Goal: Task Accomplishment & Management: Use online tool/utility

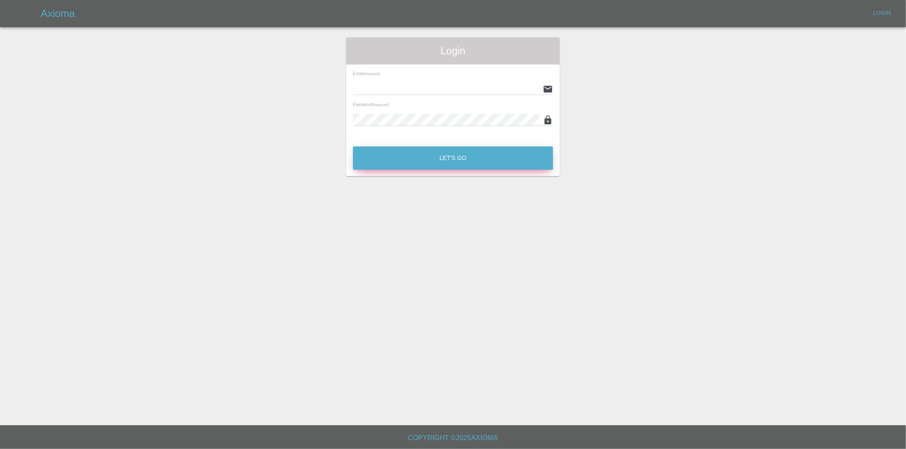
type input "[PERSON_NAME][EMAIL_ADDRESS][DOMAIN_NAME]"
click at [466, 161] on button "Let's Go" at bounding box center [453, 157] width 200 height 23
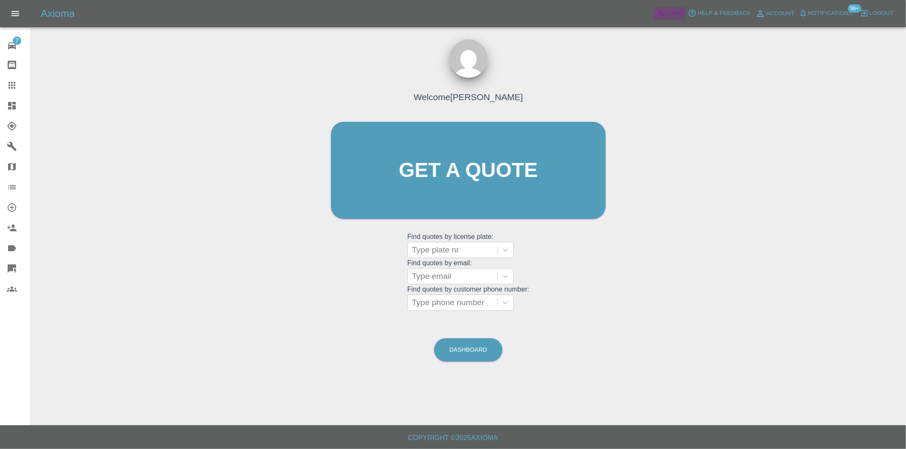
click at [673, 12] on span "Admin" at bounding box center [674, 13] width 19 height 10
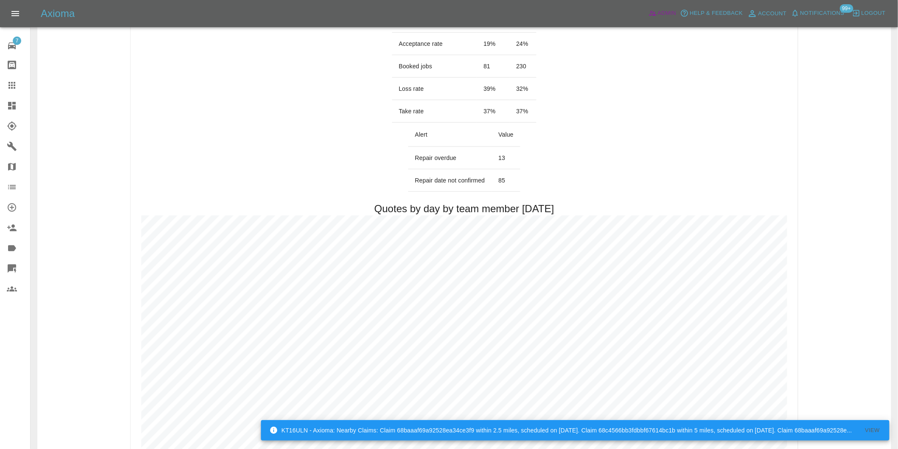
scroll to position [425, 0]
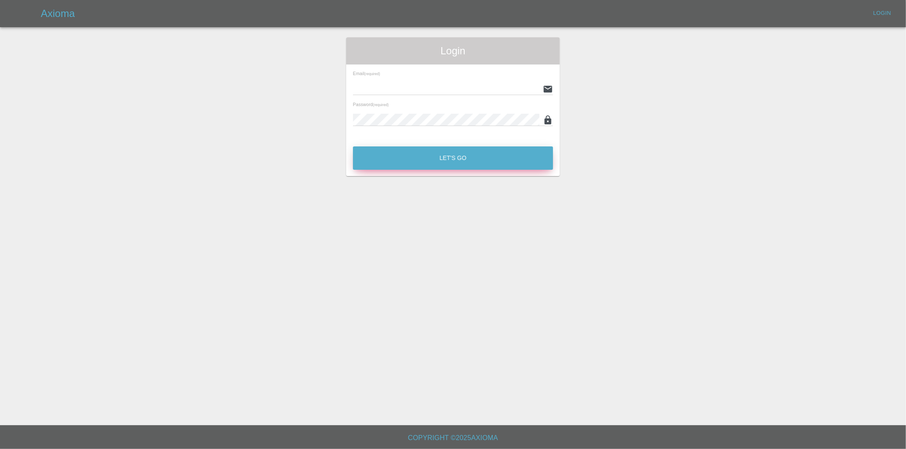
type input "eric.ordano@gmail.com"
click at [449, 154] on button "Let's Go" at bounding box center [453, 157] width 200 height 23
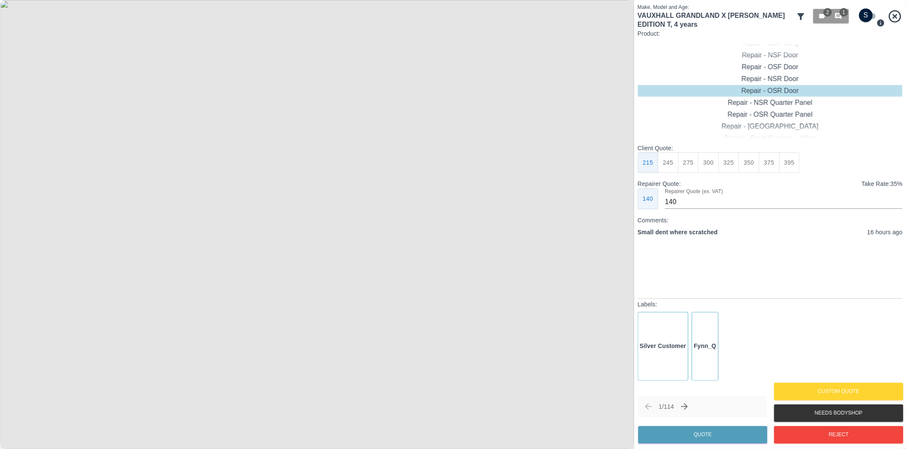
click at [801, 14] on icon at bounding box center [800, 16] width 7 height 7
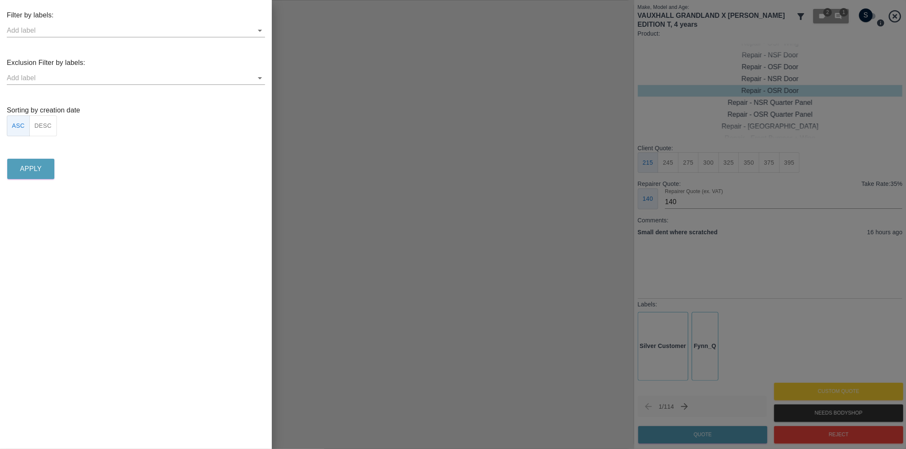
click at [257, 76] on icon "Open" at bounding box center [260, 78] width 10 height 10
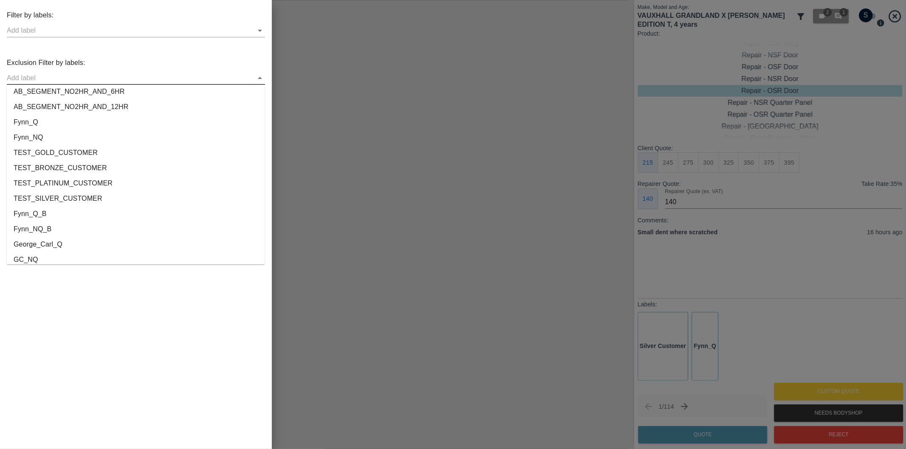
scroll to position [1584, 0]
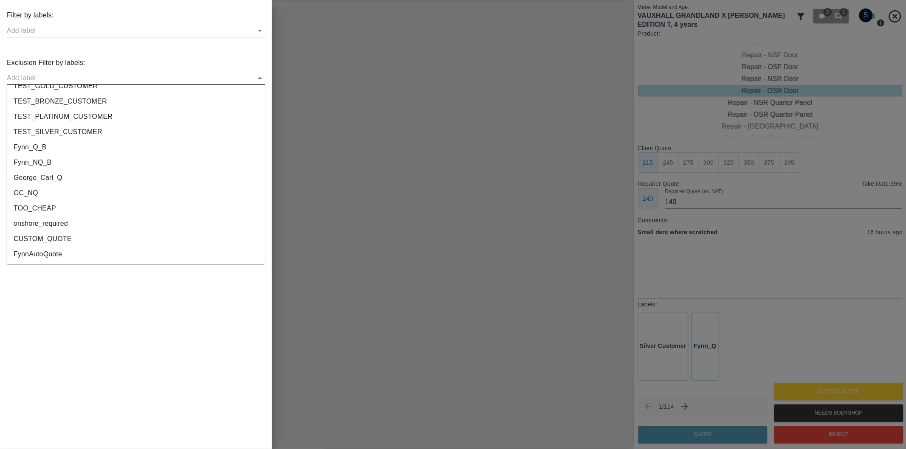
click at [79, 221] on li "onshore_required" at bounding box center [136, 223] width 258 height 15
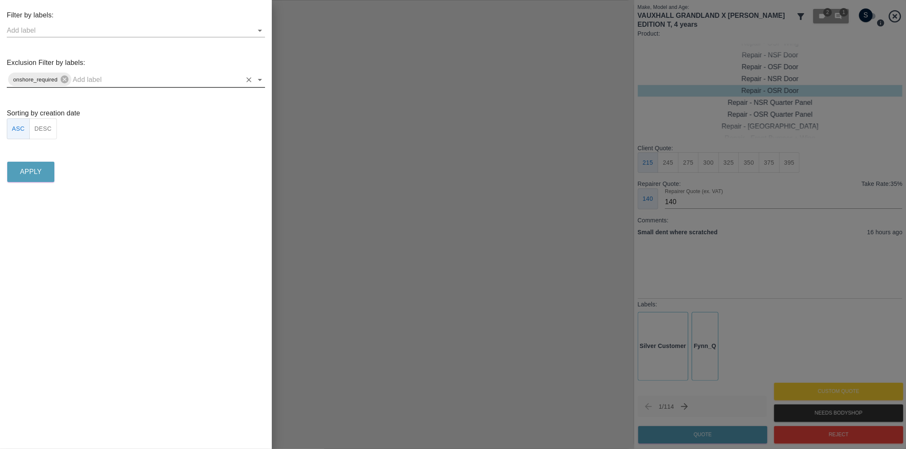
click at [260, 82] on icon "Open" at bounding box center [260, 80] width 10 height 10
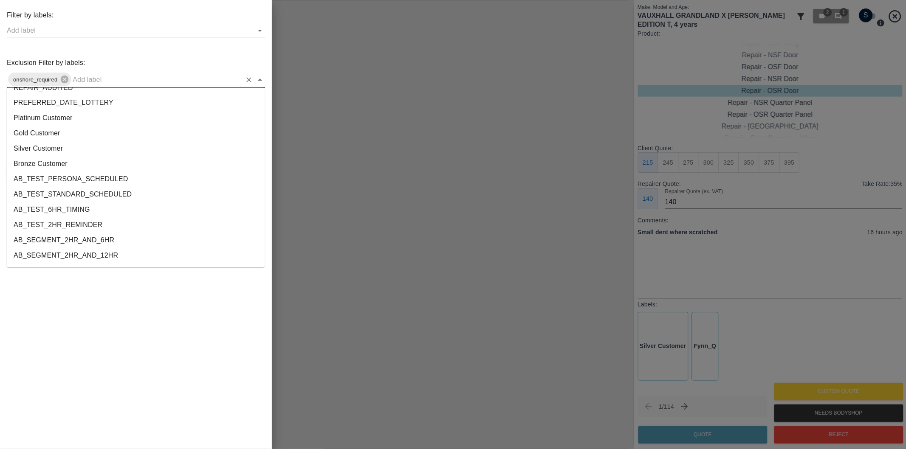
scroll to position [1569, 0]
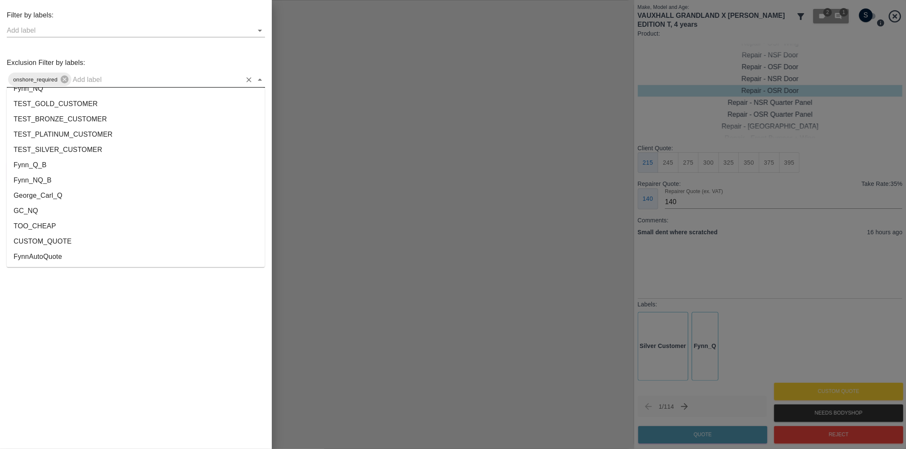
click at [71, 191] on li "George_Carl_Q" at bounding box center [136, 196] width 258 height 15
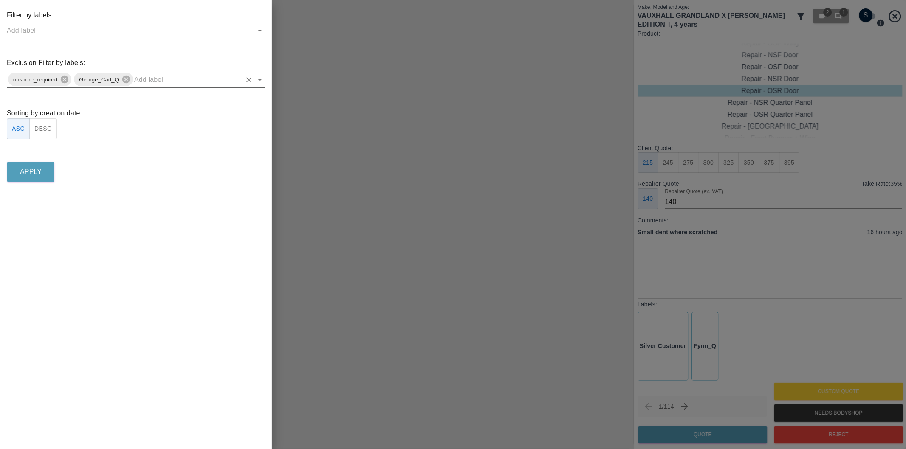
click at [36, 129] on button "DESC" at bounding box center [43, 128] width 28 height 21
click at [26, 166] on button "Apply" at bounding box center [30, 172] width 47 height 20
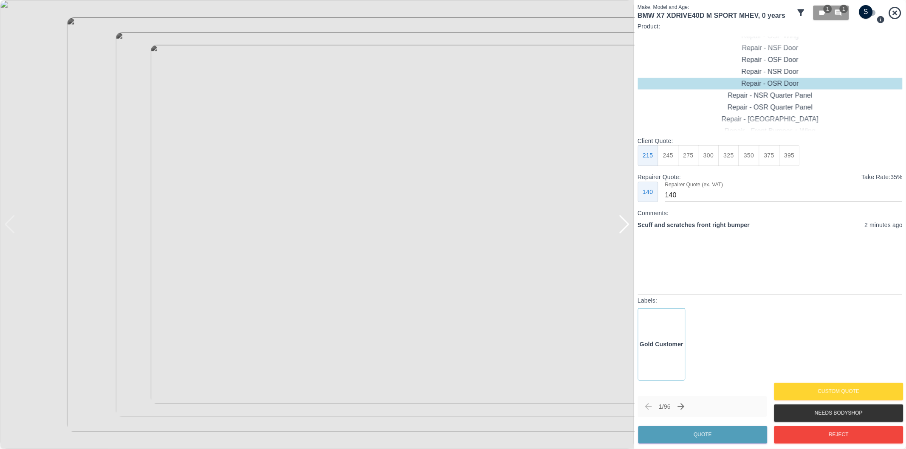
click at [620, 226] on div at bounding box center [623, 224] width 11 height 19
click at [620, 226] on div at bounding box center [317, 224] width 634 height 449
click at [869, 10] on input "checkbox" at bounding box center [865, 12] width 41 height 14
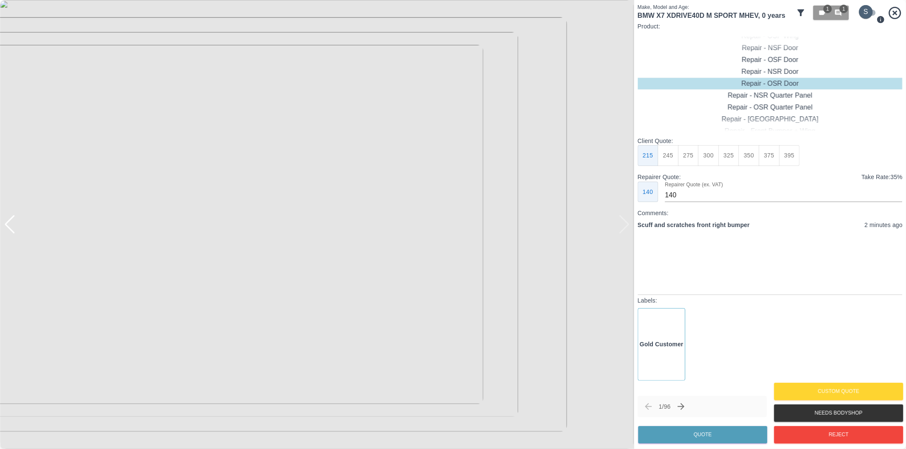
checkbox input "true"
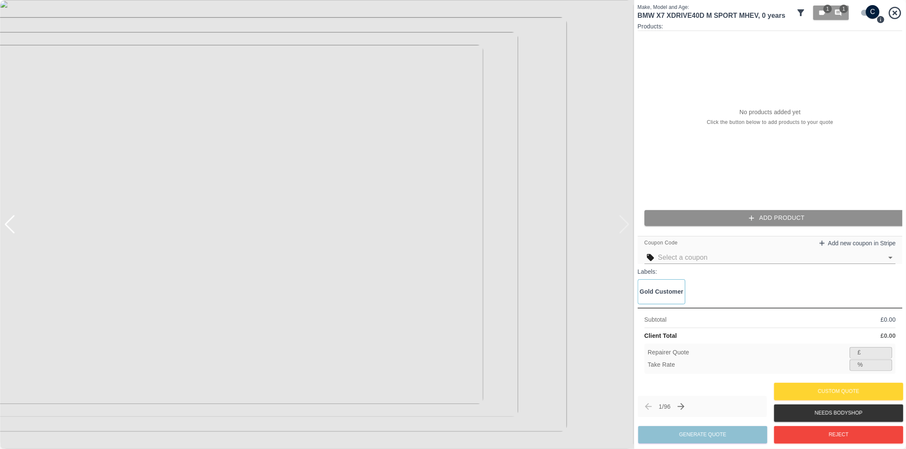
click at [766, 215] on button "Add Product" at bounding box center [776, 218] width 265 height 16
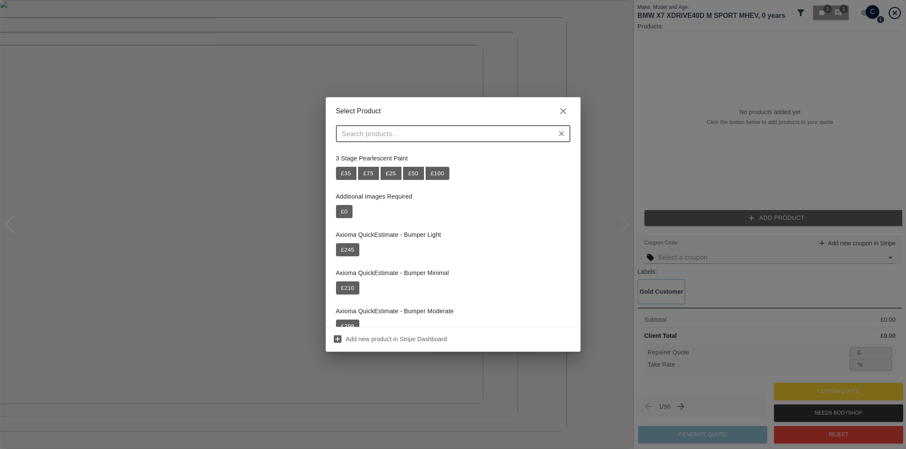
click at [443, 135] on input "text" at bounding box center [445, 134] width 215 height 12
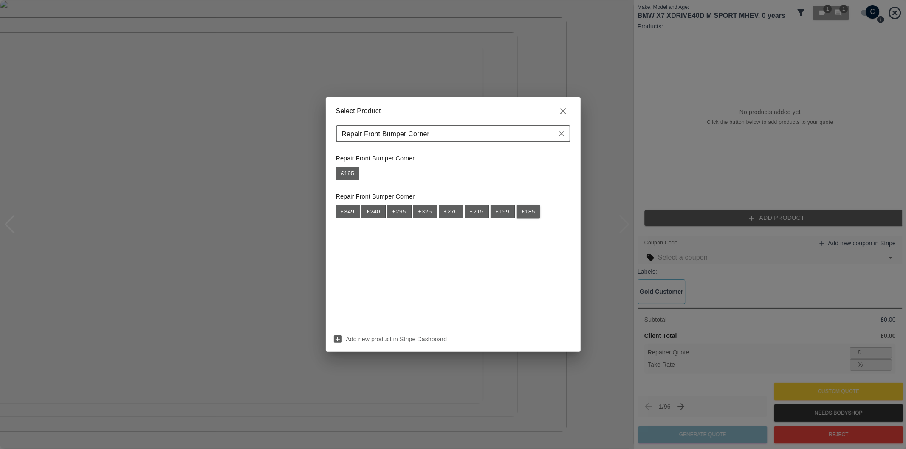
type input "Repair Front Bumper Corner"
click at [527, 215] on button "£ 185" at bounding box center [528, 212] width 24 height 14
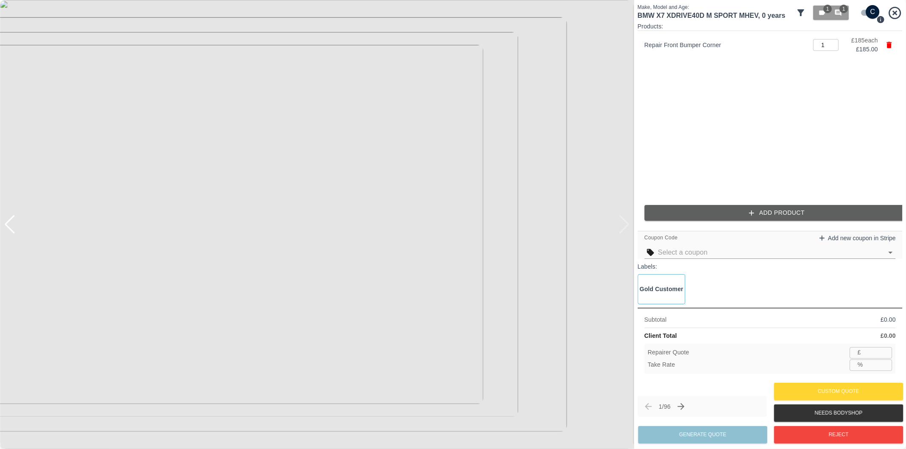
type input "120"
type input "35.1"
click at [694, 212] on button "Add Product" at bounding box center [776, 213] width 265 height 16
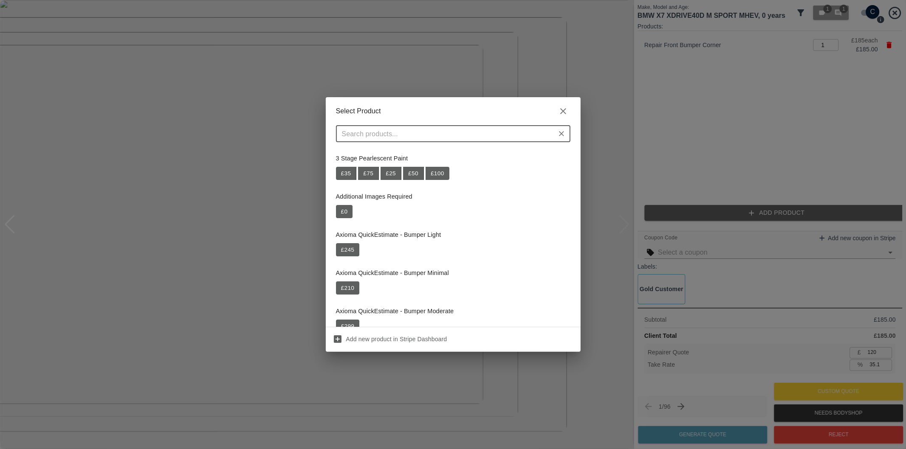
click at [440, 139] on input "text" at bounding box center [445, 134] width 215 height 12
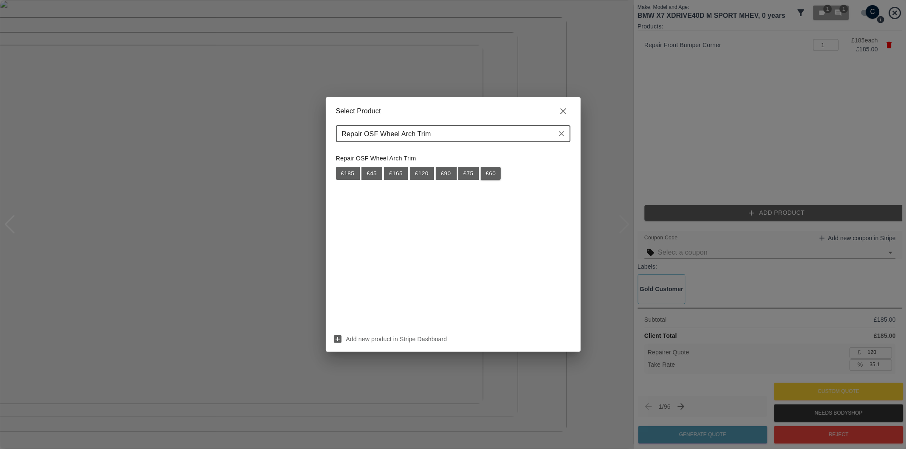
type input "Repair OSF Wheel Arch Trim"
click at [492, 176] on button "£ 60" at bounding box center [491, 174] width 20 height 14
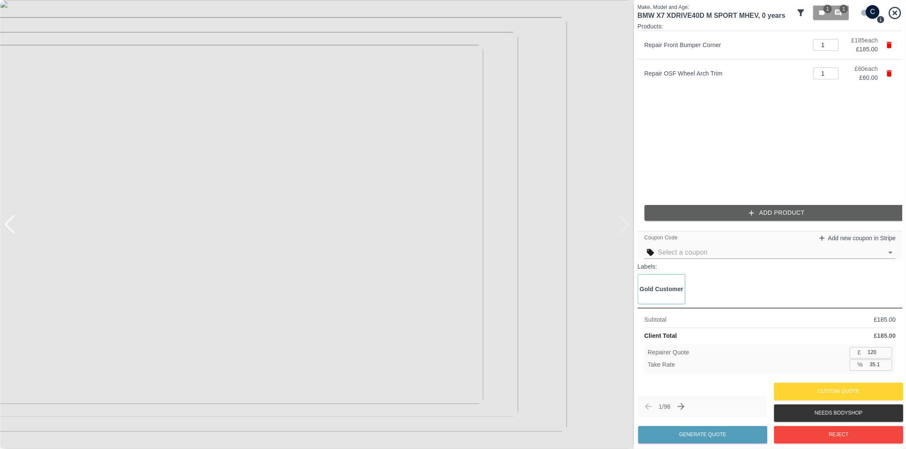
type input "159"
click at [874, 365] on input "35.1" at bounding box center [879, 365] width 26 height 11
type input "37.1"
type input "154"
type input "37.1"
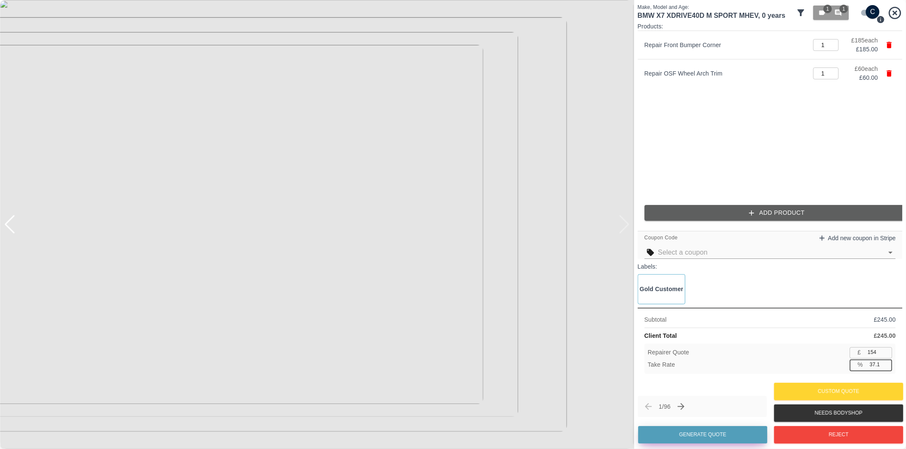
click at [704, 434] on button "Generate Quote" at bounding box center [702, 434] width 129 height 17
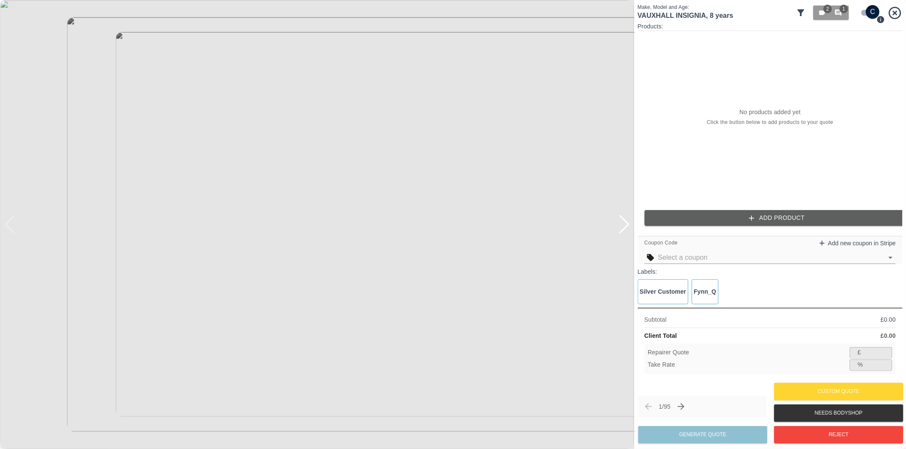
click at [865, 12] on input "checkbox" at bounding box center [872, 12] width 41 height 14
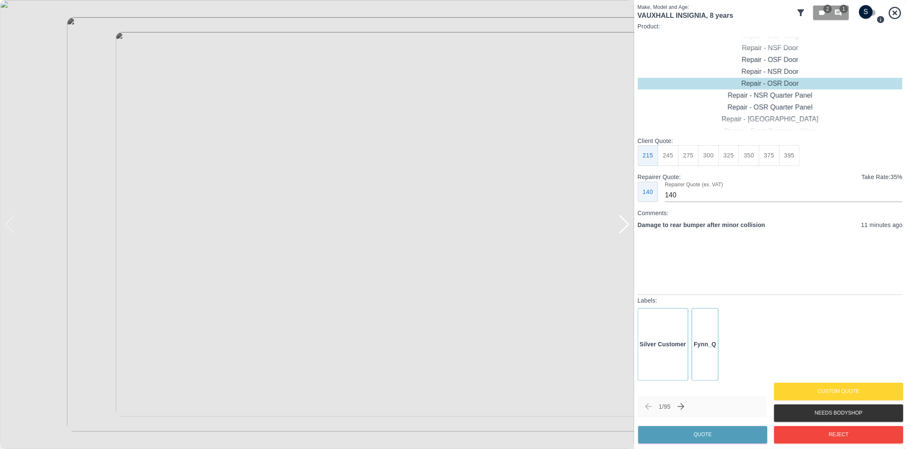
click at [621, 231] on div at bounding box center [623, 224] width 11 height 19
click at [621, 231] on div at bounding box center [317, 224] width 634 height 449
click at [868, 12] on input "checkbox" at bounding box center [865, 12] width 41 height 14
checkbox input "true"
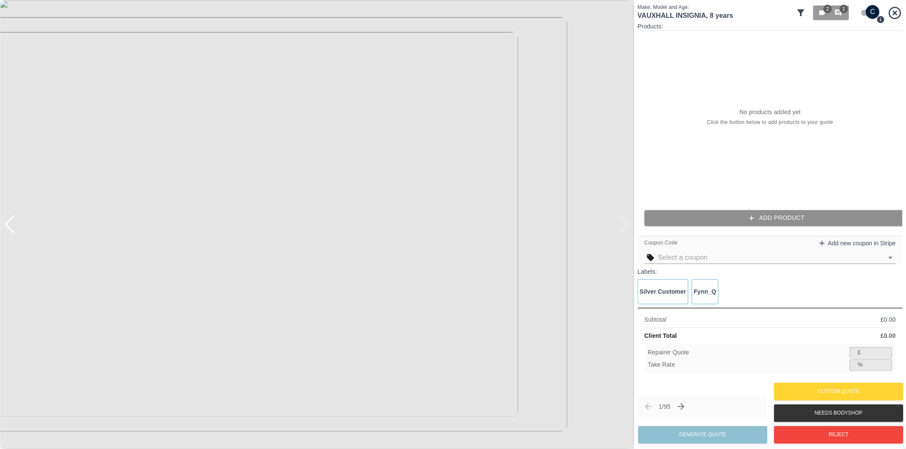
click at [733, 217] on button "Add Product" at bounding box center [776, 218] width 265 height 16
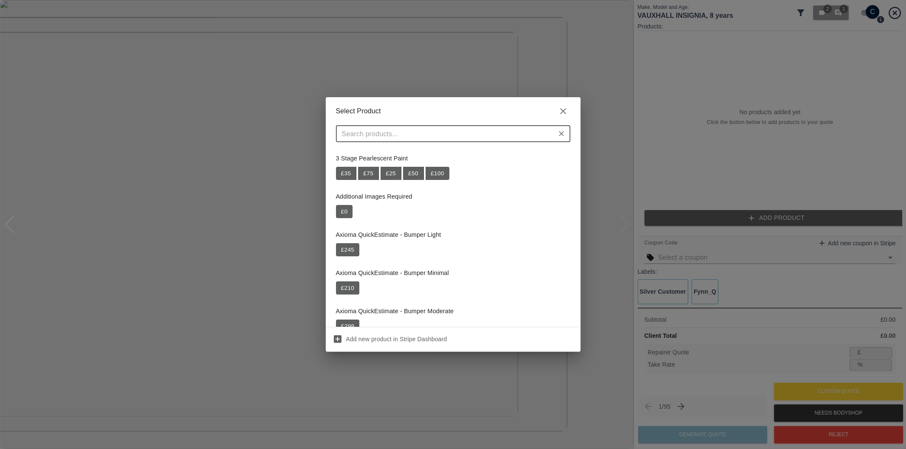
click at [393, 138] on input "text" at bounding box center [445, 134] width 215 height 12
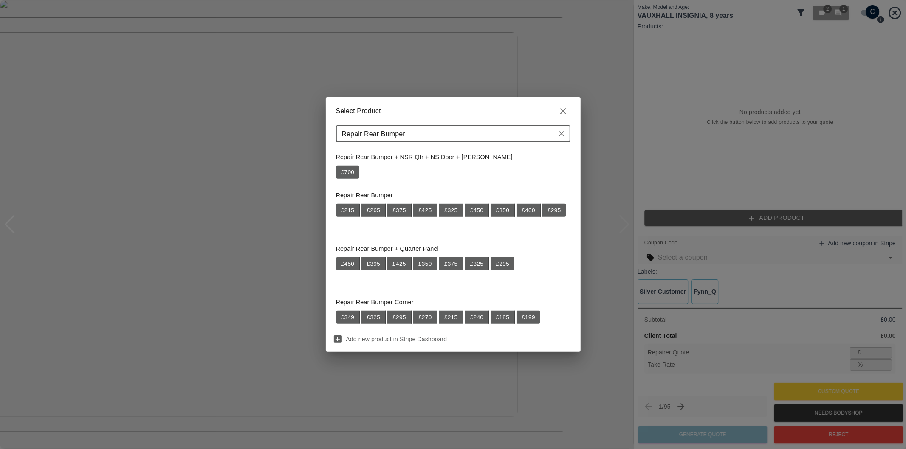
scroll to position [438, 0]
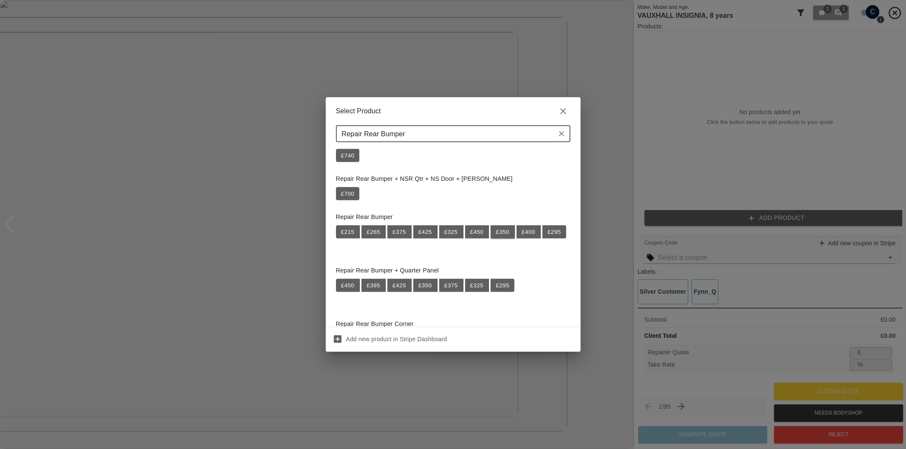
type input "Repair Rear Bumper"
click at [500, 234] on button "£ 350" at bounding box center [502, 232] width 24 height 14
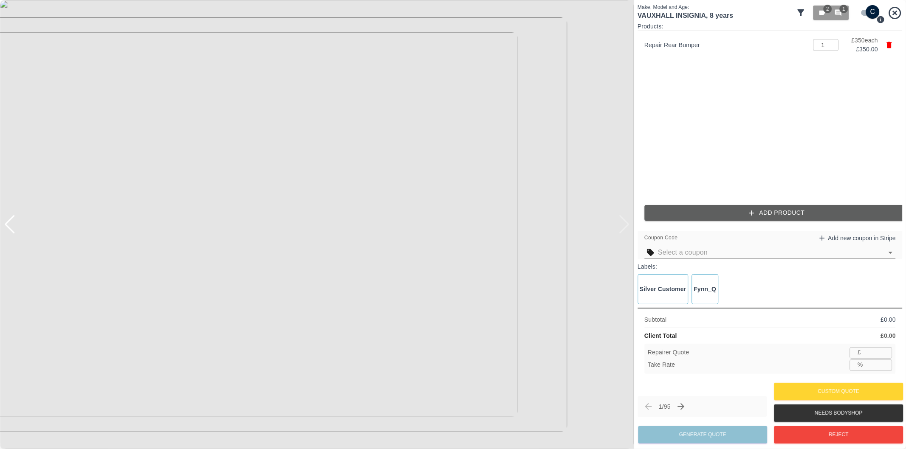
type input "227"
click at [874, 366] on input "35.1" at bounding box center [879, 365] width 26 height 11
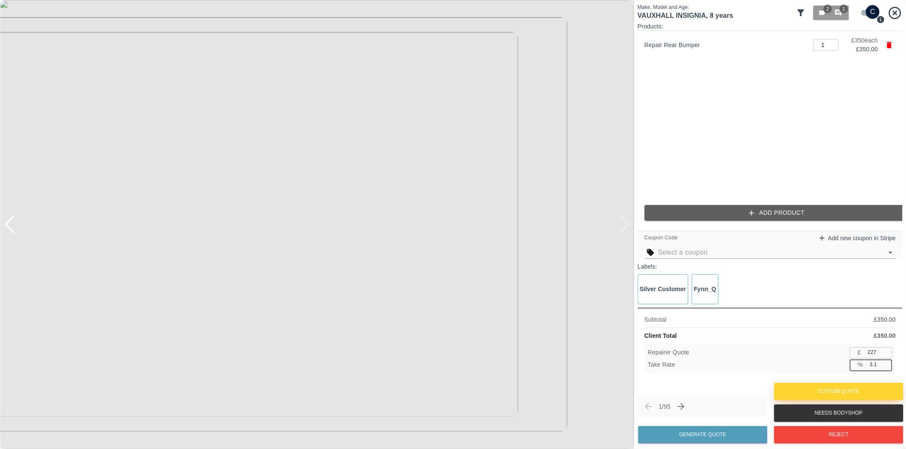
type input "37.1"
type input "220"
type input "37.1"
click at [716, 431] on button "Generate Quote" at bounding box center [702, 434] width 129 height 17
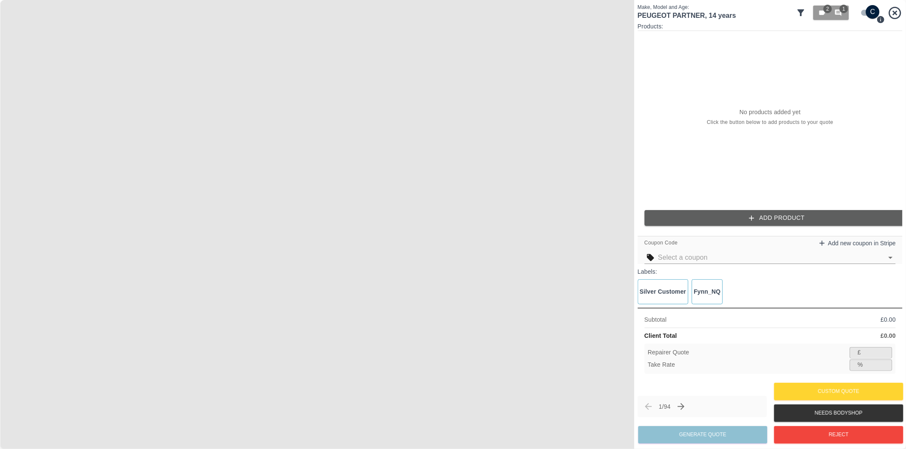
click at [316, 286] on img at bounding box center [317, 224] width 634 height 449
click at [314, 270] on img at bounding box center [318, 42] width 1902 height 1348
click at [864, 14] on input "checkbox" at bounding box center [872, 12] width 41 height 14
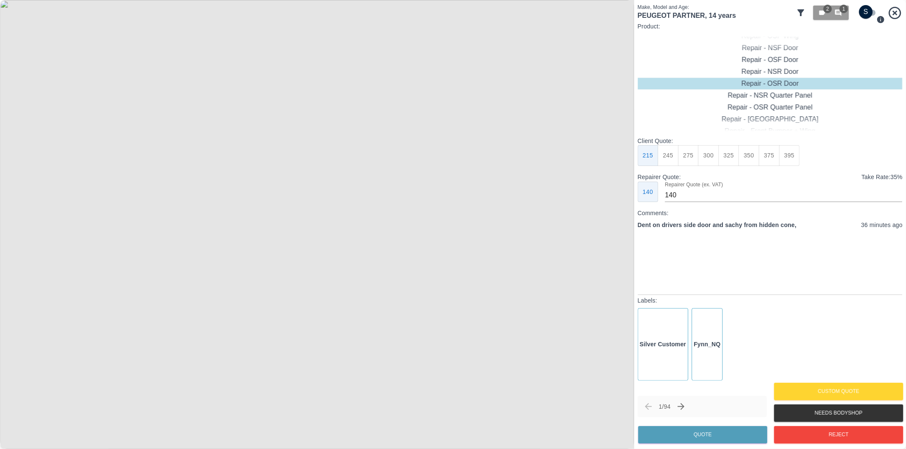
click at [870, 14] on input "checkbox" at bounding box center [865, 12] width 41 height 14
checkbox input "true"
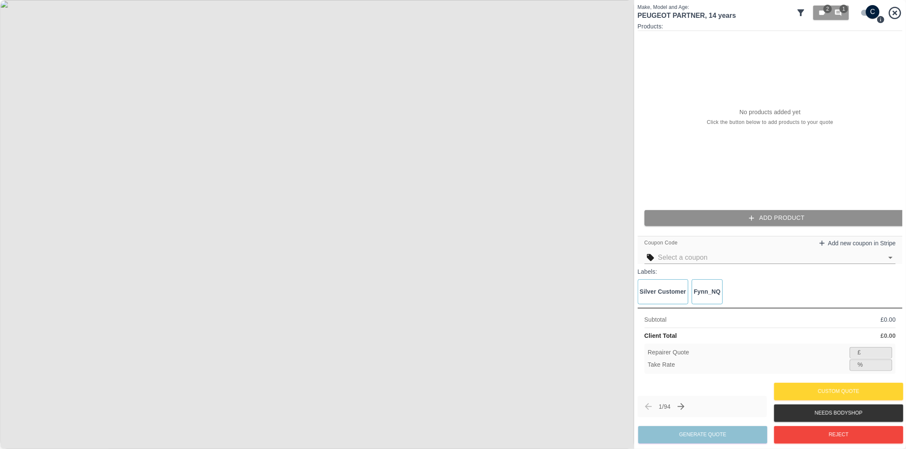
click at [722, 221] on button "Add Product" at bounding box center [776, 218] width 265 height 16
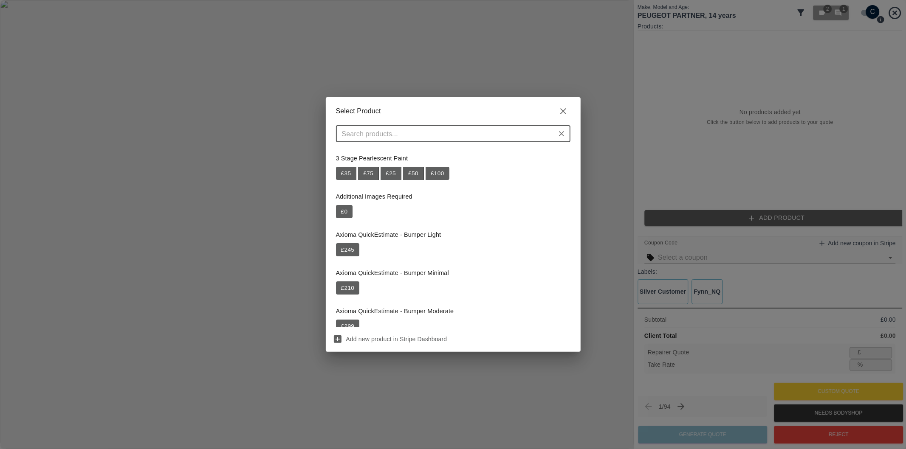
click at [470, 133] on input "text" at bounding box center [445, 134] width 215 height 12
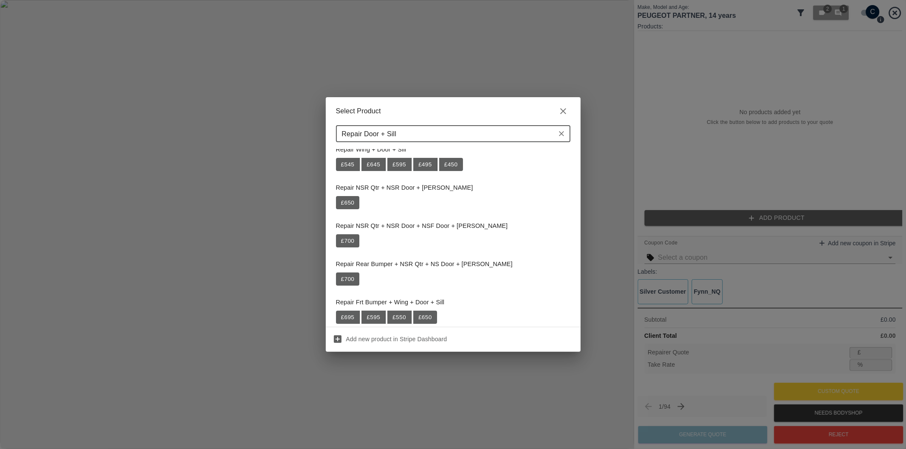
scroll to position [0, 0]
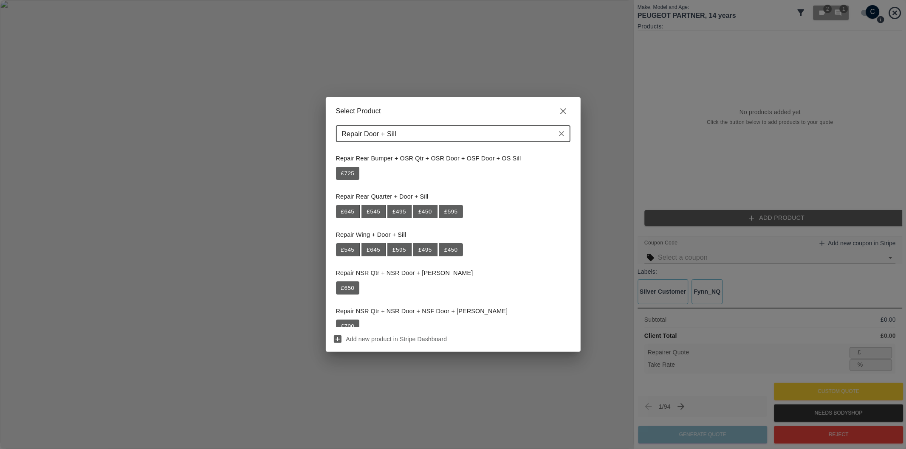
type input "Repair Door + Sill"
click at [602, 130] on div "Select Product Repair Door + Sill ​ Repair Rear Bumper + OSR Qtr + OSR Door + O…" at bounding box center [453, 224] width 906 height 449
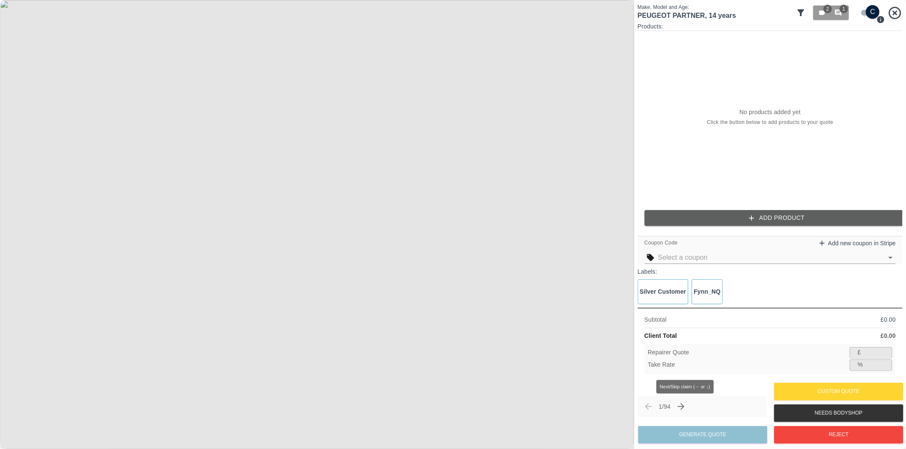
click at [686, 411] on icon "Next claim" at bounding box center [681, 407] width 10 height 10
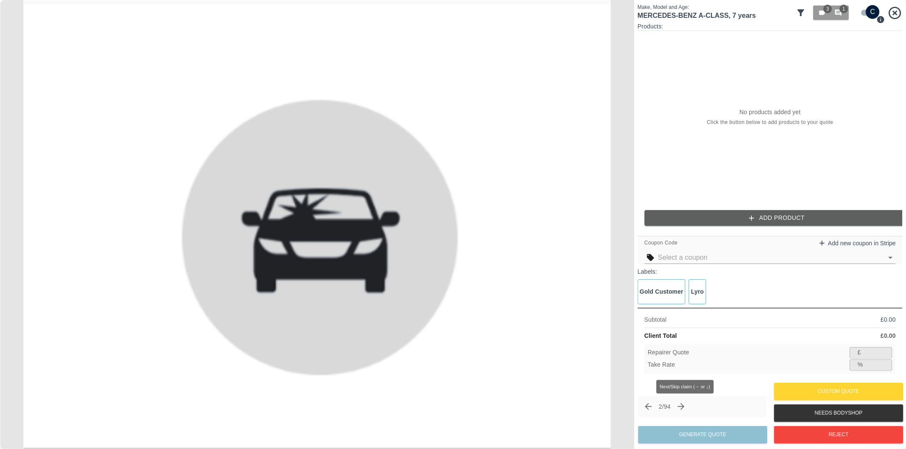
click at [682, 410] on icon "Next claim" at bounding box center [681, 407] width 10 height 10
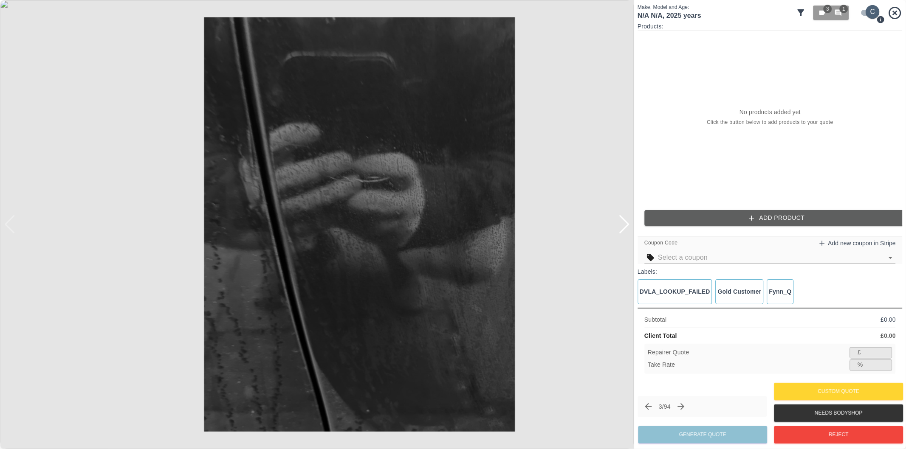
click at [865, 11] on input "checkbox" at bounding box center [872, 12] width 41 height 14
checkbox input "false"
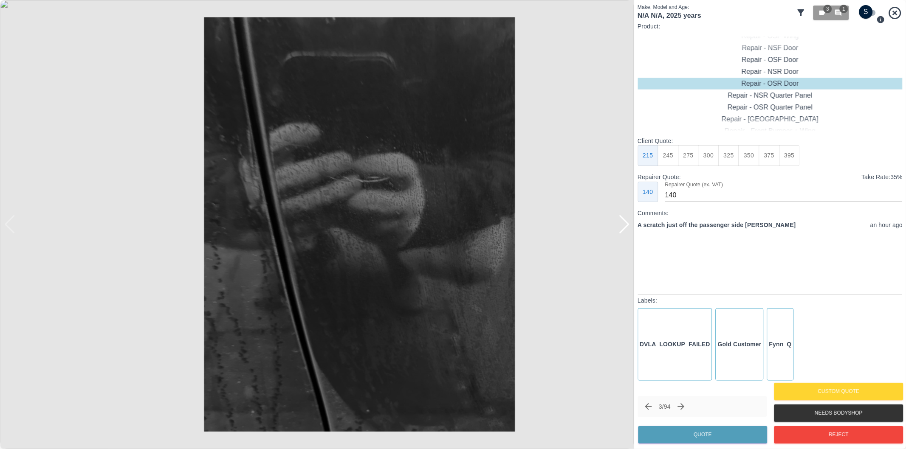
click at [621, 225] on div at bounding box center [623, 224] width 11 height 19
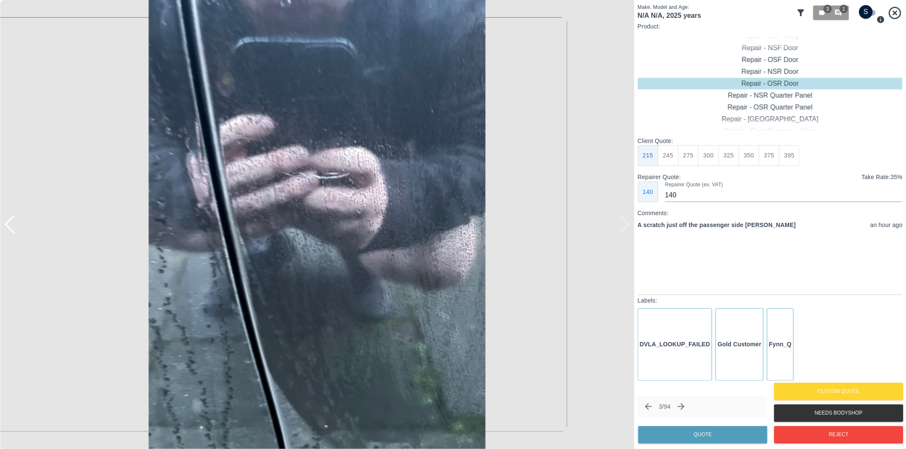
click at [621, 225] on img at bounding box center [317, 224] width 634 height 449
click at [782, 70] on div "Repair - NSR Door" at bounding box center [769, 72] width 265 height 12
click at [729, 432] on button "Quote" at bounding box center [702, 434] width 129 height 17
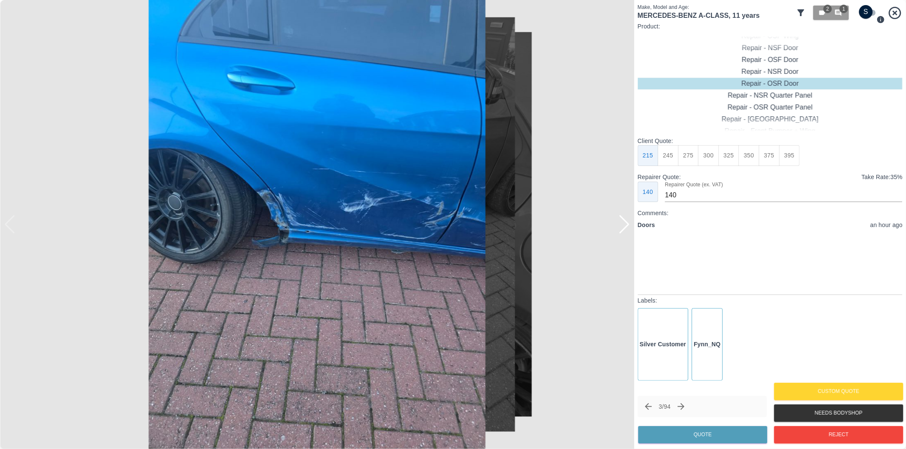
click at [623, 225] on div at bounding box center [623, 224] width 11 height 19
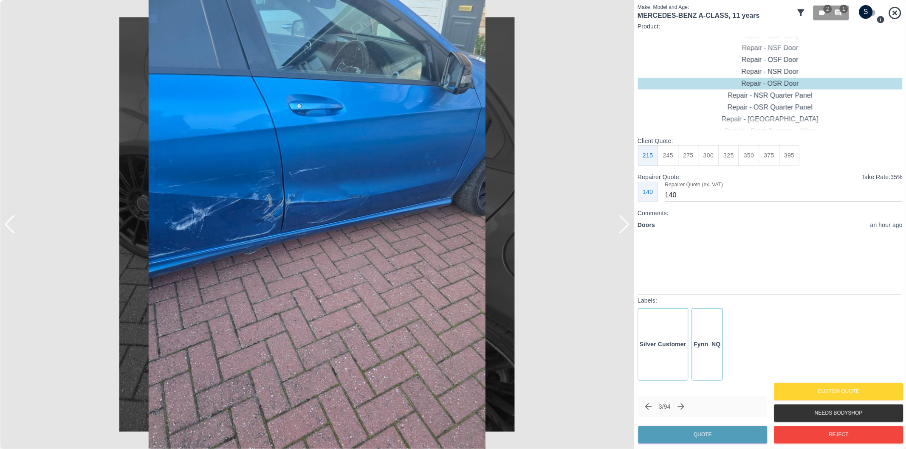
click at [623, 225] on div at bounding box center [623, 224] width 11 height 19
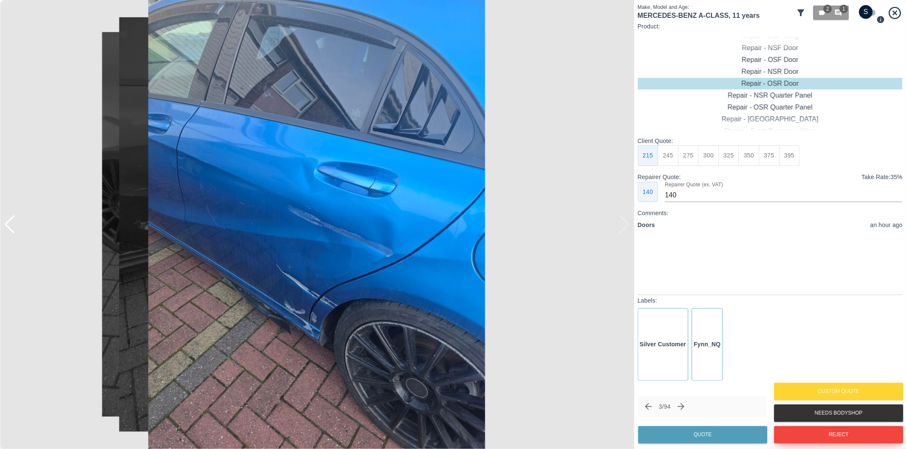
click at [803, 435] on button "Reject" at bounding box center [838, 434] width 129 height 17
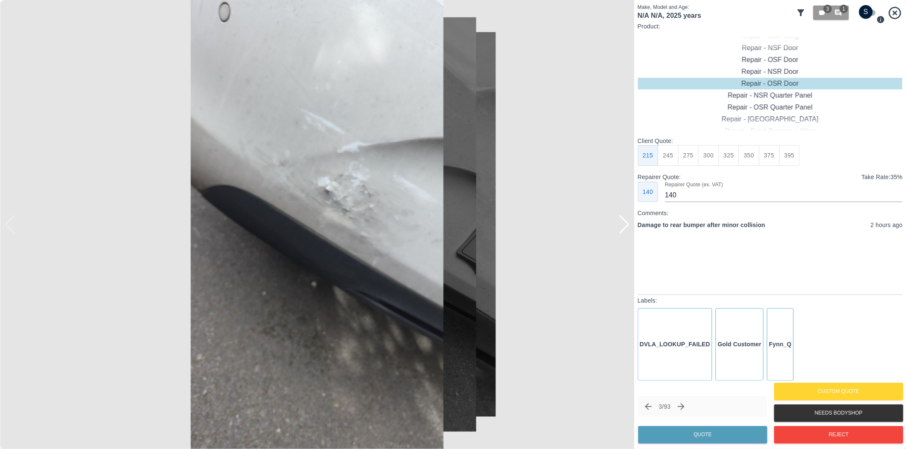
click at [862, 16] on input "checkbox" at bounding box center [865, 12] width 41 height 14
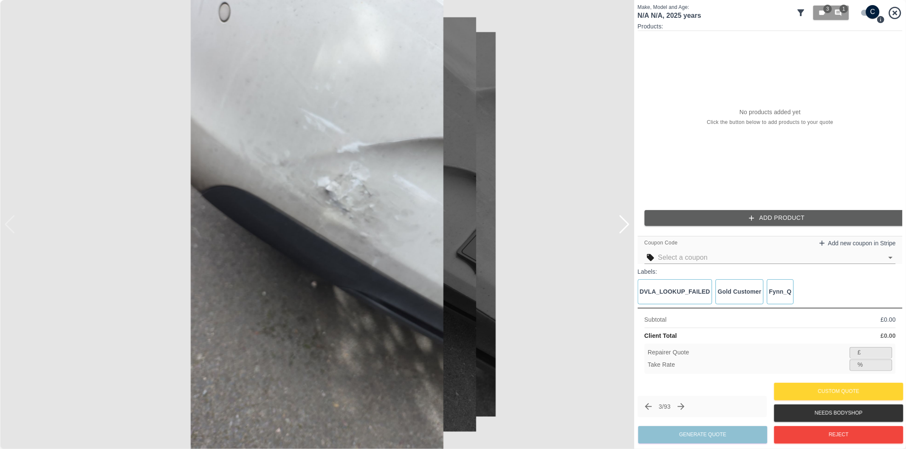
click at [864, 14] on input "checkbox" at bounding box center [872, 12] width 41 height 14
checkbox input "false"
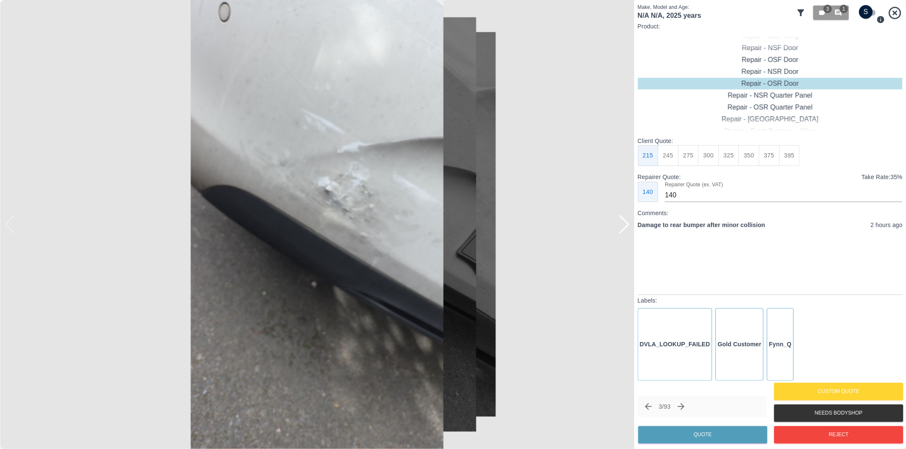
click at [624, 232] on div at bounding box center [623, 224] width 11 height 19
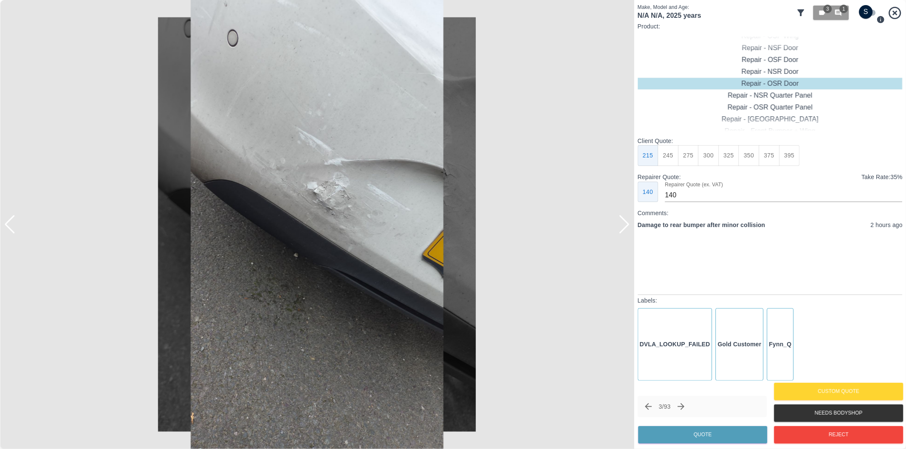
click at [624, 231] on div at bounding box center [623, 224] width 11 height 19
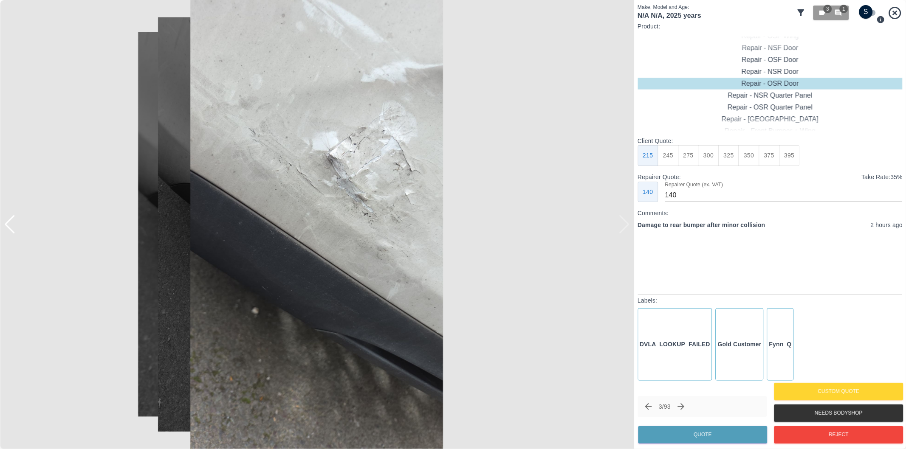
click at [624, 231] on div at bounding box center [317, 224] width 634 height 449
drag, startPoint x: 690, startPoint y: 155, endPoint x: 690, endPoint y: 162, distance: 6.8
click at [688, 155] on button "350" at bounding box center [688, 155] width 21 height 21
type input "210"
click at [718, 435] on button "Quote" at bounding box center [702, 434] width 129 height 17
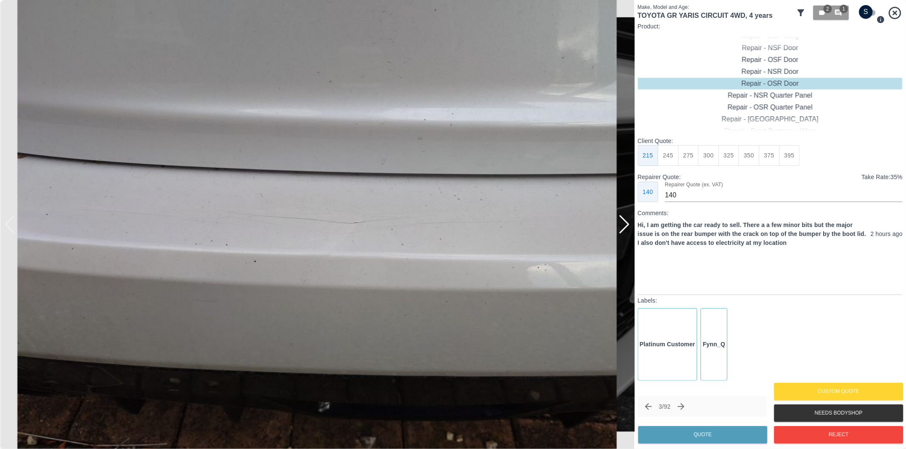
click at [625, 222] on div at bounding box center [623, 224] width 11 height 19
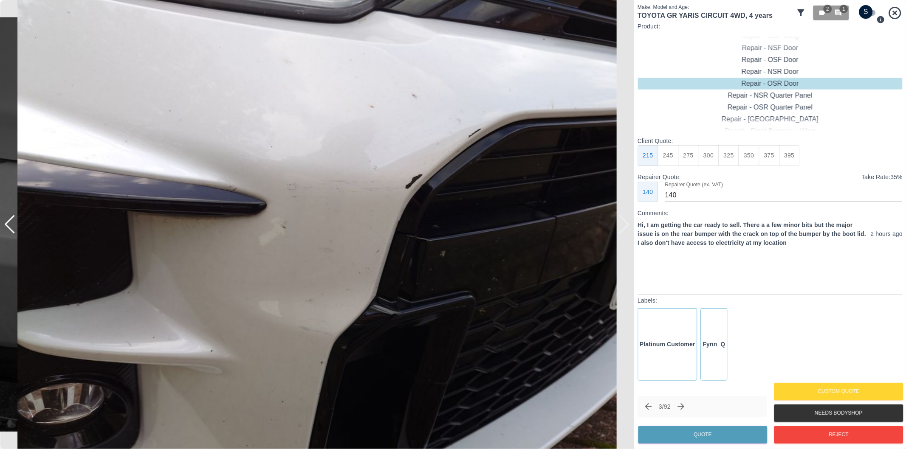
click at [625, 222] on img at bounding box center [317, 224] width 634 height 449
click at [11, 226] on div at bounding box center [9, 224] width 11 height 19
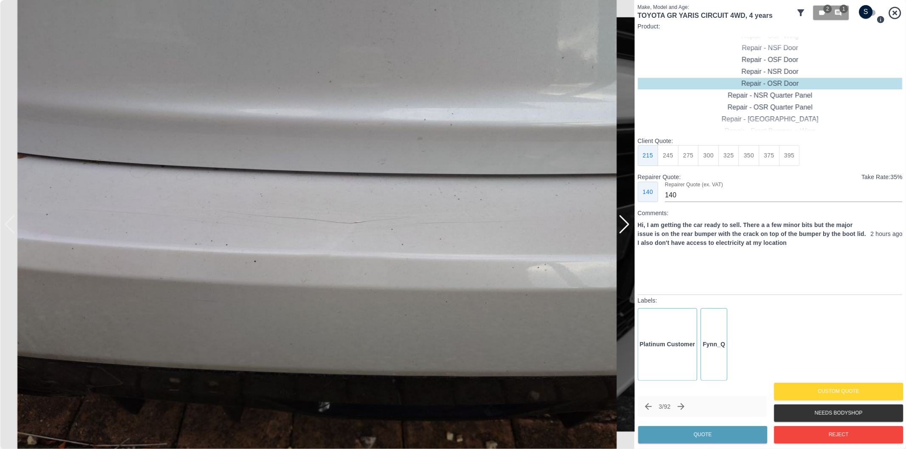
click at [867, 10] on input "checkbox" at bounding box center [865, 12] width 41 height 14
checkbox input "true"
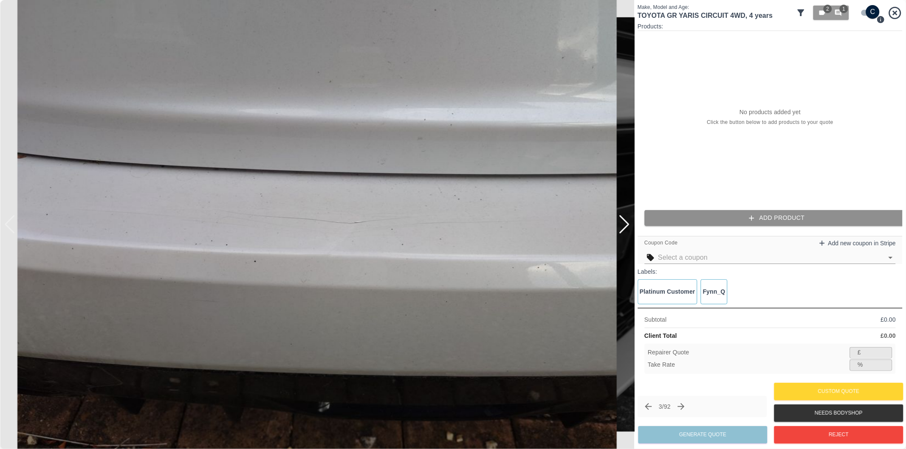
click at [757, 214] on button "Add Product" at bounding box center [776, 218] width 265 height 16
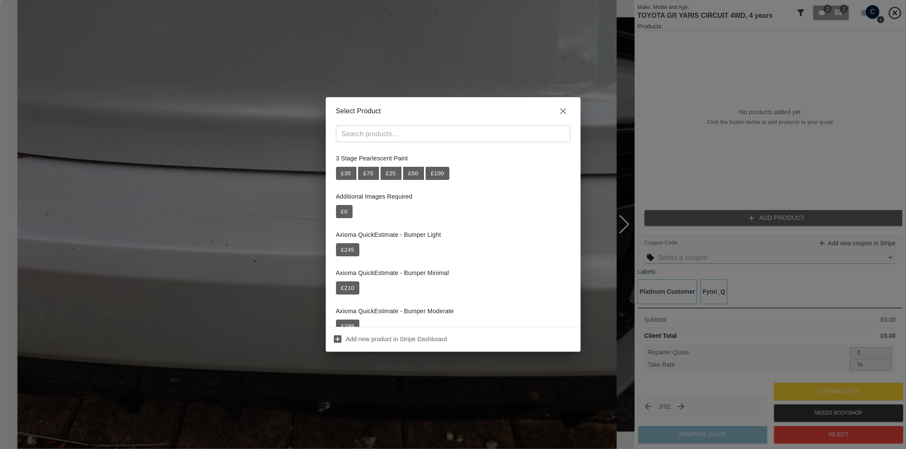
click at [461, 124] on h2 "Select Product" at bounding box center [453, 111] width 255 height 28
click at [461, 130] on input "text" at bounding box center [445, 134] width 215 height 12
paste input "Repair Rear Bumper"
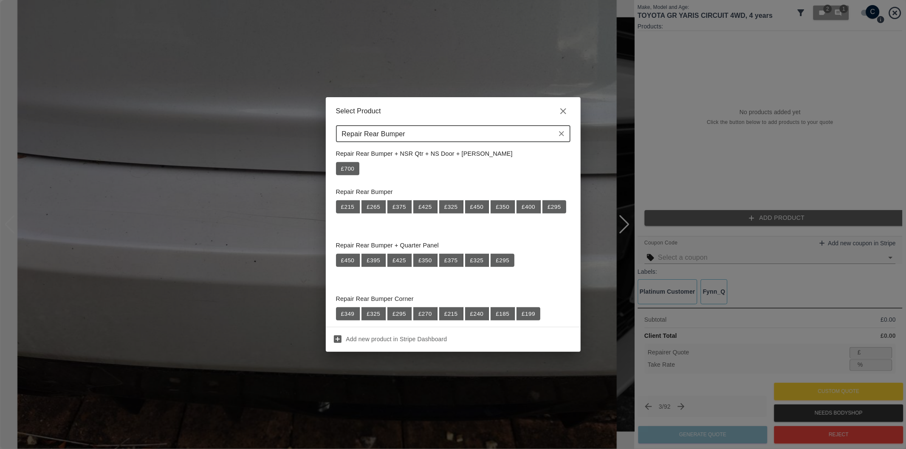
scroll to position [472, 0]
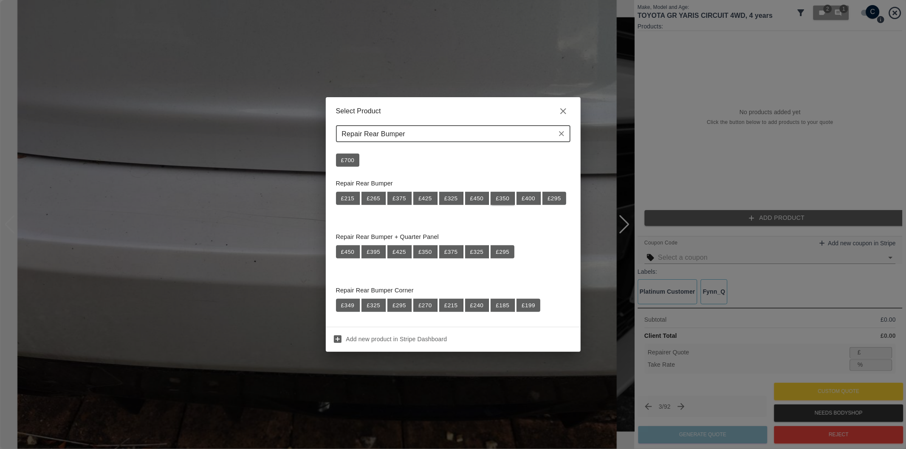
type input "Repair Rear Bumper"
click at [500, 201] on button "£ 350" at bounding box center [502, 199] width 24 height 14
type input "227"
type input "35.1"
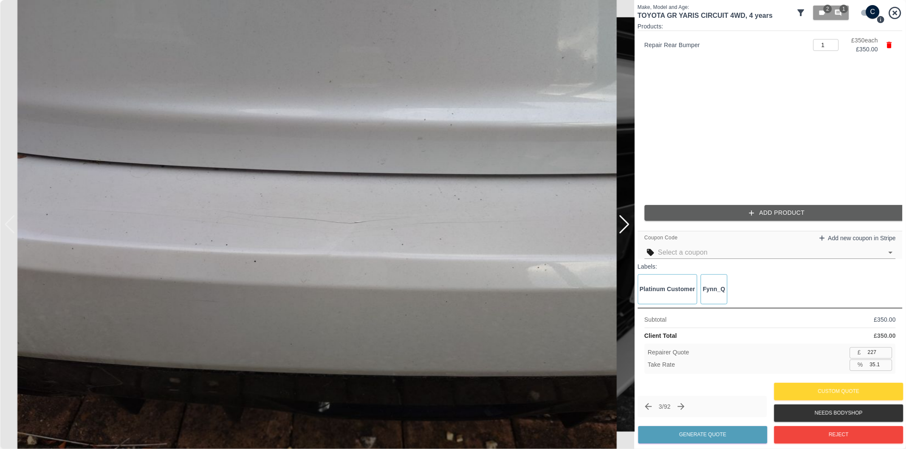
click at [748, 216] on icon "button" at bounding box center [751, 213] width 8 height 8
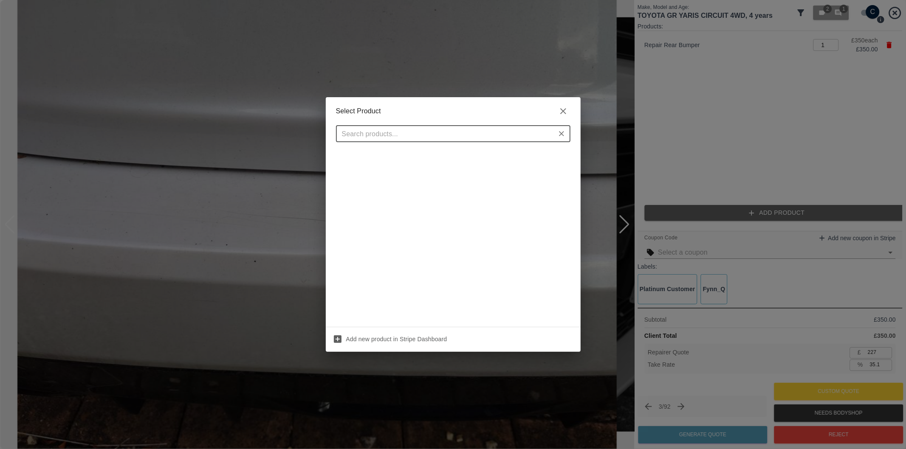
scroll to position [0, 0]
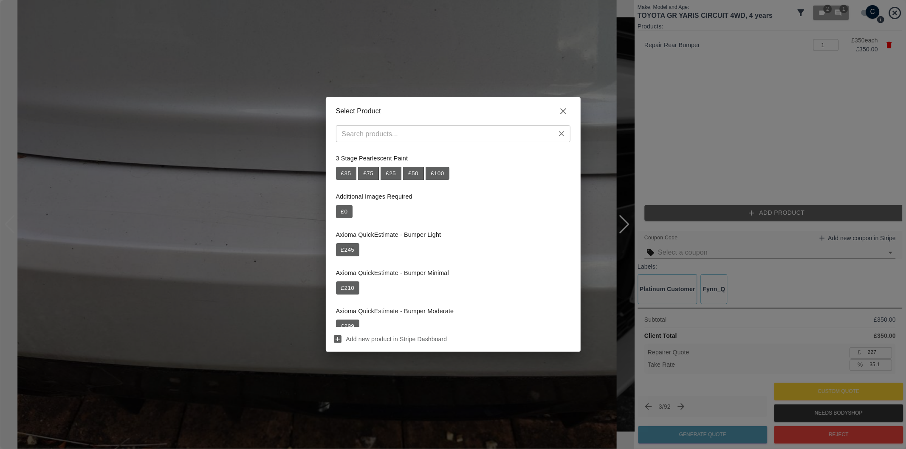
click at [483, 137] on input "text" at bounding box center [445, 134] width 215 height 12
paste input "Repair Rear Bumper Corner"
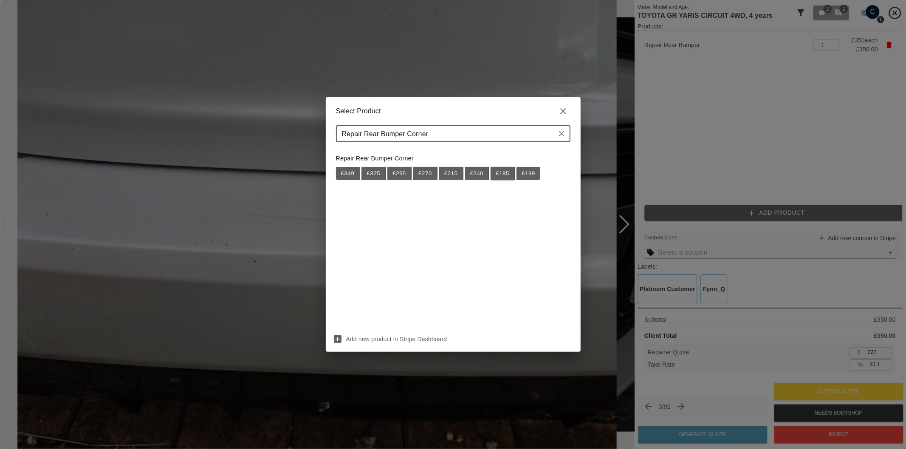
type input "Repair Rear Bumper Corner"
click at [507, 176] on button "£ 185" at bounding box center [502, 174] width 24 height 14
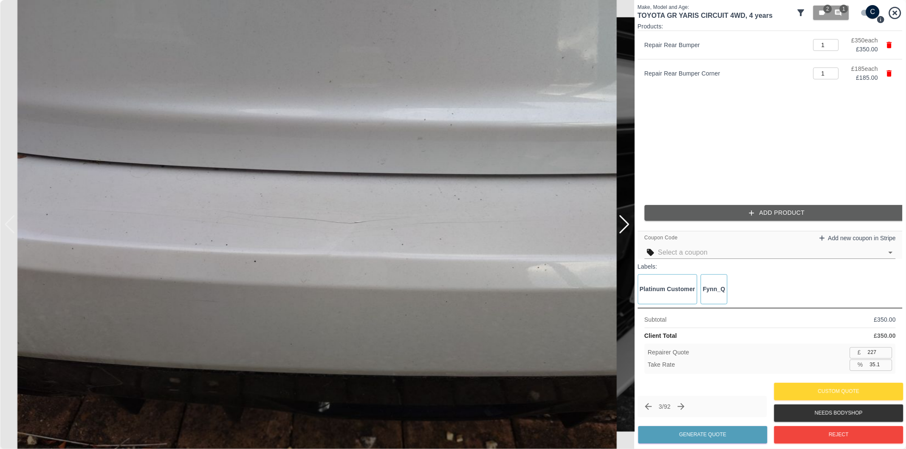
type input "347"
drag, startPoint x: 875, startPoint y: 366, endPoint x: 890, endPoint y: 405, distance: 42.9
click at [875, 366] on input "35.1" at bounding box center [879, 365] width 26 height 11
type input "37.1"
type input "336"
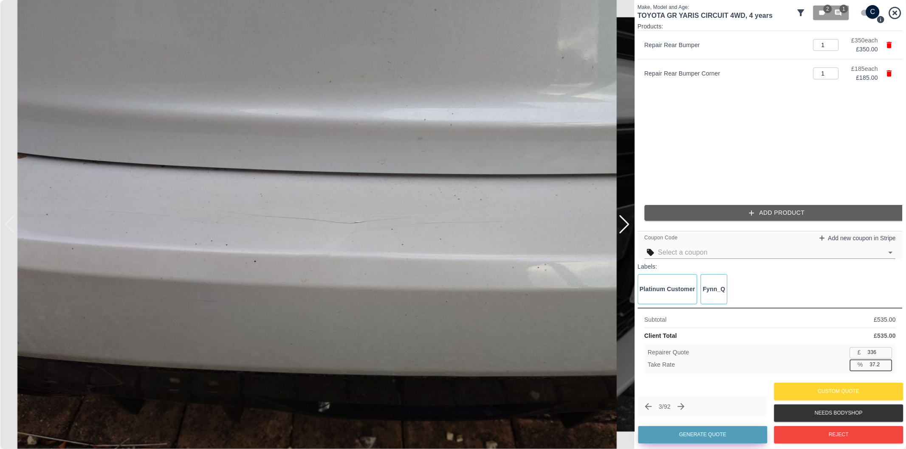
type input "37.2"
click at [722, 441] on button "Generate Quote" at bounding box center [702, 434] width 129 height 17
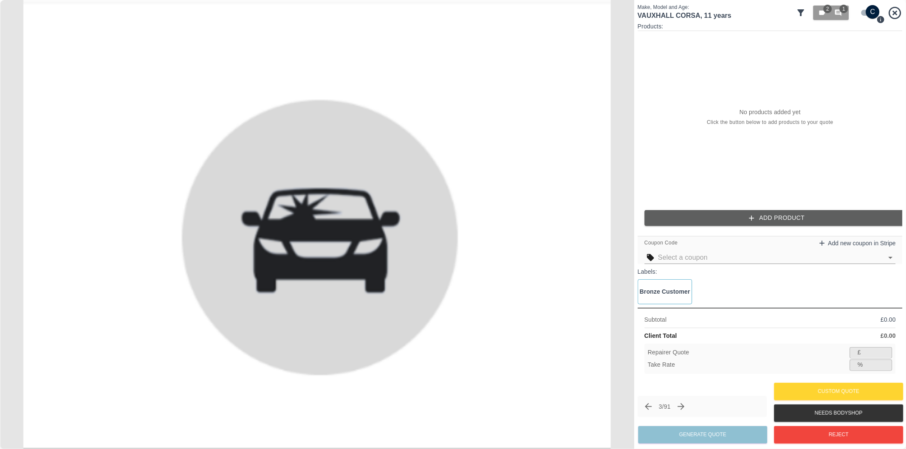
click at [685, 409] on icon "Next claim" at bounding box center [681, 407] width 10 height 10
click at [686, 410] on icon "Next claim" at bounding box center [681, 407] width 10 height 10
click at [681, 405] on icon "Next claim" at bounding box center [681, 407] width 10 height 10
click at [684, 405] on icon "Next claim" at bounding box center [681, 406] width 7 height 7
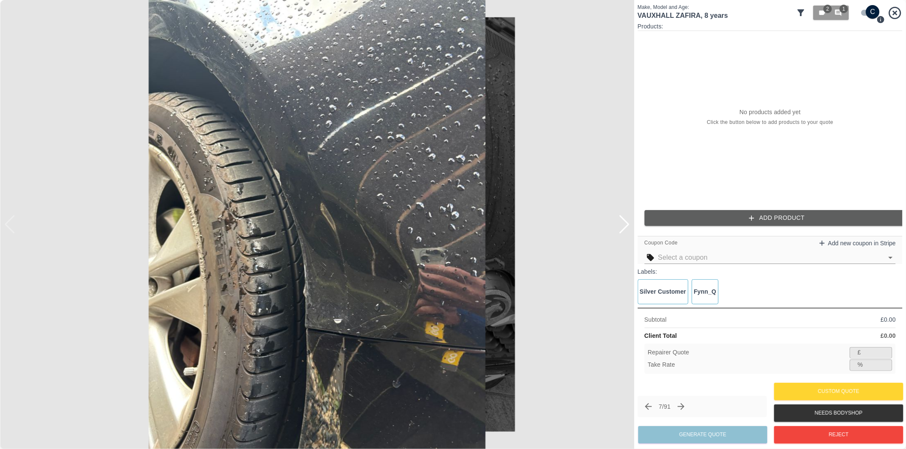
click at [864, 12] on input "checkbox" at bounding box center [872, 12] width 41 height 14
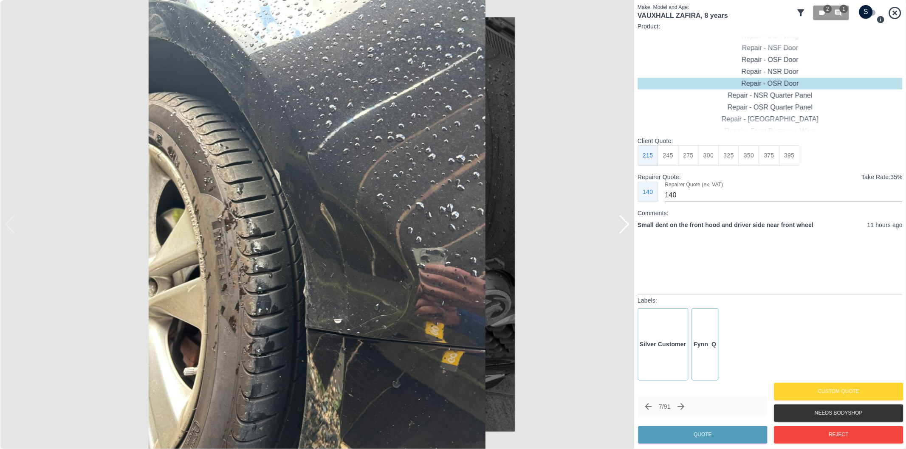
click at [627, 223] on div at bounding box center [623, 224] width 11 height 19
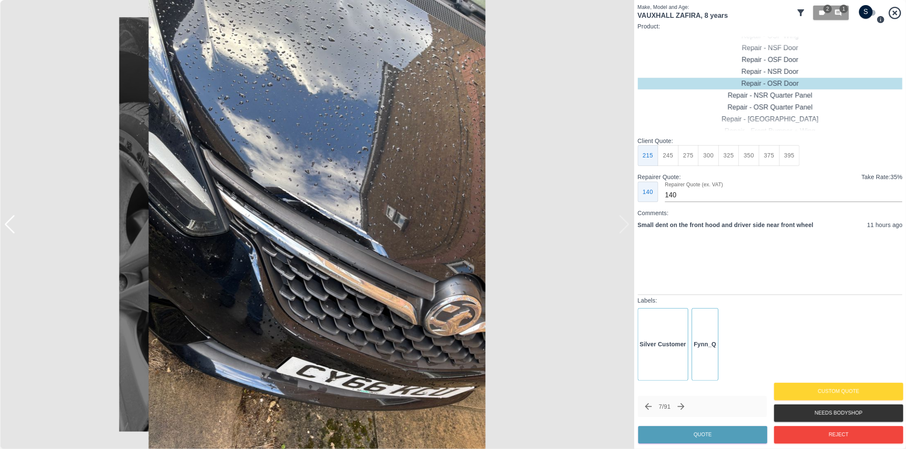
click at [8, 225] on div at bounding box center [4, 224] width 8 height 449
click at [9, 224] on div at bounding box center [9, 224] width 11 height 19
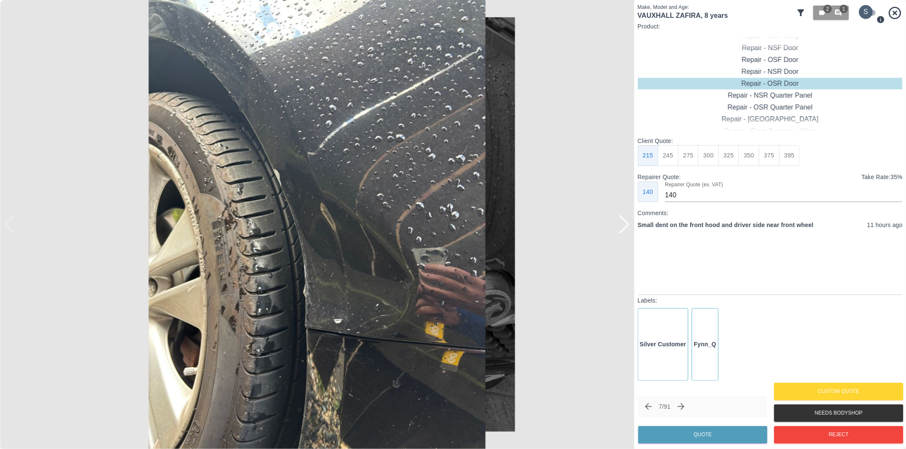
click at [870, 14] on input "checkbox" at bounding box center [865, 12] width 41 height 14
checkbox input "true"
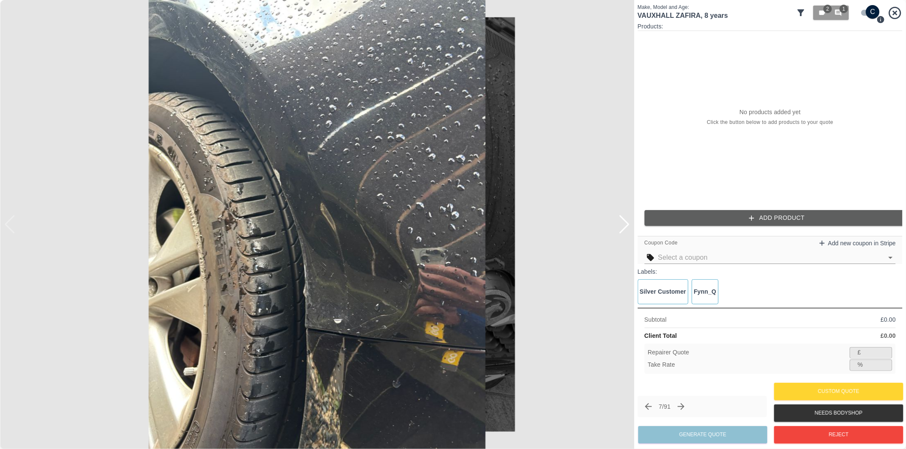
click at [718, 219] on button "Add Product" at bounding box center [776, 218] width 265 height 16
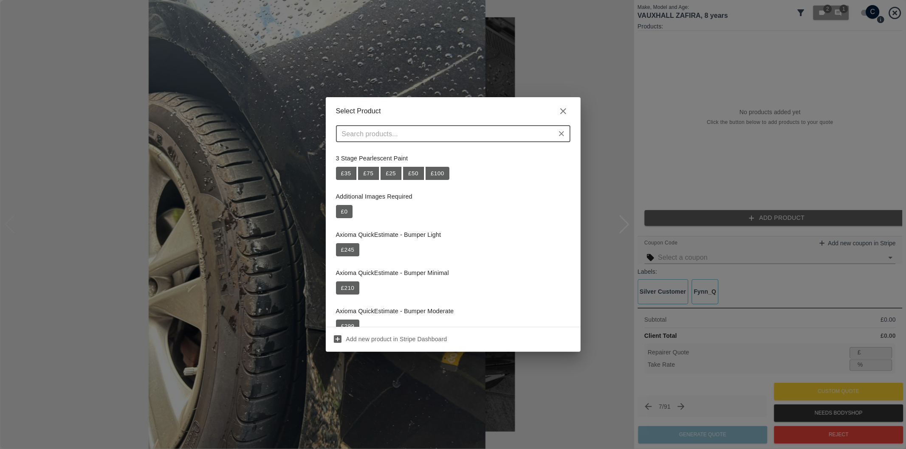
click at [478, 132] on input "text" at bounding box center [445, 134] width 215 height 12
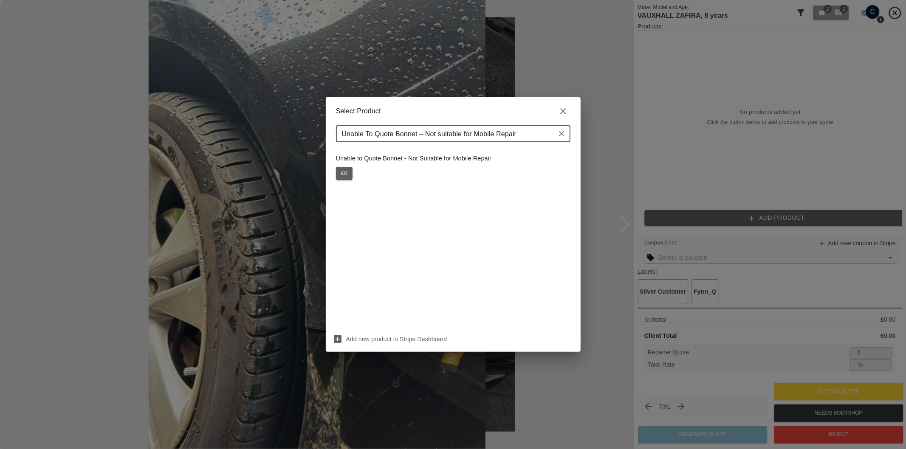
type input "Unable To Quote Bonnet – Not suitable for Mobile Repair"
click at [342, 172] on button "£ 0" at bounding box center [344, 174] width 17 height 14
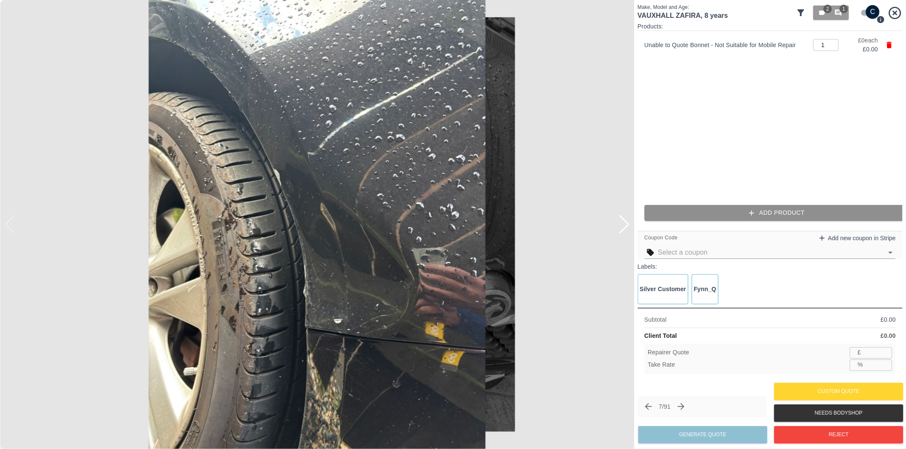
click at [782, 214] on button "Add Product" at bounding box center [776, 213] width 265 height 16
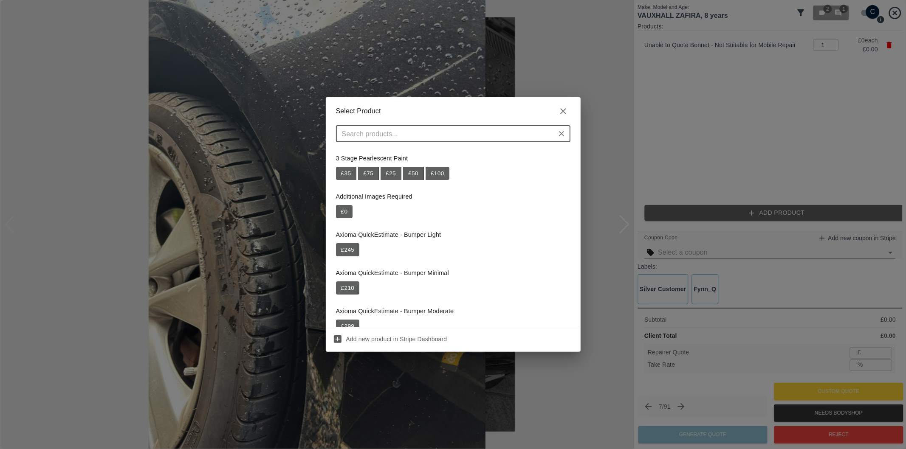
click at [718, 122] on div "Select Product ​ 3 Stage Pearlescent Paint £ 35 £ 75 £ 25 £ 50 £ 100 Additional…" at bounding box center [453, 224] width 906 height 449
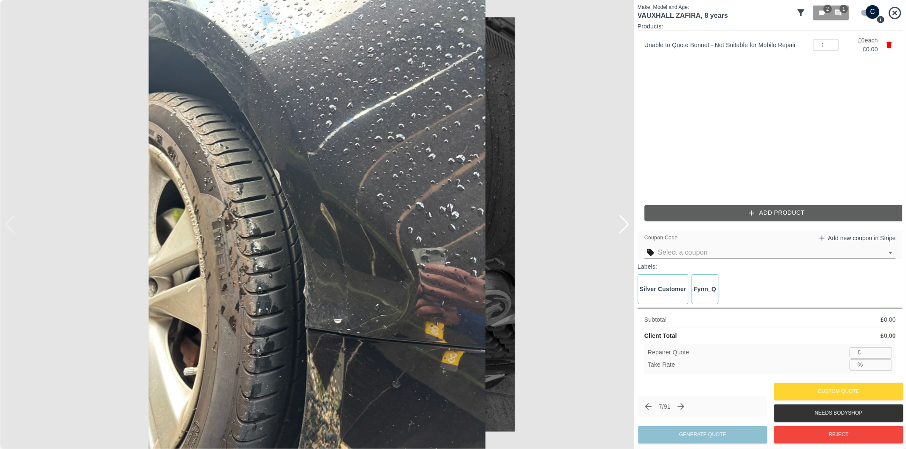
click at [625, 219] on div at bounding box center [623, 224] width 11 height 19
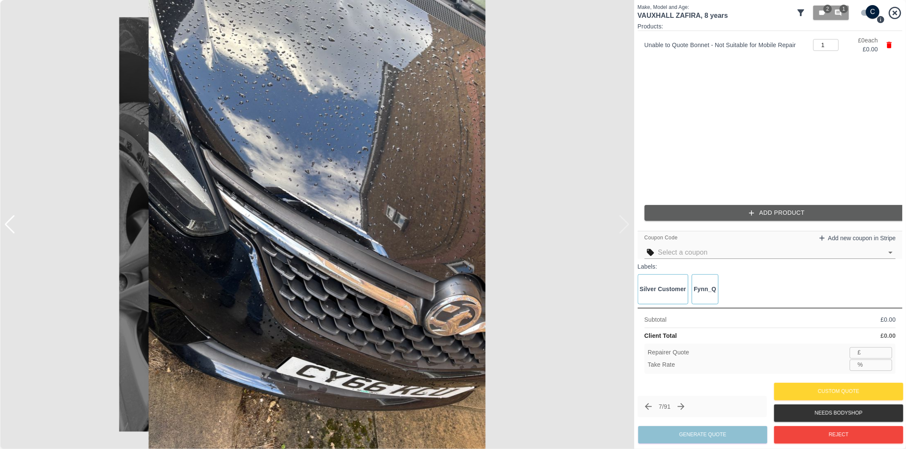
click at [625, 219] on img at bounding box center [317, 224] width 634 height 449
click at [13, 222] on div at bounding box center [9, 224] width 11 height 19
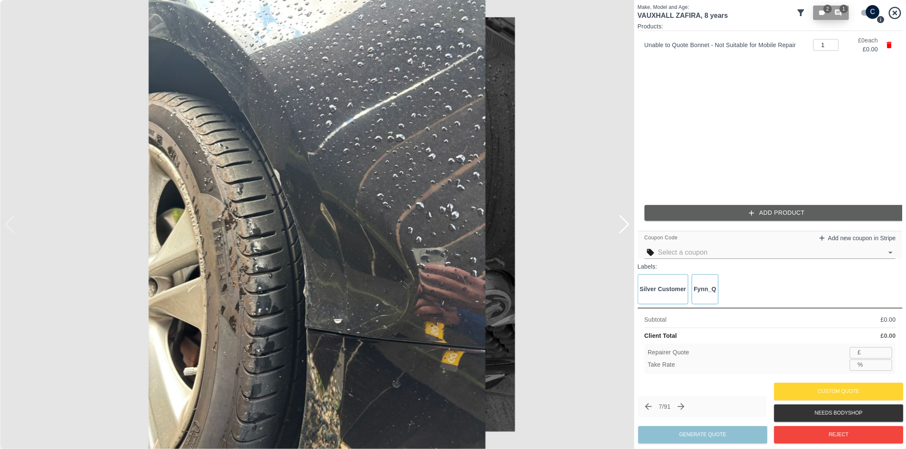
click at [842, 14] on icon "button" at bounding box center [838, 13] width 8 height 8
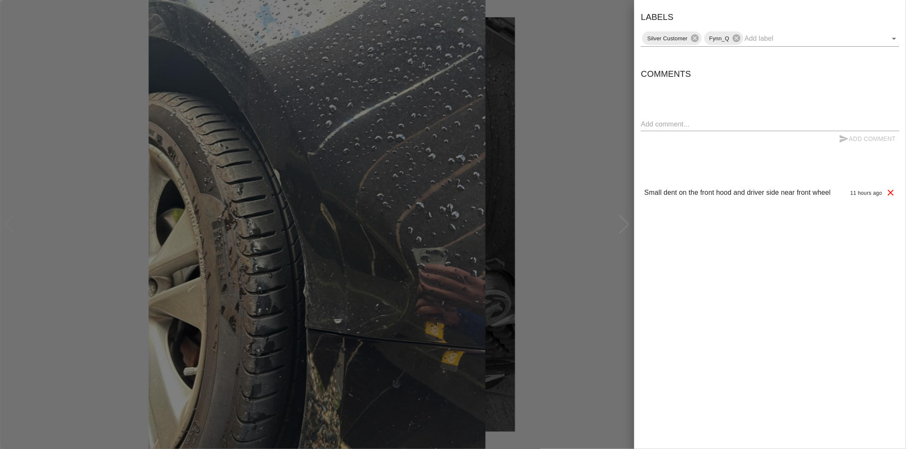
click at [602, 70] on div at bounding box center [453, 224] width 906 height 449
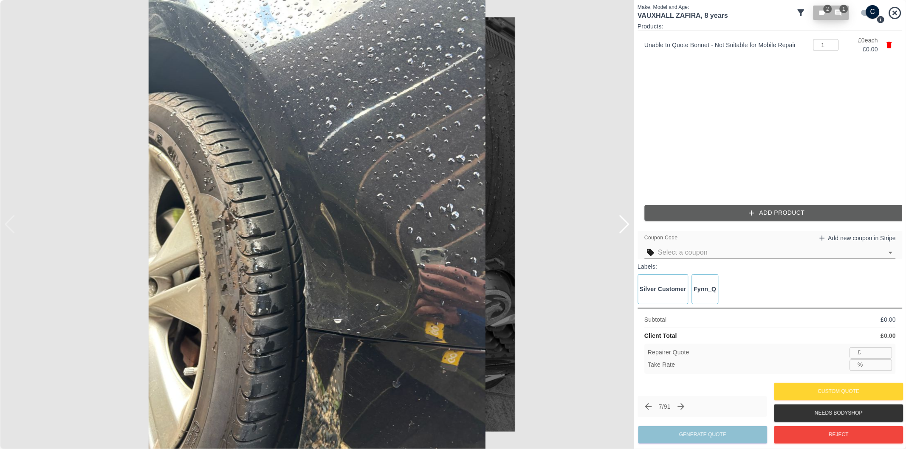
click at [837, 13] on icon "button" at bounding box center [838, 13] width 8 height 8
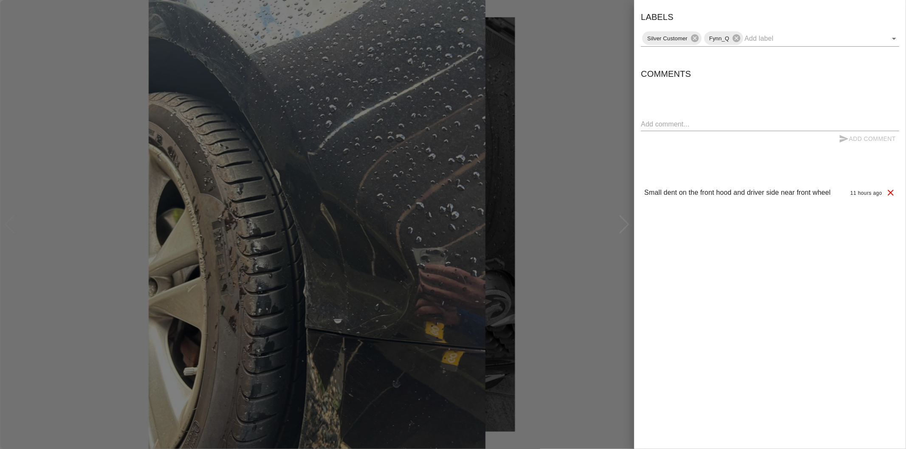
click at [613, 78] on div at bounding box center [453, 224] width 906 height 449
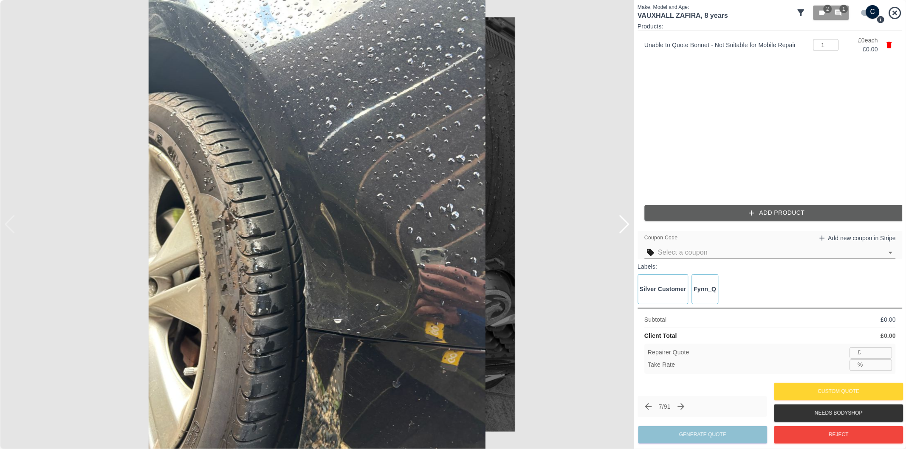
click at [784, 217] on button "Add Product" at bounding box center [776, 213] width 265 height 16
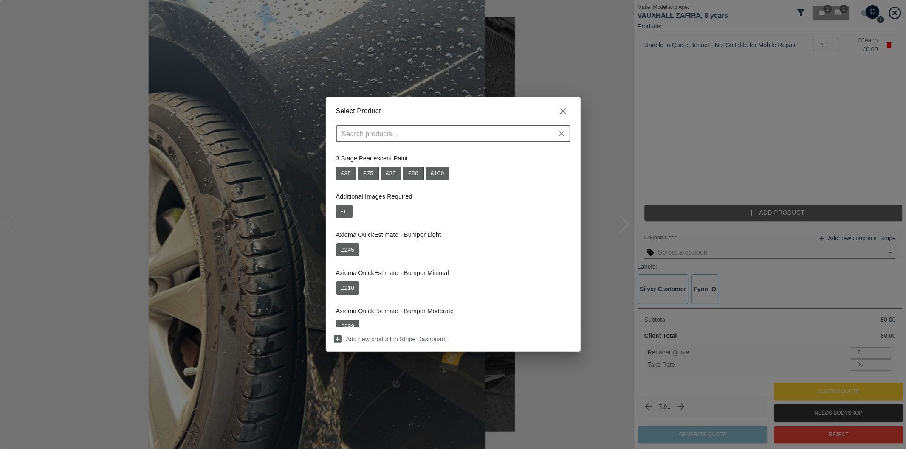
click at [413, 132] on input "text" at bounding box center [445, 134] width 215 height 12
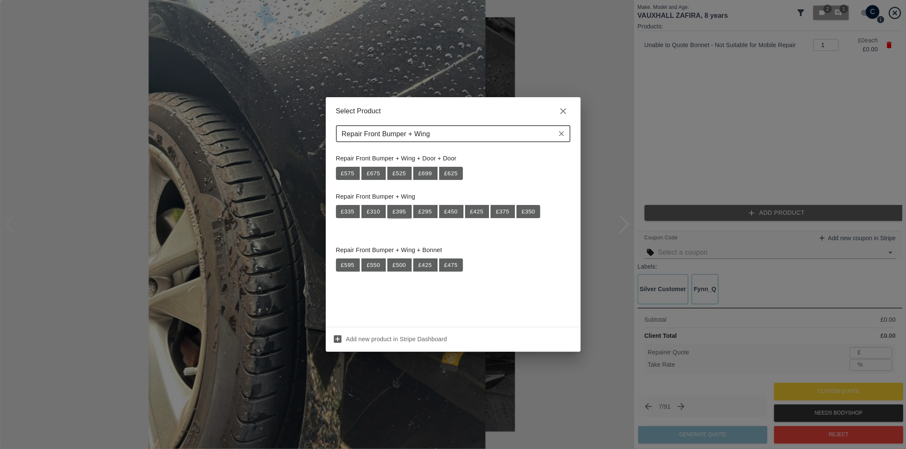
type input "Repair Front Bumper + Wing"
click at [401, 214] on button "£ 395" at bounding box center [399, 212] width 24 height 14
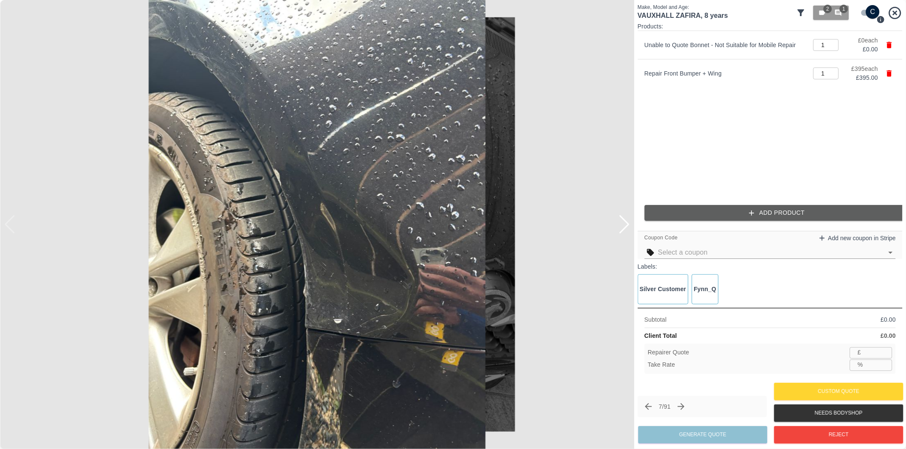
type input "256"
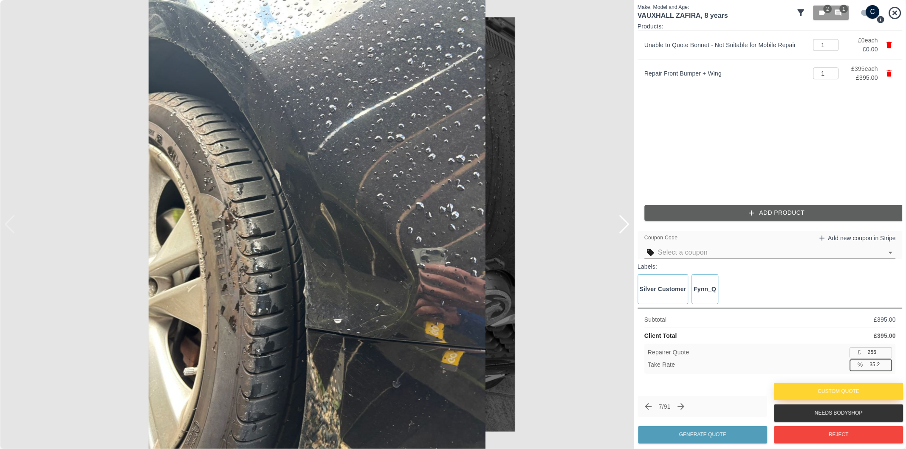
drag, startPoint x: 874, startPoint y: 366, endPoint x: 878, endPoint y: 400, distance: 33.8
click at [873, 369] on input "35.2" at bounding box center [879, 365] width 26 height 11
type input "37.2"
type input "248"
type input "37.2"
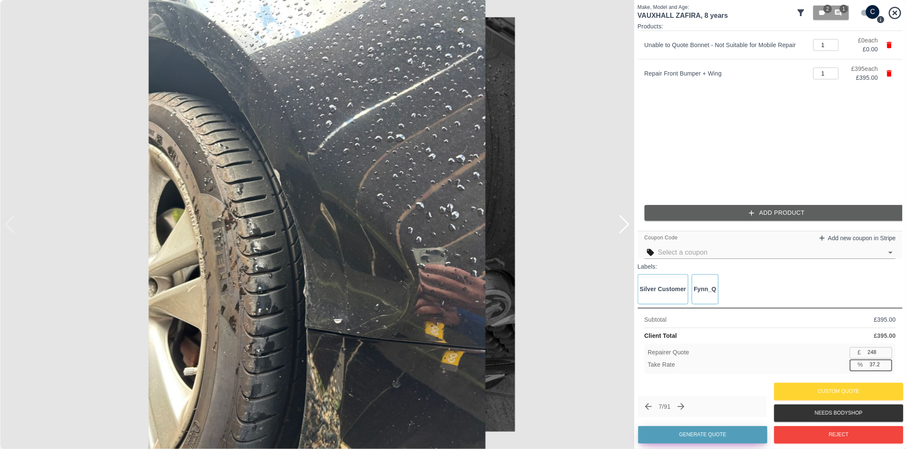
click at [734, 435] on button "Generate Quote" at bounding box center [702, 434] width 129 height 17
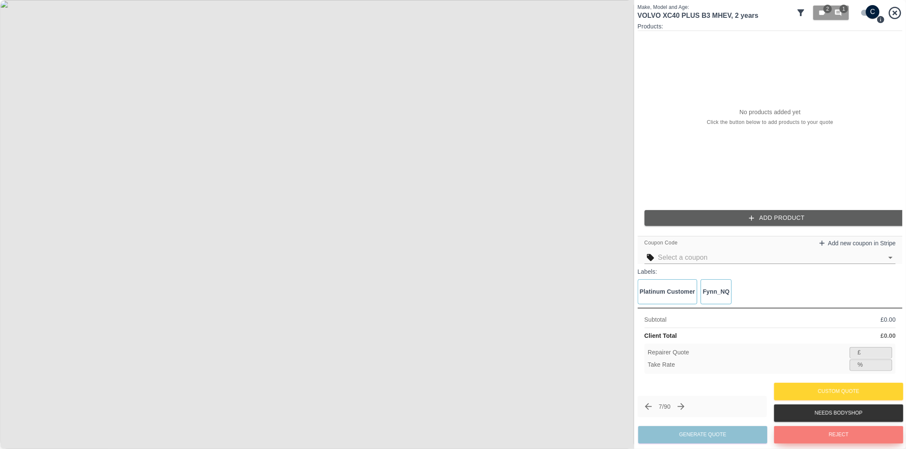
click at [826, 433] on button "Reject" at bounding box center [838, 434] width 129 height 17
click at [828, 439] on button "Reject" at bounding box center [838, 434] width 129 height 17
click at [619, 222] on div at bounding box center [623, 224] width 11 height 19
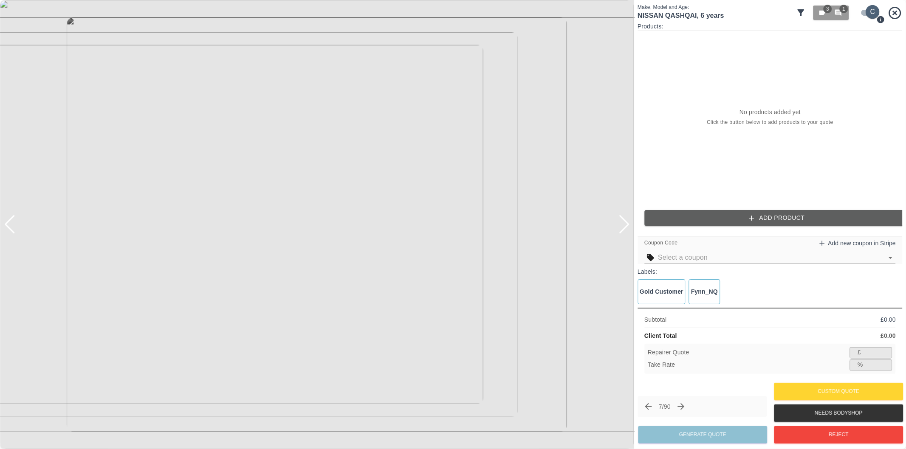
click at [869, 13] on input "checkbox" at bounding box center [872, 12] width 41 height 14
checkbox input "false"
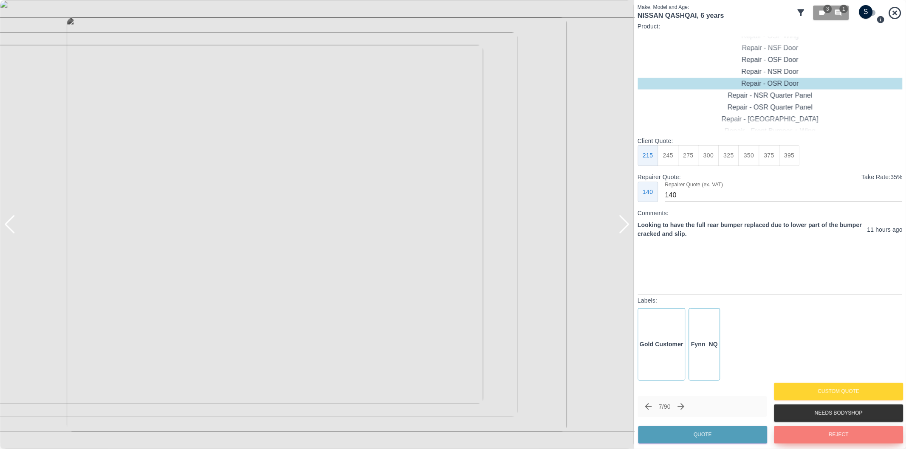
click at [804, 436] on button "Reject" at bounding box center [838, 434] width 129 height 17
drag, startPoint x: 684, startPoint y: 405, endPoint x: 756, endPoint y: 333, distance: 100.9
click at [756, 333] on div "Make, Model and Age: BMW X3 , 9 years 2 1 Product: Repair - Front Bumper Corner…" at bounding box center [769, 224] width 265 height 442
click at [625, 223] on div at bounding box center [623, 224] width 11 height 19
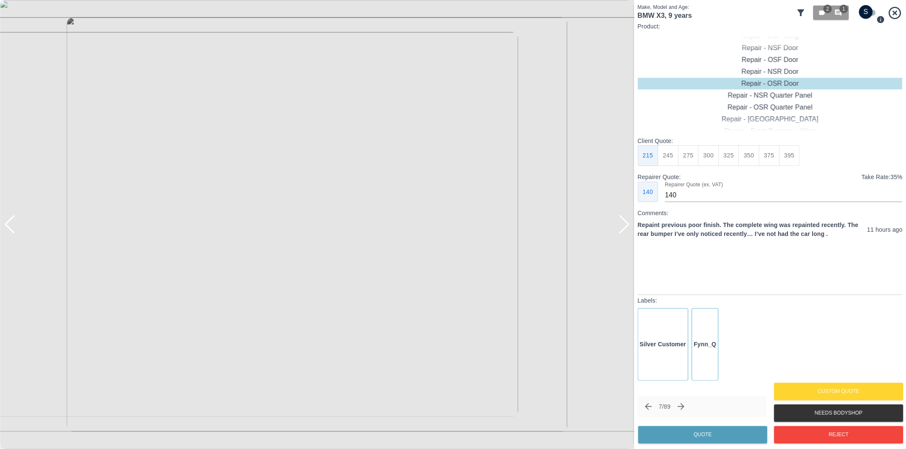
click at [625, 223] on div at bounding box center [623, 224] width 11 height 19
click at [625, 223] on div at bounding box center [317, 224] width 634 height 449
click at [841, 10] on span "1" at bounding box center [843, 9] width 8 height 8
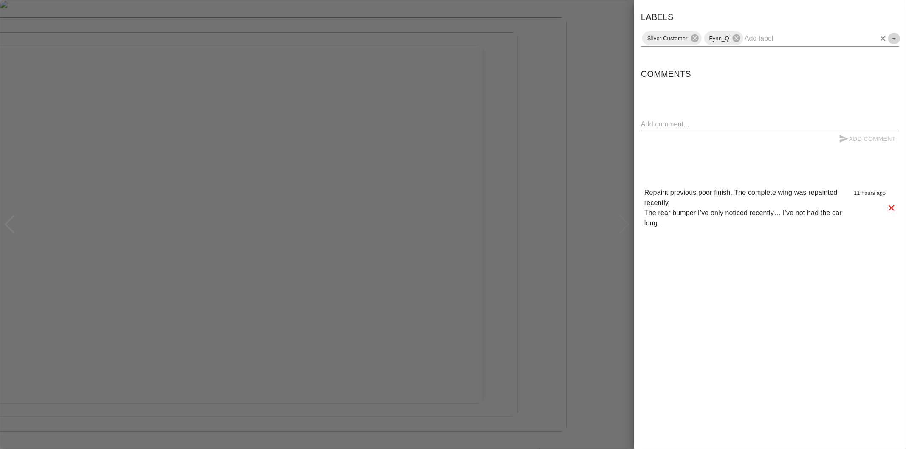
click at [892, 40] on icon "Open" at bounding box center [894, 39] width 10 height 10
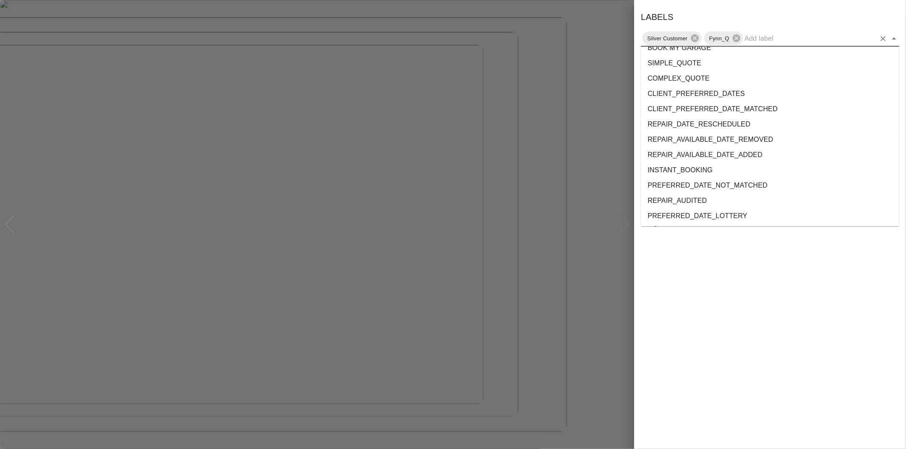
scroll to position [1554, 0]
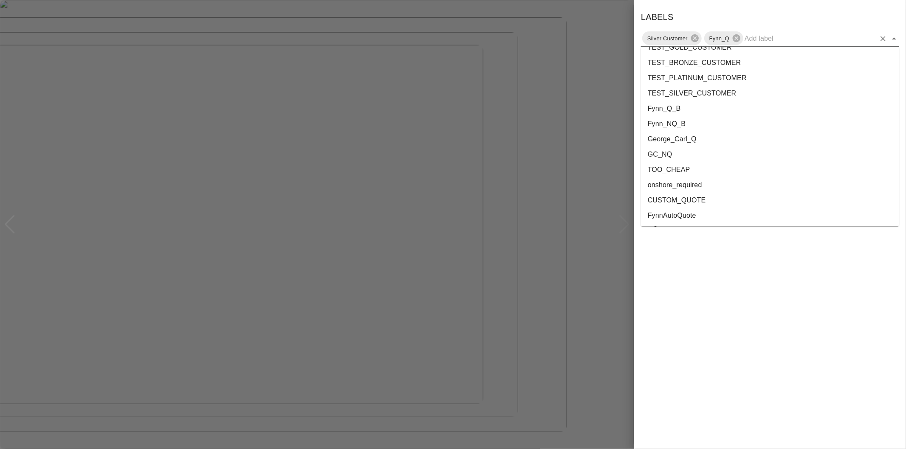
click at [702, 184] on li "onshore_required" at bounding box center [770, 184] width 258 height 15
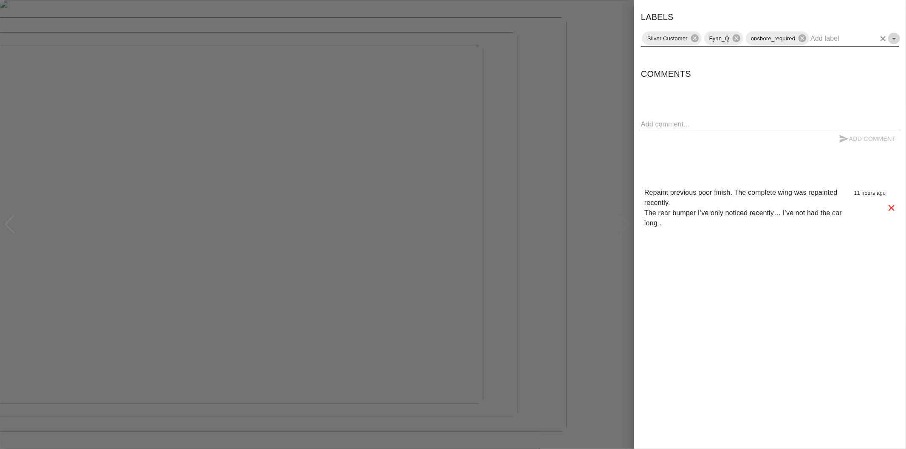
click at [892, 36] on icon "Open" at bounding box center [894, 39] width 10 height 10
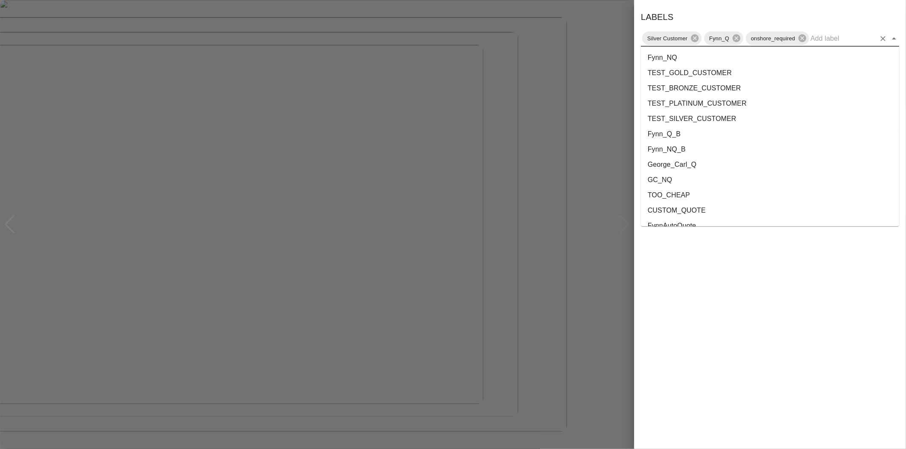
scroll to position [1538, 0]
click at [707, 157] on li "George_Carl_Q" at bounding box center [770, 154] width 258 height 15
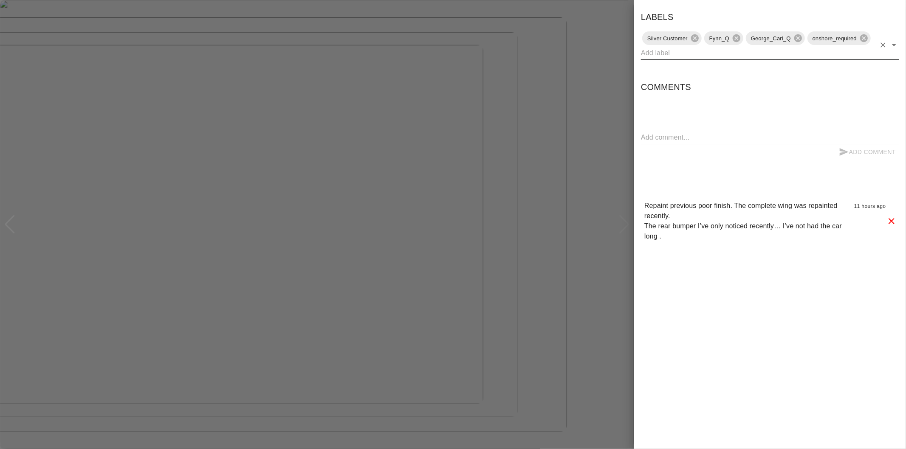
click at [625, 246] on div at bounding box center [453, 224] width 906 height 449
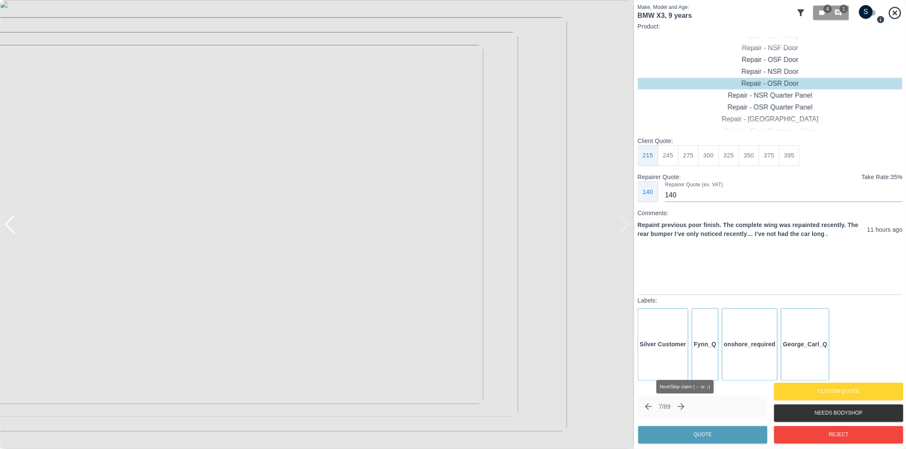
click at [682, 406] on icon "Next claim" at bounding box center [681, 407] width 10 height 10
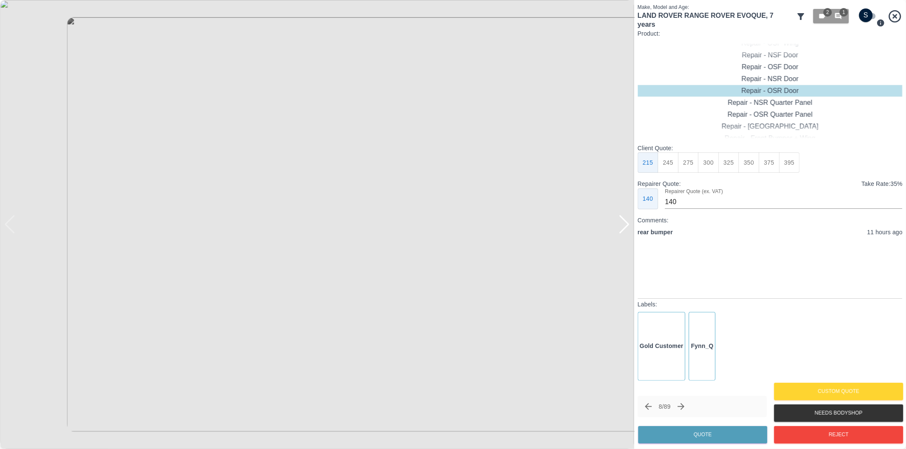
click at [872, 16] on input "checkbox" at bounding box center [865, 15] width 41 height 14
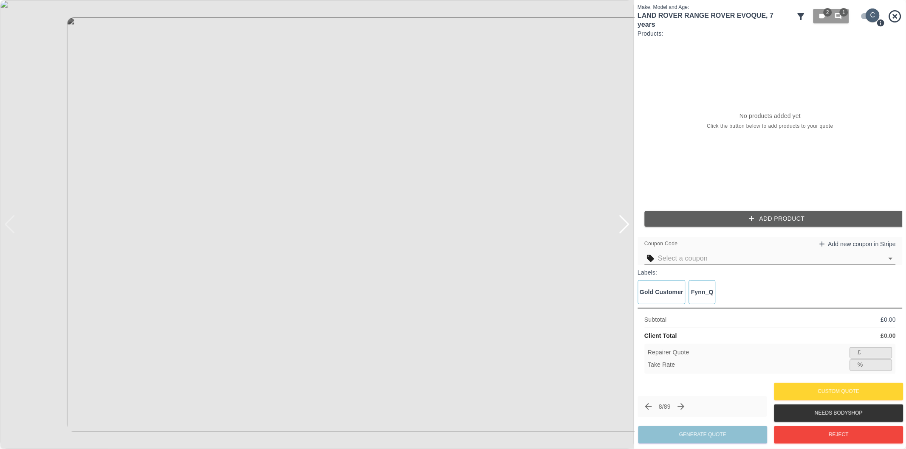
click at [868, 14] on input "checkbox" at bounding box center [872, 15] width 41 height 14
checkbox input "false"
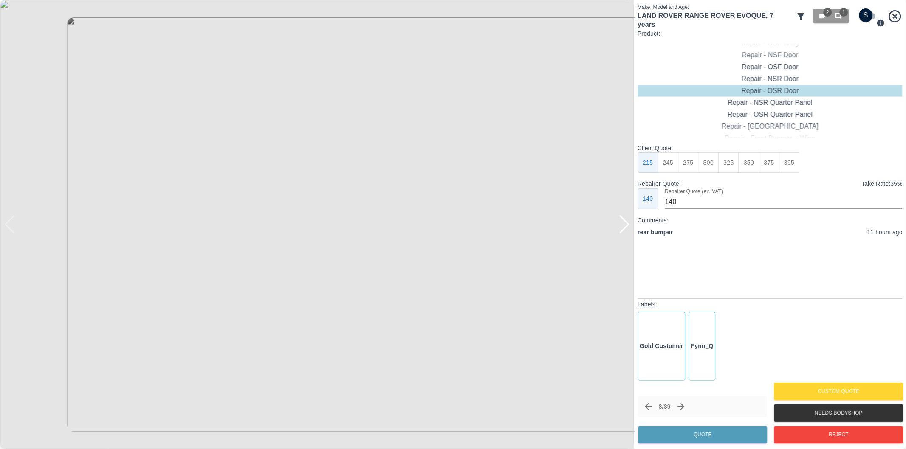
click at [627, 228] on div at bounding box center [623, 224] width 11 height 19
click at [627, 228] on img at bounding box center [317, 224] width 634 height 449
click at [806, 79] on div "Repair - Rear Bumper Corner" at bounding box center [769, 79] width 265 height 12
type input "120"
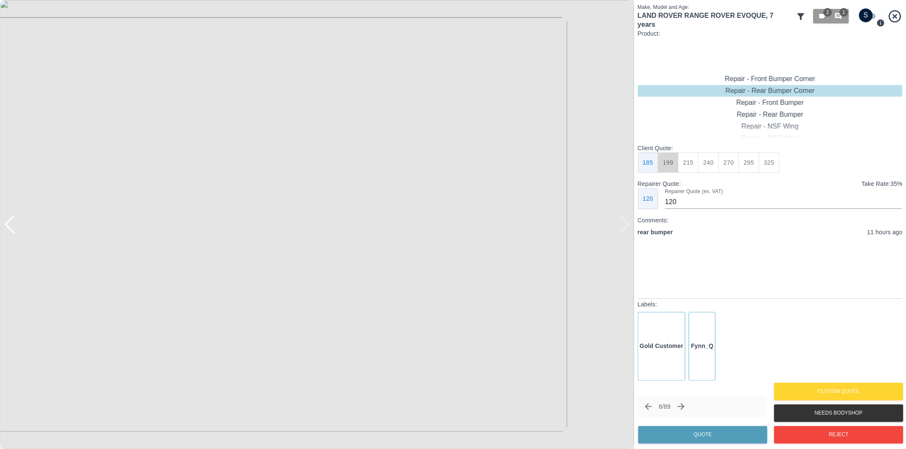
click at [669, 168] on button "199" at bounding box center [668, 162] width 21 height 21
drag, startPoint x: 667, startPoint y: 439, endPoint x: 667, endPoint y: 425, distance: 14.0
click at [667, 438] on button "Quote" at bounding box center [702, 434] width 129 height 17
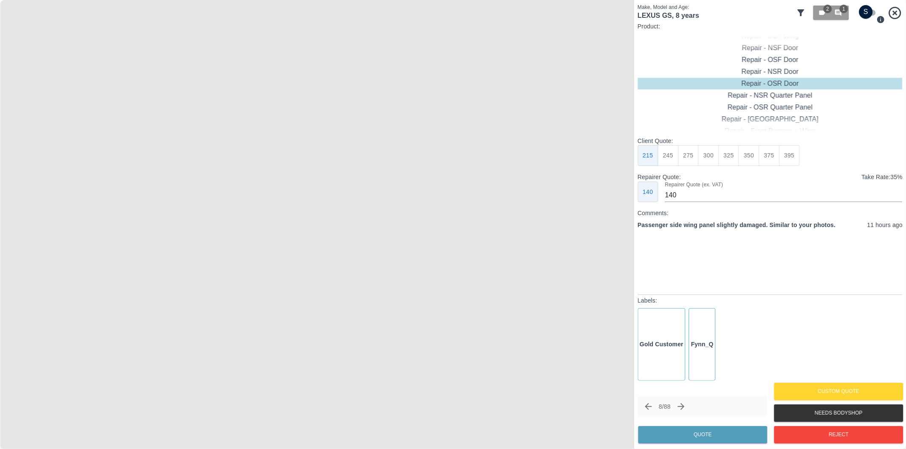
click at [315, 162] on img at bounding box center [317, 224] width 634 height 449
click at [315, 162] on img at bounding box center [324, 414] width 1902 height 1348
click at [869, 17] on input "checkbox" at bounding box center [865, 12] width 41 height 14
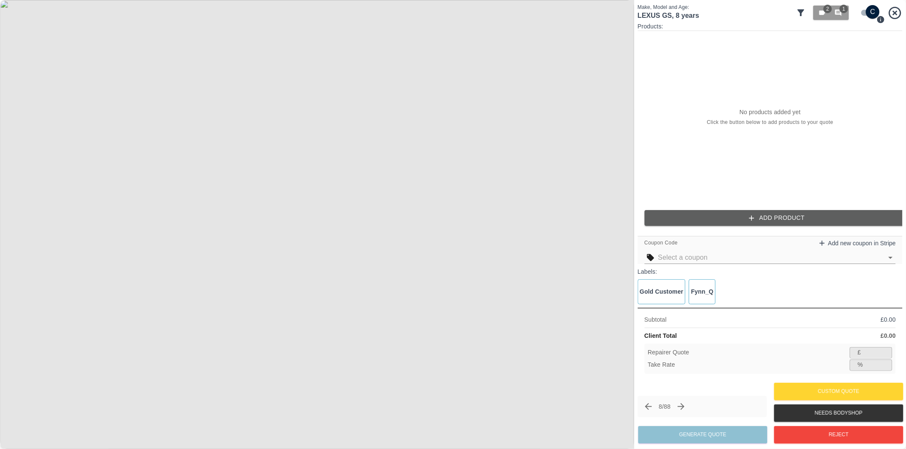
click at [863, 11] on input "checkbox" at bounding box center [872, 12] width 41 height 14
checkbox input "false"
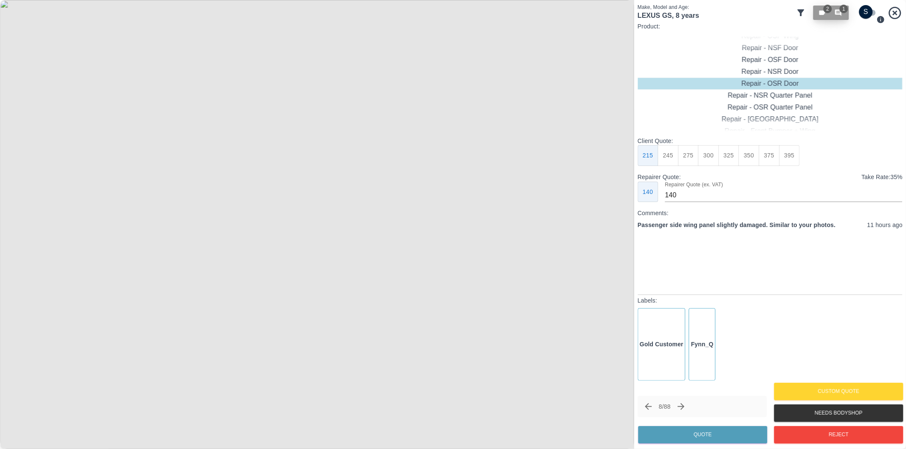
click at [843, 11] on span "1" at bounding box center [843, 9] width 8 height 8
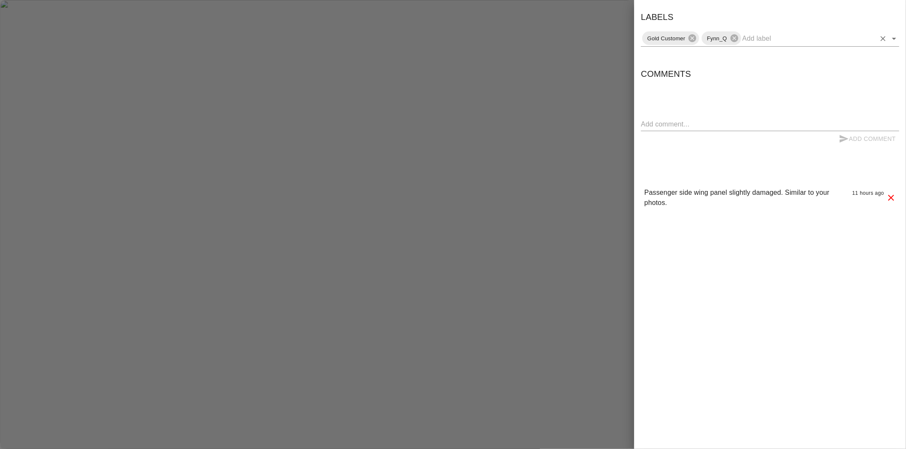
click at [895, 40] on icon "Open" at bounding box center [894, 39] width 10 height 10
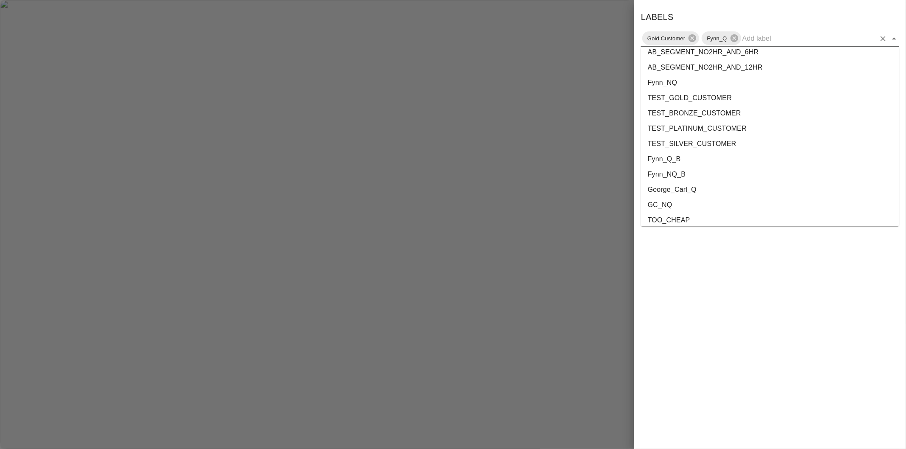
scroll to position [1554, 0]
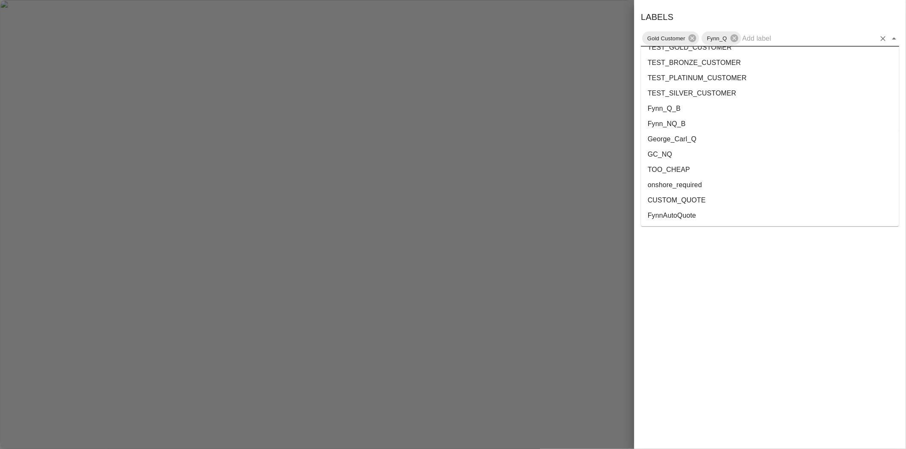
click at [697, 185] on li "onshore_required" at bounding box center [770, 184] width 258 height 15
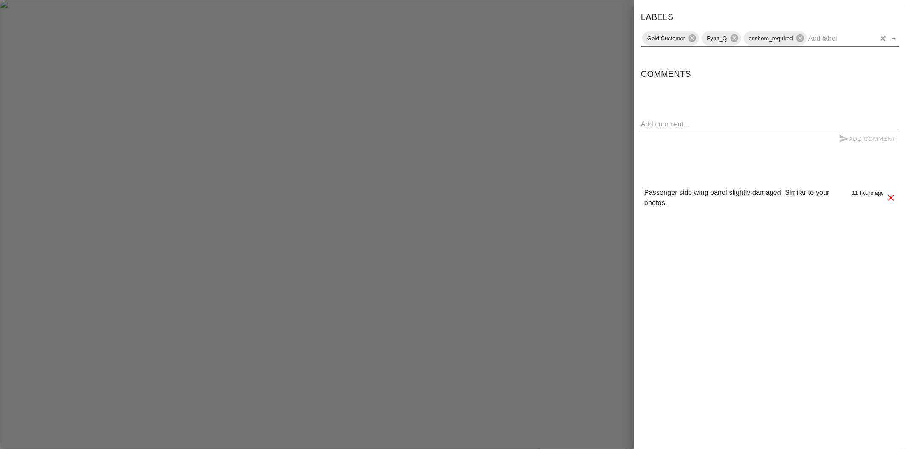
click at [893, 39] on icon "Open" at bounding box center [894, 39] width 4 height 2
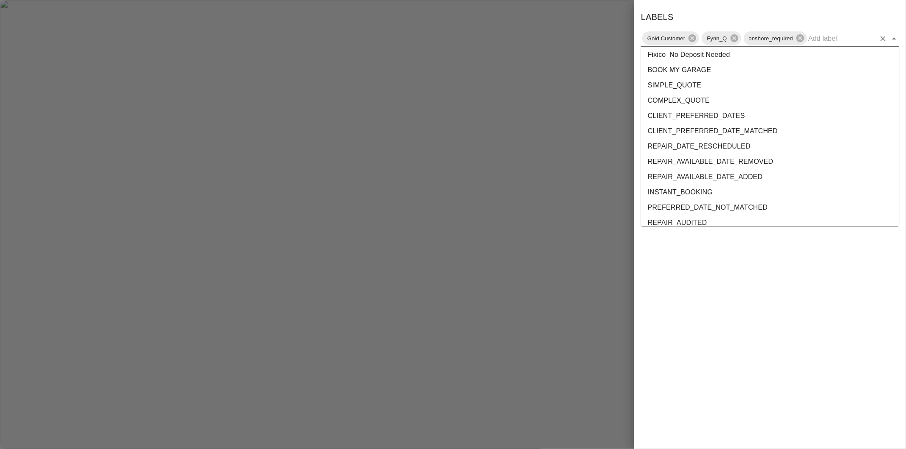
scroll to position [1538, 0]
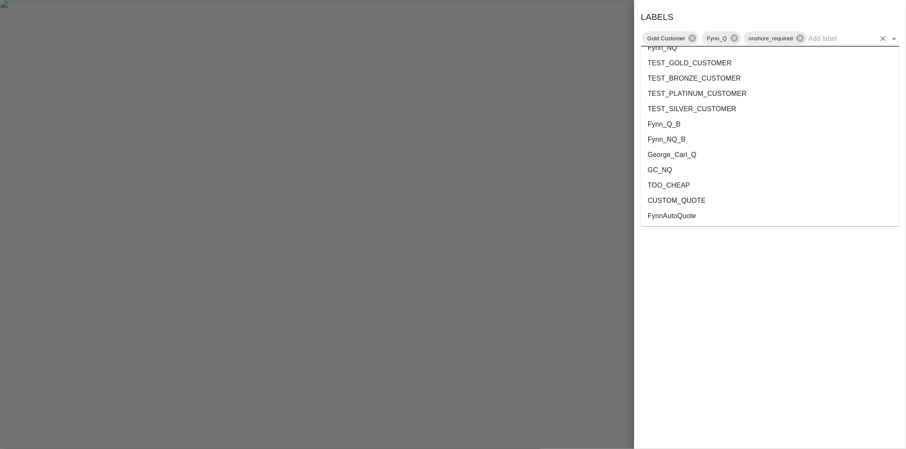
click at [690, 154] on li "George_Carl_Q" at bounding box center [770, 154] width 258 height 15
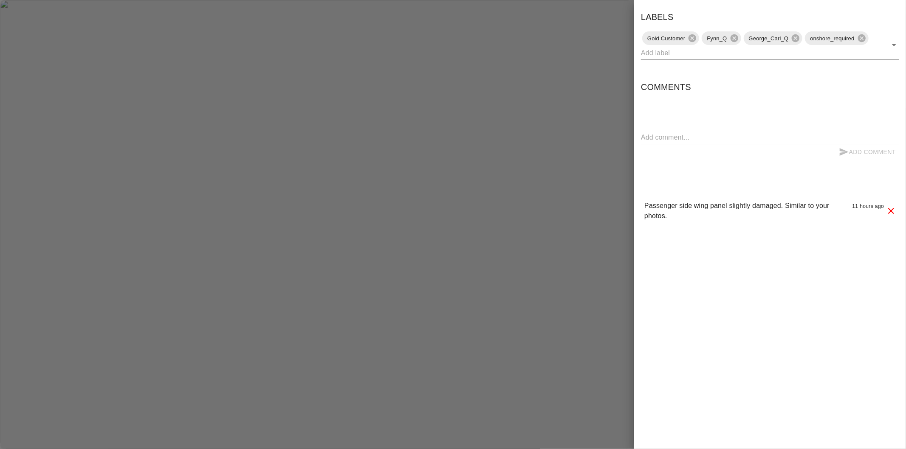
click at [596, 123] on div at bounding box center [453, 224] width 906 height 449
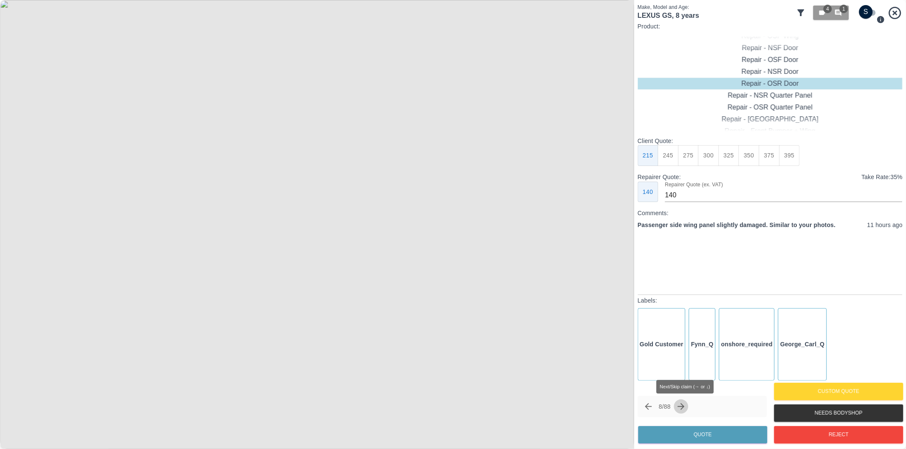
click at [686, 410] on icon "Next claim" at bounding box center [681, 407] width 10 height 10
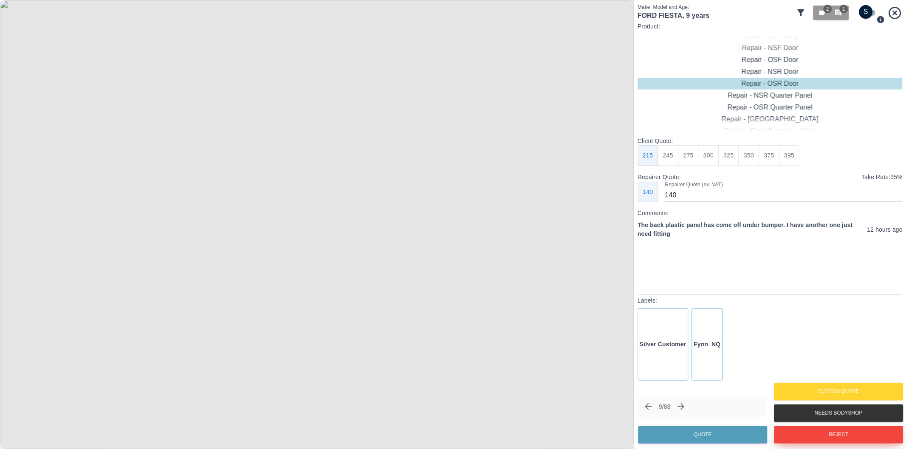
click at [835, 437] on button "Reject" at bounding box center [838, 434] width 129 height 17
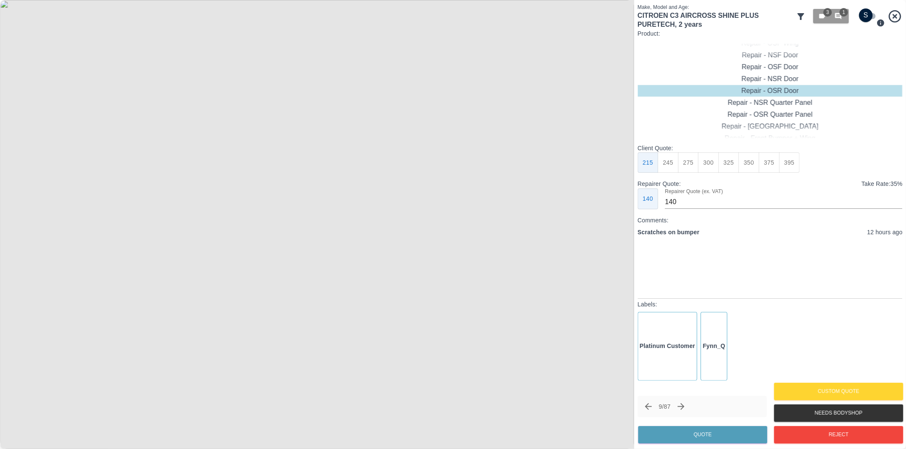
click at [865, 17] on input "checkbox" at bounding box center [865, 15] width 41 height 14
checkbox input "true"
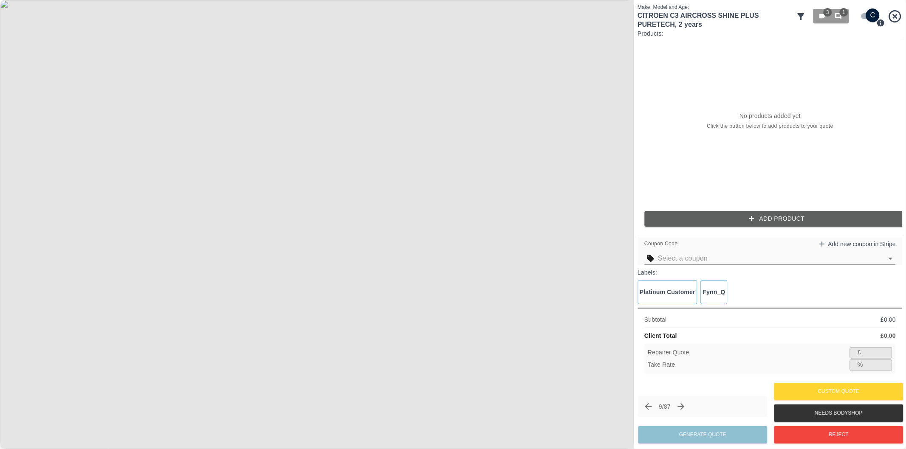
click at [723, 213] on button "Add Product" at bounding box center [776, 219] width 265 height 16
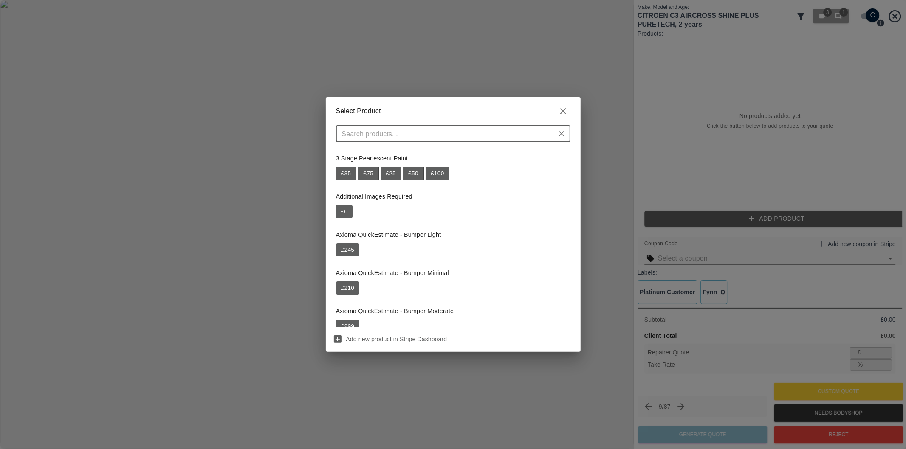
click at [478, 135] on input "text" at bounding box center [445, 134] width 215 height 12
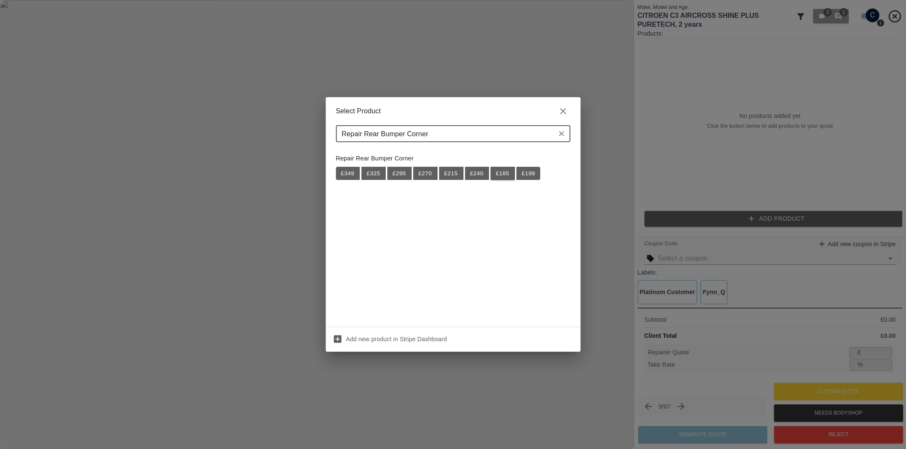
type input "Repair Rear Bumper Corner"
click at [507, 173] on button "£ 185" at bounding box center [502, 174] width 24 height 14
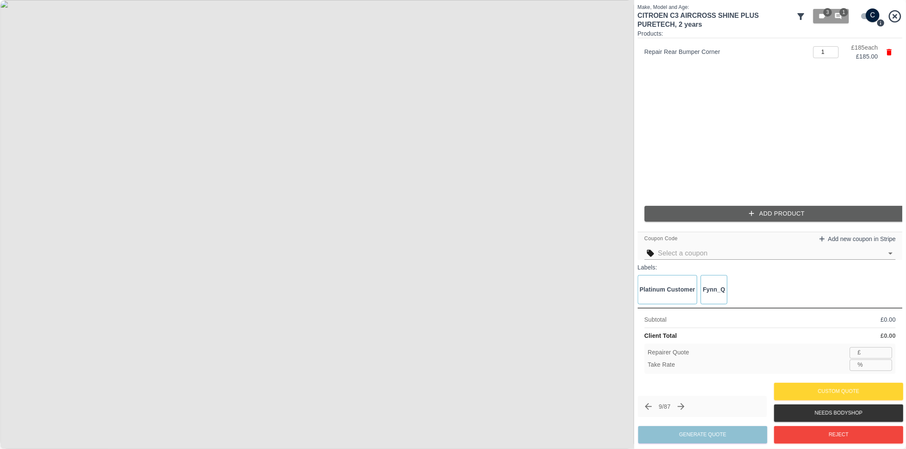
type input "120"
type input "35.1"
click at [693, 207] on button "Add Product" at bounding box center [776, 214] width 265 height 16
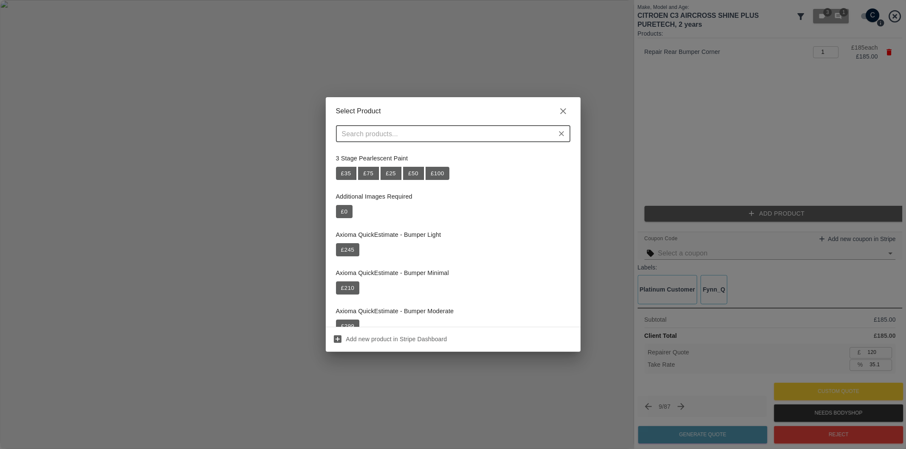
click at [443, 140] on div "​" at bounding box center [453, 133] width 234 height 17
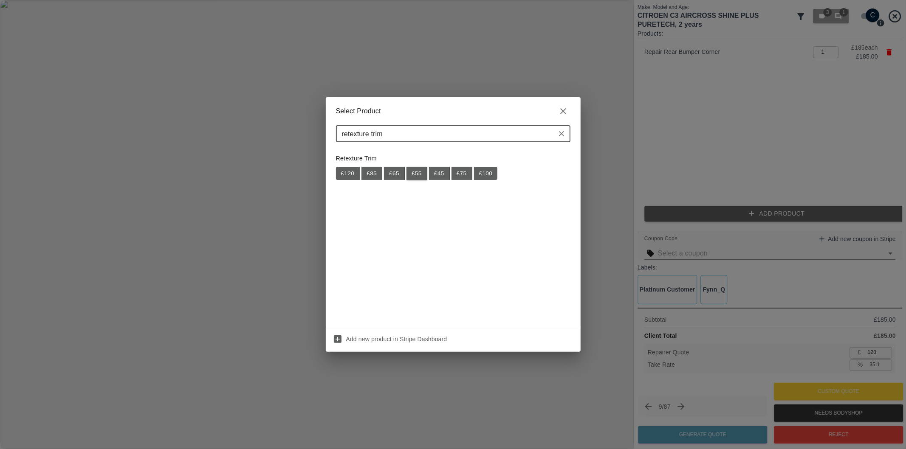
type input "retexture trim"
click at [416, 172] on button "£ 55" at bounding box center [416, 174] width 21 height 14
type input "156"
type input "35.0"
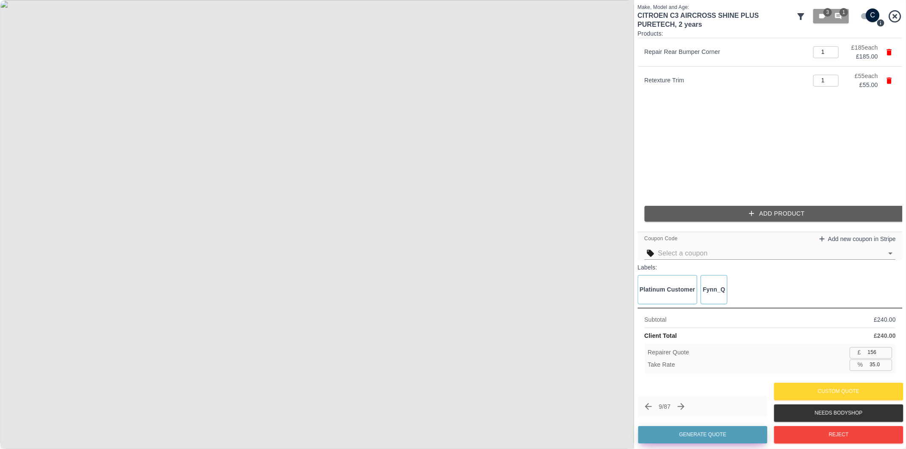
click at [733, 433] on button "Generate Quote" at bounding box center [702, 434] width 129 height 17
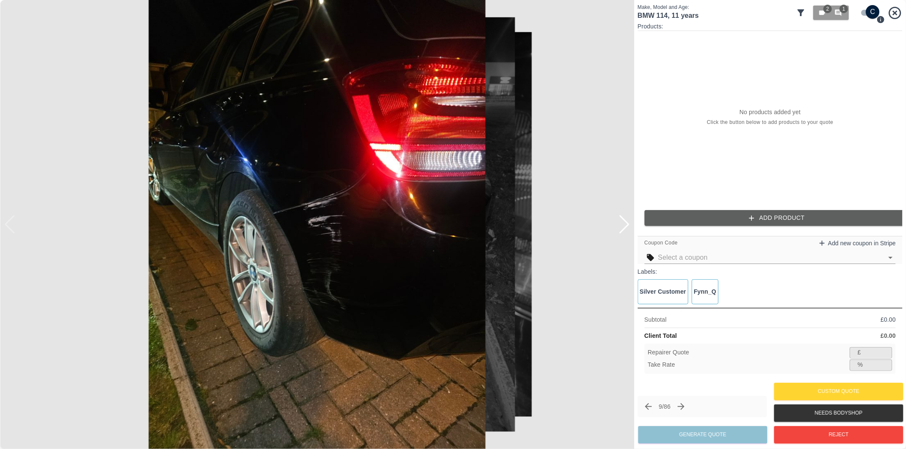
click at [872, 11] on input "checkbox" at bounding box center [872, 12] width 41 height 14
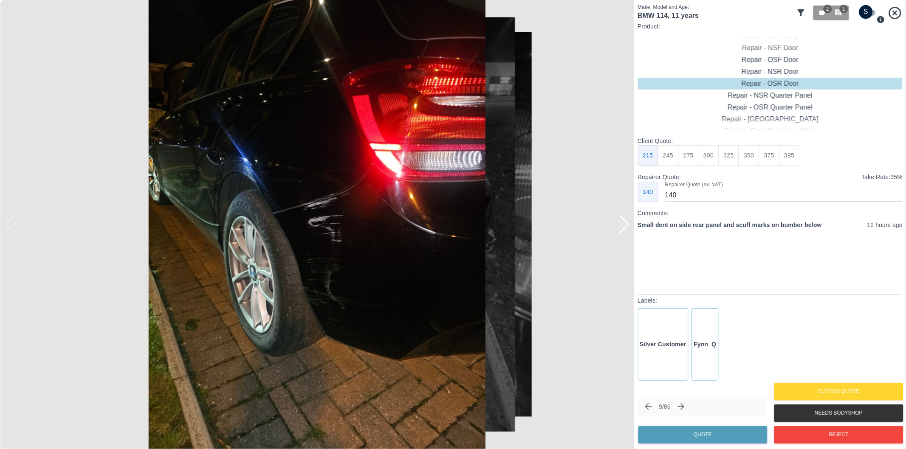
click at [627, 223] on div at bounding box center [623, 224] width 11 height 19
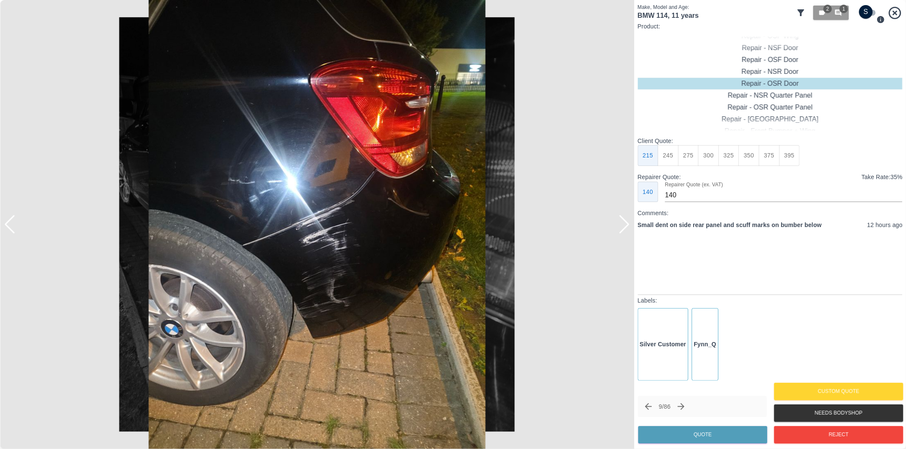
click at [627, 223] on div at bounding box center [623, 224] width 11 height 19
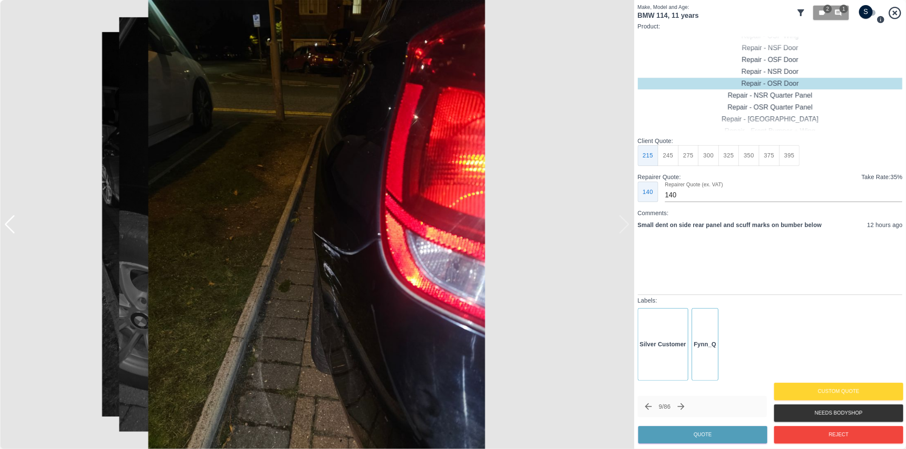
click at [627, 223] on div at bounding box center [317, 224] width 634 height 449
click at [862, 11] on input "checkbox" at bounding box center [865, 12] width 41 height 14
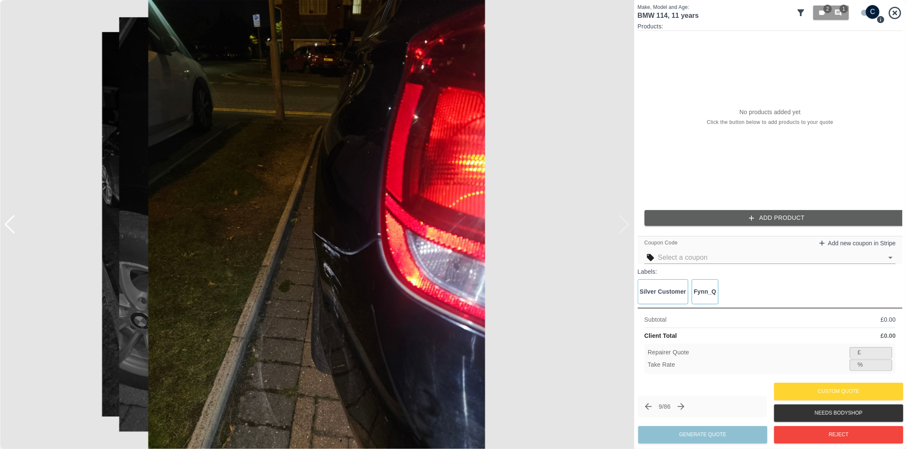
click at [863, 11] on input "checkbox" at bounding box center [872, 12] width 41 height 14
checkbox input "false"
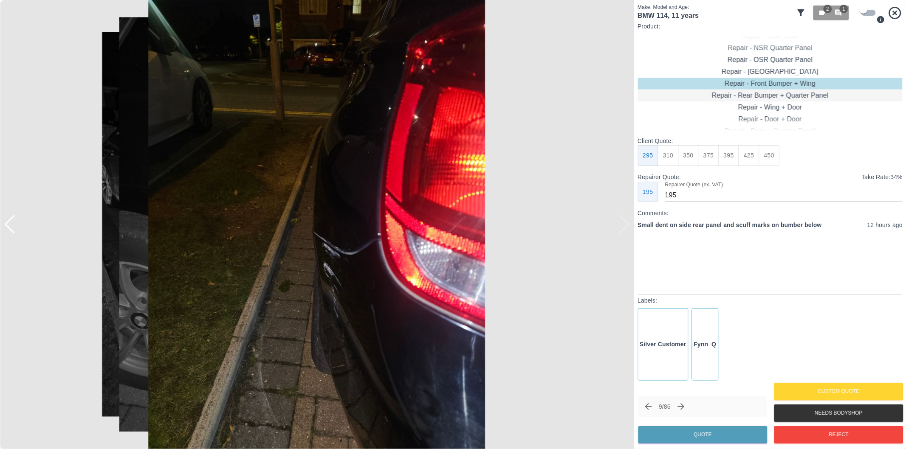
click at [809, 96] on div "Repair - Rear Bumper + Quarter Panel" at bounding box center [769, 96] width 265 height 12
click at [688, 158] on button "350" at bounding box center [688, 155] width 21 height 21
type input "210"
click at [731, 435] on button "Quote" at bounding box center [702, 434] width 129 height 17
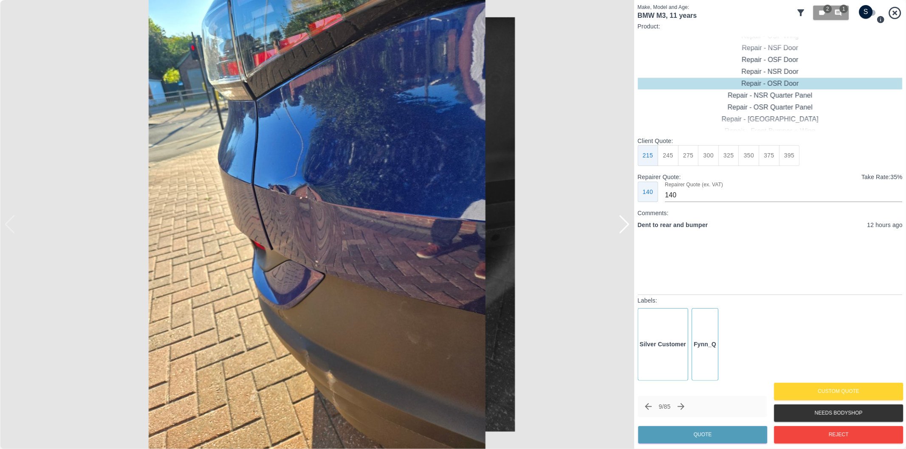
click at [625, 227] on div at bounding box center [623, 224] width 11 height 19
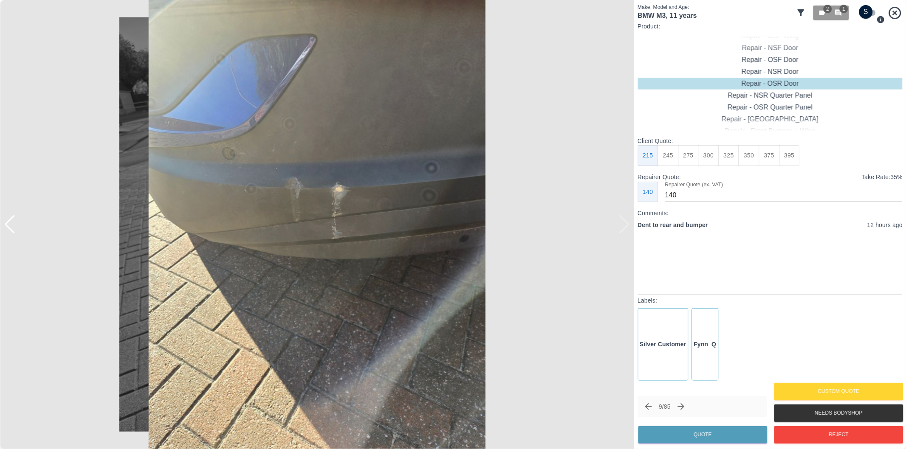
click at [625, 227] on img at bounding box center [317, 224] width 634 height 449
click at [13, 223] on div at bounding box center [9, 224] width 11 height 19
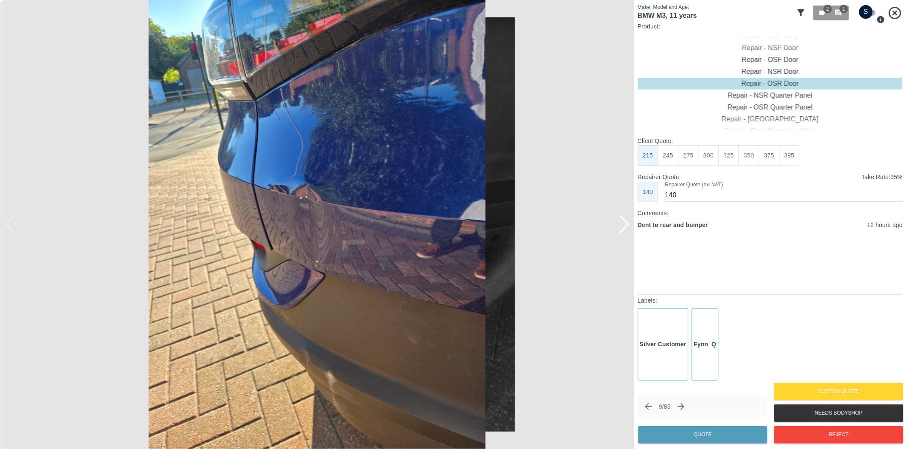
click at [869, 14] on input "checkbox" at bounding box center [865, 12] width 41 height 14
checkbox input "true"
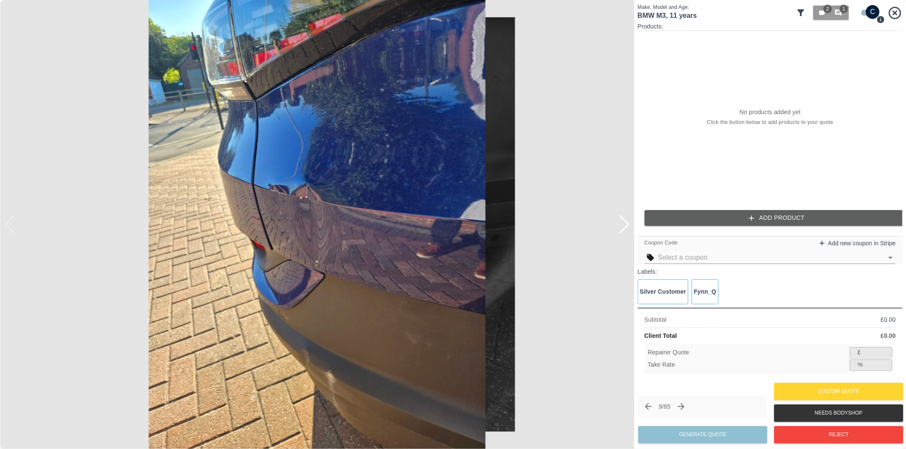
click at [753, 223] on button "Add Product" at bounding box center [776, 218] width 265 height 16
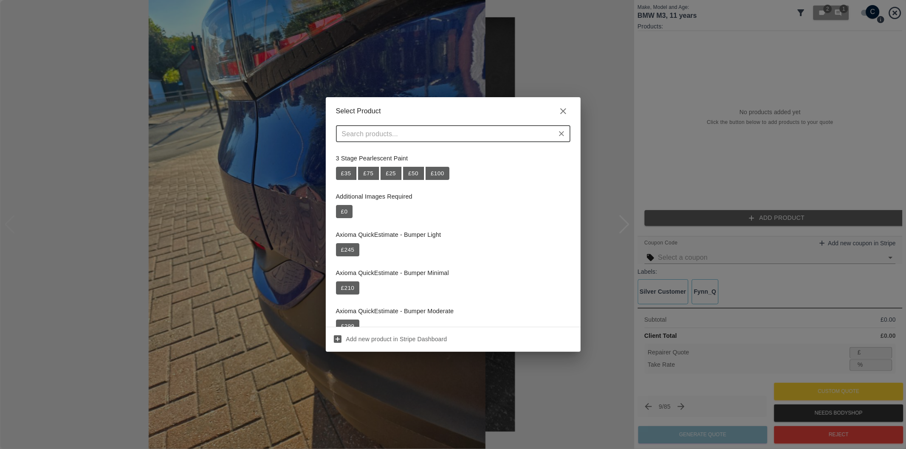
click at [453, 138] on input "text" at bounding box center [445, 134] width 215 height 12
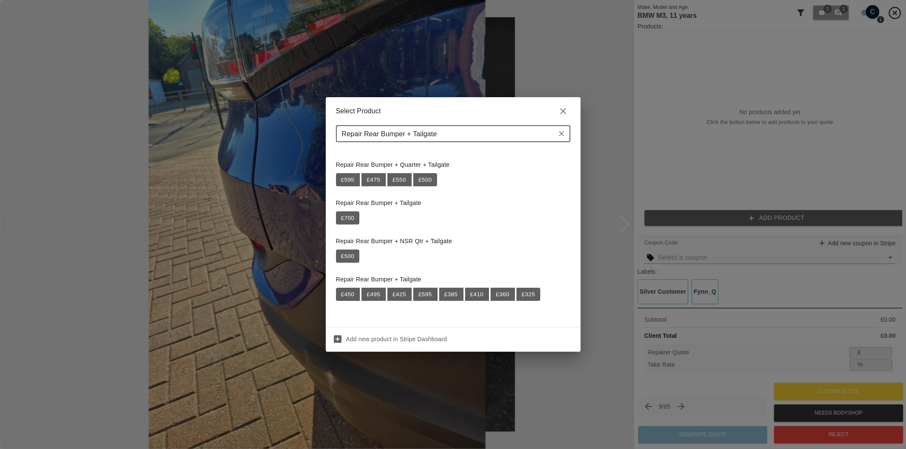
scroll to position [115, 0]
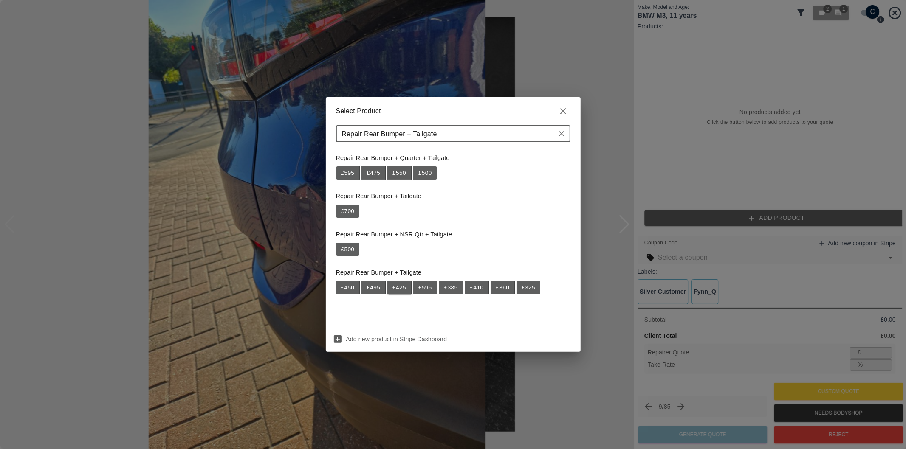
type input "Repair Rear Bumper + Tailgate"
click at [401, 287] on button "£ 425" at bounding box center [399, 288] width 24 height 14
type input "276"
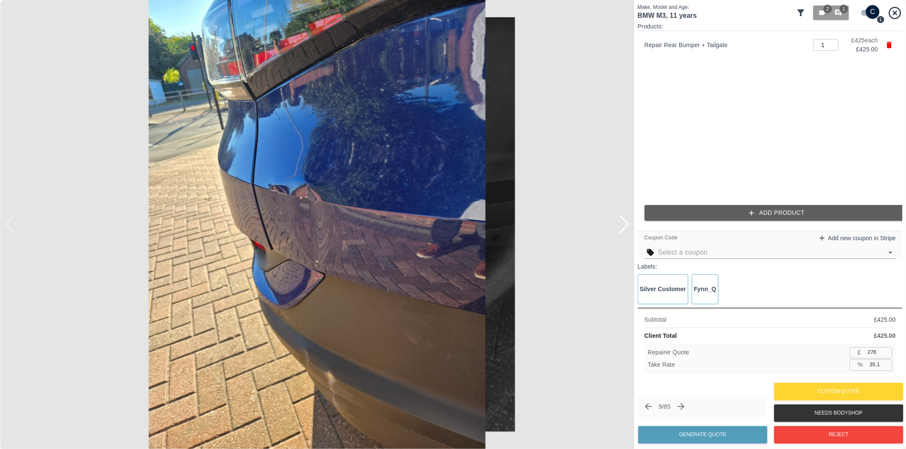
click at [875, 364] on input "35.1" at bounding box center [879, 365] width 26 height 11
type input "37.1"
type input "267"
type input "37.2"
click at [715, 441] on button "Generate Quote" at bounding box center [702, 434] width 129 height 17
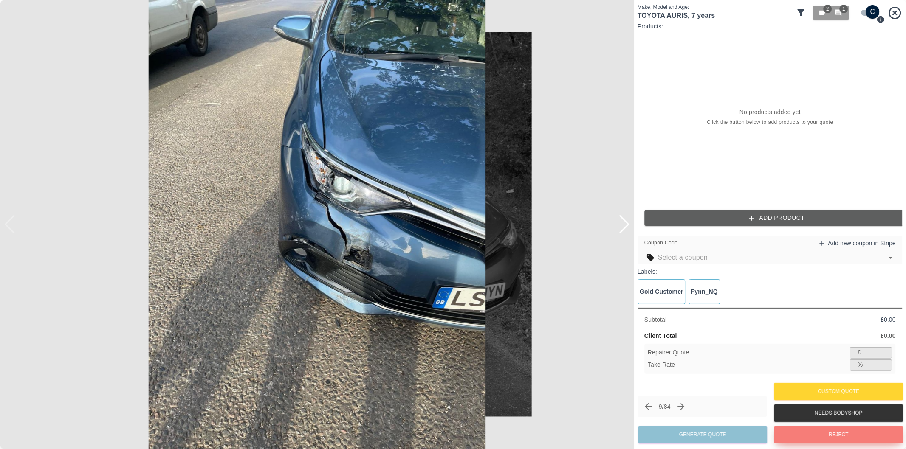
click at [832, 438] on button "Reject" at bounding box center [838, 434] width 129 height 17
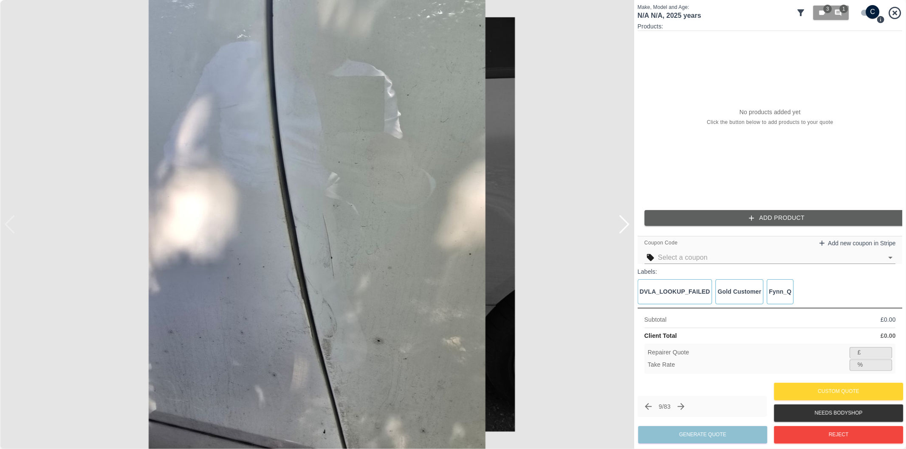
click at [625, 222] on div at bounding box center [623, 224] width 11 height 19
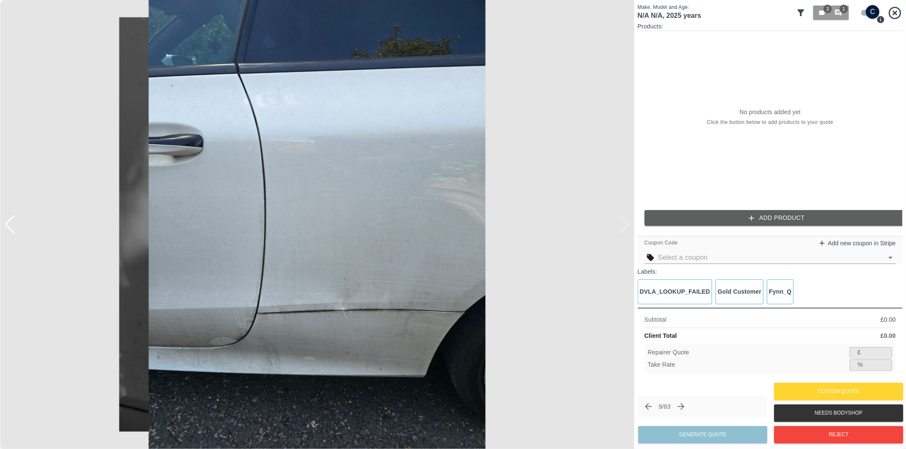
click at [625, 222] on img at bounding box center [317, 224] width 634 height 449
click at [10, 228] on div at bounding box center [9, 224] width 11 height 19
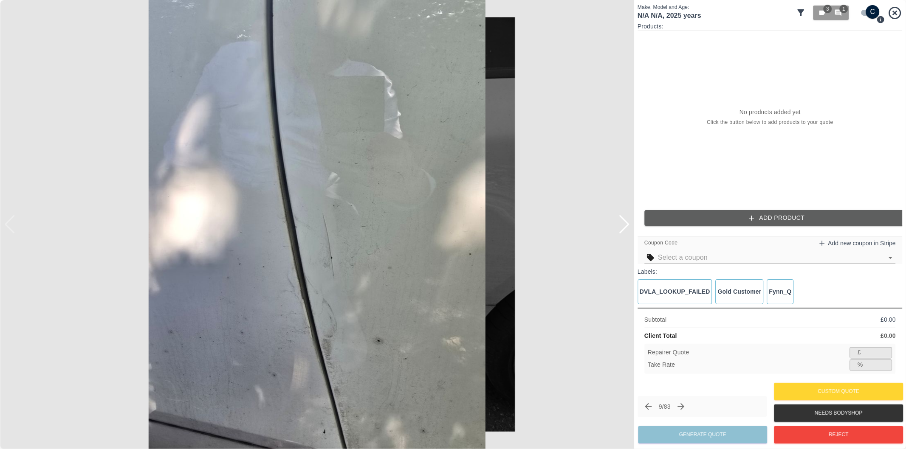
click at [864, 12] on input "checkbox" at bounding box center [872, 12] width 41 height 14
checkbox input "false"
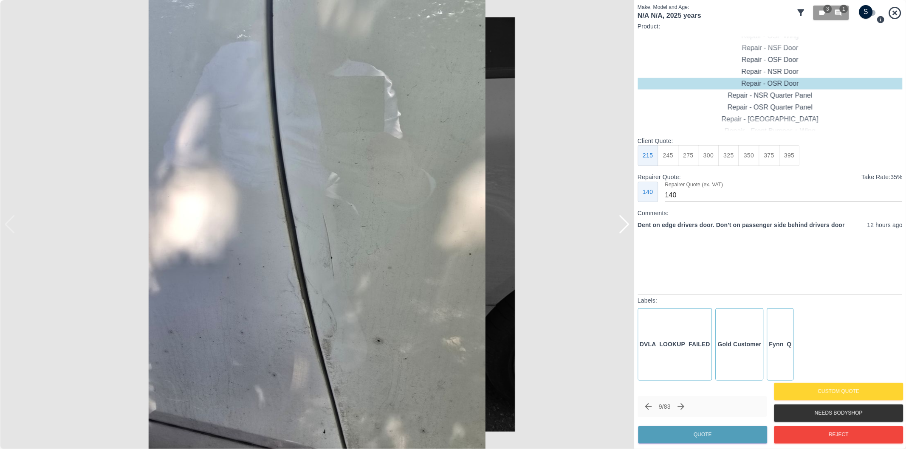
click at [627, 222] on div at bounding box center [623, 224] width 11 height 19
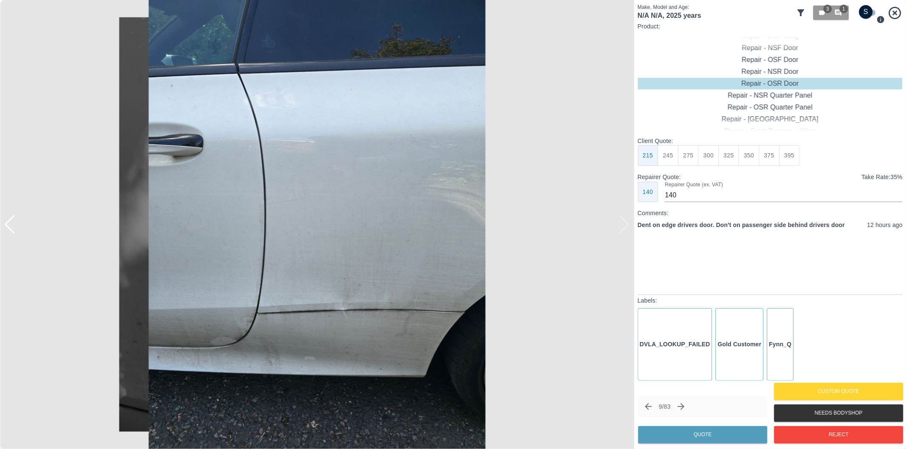
click at [8, 226] on div at bounding box center [9, 224] width 11 height 19
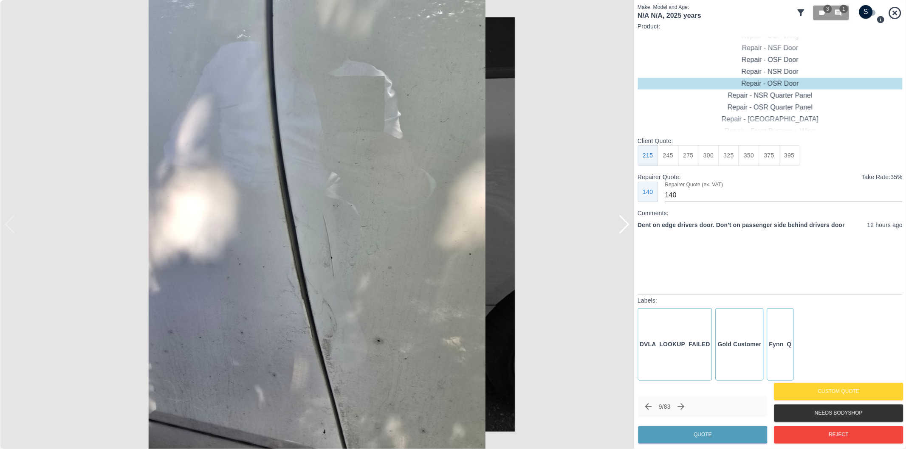
click at [628, 230] on div at bounding box center [623, 224] width 11 height 19
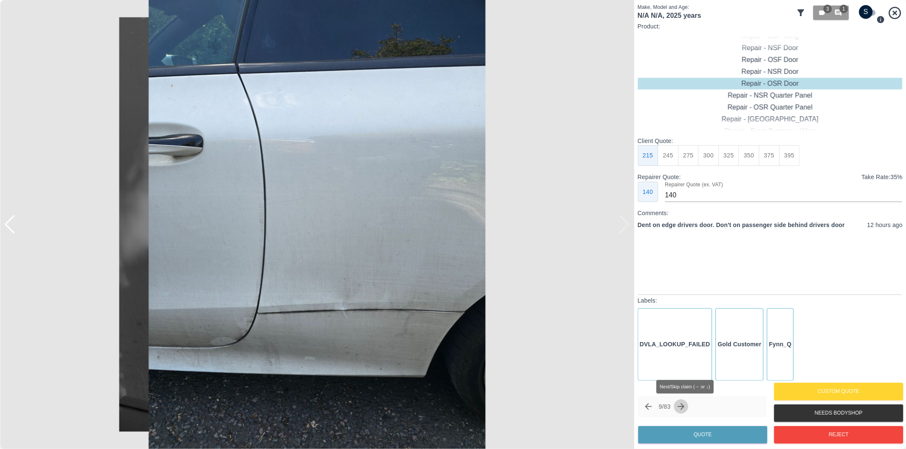
click at [684, 405] on icon "Next claim" at bounding box center [681, 406] width 7 height 7
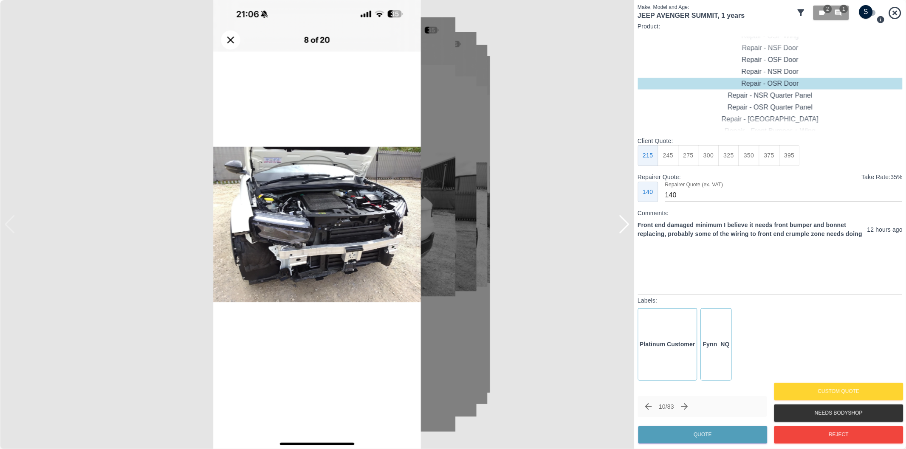
click at [620, 225] on div at bounding box center [623, 224] width 11 height 19
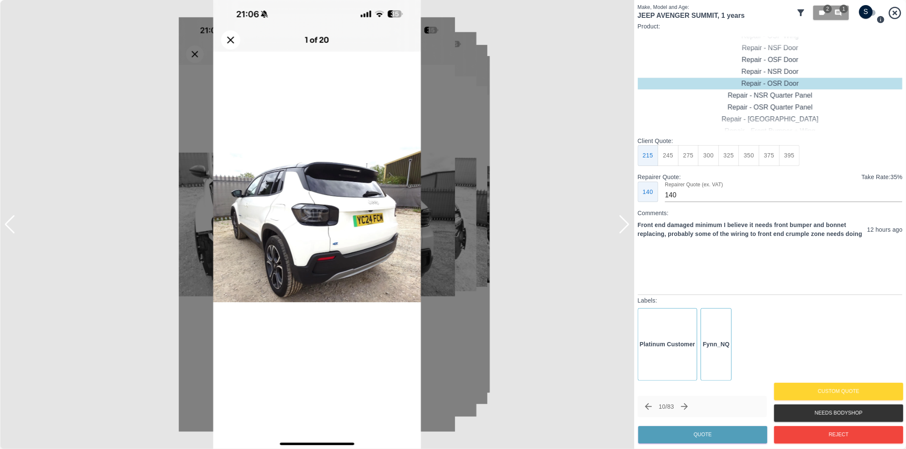
click at [620, 225] on div at bounding box center [623, 224] width 11 height 19
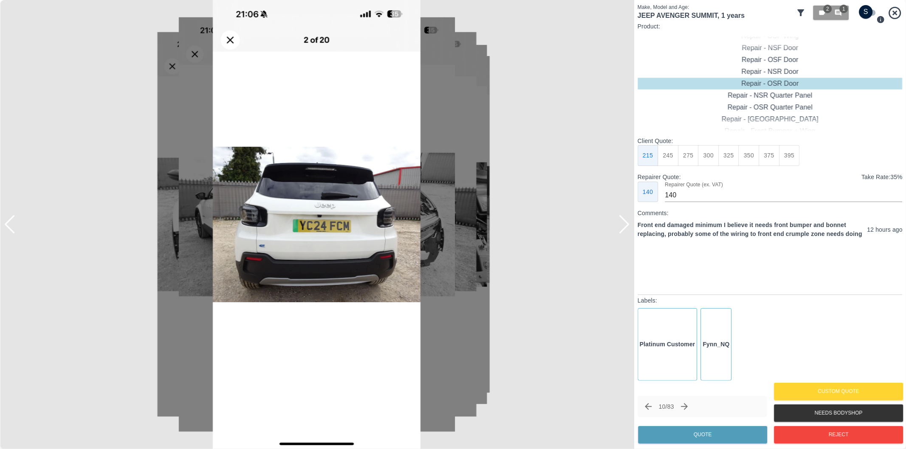
click at [620, 225] on div at bounding box center [623, 224] width 11 height 19
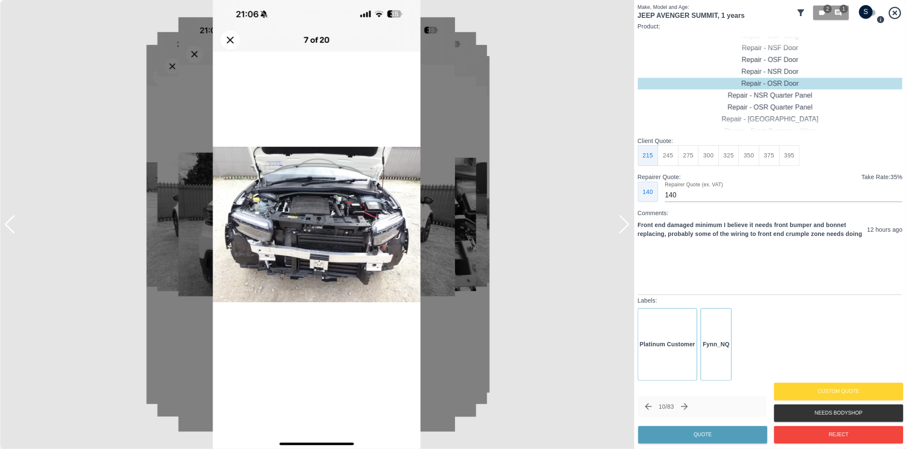
click at [620, 225] on div at bounding box center [623, 224] width 11 height 19
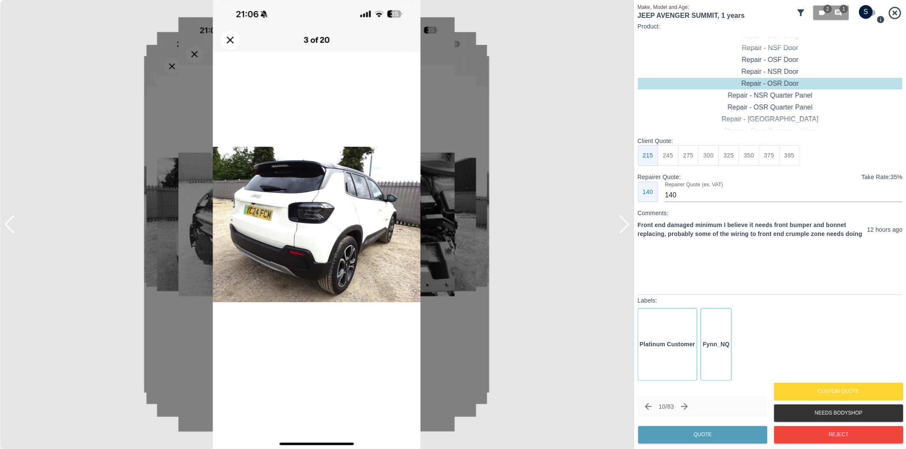
click at [621, 225] on div at bounding box center [623, 224] width 11 height 19
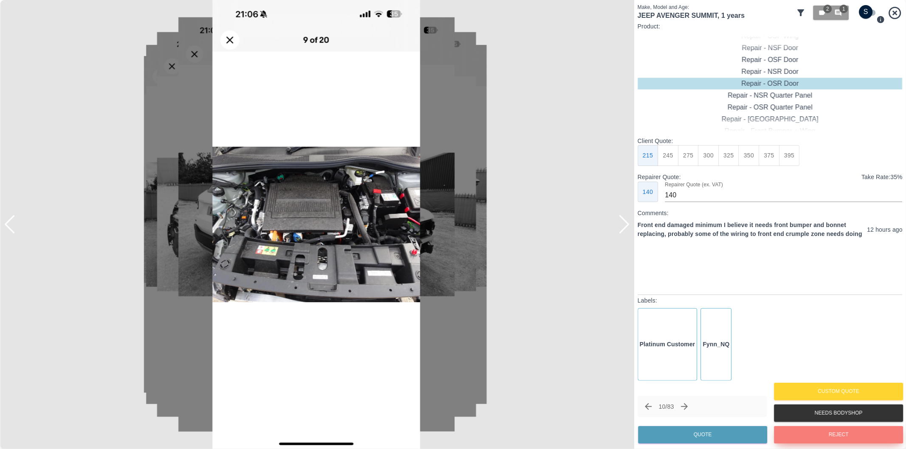
click at [826, 439] on button "Reject" at bounding box center [838, 434] width 129 height 17
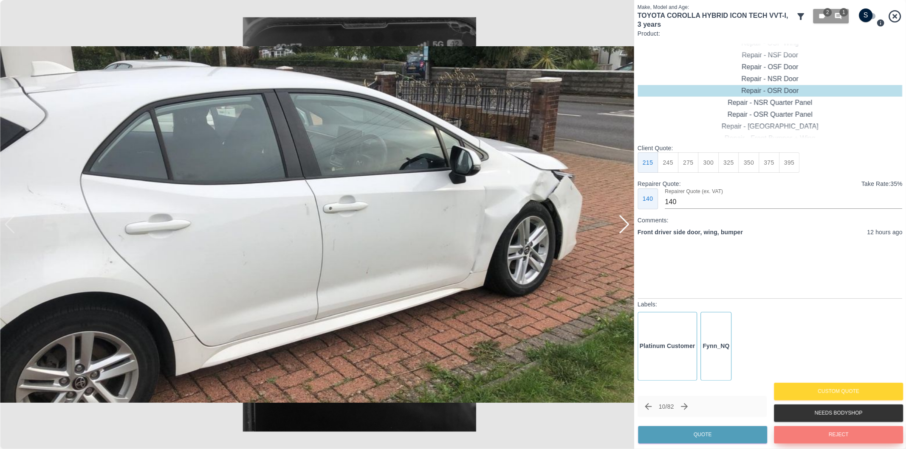
click at [850, 434] on button "Reject" at bounding box center [838, 434] width 129 height 17
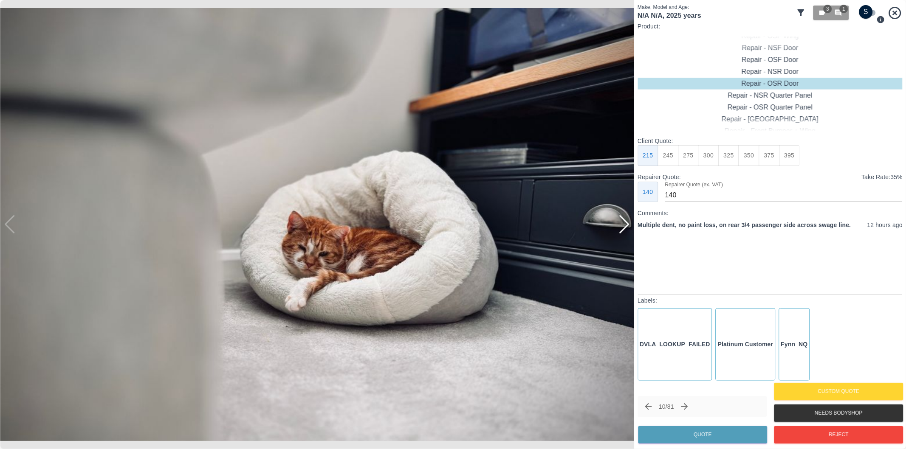
click at [627, 227] on div at bounding box center [623, 224] width 11 height 19
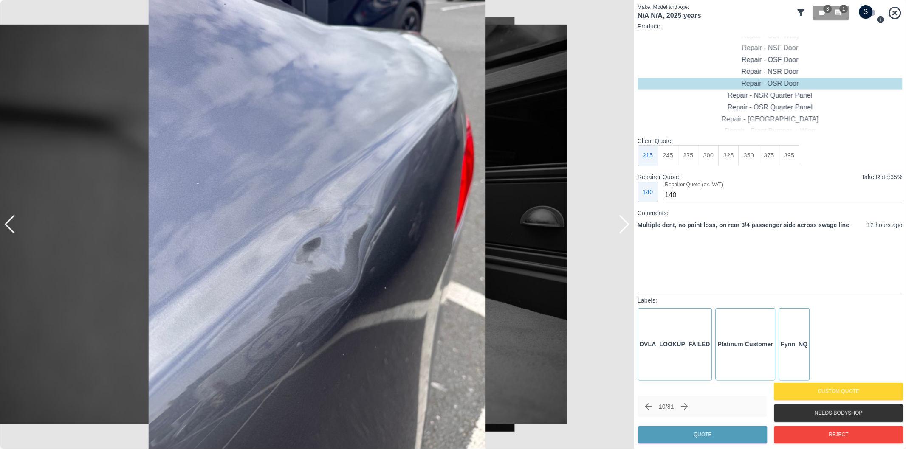
click at [627, 227] on div at bounding box center [623, 224] width 11 height 19
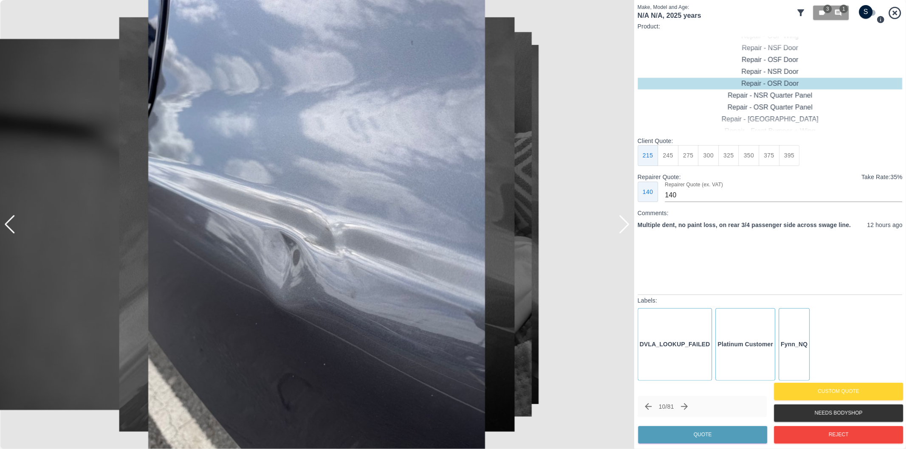
click at [627, 227] on div at bounding box center [623, 224] width 11 height 19
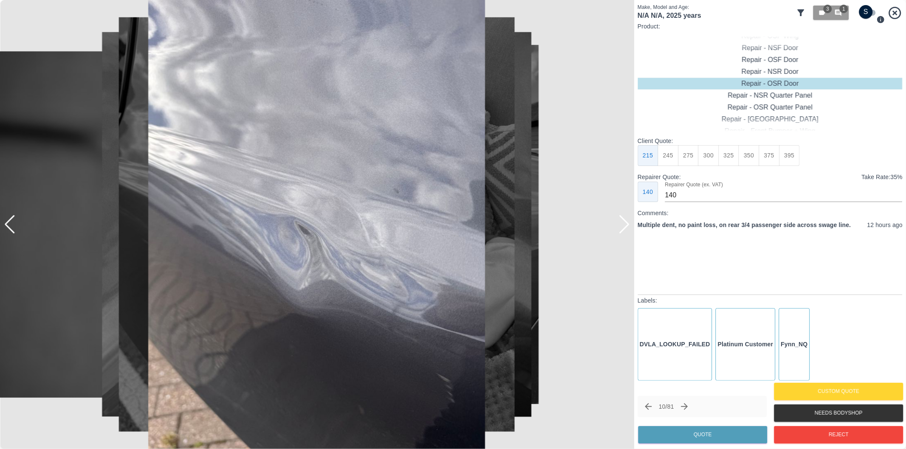
click at [627, 227] on div at bounding box center [623, 224] width 11 height 19
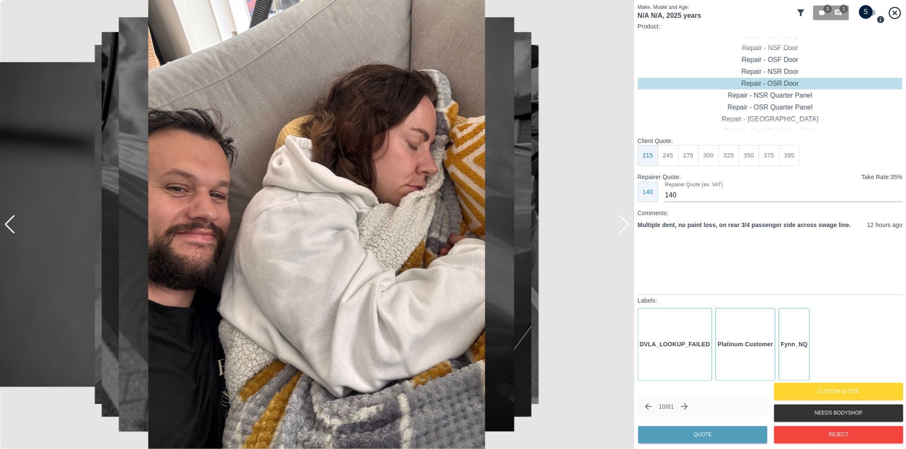
click at [627, 225] on div at bounding box center [623, 224] width 11 height 19
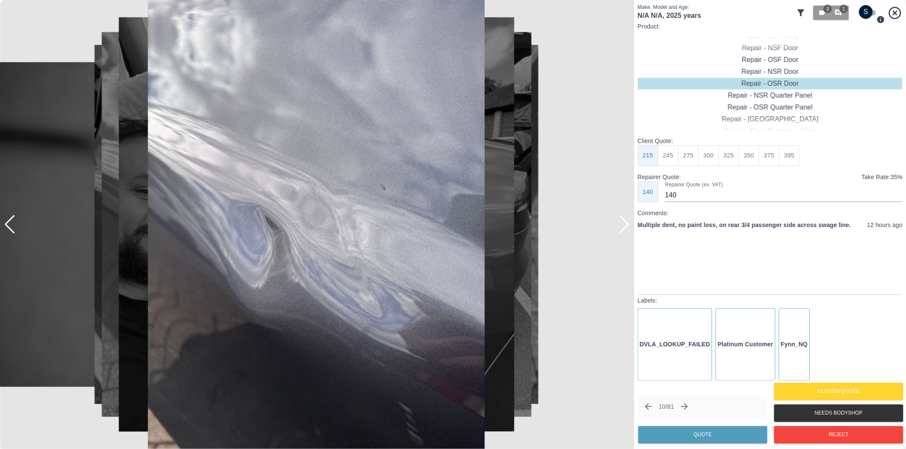
click at [627, 225] on div at bounding box center [623, 224] width 11 height 19
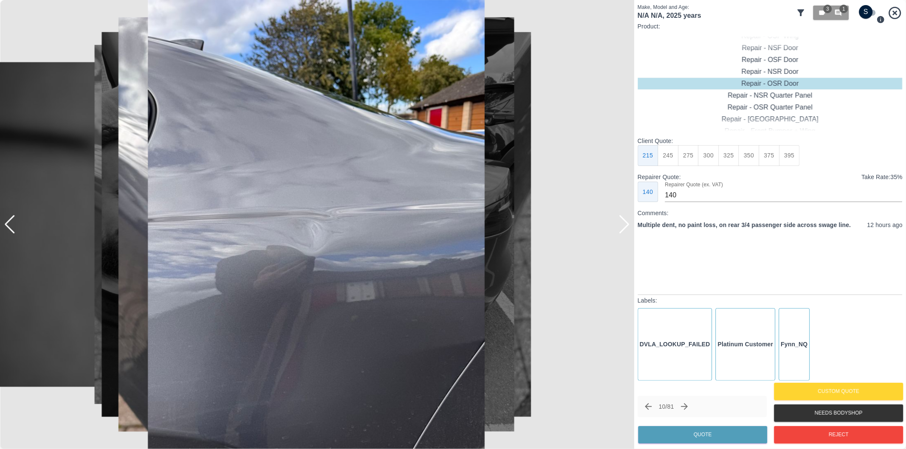
click at [627, 225] on div at bounding box center [623, 224] width 11 height 19
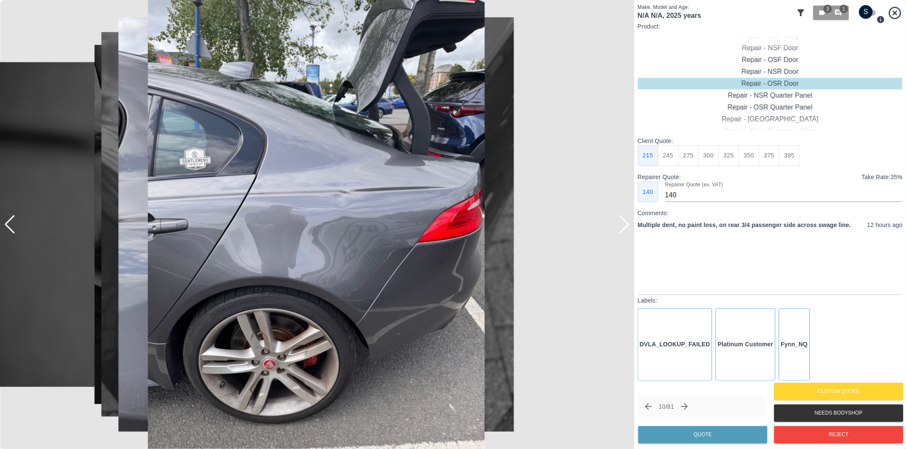
click at [627, 224] on div at bounding box center [623, 224] width 11 height 19
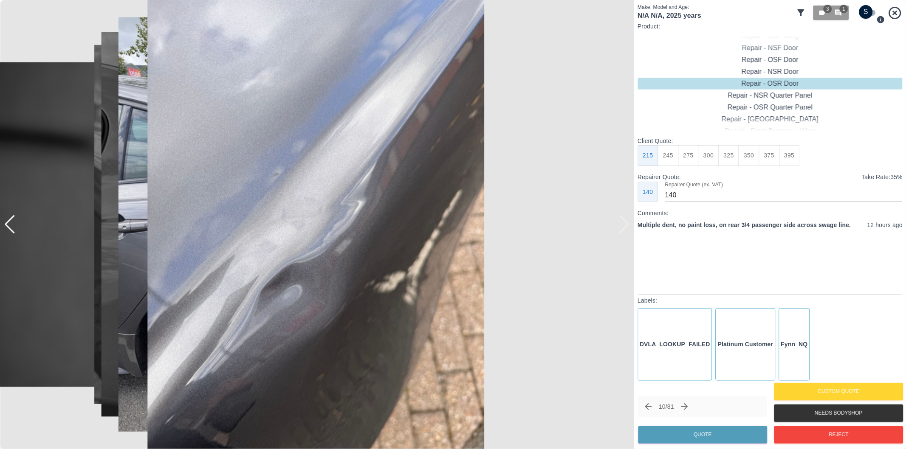
click at [627, 224] on div at bounding box center [317, 224] width 634 height 449
click at [800, 96] on div "Repair - NSR Quarter Panel" at bounding box center [769, 96] width 265 height 12
click at [734, 159] on button "325" at bounding box center [728, 155] width 21 height 21
drag, startPoint x: 748, startPoint y: 156, endPoint x: 751, endPoint y: 169, distance: 13.7
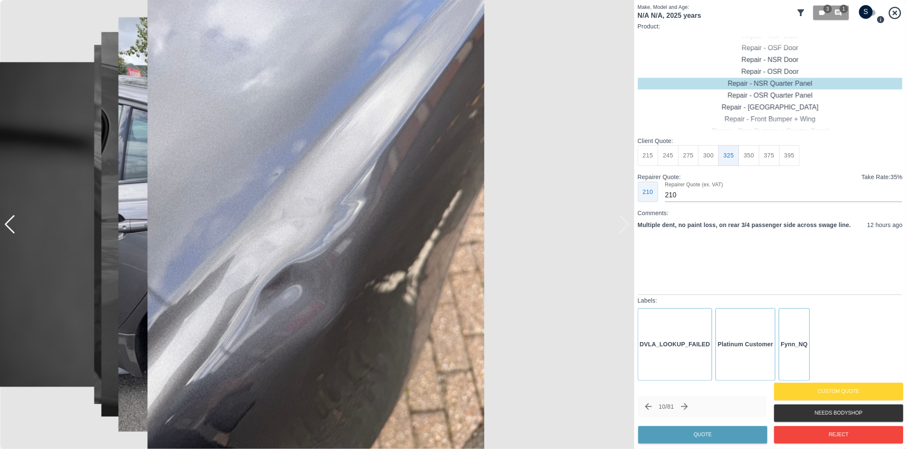
click at [748, 160] on button "350" at bounding box center [748, 155] width 21 height 21
type input "230"
click at [688, 438] on button "Quote" at bounding box center [702, 434] width 129 height 17
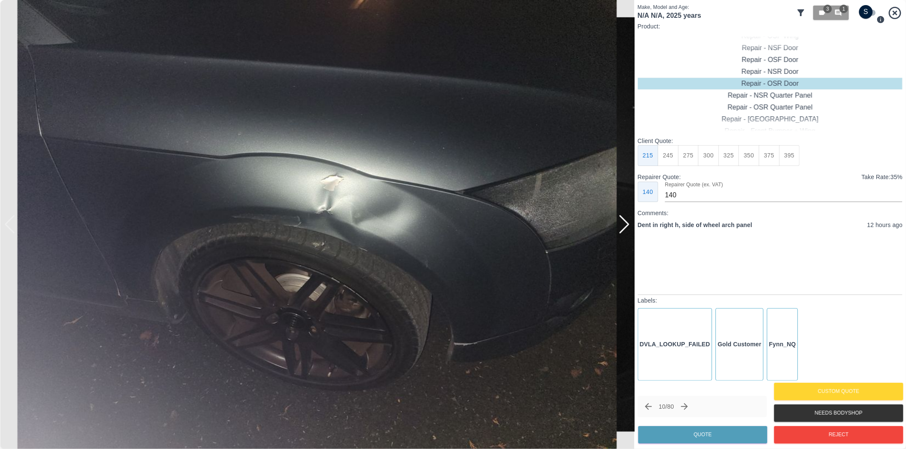
click at [623, 226] on div at bounding box center [623, 224] width 11 height 19
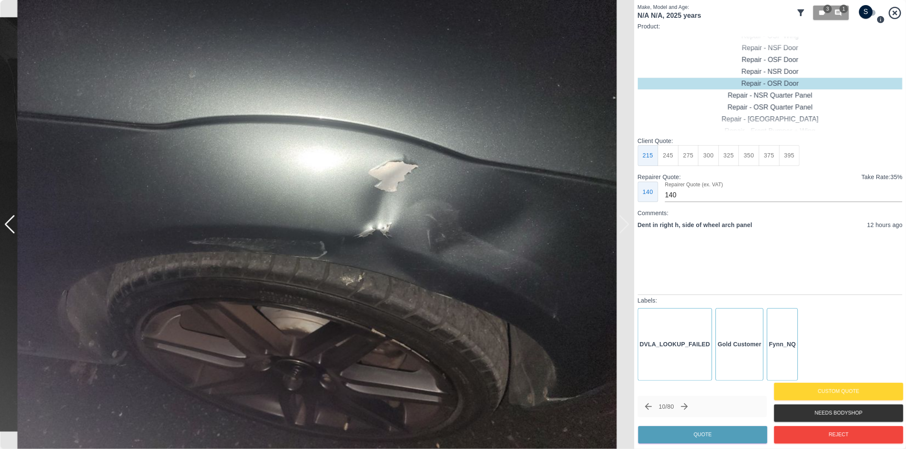
click at [623, 225] on img at bounding box center [317, 224] width 634 height 449
click at [788, 62] on div "Repair - OSF Wing" at bounding box center [769, 60] width 265 height 12
click at [765, 158] on button "375" at bounding box center [768, 155] width 21 height 21
type input "251"
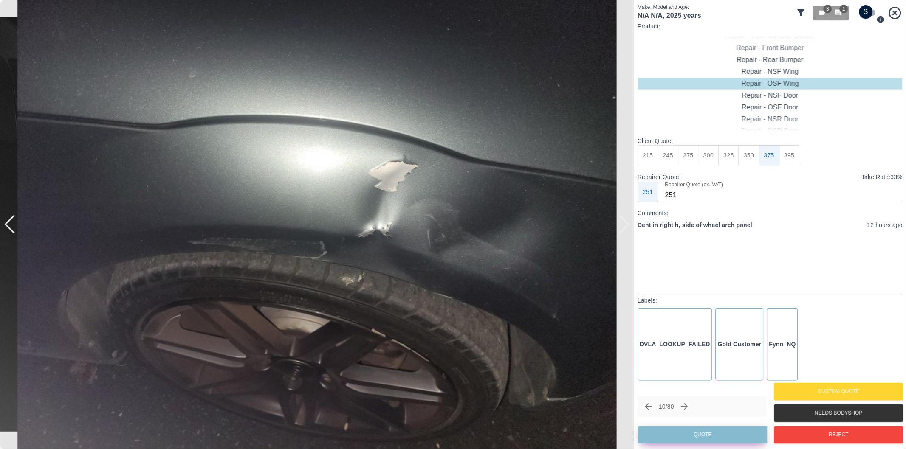
click at [713, 433] on button "Quote" at bounding box center [702, 434] width 129 height 17
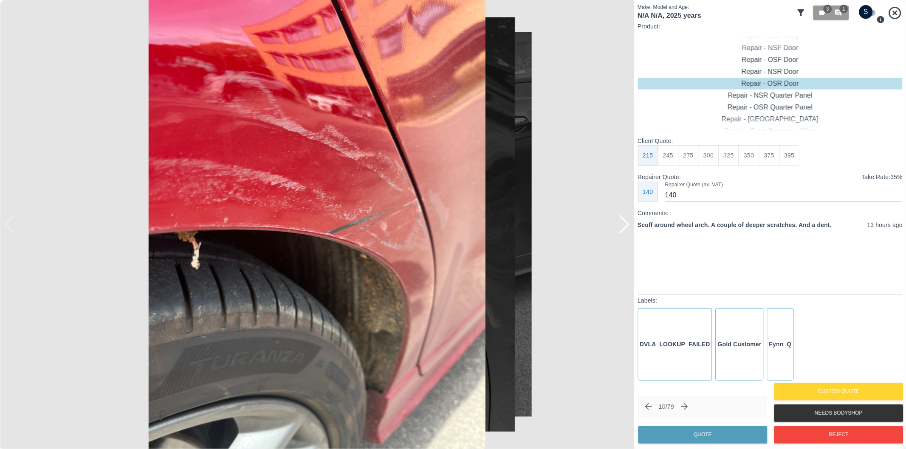
click at [626, 227] on div at bounding box center [623, 224] width 11 height 19
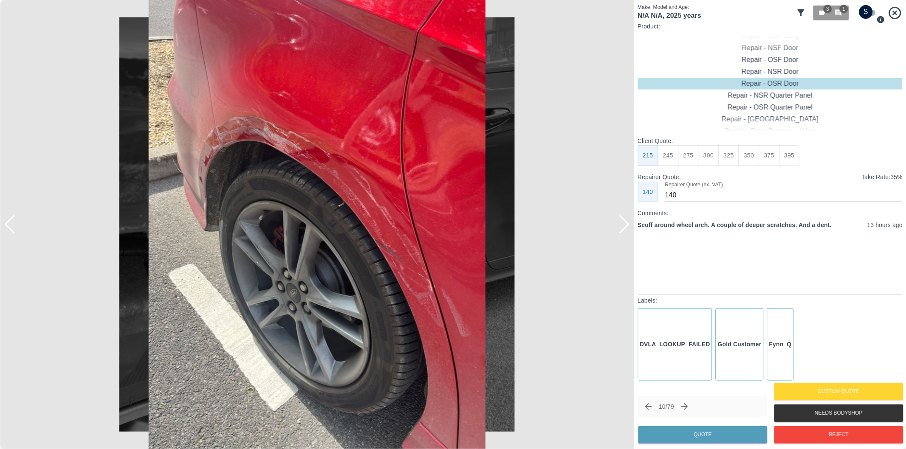
click at [626, 227] on div at bounding box center [623, 224] width 11 height 19
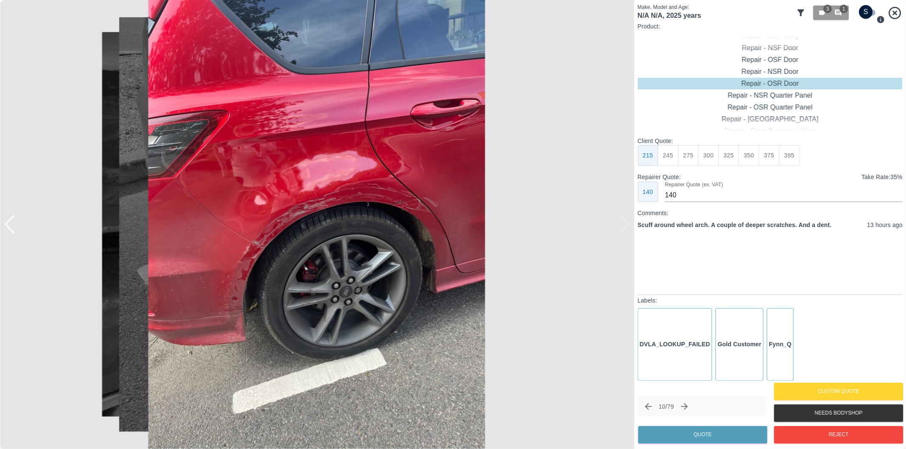
click at [626, 227] on div at bounding box center [317, 224] width 634 height 449
click at [869, 15] on input "checkbox" at bounding box center [865, 12] width 41 height 14
checkbox input "true"
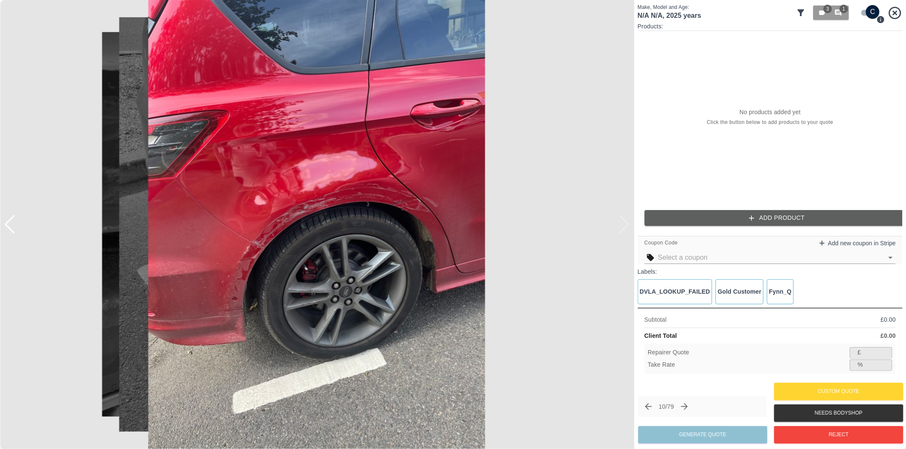
click at [793, 227] on div "Products: No products added yet Click the button below to add products to your …" at bounding box center [769, 127] width 265 height 211
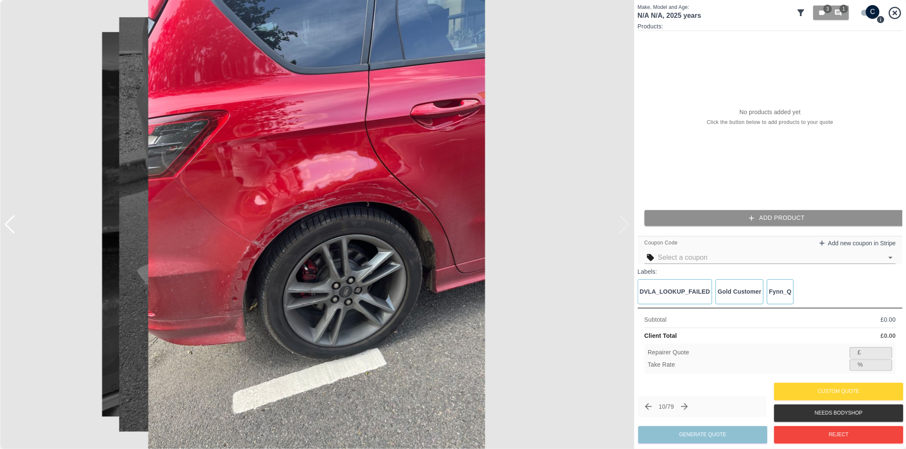
click at [763, 222] on button "Add Product" at bounding box center [776, 218] width 265 height 16
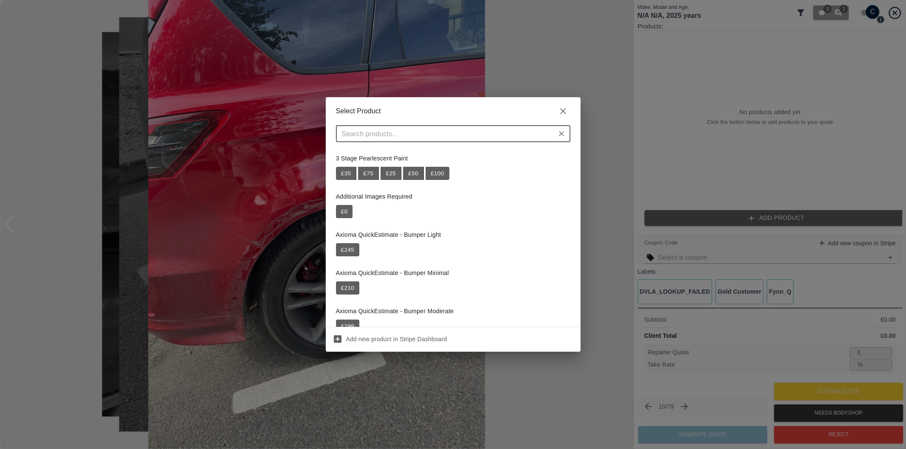
click at [473, 134] on input "text" at bounding box center [445, 134] width 215 height 12
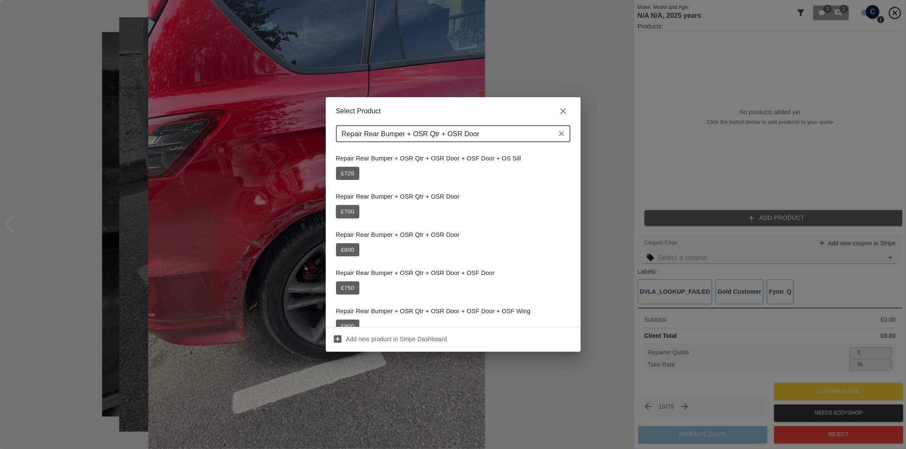
type input "Repair Rear Bumper + OSR Qtr + OSR Door"
click at [349, 211] on button "£ 700" at bounding box center [348, 212] width 24 height 14
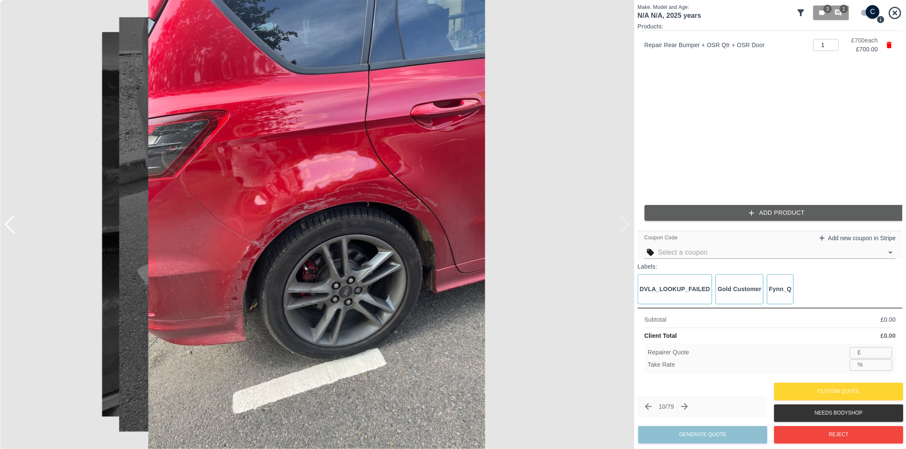
type input "455"
click at [873, 366] on input "35.0" at bounding box center [879, 365] width 26 height 11
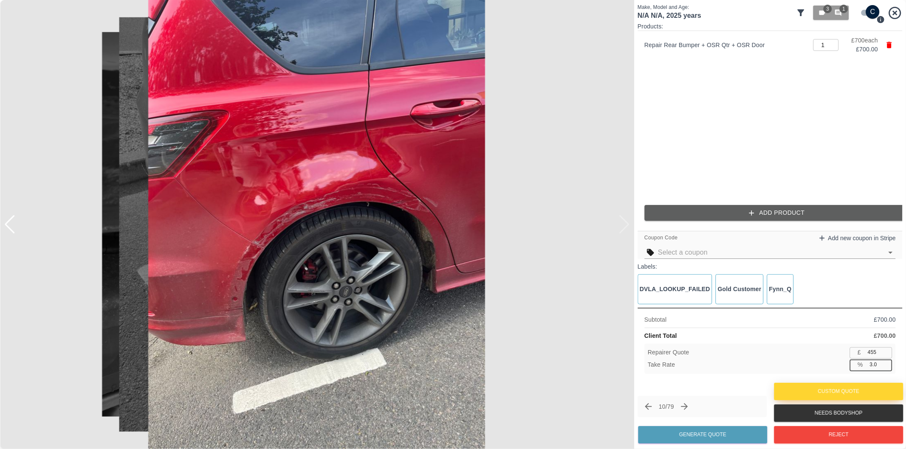
type input "37.0"
type input "441"
type input "37.0"
click at [702, 436] on button "Generate Quote" at bounding box center [702, 434] width 129 height 17
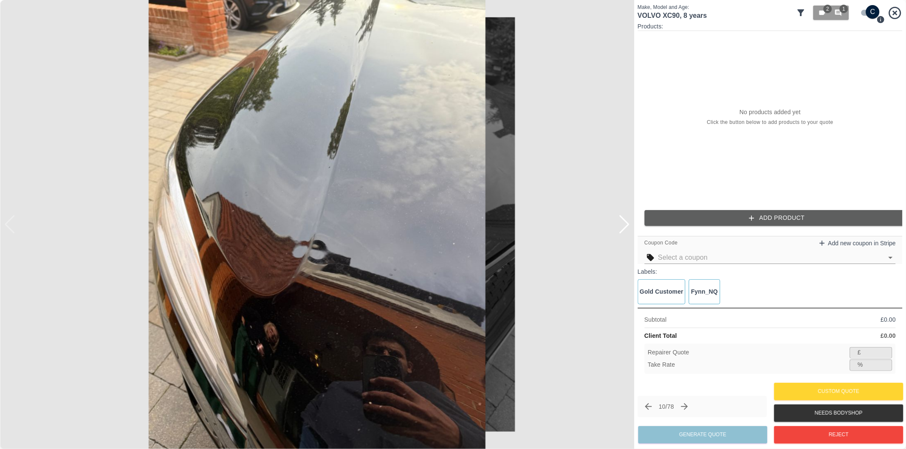
click at [865, 11] on input "checkbox" at bounding box center [872, 12] width 41 height 14
checkbox input "false"
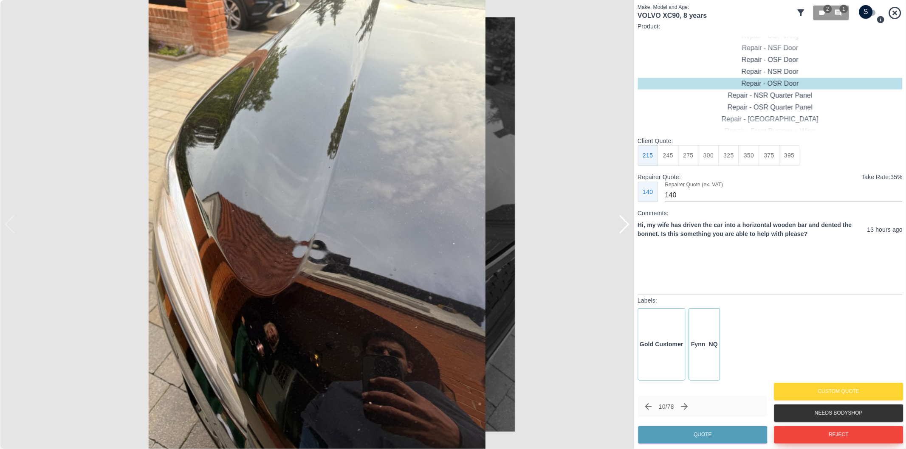
click at [807, 431] on button "Reject" at bounding box center [838, 434] width 129 height 17
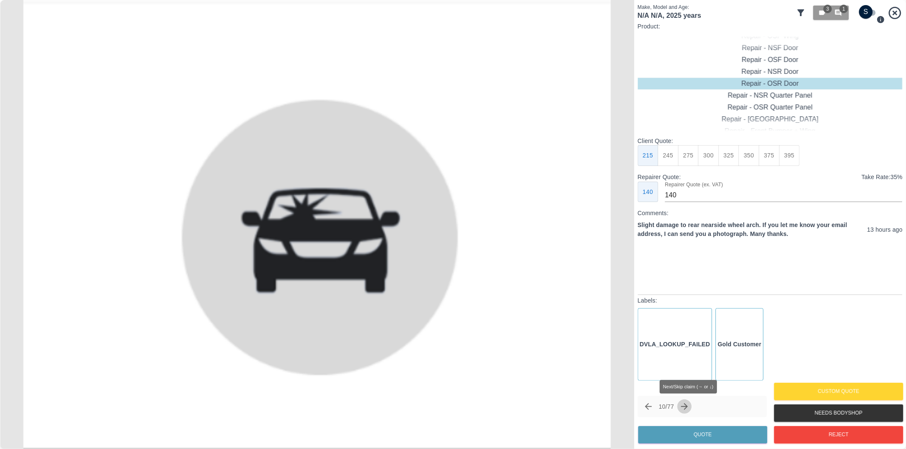
click at [689, 406] on icon "Next claim" at bounding box center [684, 407] width 10 height 10
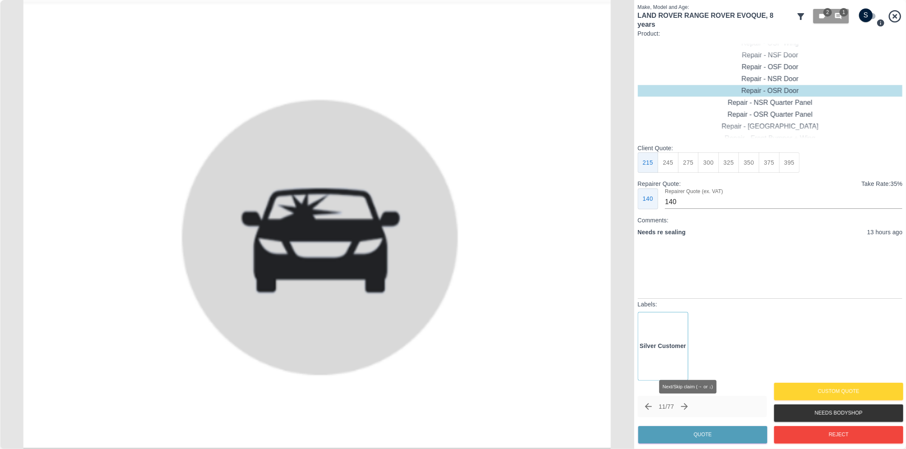
click at [686, 405] on icon "Next claim" at bounding box center [684, 407] width 10 height 10
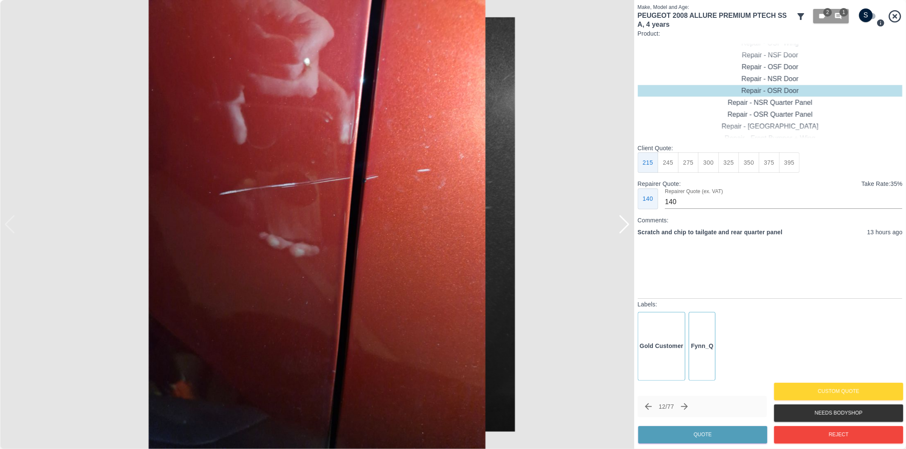
click at [623, 222] on div at bounding box center [623, 224] width 11 height 19
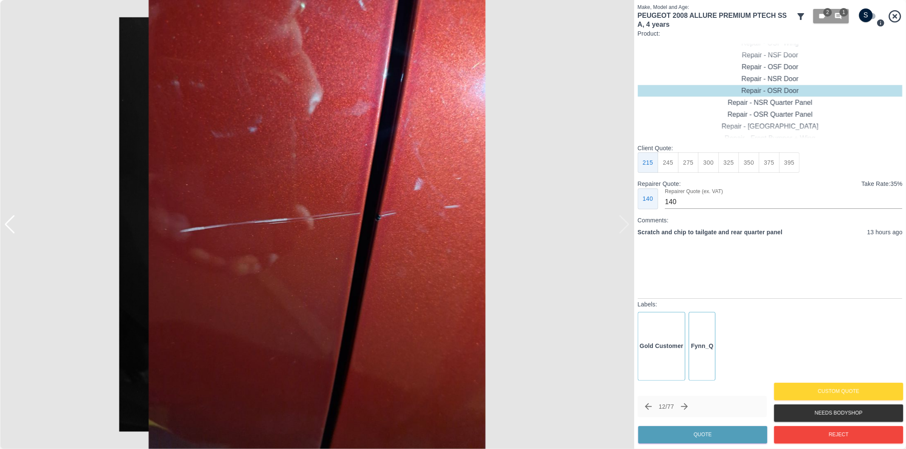
click at [623, 222] on img at bounding box center [317, 224] width 634 height 449
click at [8, 224] on div at bounding box center [9, 224] width 11 height 19
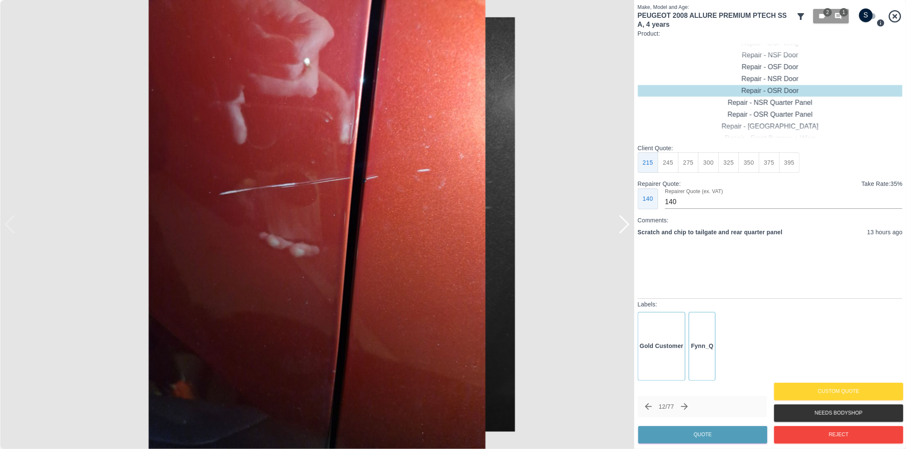
click at [870, 17] on input "checkbox" at bounding box center [865, 15] width 41 height 14
checkbox input "true"
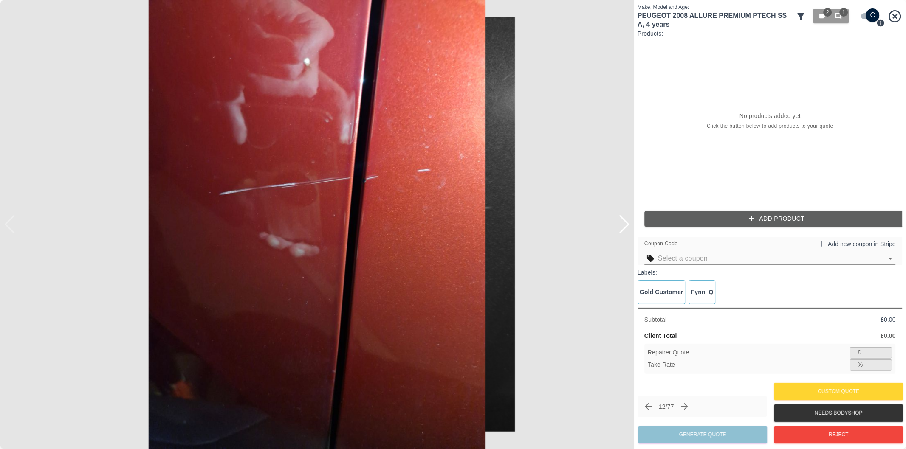
click at [800, 217] on button "Add Product" at bounding box center [776, 219] width 265 height 16
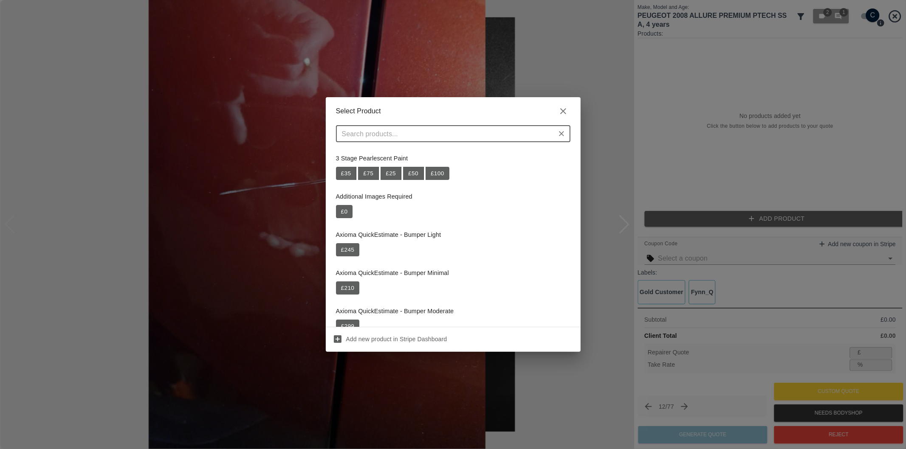
click at [482, 130] on input "text" at bounding box center [445, 134] width 215 height 12
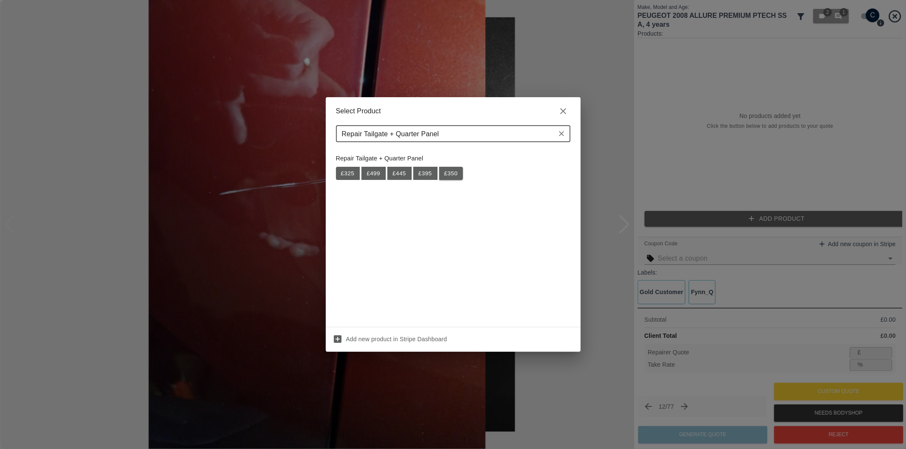
type input "Repair Tailgate + Quarter Panel"
click at [453, 175] on button "£ 350" at bounding box center [451, 174] width 24 height 14
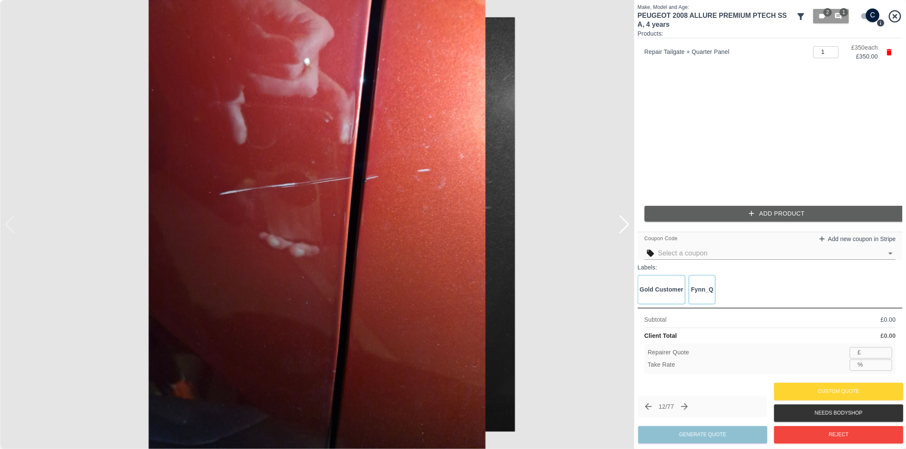
type input "227"
type input "35.1"
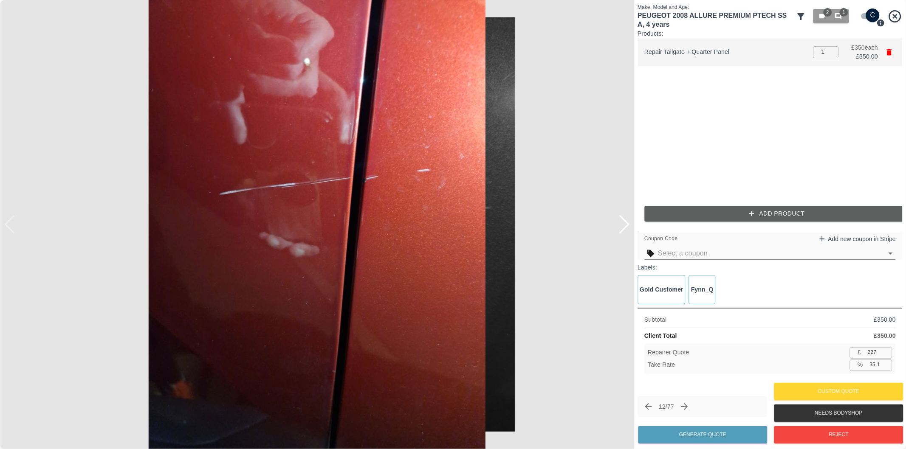
click at [889, 50] on icon "button" at bounding box center [888, 52] width 5 height 6
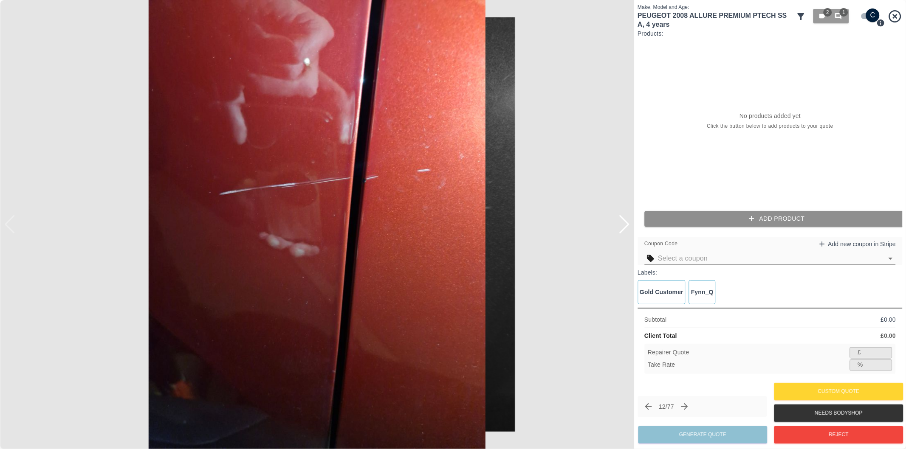
click at [787, 222] on button "Add Product" at bounding box center [776, 219] width 265 height 16
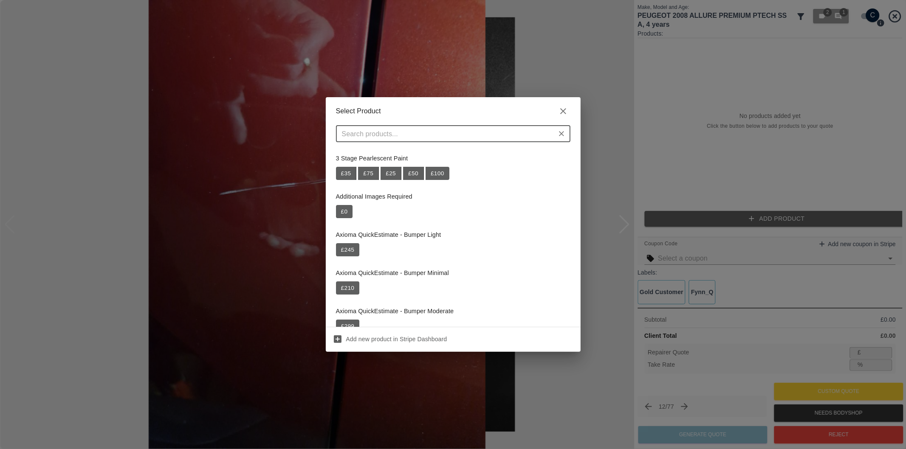
click at [476, 136] on input "text" at bounding box center [445, 134] width 215 height 12
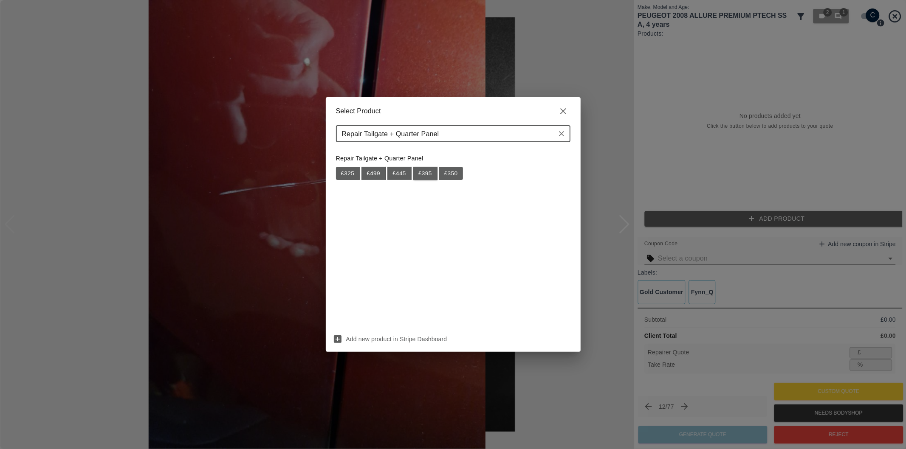
type input "Repair Tailgate + Quarter Panel"
click at [419, 172] on button "£ 395" at bounding box center [425, 174] width 24 height 14
type input "256"
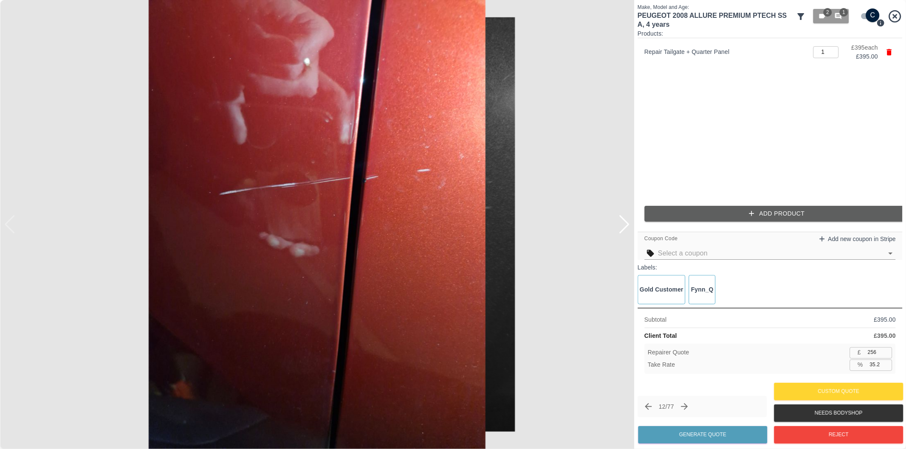
click at [874, 367] on input "35.2" at bounding box center [879, 365] width 26 height 11
type input "3.2"
type input "382"
type input "3.37"
type input "381"
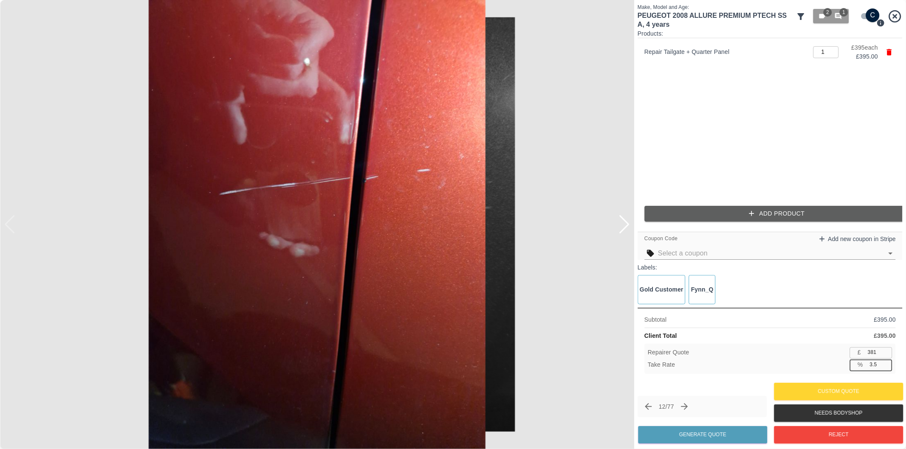
click at [872, 366] on input "3.5" at bounding box center [879, 365] width 26 height 11
type input "37.5"
type input "246"
type input "37.7"
click at [741, 436] on button "Generate Quote" at bounding box center [702, 434] width 129 height 17
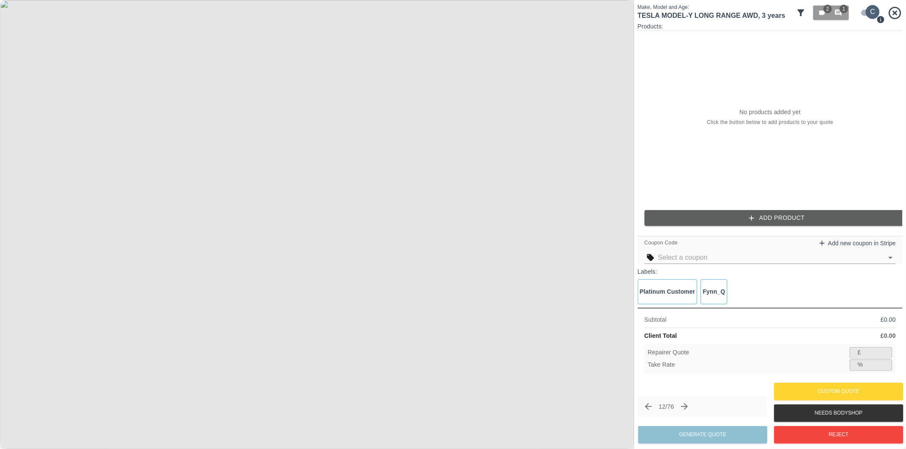
click at [864, 14] on input "checkbox" at bounding box center [872, 12] width 41 height 14
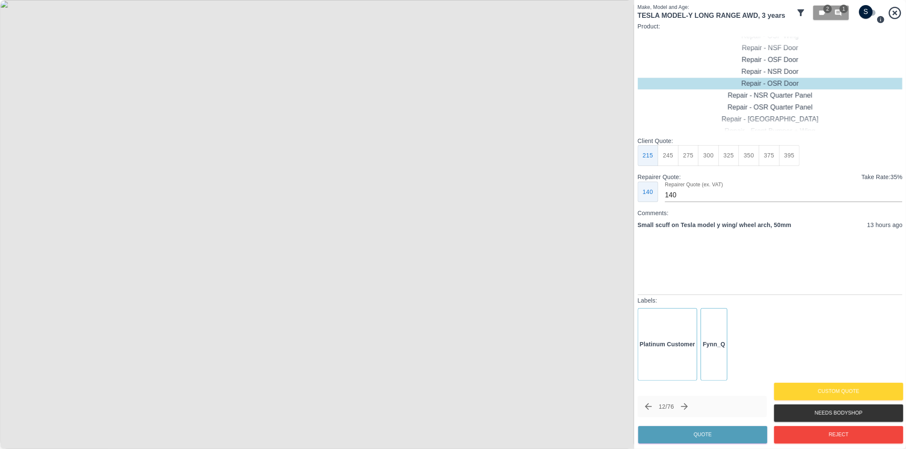
click at [867, 15] on input "checkbox" at bounding box center [865, 12] width 41 height 14
checkbox input "true"
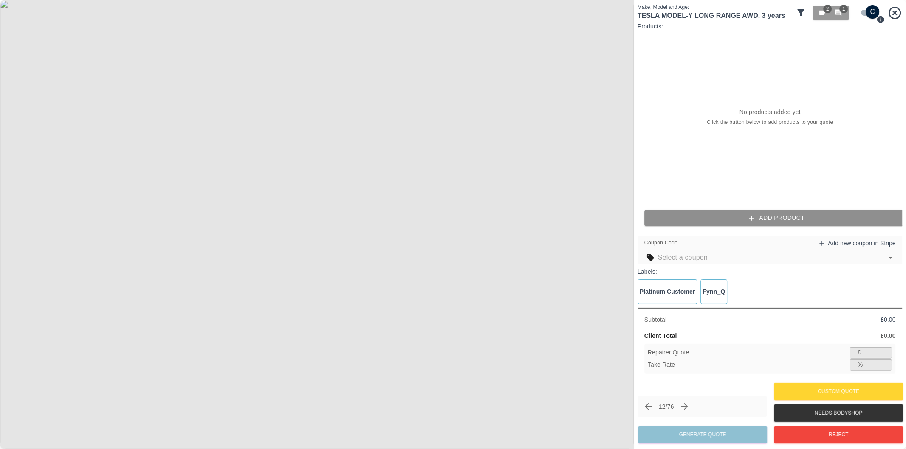
click at [697, 221] on button "Add Product" at bounding box center [776, 218] width 265 height 16
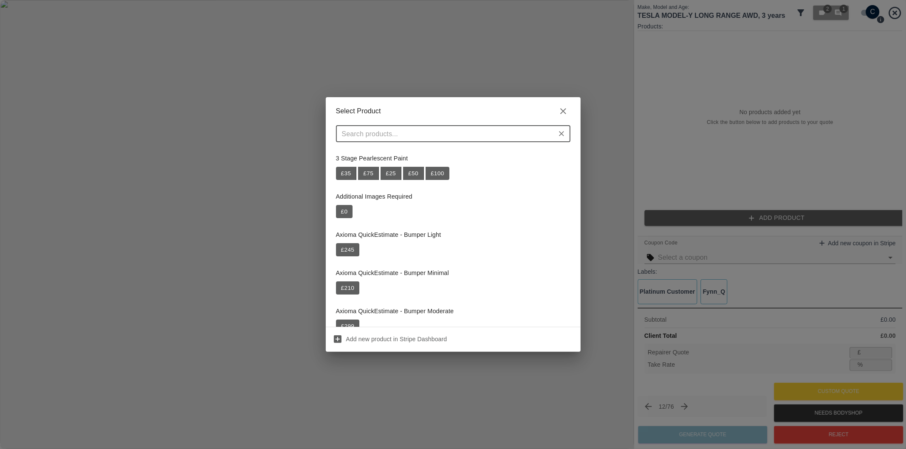
click at [509, 139] on input "text" at bounding box center [445, 134] width 215 height 12
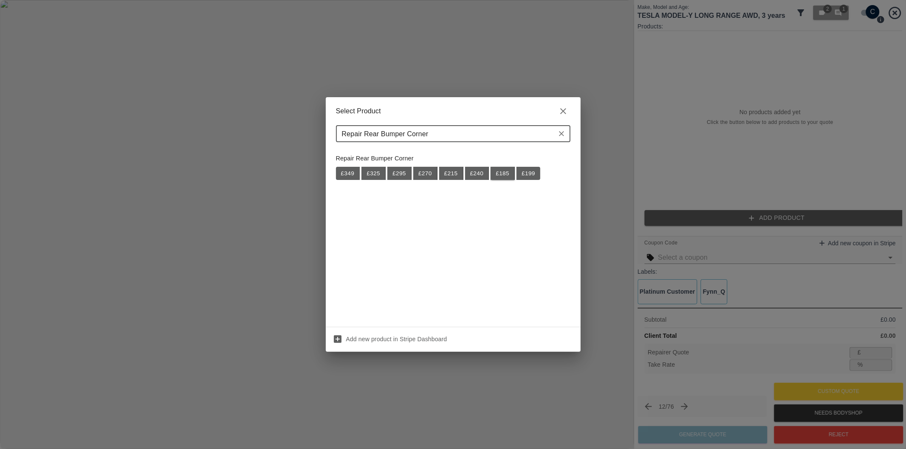
type input "Repair Rear Bumper Corner"
click at [506, 178] on button "£ 185" at bounding box center [502, 174] width 24 height 14
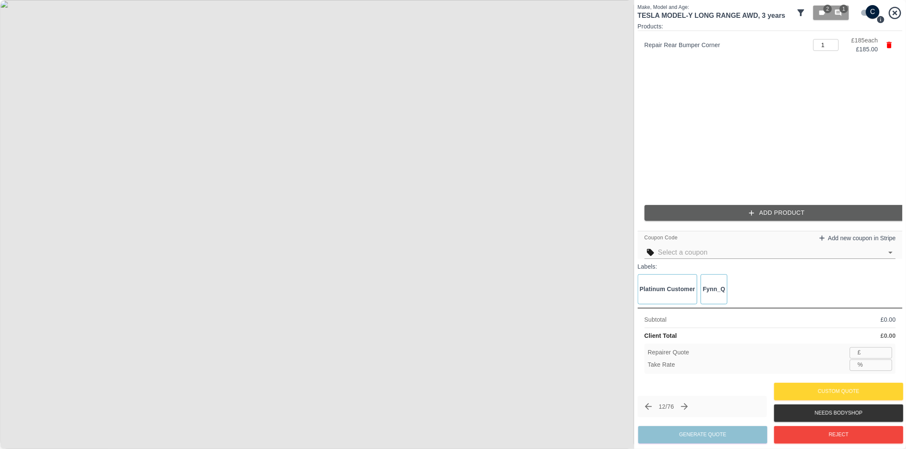
type input "120"
type input "35.1"
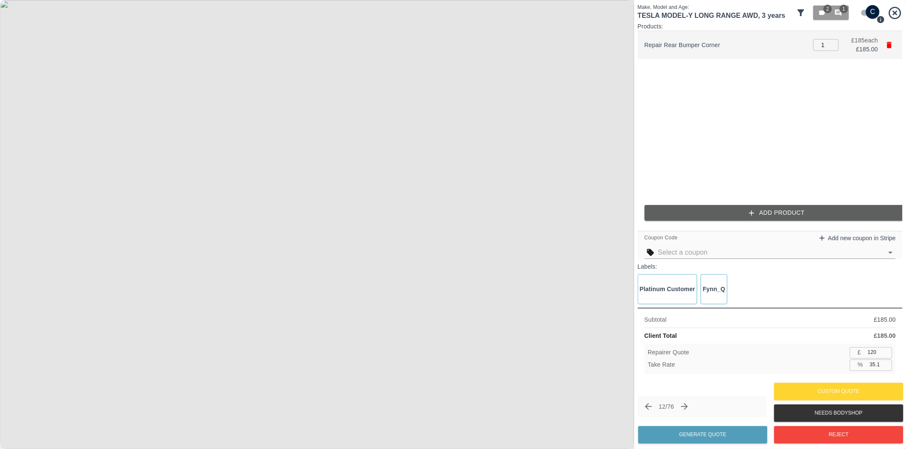
click at [890, 45] on icon "button" at bounding box center [888, 45] width 5 height 6
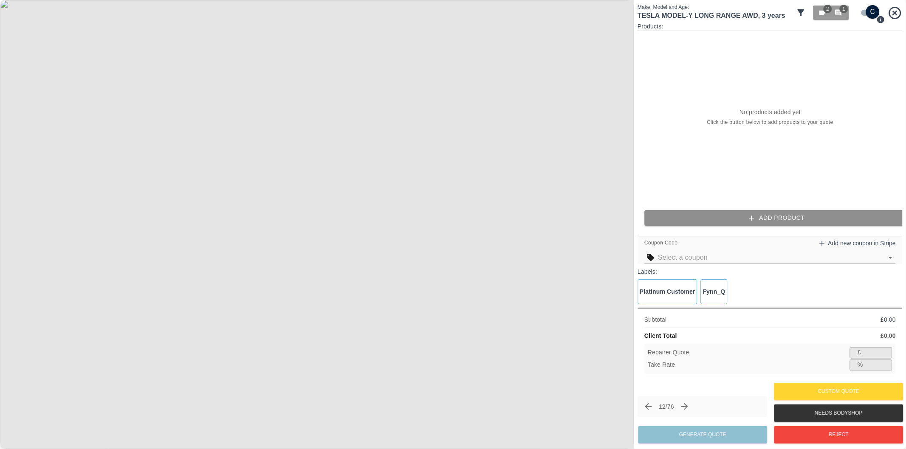
click at [734, 213] on button "Add Product" at bounding box center [776, 218] width 265 height 16
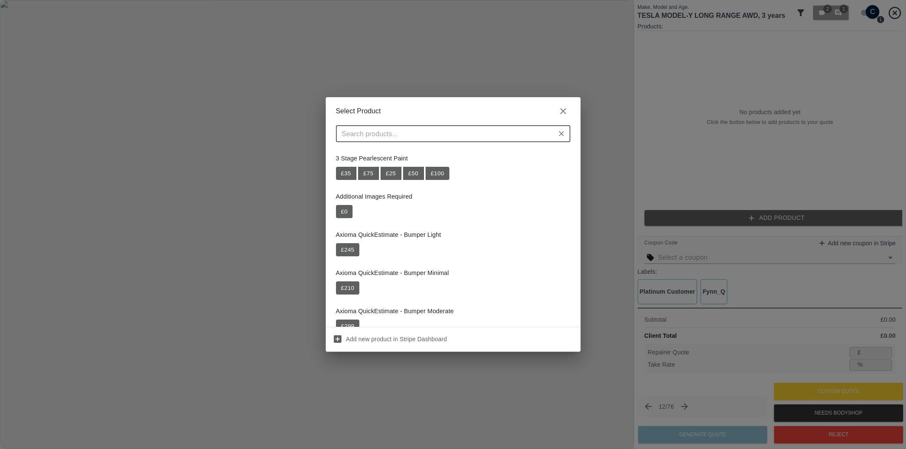
click at [455, 132] on input "text" at bounding box center [445, 134] width 215 height 12
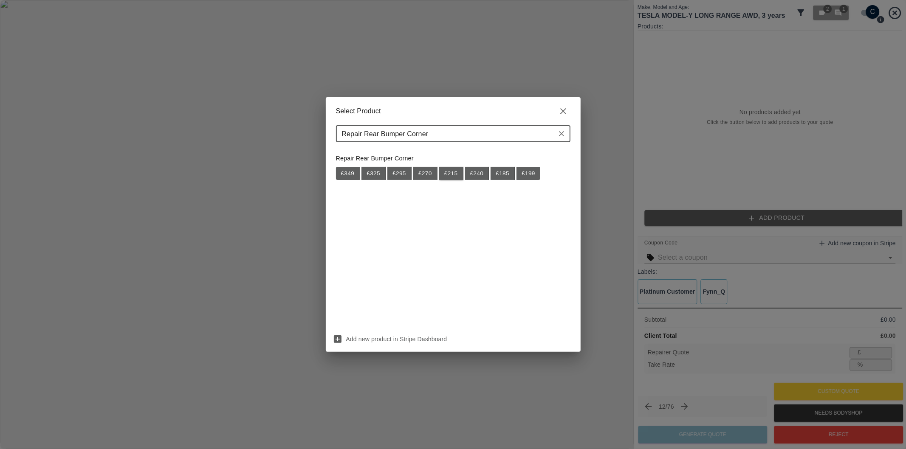
type input "Repair Rear Bumper Corner"
drag, startPoint x: 455, startPoint y: 179, endPoint x: 492, endPoint y: 177, distance: 37.4
click at [456, 177] on button "£ 215" at bounding box center [451, 174] width 24 height 14
type input "139"
type input "35.3"
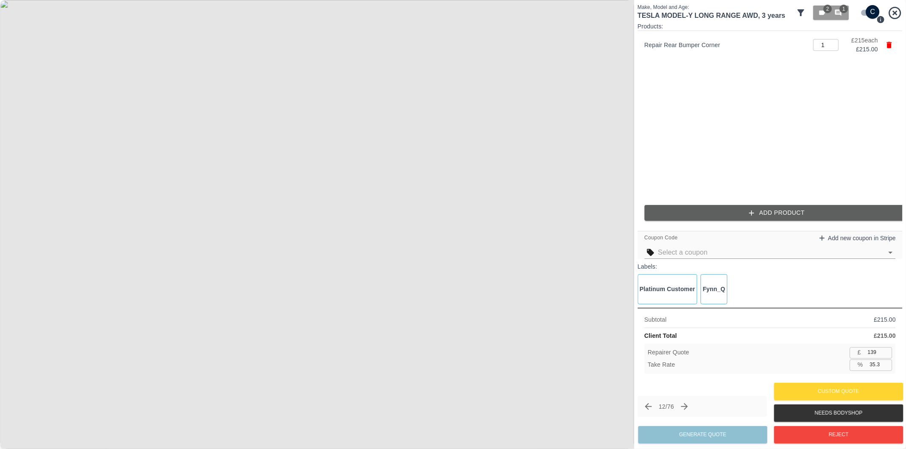
click at [745, 210] on button "Add Product" at bounding box center [776, 213] width 265 height 16
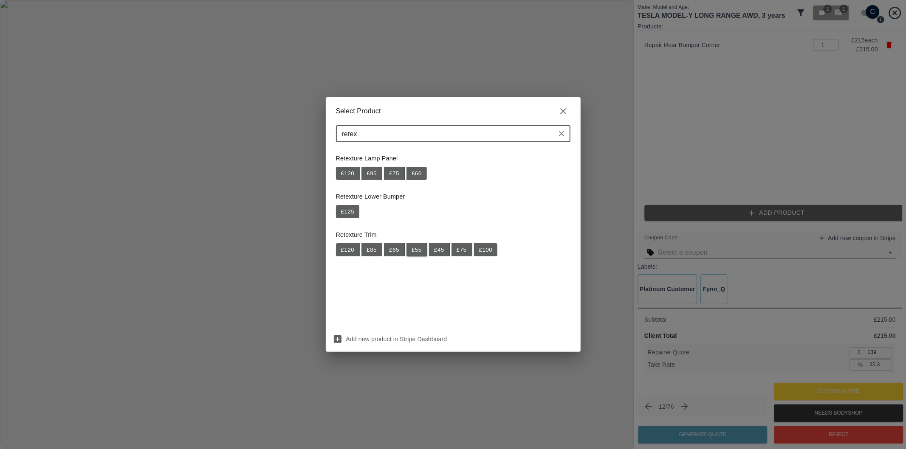
type input "retex"
click at [418, 250] on button "£ 55" at bounding box center [416, 250] width 21 height 14
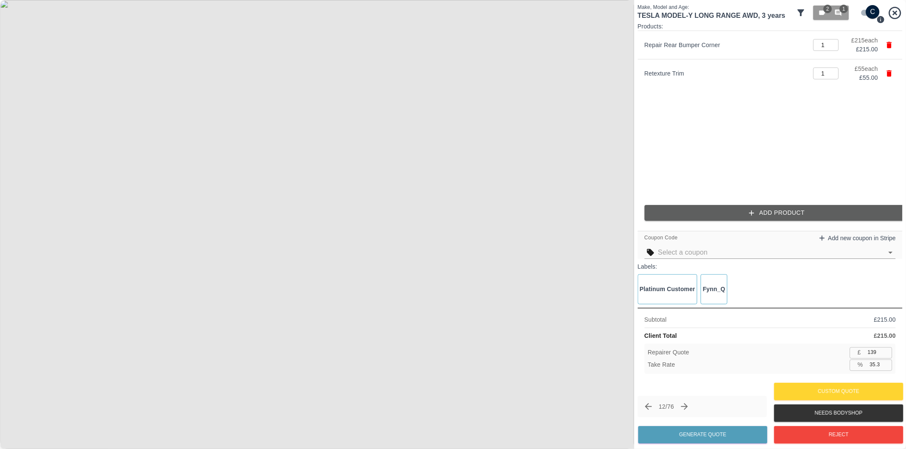
type input "175"
click at [873, 367] on input "35.2" at bounding box center [879, 365] width 26 height 11
type input "37.2"
type input "169"
type input "37.4"
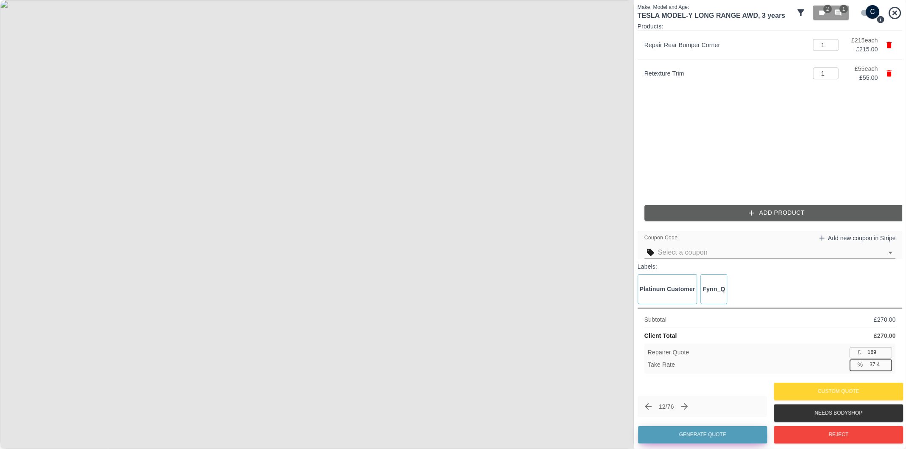
click at [719, 431] on button "Generate Quote" at bounding box center [702, 434] width 129 height 17
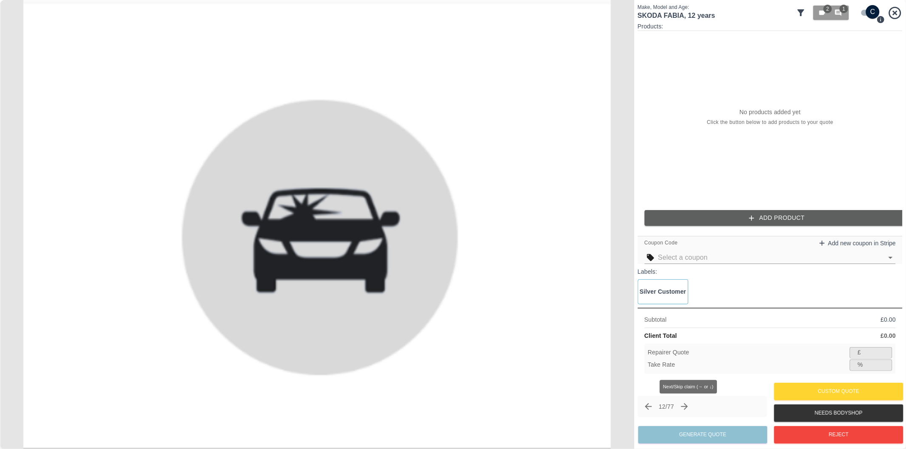
click at [688, 406] on icon "Next claim" at bounding box center [684, 406] width 7 height 7
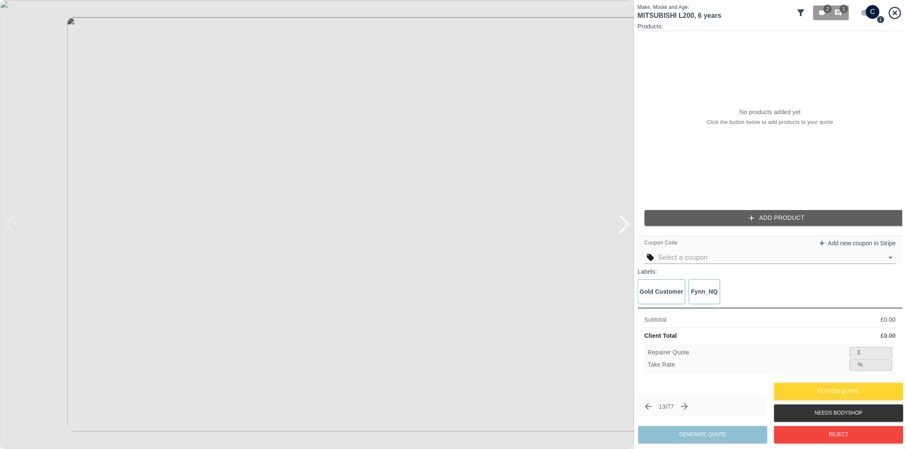
click at [625, 224] on div at bounding box center [623, 224] width 11 height 19
click at [625, 223] on img at bounding box center [317, 224] width 634 height 449
click at [868, 15] on input "checkbox" at bounding box center [872, 12] width 41 height 14
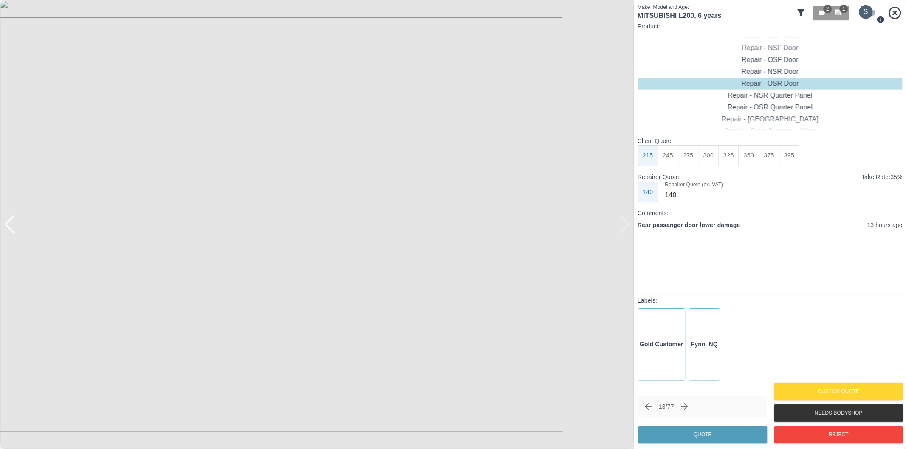
click at [868, 15] on input "checkbox" at bounding box center [865, 12] width 41 height 14
checkbox input "true"
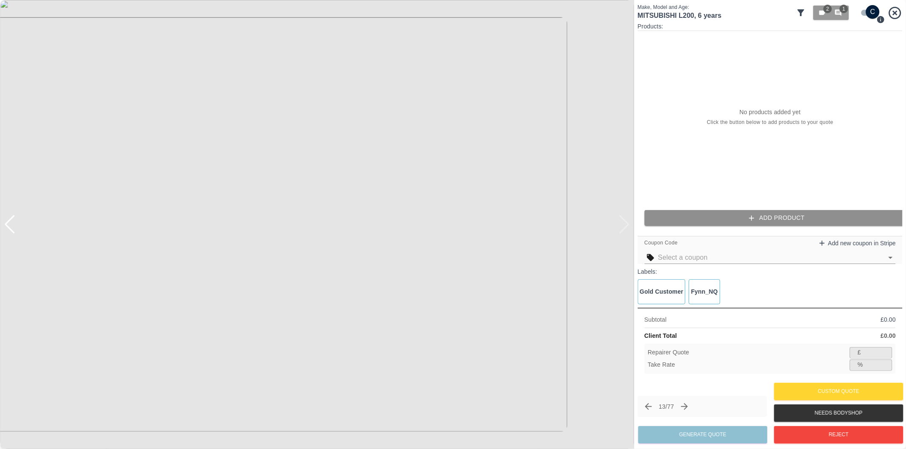
click at [757, 217] on button "Add Product" at bounding box center [776, 218] width 265 height 16
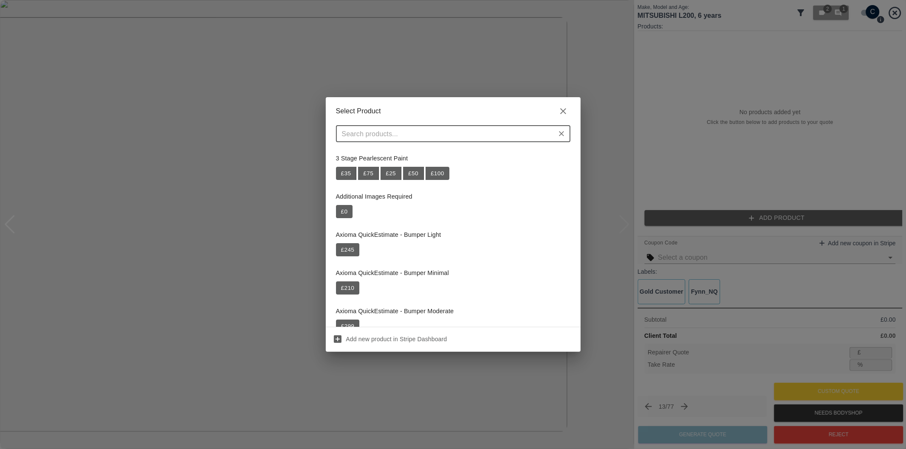
click at [468, 134] on input "text" at bounding box center [445, 134] width 215 height 12
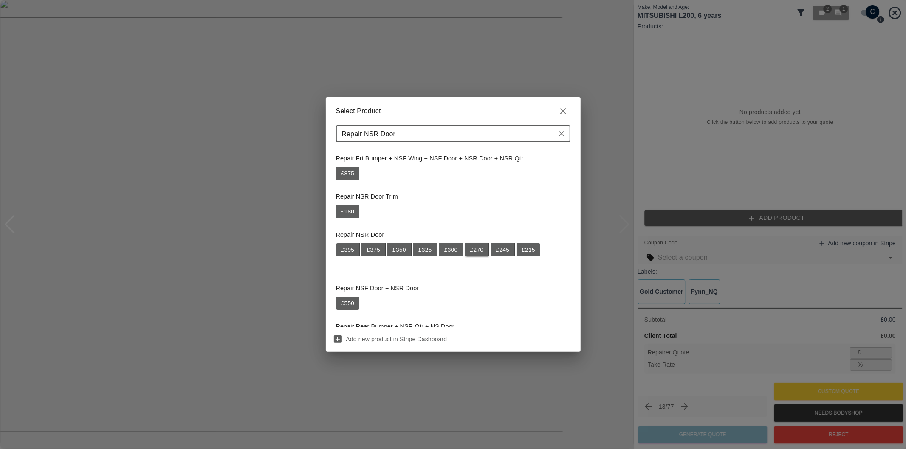
type input "Repair NSR Door"
click at [477, 253] on button "£ 270" at bounding box center [477, 250] width 24 height 14
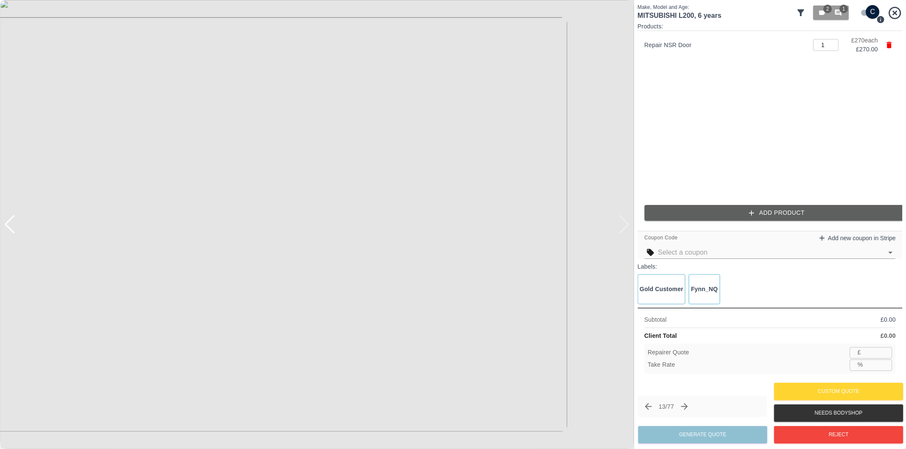
type input "175"
type input "35.2"
click at [751, 213] on icon "button" at bounding box center [751, 213] width 8 height 8
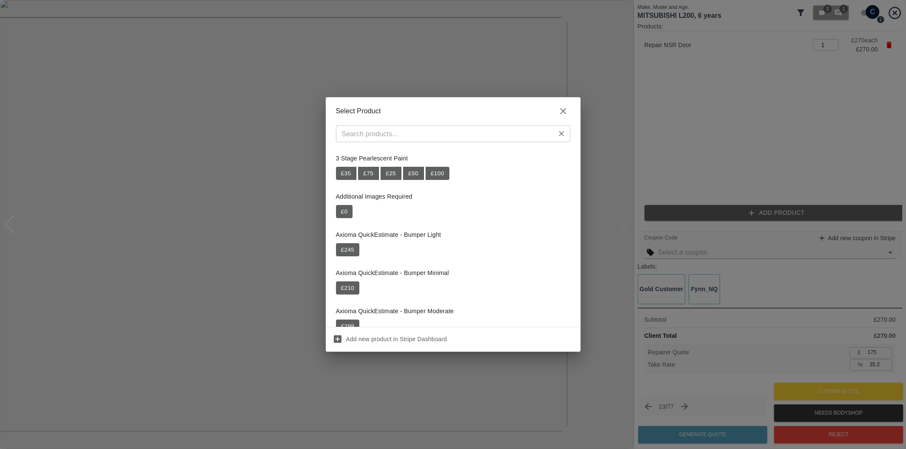
click at [446, 132] on input "text" at bounding box center [445, 134] width 215 height 12
paste input "Repair NSR Wheel Arch Trim"
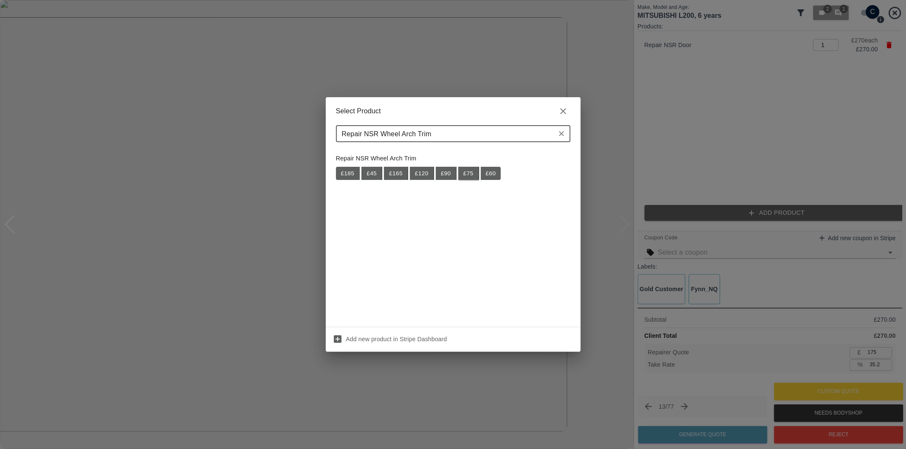
type input "Repair NSR Wheel Arch Trim"
click at [469, 176] on button "£ 75" at bounding box center [468, 174] width 21 height 14
type input "224"
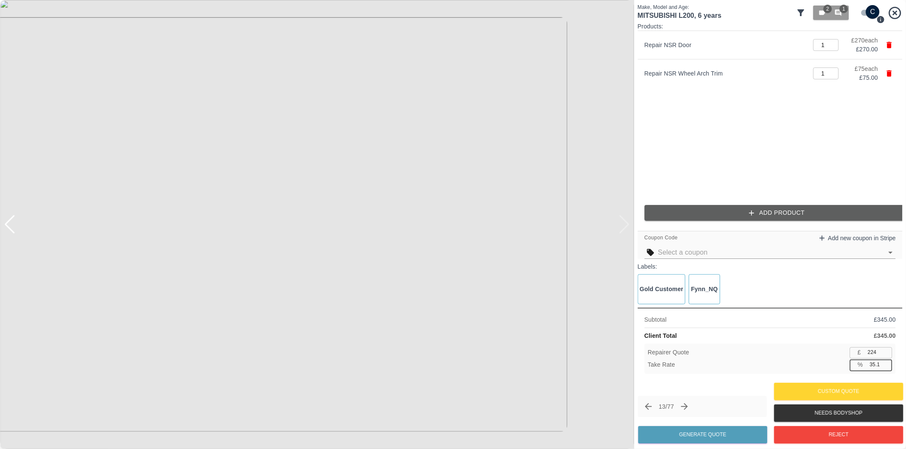
click at [875, 367] on input "35.1" at bounding box center [879, 365] width 26 height 11
type input "37.1"
type input "217"
type input "37.1"
click at [700, 430] on button "Generate Quote" at bounding box center [702, 434] width 129 height 17
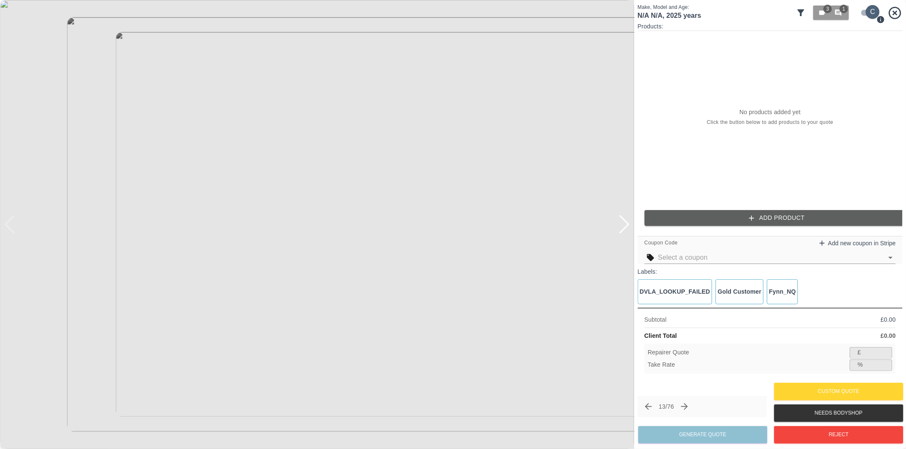
click at [866, 13] on input "checkbox" at bounding box center [872, 12] width 41 height 14
checkbox input "false"
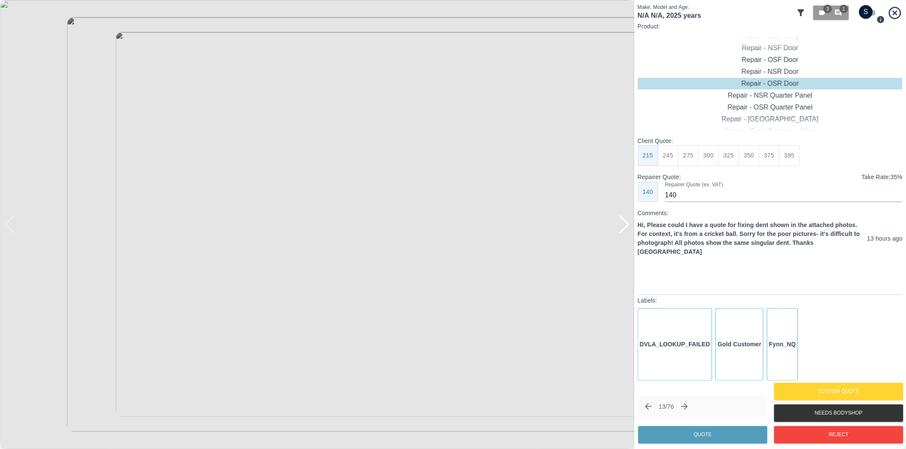
click at [620, 225] on div at bounding box center [623, 224] width 11 height 19
click at [622, 225] on div at bounding box center [623, 224] width 11 height 19
click at [622, 225] on div at bounding box center [317, 224] width 634 height 449
click at [823, 436] on button "Reject" at bounding box center [838, 434] width 129 height 17
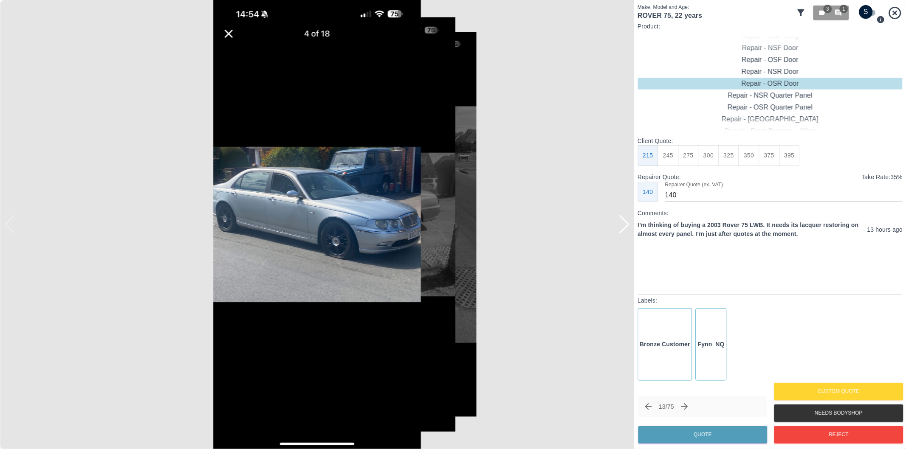
click at [627, 229] on div at bounding box center [623, 224] width 11 height 19
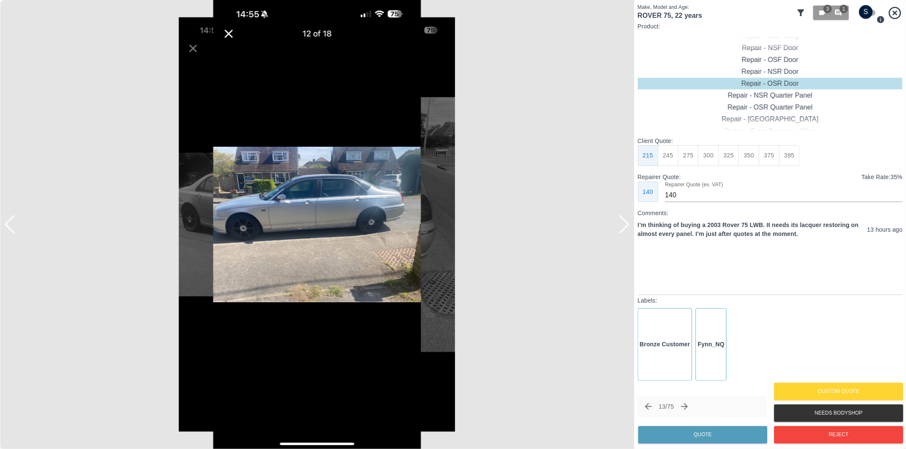
click at [627, 228] on div at bounding box center [623, 224] width 11 height 19
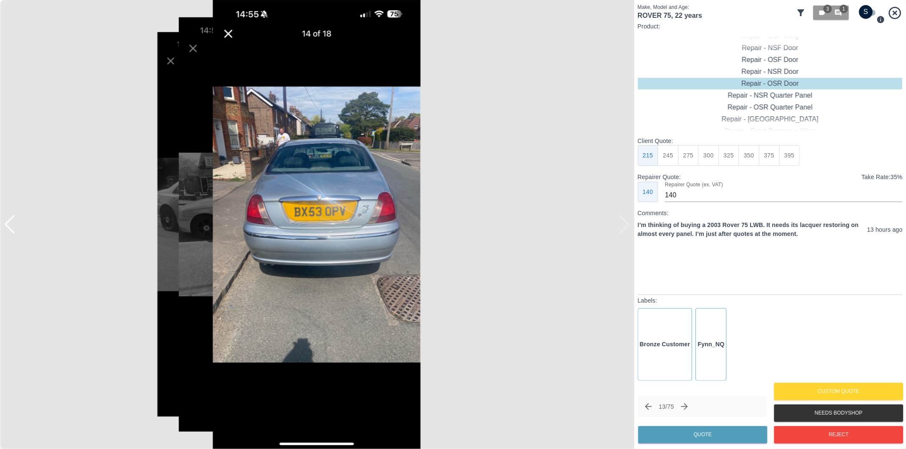
click at [627, 228] on div at bounding box center [317, 224] width 634 height 449
click at [841, 10] on span "1" at bounding box center [843, 9] width 8 height 8
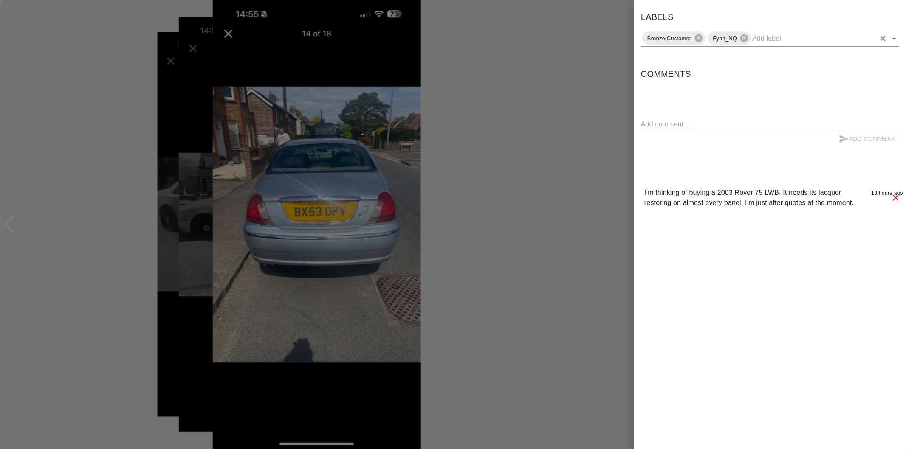
click at [894, 39] on icon "Open" at bounding box center [894, 39] width 10 height 10
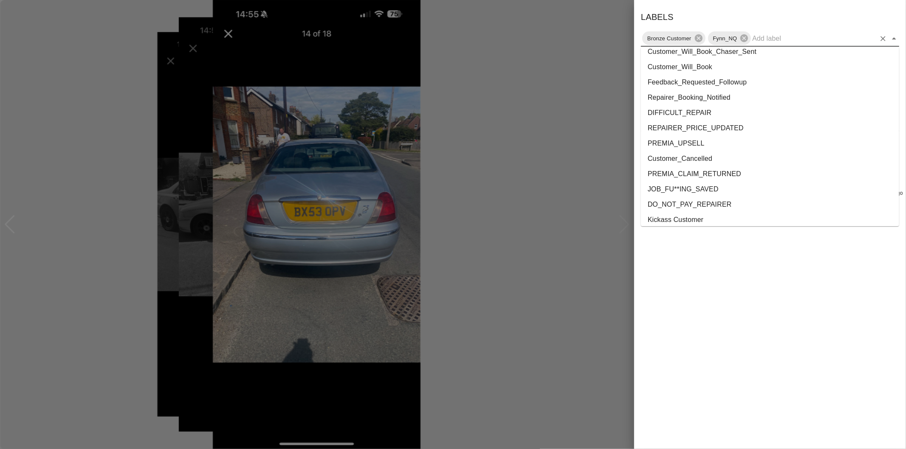
scroll to position [1554, 0]
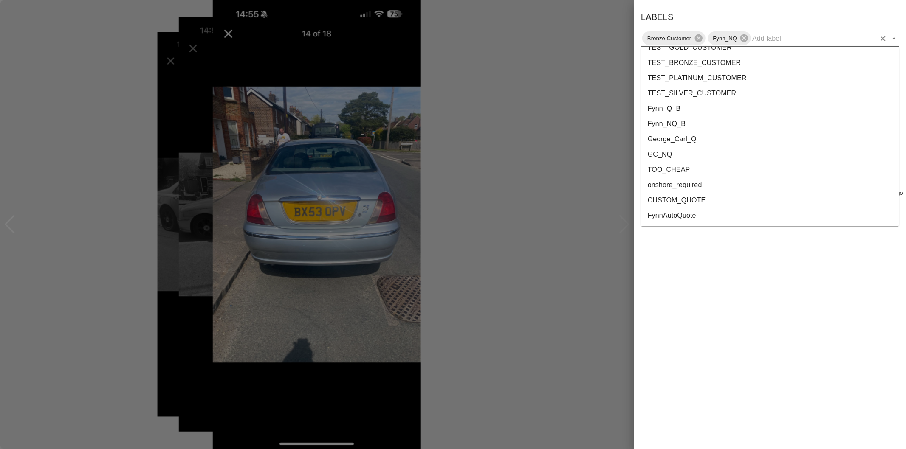
click at [705, 181] on li "onshore_required" at bounding box center [770, 184] width 258 height 15
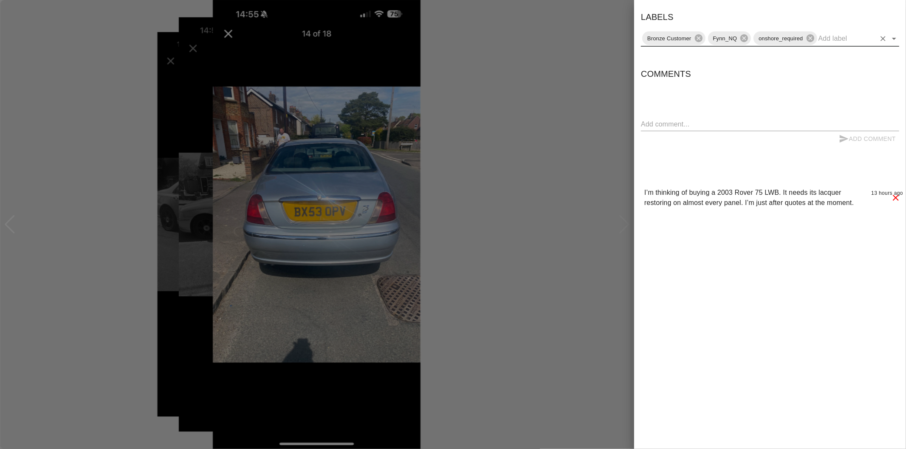
click at [894, 36] on icon "Open" at bounding box center [894, 39] width 10 height 10
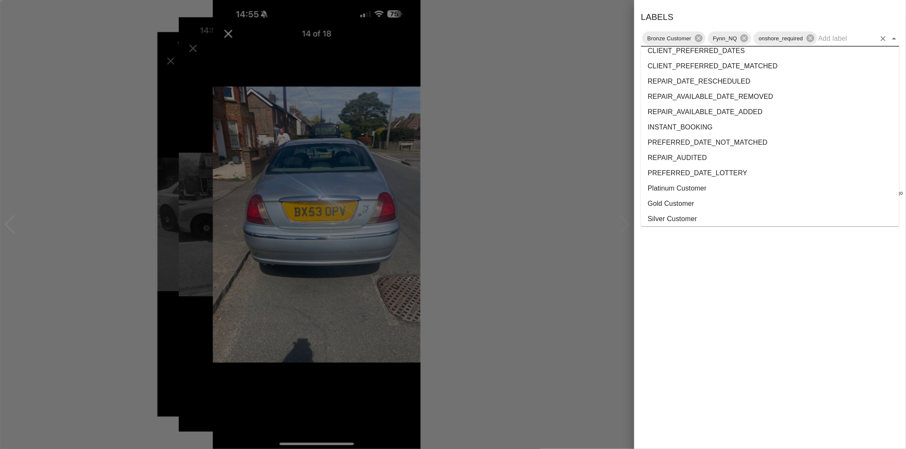
scroll to position [1538, 0]
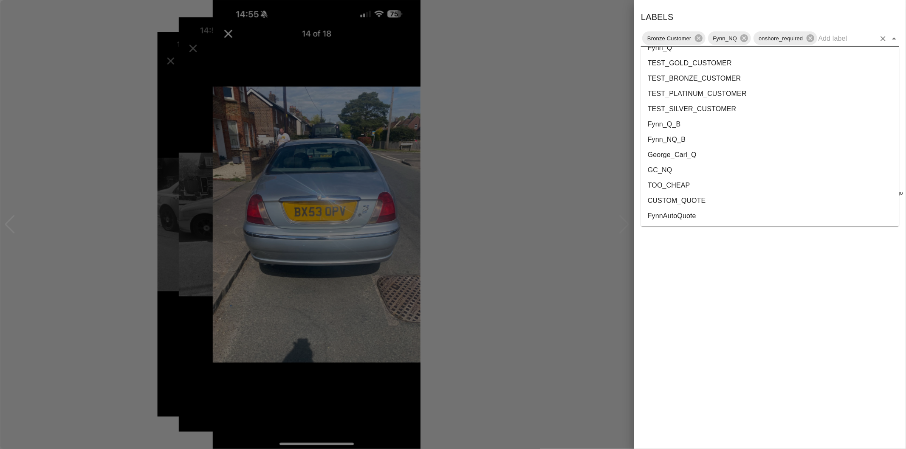
click at [693, 151] on li "George_Carl_Q" at bounding box center [770, 154] width 258 height 15
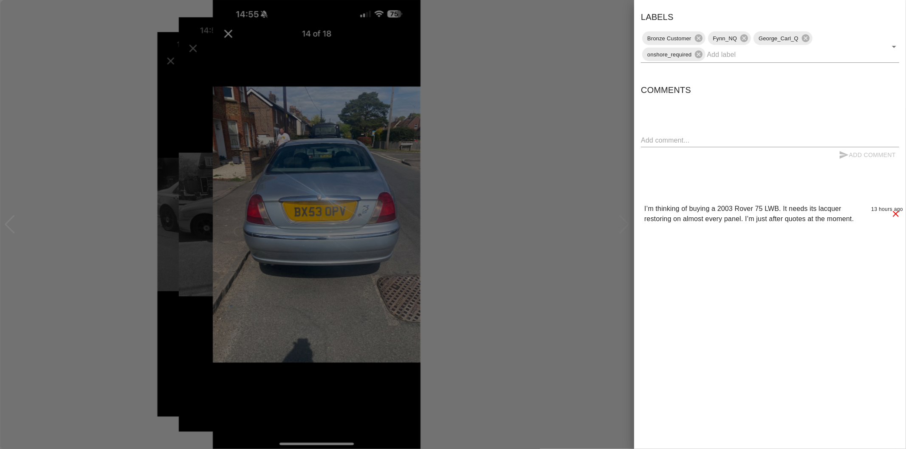
click at [592, 129] on div at bounding box center [453, 224] width 906 height 449
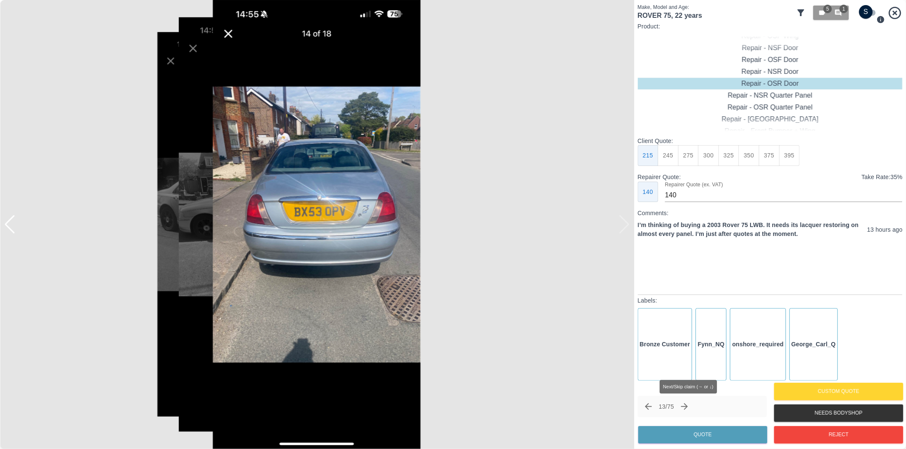
click at [686, 408] on icon "Next claim" at bounding box center [684, 407] width 10 height 10
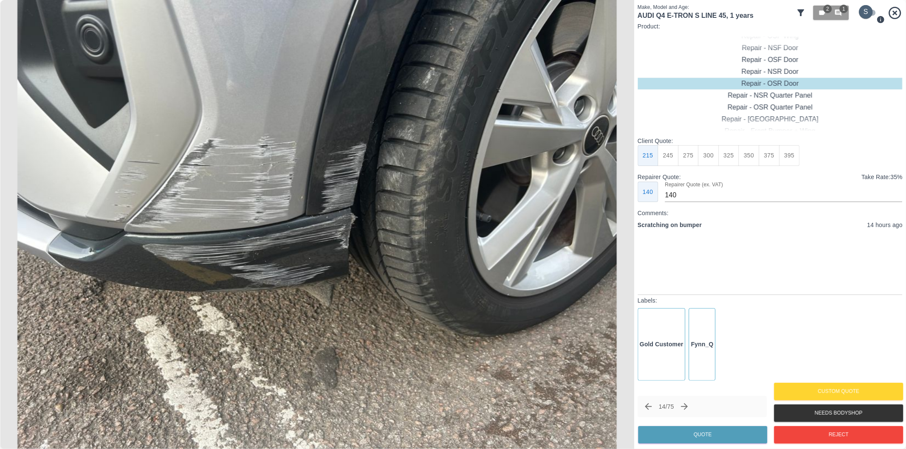
click at [868, 11] on input "checkbox" at bounding box center [865, 12] width 41 height 14
checkbox input "true"
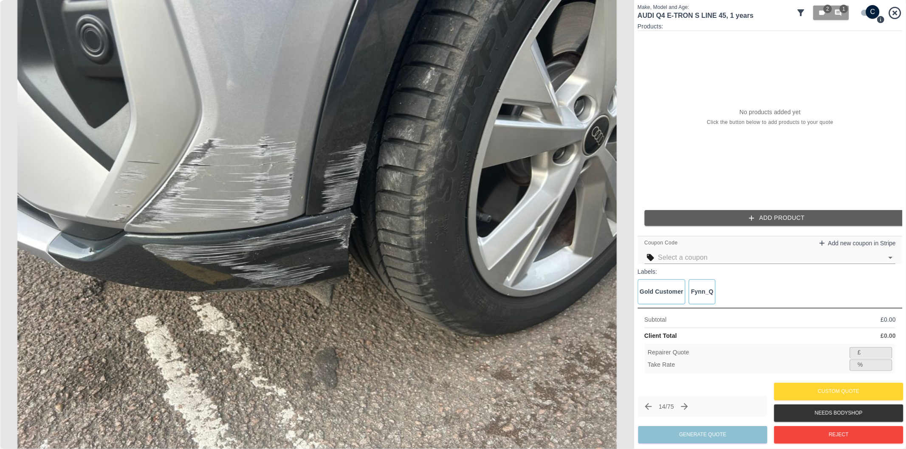
click at [732, 219] on button "Add Product" at bounding box center [776, 218] width 265 height 16
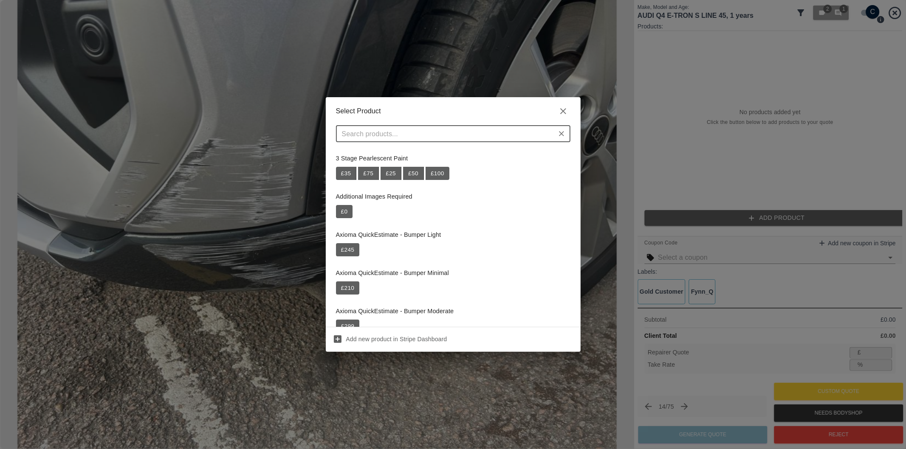
click at [472, 139] on input "text" at bounding box center [445, 134] width 215 height 12
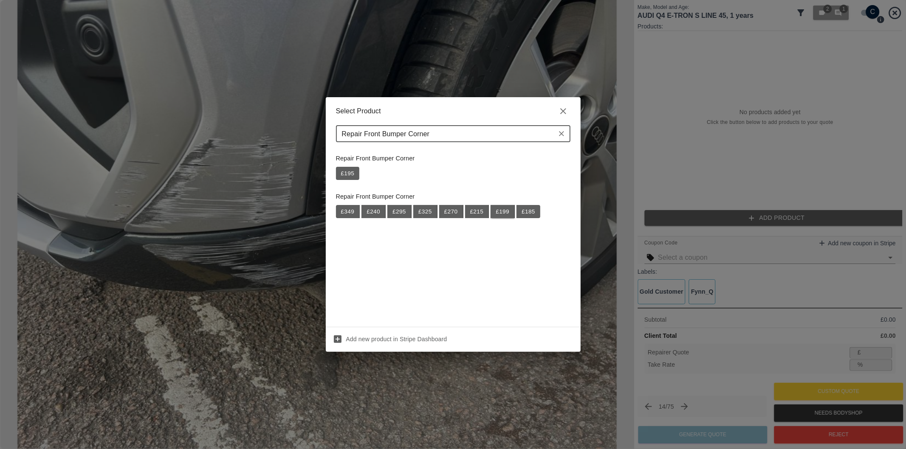
type input "Repair Front Bumper Corner"
click at [501, 208] on button "£ 199" at bounding box center [502, 212] width 24 height 14
type input "129"
type input "35.2"
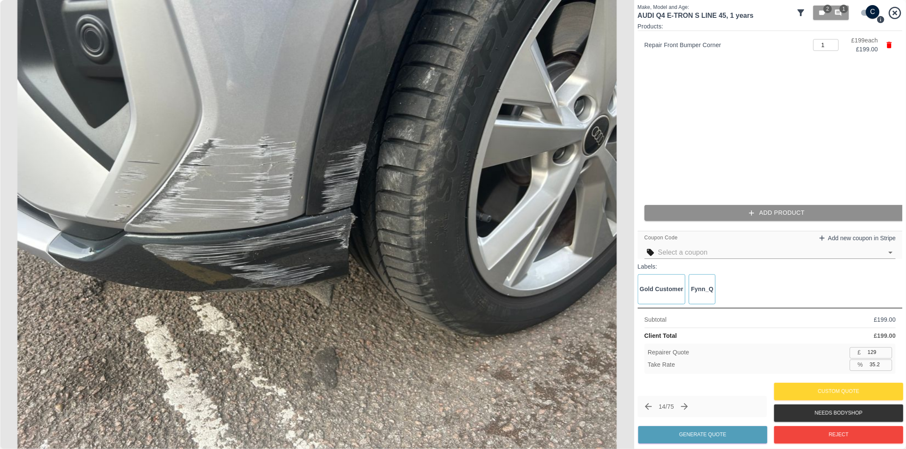
click at [675, 215] on button "Add Product" at bounding box center [776, 213] width 265 height 16
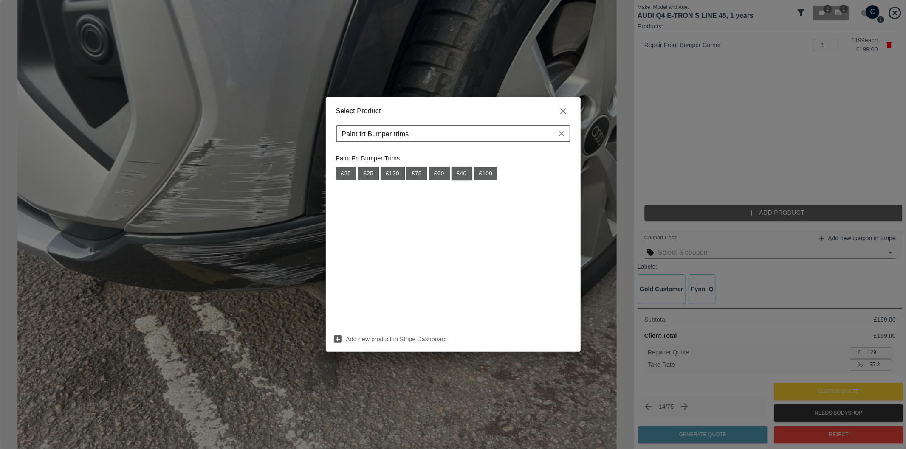
type input "Paint frt Bumper trims"
click at [463, 174] on button "£ 40" at bounding box center [461, 174] width 21 height 14
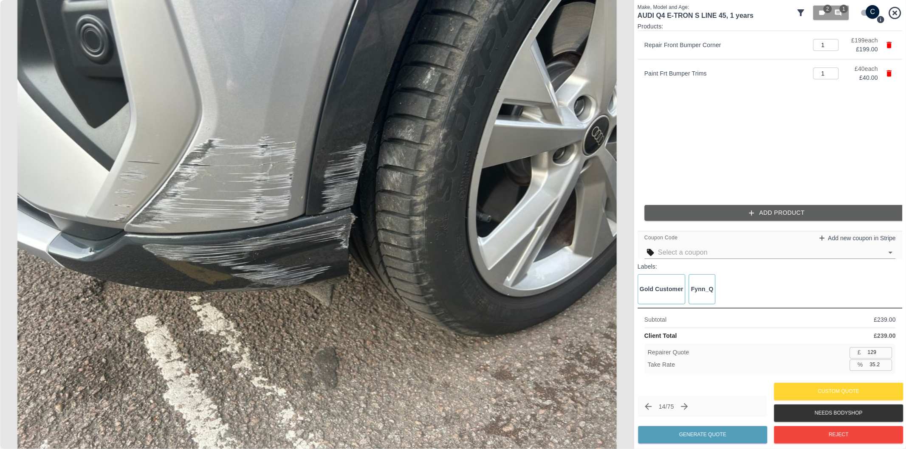
type input "155"
type input "35.1"
click at [714, 213] on button "Add Product" at bounding box center [776, 213] width 265 height 16
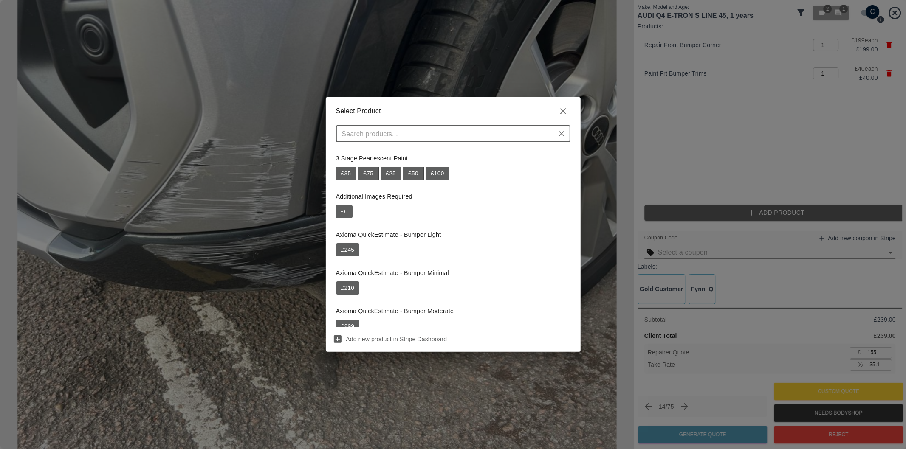
click at [458, 135] on input "text" at bounding box center [445, 134] width 215 height 12
paste input "Repair NSF Wheel Arch Trim"
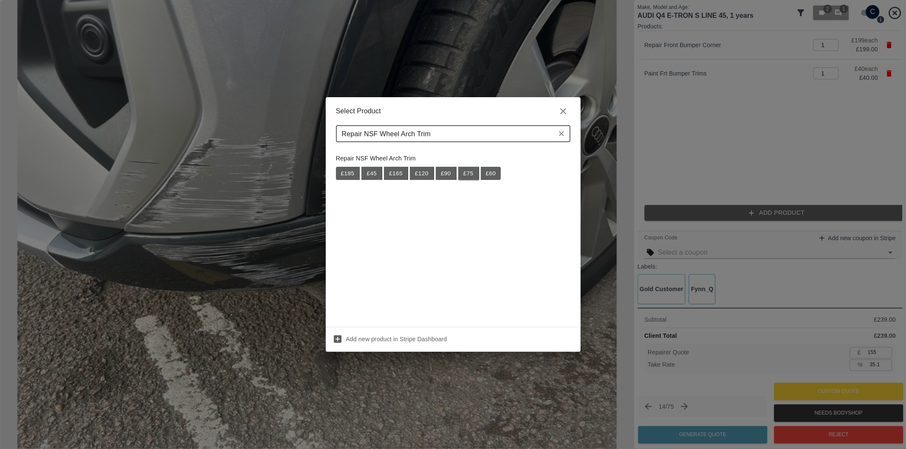
type input "Repair NSF Wheel Arch Trim"
click at [472, 177] on button "£ 75" at bounding box center [468, 174] width 21 height 14
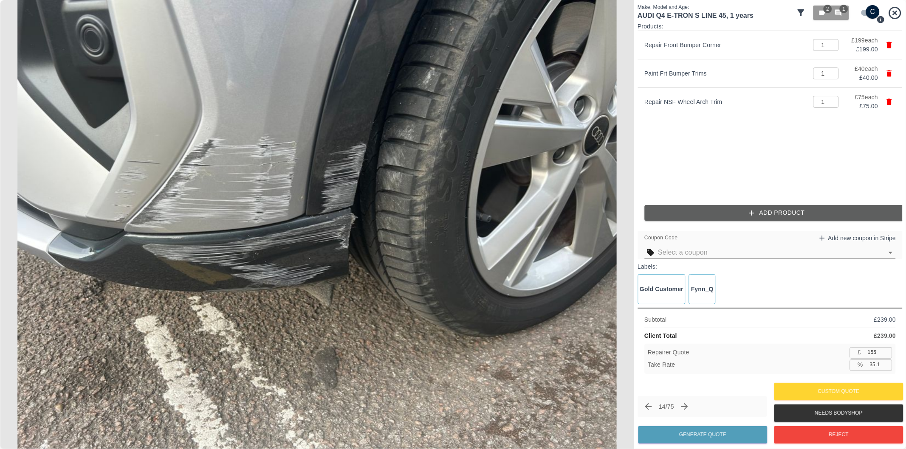
type input "204"
drag, startPoint x: 875, startPoint y: 365, endPoint x: 883, endPoint y: 397, distance: 33.3
click at [875, 365] on input "35.0" at bounding box center [879, 365] width 26 height 11
type input "37.0"
type input "197"
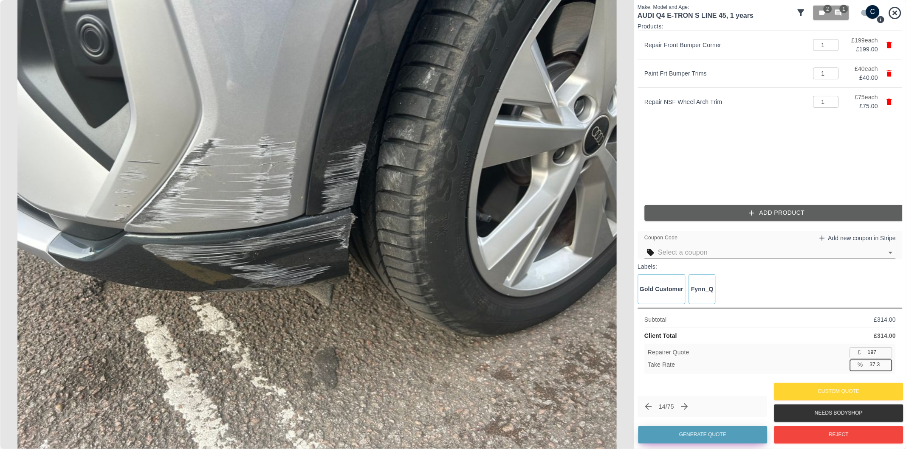
type input "37.3"
click at [696, 438] on button "Generate Quote" at bounding box center [702, 434] width 129 height 17
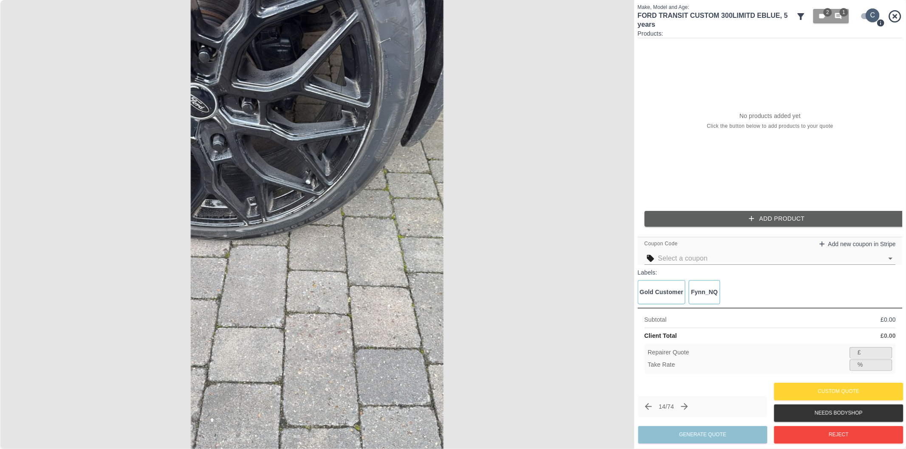
click at [863, 12] on input "checkbox" at bounding box center [872, 15] width 41 height 14
checkbox input "false"
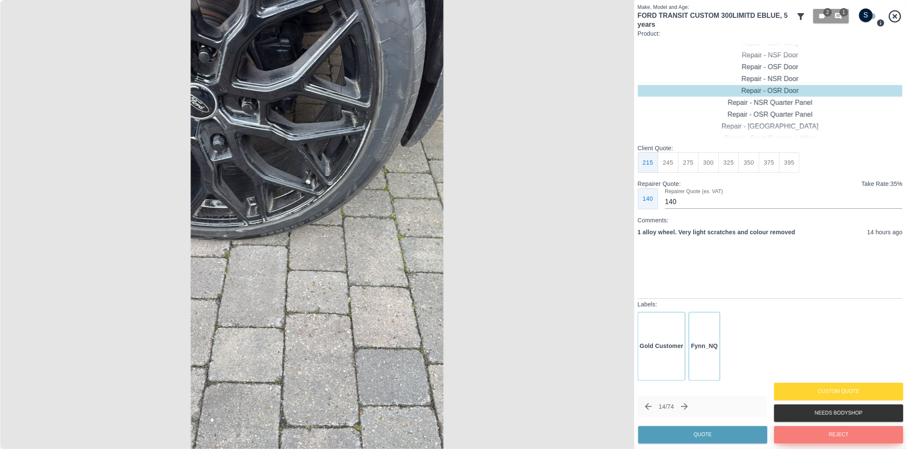
click at [814, 437] on button "Reject" at bounding box center [838, 434] width 129 height 17
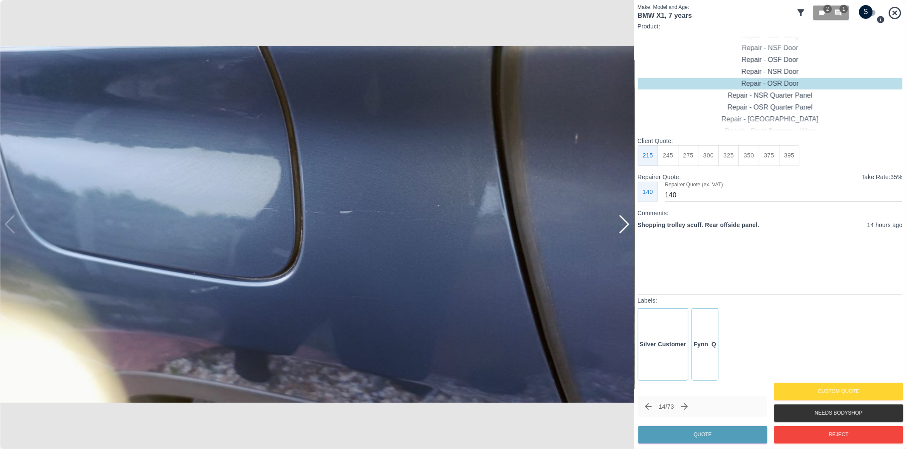
click at [625, 225] on div at bounding box center [623, 224] width 11 height 19
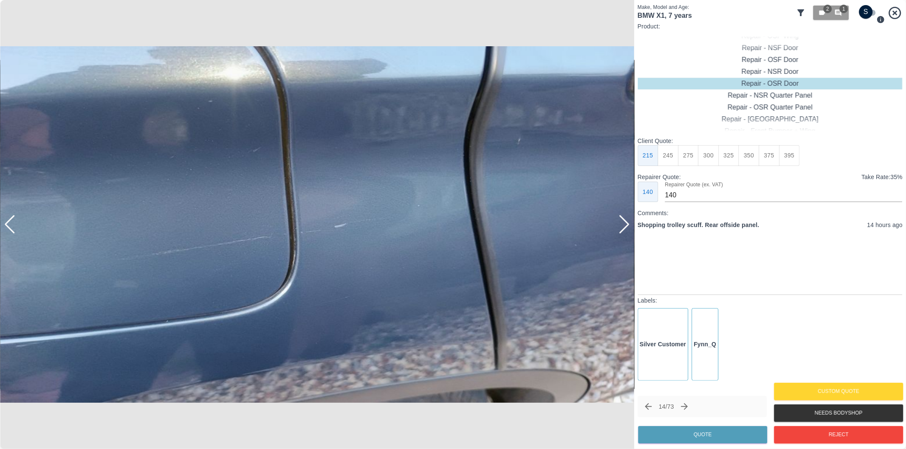
click at [625, 225] on div at bounding box center [623, 224] width 11 height 19
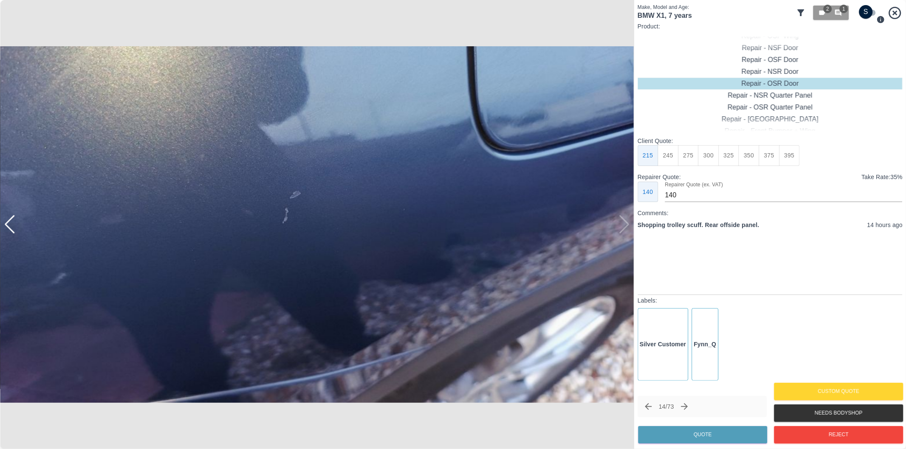
click at [625, 224] on div at bounding box center [317, 224] width 634 height 449
click at [625, 223] on div at bounding box center [317, 224] width 634 height 449
click at [770, 108] on div "Repair - OSR Quarter Panel" at bounding box center [769, 107] width 265 height 12
click at [694, 159] on button "275" at bounding box center [688, 155] width 21 height 21
type input "180"
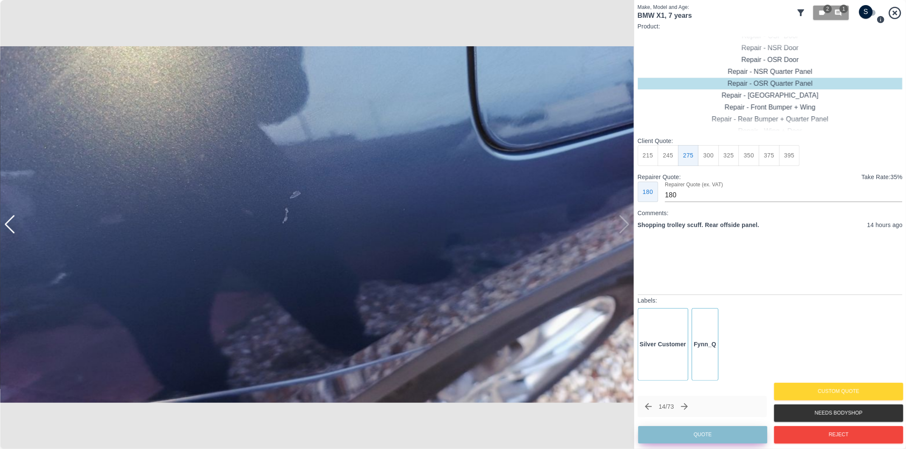
click at [719, 430] on button "Quote" at bounding box center [702, 434] width 129 height 17
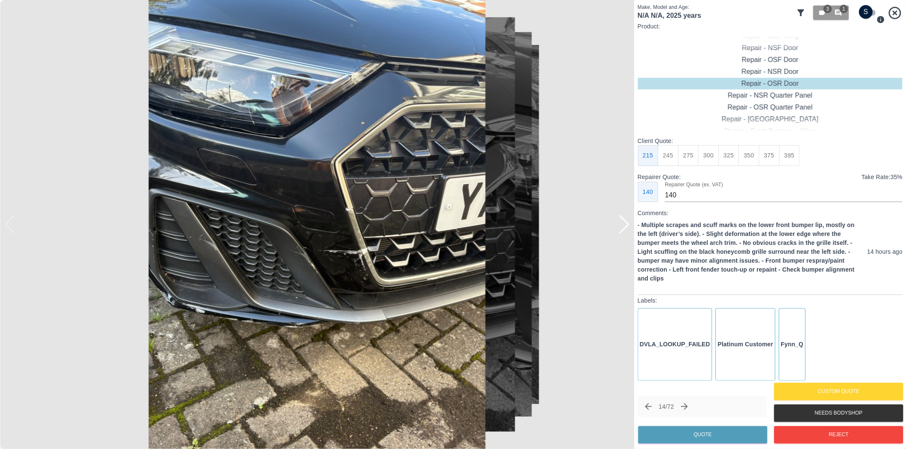
click at [625, 225] on div at bounding box center [623, 224] width 11 height 19
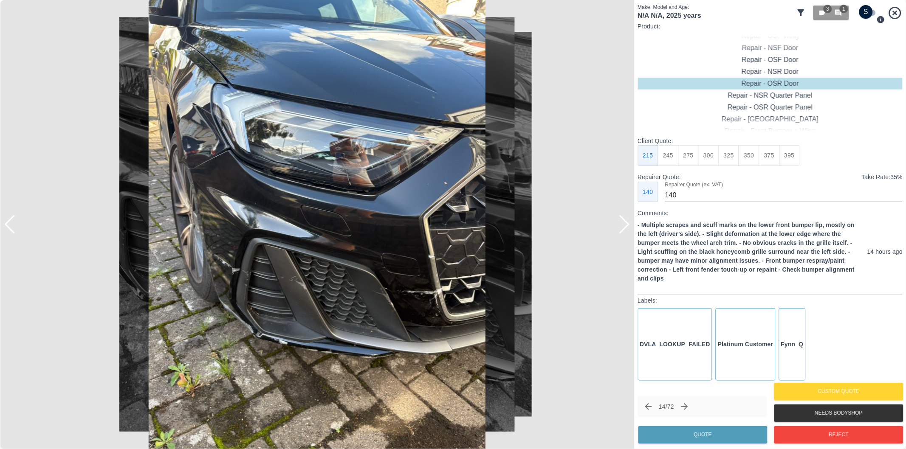
click at [626, 224] on div at bounding box center [623, 224] width 11 height 19
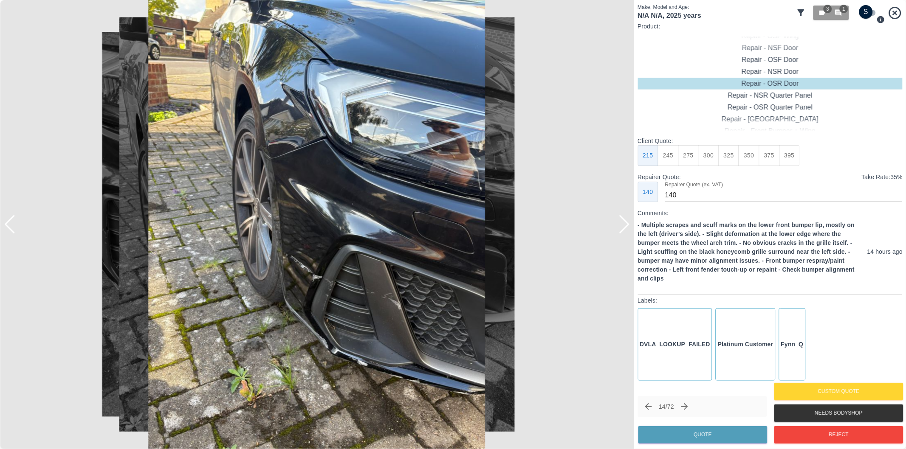
click at [626, 224] on div at bounding box center [623, 224] width 11 height 19
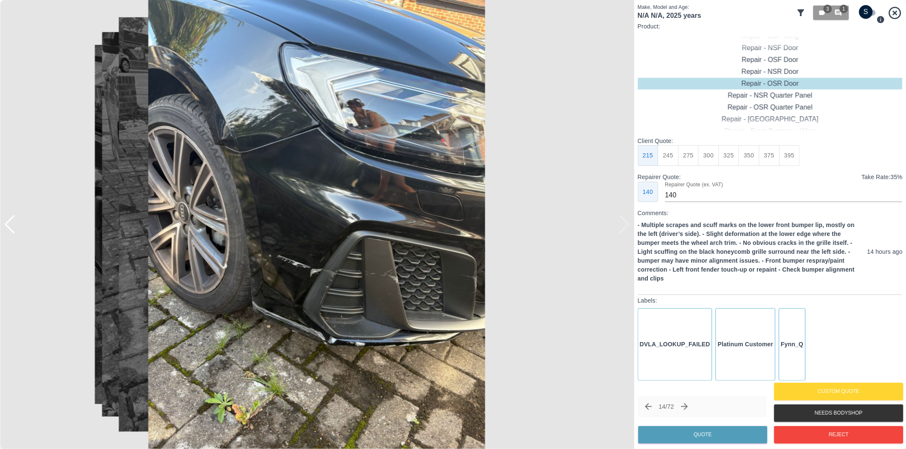
click at [626, 224] on div at bounding box center [317, 224] width 634 height 449
click at [12, 228] on div at bounding box center [9, 224] width 11 height 19
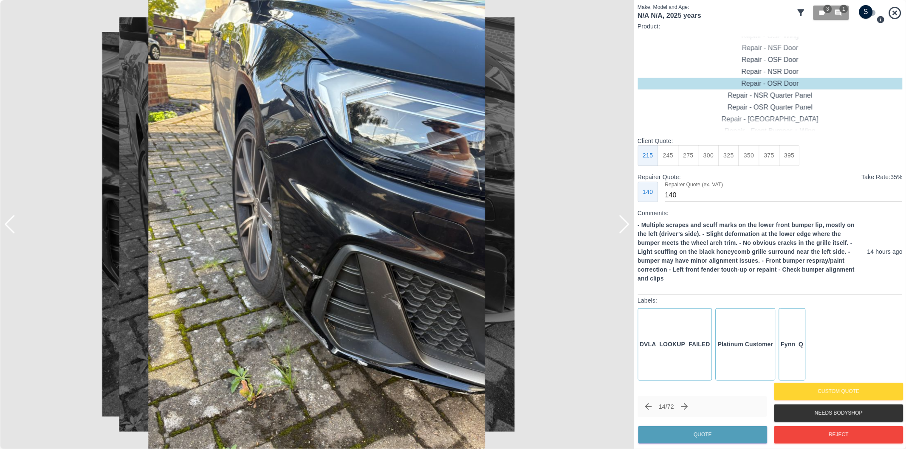
click at [13, 228] on div at bounding box center [9, 224] width 11 height 19
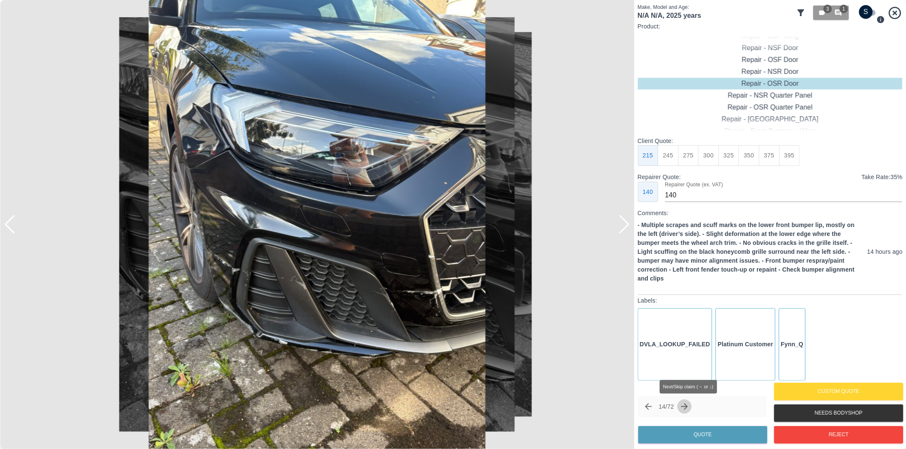
click at [689, 404] on icon "Next claim" at bounding box center [684, 407] width 10 height 10
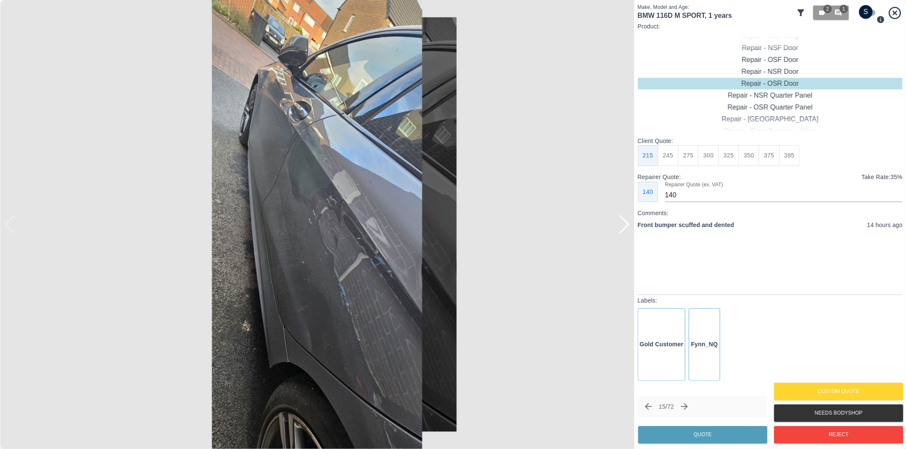
click at [627, 224] on div at bounding box center [623, 224] width 11 height 19
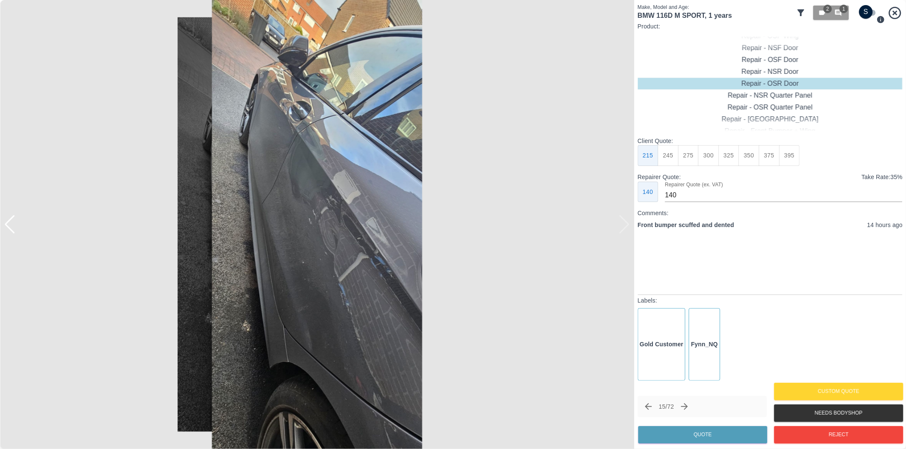
click at [627, 224] on img at bounding box center [317, 224] width 634 height 449
click at [287, 223] on img at bounding box center [317, 224] width 634 height 449
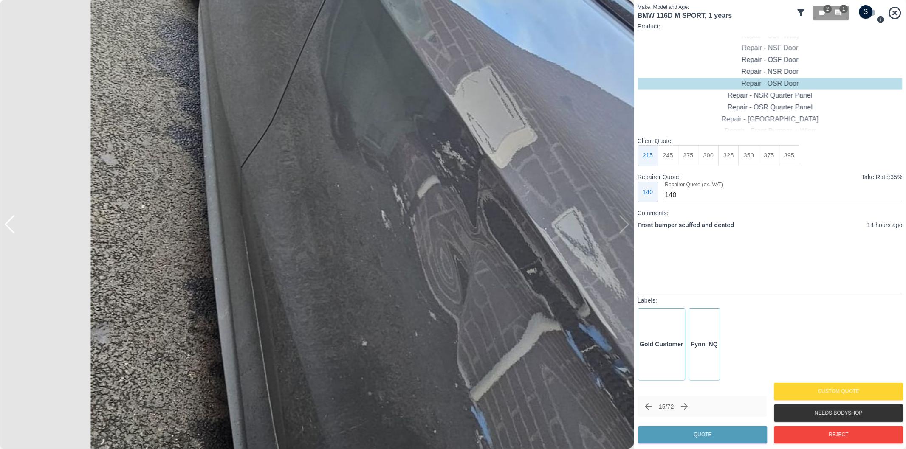
click at [347, 218] on img at bounding box center [406, 230] width 1902 height 1348
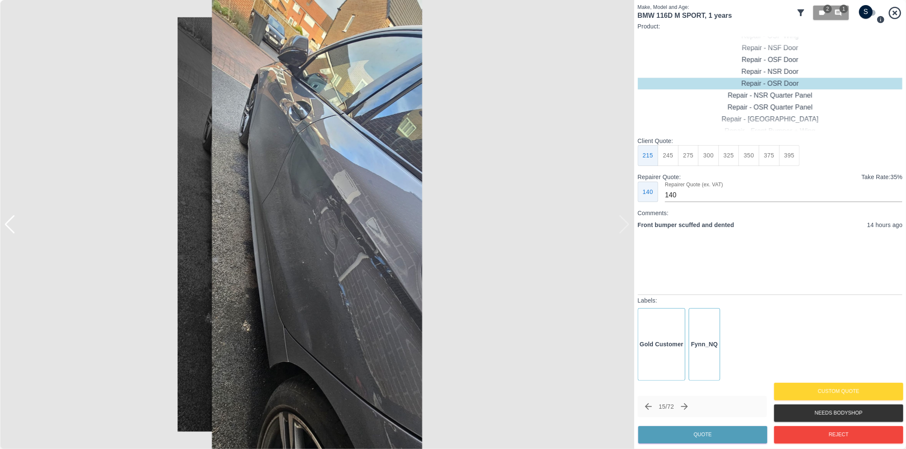
click at [347, 218] on img at bounding box center [317, 224] width 634 height 449
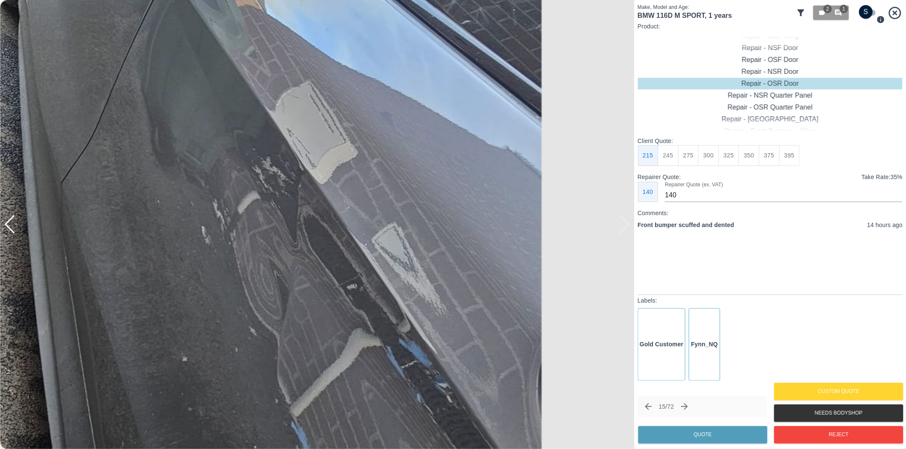
click at [351, 215] on img at bounding box center [226, 245] width 1902 height 1348
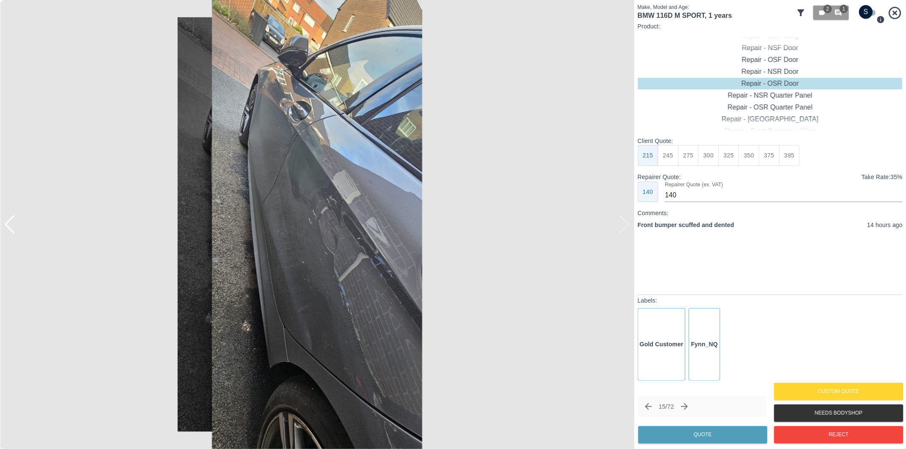
click at [622, 230] on img at bounding box center [317, 224] width 634 height 449
click at [630, 223] on img at bounding box center [317, 224] width 634 height 449
click at [14, 223] on div at bounding box center [9, 224] width 11 height 19
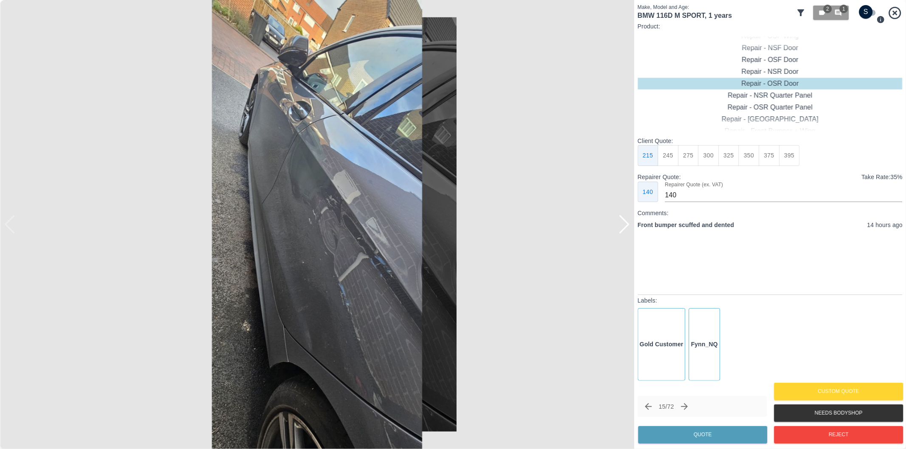
click at [14, 223] on img at bounding box center [317, 224] width 634 height 449
click at [819, 431] on button "Reject" at bounding box center [838, 434] width 129 height 17
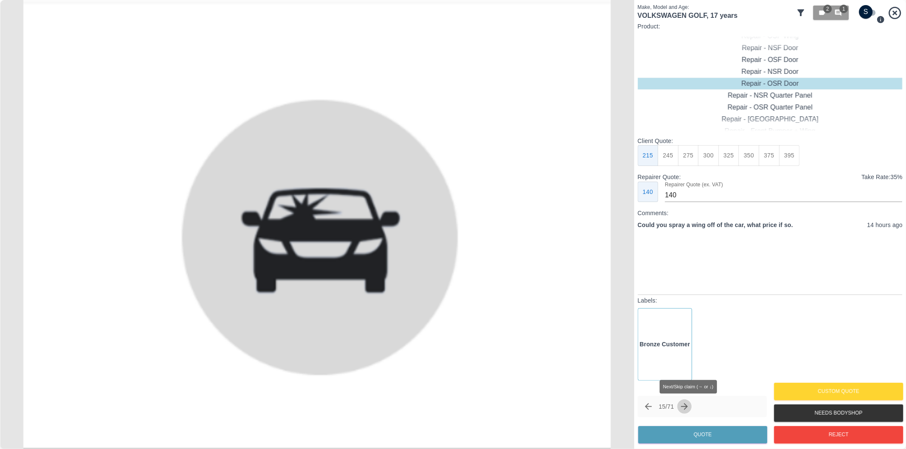
click at [686, 408] on icon "Next claim" at bounding box center [684, 407] width 10 height 10
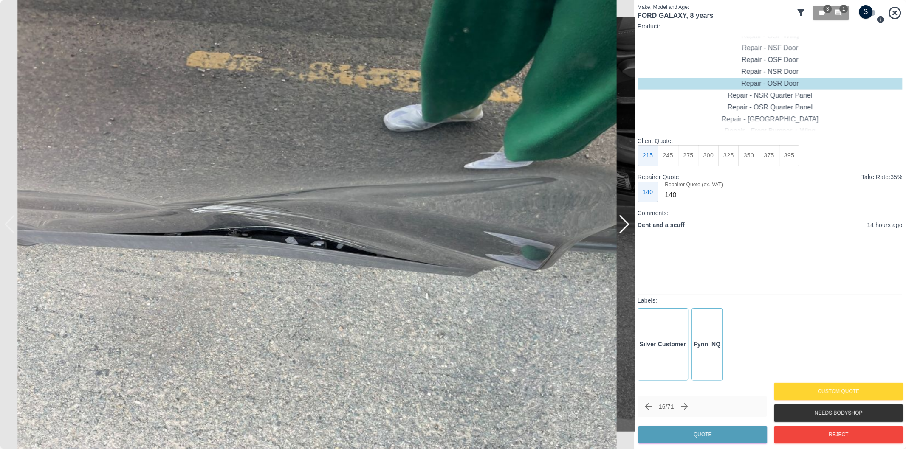
click at [624, 228] on div at bounding box center [623, 224] width 11 height 19
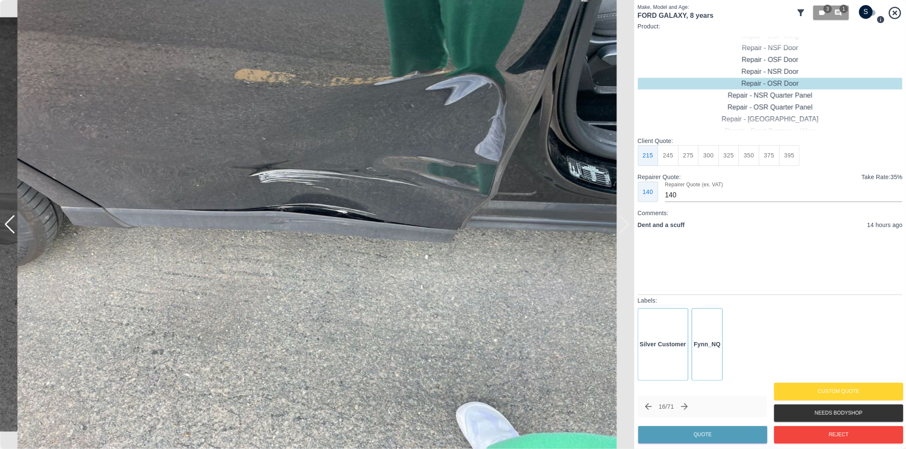
click at [624, 228] on img at bounding box center [317, 224] width 634 height 449
click at [824, 442] on button "Reject" at bounding box center [838, 434] width 129 height 17
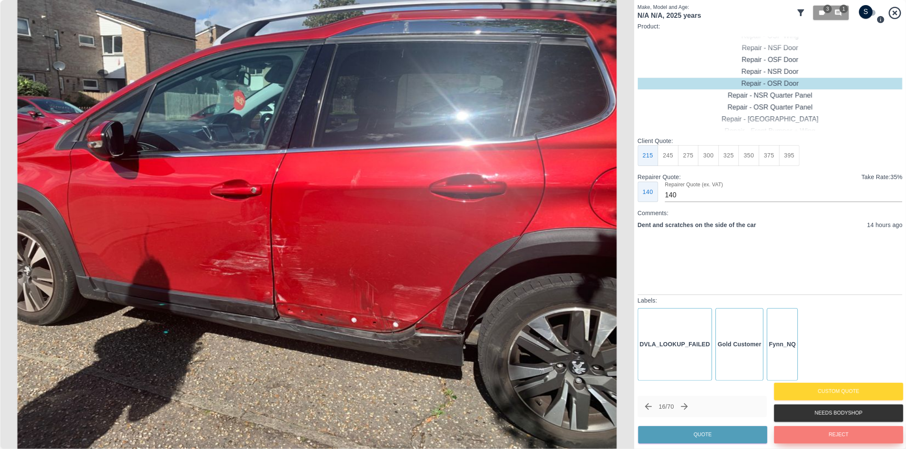
click at [817, 430] on button "Reject" at bounding box center [838, 434] width 129 height 17
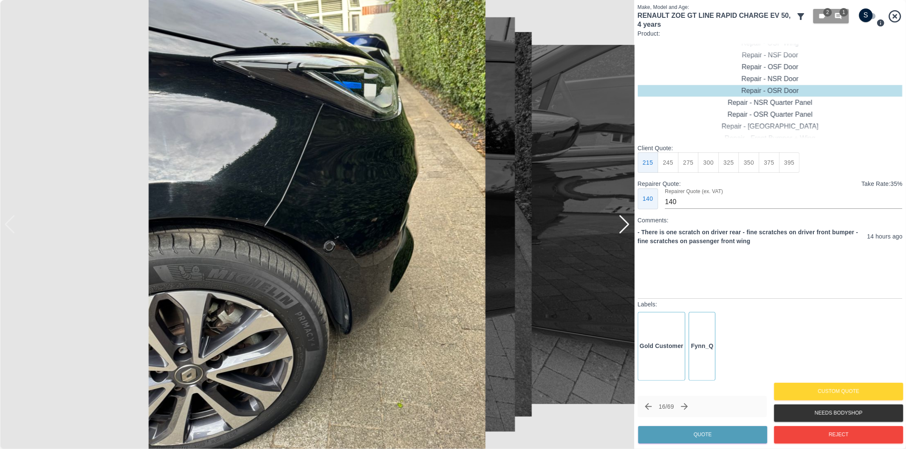
click at [625, 224] on div at bounding box center [623, 224] width 11 height 19
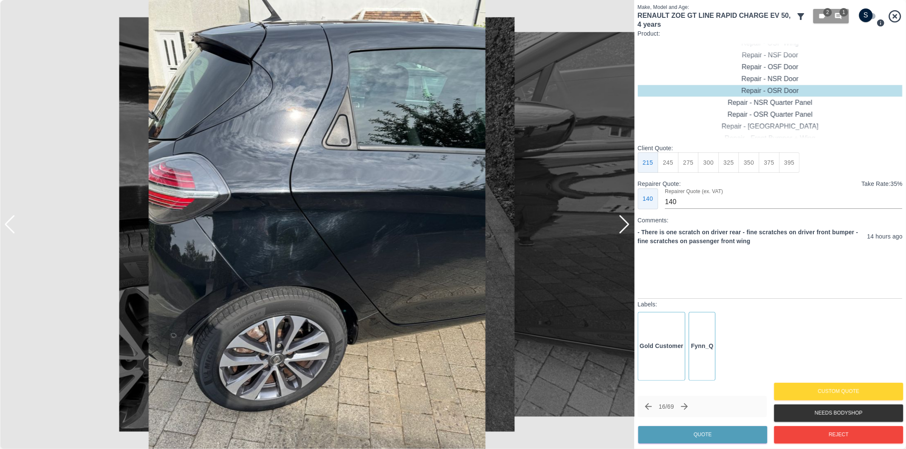
click at [625, 224] on div at bounding box center [623, 224] width 11 height 19
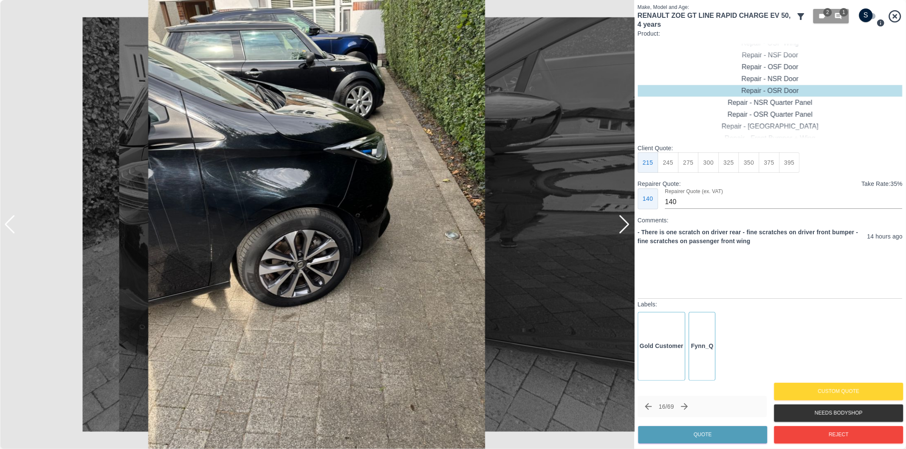
click at [625, 224] on div at bounding box center [623, 224] width 11 height 19
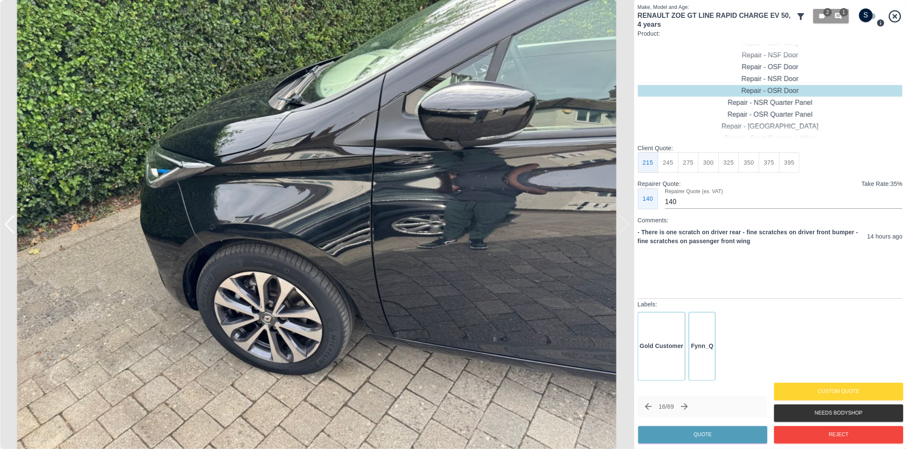
click at [625, 224] on div at bounding box center [317, 224] width 634 height 449
click at [11, 225] on div at bounding box center [9, 224] width 11 height 19
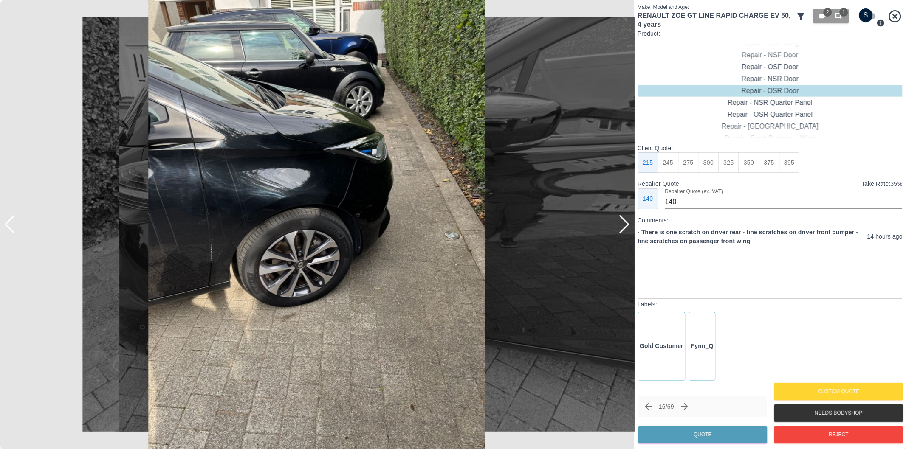
click at [13, 225] on div at bounding box center [9, 224] width 11 height 19
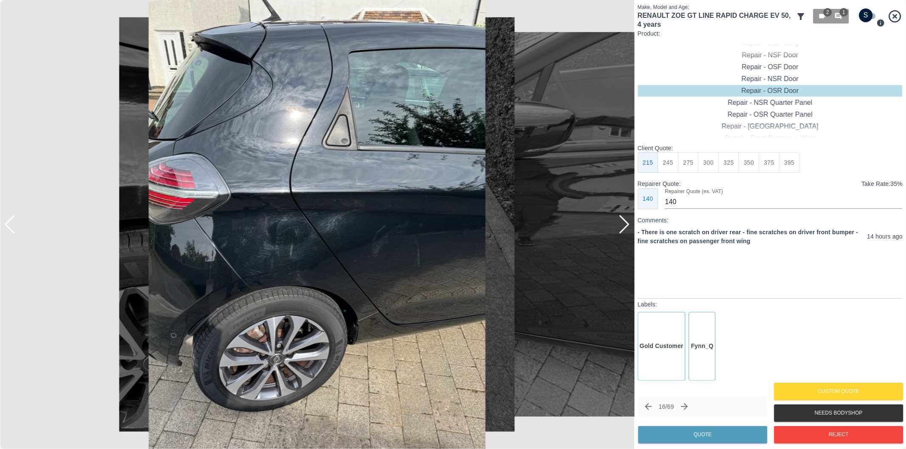
click at [13, 224] on div at bounding box center [9, 224] width 11 height 19
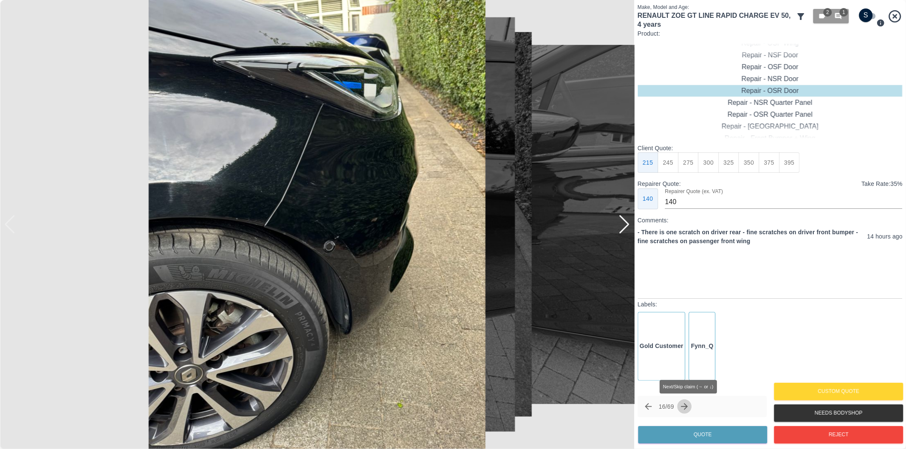
click at [688, 408] on icon "Next claim" at bounding box center [684, 406] width 7 height 7
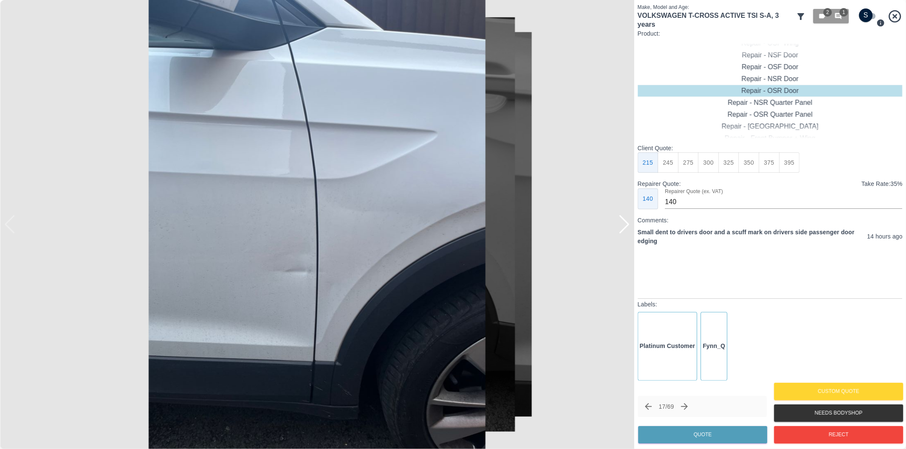
click at [620, 220] on div at bounding box center [623, 224] width 11 height 19
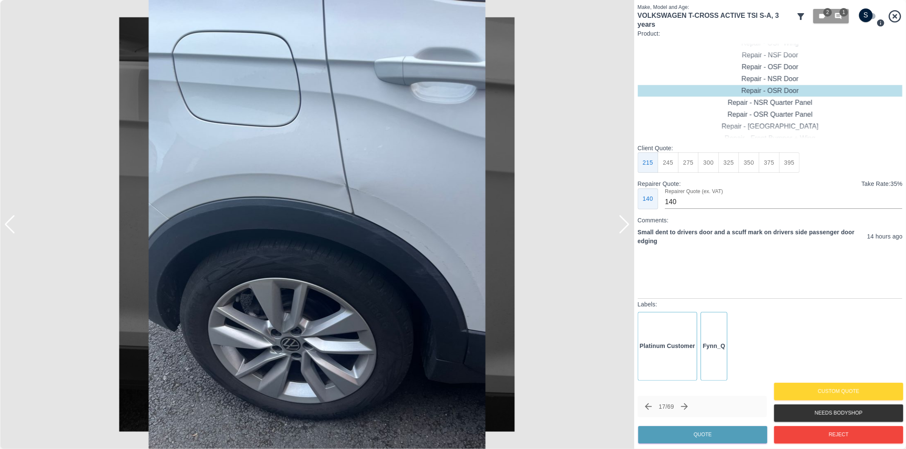
click at [620, 220] on div at bounding box center [623, 224] width 11 height 19
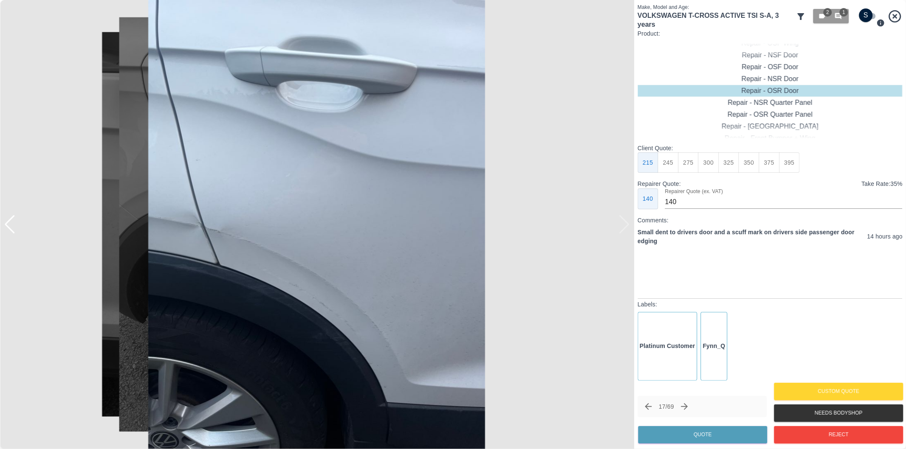
click at [620, 220] on div at bounding box center [317, 224] width 634 height 449
click at [10, 222] on div at bounding box center [9, 224] width 11 height 19
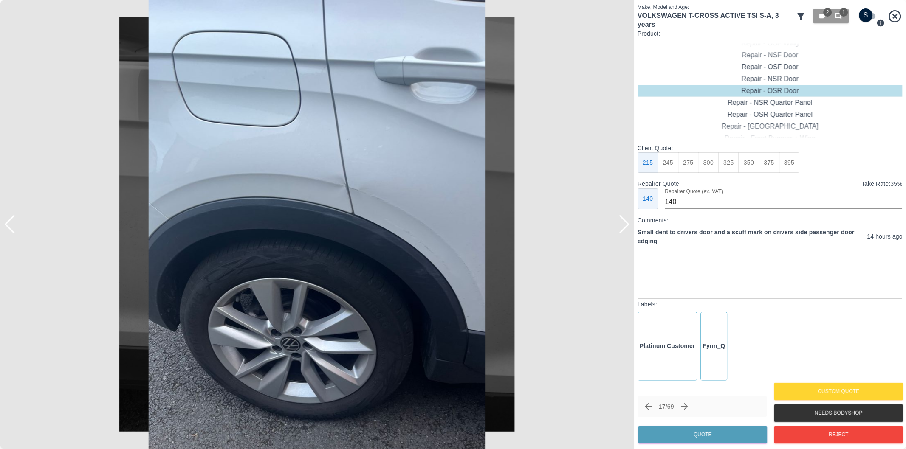
click at [14, 227] on div at bounding box center [9, 224] width 11 height 19
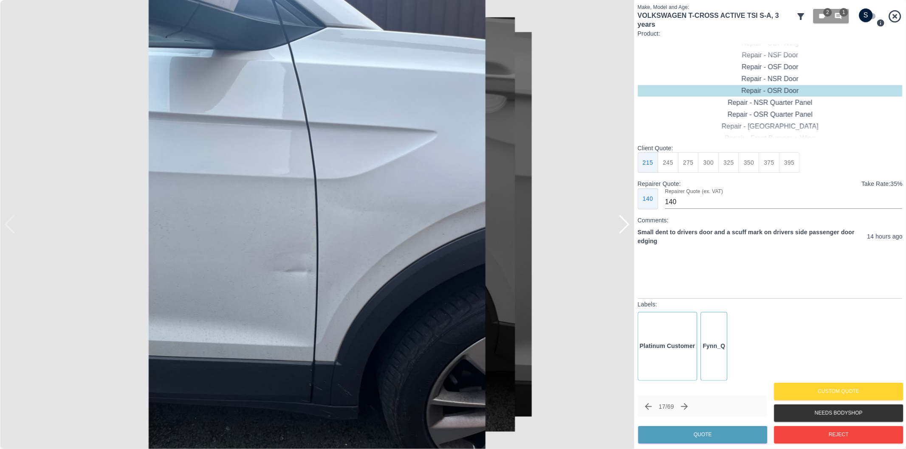
click at [623, 223] on div at bounding box center [623, 224] width 11 height 19
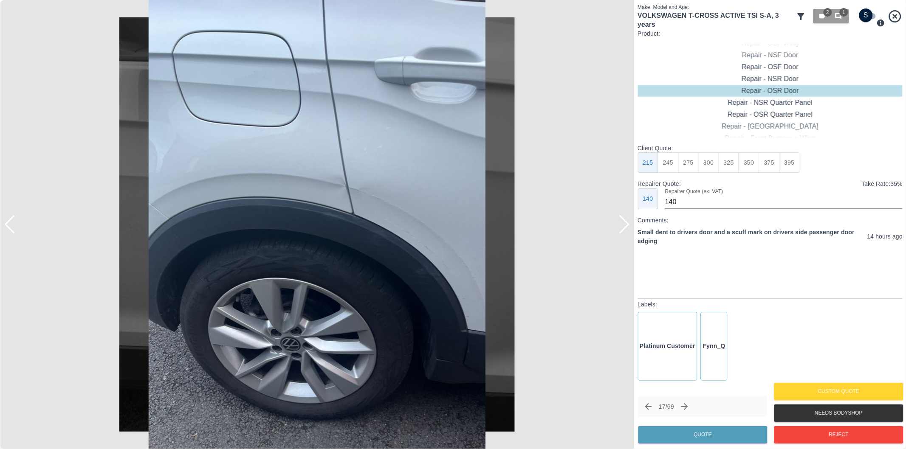
click at [623, 223] on div at bounding box center [623, 224] width 11 height 19
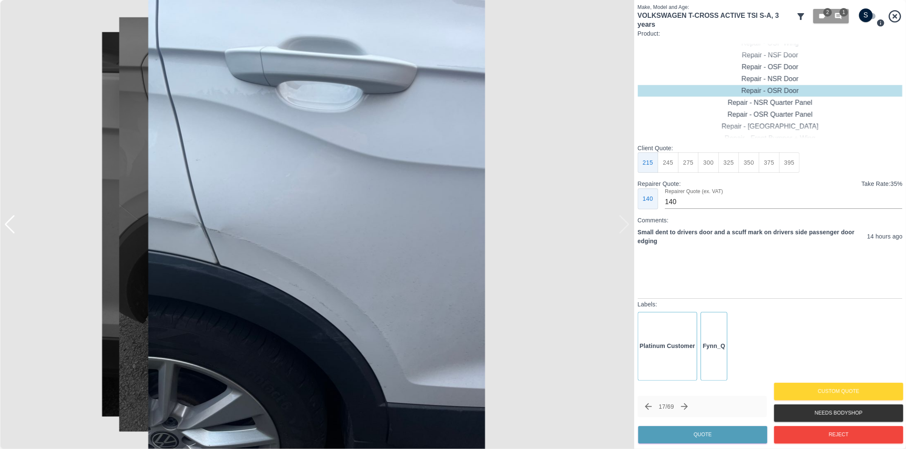
click at [623, 223] on div at bounding box center [317, 224] width 634 height 449
click at [8, 230] on div at bounding box center [9, 224] width 11 height 19
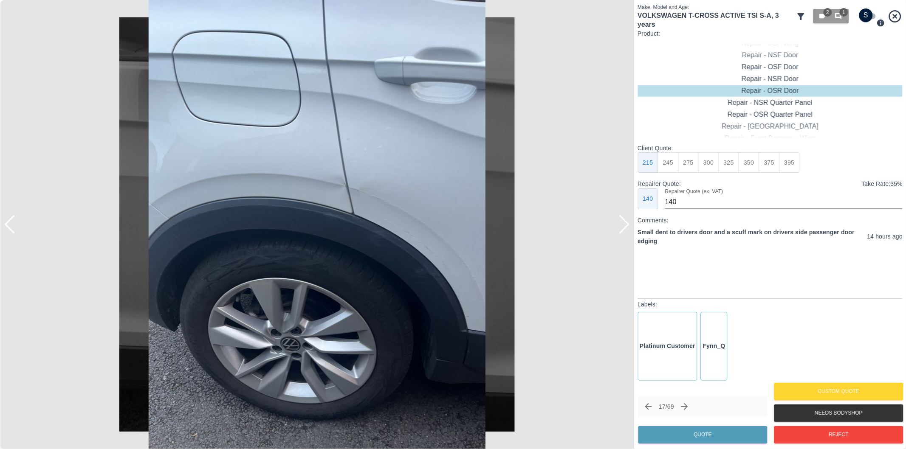
click at [14, 224] on div at bounding box center [9, 224] width 11 height 19
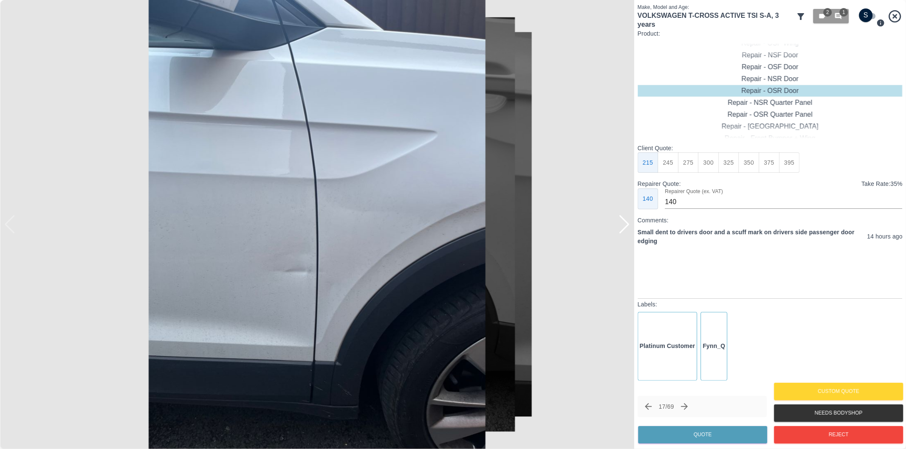
click at [7, 224] on div at bounding box center [4, 224] width 8 height 449
click at [9, 230] on img at bounding box center [317, 224] width 634 height 449
click at [627, 227] on div at bounding box center [623, 224] width 11 height 19
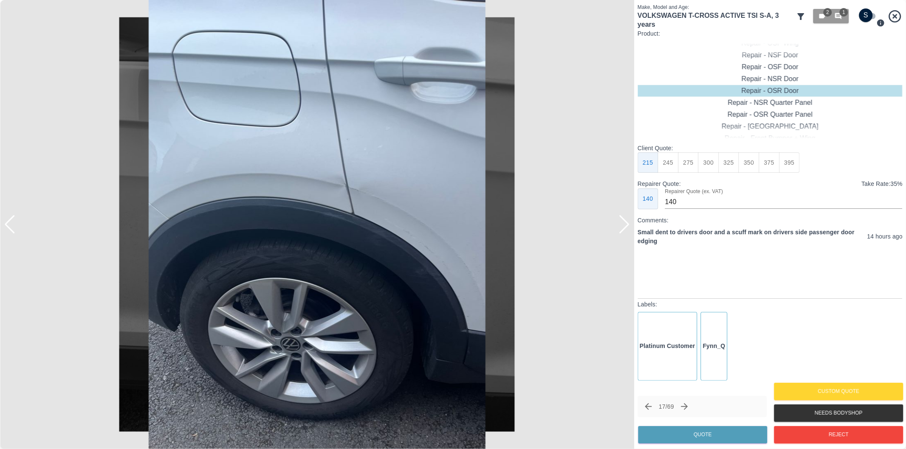
click at [13, 225] on div at bounding box center [9, 224] width 11 height 19
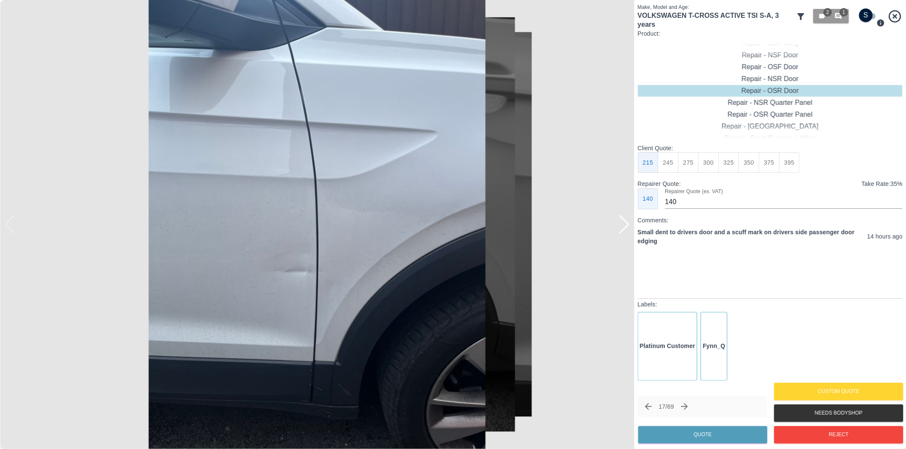
click at [13, 224] on img at bounding box center [317, 224] width 634 height 449
click at [14, 223] on img at bounding box center [317, 224] width 634 height 449
click at [867, 14] on input "checkbox" at bounding box center [865, 15] width 41 height 14
checkbox input "true"
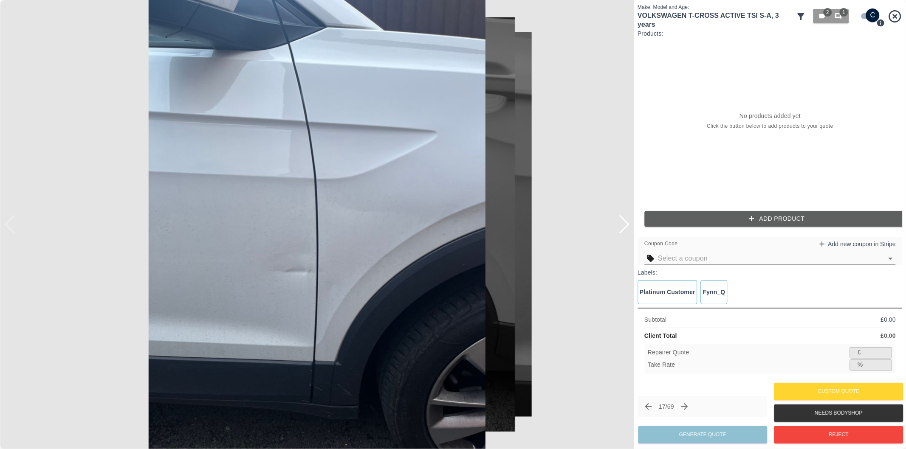
click at [758, 211] on div "Products: No products added yet Click the button below to add products to your …" at bounding box center [769, 131] width 265 height 204
click at [752, 220] on icon "button" at bounding box center [751, 218] width 8 height 8
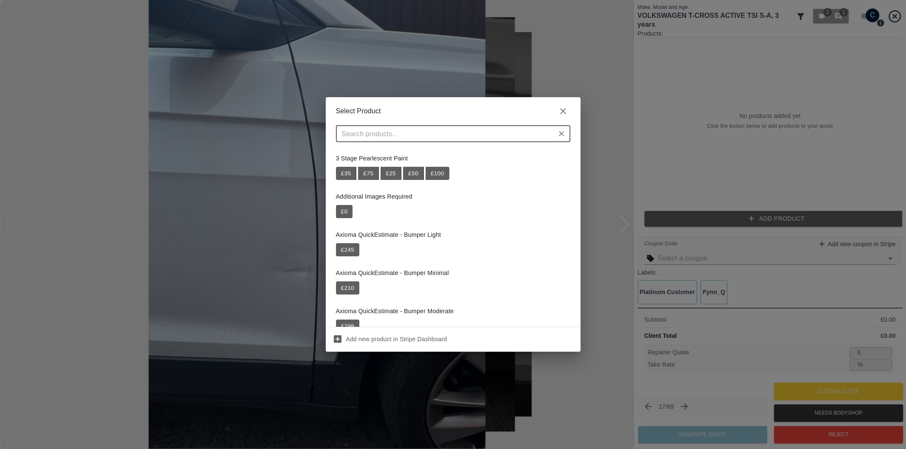
click at [427, 135] on input "text" at bounding box center [445, 134] width 215 height 12
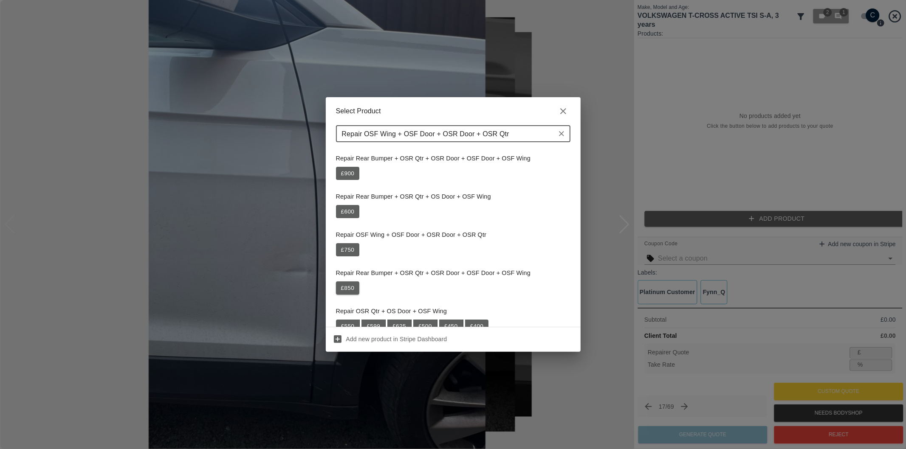
type input "Repair OSF Wing + OSF Door + OSR Door + OSR Qtr"
drag, startPoint x: 350, startPoint y: 290, endPoint x: 448, endPoint y: 262, distance: 102.5
click at [350, 289] on button "£ 850" at bounding box center [348, 288] width 24 height 14
type input "552"
type input "35.1"
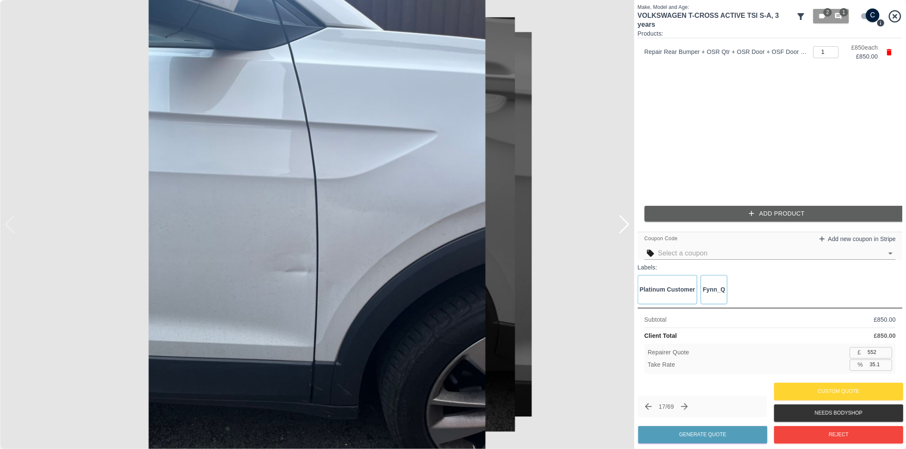
click at [724, 224] on div "Products: Repair Rear Bumper + OSR Qtr + OSR Door + OSF Door + OSF Wing 1 ​ £ 8…" at bounding box center [769, 128] width 265 height 199
click at [725, 219] on button "Add Product" at bounding box center [776, 214] width 265 height 16
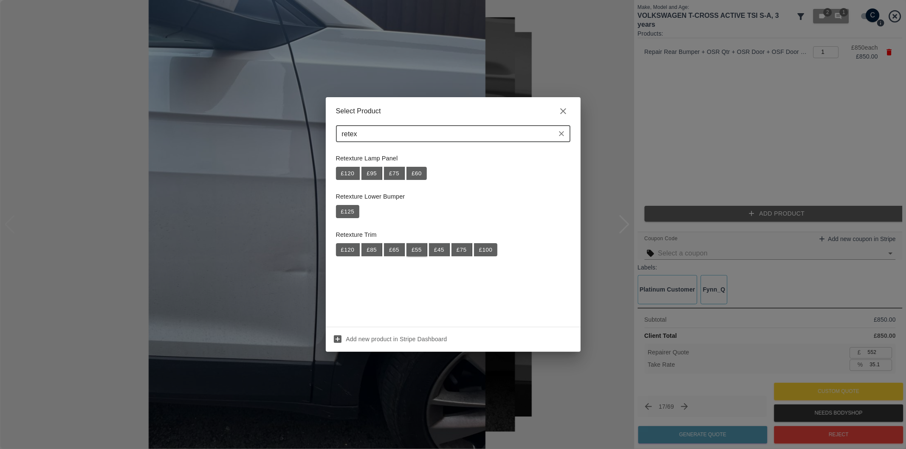
type input "retex"
click at [416, 250] on button "£ 55" at bounding box center [416, 250] width 21 height 14
type input "588"
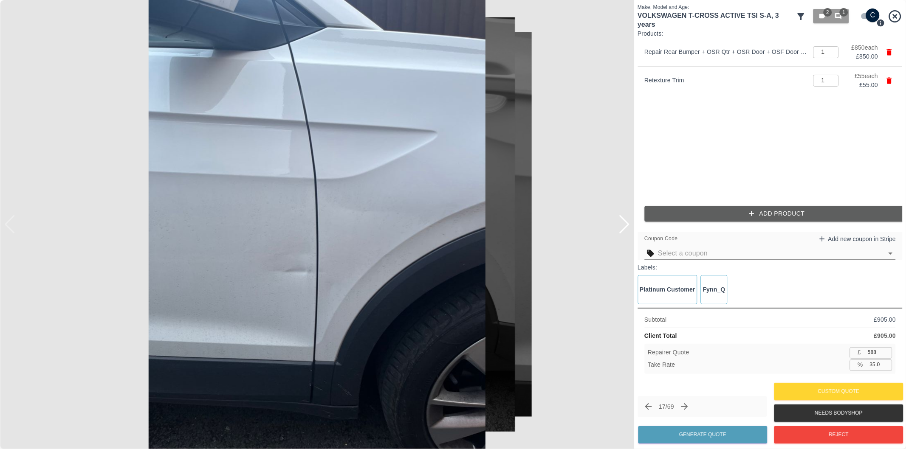
click at [875, 367] on input "35.0" at bounding box center [879, 365] width 26 height 11
type input "39.0"
type input "552"
type input "39.0"
click at [711, 432] on button "Generate Quote" at bounding box center [702, 434] width 129 height 17
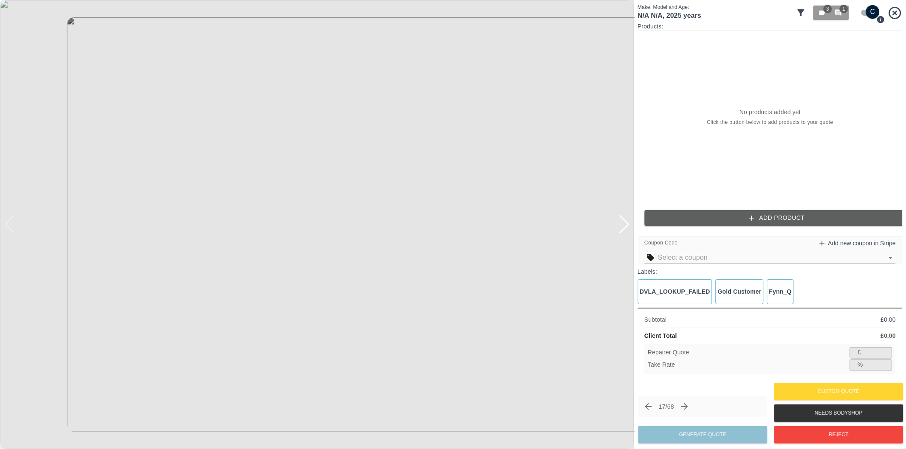
click at [629, 223] on div at bounding box center [623, 224] width 11 height 19
click at [629, 223] on img at bounding box center [317, 224] width 634 height 449
click at [7, 226] on div at bounding box center [4, 224] width 8 height 449
click at [11, 224] on div at bounding box center [9, 224] width 11 height 19
click at [324, 170] on img at bounding box center [317, 224] width 634 height 449
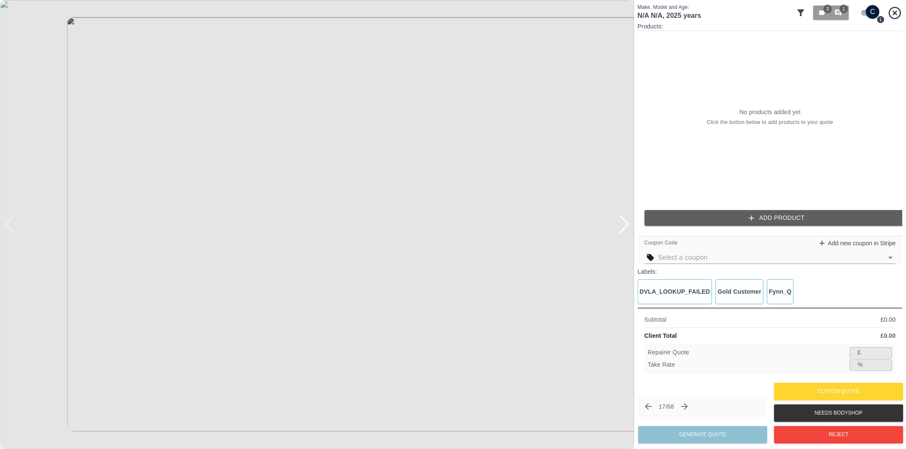
click at [324, 170] on img at bounding box center [317, 224] width 634 height 449
click at [310, 243] on img at bounding box center [297, 388] width 1902 height 1348
click at [311, 242] on img at bounding box center [297, 389] width 1902 height 1348
click at [864, 15] on input "checkbox" at bounding box center [872, 12] width 41 height 14
checkbox input "false"
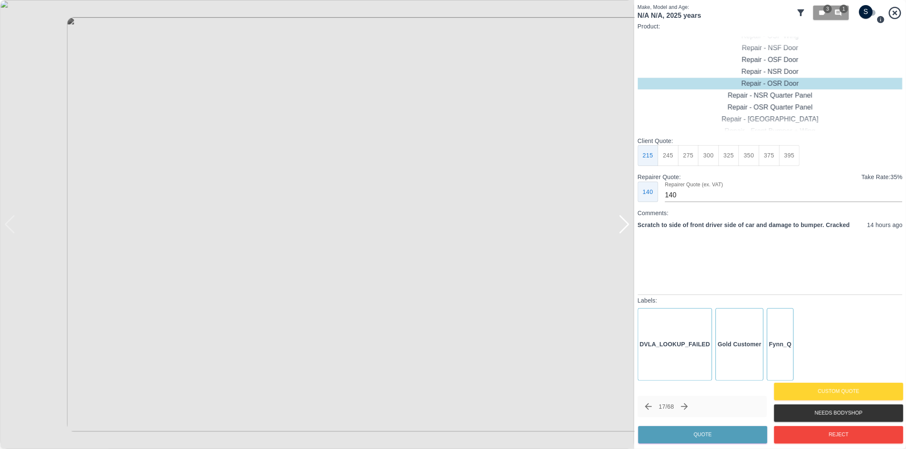
click at [413, 306] on img at bounding box center [317, 224] width 634 height 449
click at [819, 434] on button "Reject" at bounding box center [838, 434] width 129 height 17
click at [625, 225] on div at bounding box center [623, 224] width 11 height 19
click at [625, 225] on img at bounding box center [317, 224] width 634 height 449
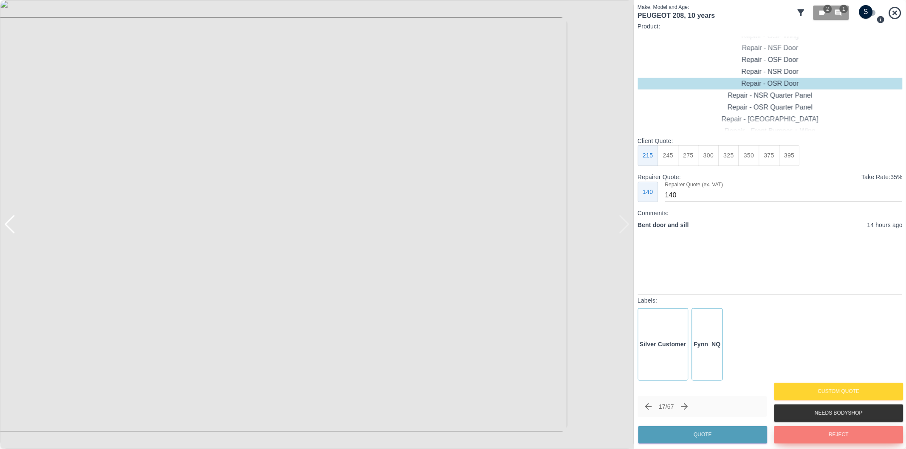
click at [820, 430] on button "Reject" at bounding box center [838, 434] width 129 height 17
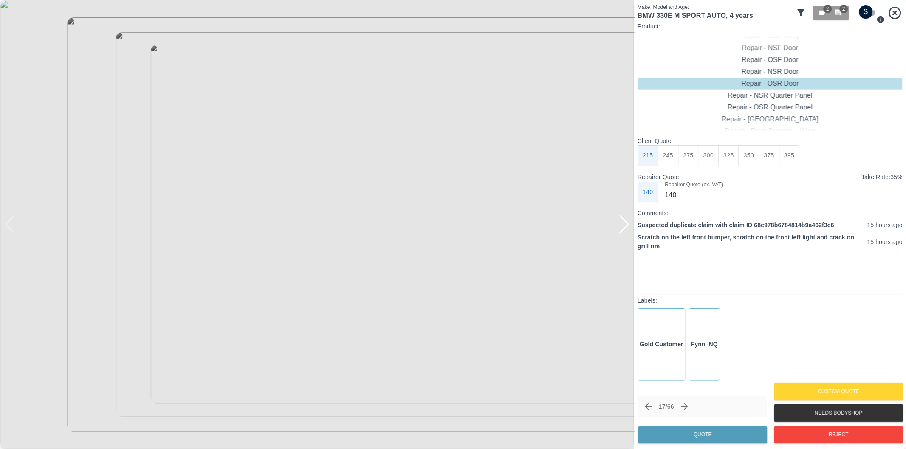
click at [625, 225] on div at bounding box center [623, 224] width 11 height 19
click at [626, 225] on div at bounding box center [623, 224] width 11 height 19
click at [628, 225] on div at bounding box center [317, 224] width 634 height 449
click at [270, 225] on div at bounding box center [317, 224] width 634 height 449
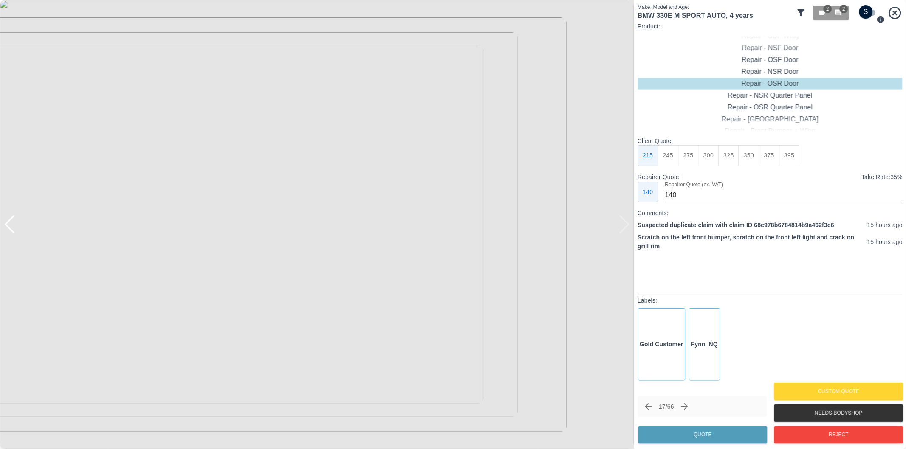
click at [270, 225] on div at bounding box center [317, 224] width 634 height 449
click at [295, 225] on div at bounding box center [317, 224] width 634 height 449
click at [841, 11] on span "2" at bounding box center [843, 9] width 8 height 8
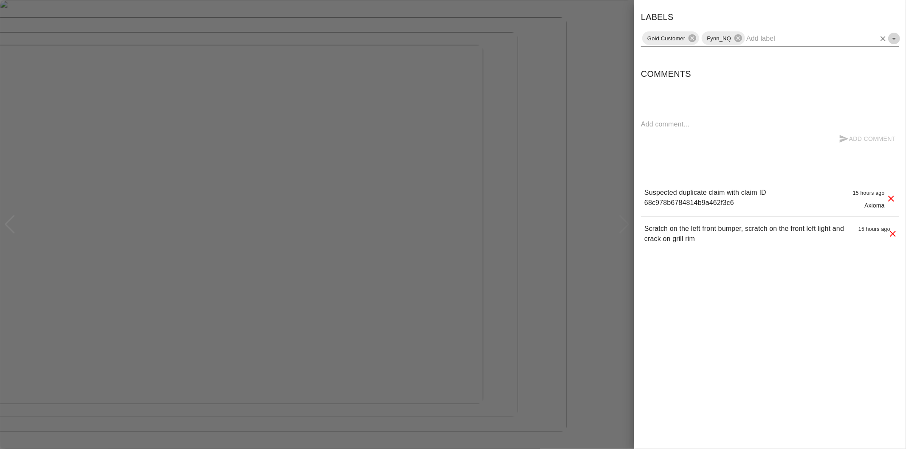
click at [893, 38] on icon "Open" at bounding box center [894, 39] width 4 height 2
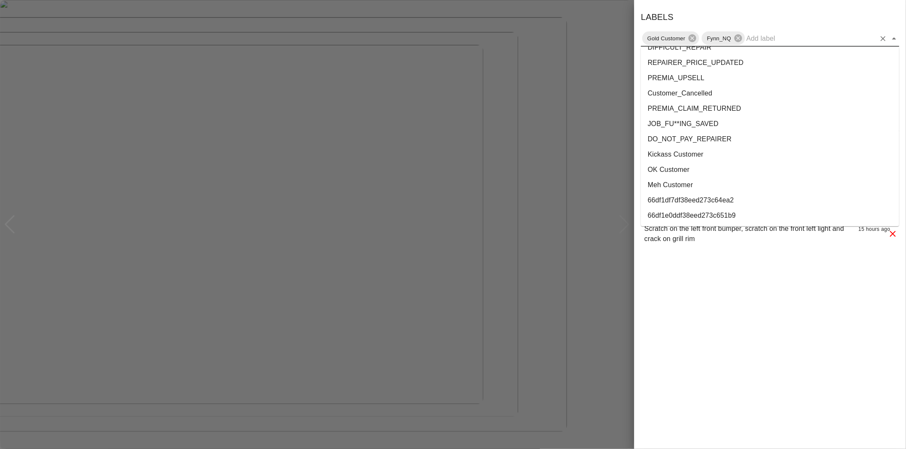
scroll to position [1554, 0]
click at [706, 186] on li "onshore_required" at bounding box center [770, 184] width 258 height 15
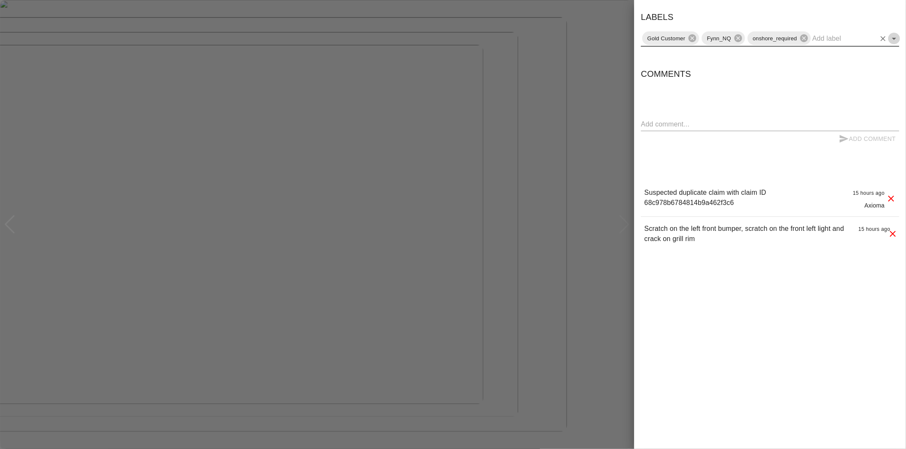
click at [892, 39] on icon "Open" at bounding box center [894, 39] width 10 height 10
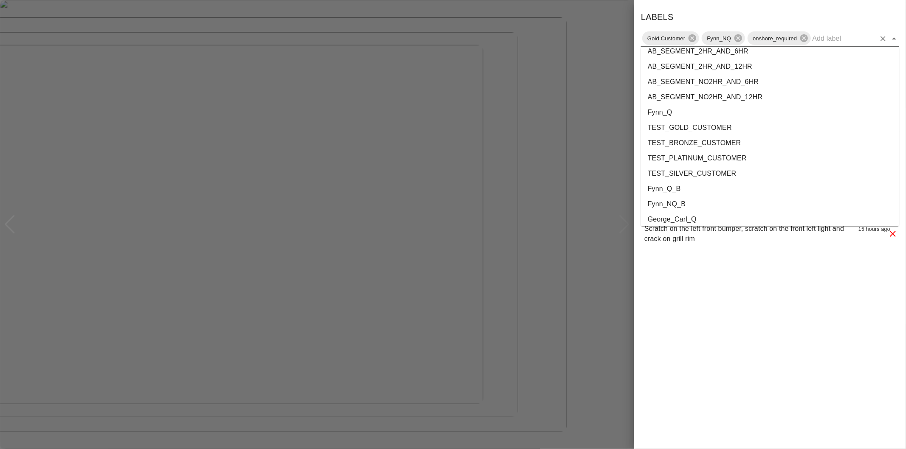
scroll to position [1538, 0]
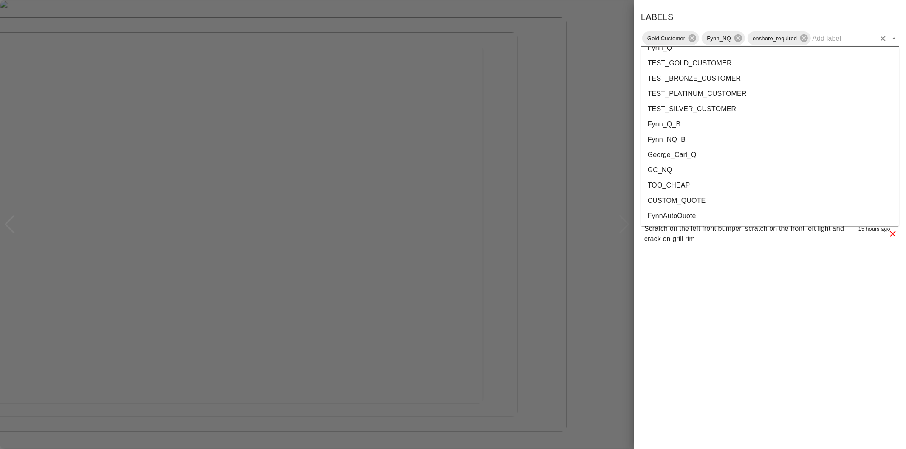
click at [691, 155] on li "George_Carl_Q" at bounding box center [770, 154] width 258 height 15
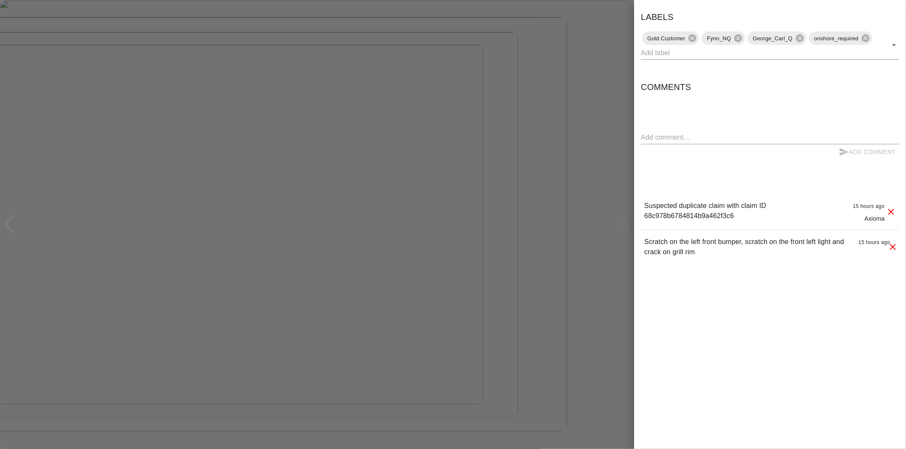
click at [552, 125] on div at bounding box center [453, 224] width 906 height 449
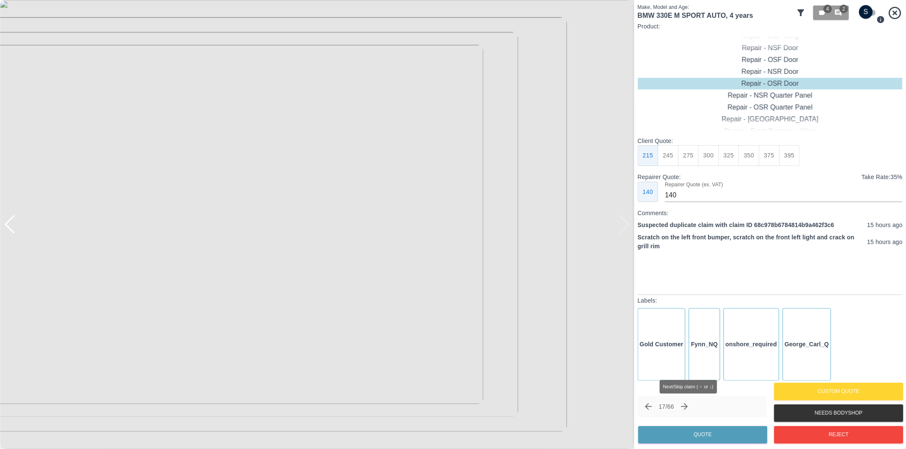
click at [688, 406] on icon "Next claim" at bounding box center [684, 407] width 10 height 10
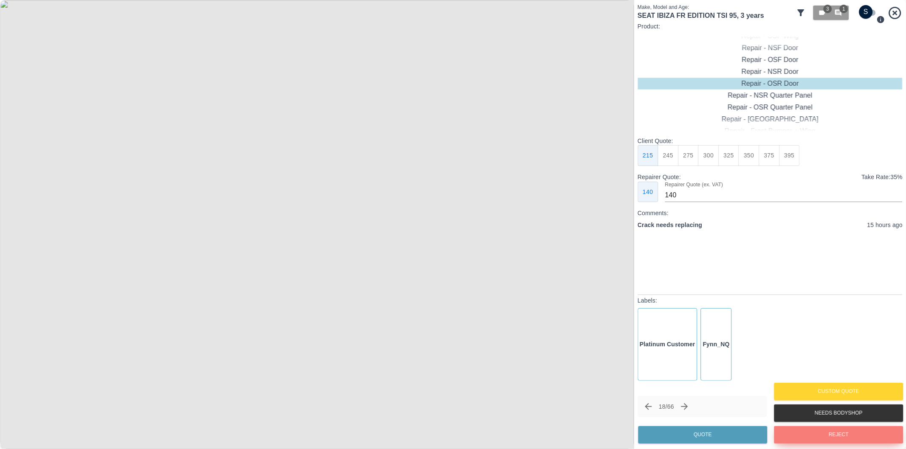
click at [843, 432] on button "Reject" at bounding box center [838, 434] width 129 height 17
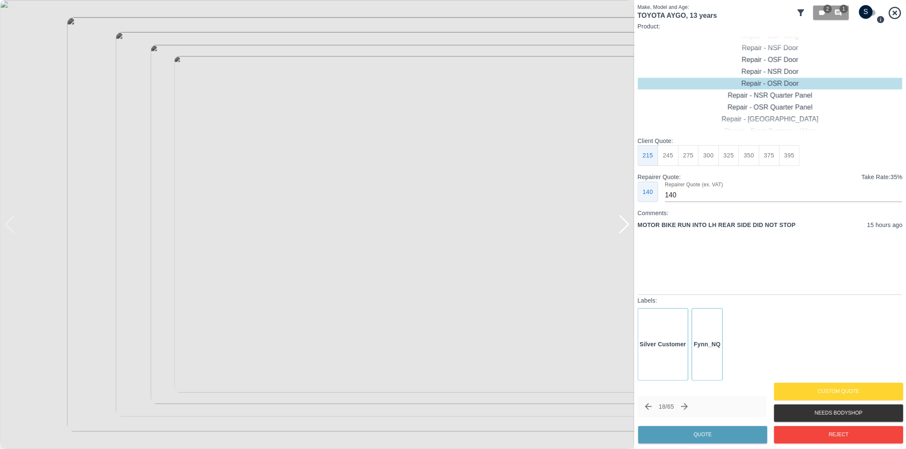
click at [623, 223] on div at bounding box center [623, 224] width 11 height 19
click at [830, 431] on button "Reject" at bounding box center [838, 434] width 129 height 17
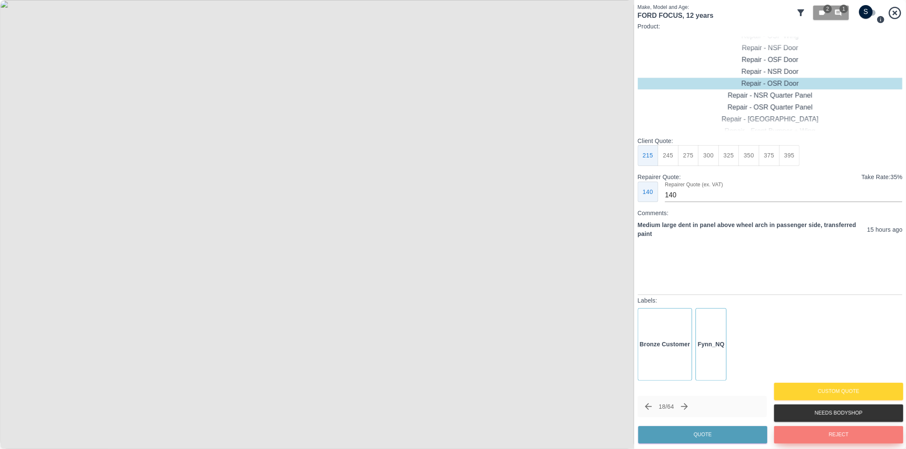
click at [805, 436] on button "Reject" at bounding box center [838, 434] width 129 height 17
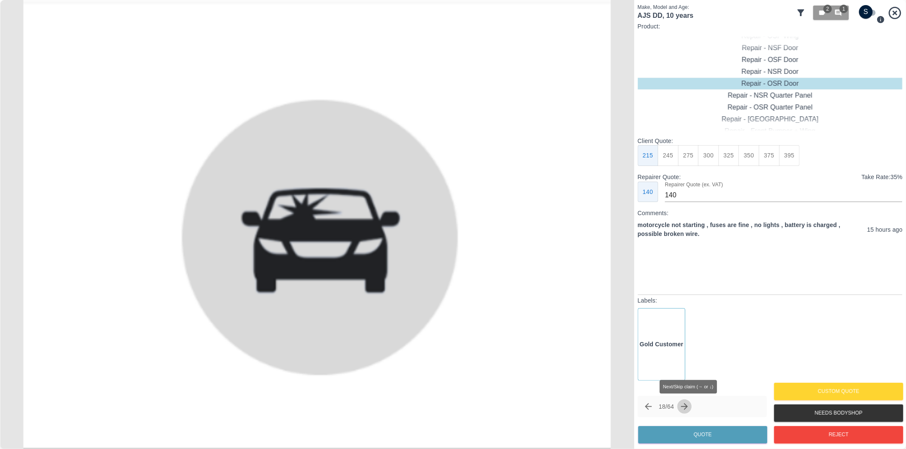
click at [689, 404] on icon "Next claim" at bounding box center [684, 407] width 10 height 10
click at [689, 403] on icon "Next claim" at bounding box center [684, 407] width 10 height 10
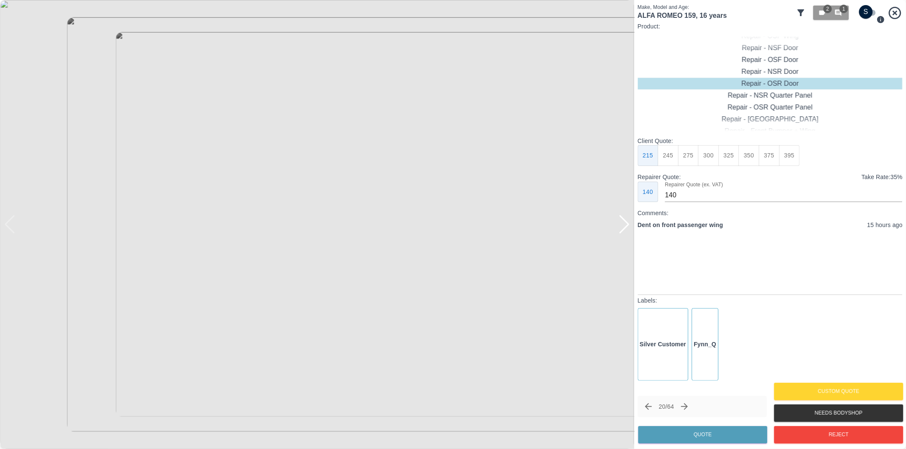
click at [625, 224] on div at bounding box center [623, 224] width 11 height 19
click at [625, 224] on div at bounding box center [317, 224] width 634 height 449
click at [15, 228] on div at bounding box center [9, 224] width 11 height 19
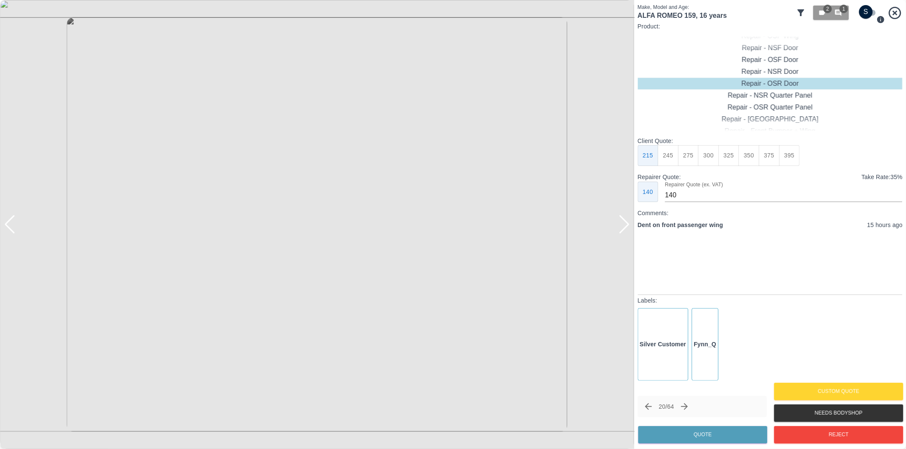
click at [15, 228] on div at bounding box center [9, 224] width 11 height 19
click at [622, 222] on div at bounding box center [623, 224] width 11 height 19
click at [771, 155] on button "375" at bounding box center [768, 155] width 21 height 21
type input "250"
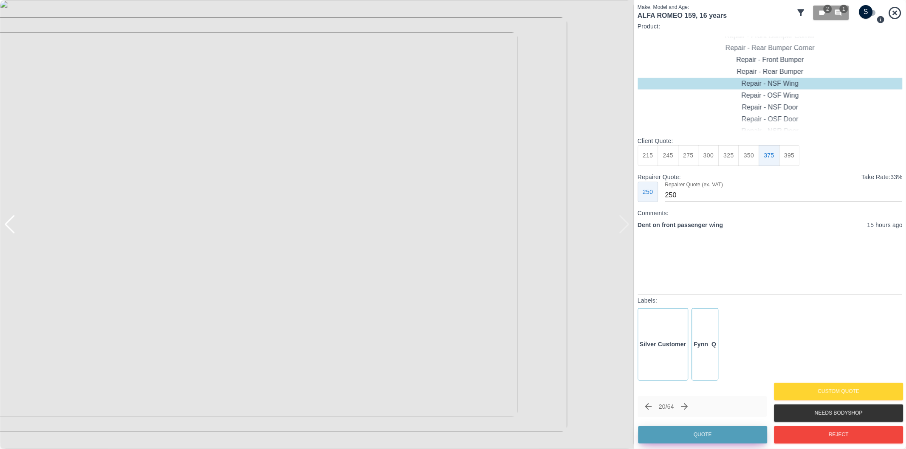
click at [717, 431] on button "Quote" at bounding box center [702, 434] width 129 height 17
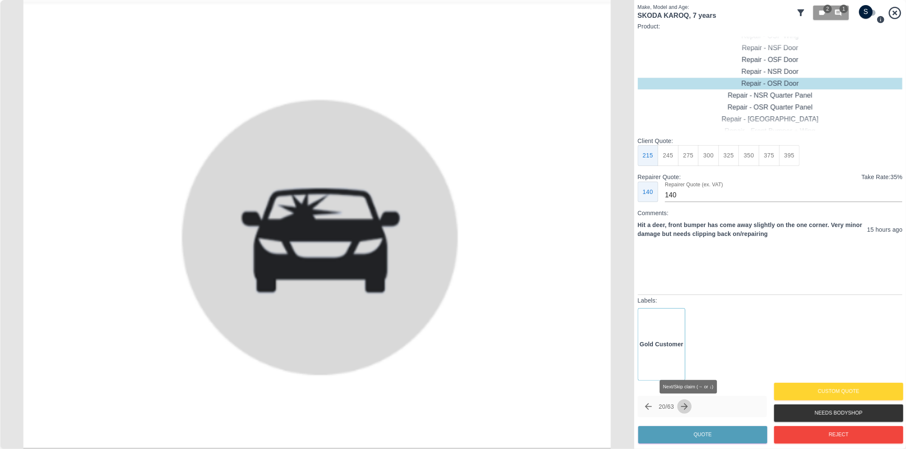
click at [686, 405] on icon "Next claim" at bounding box center [684, 407] width 10 height 10
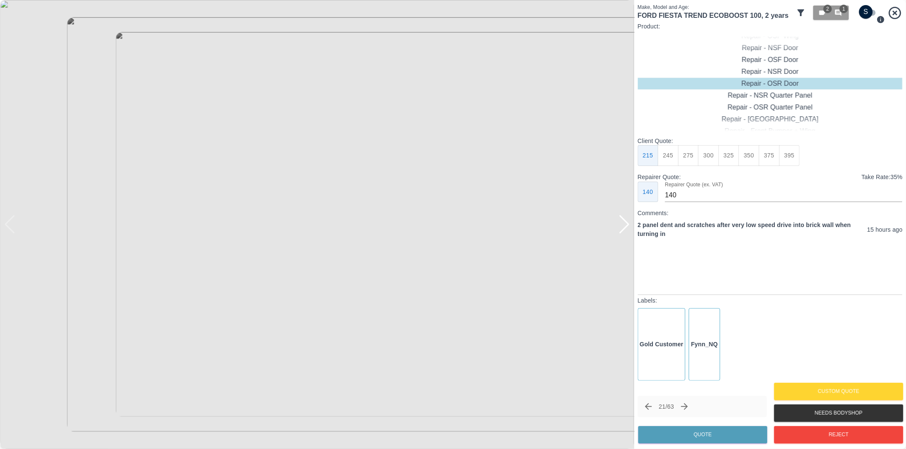
click at [625, 226] on div at bounding box center [623, 224] width 11 height 19
click at [818, 436] on button "Reject" at bounding box center [838, 434] width 129 height 17
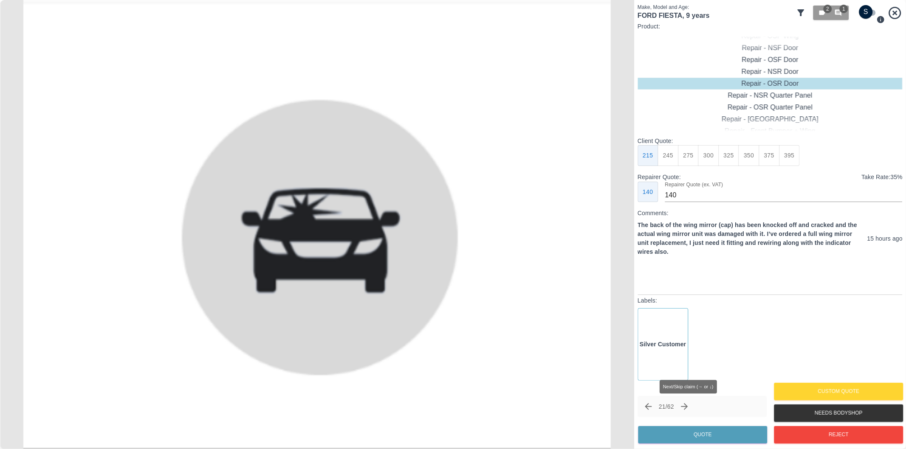
click at [687, 405] on icon "Next claim" at bounding box center [684, 407] width 10 height 10
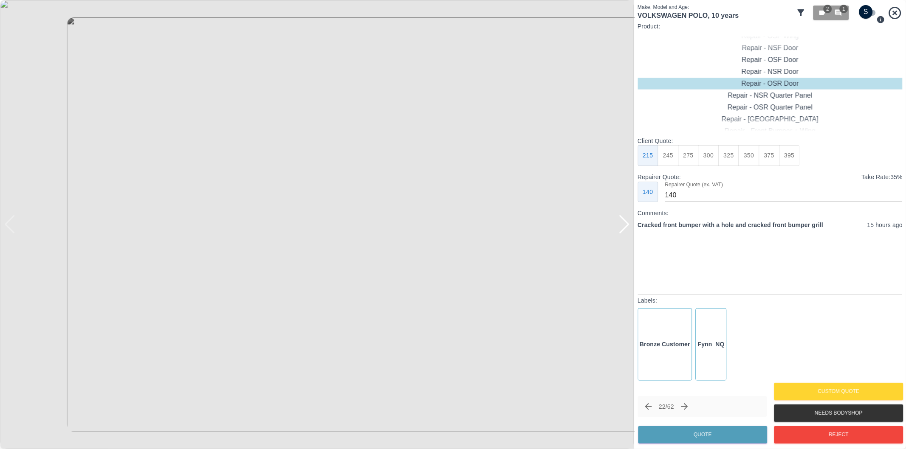
click at [622, 227] on div at bounding box center [623, 224] width 11 height 19
click at [622, 227] on img at bounding box center [317, 224] width 634 height 449
click at [813, 434] on button "Reject" at bounding box center [838, 434] width 129 height 17
click at [624, 228] on div at bounding box center [623, 224] width 11 height 19
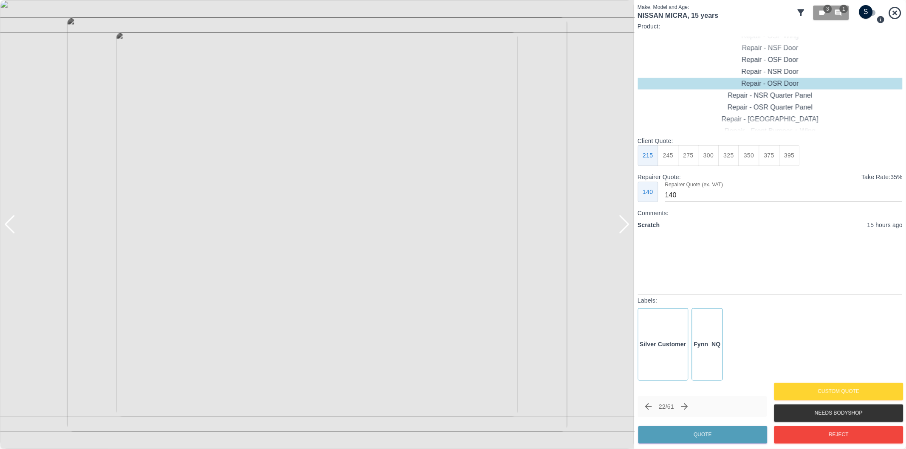
click at [624, 228] on div at bounding box center [623, 224] width 11 height 19
click at [624, 228] on img at bounding box center [317, 224] width 634 height 449
click at [10, 221] on div at bounding box center [9, 224] width 11 height 19
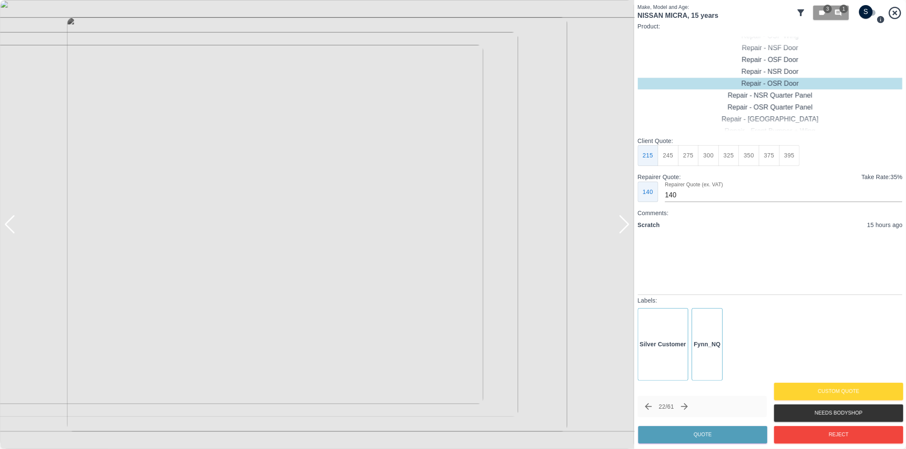
click at [10, 221] on div at bounding box center [9, 224] width 11 height 19
click at [871, 14] on input "checkbox" at bounding box center [865, 12] width 41 height 14
checkbox input "true"
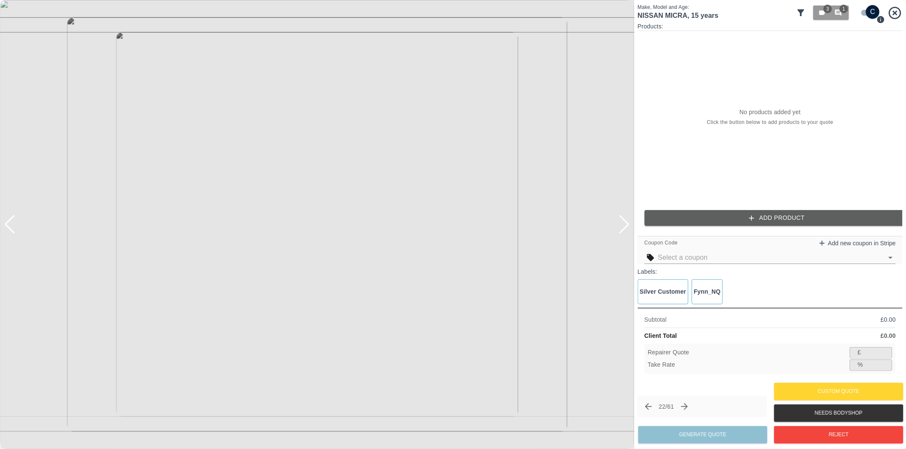
click at [746, 219] on button "Add Product" at bounding box center [776, 218] width 265 height 16
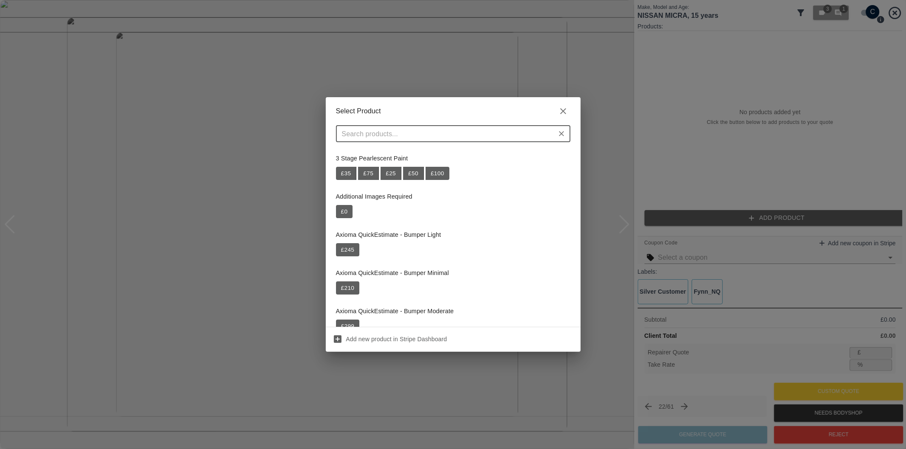
click at [419, 132] on input "text" at bounding box center [445, 134] width 215 height 12
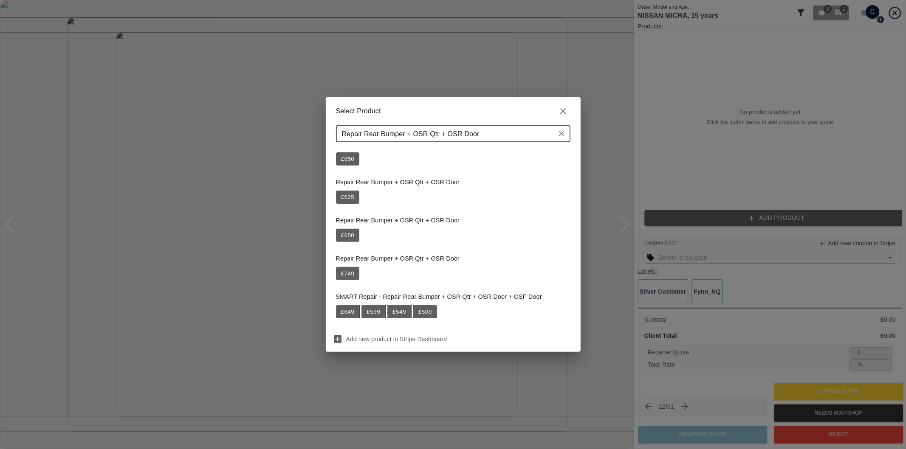
scroll to position [283, 0]
type input "Repair Rear Bumper + OSR Qtr + OSR Door"
click at [349, 274] on button "£ 749" at bounding box center [348, 273] width 24 height 14
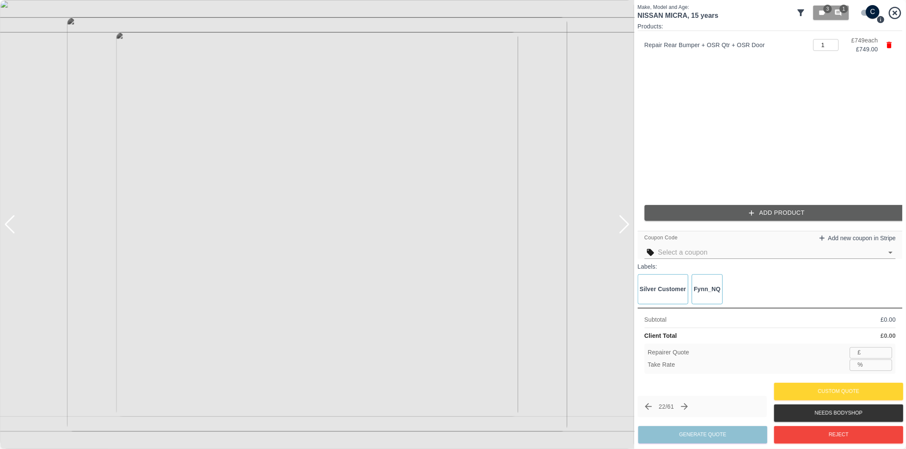
type input "486"
type input "35.1"
click at [737, 218] on button "Add Product" at bounding box center [776, 213] width 265 height 16
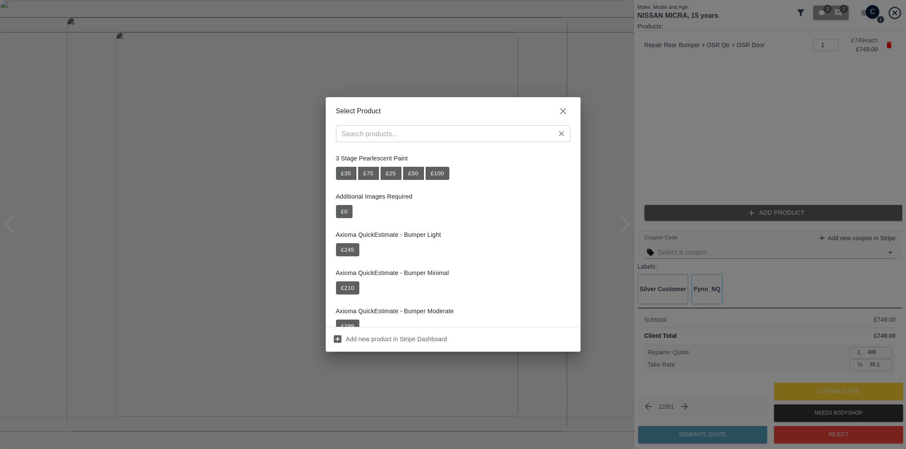
click at [446, 134] on input "text" at bounding box center [445, 134] width 215 height 12
paste input "Repair Door Moulding"
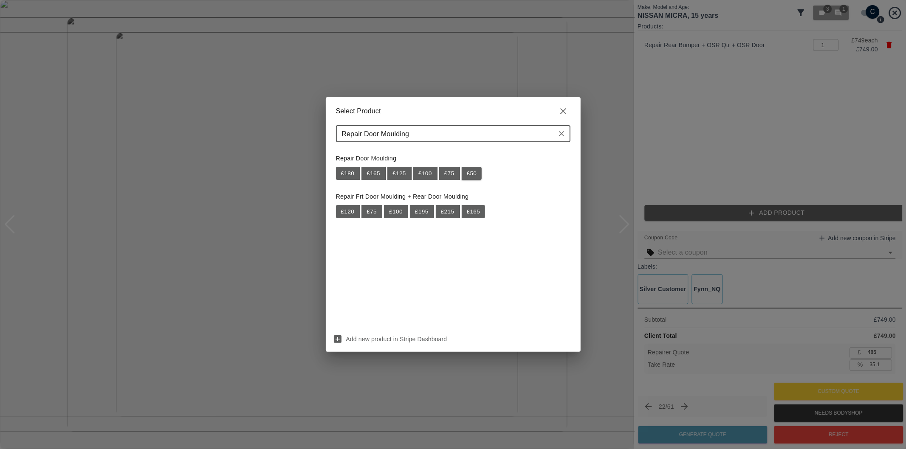
type input "Repair Door Moulding"
click at [472, 172] on button "£ 50" at bounding box center [471, 174] width 20 height 14
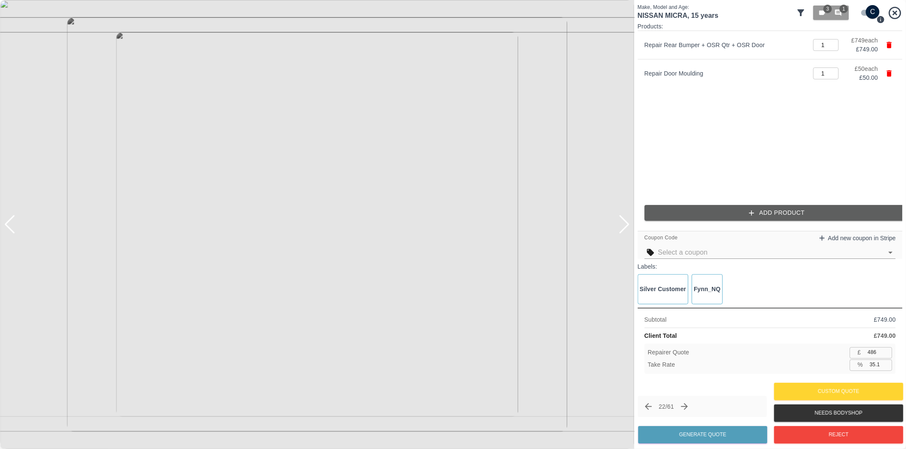
type input "519"
click at [875, 364] on input "35.0" at bounding box center [879, 365] width 26 height 11
type input "37.0"
type input "503"
type input "37.0"
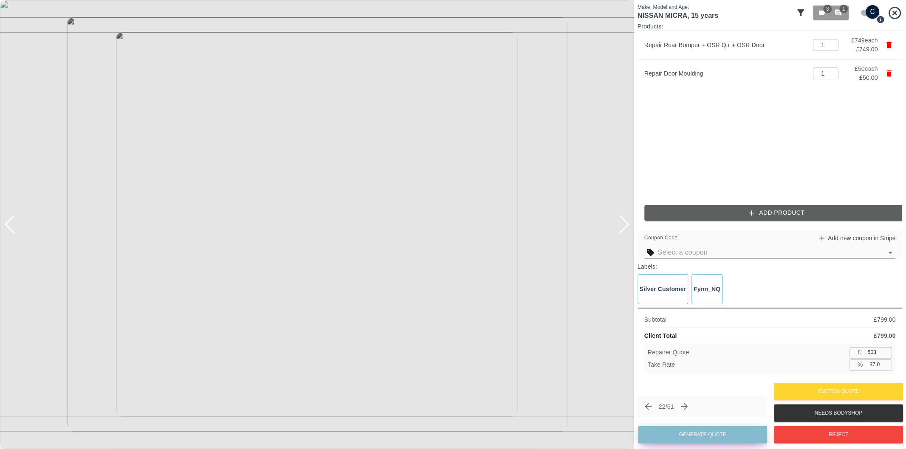
click at [694, 437] on button "Generate Quote" at bounding box center [702, 434] width 129 height 17
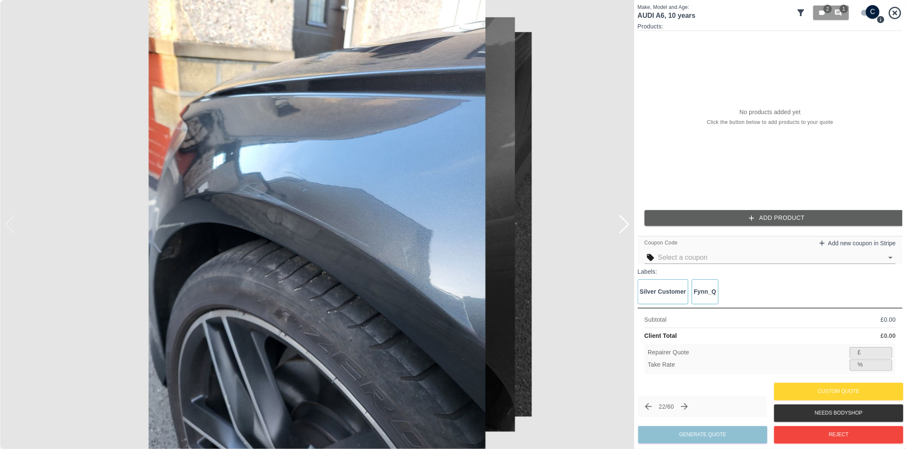
click at [871, 13] on input "checkbox" at bounding box center [872, 12] width 41 height 14
checkbox input "false"
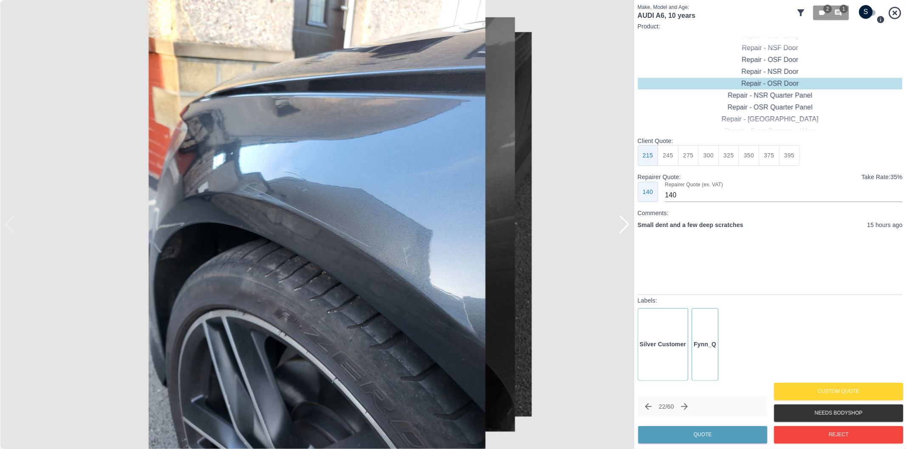
click at [630, 230] on img at bounding box center [317, 224] width 634 height 449
click at [623, 230] on div at bounding box center [623, 224] width 11 height 19
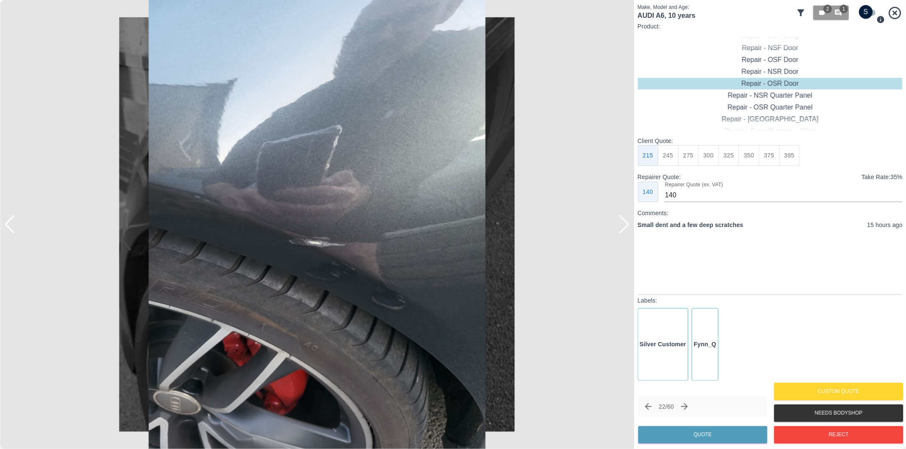
click at [625, 225] on div at bounding box center [623, 224] width 11 height 19
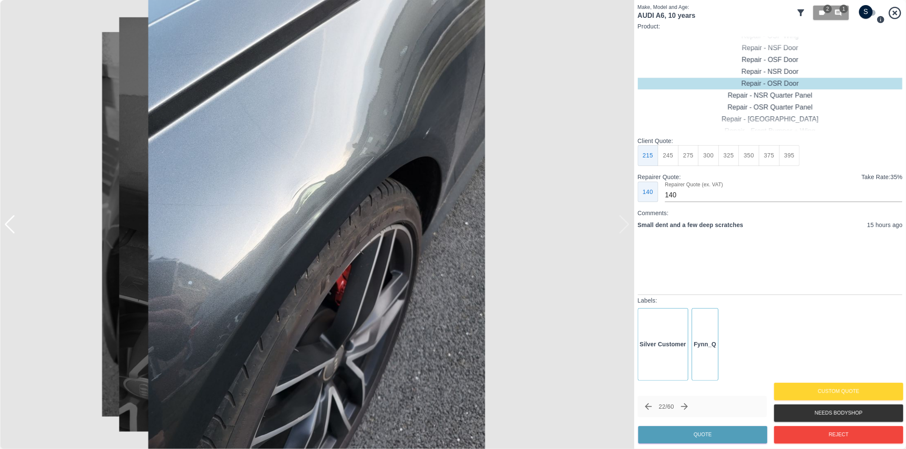
click at [625, 225] on div at bounding box center [317, 224] width 634 height 449
click at [626, 220] on div at bounding box center [317, 224] width 634 height 449
click at [8, 225] on div at bounding box center [9, 224] width 11 height 19
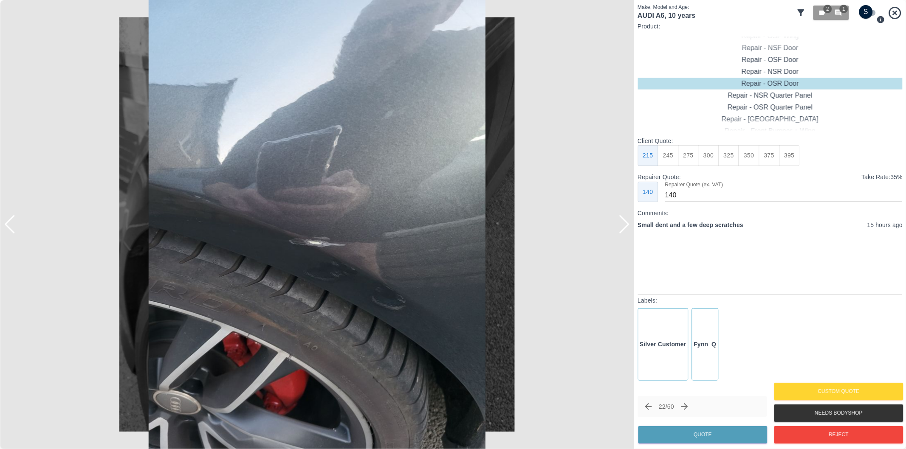
click at [10, 222] on div at bounding box center [9, 224] width 11 height 19
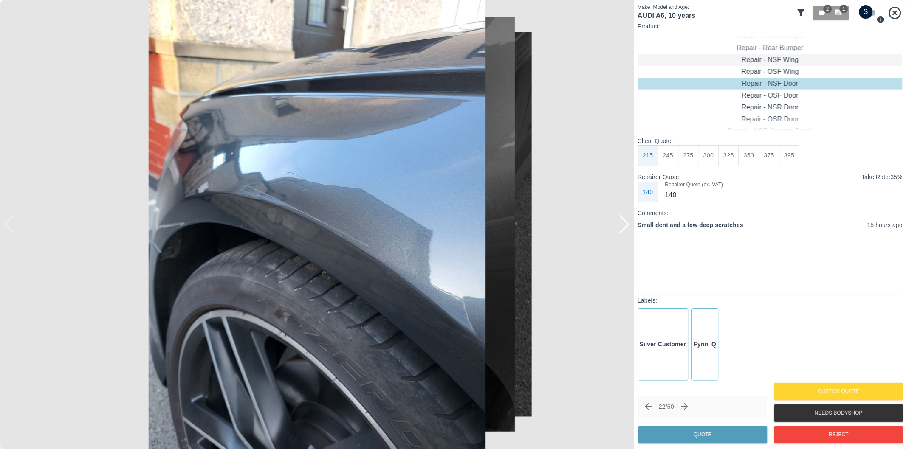
click at [778, 56] on div "Repair - NSF Wing" at bounding box center [769, 60] width 265 height 12
click at [709, 158] on button "300" at bounding box center [708, 155] width 21 height 21
type input "195"
click at [736, 440] on button "Quote" at bounding box center [702, 434] width 129 height 17
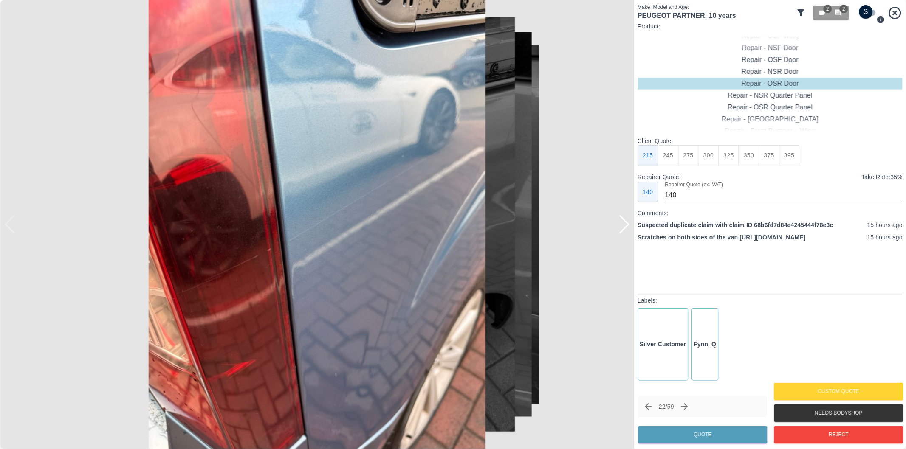
click at [622, 228] on div at bounding box center [623, 224] width 11 height 19
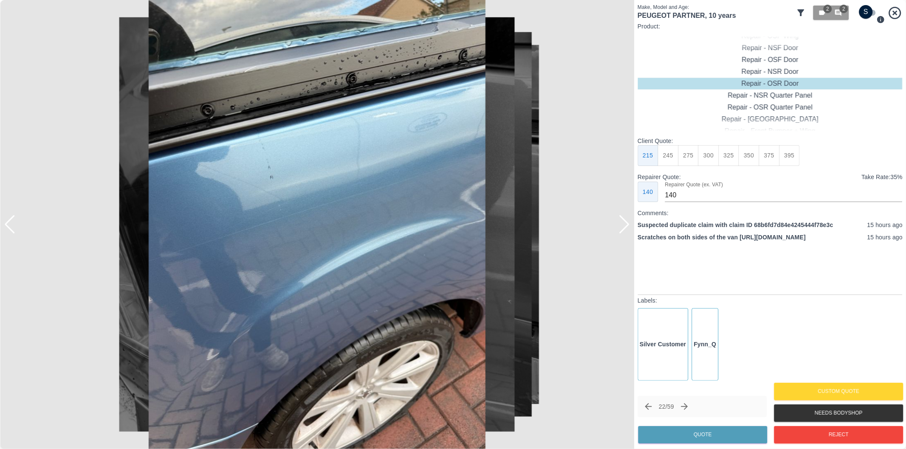
click at [622, 224] on div at bounding box center [623, 224] width 11 height 19
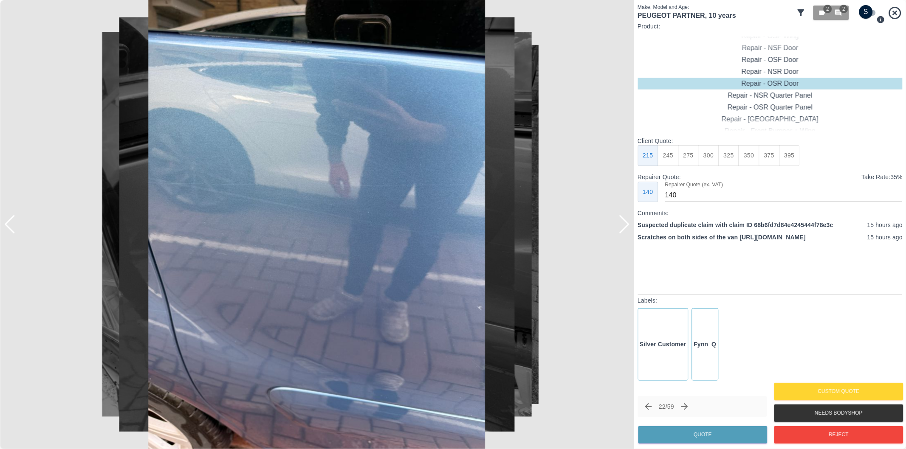
click at [622, 224] on div at bounding box center [623, 224] width 11 height 19
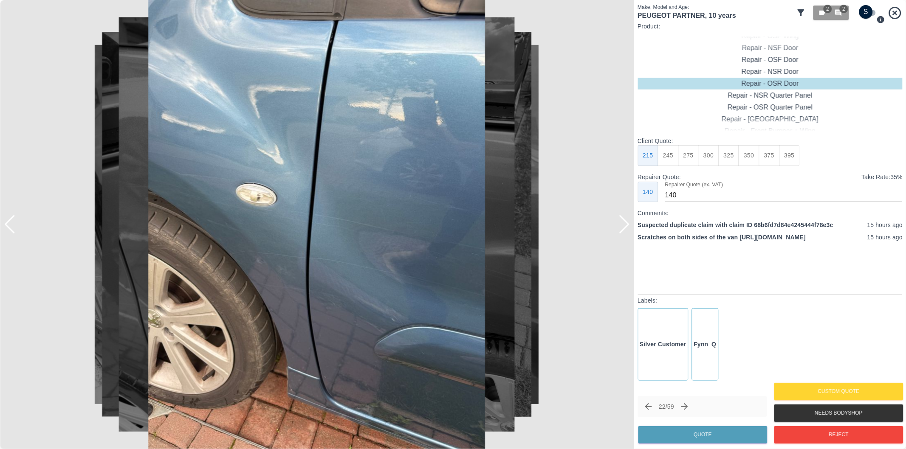
click at [622, 224] on div at bounding box center [623, 224] width 11 height 19
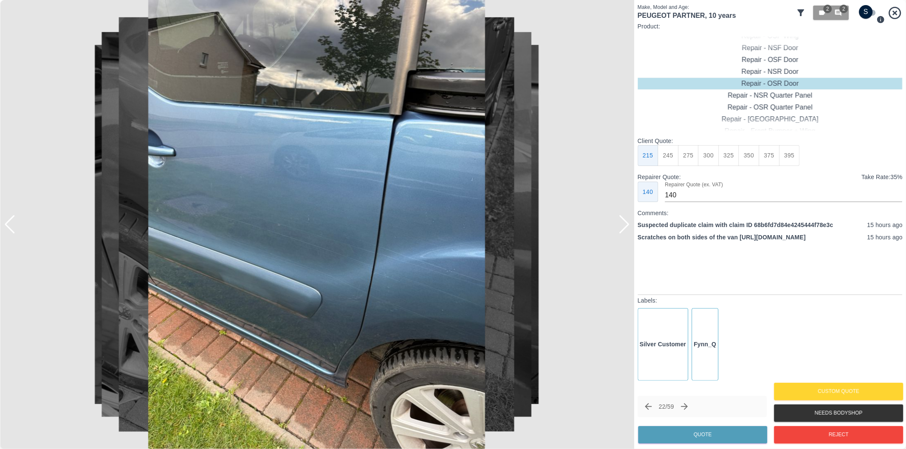
click at [622, 224] on div at bounding box center [623, 224] width 11 height 19
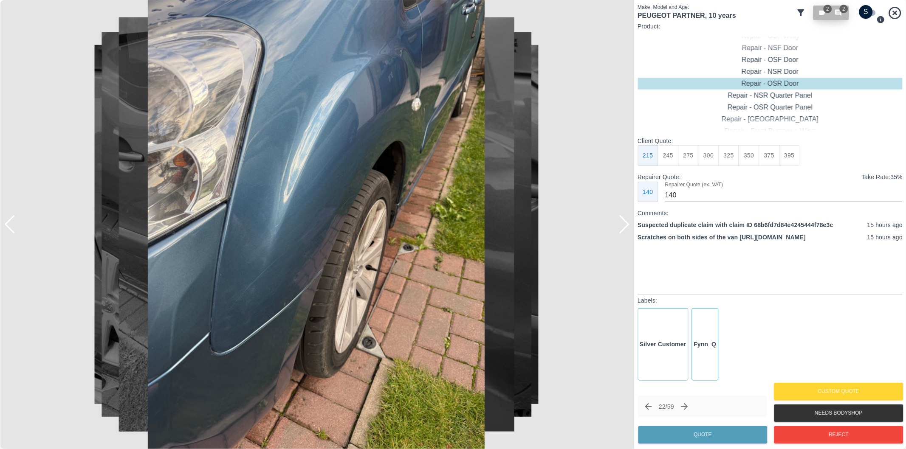
click at [847, 6] on button "2 2" at bounding box center [831, 13] width 36 height 14
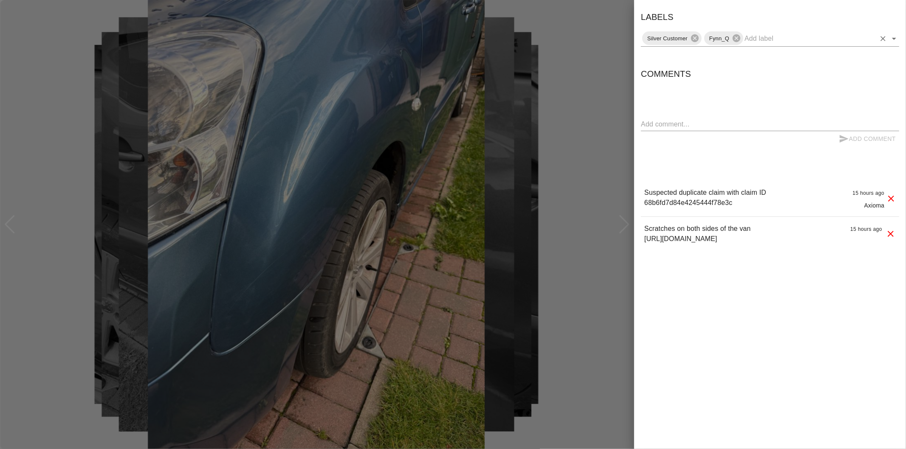
click at [892, 38] on icon "Open" at bounding box center [894, 39] width 4 height 2
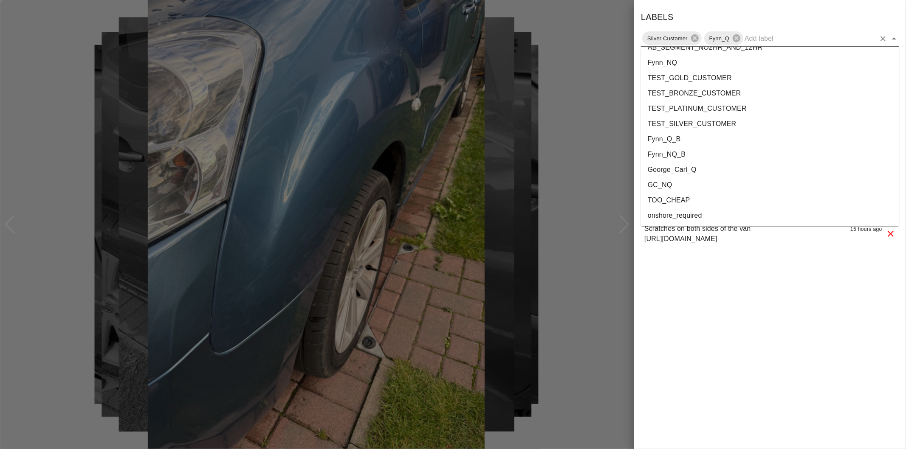
scroll to position [1554, 0]
click at [698, 187] on li "onshore_required" at bounding box center [770, 184] width 258 height 15
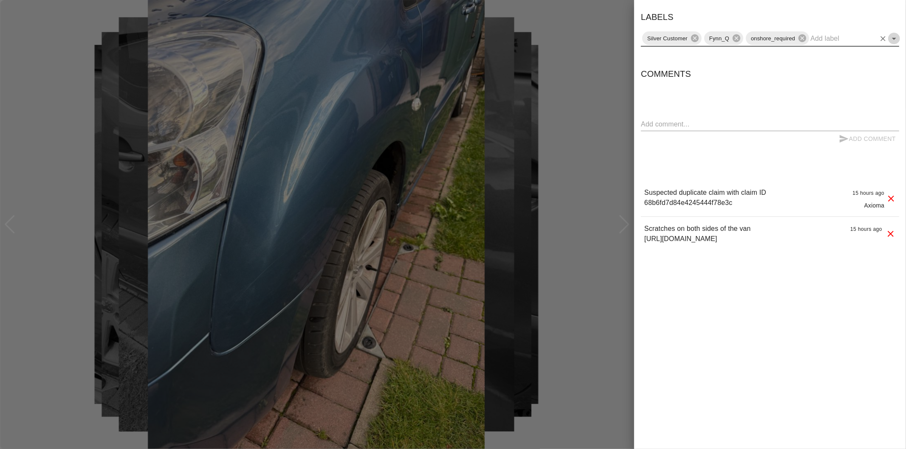
click at [892, 39] on icon "Open" at bounding box center [894, 39] width 10 height 10
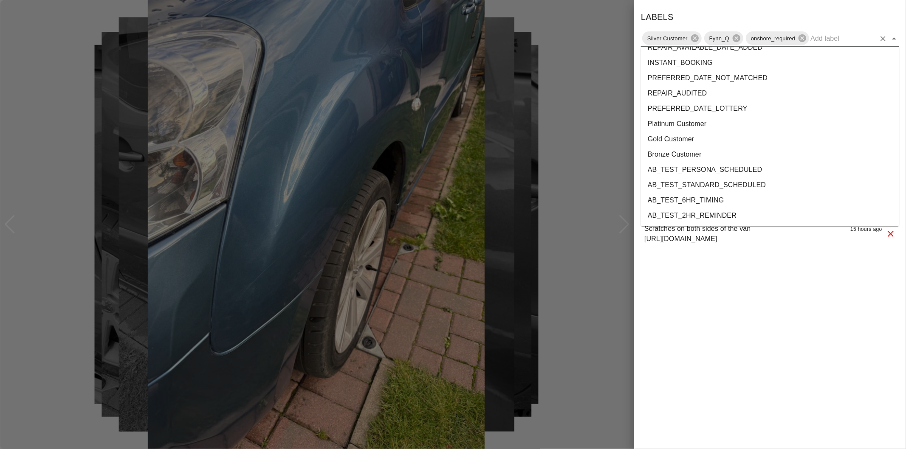
scroll to position [1538, 0]
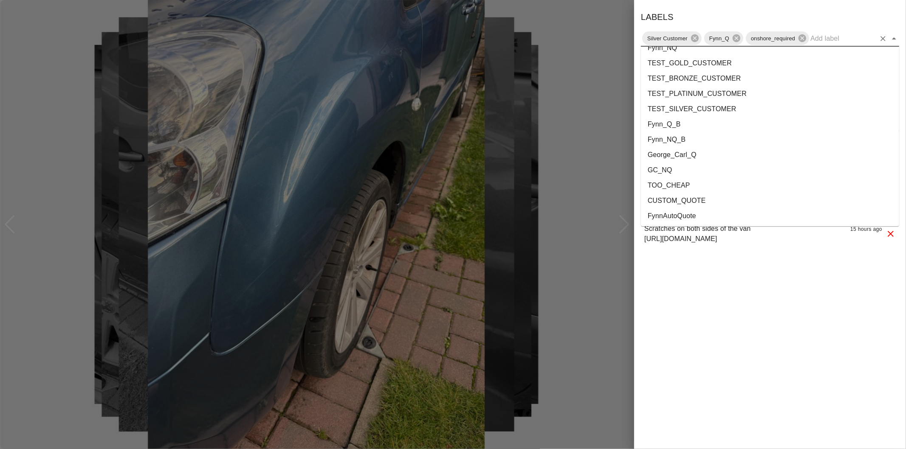
click at [664, 157] on li "George_Carl_Q" at bounding box center [770, 154] width 258 height 15
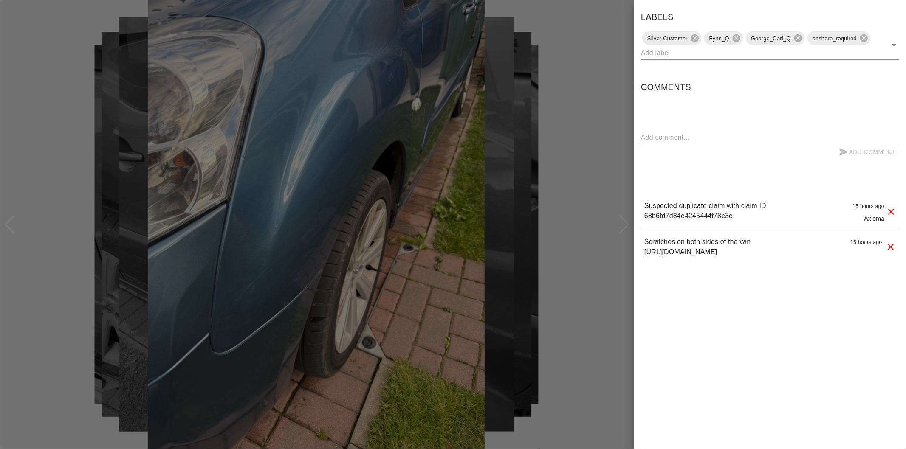
click at [598, 155] on div at bounding box center [453, 224] width 906 height 449
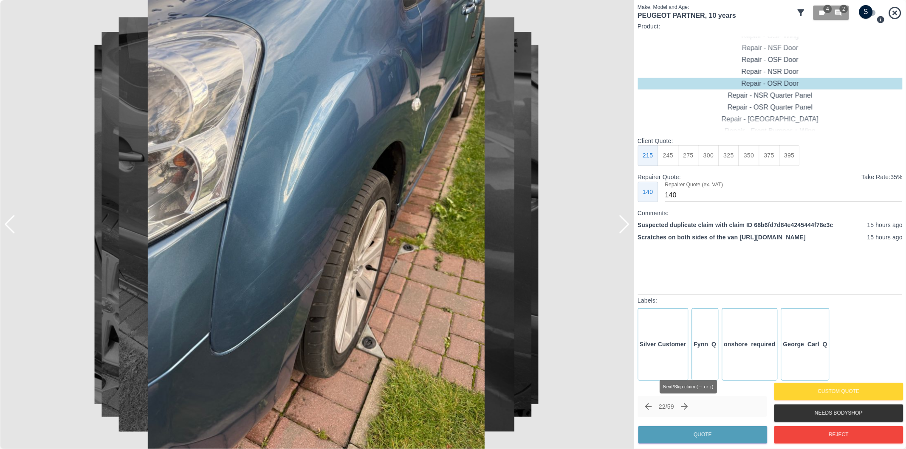
click at [688, 409] on icon "Next claim" at bounding box center [684, 406] width 7 height 7
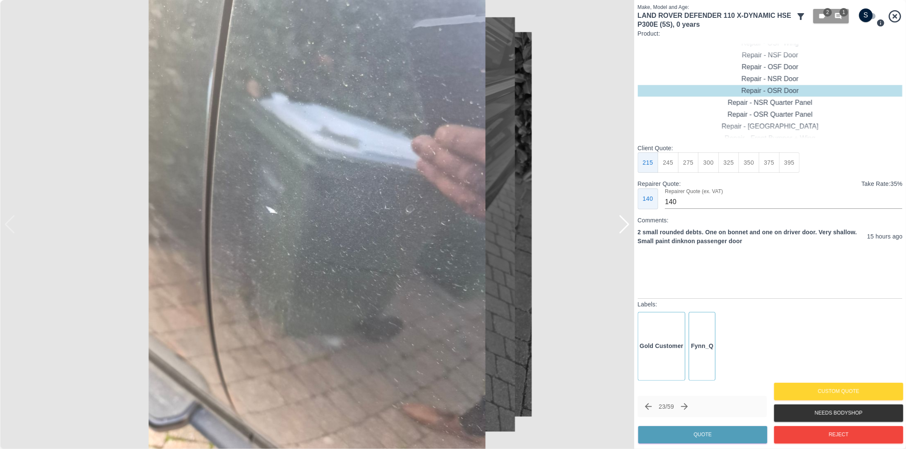
click at [622, 225] on div at bounding box center [623, 224] width 11 height 19
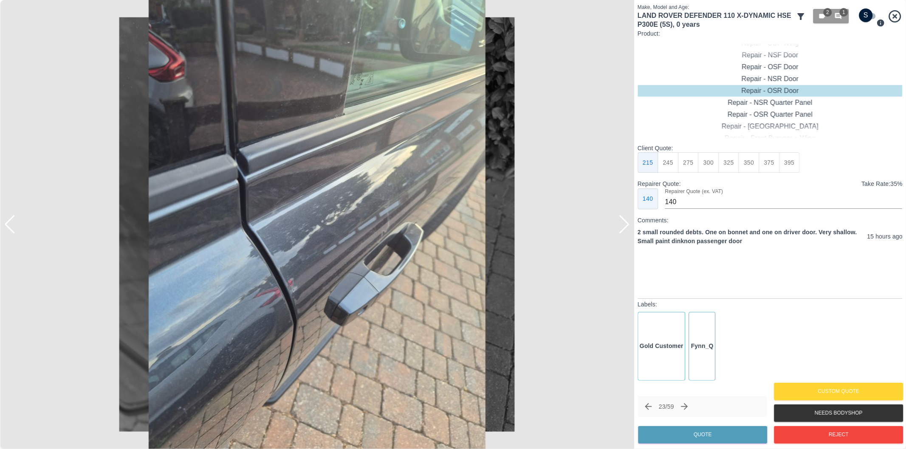
click at [623, 225] on div at bounding box center [623, 224] width 11 height 19
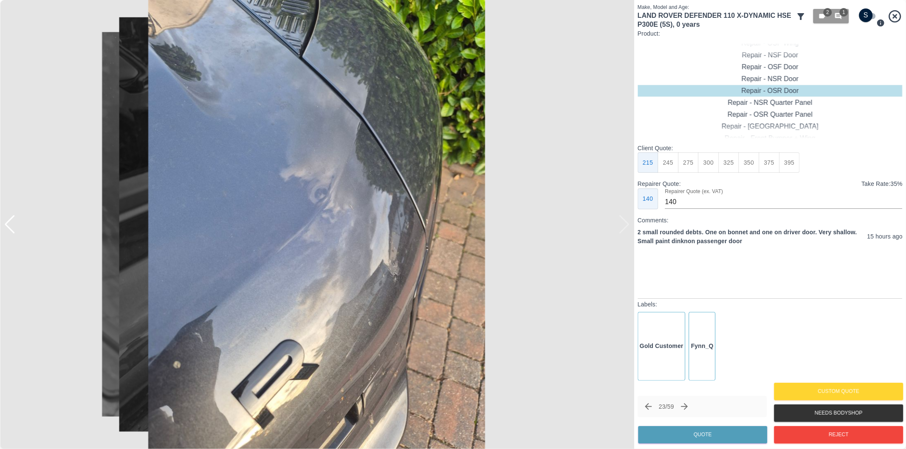
click at [623, 225] on div at bounding box center [317, 224] width 634 height 449
click at [11, 223] on div at bounding box center [9, 224] width 11 height 19
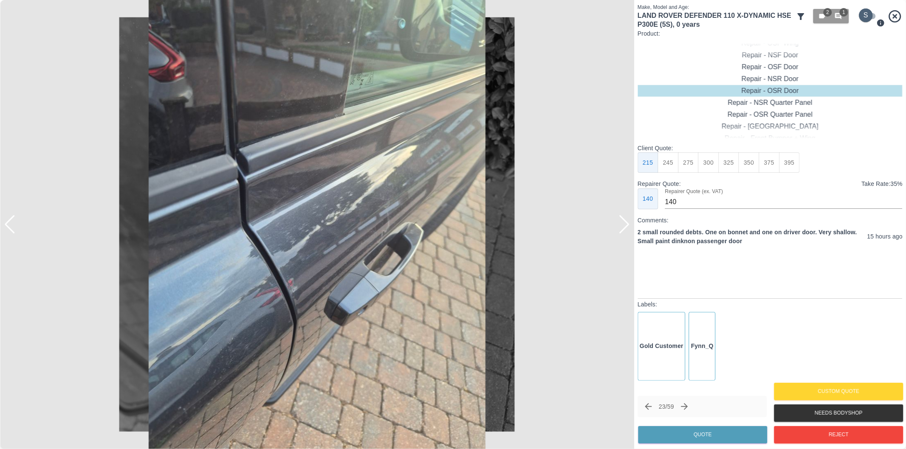
click at [860, 18] on input "checkbox" at bounding box center [865, 15] width 41 height 14
checkbox input "true"
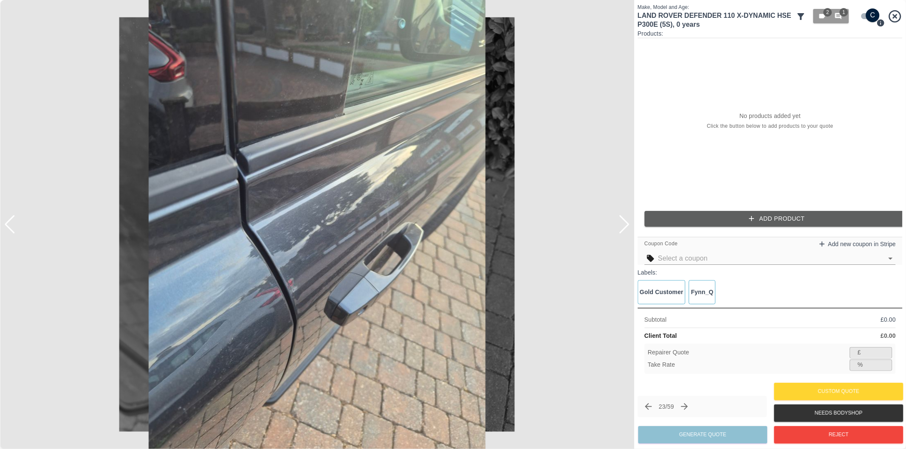
click at [784, 217] on button "Add Product" at bounding box center [776, 219] width 265 height 16
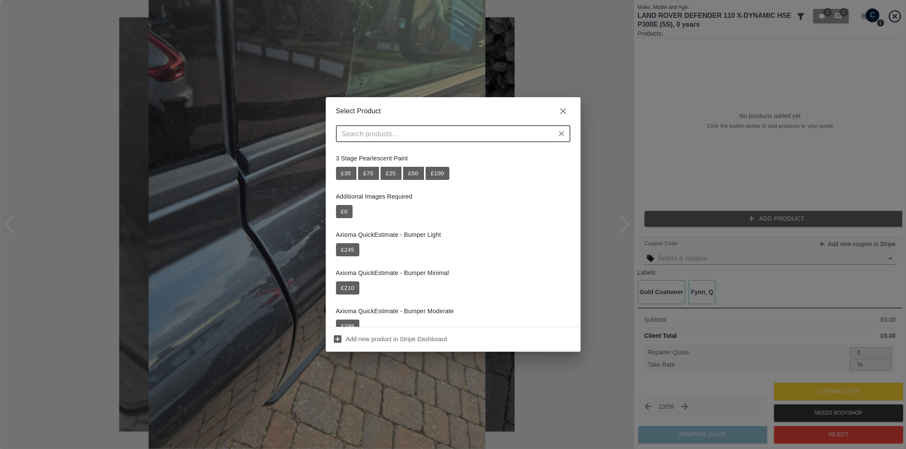
click at [428, 134] on input "text" at bounding box center [445, 134] width 215 height 12
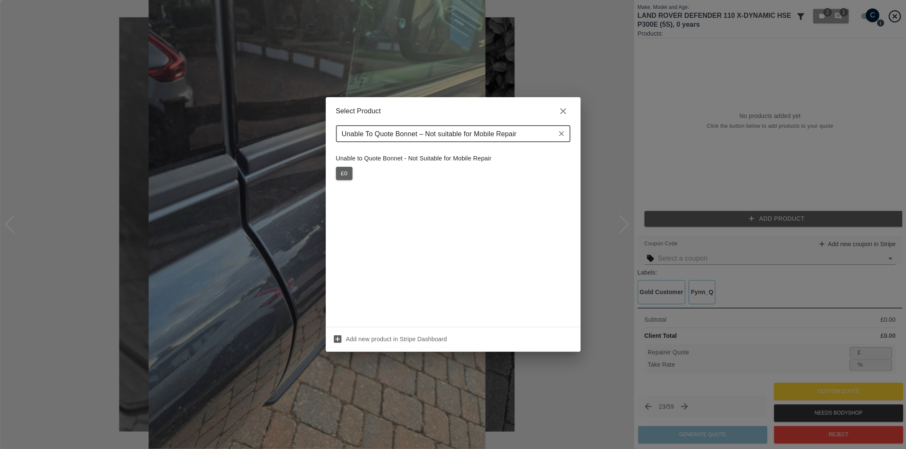
type input "Unable To Quote Bonnet – Not suitable for Mobile Repair"
click at [342, 174] on button "£ 0" at bounding box center [344, 174] width 17 height 14
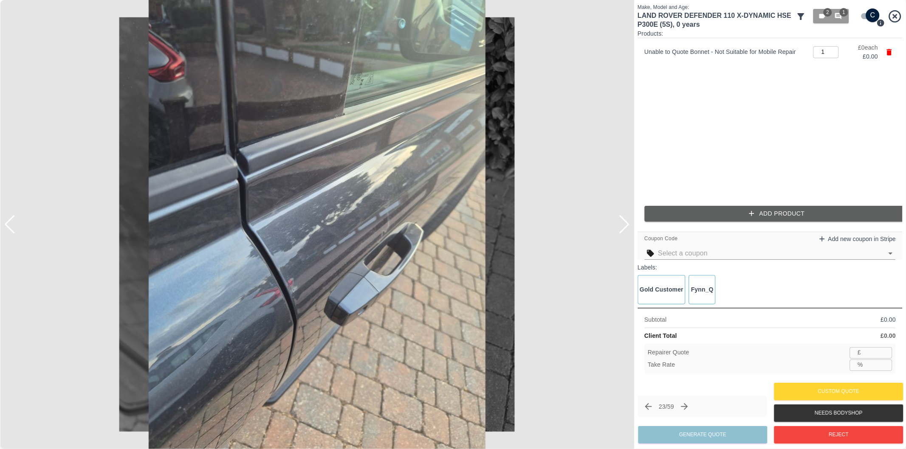
click at [681, 214] on button "Add Product" at bounding box center [776, 214] width 265 height 16
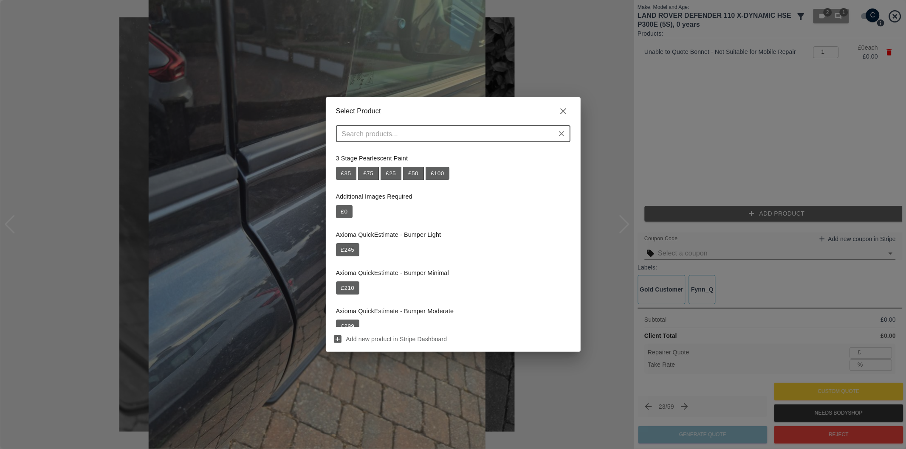
click at [450, 141] on div "​" at bounding box center [453, 133] width 234 height 17
paste input "Repair OSF Door"
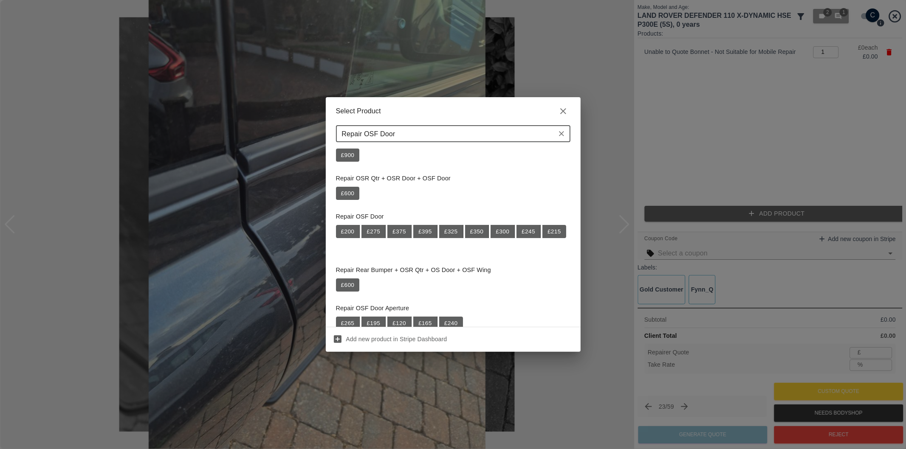
scroll to position [94, 0]
type input "Repair OSF Door"
click at [531, 234] on button "£ 245" at bounding box center [528, 232] width 24 height 14
type input "159"
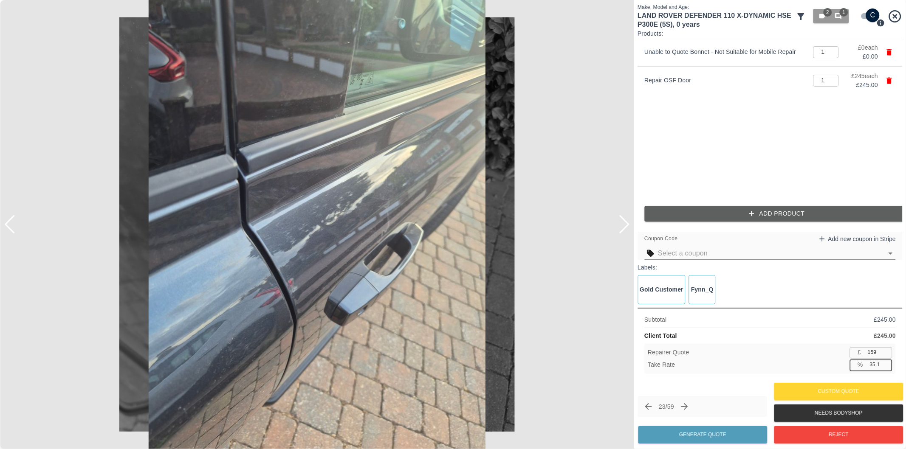
click at [875, 364] on input "35.1" at bounding box center [879, 365] width 26 height 11
type input "37.1"
type input "154"
type input "37.1"
click at [719, 430] on button "Generate Quote" at bounding box center [702, 434] width 129 height 17
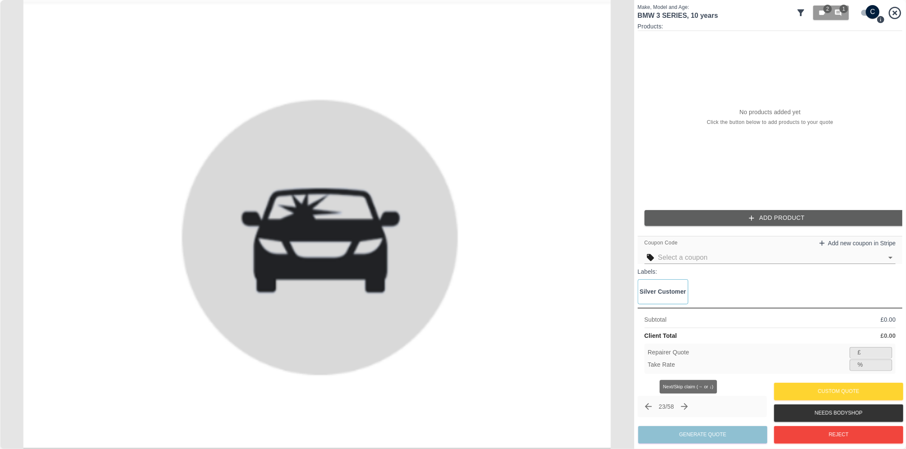
click at [688, 405] on icon "Next claim" at bounding box center [684, 407] width 10 height 10
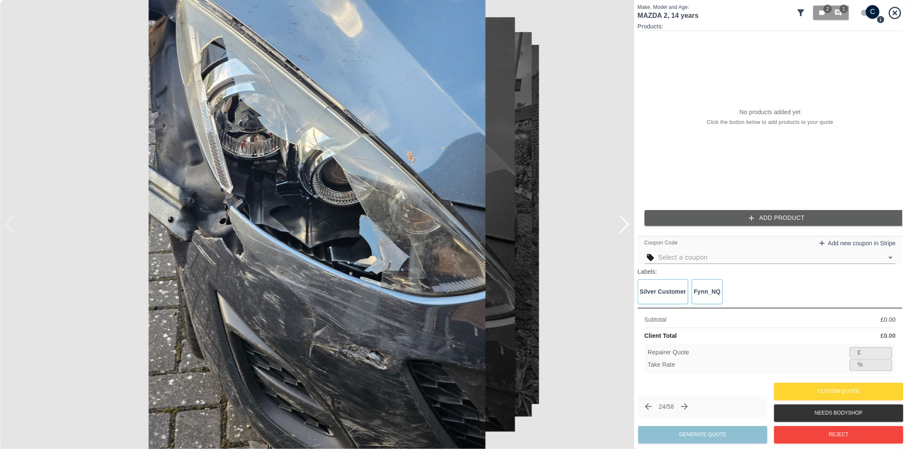
click at [625, 226] on div at bounding box center [623, 224] width 11 height 19
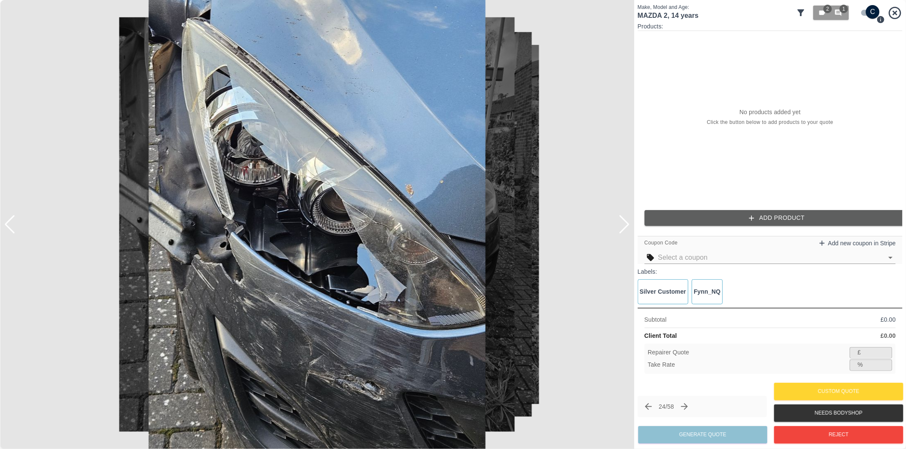
click at [625, 226] on div at bounding box center [623, 224] width 11 height 19
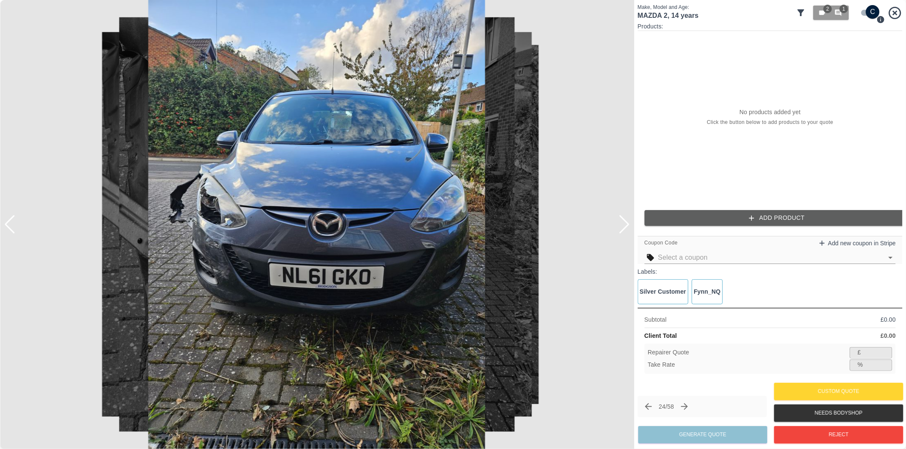
click at [625, 226] on div at bounding box center [623, 224] width 11 height 19
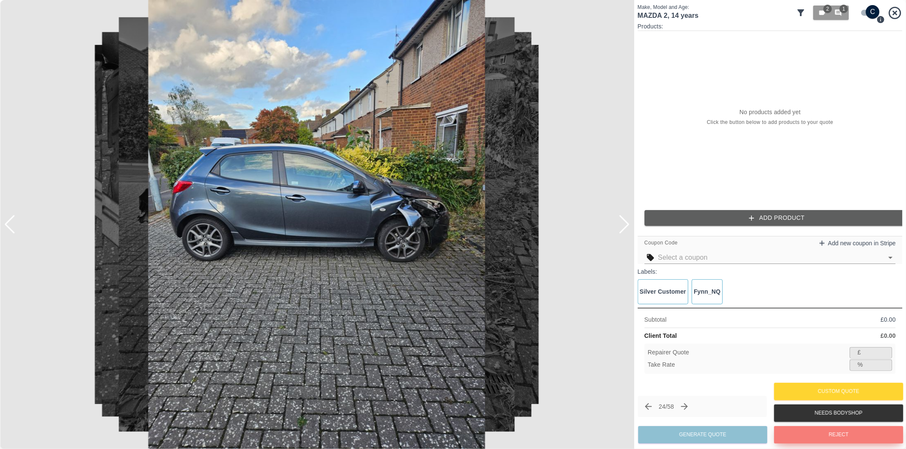
click at [827, 436] on button "Reject" at bounding box center [838, 434] width 129 height 17
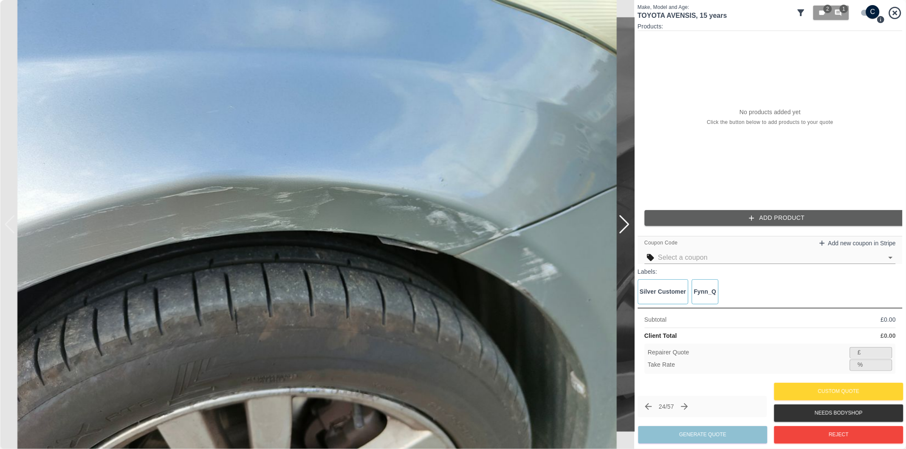
click at [867, 9] on input "checkbox" at bounding box center [872, 12] width 41 height 14
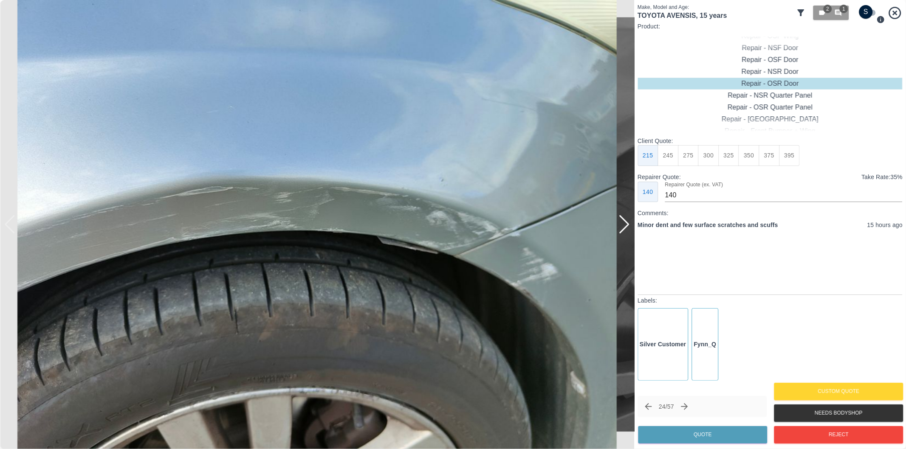
click at [625, 224] on div at bounding box center [623, 224] width 11 height 19
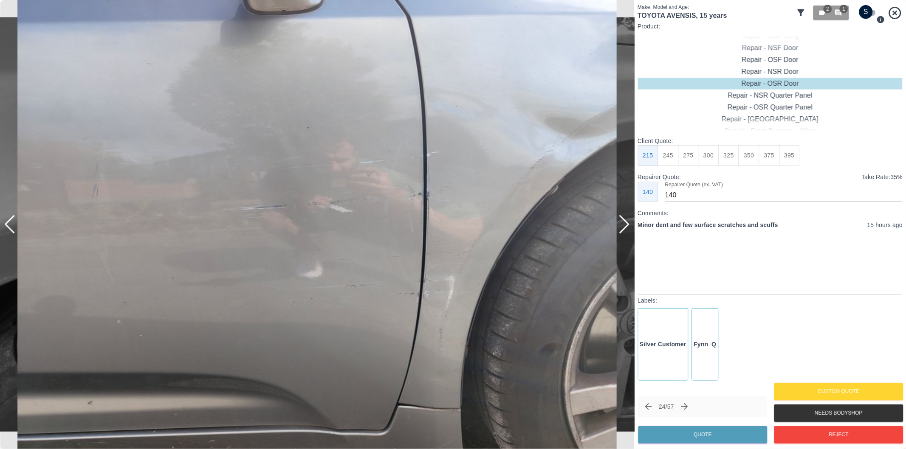
click at [625, 224] on div at bounding box center [623, 224] width 11 height 19
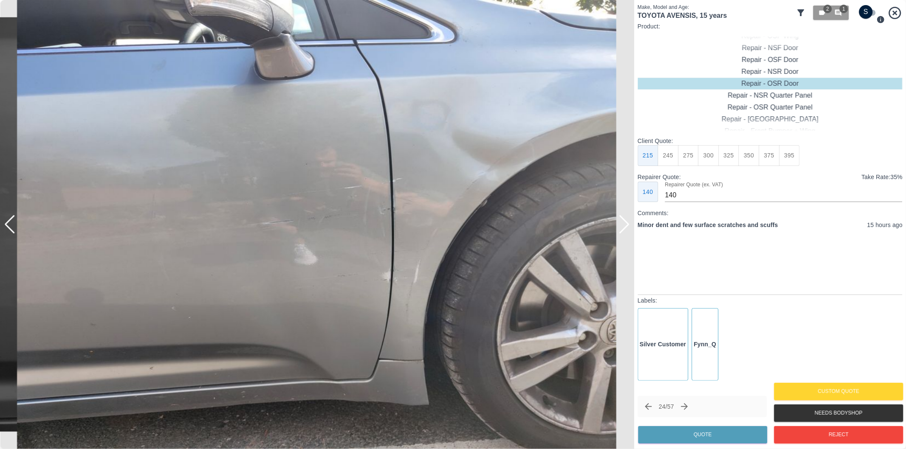
click at [625, 223] on div at bounding box center [623, 224] width 11 height 19
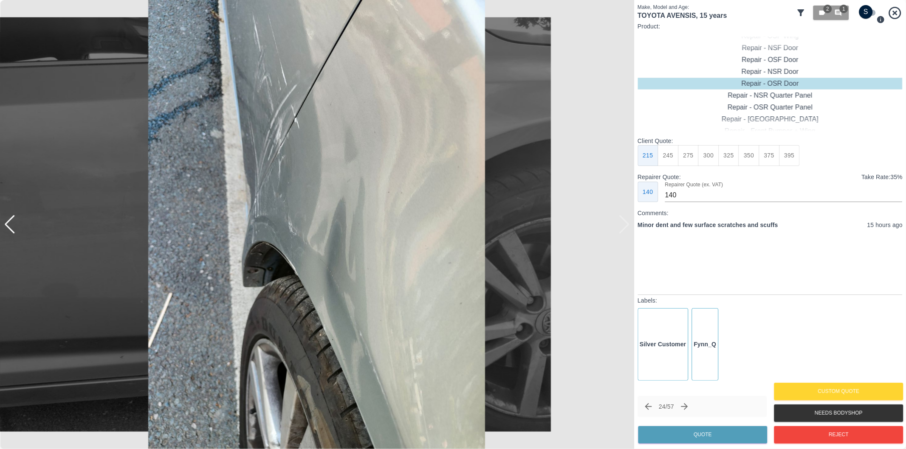
click at [625, 222] on div at bounding box center [317, 224] width 634 height 449
click at [11, 221] on div at bounding box center [9, 224] width 11 height 19
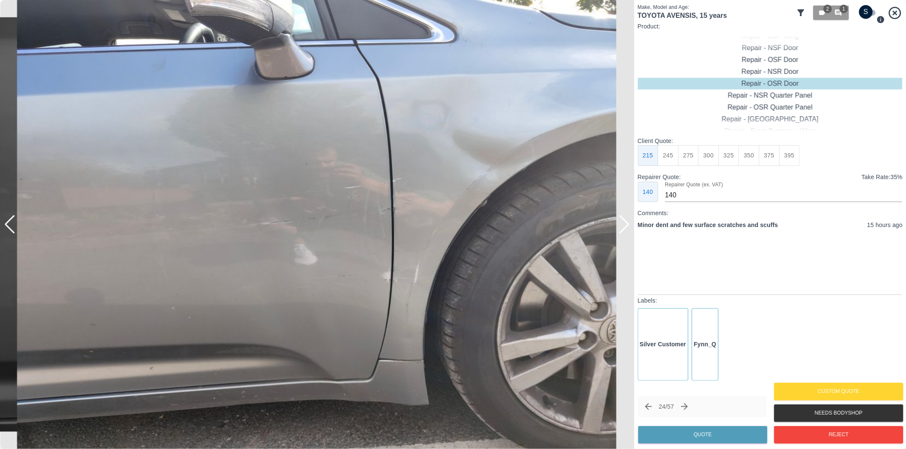
click at [11, 221] on div at bounding box center [9, 224] width 11 height 19
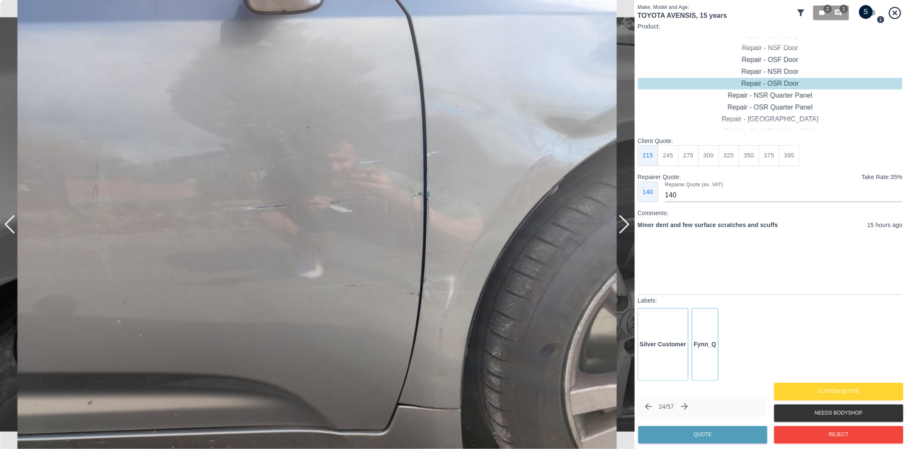
click at [11, 221] on div at bounding box center [9, 224] width 11 height 19
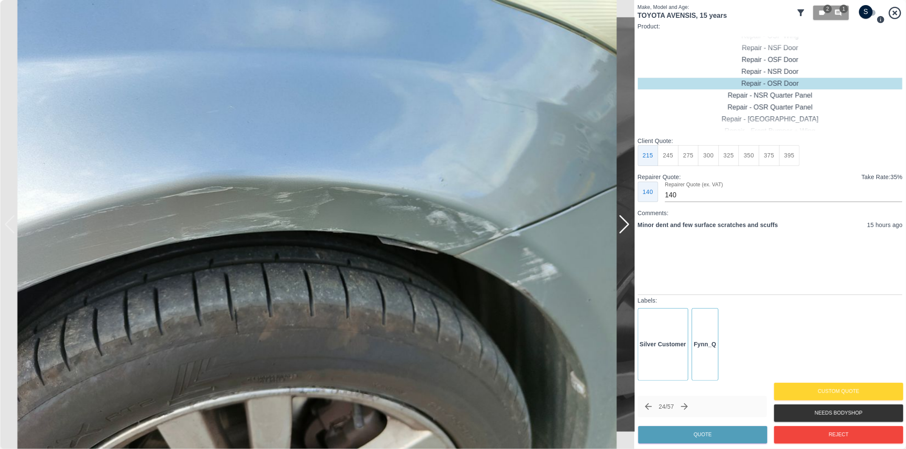
click at [868, 13] on input "checkbox" at bounding box center [865, 12] width 41 height 14
checkbox input "true"
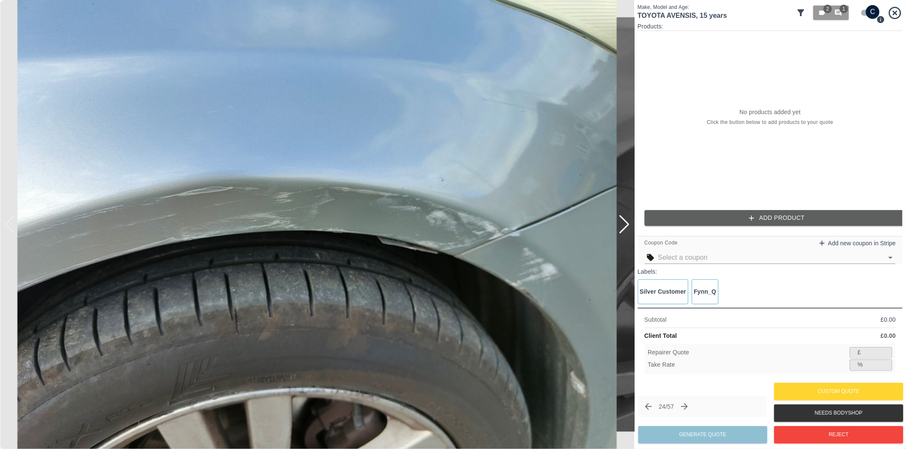
click at [623, 224] on div at bounding box center [623, 224] width 11 height 19
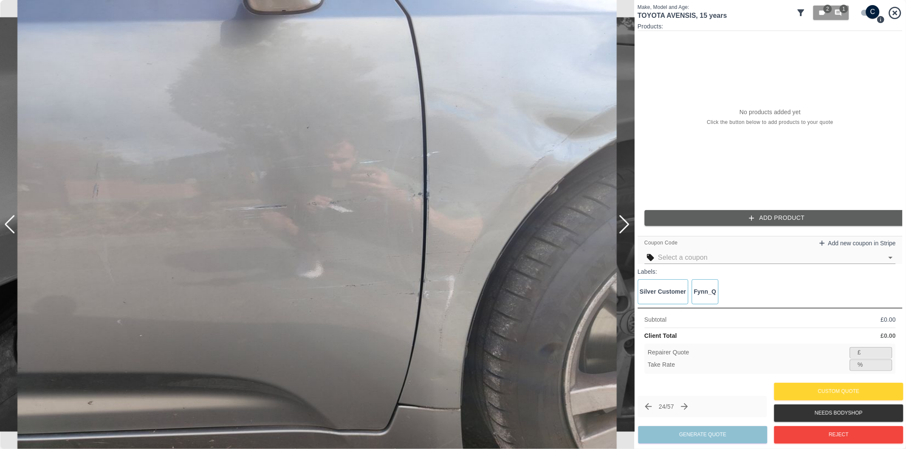
click at [623, 224] on div at bounding box center [623, 224] width 11 height 19
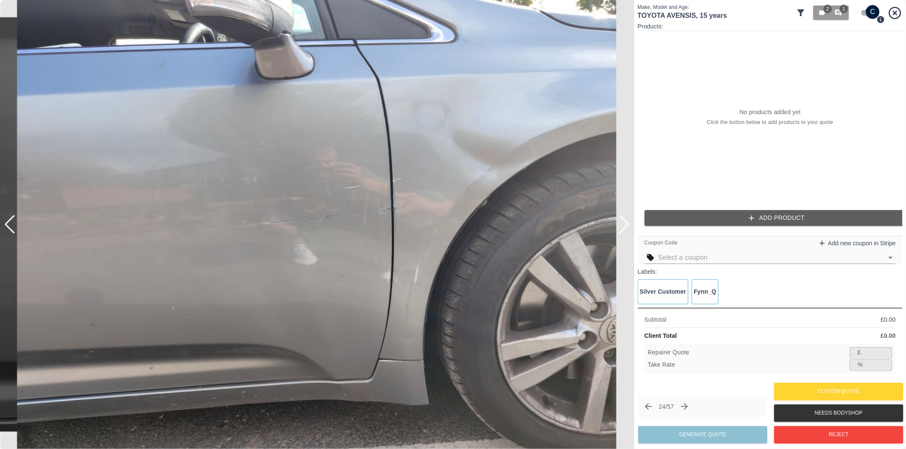
click at [722, 222] on button "Add Product" at bounding box center [776, 218] width 265 height 16
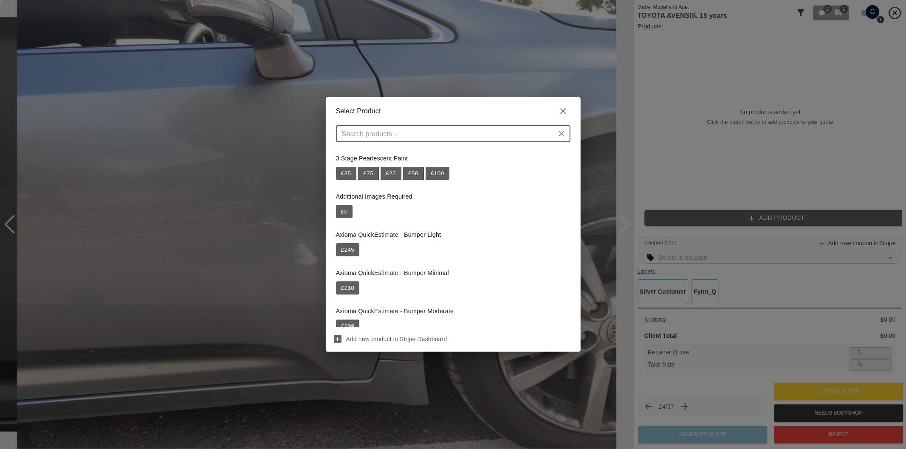
click at [453, 129] on input "text" at bounding box center [445, 134] width 215 height 12
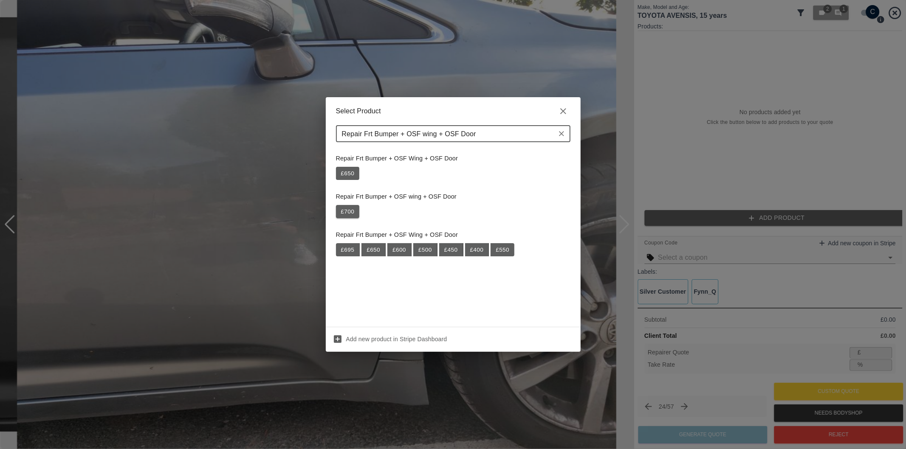
type input "Repair Frt Bumper + OSF wing + OSF Door"
click at [346, 211] on button "£ 700" at bounding box center [348, 212] width 24 height 14
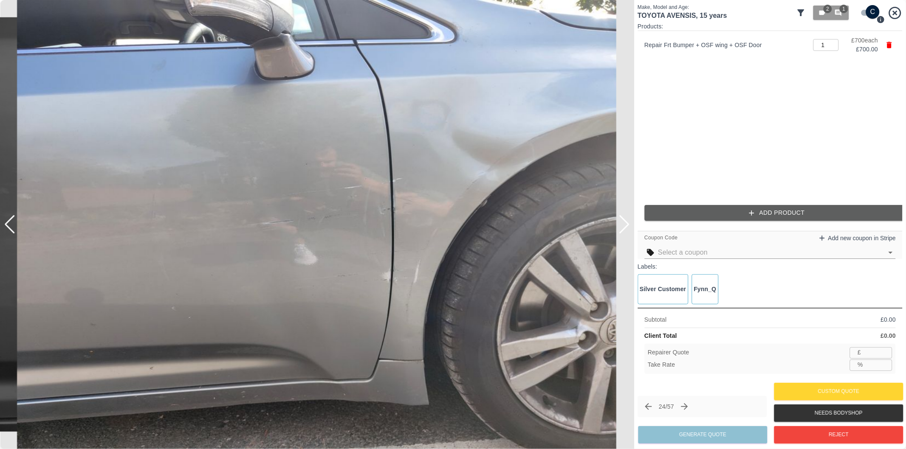
type input "455"
drag, startPoint x: 875, startPoint y: 367, endPoint x: 877, endPoint y: 378, distance: 11.7
click at [875, 370] on input "35.0" at bounding box center [879, 365] width 26 height 11
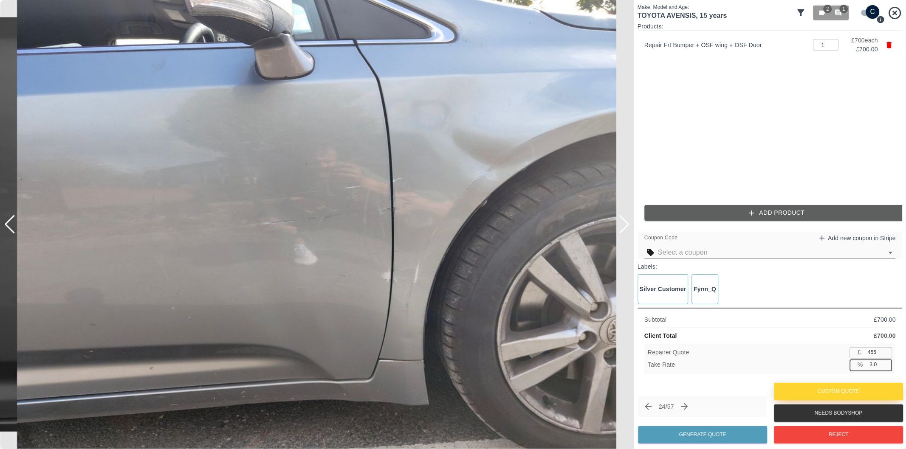
type input "37.0"
type input "441"
type input "37.0"
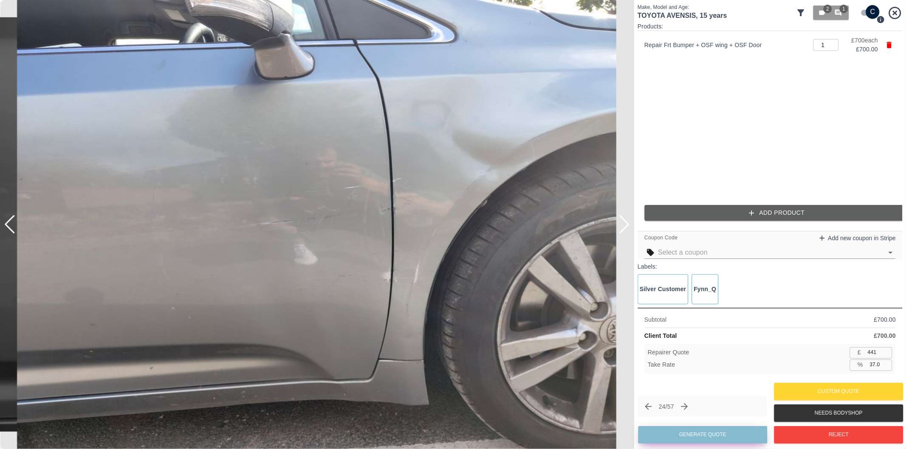
click at [718, 433] on button "Generate Quote" at bounding box center [702, 434] width 129 height 17
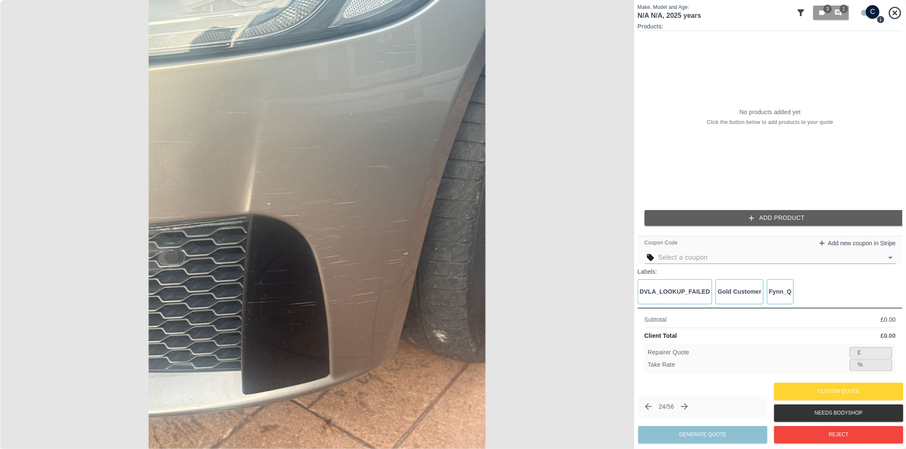
click at [865, 13] on input "checkbox" at bounding box center [872, 12] width 41 height 14
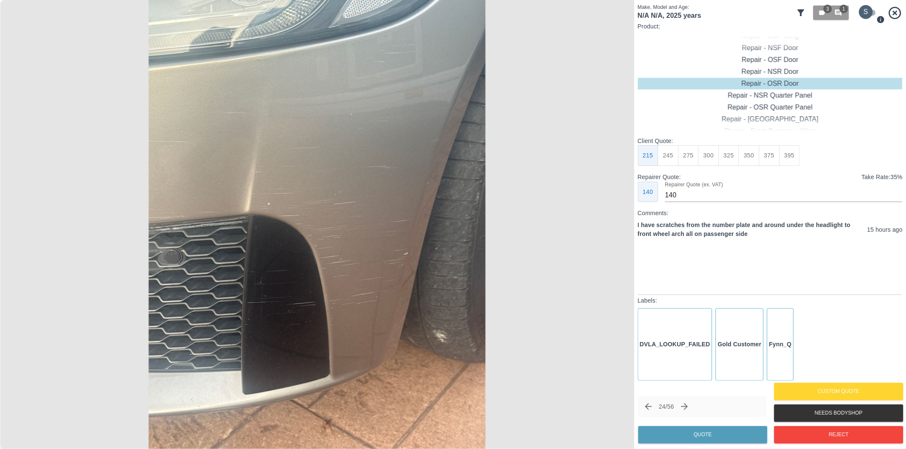
click at [869, 14] on input "checkbox" at bounding box center [865, 12] width 41 height 14
checkbox input "true"
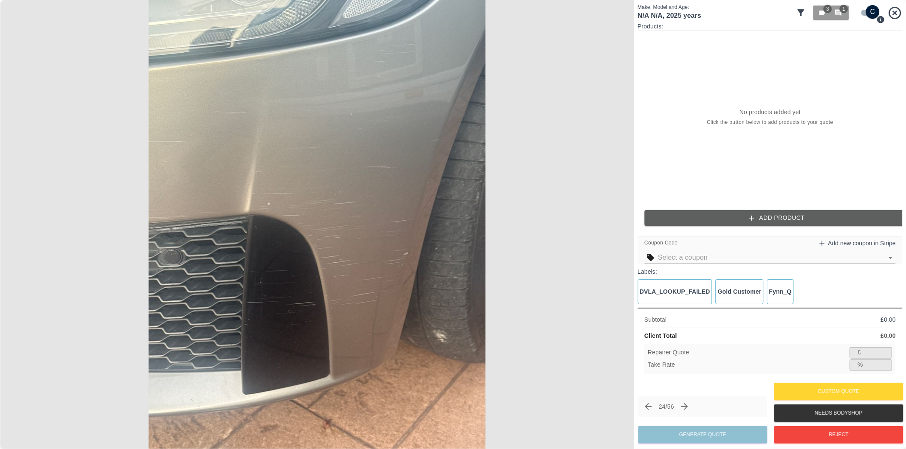
click at [754, 219] on icon "button" at bounding box center [751, 218] width 8 height 8
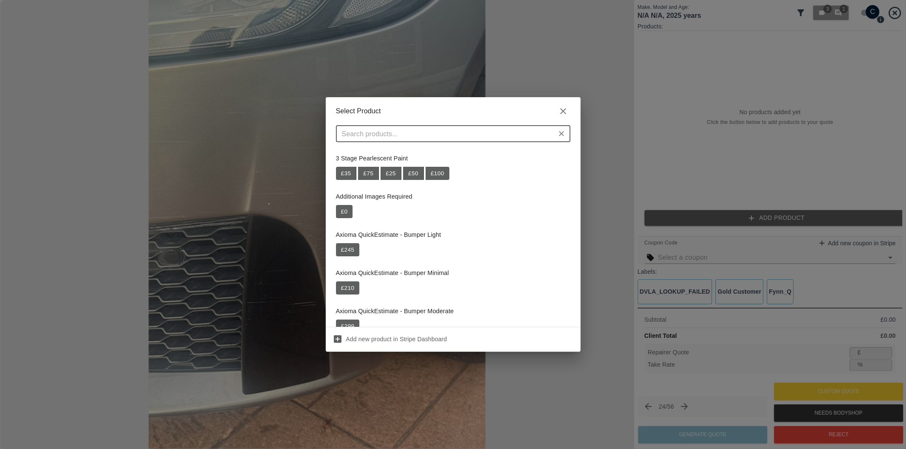
click at [504, 136] on input "text" at bounding box center [445, 134] width 215 height 12
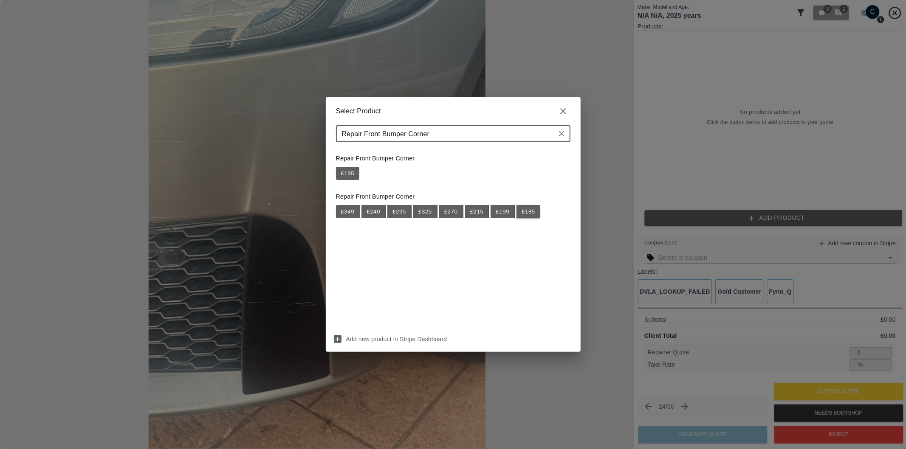
type input "Repair Front Bumper Corner"
click at [529, 215] on button "£ 185" at bounding box center [528, 212] width 24 height 14
type input "120"
type input "35.1"
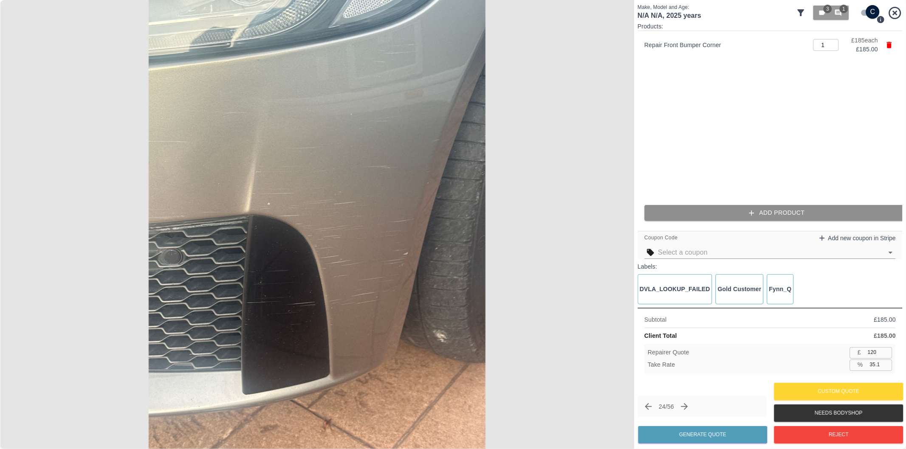
click at [722, 220] on button "Add Product" at bounding box center [776, 213] width 265 height 16
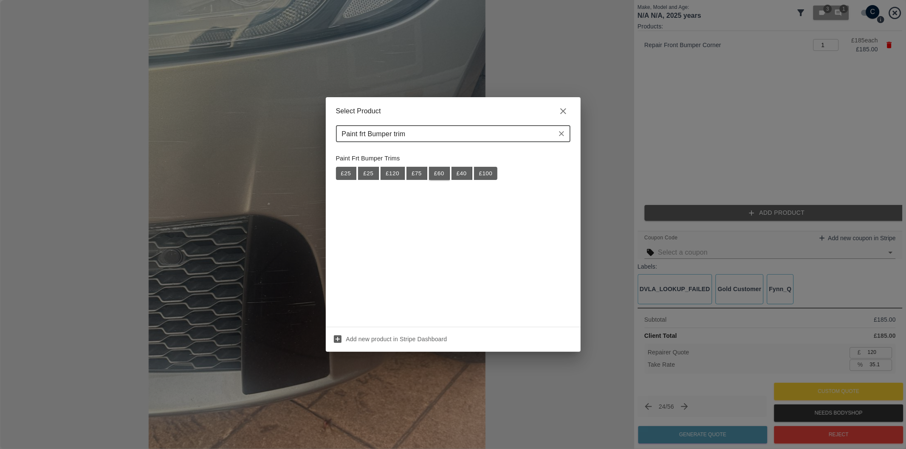
type input "Paint frt Bumper trim"
click at [443, 173] on button "£ 60" at bounding box center [439, 174] width 21 height 14
type input "159"
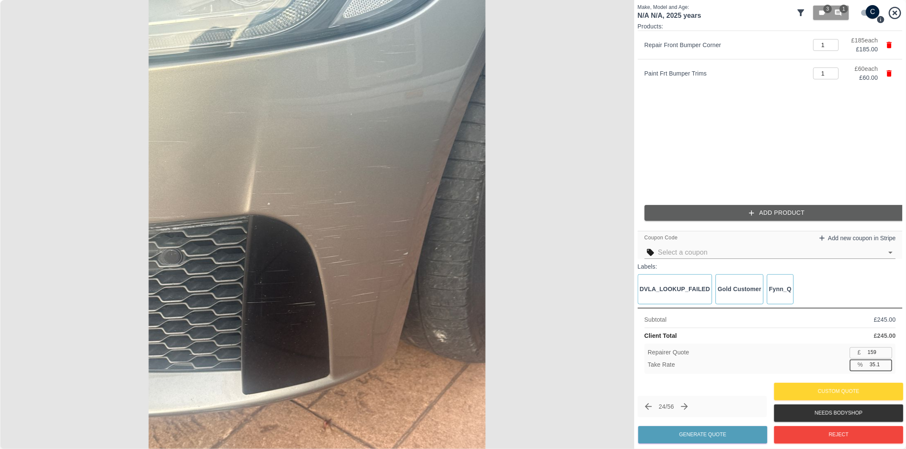
click at [875, 367] on input "35.1" at bounding box center [879, 365] width 26 height 11
type input "37.1"
type input "154"
type input "37.1"
click at [723, 432] on button "Generate Quote" at bounding box center [702, 434] width 129 height 17
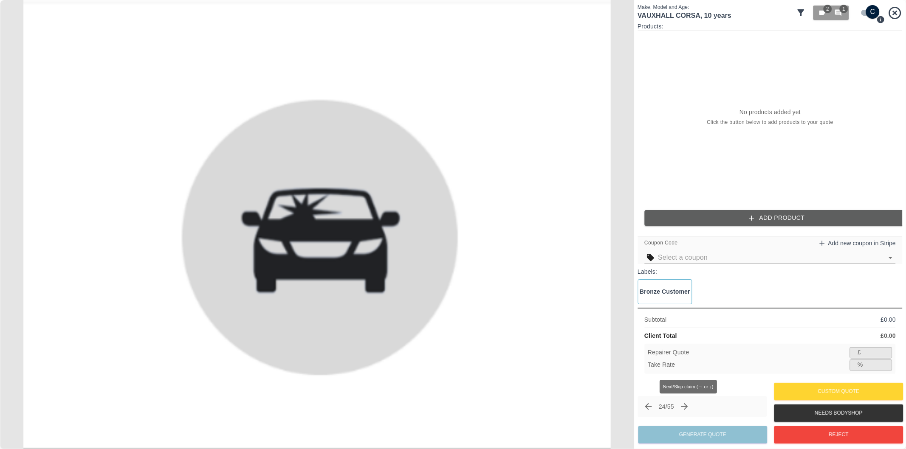
click at [689, 409] on icon "Next claim" at bounding box center [684, 407] width 10 height 10
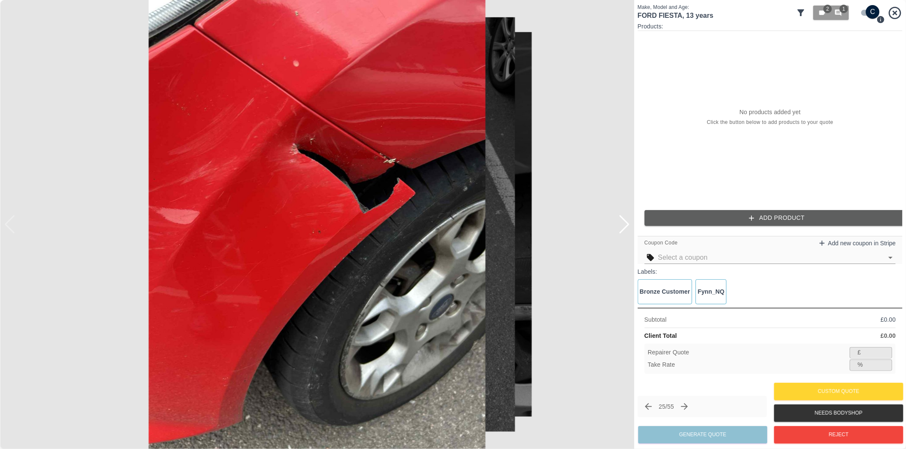
click at [624, 224] on div at bounding box center [623, 224] width 11 height 19
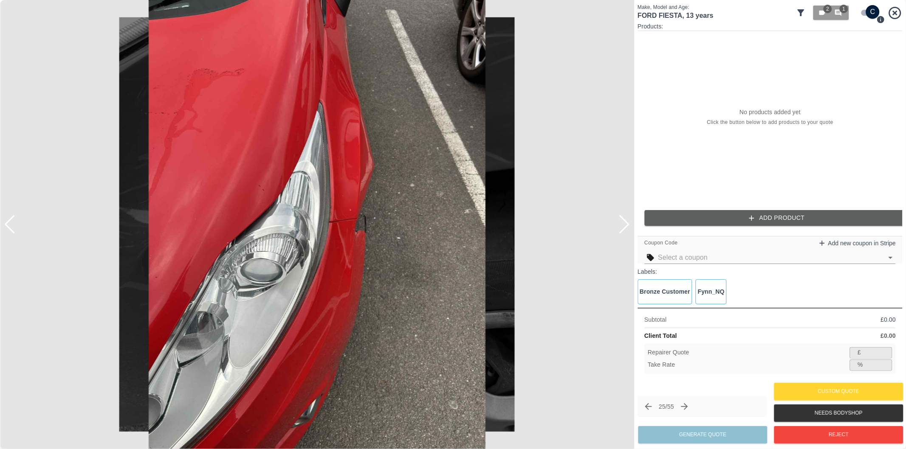
click at [624, 224] on div at bounding box center [623, 224] width 11 height 19
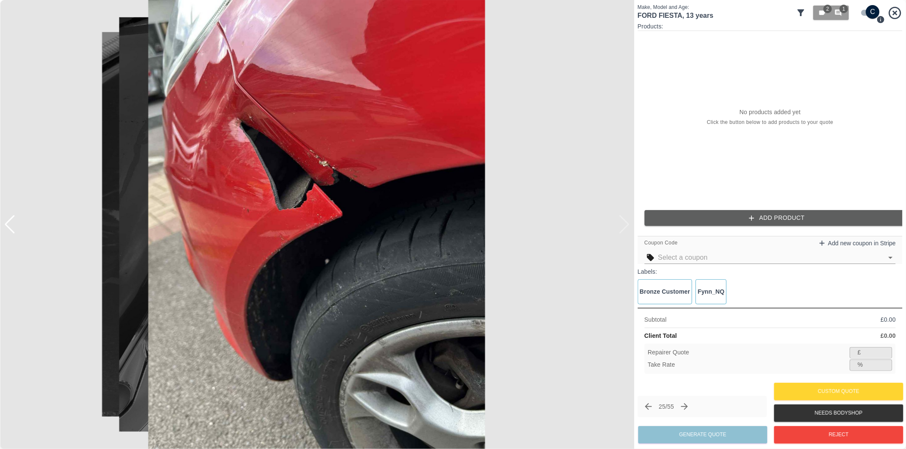
click at [624, 224] on div at bounding box center [317, 224] width 634 height 449
click at [856, 437] on button "Reject" at bounding box center [838, 434] width 129 height 17
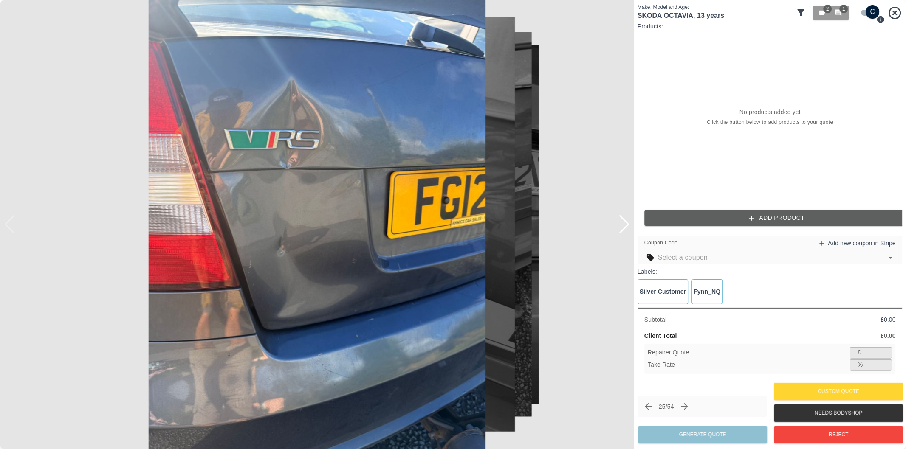
click at [625, 227] on div at bounding box center [623, 224] width 11 height 19
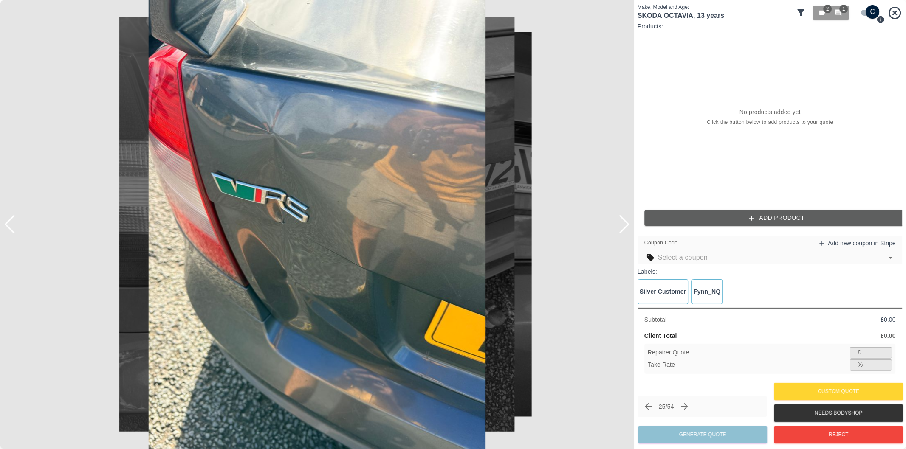
click at [625, 227] on div at bounding box center [623, 224] width 11 height 19
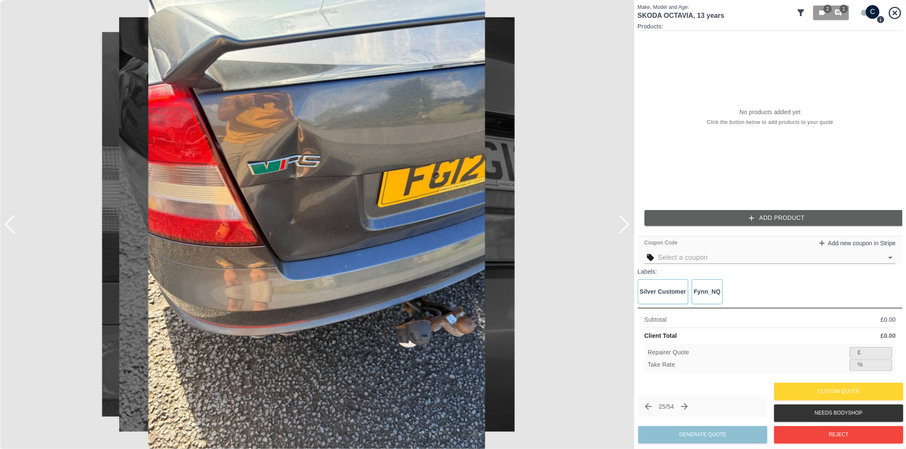
click at [625, 227] on div at bounding box center [623, 224] width 11 height 19
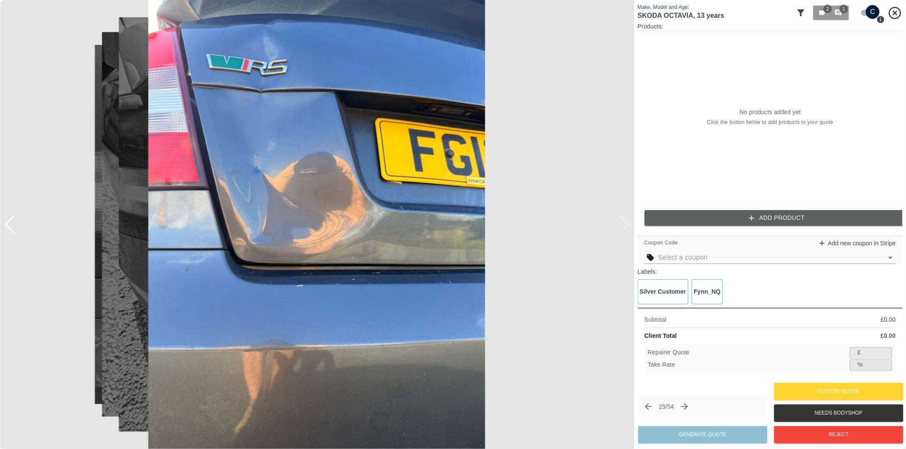
click at [625, 227] on div at bounding box center [317, 224] width 634 height 449
click at [14, 222] on div at bounding box center [9, 224] width 11 height 19
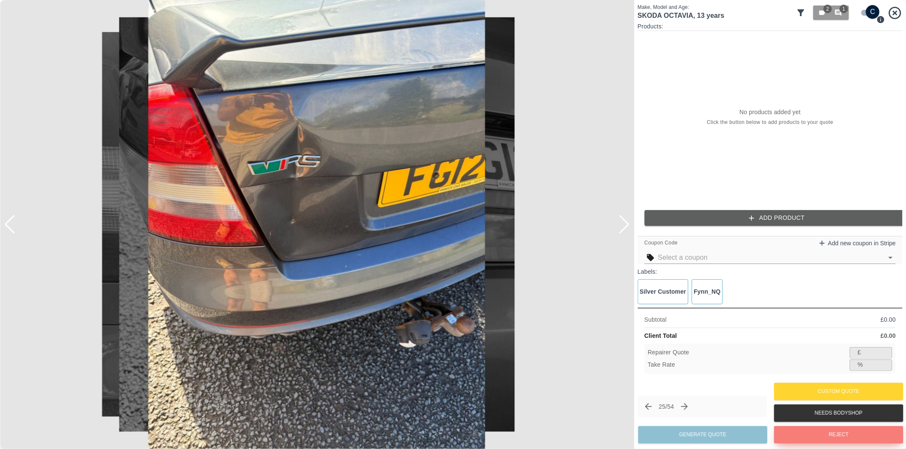
click at [819, 433] on button "Reject" at bounding box center [838, 434] width 129 height 17
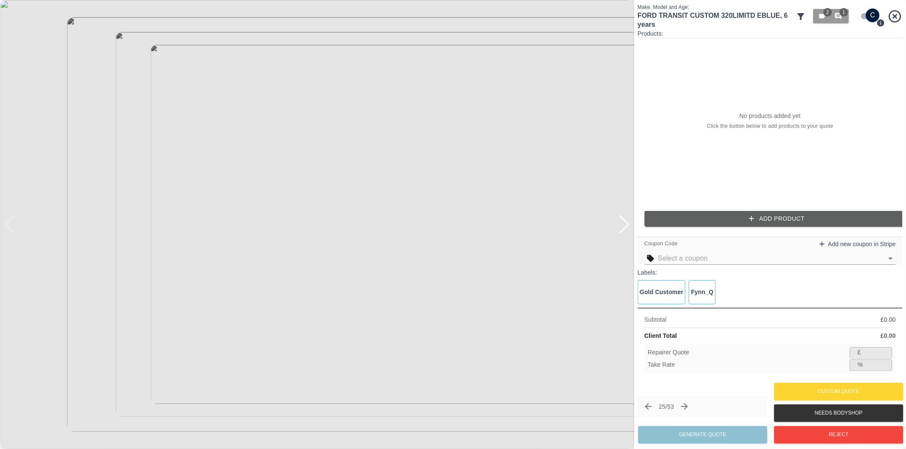
click at [623, 225] on div at bounding box center [623, 224] width 11 height 19
click at [623, 225] on div at bounding box center [317, 224] width 634 height 449
click at [841, 19] on icon "button" at bounding box center [838, 16] width 8 height 8
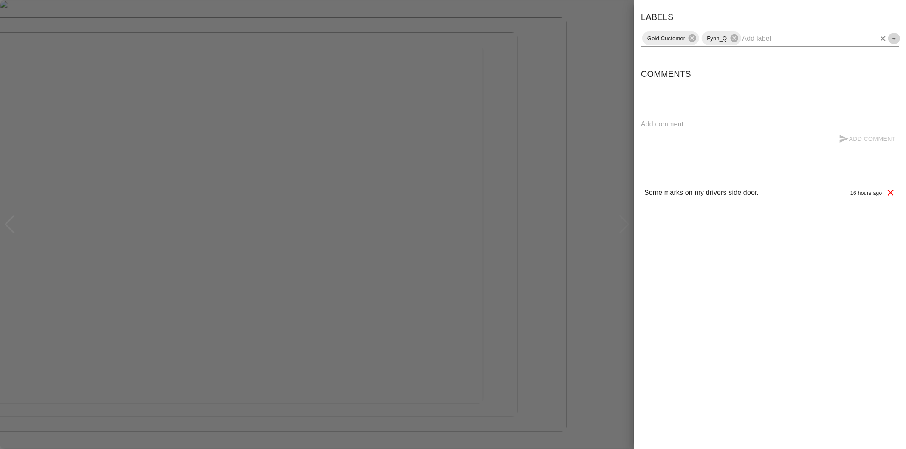
click at [893, 39] on icon "Open" at bounding box center [894, 39] width 10 height 10
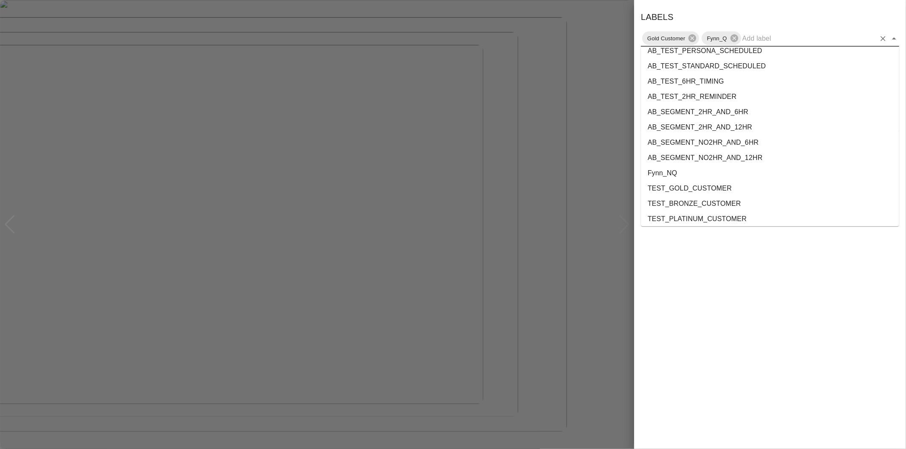
scroll to position [1554, 0]
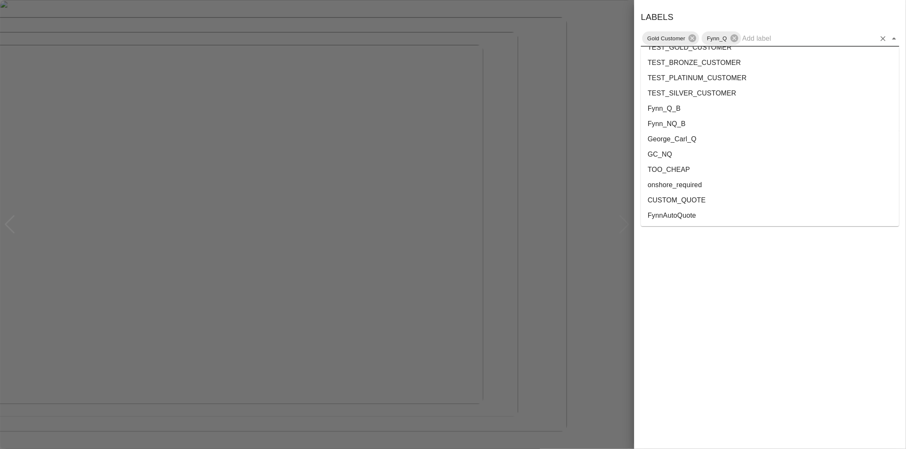
click at [714, 182] on li "onshore_required" at bounding box center [770, 184] width 258 height 15
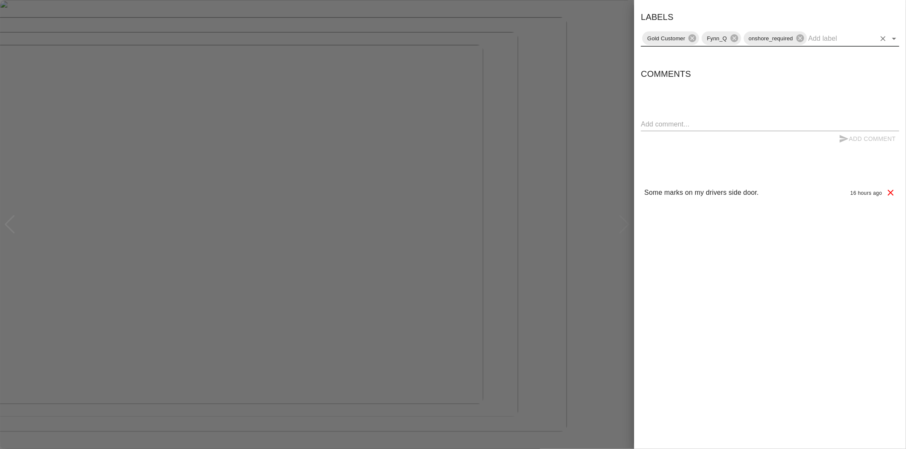
click at [896, 39] on icon "Open" at bounding box center [894, 39] width 10 height 10
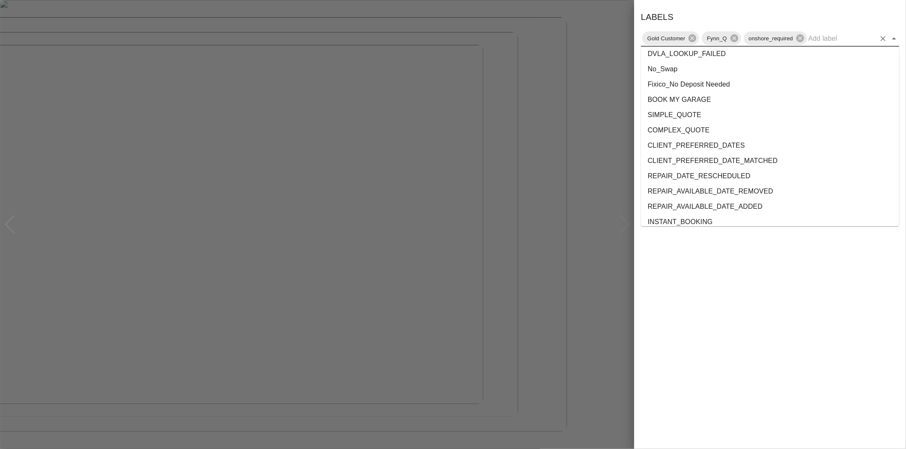
scroll to position [1538, 0]
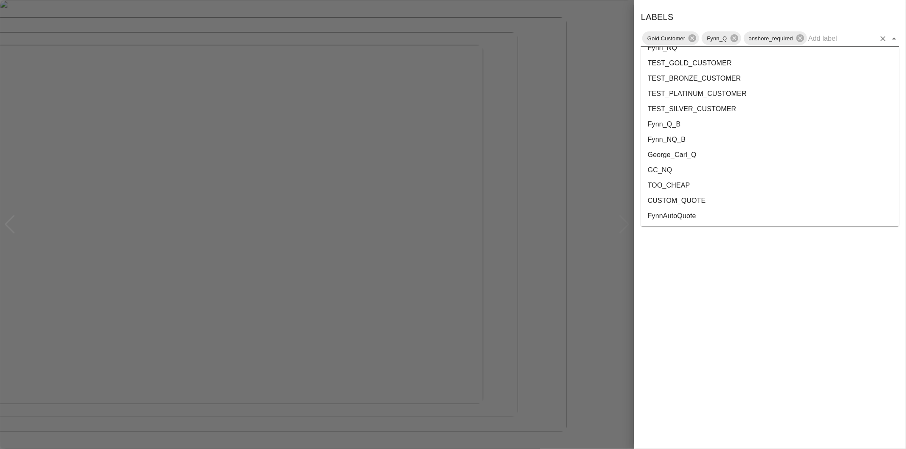
click at [695, 152] on li "George_Carl_Q" at bounding box center [770, 154] width 258 height 15
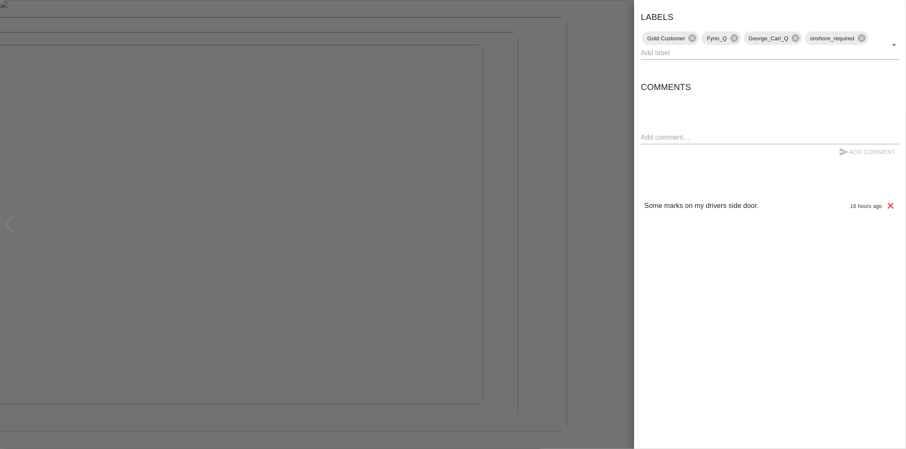
click at [611, 135] on div at bounding box center [453, 224] width 906 height 449
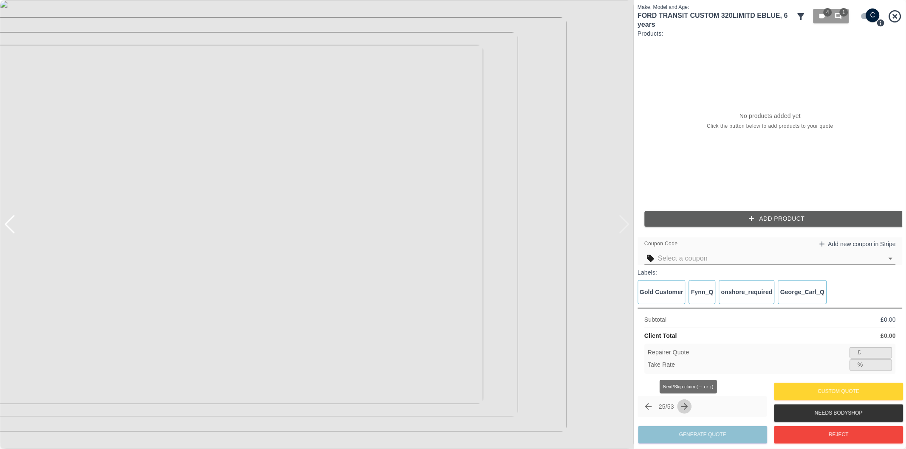
click at [688, 408] on icon "Next claim" at bounding box center [684, 407] width 10 height 10
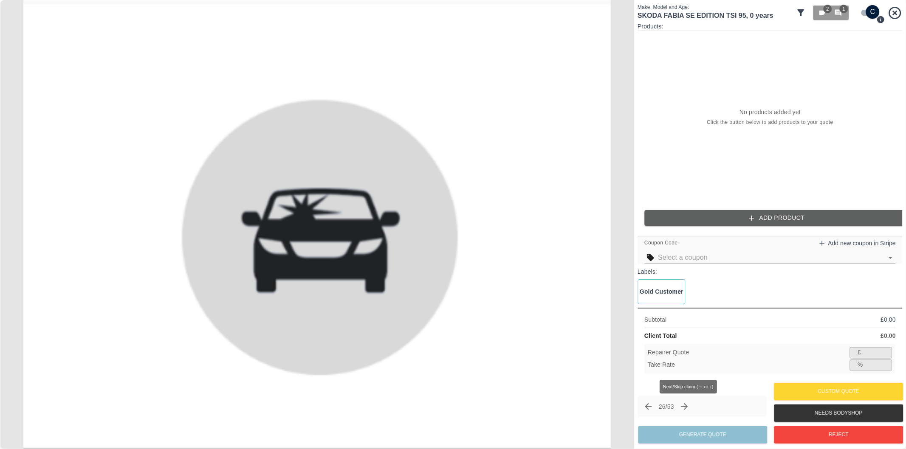
click at [688, 408] on icon "Next claim" at bounding box center [684, 407] width 10 height 10
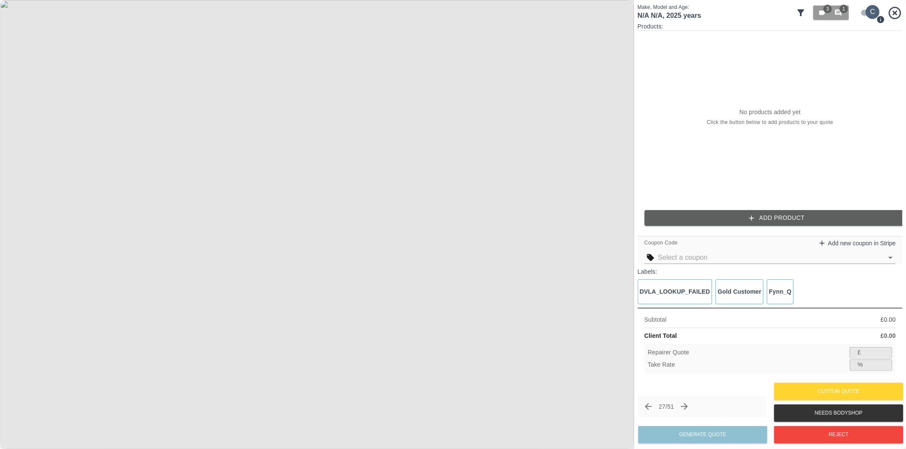
click at [864, 10] on input "checkbox" at bounding box center [872, 12] width 41 height 14
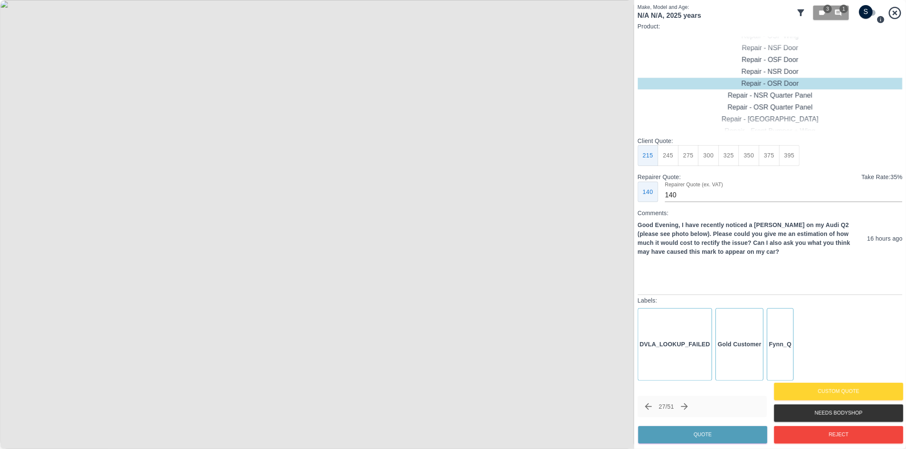
click at [869, 13] on input "checkbox" at bounding box center [865, 12] width 41 height 14
checkbox input "true"
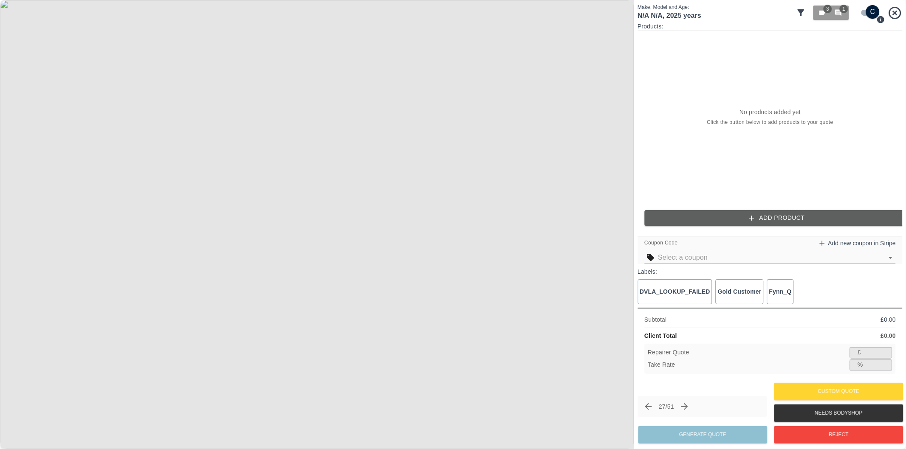
click at [777, 218] on button "Add Product" at bounding box center [776, 218] width 265 height 16
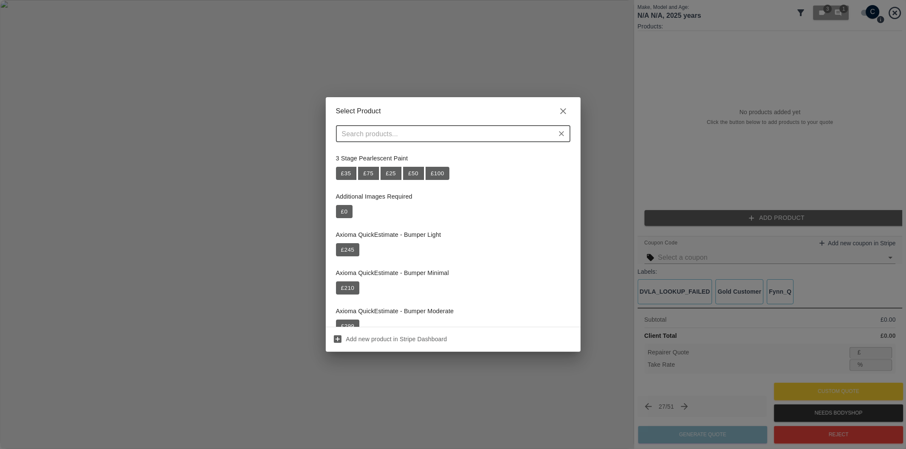
click at [480, 134] on input "text" at bounding box center [445, 134] width 215 height 12
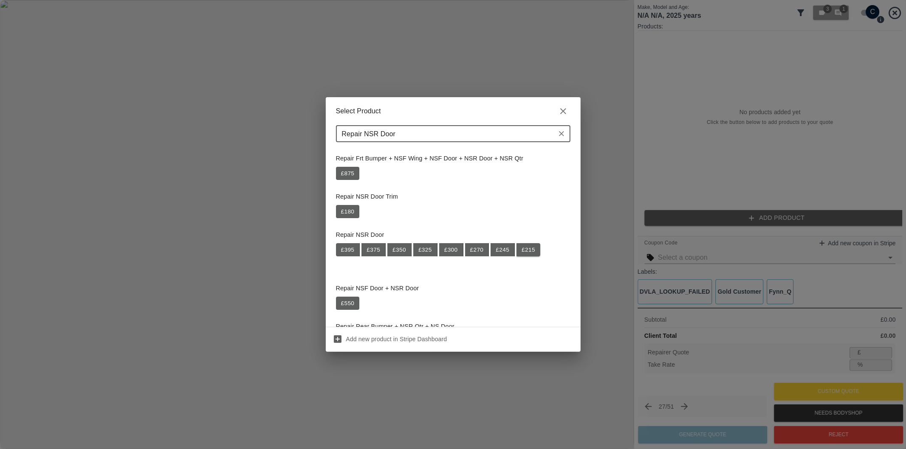
type input "Repair NSR Door"
click at [533, 252] on button "£ 215" at bounding box center [528, 250] width 24 height 14
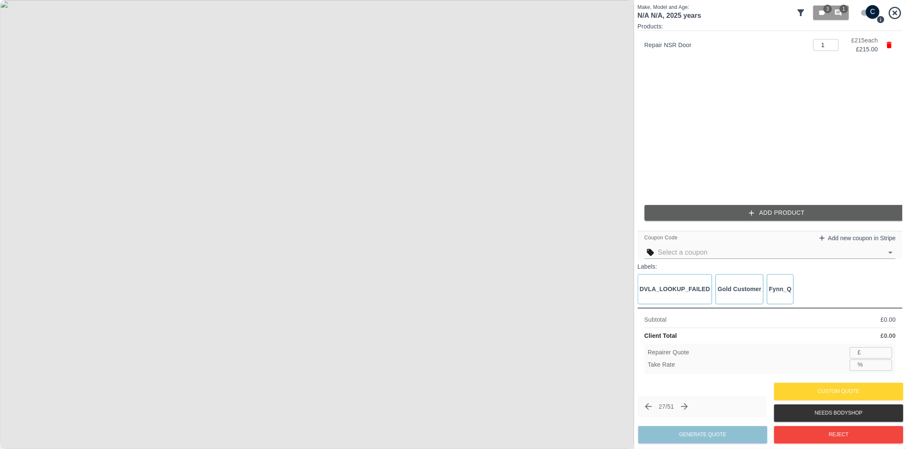
type input "139"
type input "35.3"
click at [740, 213] on button "Add Product" at bounding box center [776, 213] width 265 height 16
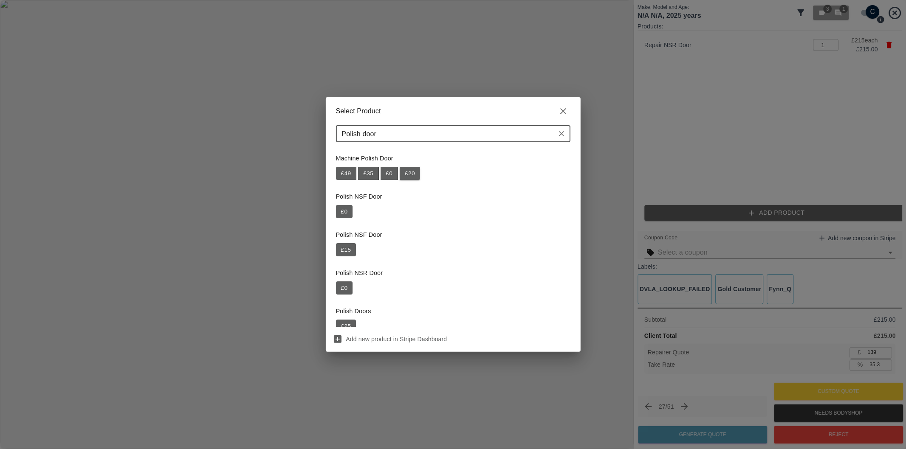
type input "Polish door"
click at [411, 177] on button "£ 20" at bounding box center [410, 174] width 20 height 14
type input "152"
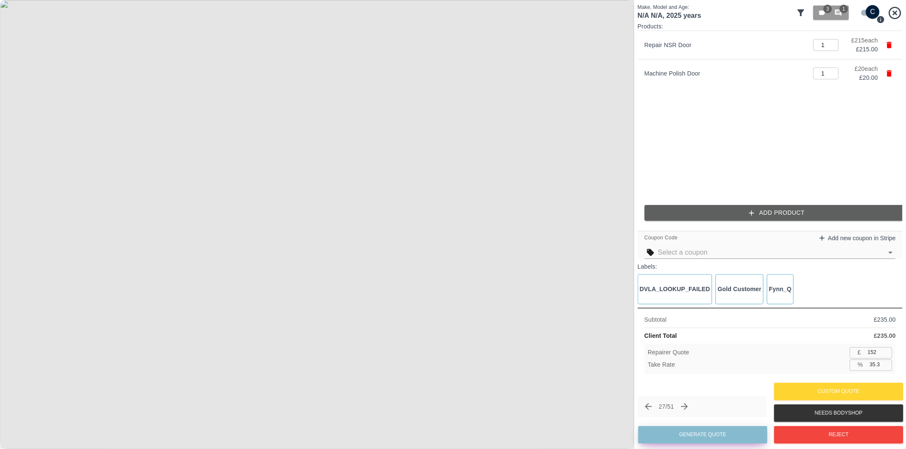
click at [724, 435] on button "Generate Quote" at bounding box center [702, 434] width 129 height 17
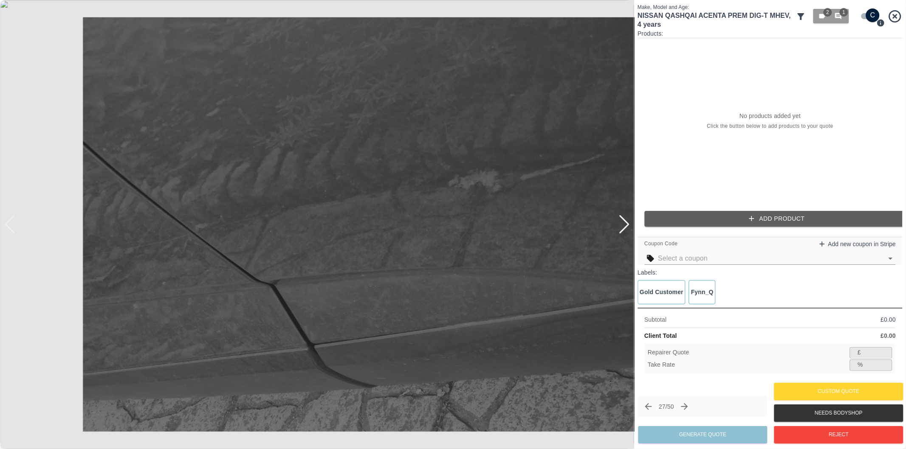
click at [625, 221] on div at bounding box center [623, 224] width 11 height 19
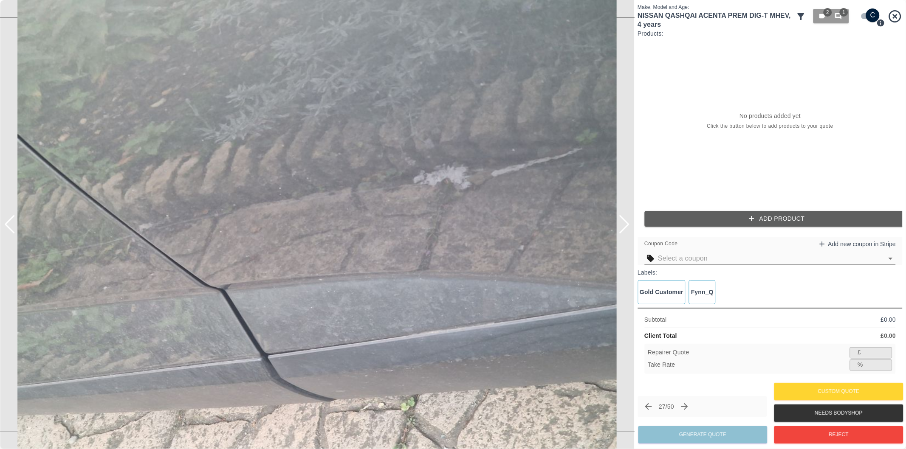
click at [868, 18] on input "checkbox" at bounding box center [872, 15] width 41 height 14
checkbox input "false"
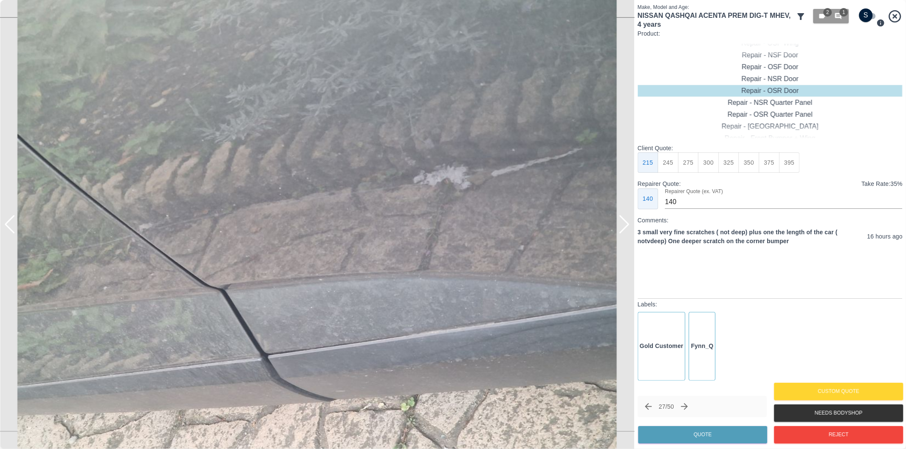
click at [627, 227] on div at bounding box center [623, 224] width 11 height 19
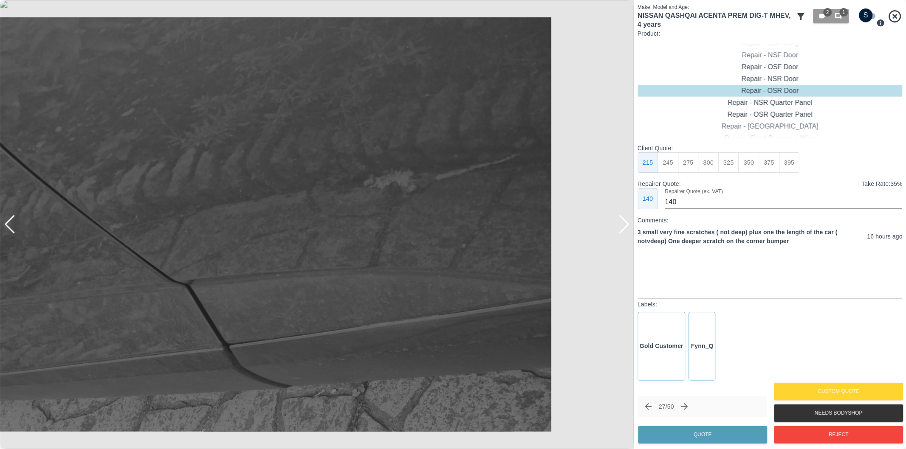
click at [627, 227] on div at bounding box center [623, 224] width 11 height 19
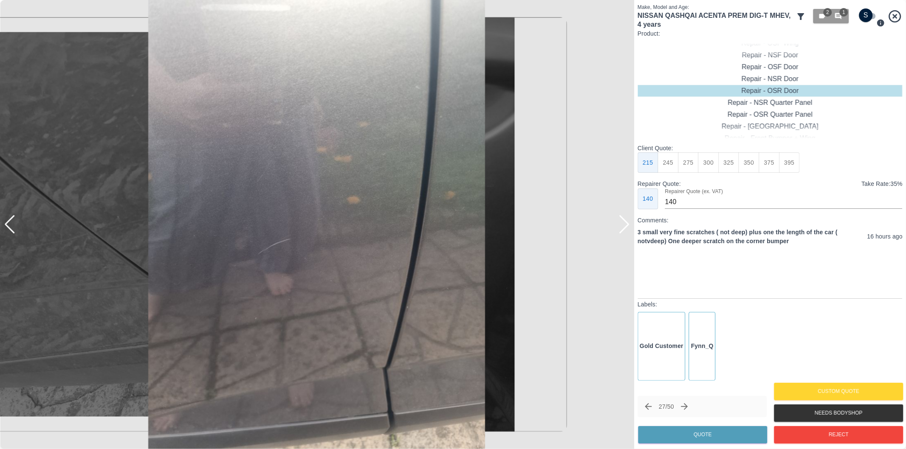
click at [627, 227] on div at bounding box center [623, 224] width 11 height 19
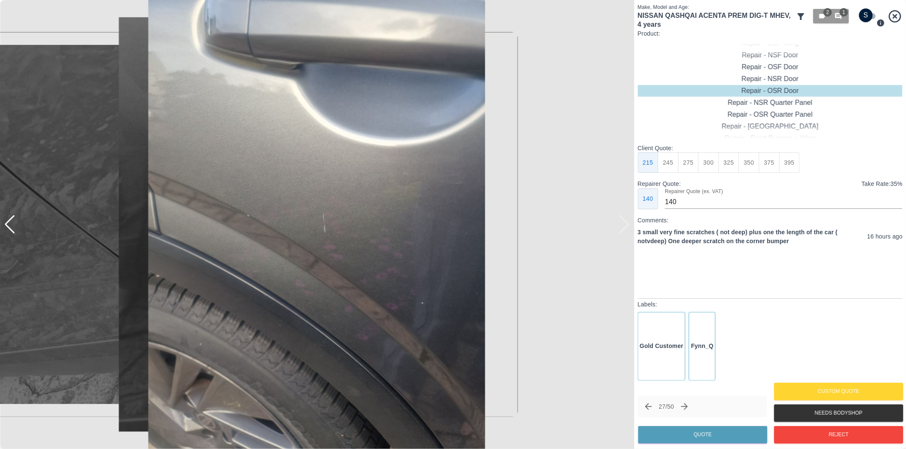
click at [627, 227] on div at bounding box center [317, 224] width 634 height 449
click at [841, 15] on span "1" at bounding box center [843, 12] width 8 height 8
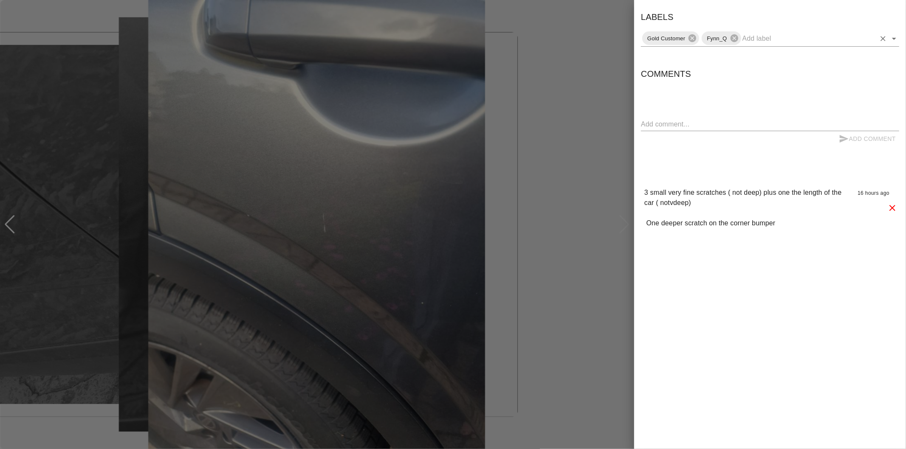
click at [893, 38] on icon "Open" at bounding box center [894, 39] width 4 height 2
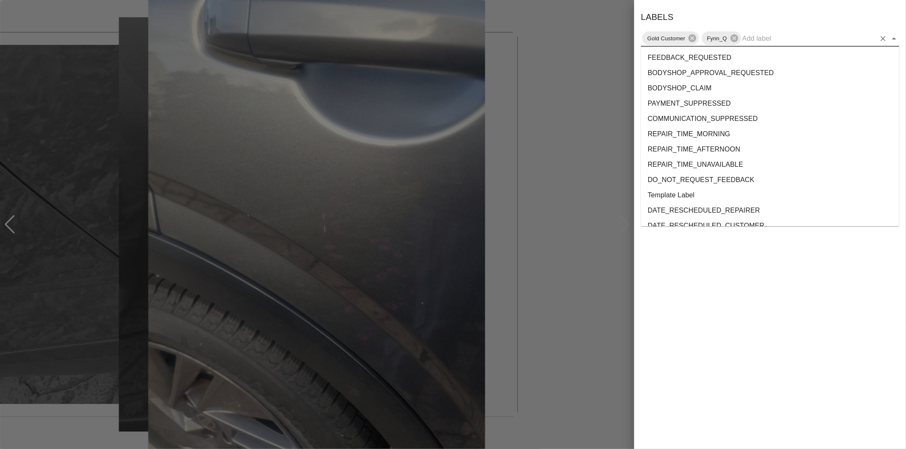
click at [631, 127] on div at bounding box center [453, 224] width 906 height 449
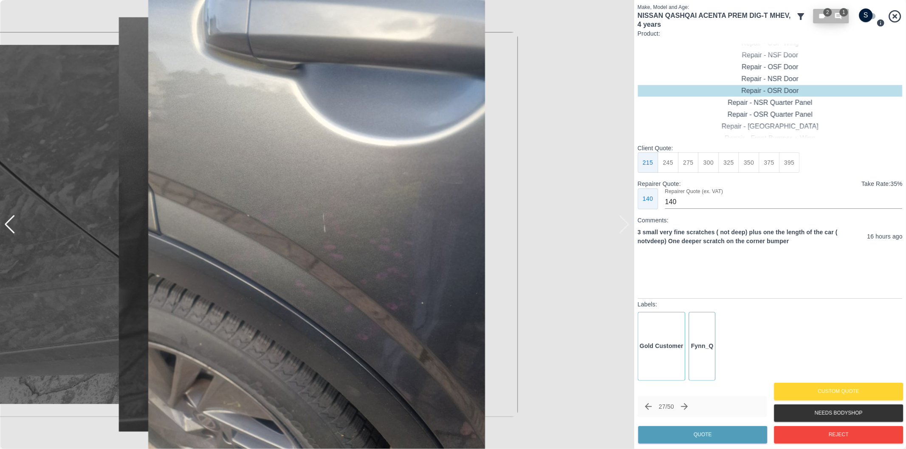
click at [844, 14] on span "1" at bounding box center [843, 12] width 8 height 8
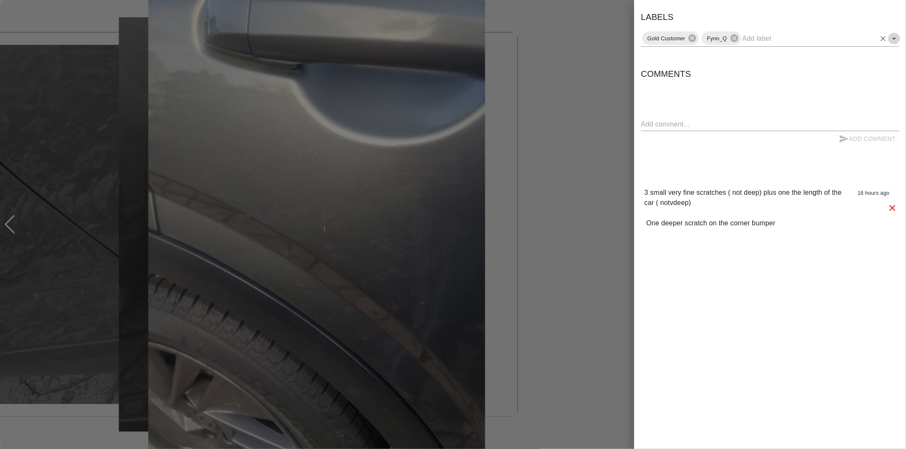
click at [891, 39] on icon "Open" at bounding box center [894, 39] width 10 height 10
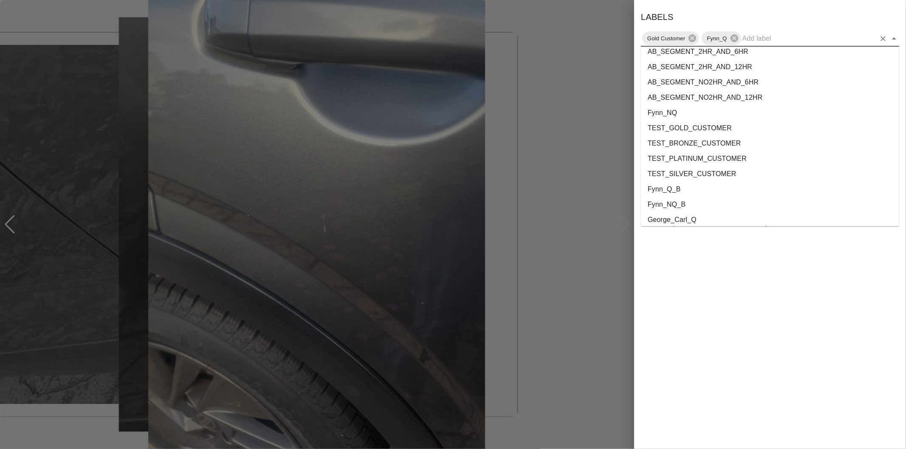
scroll to position [1554, 0]
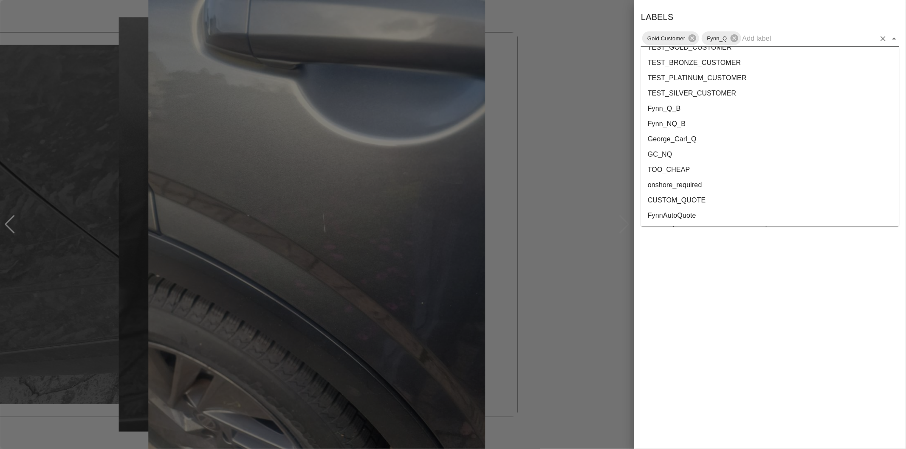
click at [720, 188] on li "onshore_required" at bounding box center [770, 184] width 258 height 15
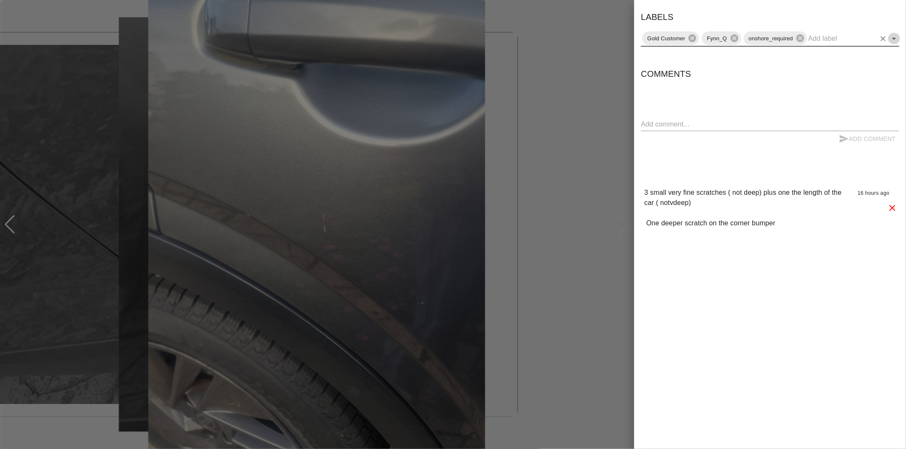
click at [894, 38] on icon "Open" at bounding box center [894, 39] width 4 height 2
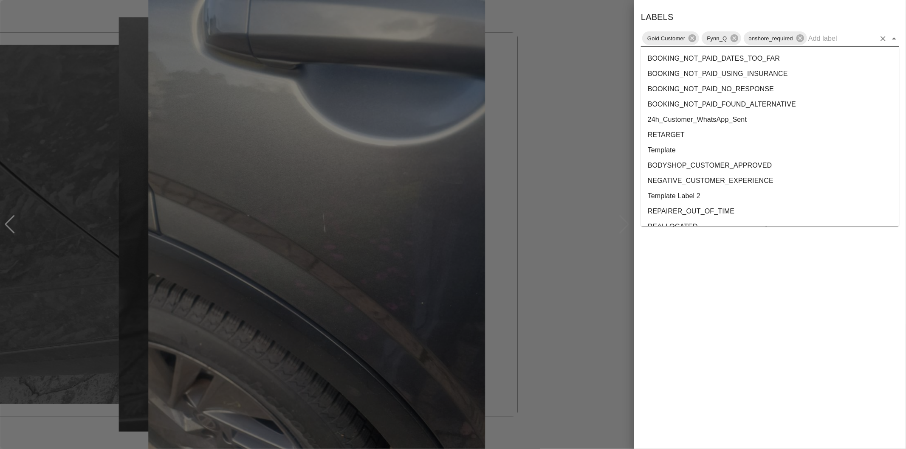
scroll to position [1538, 0]
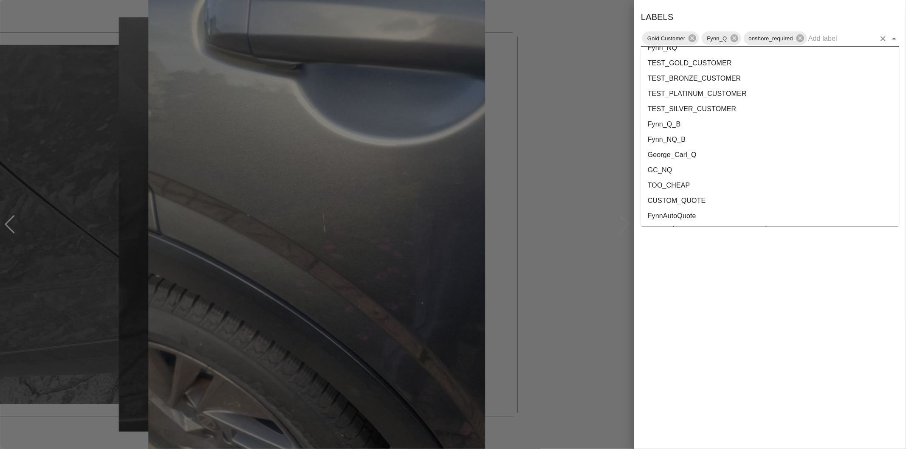
click at [680, 153] on li "George_Carl_Q" at bounding box center [770, 154] width 258 height 15
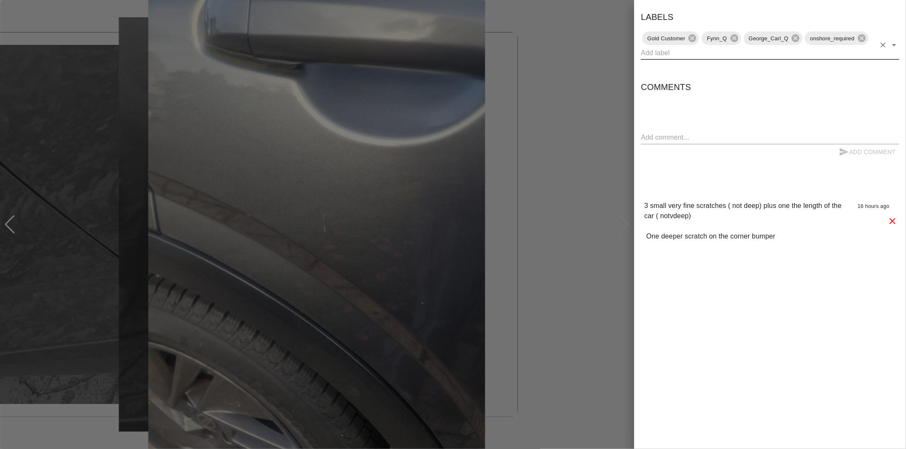
click at [563, 130] on div at bounding box center [453, 224] width 906 height 449
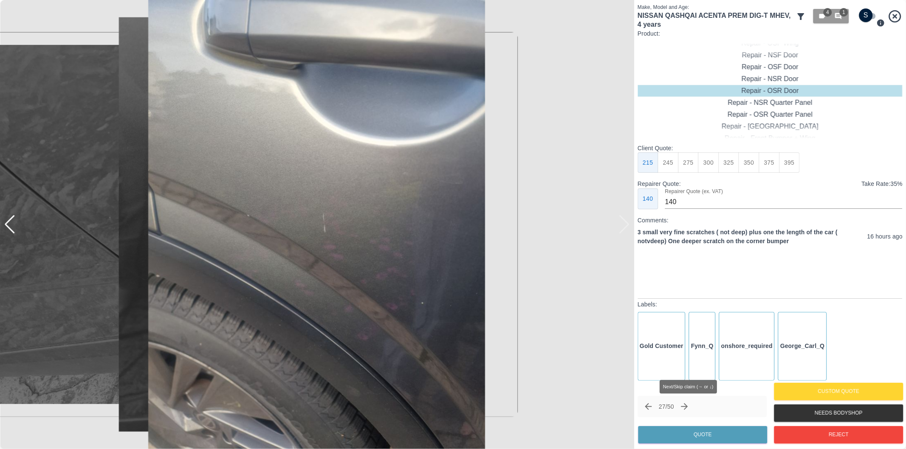
click at [688, 405] on icon "Next claim" at bounding box center [684, 406] width 7 height 7
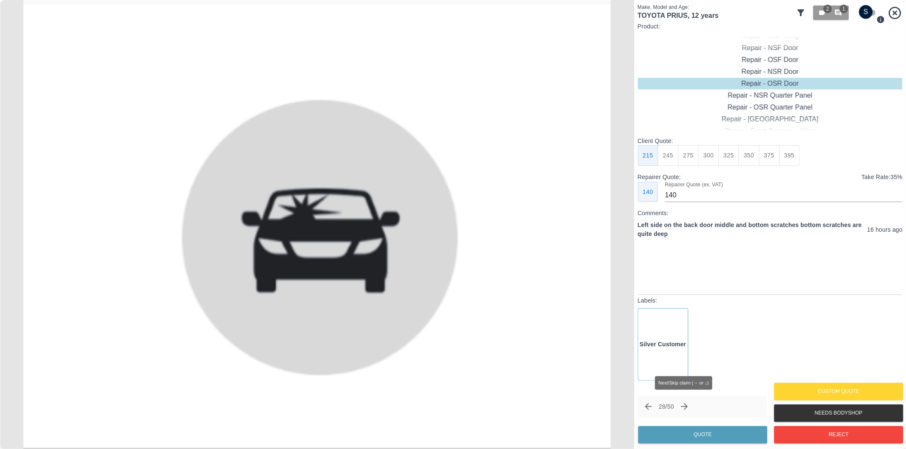
click at [688, 405] on icon "Next claim" at bounding box center [684, 406] width 7 height 7
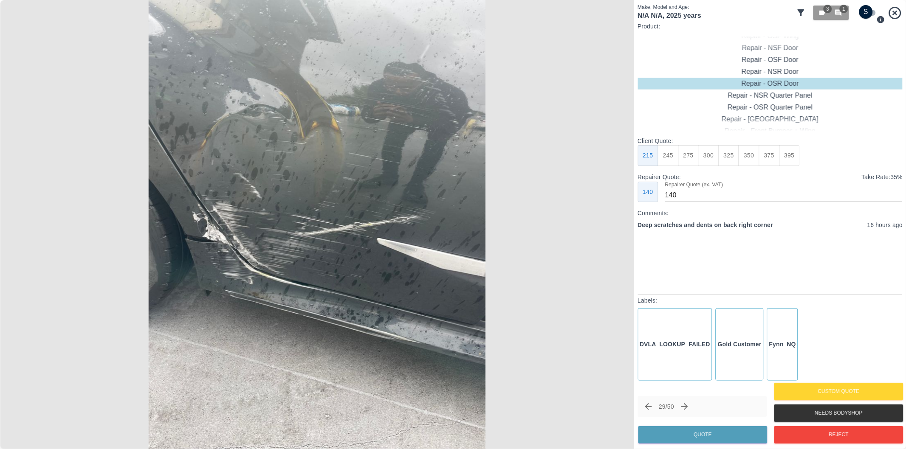
click at [207, 233] on img at bounding box center [317, 224] width 634 height 449
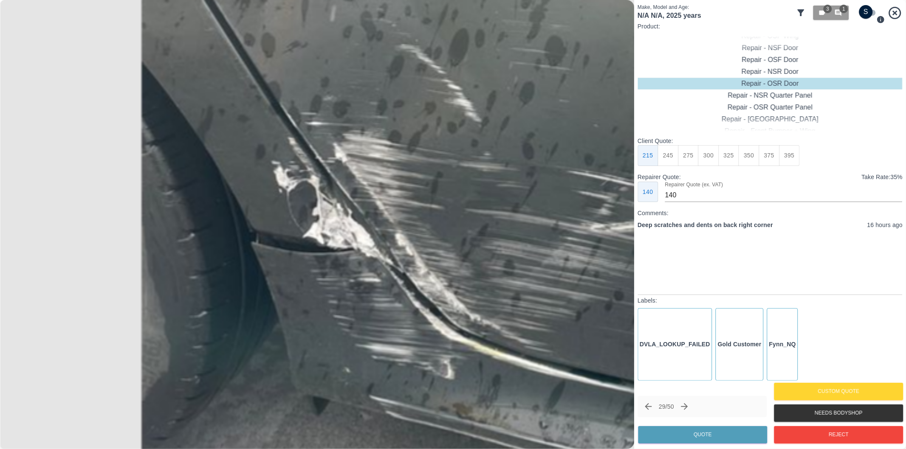
click at [346, 272] on img at bounding box center [647, 200] width 1902 height 1348
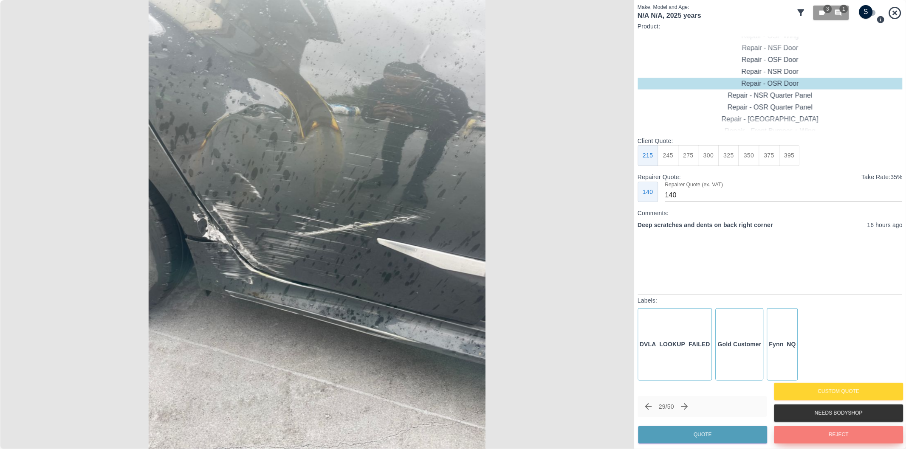
click at [840, 433] on button "Reject" at bounding box center [838, 434] width 129 height 17
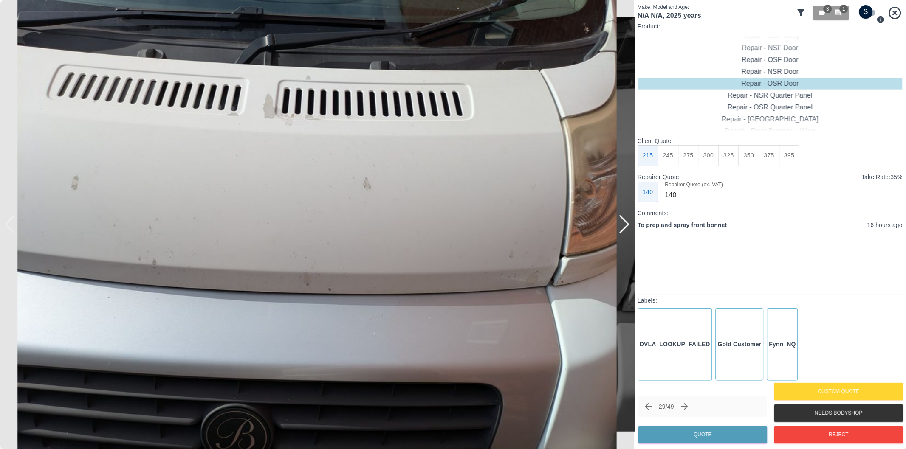
click at [625, 225] on div at bounding box center [623, 224] width 11 height 19
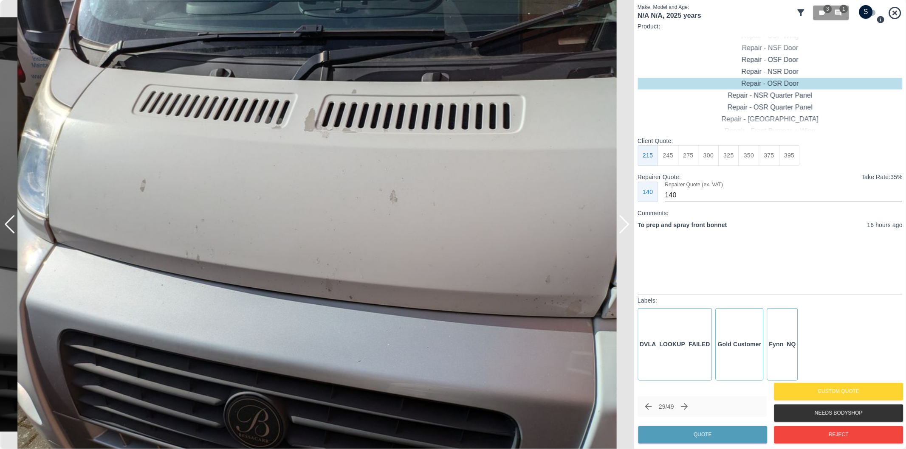
click at [625, 225] on div at bounding box center [623, 224] width 11 height 19
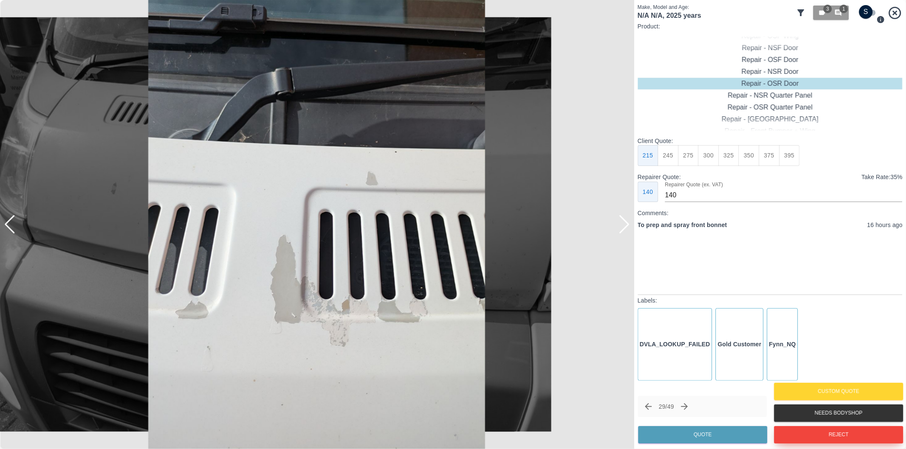
click at [811, 430] on button "Reject" at bounding box center [838, 434] width 129 height 17
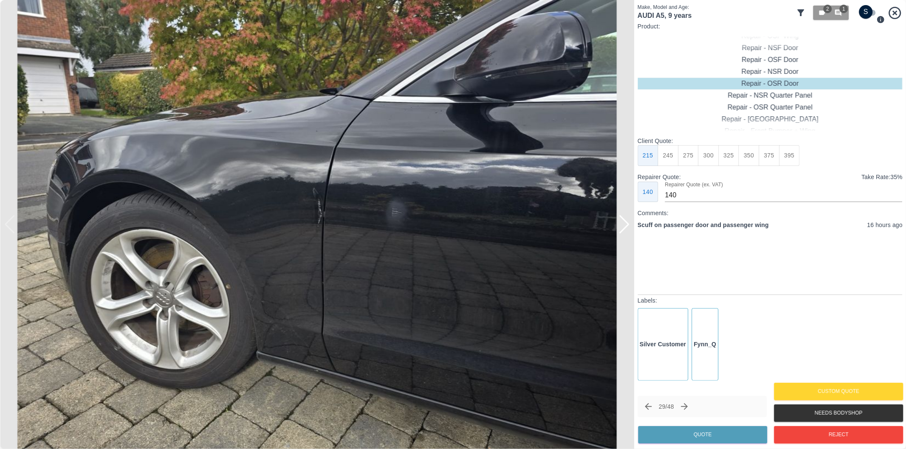
click at [625, 228] on div at bounding box center [623, 224] width 11 height 19
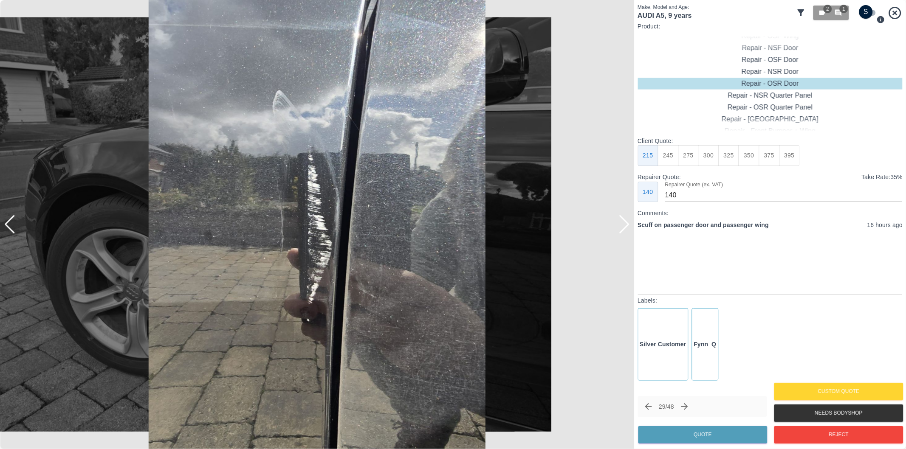
click at [625, 228] on div at bounding box center [623, 224] width 11 height 19
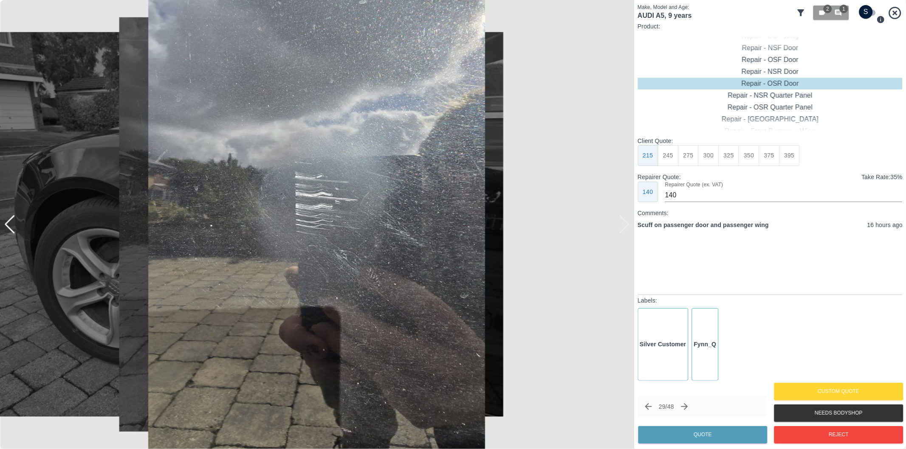
click at [625, 228] on div at bounding box center [317, 224] width 634 height 449
click at [14, 224] on div at bounding box center [9, 224] width 11 height 19
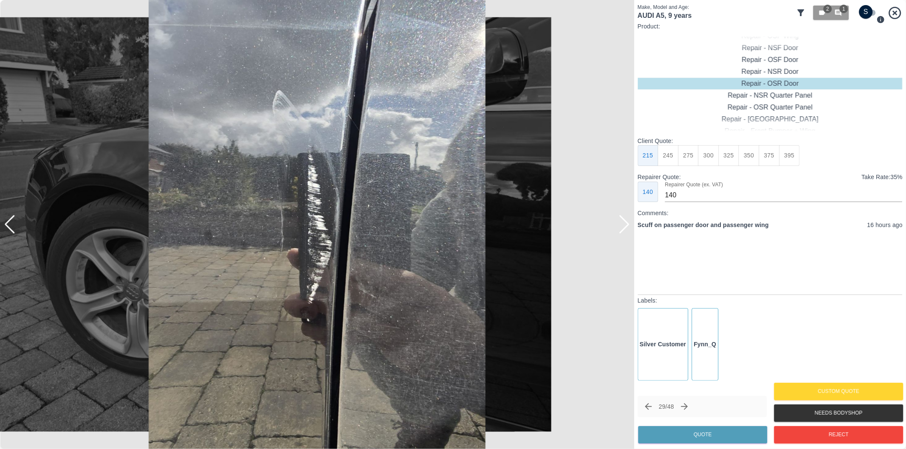
click at [14, 224] on div at bounding box center [9, 224] width 11 height 19
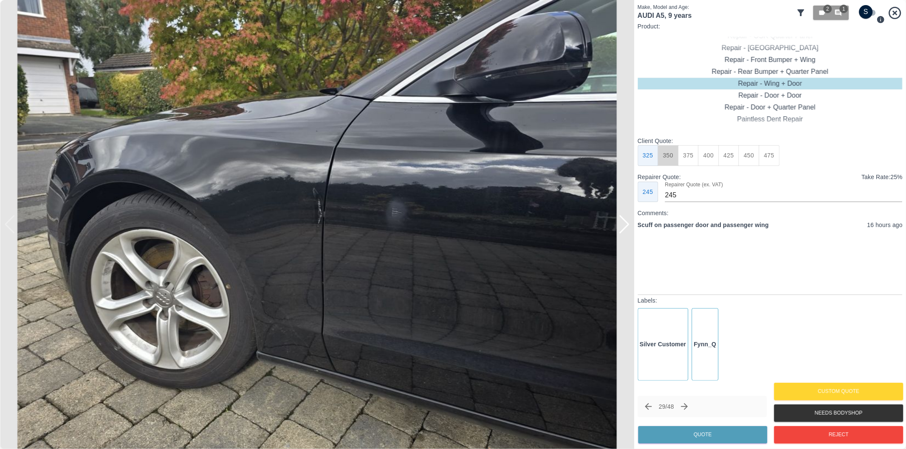
click at [673, 158] on button "350" at bounding box center [668, 155] width 21 height 21
type input "260"
click at [717, 435] on button "Quote" at bounding box center [702, 434] width 129 height 17
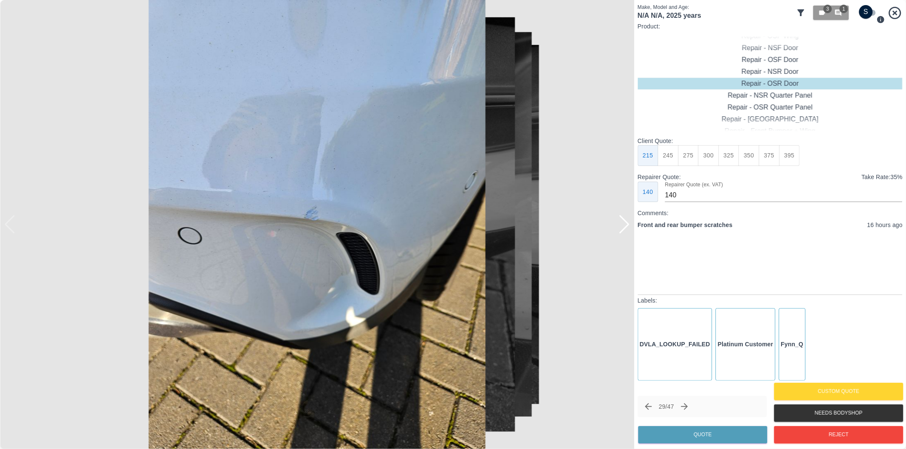
click at [625, 219] on div at bounding box center [623, 224] width 11 height 19
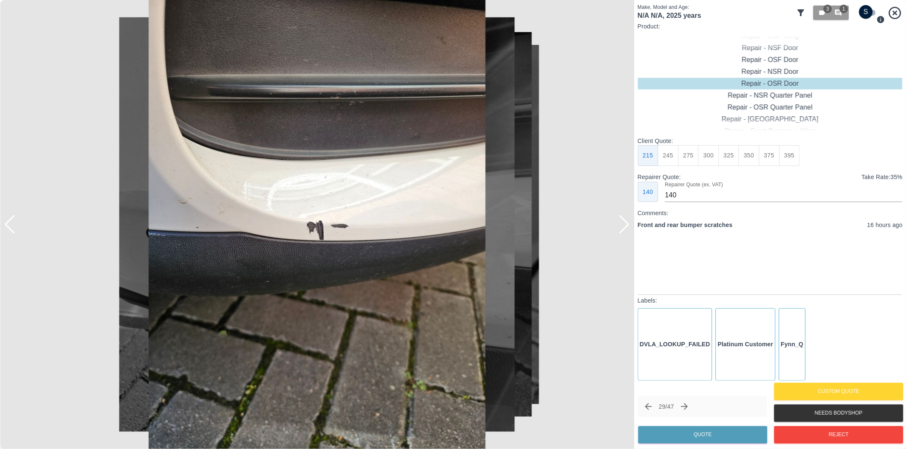
click at [625, 219] on div at bounding box center [623, 224] width 11 height 19
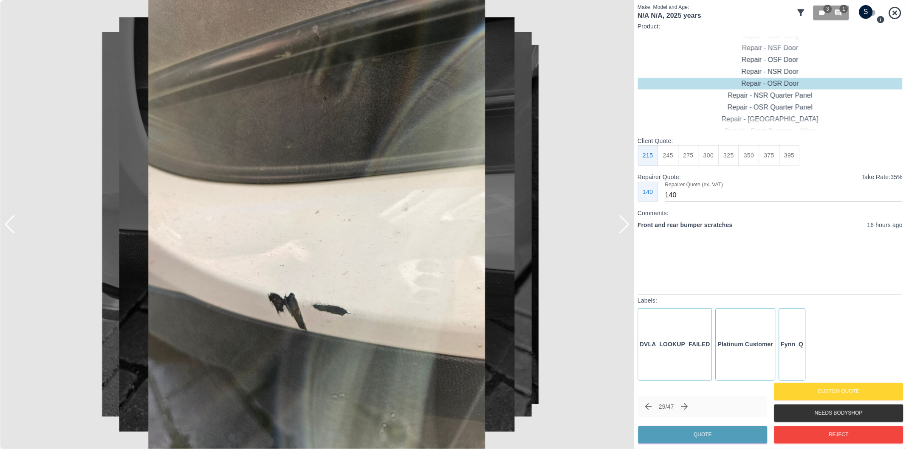
click at [625, 219] on div at bounding box center [623, 224] width 11 height 19
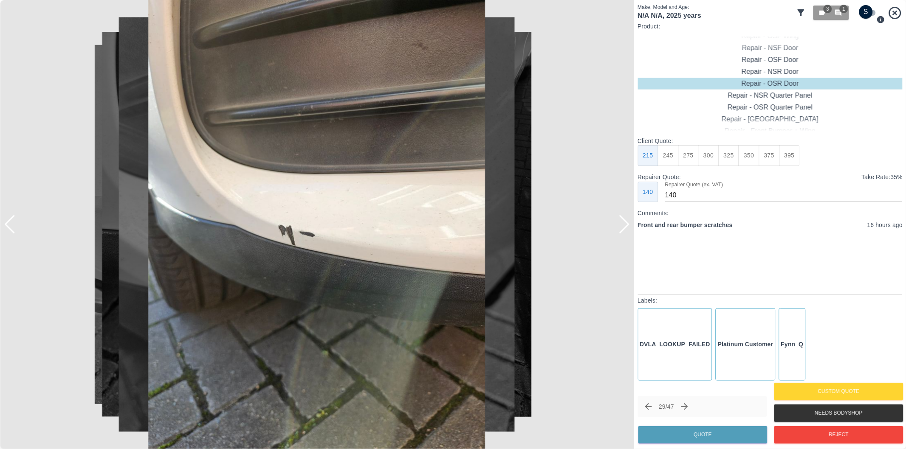
click at [625, 219] on div at bounding box center [623, 224] width 11 height 19
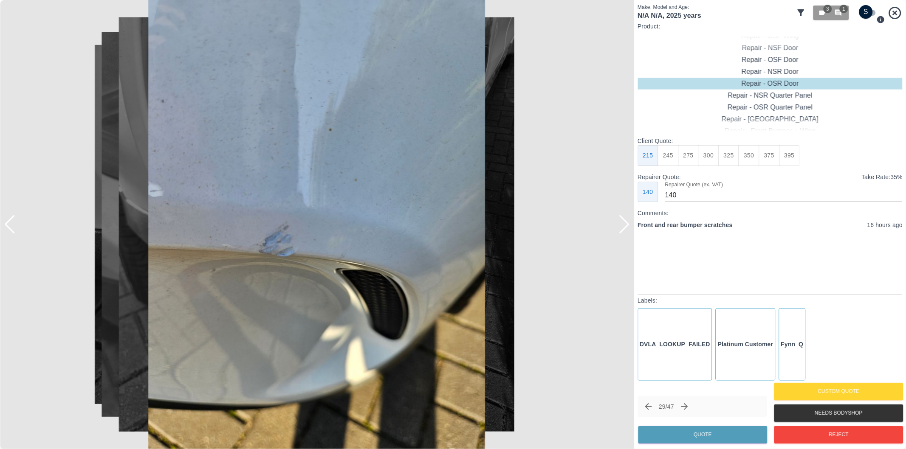
click at [630, 226] on div at bounding box center [317, 224] width 634 height 449
click at [10, 228] on div at bounding box center [9, 224] width 11 height 19
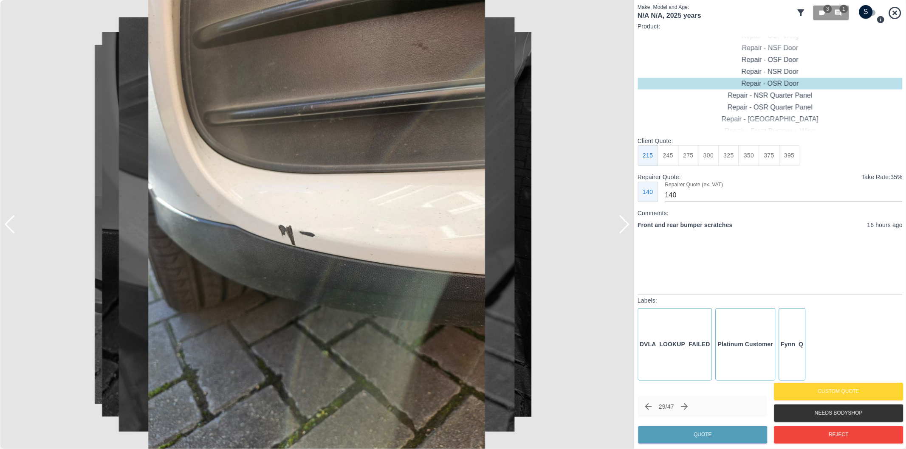
click at [10, 228] on div at bounding box center [9, 224] width 11 height 19
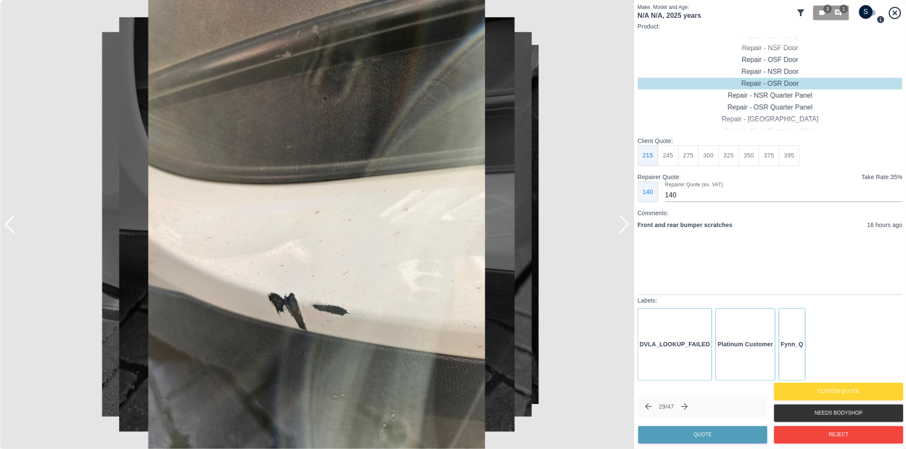
click at [8, 226] on div at bounding box center [4, 224] width 8 height 449
click at [10, 227] on div at bounding box center [9, 224] width 11 height 19
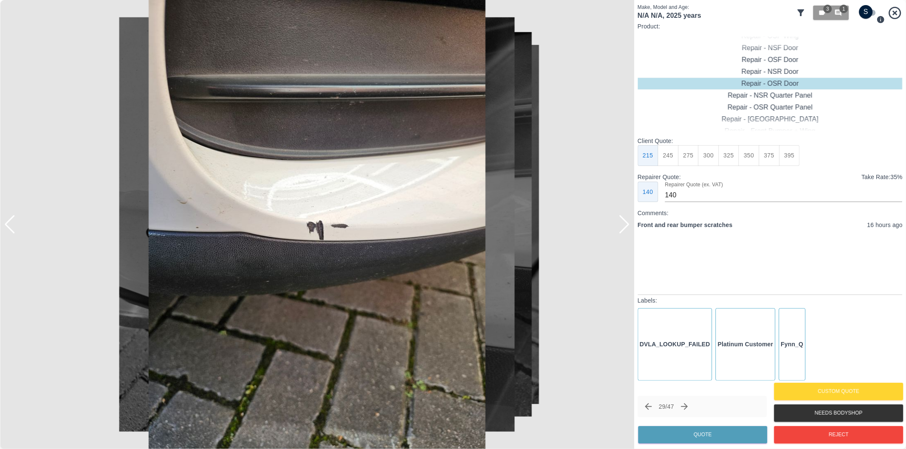
click at [14, 230] on div at bounding box center [9, 224] width 11 height 19
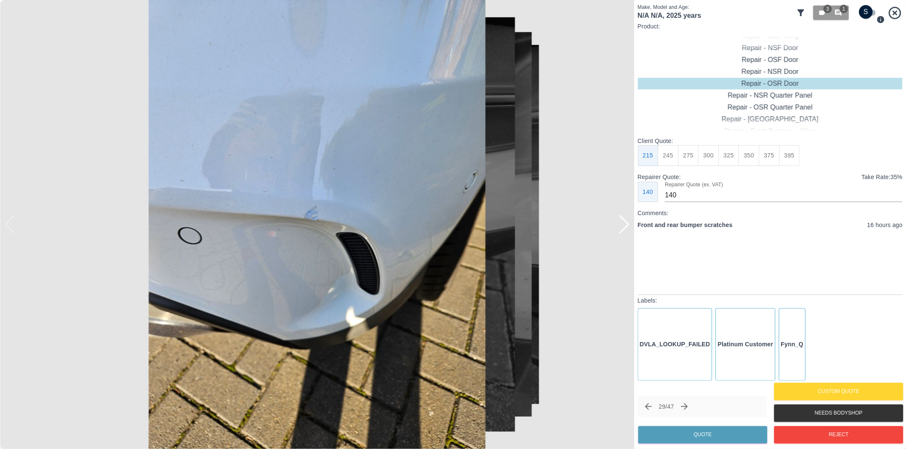
click at [14, 230] on img at bounding box center [317, 224] width 634 height 449
click at [622, 224] on div at bounding box center [623, 224] width 11 height 19
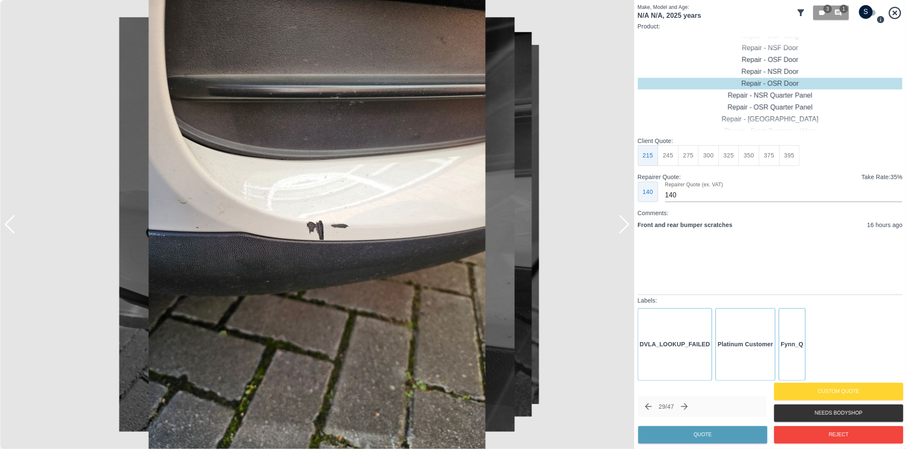
click at [622, 224] on div at bounding box center [623, 224] width 11 height 19
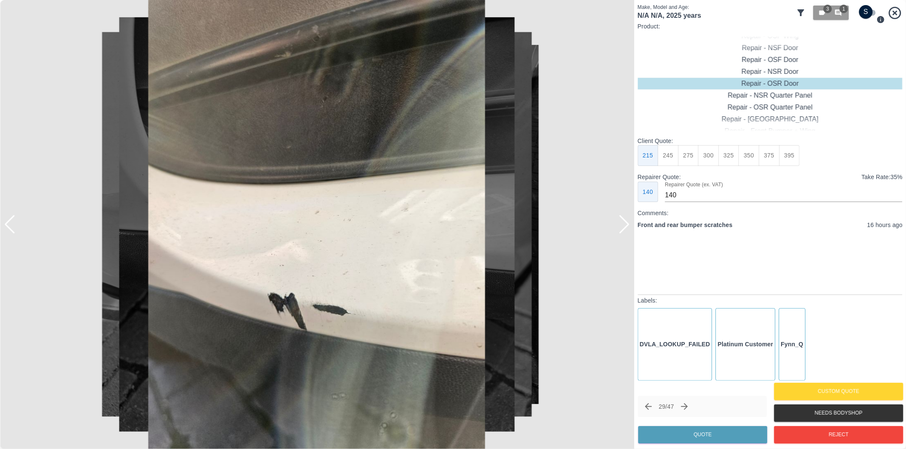
click at [622, 224] on div at bounding box center [623, 224] width 11 height 19
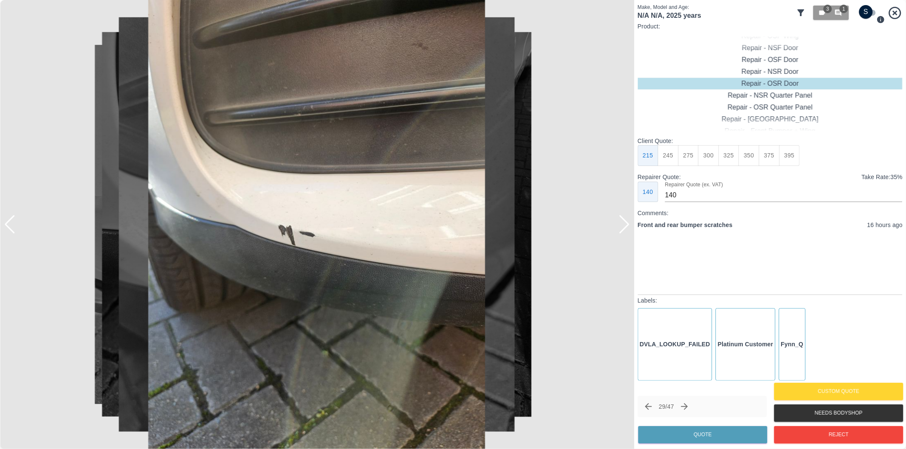
click at [622, 224] on div at bounding box center [623, 224] width 11 height 19
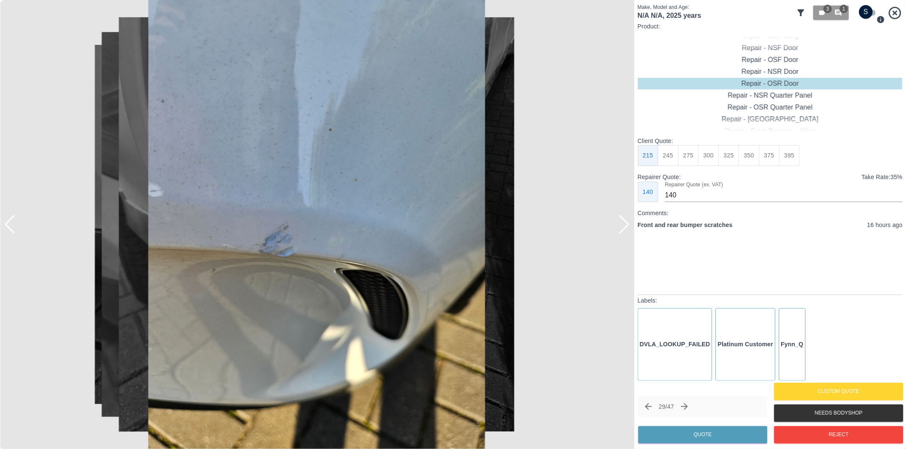
click at [622, 224] on div at bounding box center [623, 224] width 11 height 19
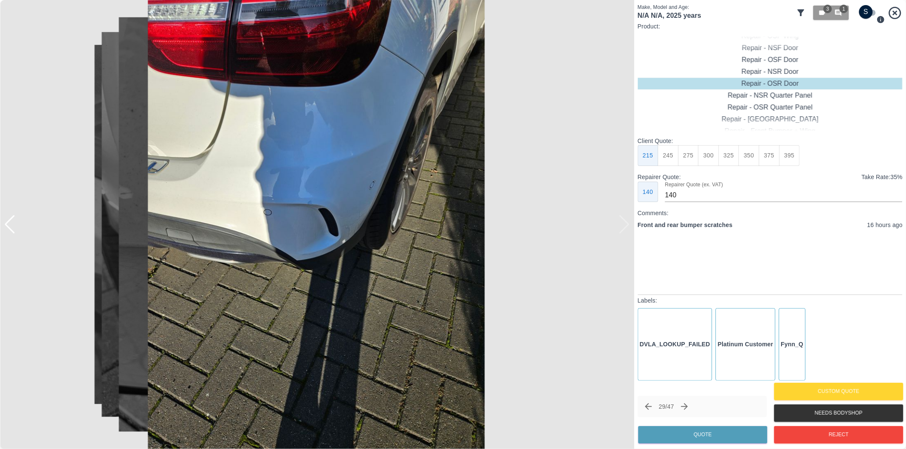
click at [622, 224] on div at bounding box center [317, 224] width 634 height 449
click at [11, 225] on div at bounding box center [9, 224] width 11 height 19
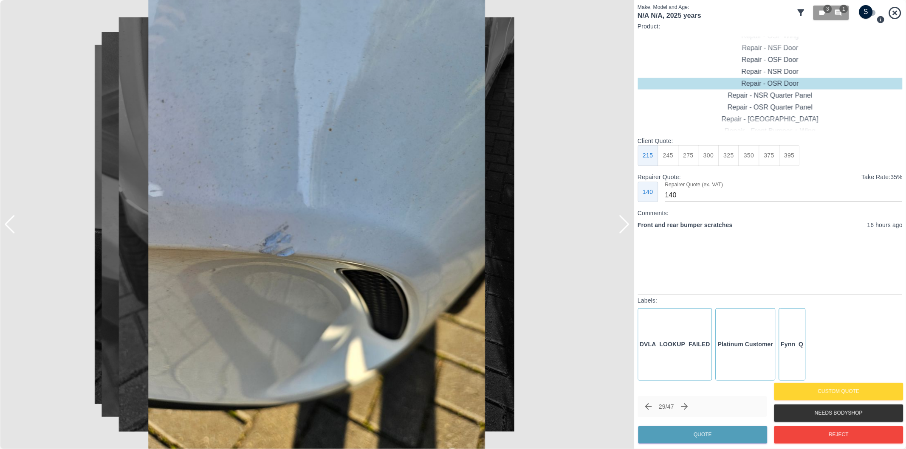
click at [11, 225] on div at bounding box center [9, 224] width 11 height 19
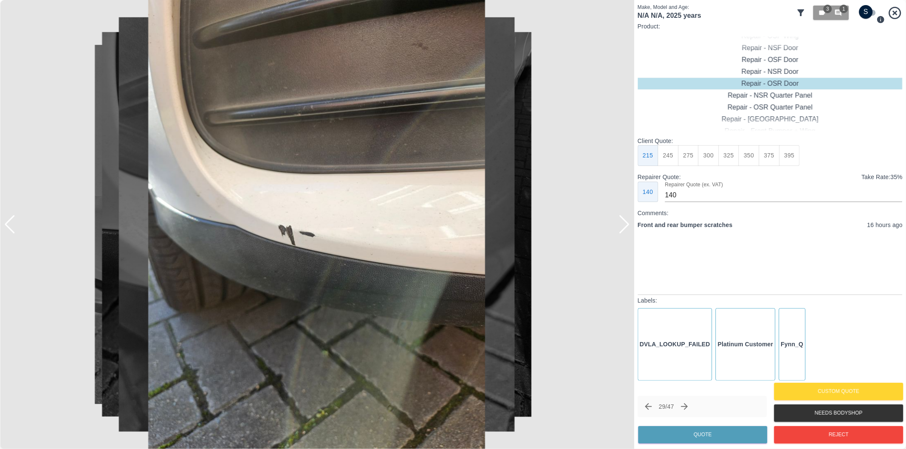
click at [11, 225] on div at bounding box center [9, 224] width 11 height 19
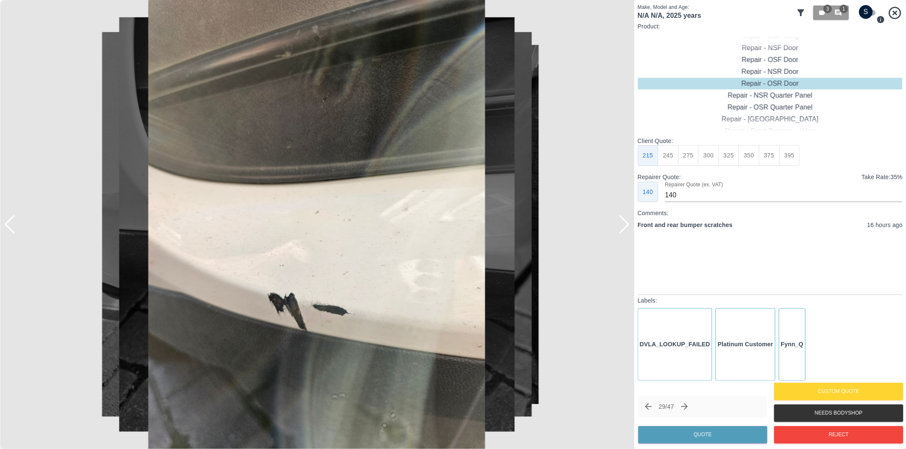
click at [11, 225] on div at bounding box center [9, 224] width 11 height 19
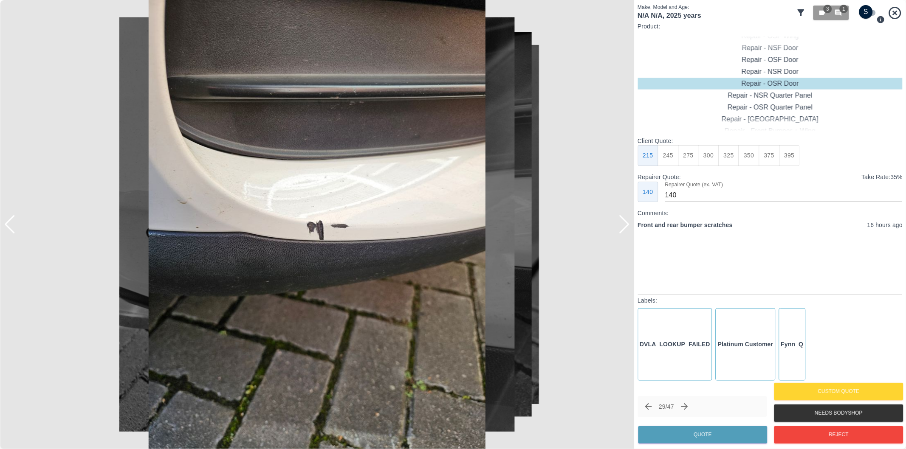
click at [11, 225] on div at bounding box center [9, 224] width 11 height 19
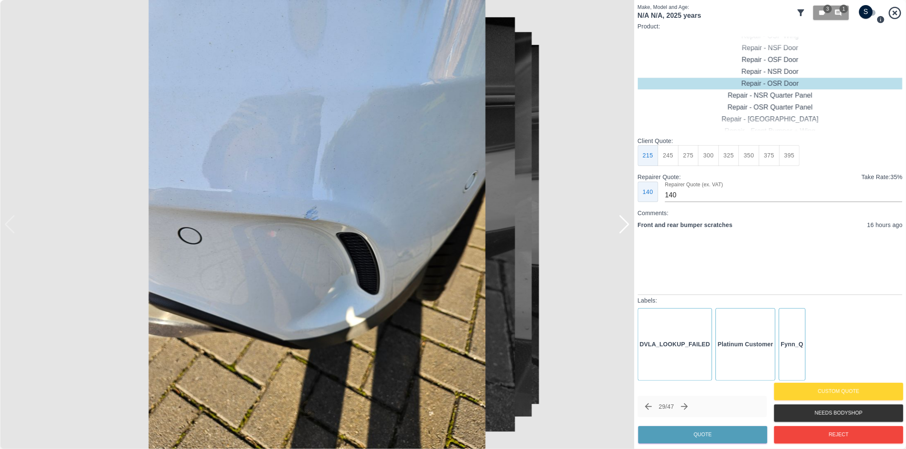
click at [11, 225] on img at bounding box center [317, 224] width 634 height 449
click at [871, 8] on input "checkbox" at bounding box center [865, 12] width 41 height 14
checkbox input "true"
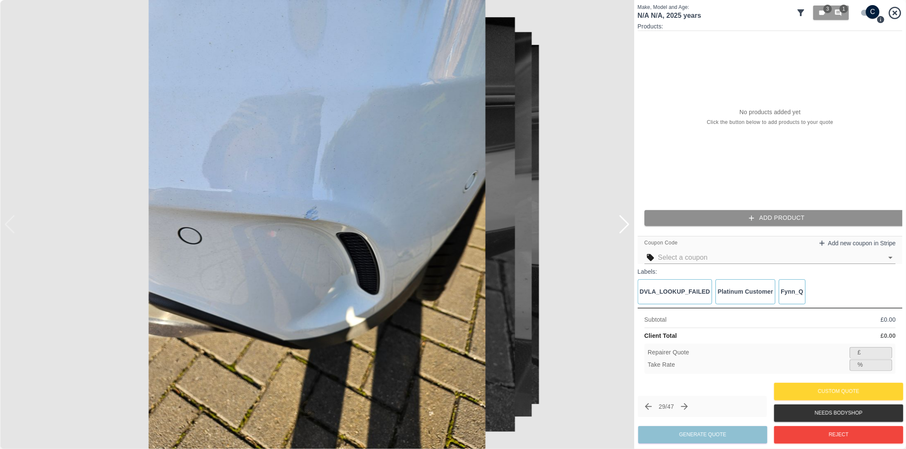
click at [759, 217] on button "Add Product" at bounding box center [776, 218] width 265 height 16
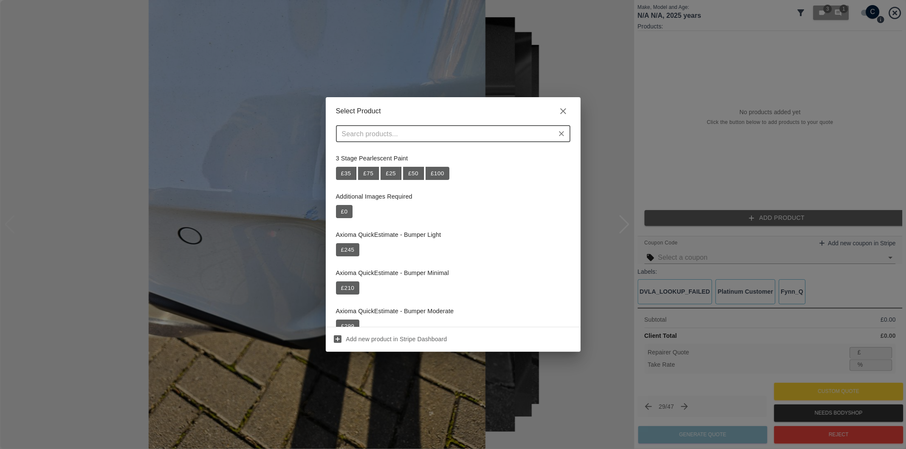
click at [436, 135] on input "text" at bounding box center [445, 134] width 215 height 12
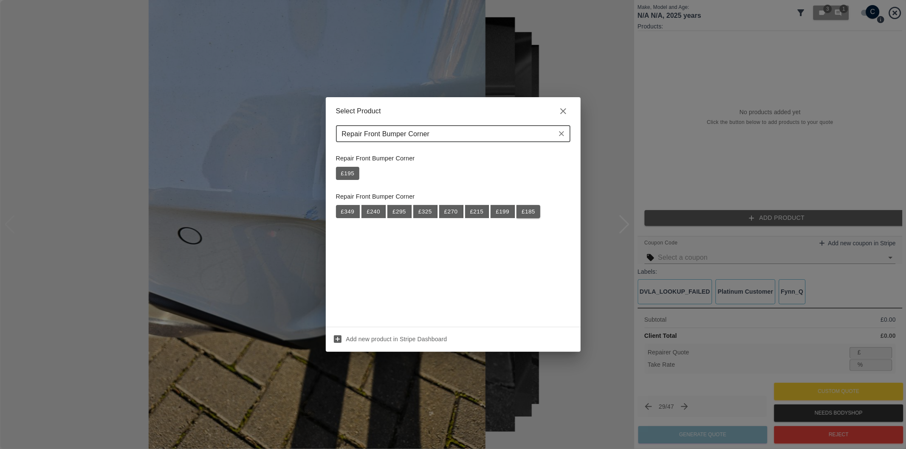
type input "Repair Front Bumper Corner"
click at [533, 214] on button "£ 185" at bounding box center [528, 212] width 24 height 14
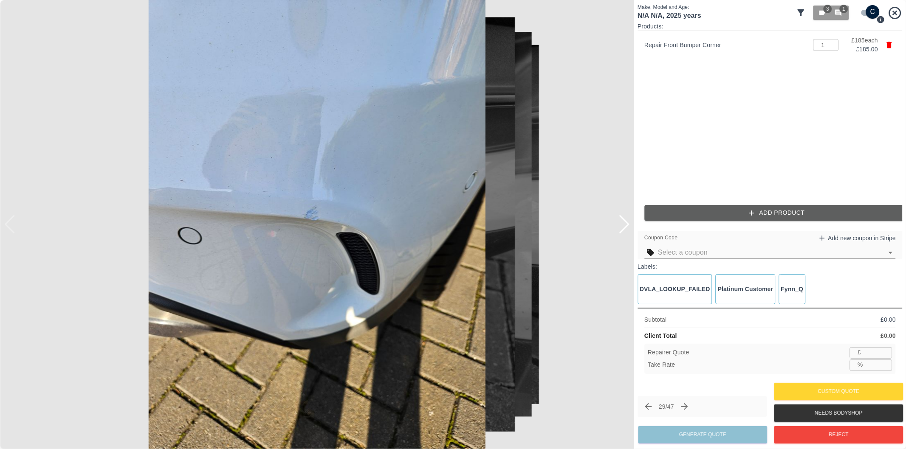
type input "120"
type input "35.1"
click at [763, 215] on button "Add Product" at bounding box center [776, 213] width 265 height 16
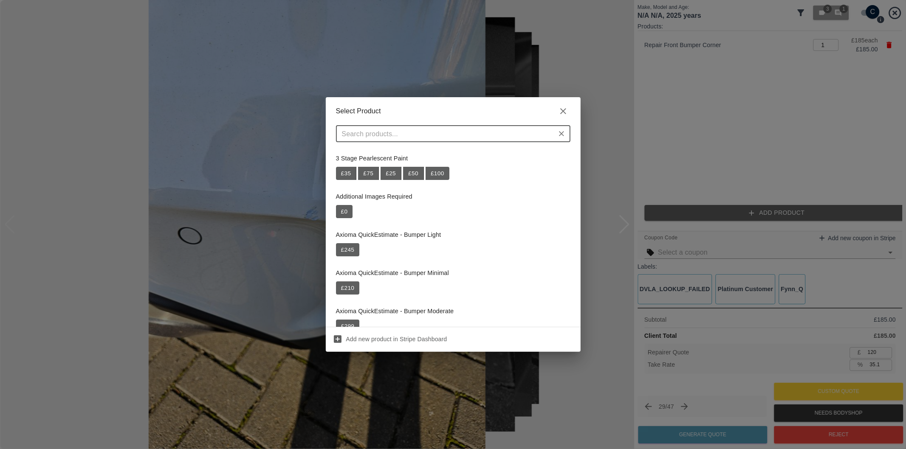
click at [502, 133] on input "text" at bounding box center [445, 134] width 215 height 12
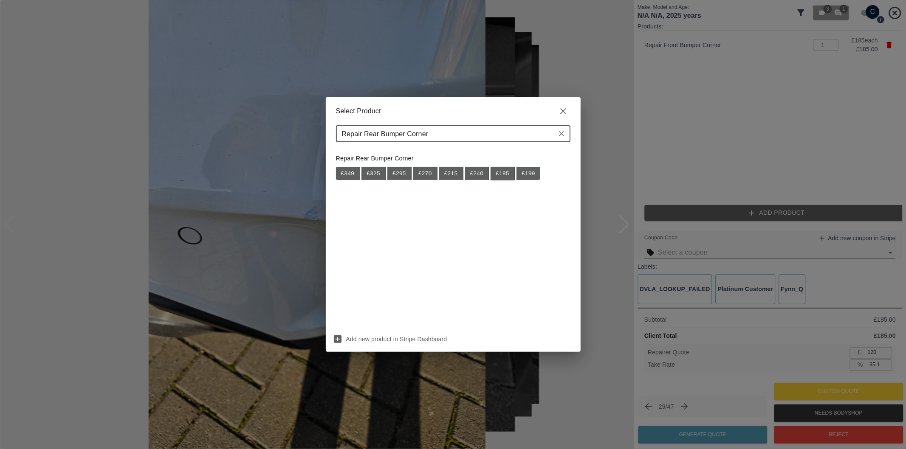
type input "Repair Rear Bumper Corner"
click at [506, 175] on button "£ 185" at bounding box center [502, 174] width 24 height 14
type input "240"
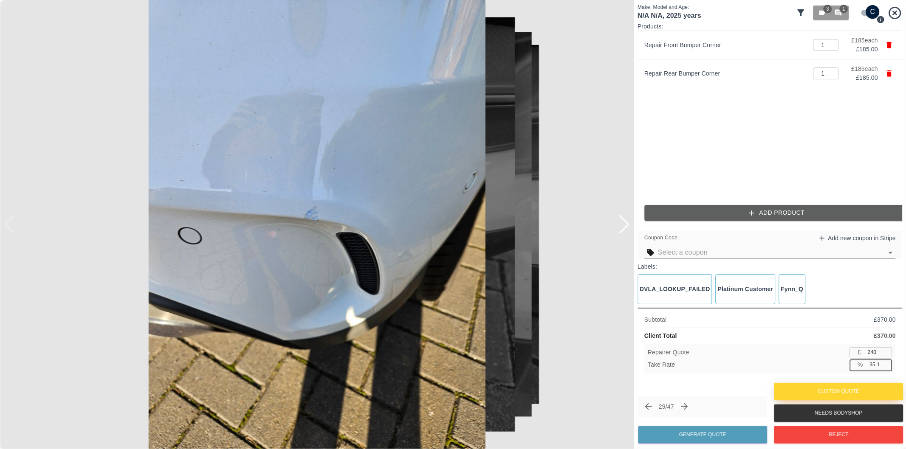
drag, startPoint x: 875, startPoint y: 366, endPoint x: 882, endPoint y: 400, distance: 34.0
click at [874, 367] on input "35.1" at bounding box center [879, 365] width 26 height 11
type input "37.1"
type input "232"
type input "37.3"
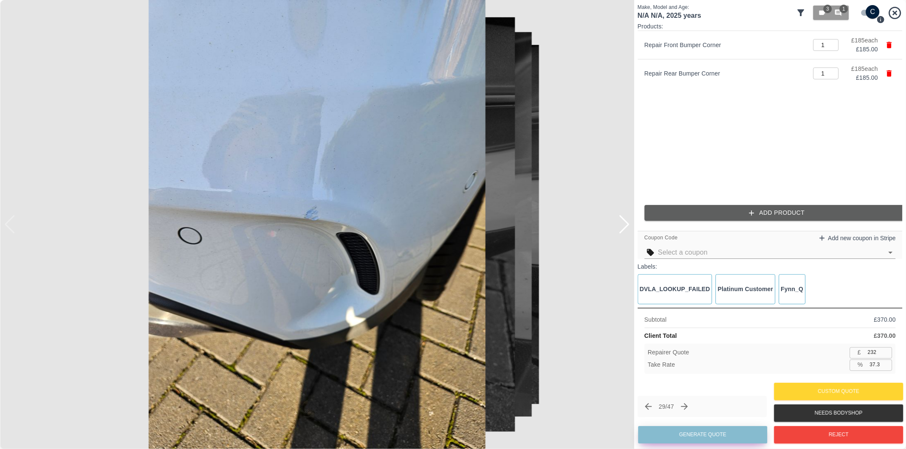
click at [720, 440] on button "Generate Quote" at bounding box center [702, 434] width 129 height 17
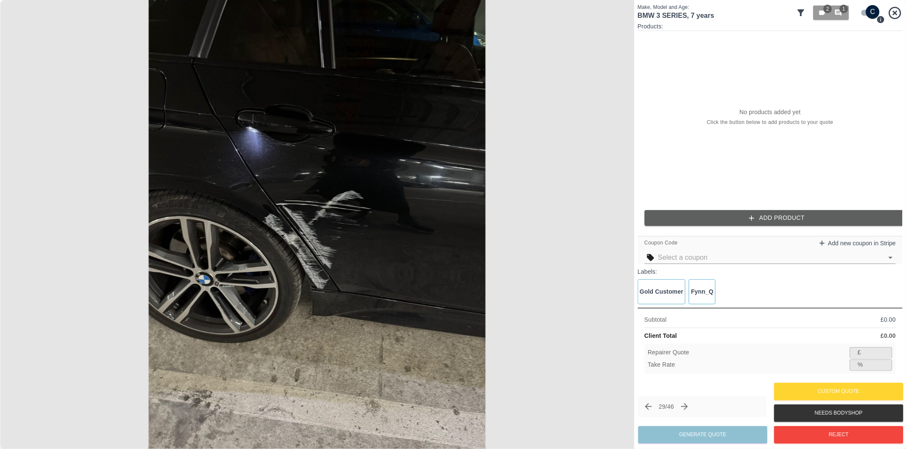
click at [319, 230] on img at bounding box center [317, 224] width 634 height 449
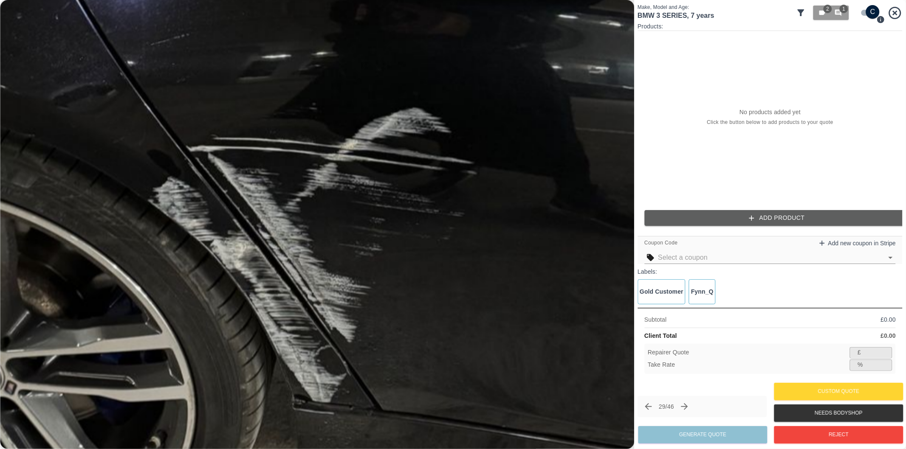
click at [319, 230] on img at bounding box center [311, 210] width 1902 height 1348
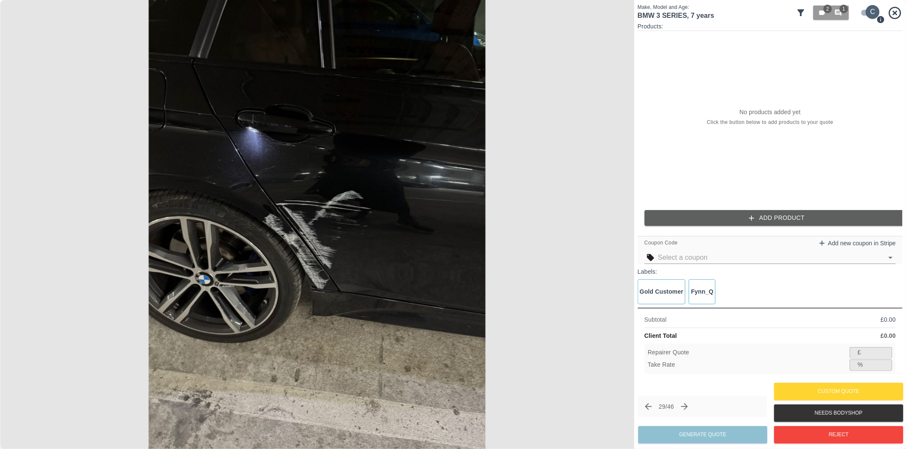
click at [868, 15] on input "checkbox" at bounding box center [872, 12] width 41 height 14
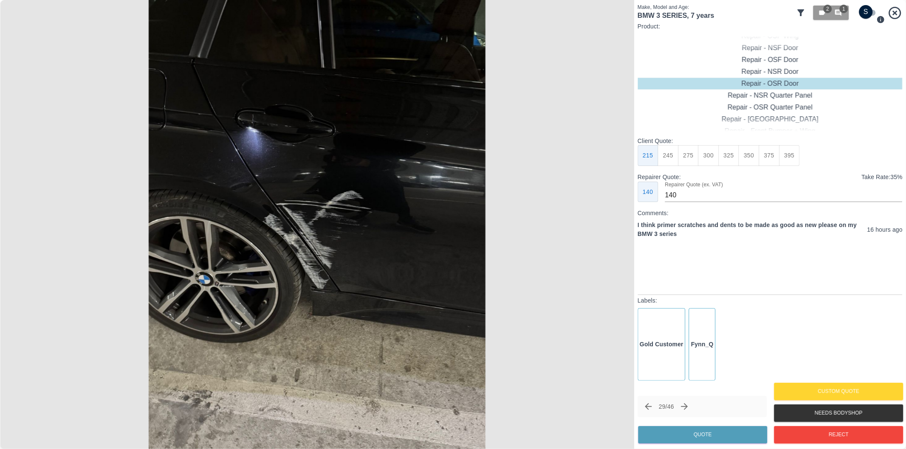
click at [869, 10] on input "checkbox" at bounding box center [865, 12] width 41 height 14
checkbox input "true"
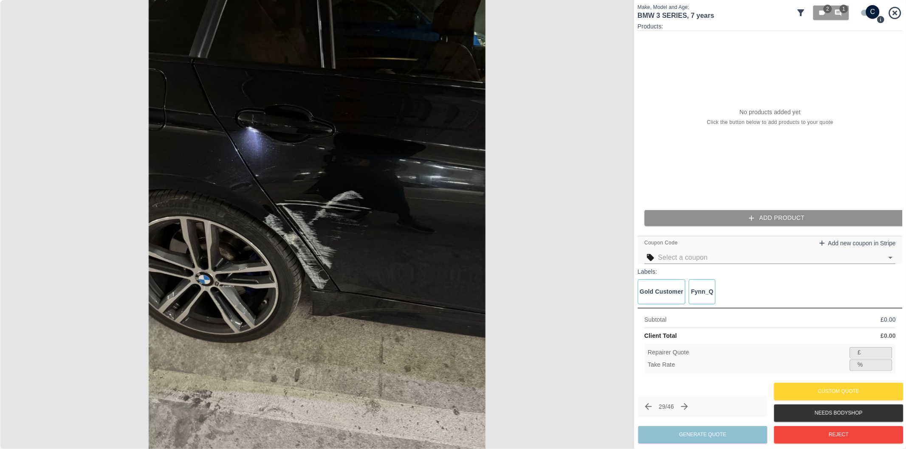
click at [777, 215] on button "Add Product" at bounding box center [776, 218] width 265 height 16
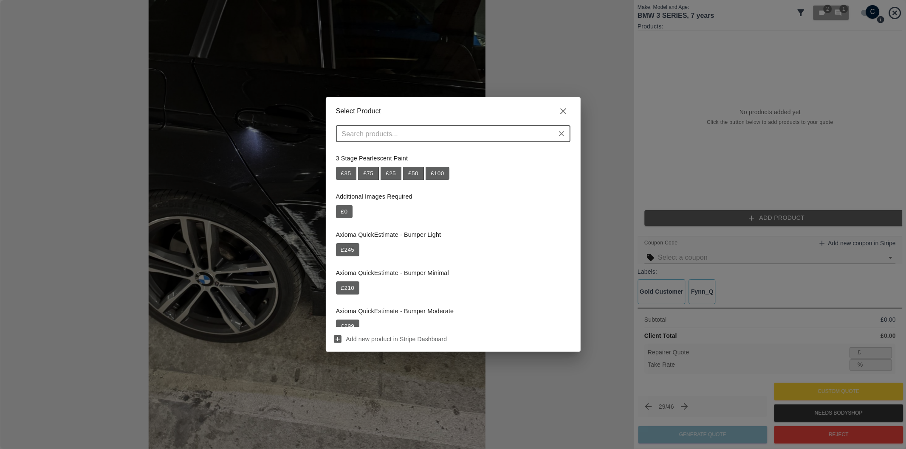
click at [430, 128] on input "text" at bounding box center [445, 134] width 215 height 12
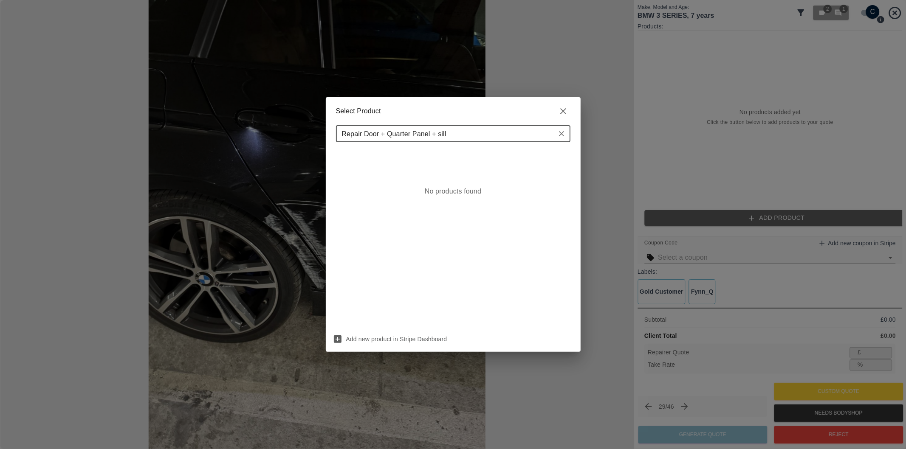
type input "Repair Door + Quarter Panel + sill"
click at [558, 112] on icon "button" at bounding box center [563, 111] width 10 height 10
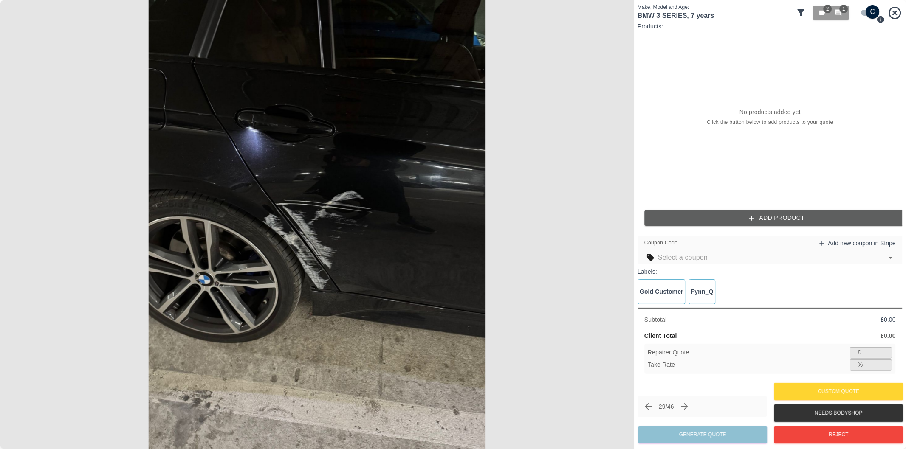
click at [774, 219] on button "Add Product" at bounding box center [776, 218] width 265 height 16
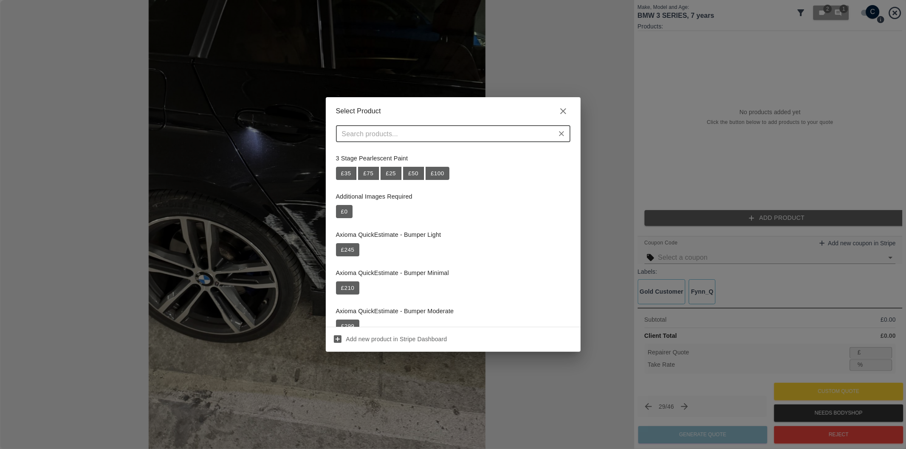
click at [422, 135] on input "text" at bounding box center [445, 134] width 215 height 12
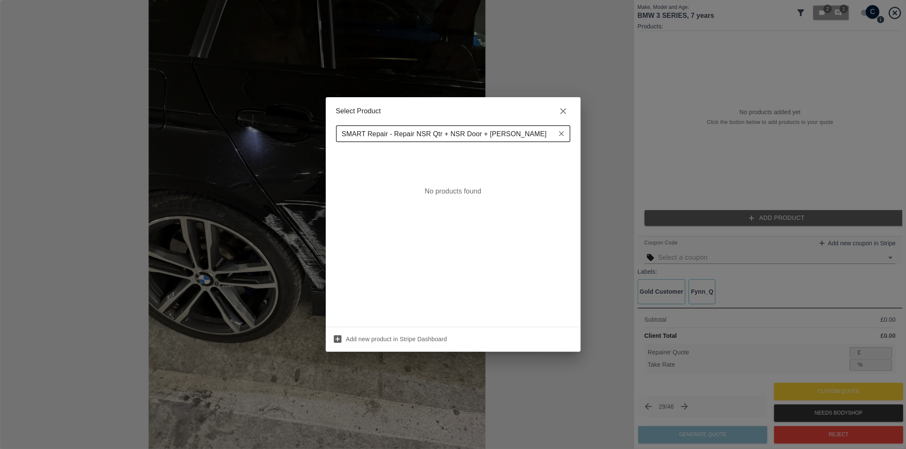
click at [422, 132] on input "SMART Repair - Repair NSR Qtr + NSR Door + NS Sill" at bounding box center [445, 134] width 215 height 12
click at [452, 135] on input "SMART Repair - Repair oSR Qtr + NSR Door + NS Sill" at bounding box center [445, 134] width 215 height 12
click at [455, 133] on input "SMART Repair - Repair oSR Qtr + NSR Door + NS Sill" at bounding box center [445, 134] width 215 height 12
click at [492, 132] on input "SMART Repair - Repair oSR Qtr + oSR Door + NS Sill" at bounding box center [445, 134] width 215 height 12
click at [395, 131] on input "SMART Repair - Repair oSR Qtr + oSR Door + oS Sill" at bounding box center [445, 134] width 215 height 12
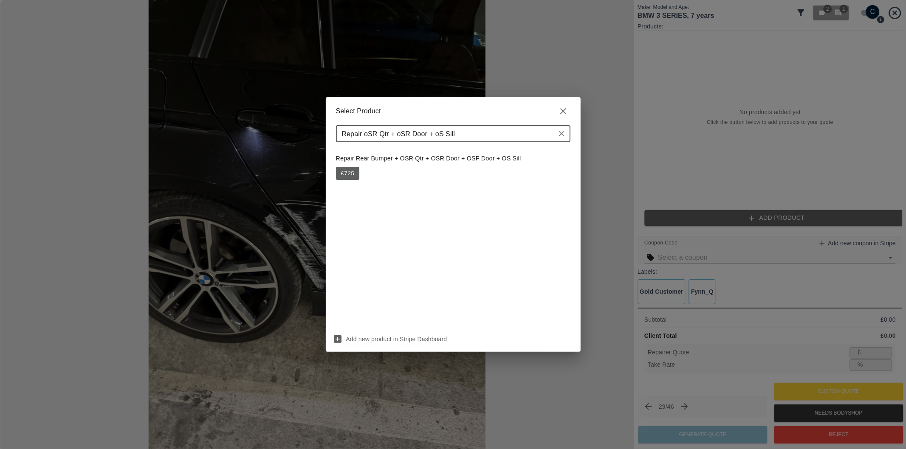
type input "Repair oSR Qtr + oSR Door + oS Sill"
click at [563, 112] on icon "button" at bounding box center [563, 111] width 6 height 6
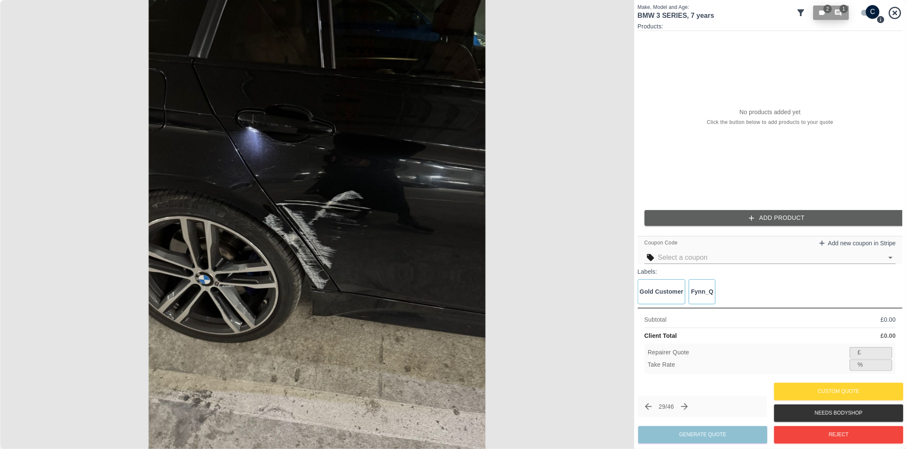
click at [848, 15] on button "2 1" at bounding box center [831, 13] width 36 height 14
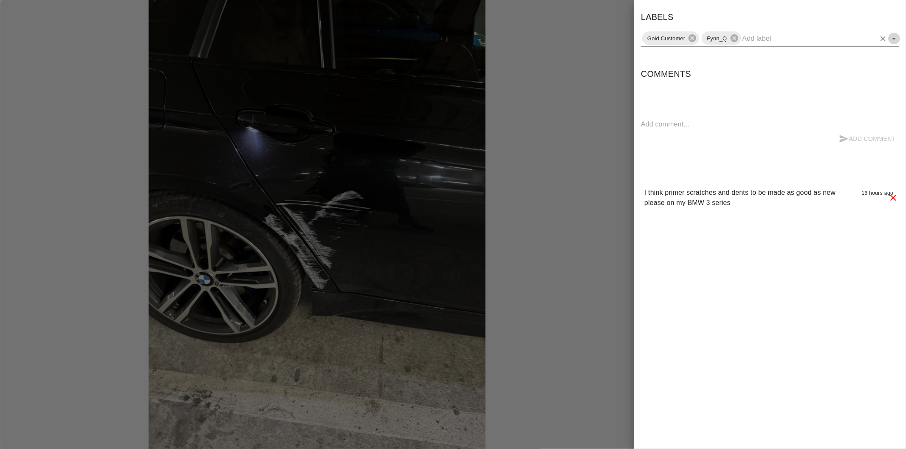
click at [896, 39] on icon "Open" at bounding box center [894, 39] width 10 height 10
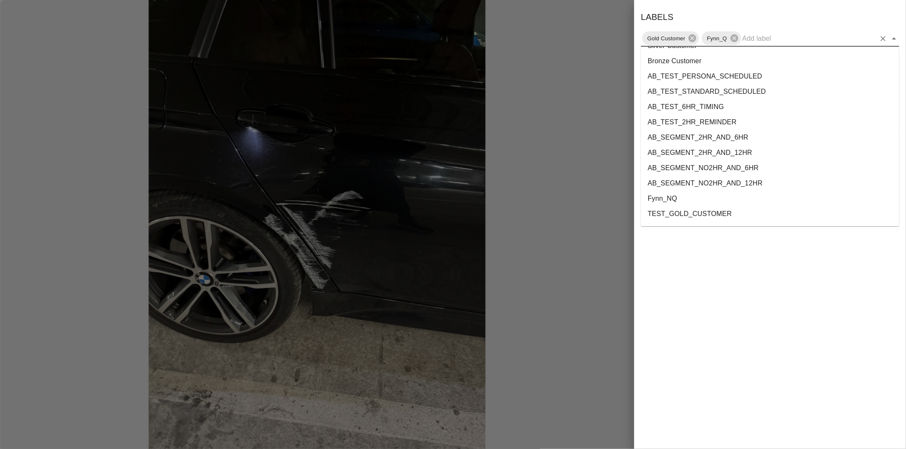
scroll to position [1554, 0]
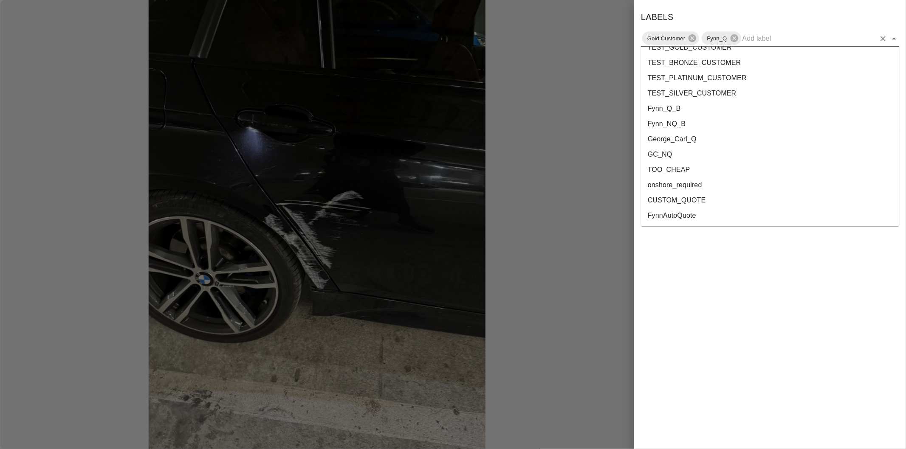
click at [712, 183] on li "onshore_required" at bounding box center [770, 184] width 258 height 15
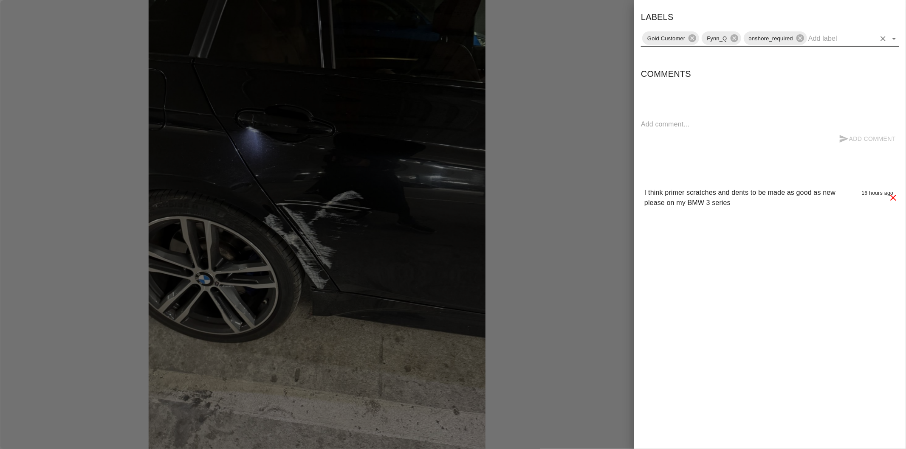
click at [893, 39] on icon "Open" at bounding box center [894, 39] width 10 height 10
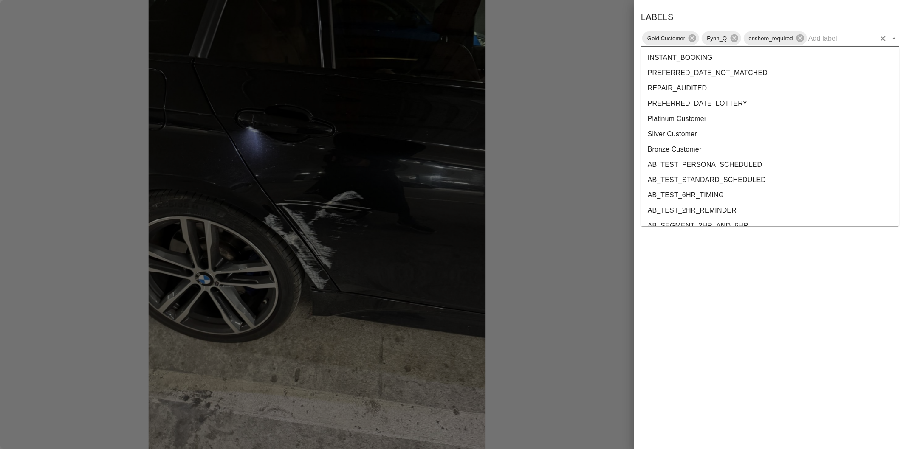
scroll to position [1538, 0]
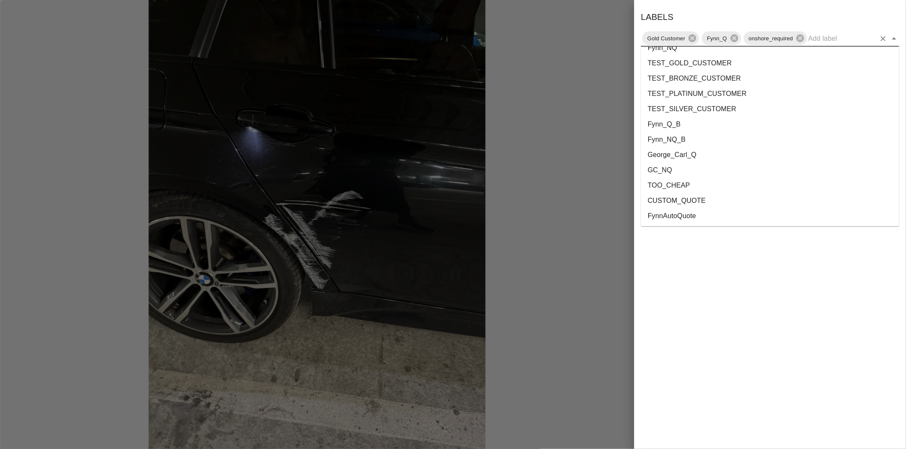
click at [709, 150] on li "George_Carl_Q" at bounding box center [770, 154] width 258 height 15
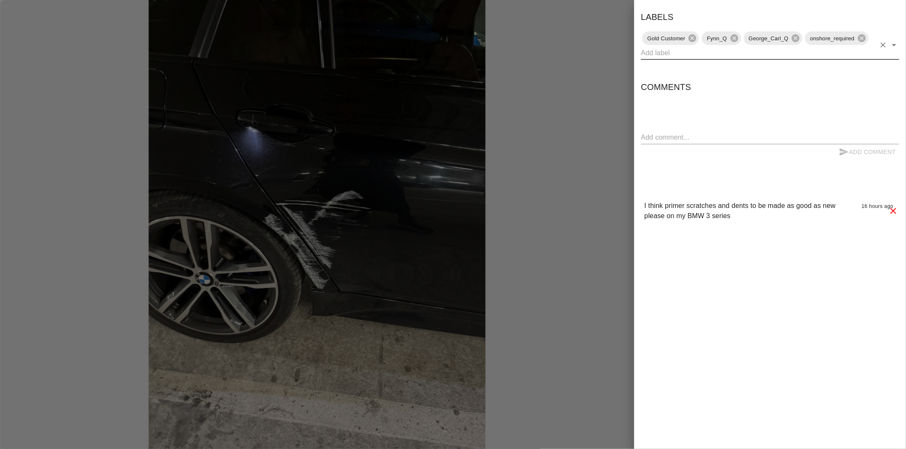
click at [618, 136] on div at bounding box center [453, 224] width 906 height 449
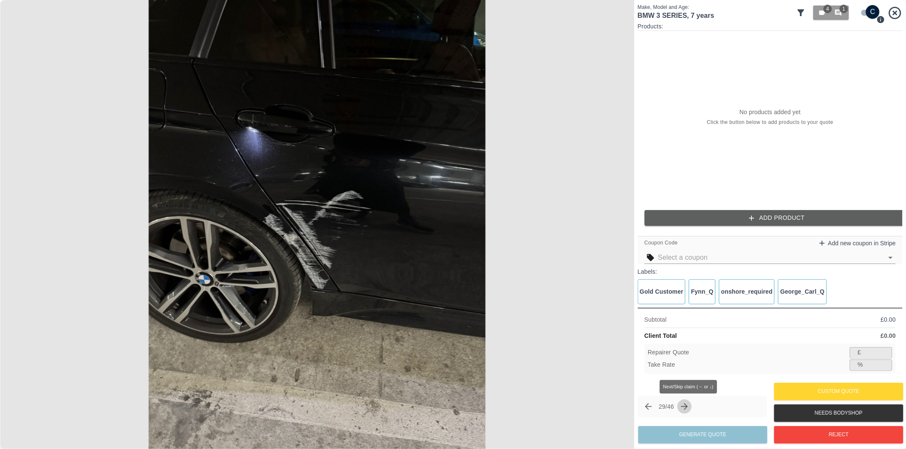
click at [689, 406] on icon "Next claim" at bounding box center [684, 407] width 10 height 10
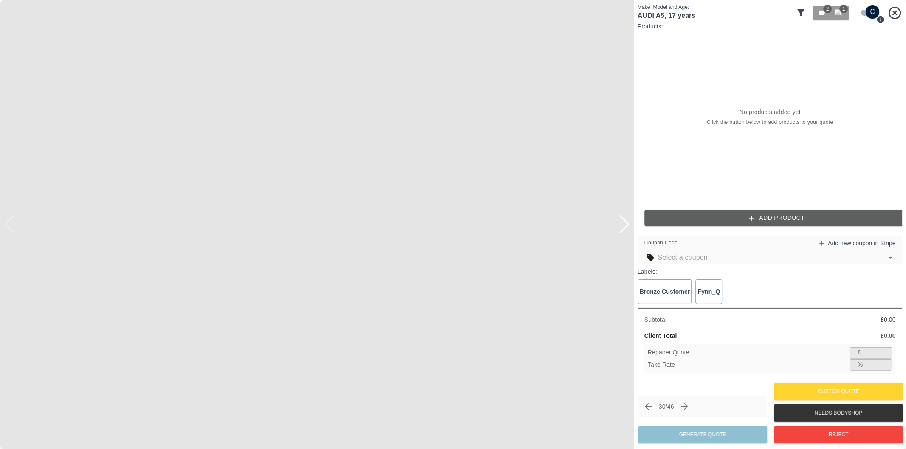
click at [625, 228] on div at bounding box center [623, 224] width 11 height 19
click at [831, 434] on button "Reject" at bounding box center [838, 434] width 129 height 17
click at [864, 15] on input "checkbox" at bounding box center [872, 12] width 41 height 14
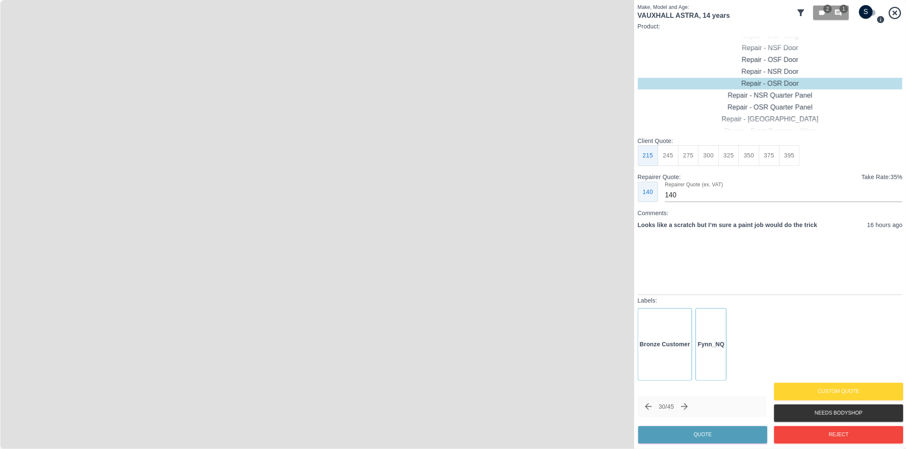
click at [867, 11] on input "checkbox" at bounding box center [865, 12] width 41 height 14
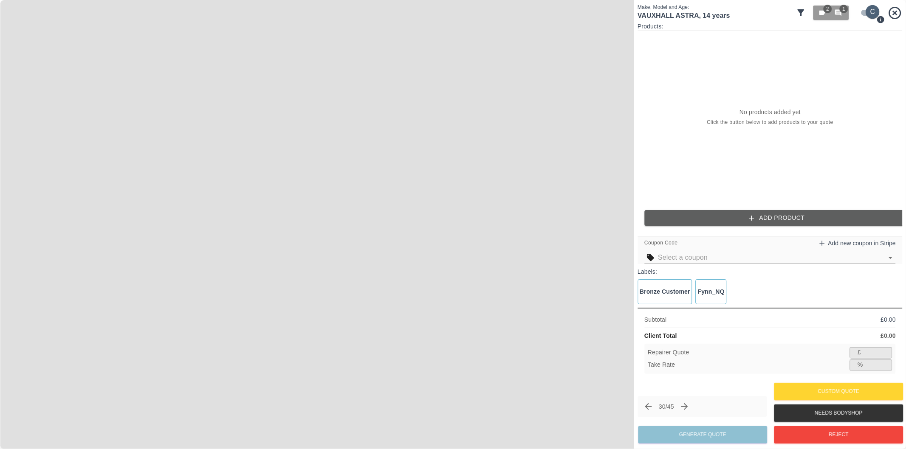
click at [867, 11] on input "checkbox" at bounding box center [872, 12] width 41 height 14
checkbox input "false"
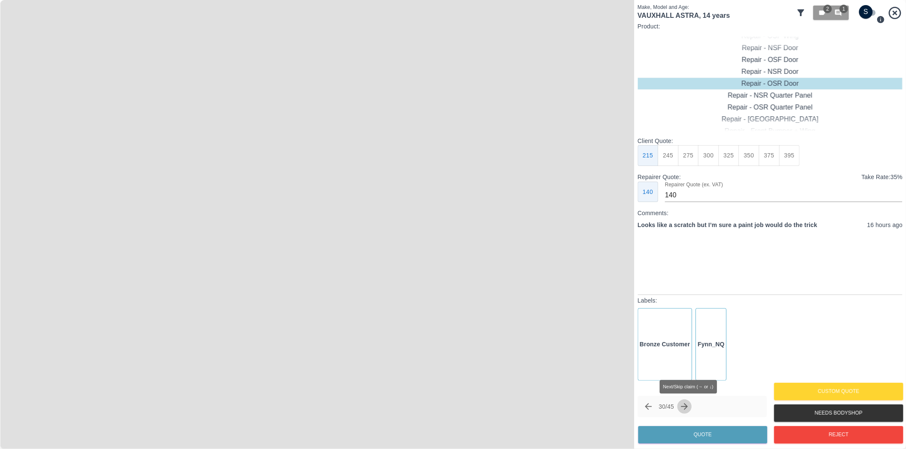
click at [687, 405] on icon "Next claim" at bounding box center [684, 407] width 10 height 10
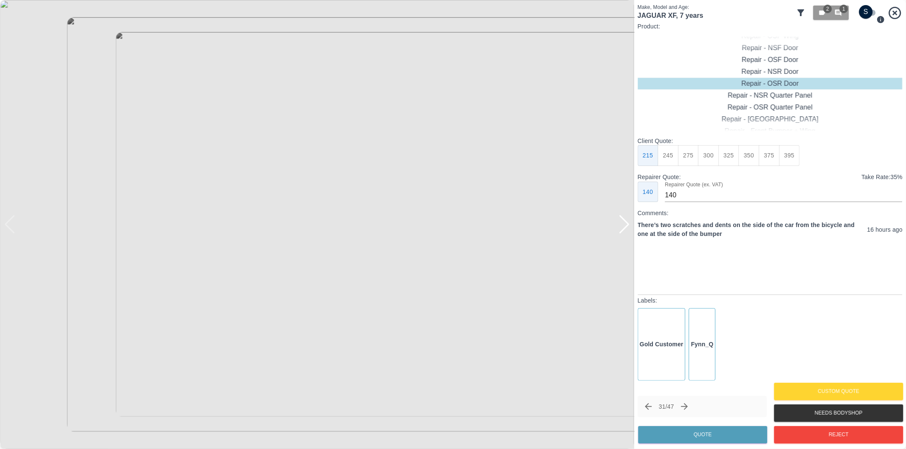
click at [625, 226] on div at bounding box center [623, 224] width 11 height 19
click at [625, 226] on div at bounding box center [317, 224] width 634 height 449
click at [17, 231] on div at bounding box center [317, 224] width 634 height 449
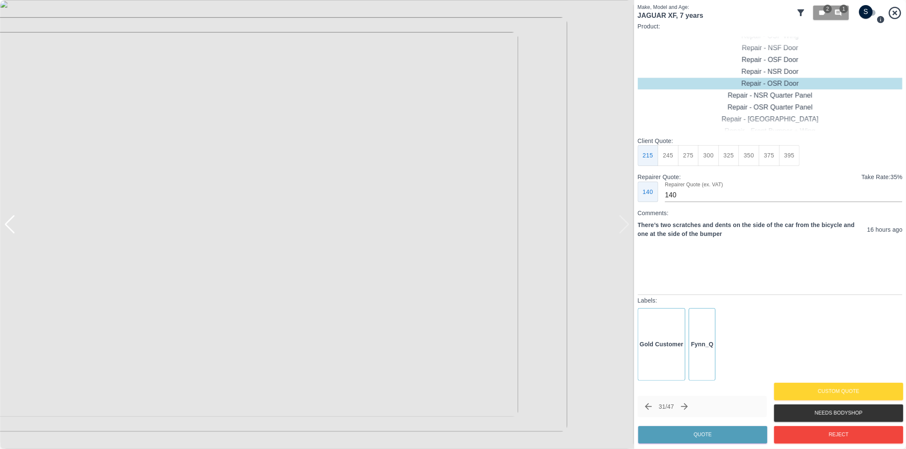
click at [6, 226] on div at bounding box center [4, 224] width 8 height 449
click at [13, 226] on div at bounding box center [9, 224] width 11 height 19
click at [864, 14] on input "checkbox" at bounding box center [865, 12] width 41 height 14
checkbox input "true"
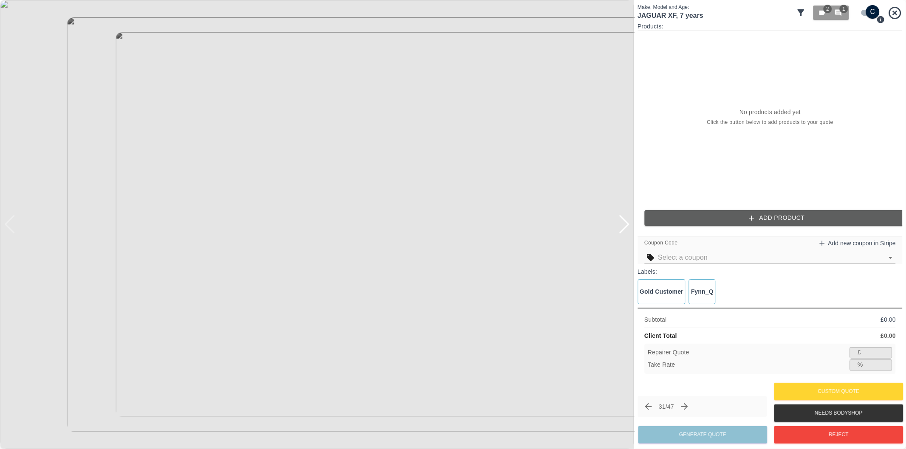
click at [623, 228] on div at bounding box center [623, 224] width 11 height 19
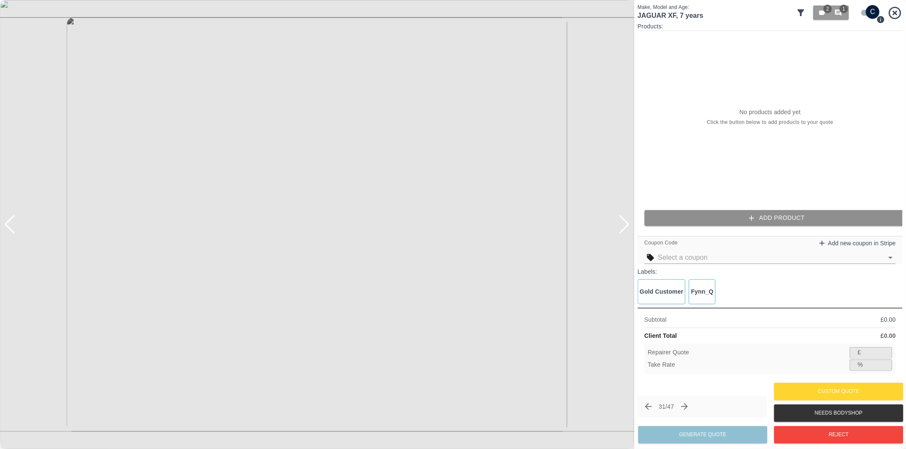
click at [796, 222] on button "Add Product" at bounding box center [776, 218] width 265 height 16
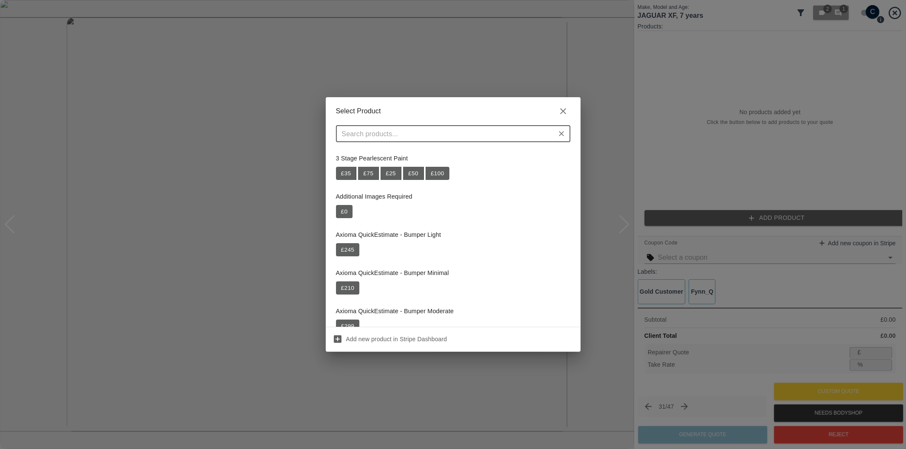
click at [459, 133] on input "text" at bounding box center [445, 134] width 215 height 12
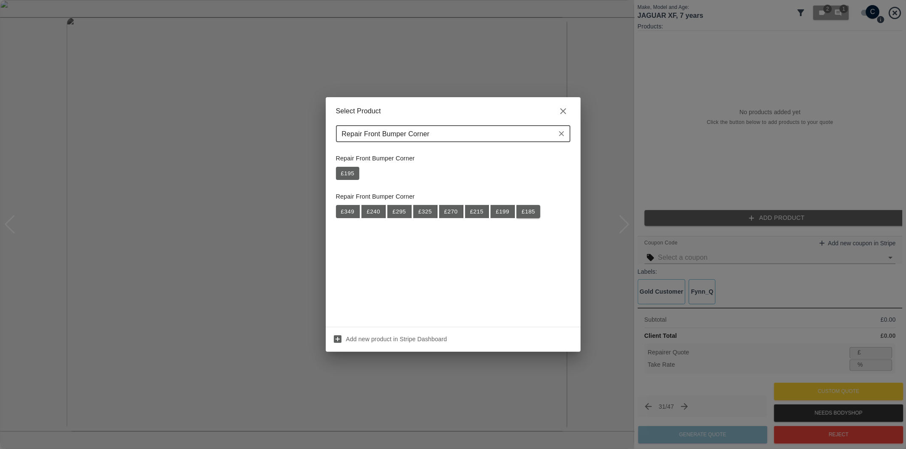
type input "Repair Front Bumper Corner"
click at [523, 214] on button "£ 185" at bounding box center [528, 212] width 24 height 14
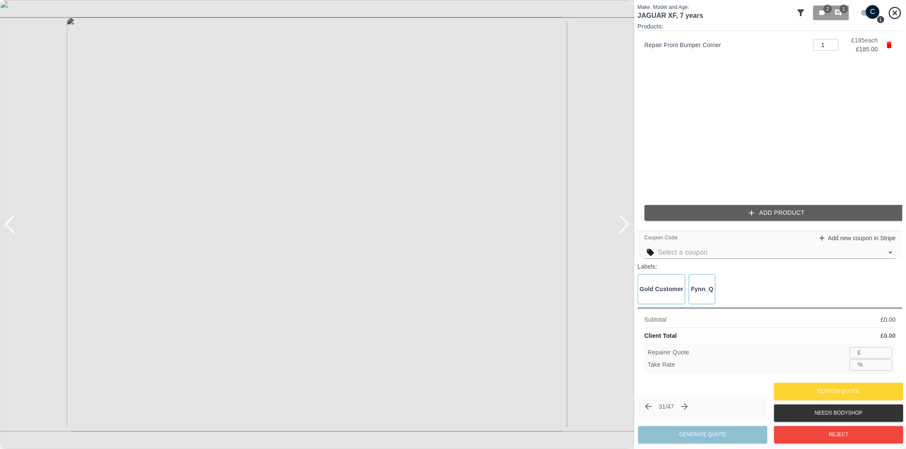
type input "120"
type input "35.1"
click at [762, 212] on button "Add Product" at bounding box center [776, 213] width 265 height 16
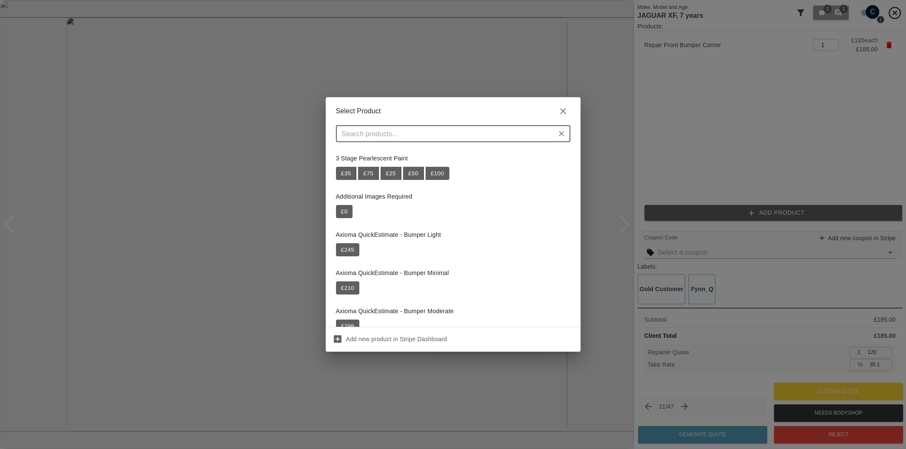
click at [412, 137] on input "text" at bounding box center [445, 134] width 215 height 12
paste input "Repair Door Mirror"
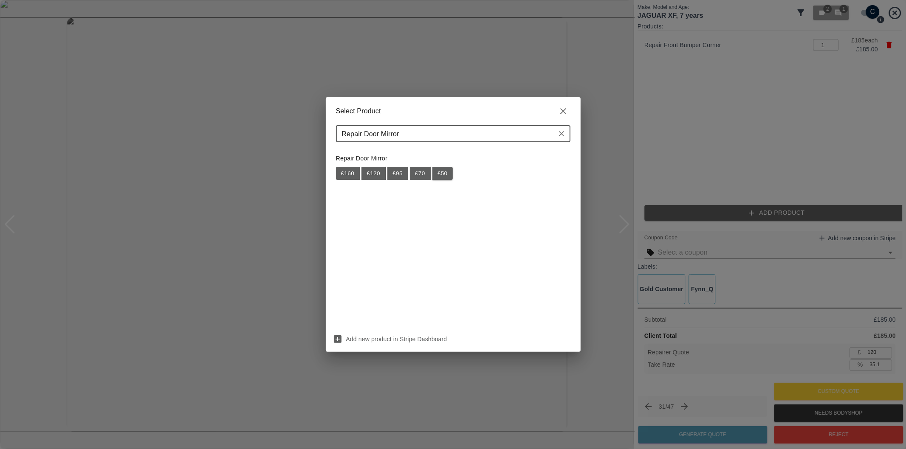
type input "Repair Door Mirror"
click at [443, 176] on button "£ 50" at bounding box center [442, 174] width 20 height 14
type input "152"
type input "35.3"
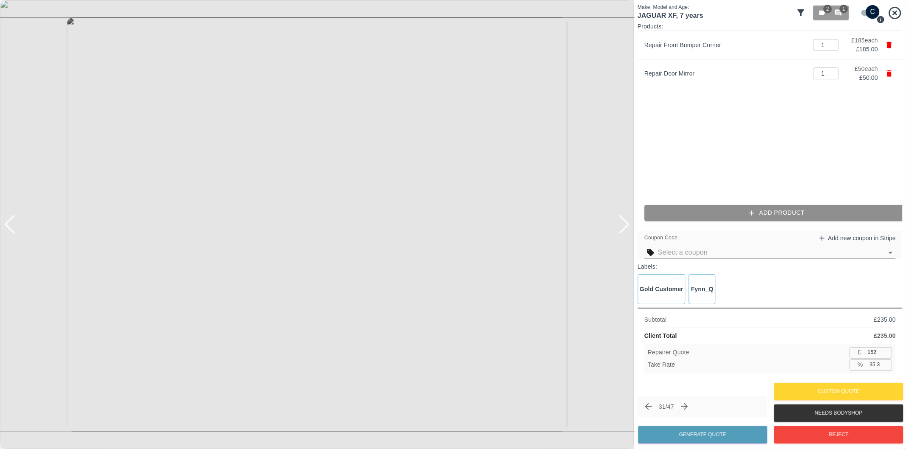
click at [746, 213] on button "Add Product" at bounding box center [776, 213] width 265 height 16
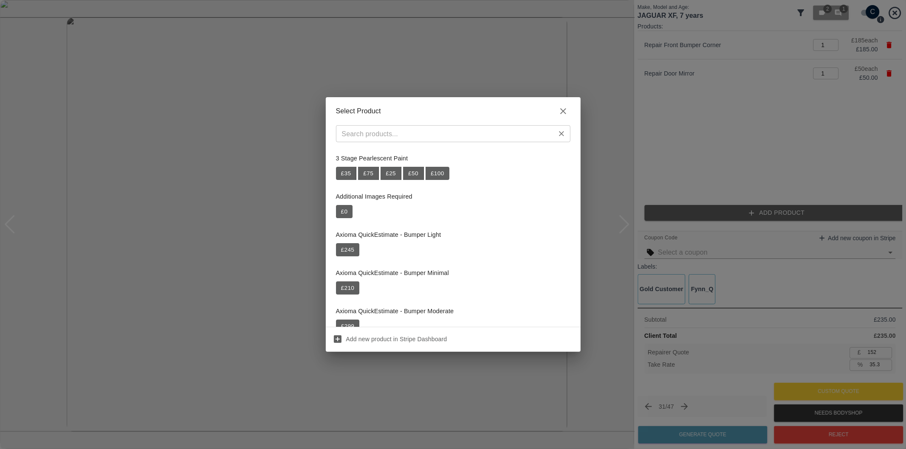
click at [455, 142] on div "​" at bounding box center [453, 133] width 234 height 17
paste input "Repair Door + Door"
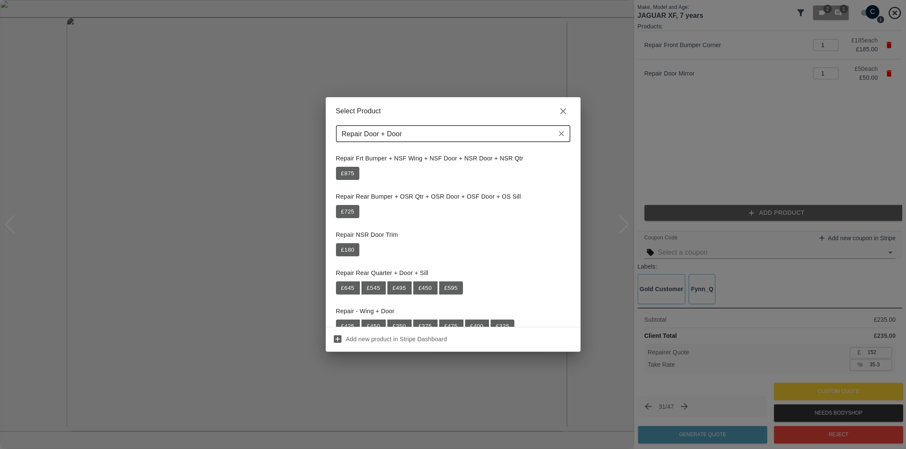
scroll to position [94, 0]
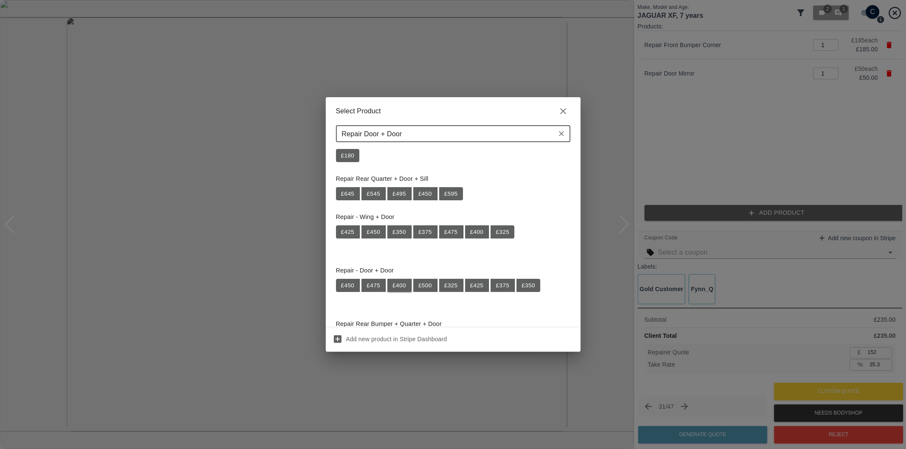
type input "Repair Door + Door"
click at [400, 285] on button "£ 400" at bounding box center [399, 286] width 24 height 14
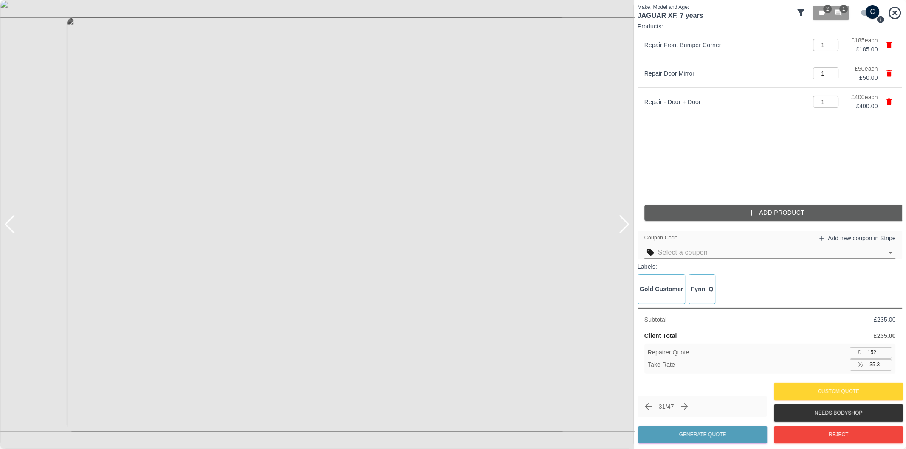
type input "412"
click at [875, 366] on input "35.1" at bounding box center [879, 365] width 26 height 11
type input "38.1"
type input "393"
type input "38.1"
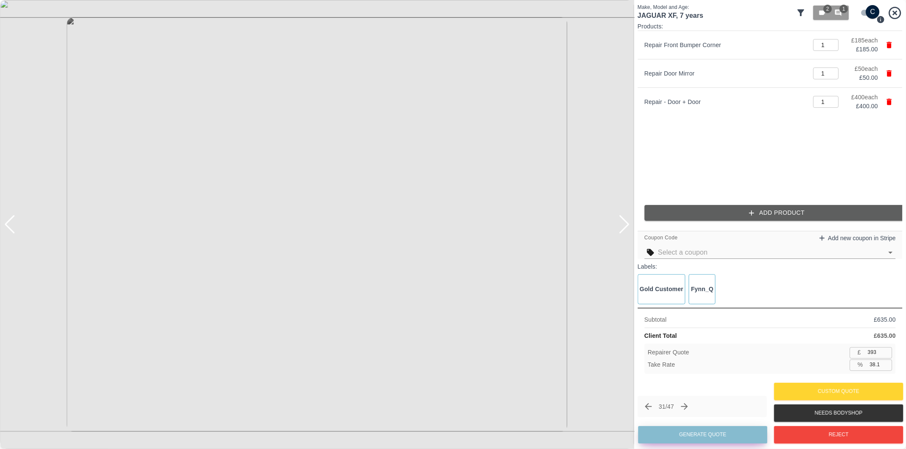
click at [707, 432] on button "Generate Quote" at bounding box center [702, 434] width 129 height 17
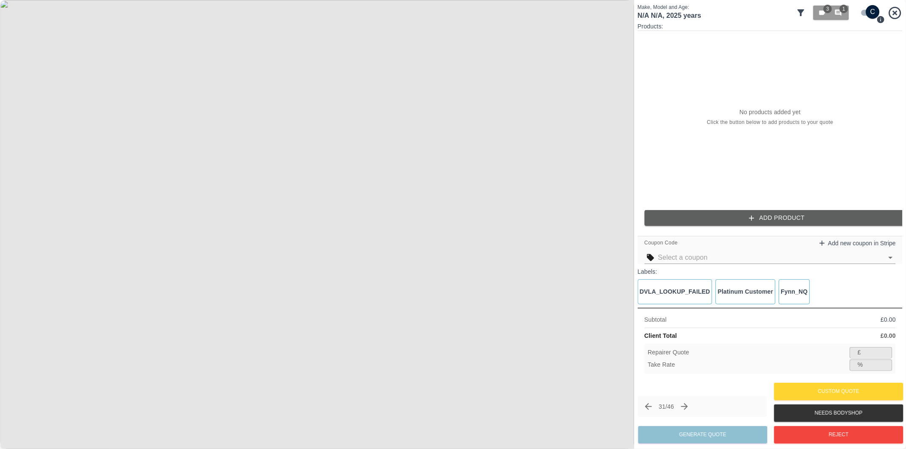
click at [864, 13] on input "checkbox" at bounding box center [872, 12] width 41 height 14
checkbox input "false"
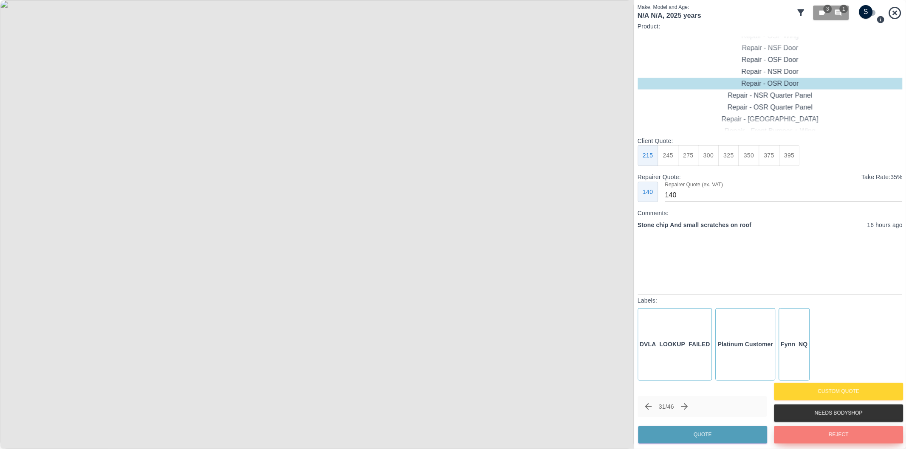
click at [818, 433] on button "Reject" at bounding box center [838, 434] width 129 height 17
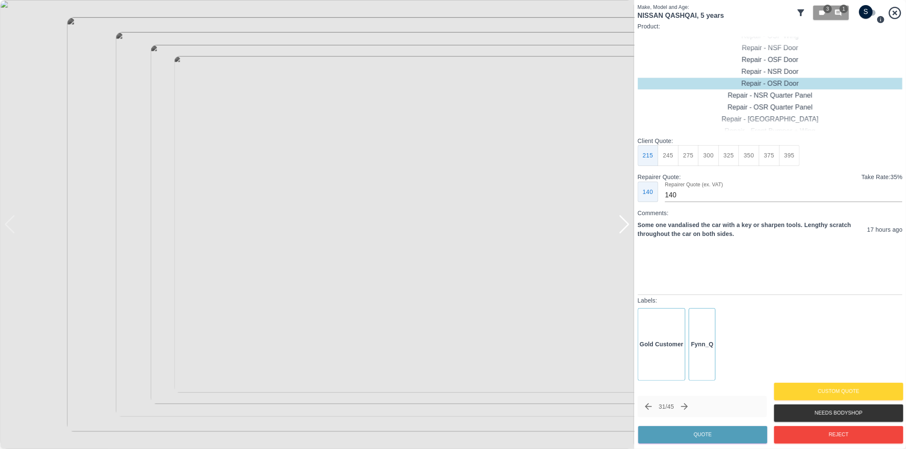
click at [626, 228] on div at bounding box center [623, 224] width 11 height 19
click at [626, 227] on div at bounding box center [623, 224] width 11 height 19
click at [626, 227] on div at bounding box center [317, 224] width 634 height 449
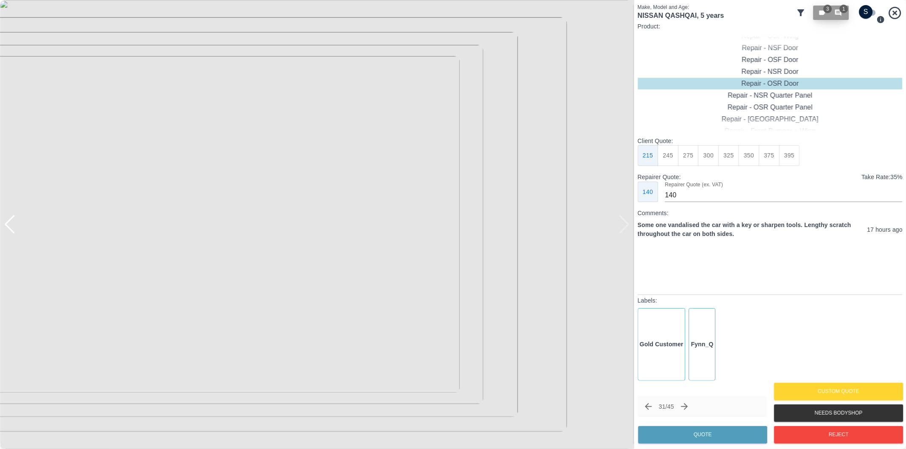
click at [842, 14] on icon "button" at bounding box center [838, 13] width 8 height 8
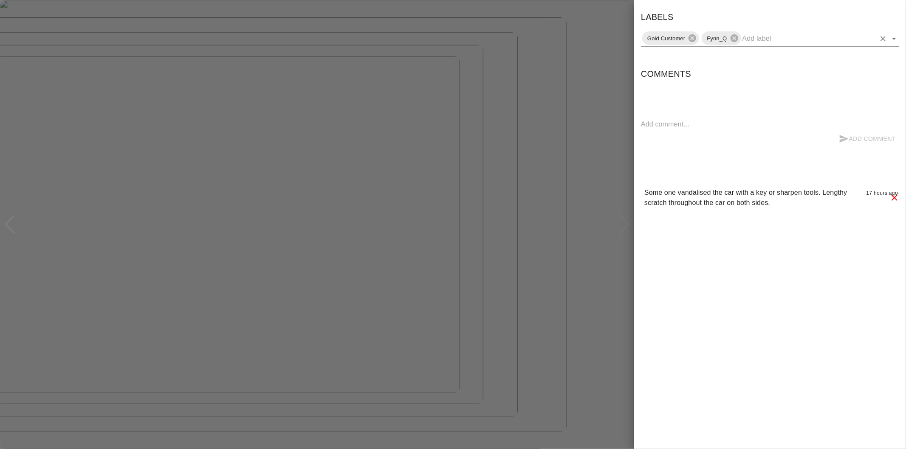
click at [896, 36] on icon "Open" at bounding box center [894, 39] width 10 height 10
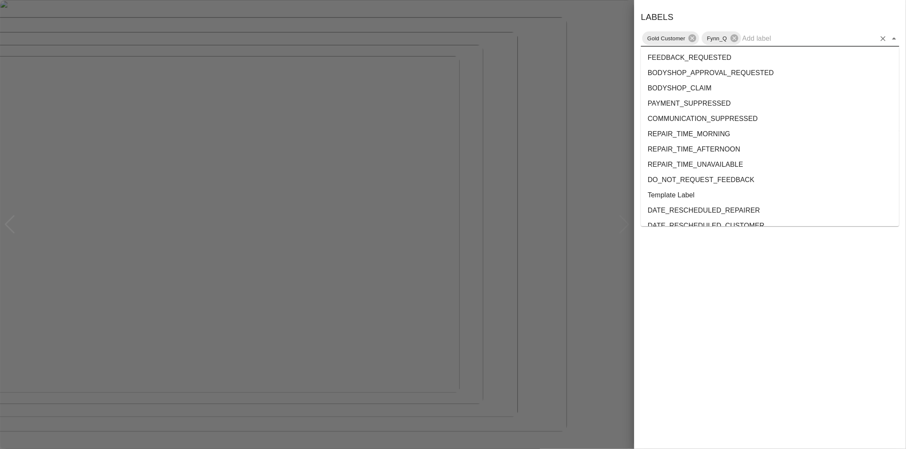
scroll to position [1554, 0]
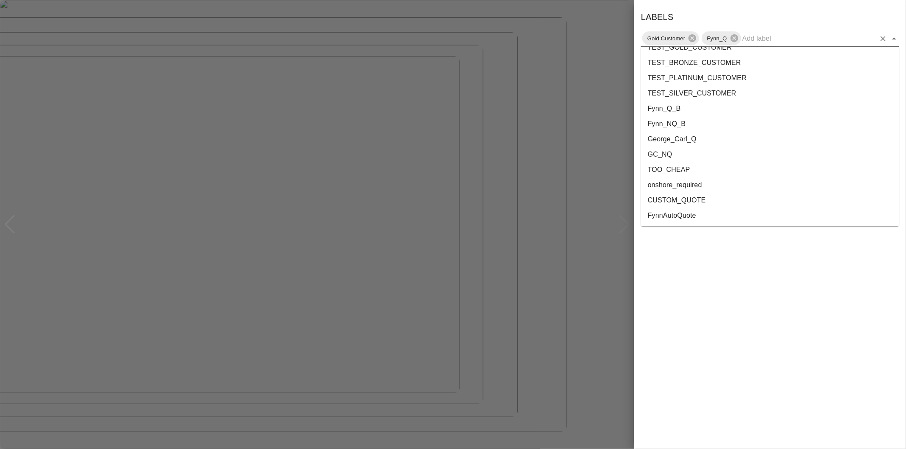
click at [709, 183] on li "onshore_required" at bounding box center [770, 184] width 258 height 15
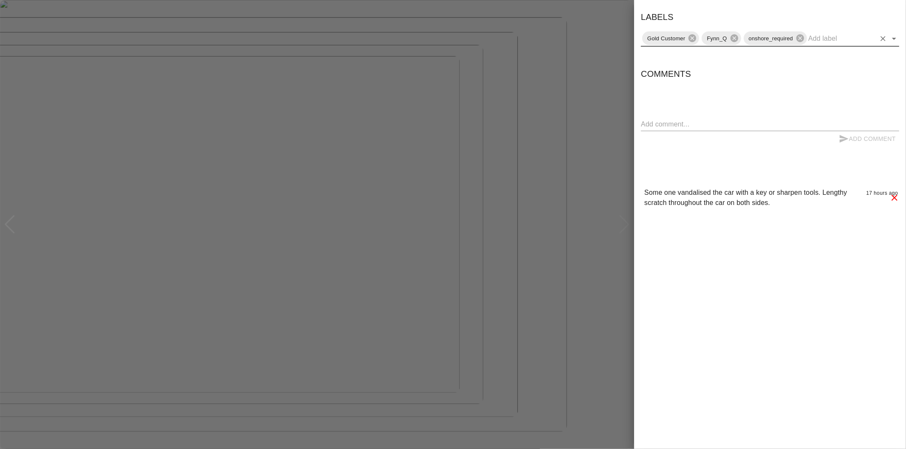
click at [896, 37] on icon "Open" at bounding box center [894, 39] width 10 height 10
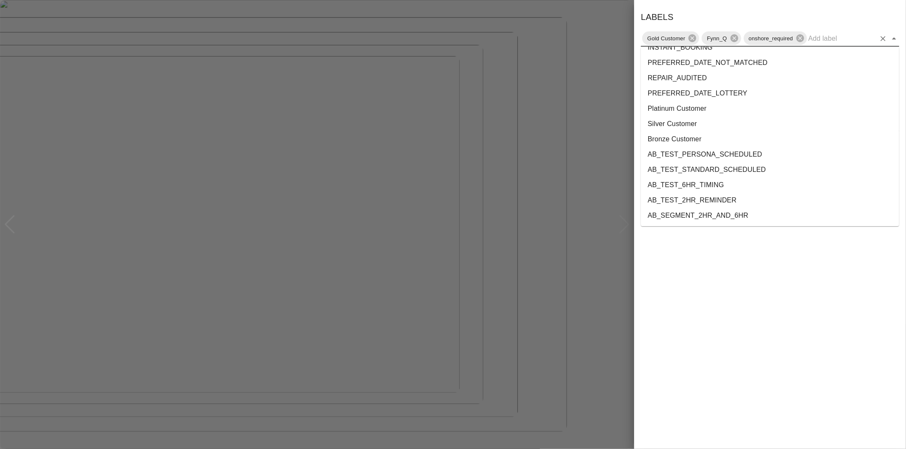
scroll to position [1538, 0]
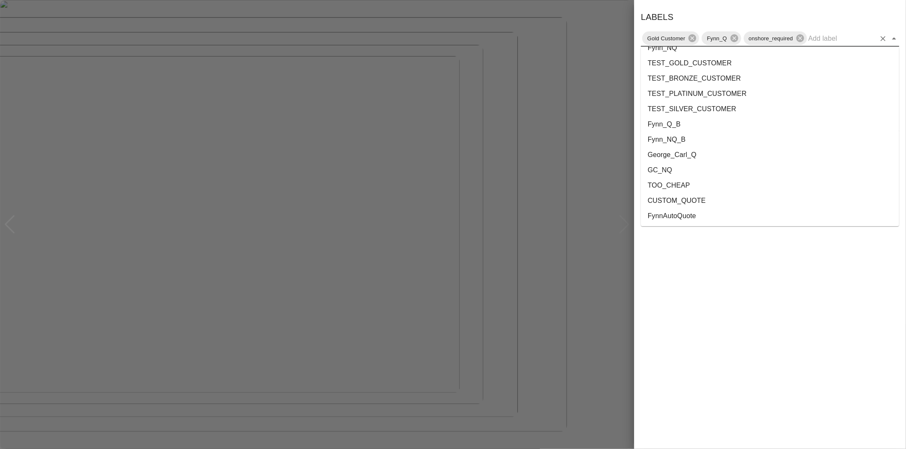
click at [686, 156] on li "George_Carl_Q" at bounding box center [770, 154] width 258 height 15
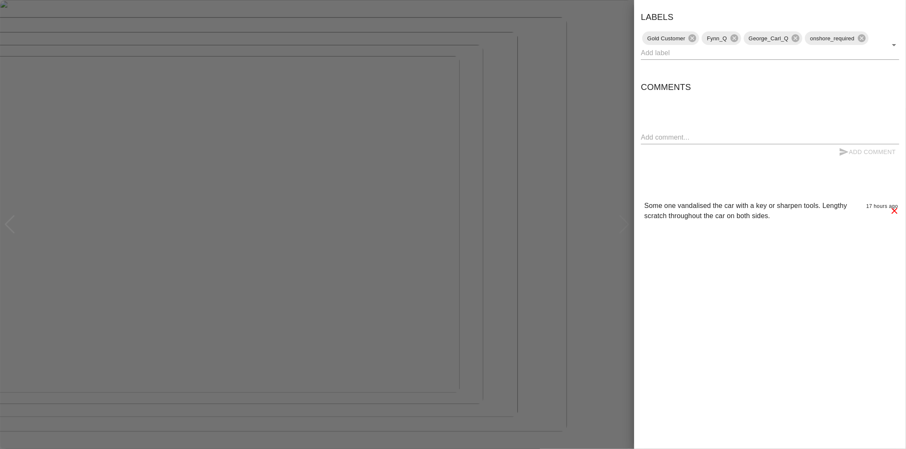
click at [618, 69] on div at bounding box center [453, 224] width 906 height 449
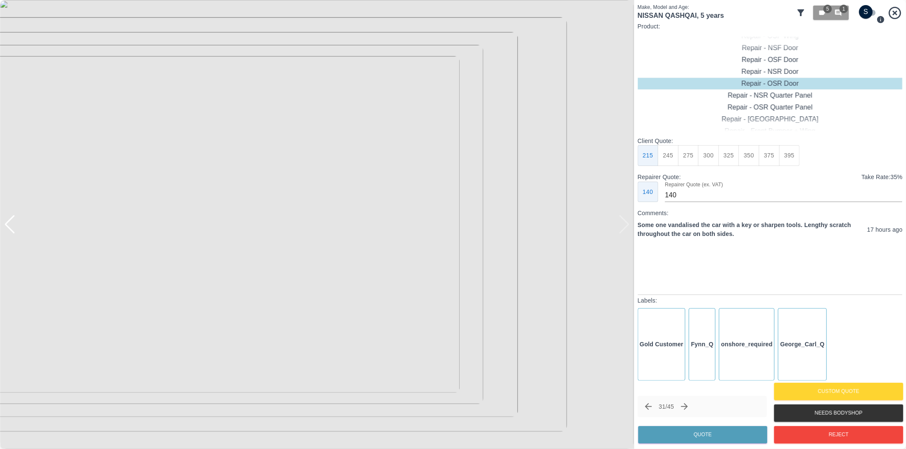
click at [689, 408] on icon "Next claim" at bounding box center [684, 407] width 10 height 10
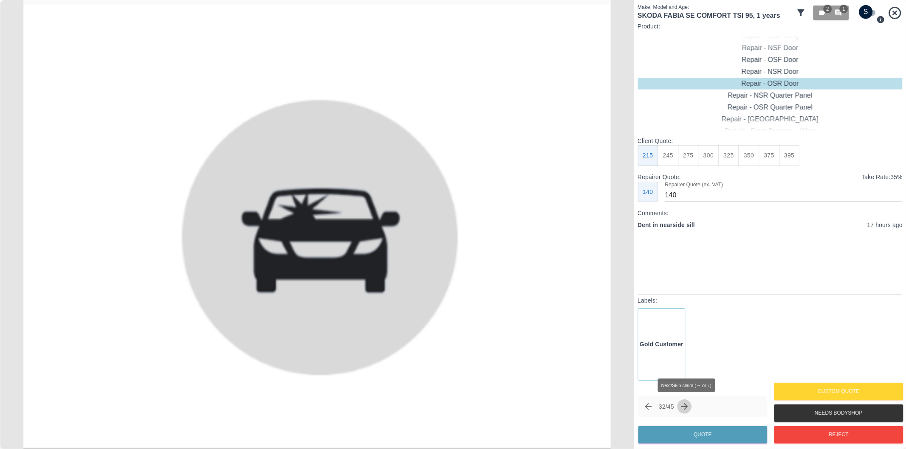
click at [689, 404] on icon "Next claim" at bounding box center [684, 407] width 10 height 10
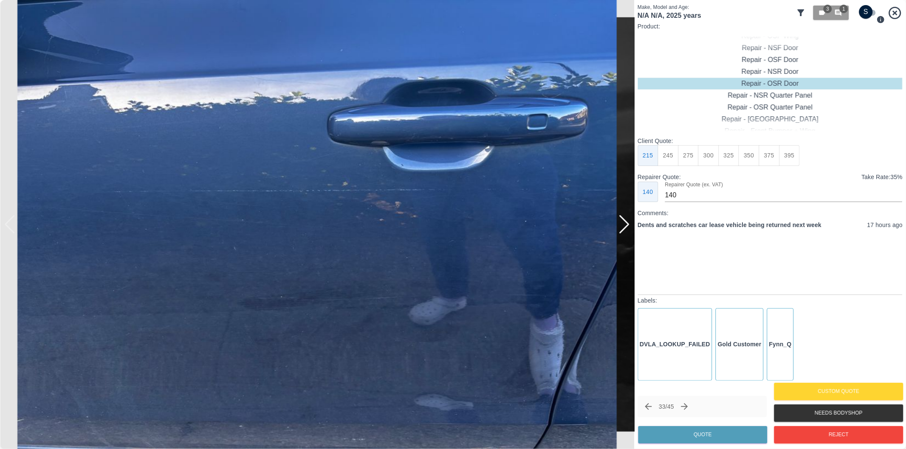
click at [626, 223] on div at bounding box center [623, 224] width 11 height 19
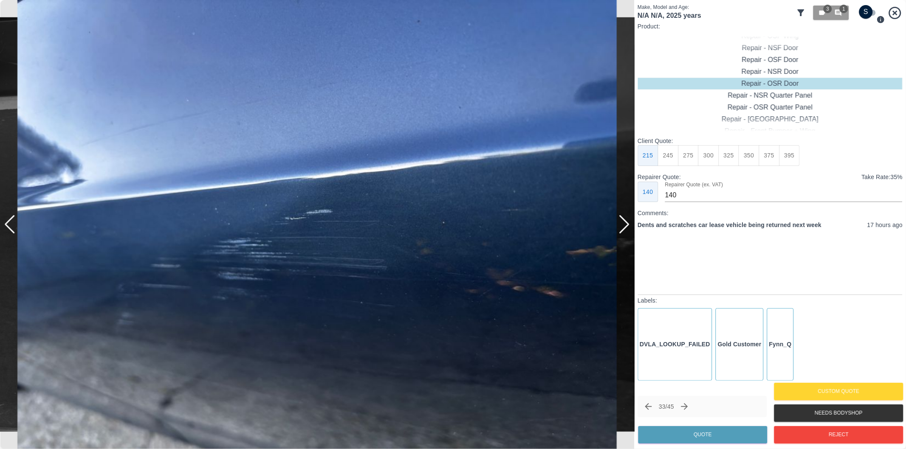
click at [626, 223] on div at bounding box center [623, 224] width 11 height 19
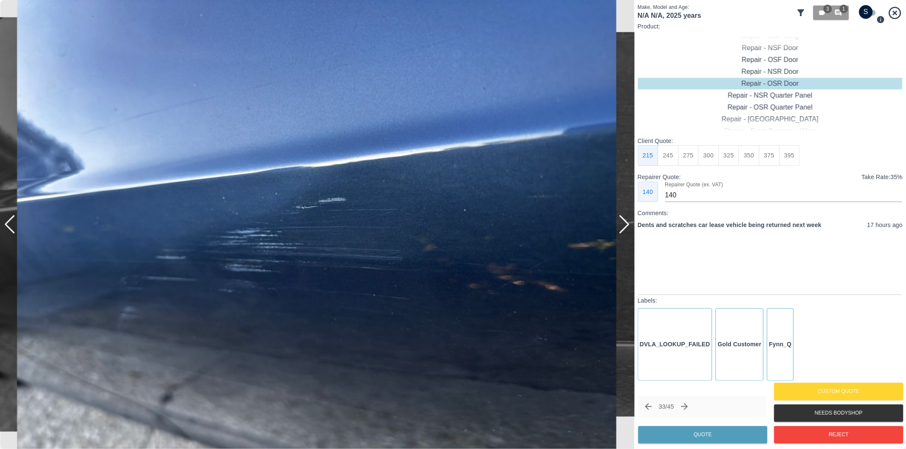
click at [626, 223] on div at bounding box center [623, 224] width 11 height 19
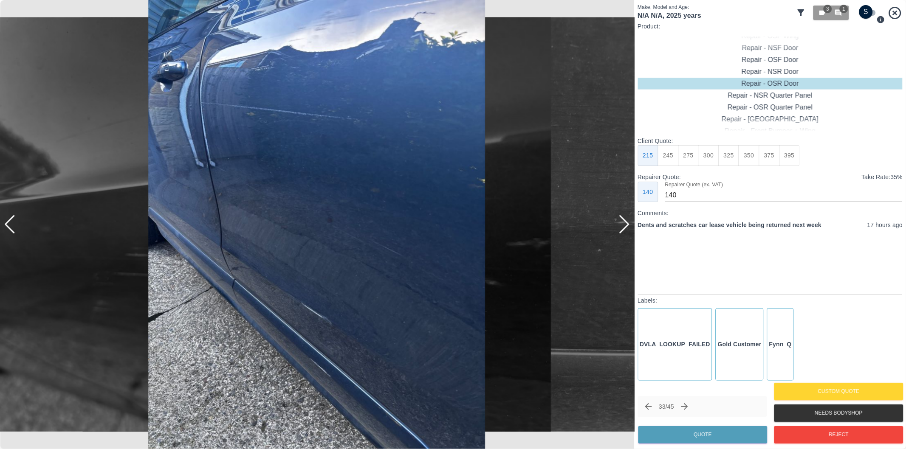
click at [626, 223] on div at bounding box center [623, 224] width 11 height 19
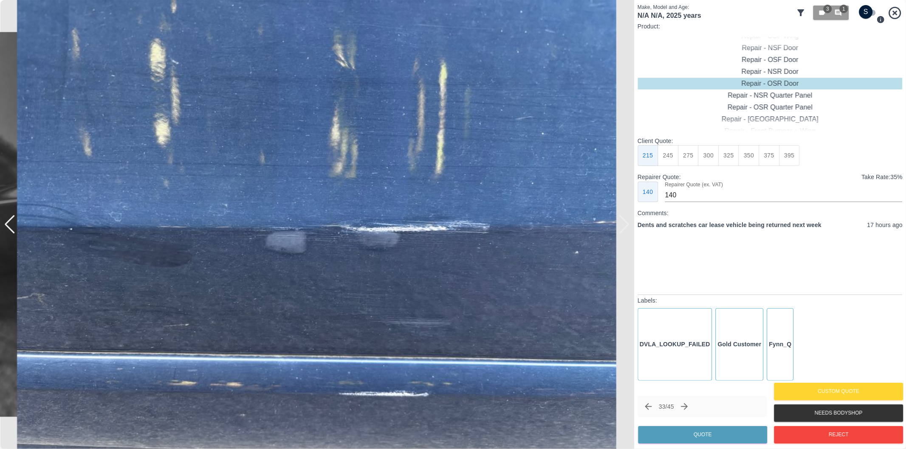
click at [626, 223] on div at bounding box center [317, 224] width 634 height 449
click at [9, 227] on div at bounding box center [9, 224] width 11 height 19
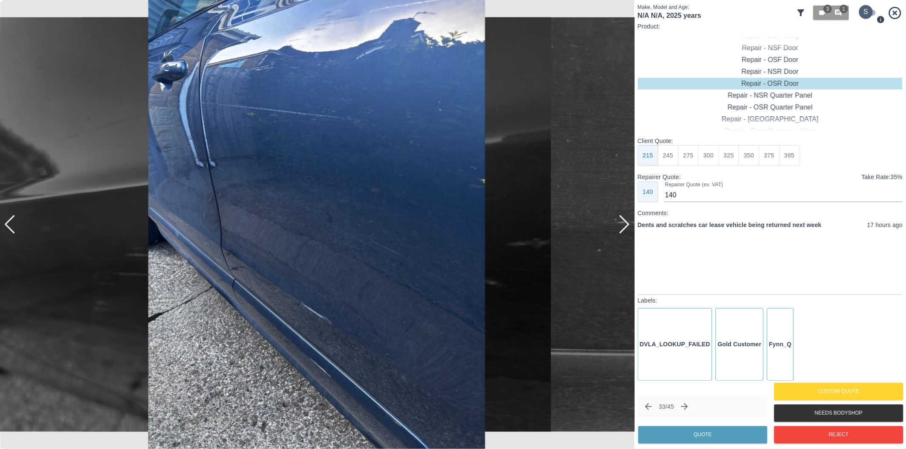
click at [868, 8] on input "checkbox" at bounding box center [865, 12] width 41 height 14
checkbox input "true"
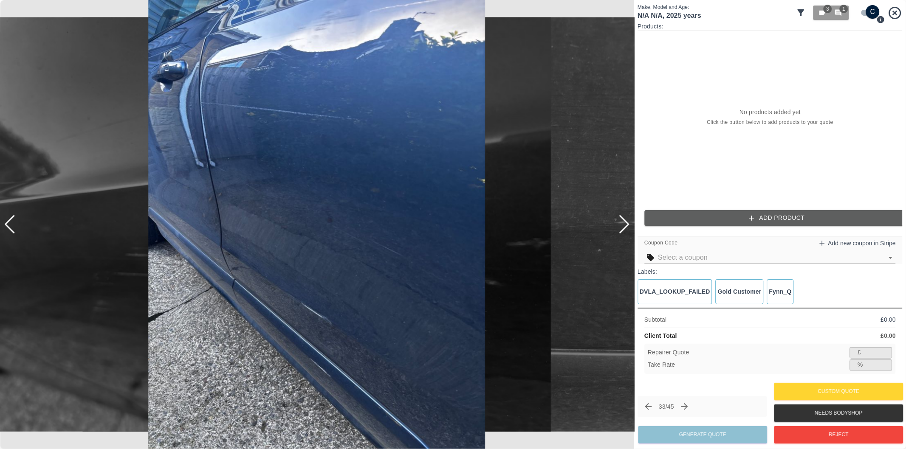
click at [760, 219] on button "Add Product" at bounding box center [776, 218] width 265 height 16
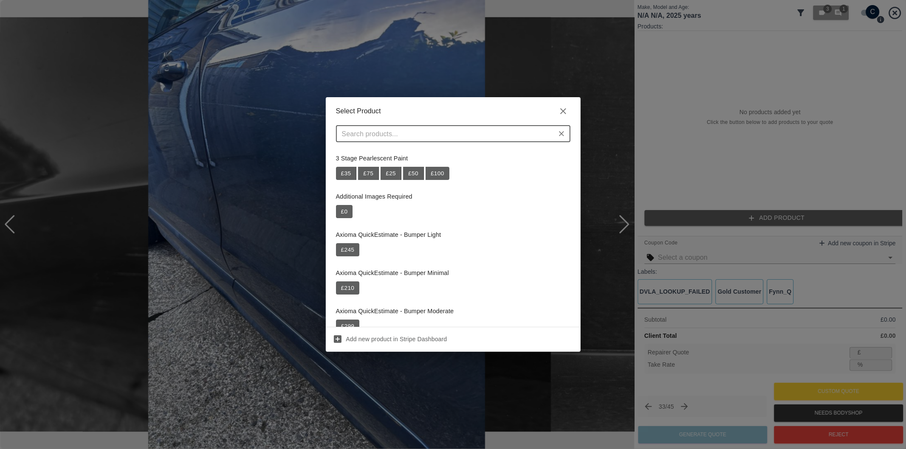
click at [427, 132] on input "text" at bounding box center [445, 134] width 215 height 12
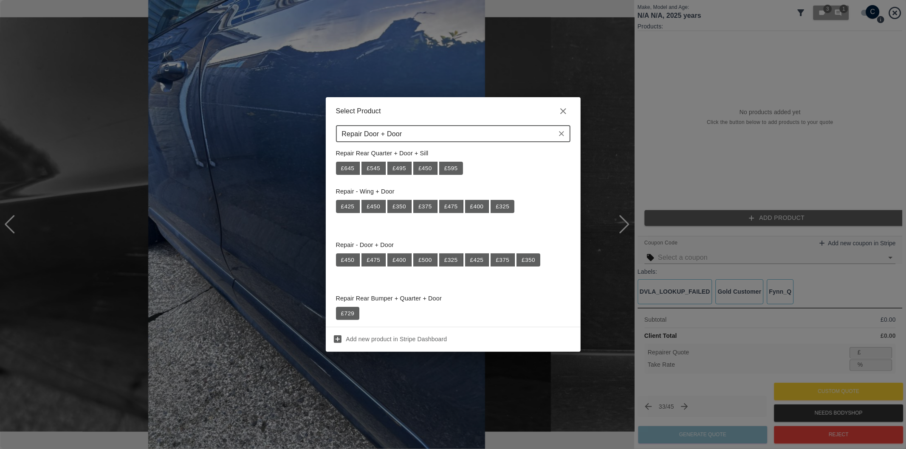
scroll to position [141, 0]
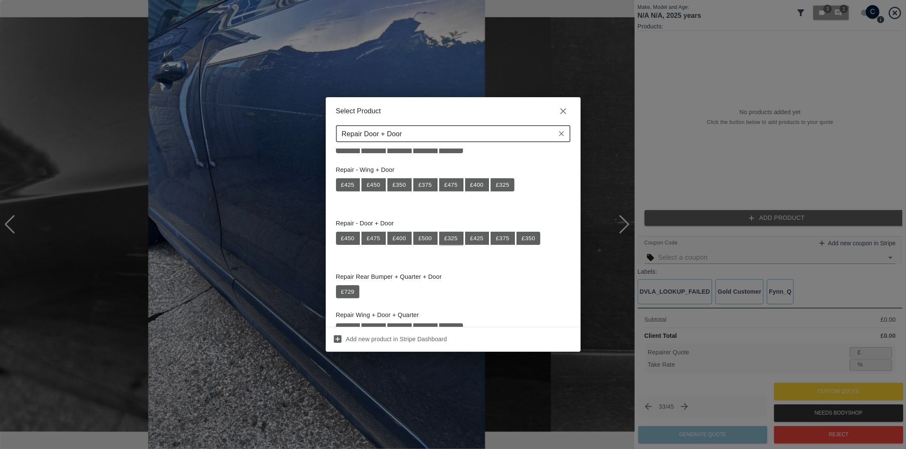
type input "Repair Door + Door"
drag, startPoint x: 453, startPoint y: 240, endPoint x: 473, endPoint y: 234, distance: 20.7
click at [453, 240] on button "£ 325" at bounding box center [451, 239] width 24 height 14
type input "211"
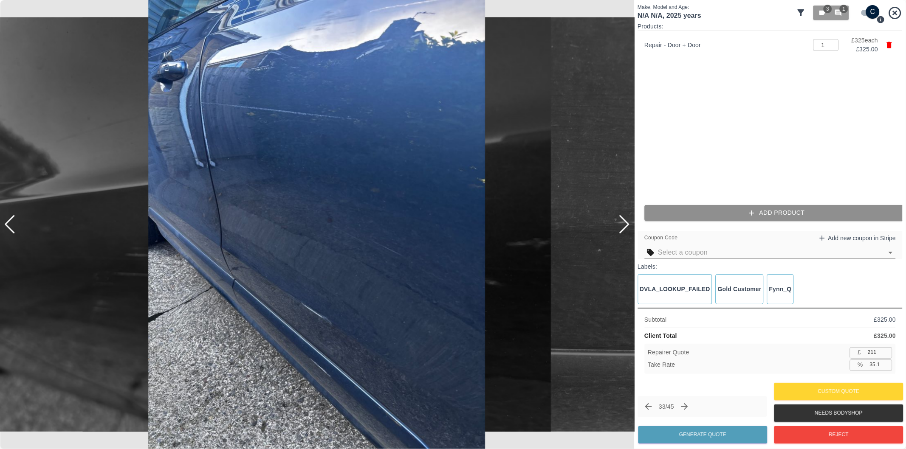
click at [729, 214] on button "Add Product" at bounding box center [776, 213] width 265 height 16
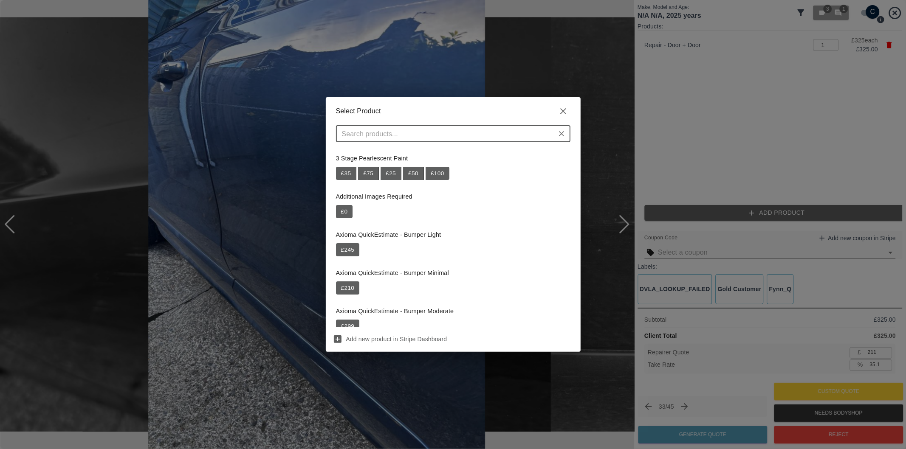
click at [445, 136] on input "text" at bounding box center [445, 134] width 215 height 12
paste input "Repair Door Moulding"
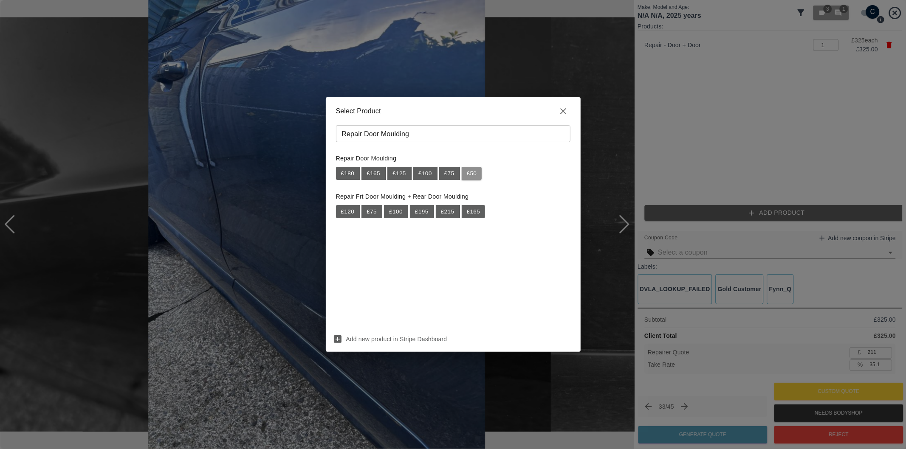
click at [469, 173] on button "£ 50" at bounding box center [471, 174] width 20 height 14
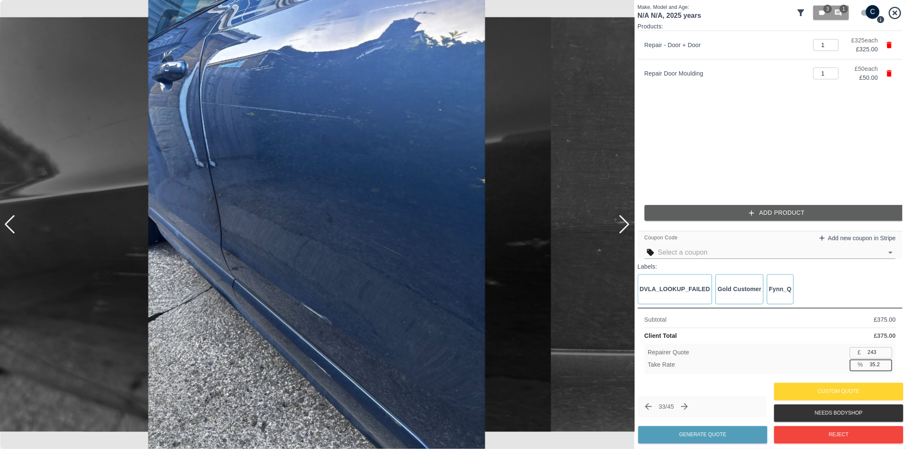
drag, startPoint x: 875, startPoint y: 364, endPoint x: 875, endPoint y: 384, distance: 20.0
click at [875, 364] on input "35.2" at bounding box center [879, 365] width 26 height 11
click at [695, 435] on button "Generate Quote" at bounding box center [702, 434] width 129 height 17
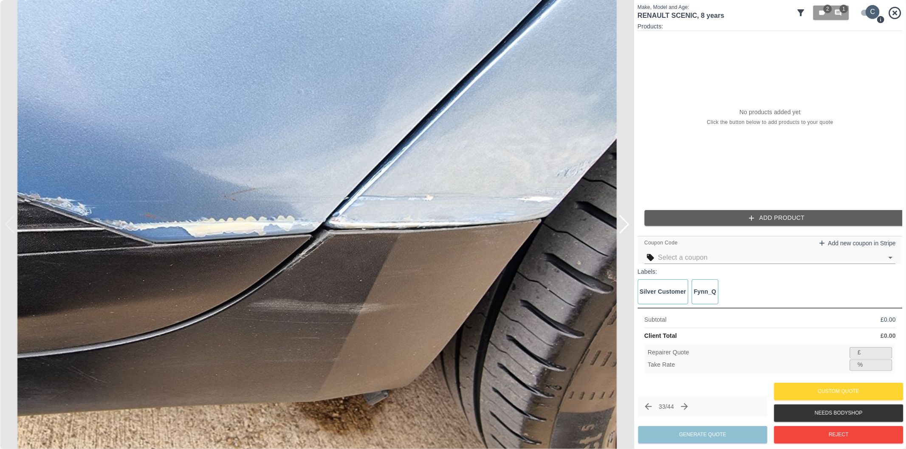
click at [862, 13] on input "checkbox" at bounding box center [872, 12] width 41 height 14
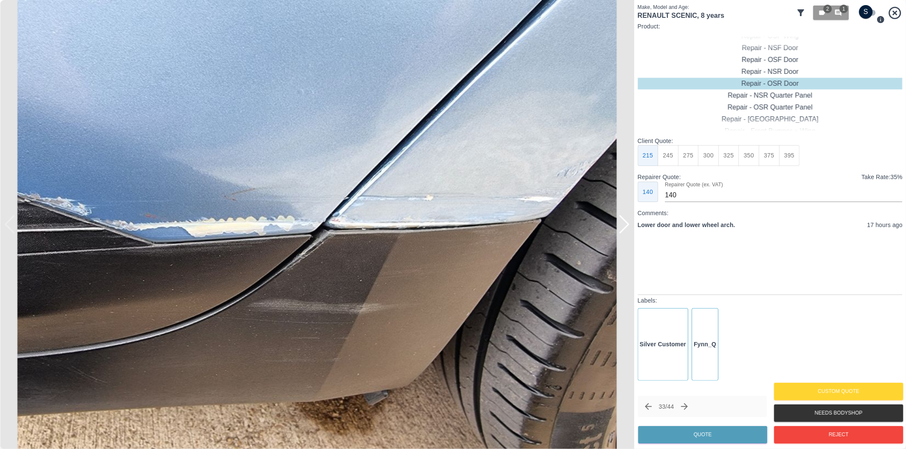
click at [626, 227] on div at bounding box center [623, 224] width 11 height 19
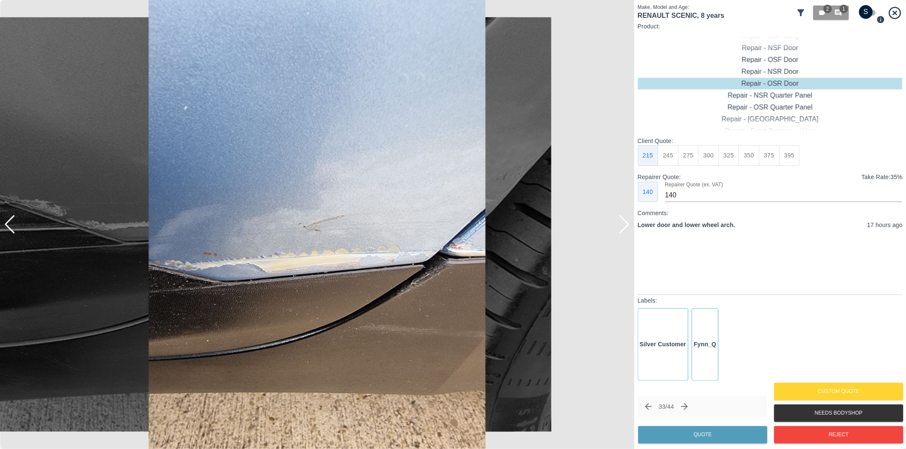
click at [626, 227] on div at bounding box center [623, 224] width 11 height 19
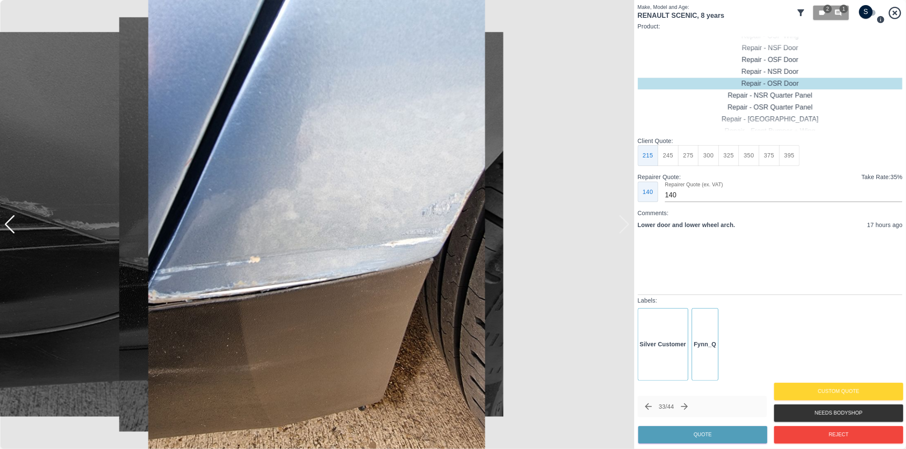
click at [626, 227] on div at bounding box center [317, 224] width 634 height 449
click at [626, 226] on div at bounding box center [317, 224] width 634 height 449
click at [10, 228] on div at bounding box center [9, 224] width 11 height 19
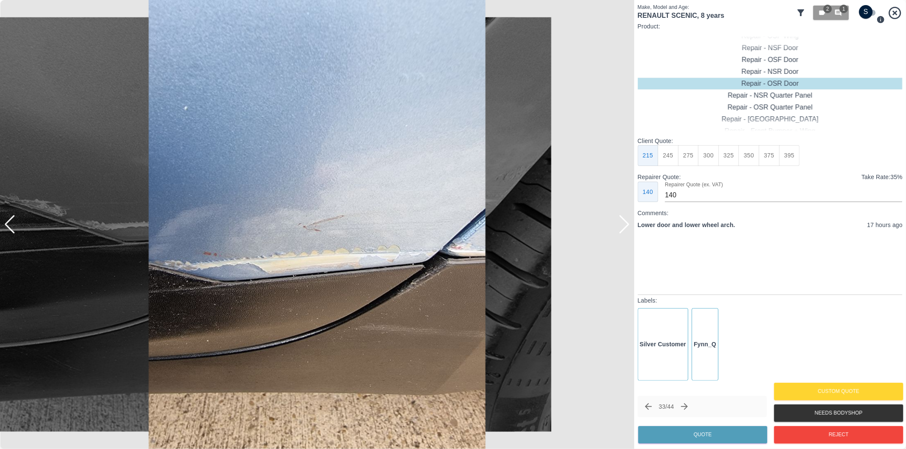
click at [10, 228] on div at bounding box center [9, 224] width 11 height 19
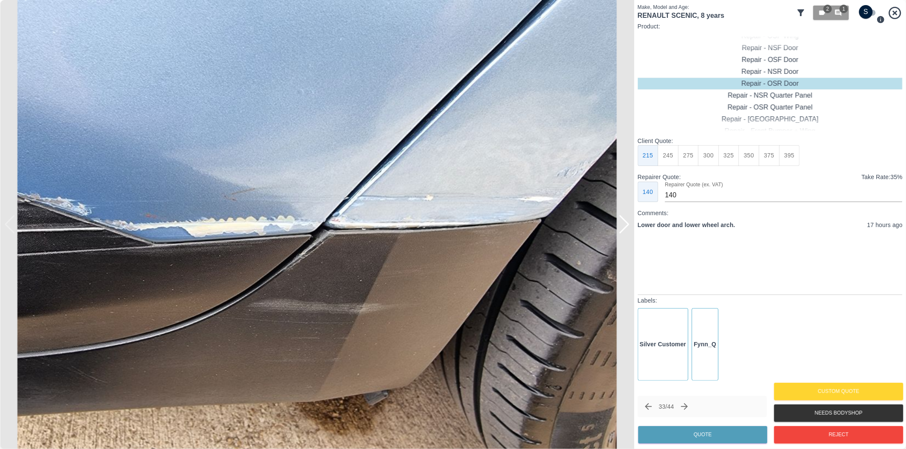
click at [626, 226] on div at bounding box center [623, 224] width 11 height 19
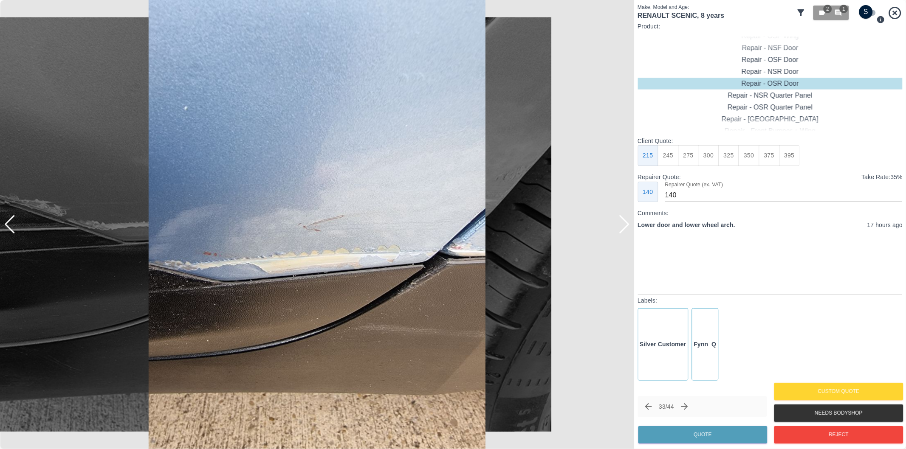
click at [626, 226] on div at bounding box center [623, 224] width 11 height 19
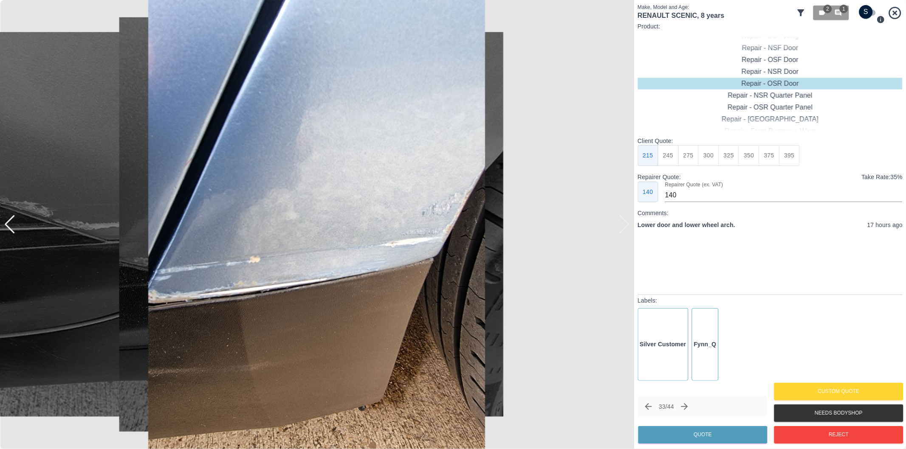
click at [626, 225] on div at bounding box center [317, 224] width 634 height 449
click at [9, 228] on div at bounding box center [9, 224] width 11 height 19
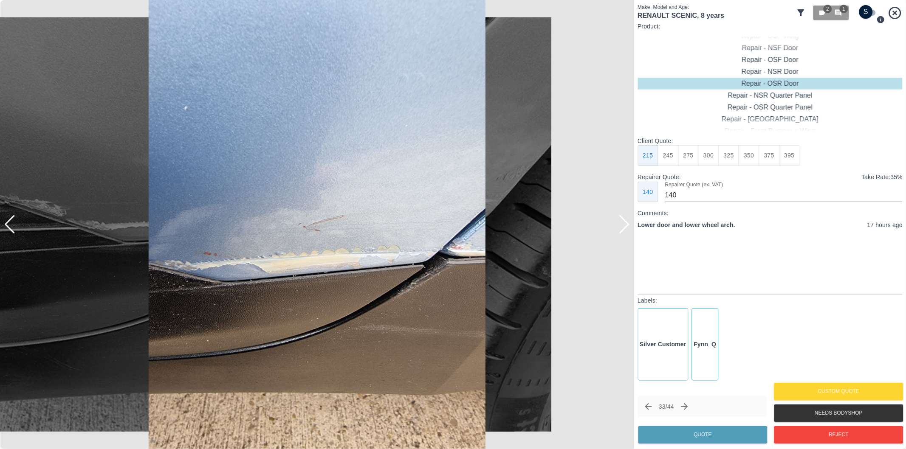
click at [11, 224] on div at bounding box center [9, 224] width 11 height 19
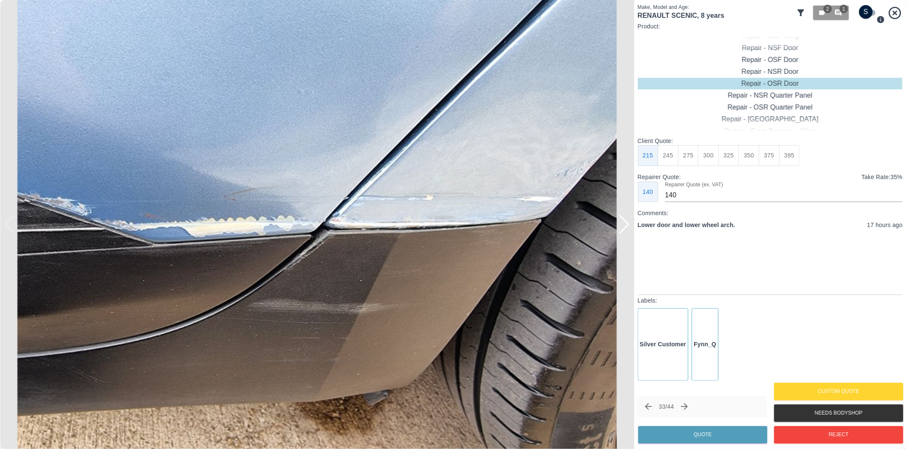
drag, startPoint x: 869, startPoint y: 13, endPoint x: 876, endPoint y: 18, distance: 8.8
click at [869, 13] on input "checkbox" at bounding box center [865, 12] width 41 height 14
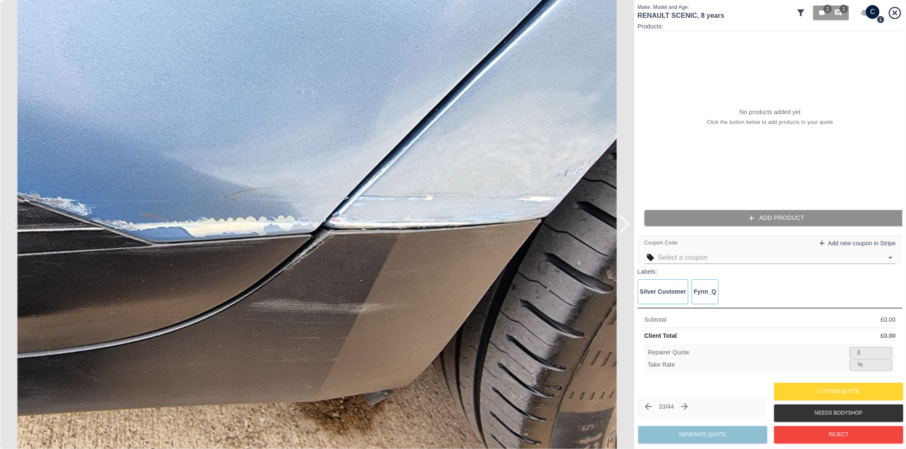
click at [776, 219] on button "Add Product" at bounding box center [776, 218] width 265 height 16
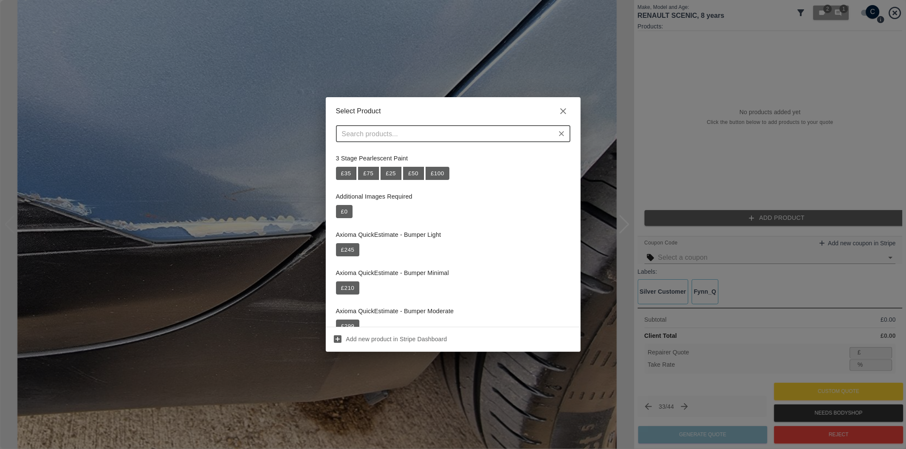
click at [430, 130] on input "text" at bounding box center [445, 134] width 215 height 12
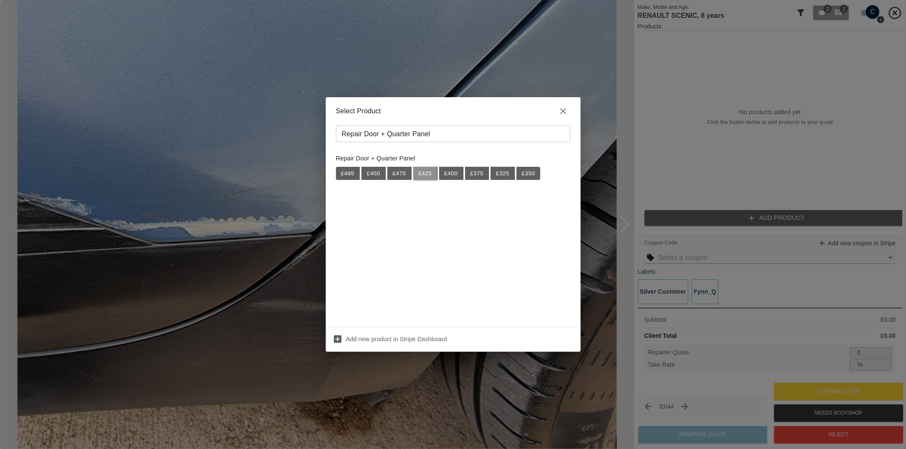
click at [422, 170] on button "£ 425" at bounding box center [425, 174] width 24 height 14
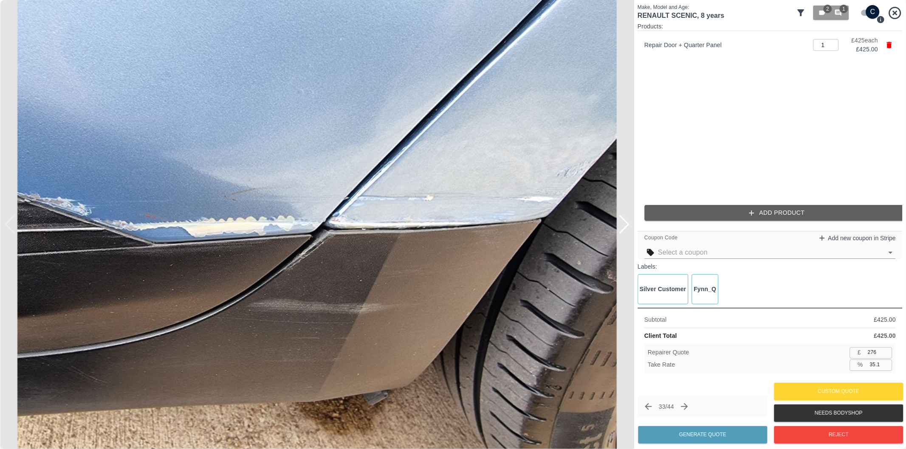
click at [763, 217] on button "Add Product" at bounding box center [776, 213] width 265 height 16
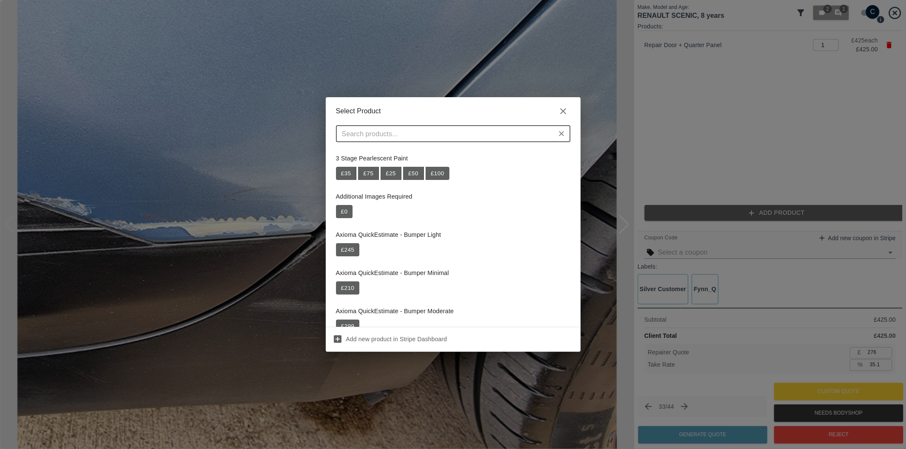
click at [432, 138] on input "text" at bounding box center [445, 134] width 215 height 12
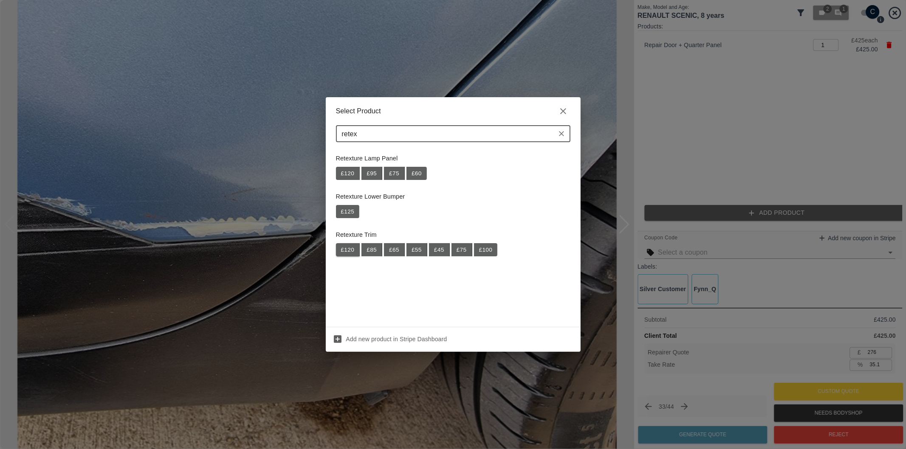
click at [347, 252] on button "£ 120" at bounding box center [348, 250] width 24 height 14
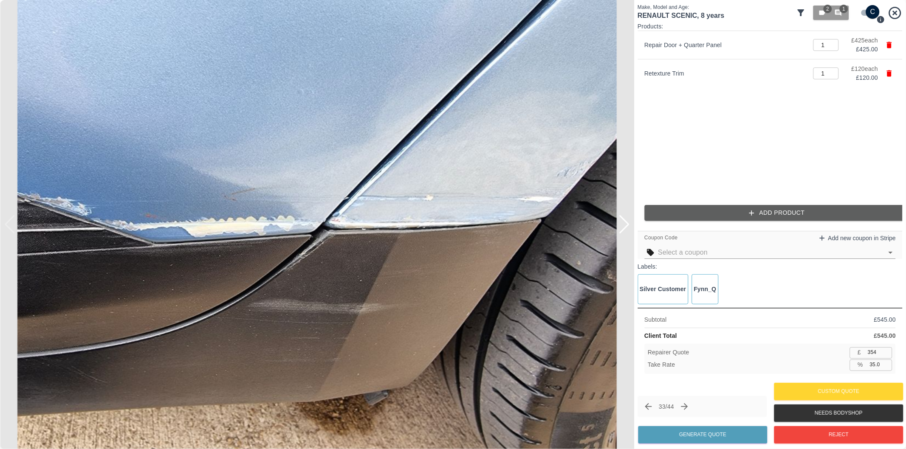
click at [875, 367] on input "35.0" at bounding box center [879, 365] width 26 height 11
click at [732, 438] on button "Generate Quote" at bounding box center [702, 434] width 129 height 17
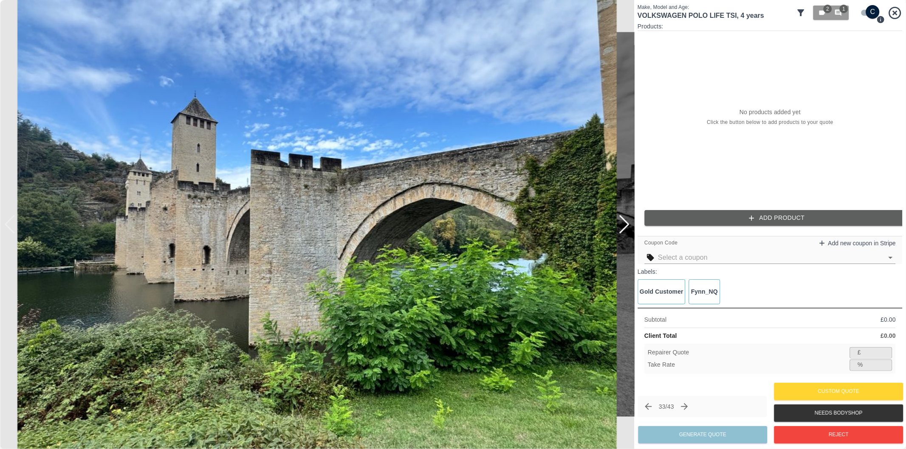
click at [625, 219] on div at bounding box center [623, 224] width 11 height 19
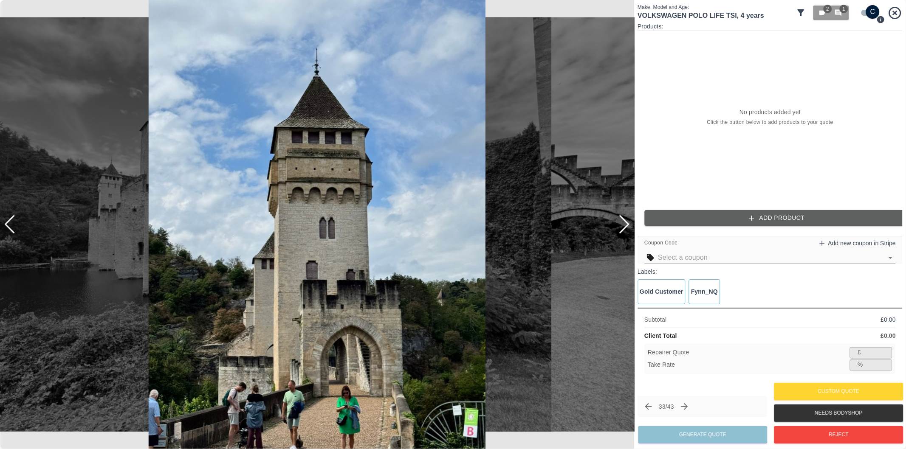
click at [623, 223] on div at bounding box center [623, 224] width 11 height 19
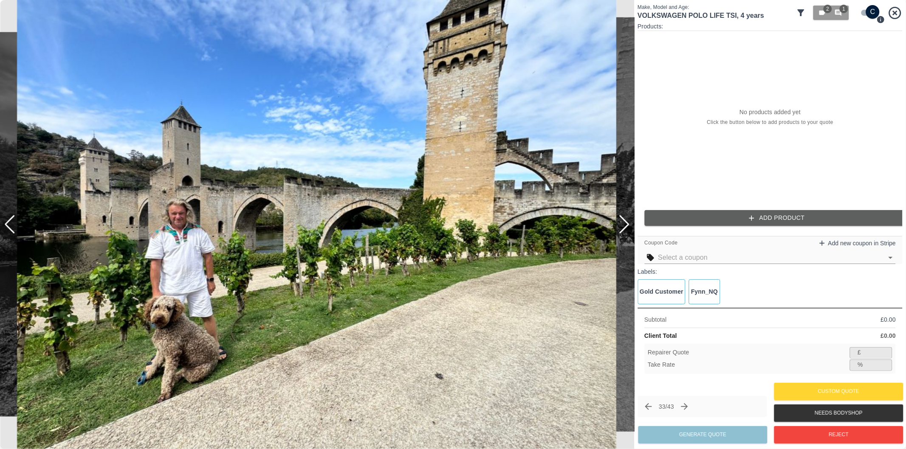
click at [623, 223] on div at bounding box center [623, 224] width 11 height 19
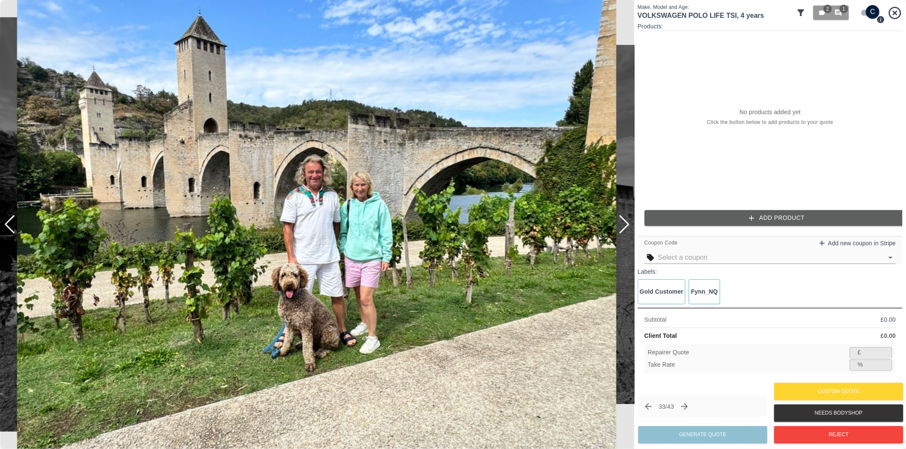
click at [623, 223] on div at bounding box center [623, 224] width 11 height 19
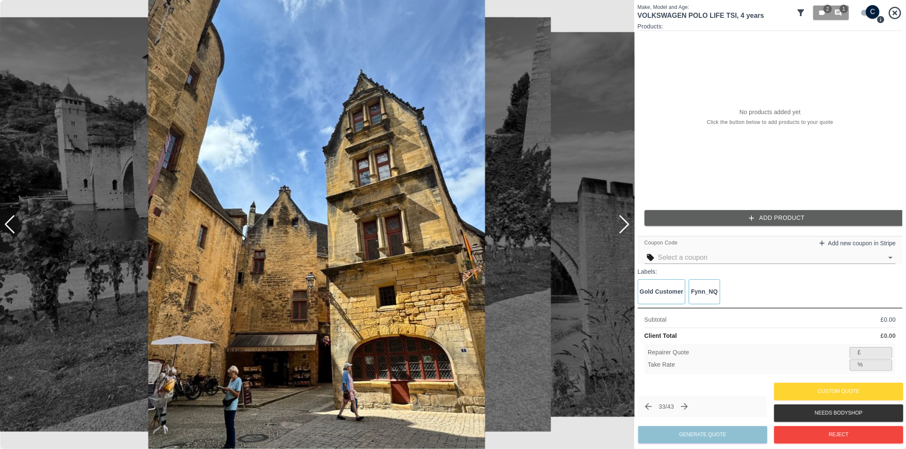
click at [623, 223] on div at bounding box center [623, 224] width 11 height 19
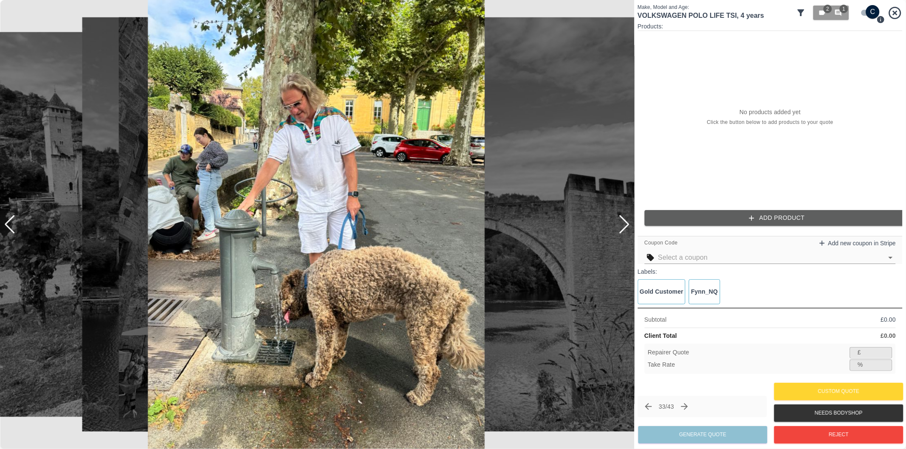
click at [623, 223] on div at bounding box center [623, 224] width 11 height 19
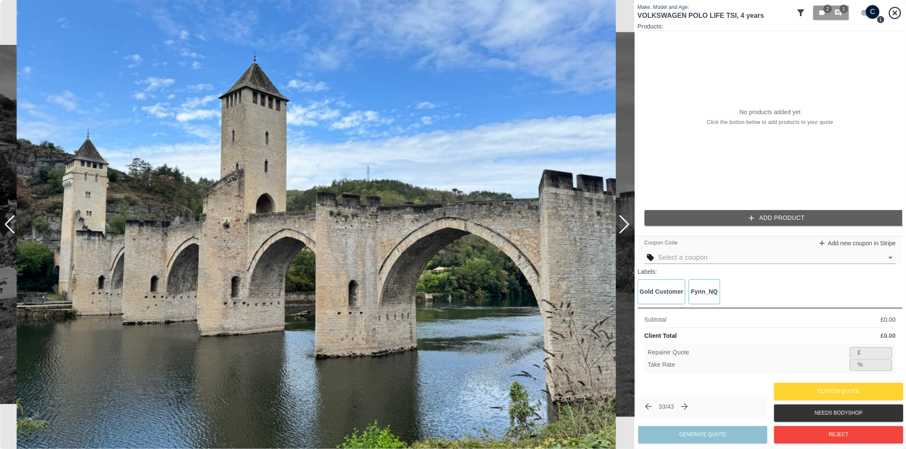
click at [623, 223] on div at bounding box center [623, 224] width 11 height 19
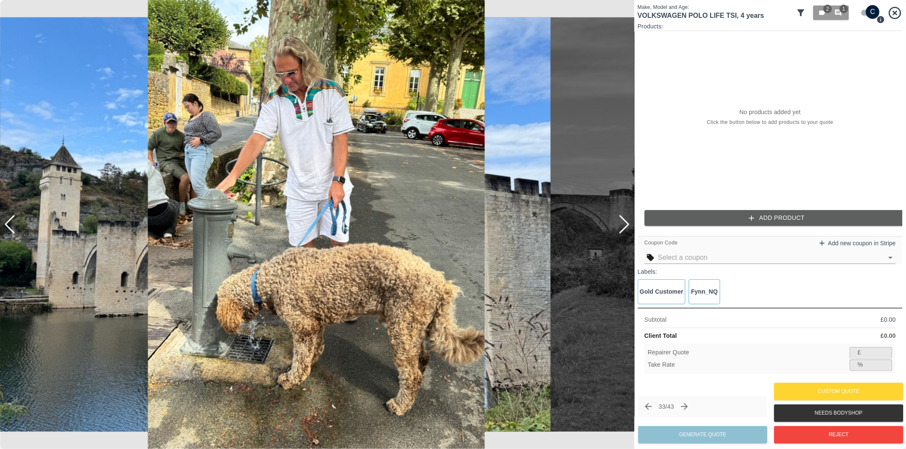
click at [623, 223] on div at bounding box center [623, 224] width 11 height 19
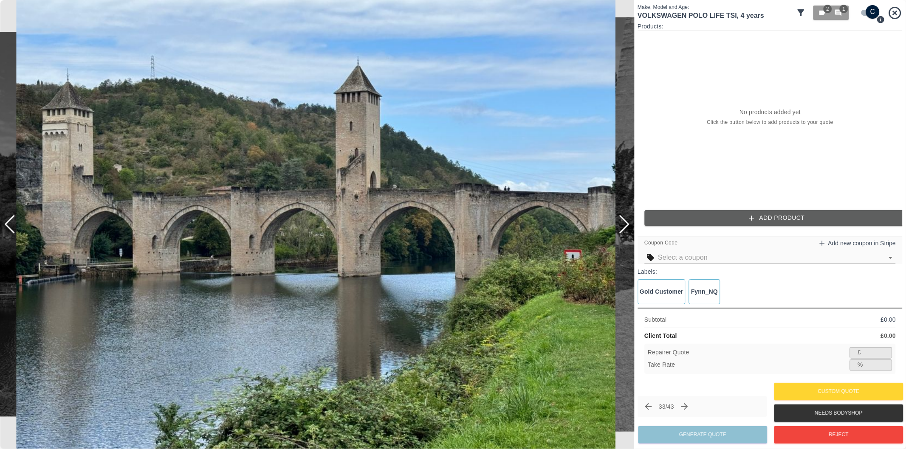
click at [623, 223] on div at bounding box center [623, 224] width 11 height 19
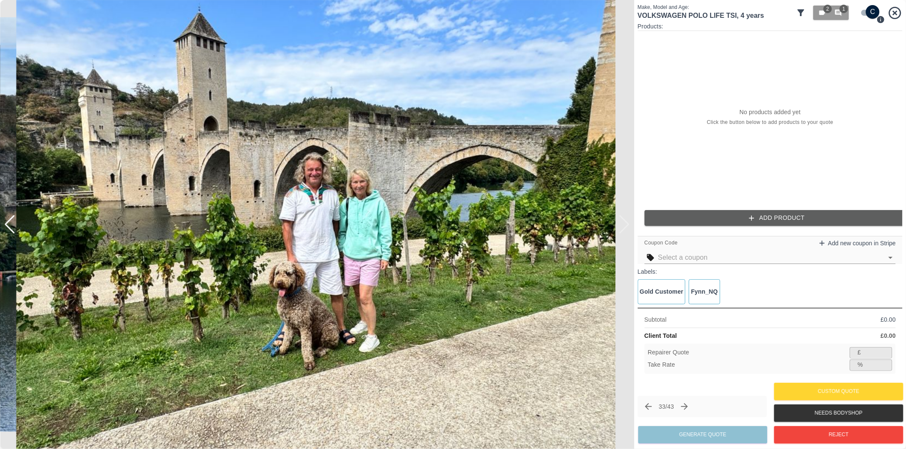
click at [623, 223] on div at bounding box center [317, 224] width 634 height 449
click at [861, 14] on input "checkbox" at bounding box center [872, 12] width 41 height 14
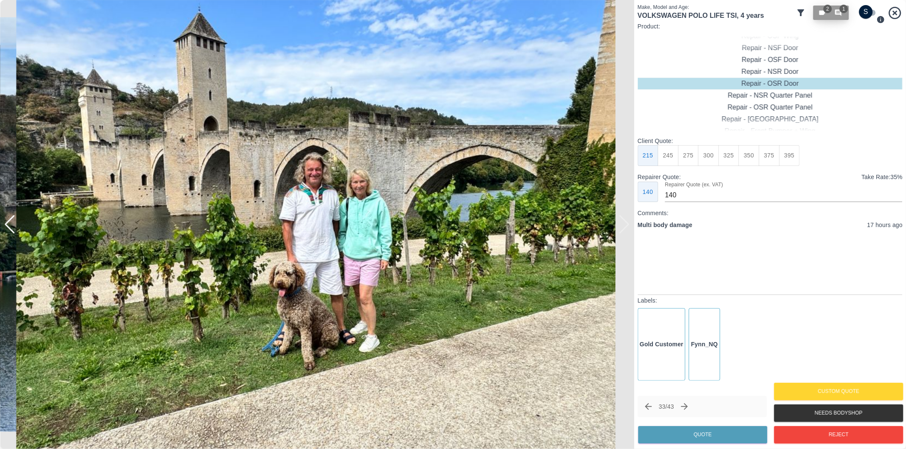
click at [838, 14] on icon "button" at bounding box center [838, 13] width 6 height 6
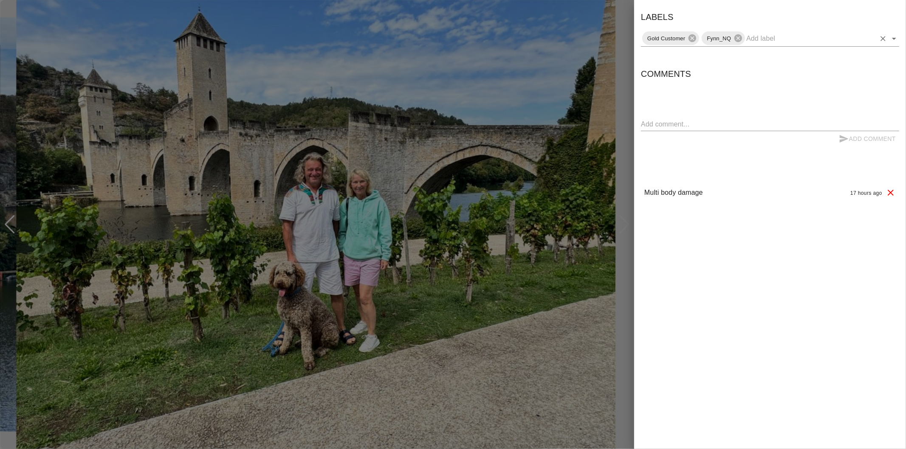
click at [784, 36] on input "text" at bounding box center [810, 38] width 129 height 13
click at [700, 60] on li "Needs Better Pics" at bounding box center [770, 57] width 258 height 15
click at [624, 69] on div at bounding box center [453, 224] width 906 height 449
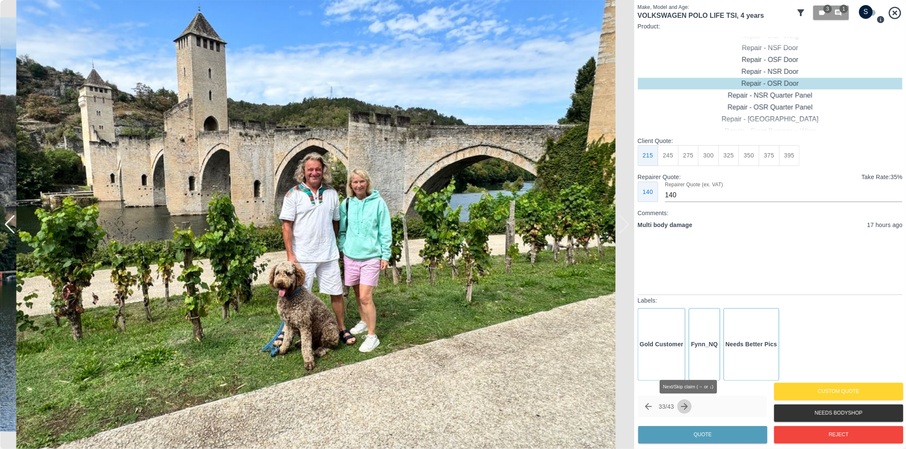
click at [685, 405] on icon "Next claim" at bounding box center [684, 407] width 10 height 10
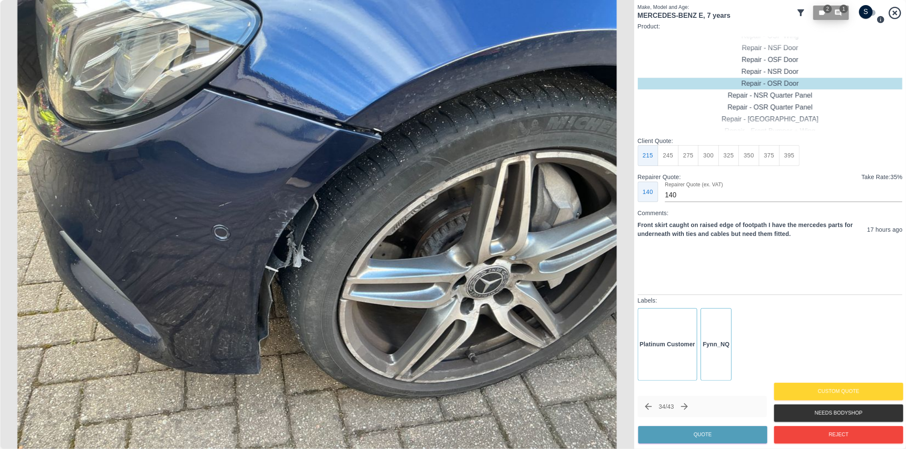
click at [837, 10] on icon "button" at bounding box center [838, 13] width 6 height 6
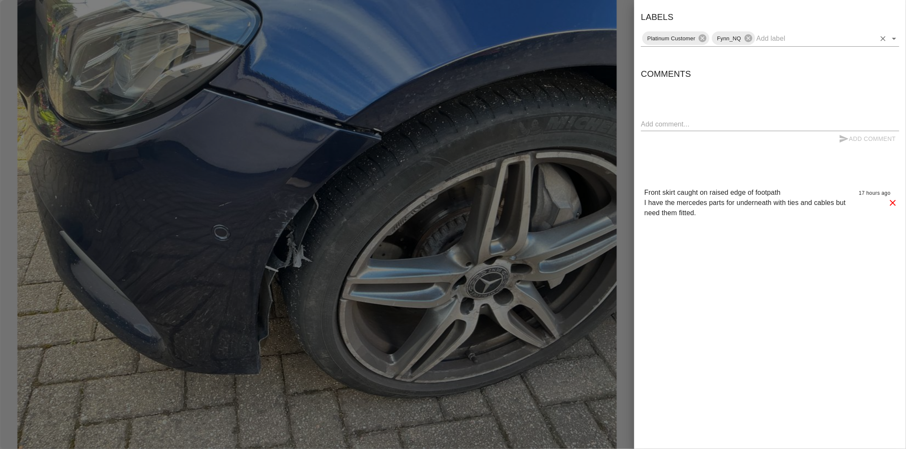
click at [893, 39] on icon "Open" at bounding box center [894, 39] width 10 height 10
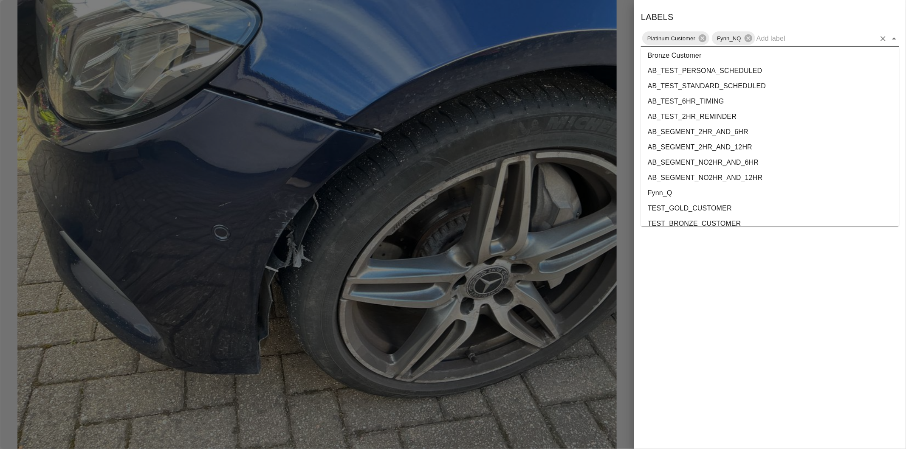
scroll to position [1554, 0]
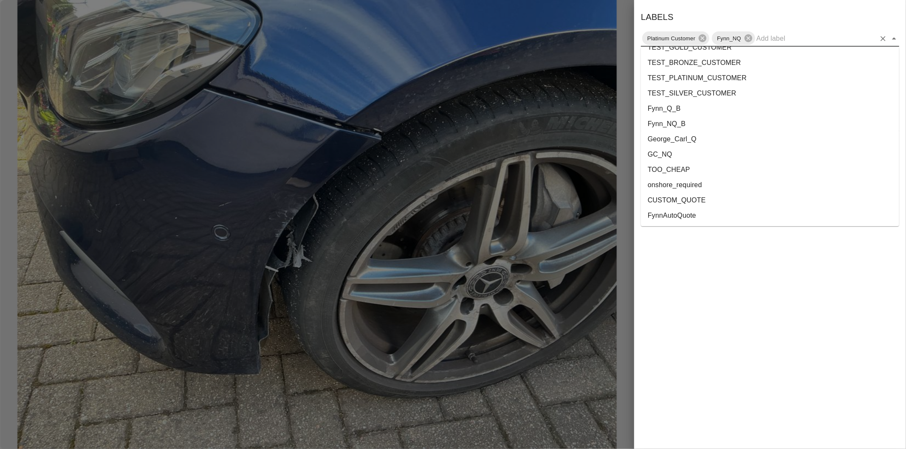
click at [706, 185] on li "onshore_required" at bounding box center [770, 184] width 258 height 15
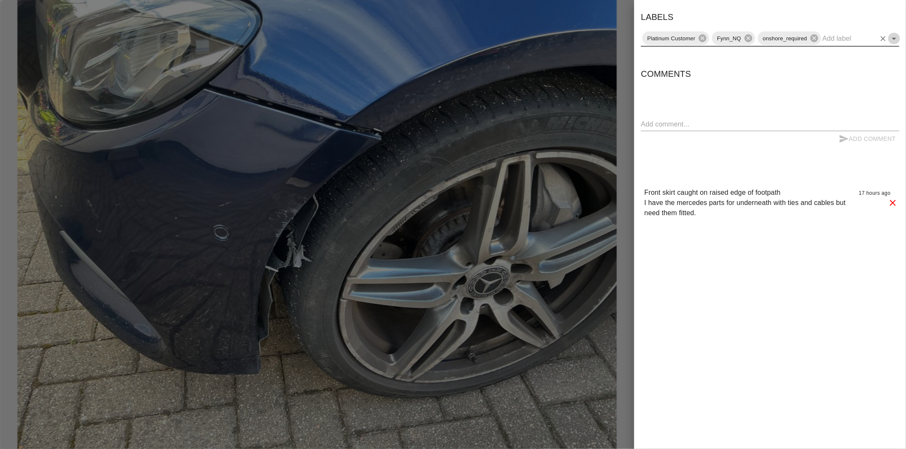
click at [895, 41] on icon "Open" at bounding box center [894, 39] width 10 height 10
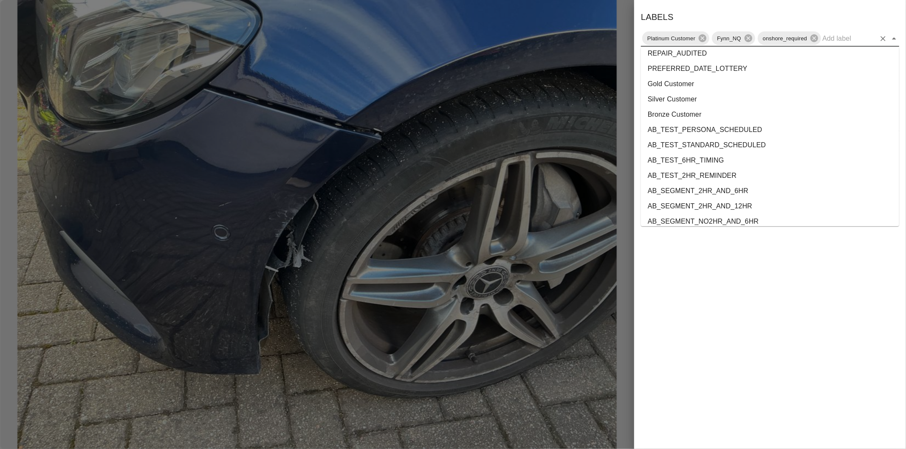
scroll to position [1538, 0]
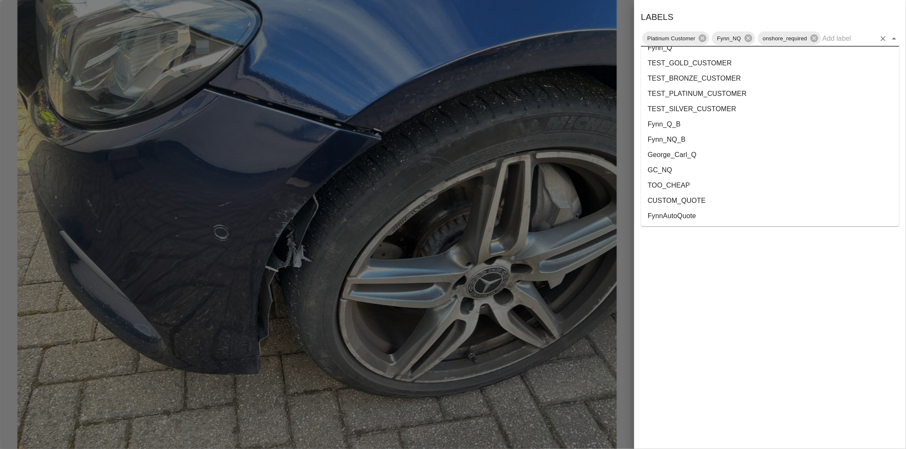
click at [681, 155] on li "George_Carl_Q" at bounding box center [770, 154] width 258 height 15
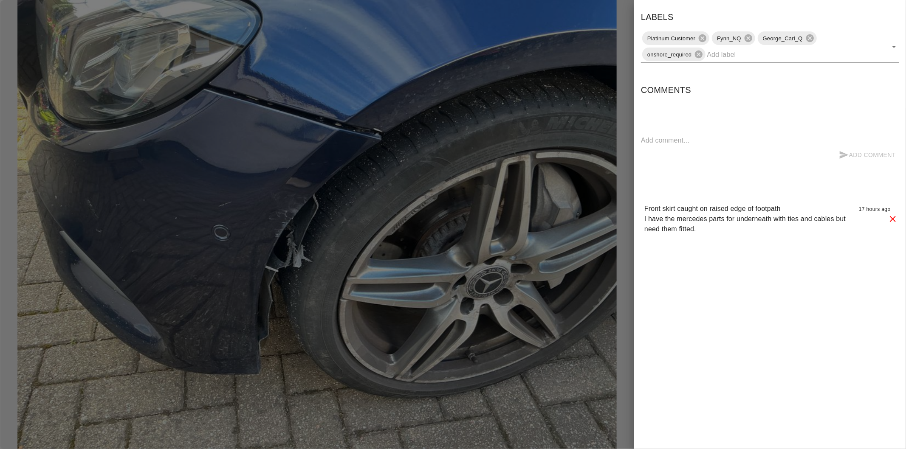
click at [625, 104] on div at bounding box center [453, 224] width 906 height 449
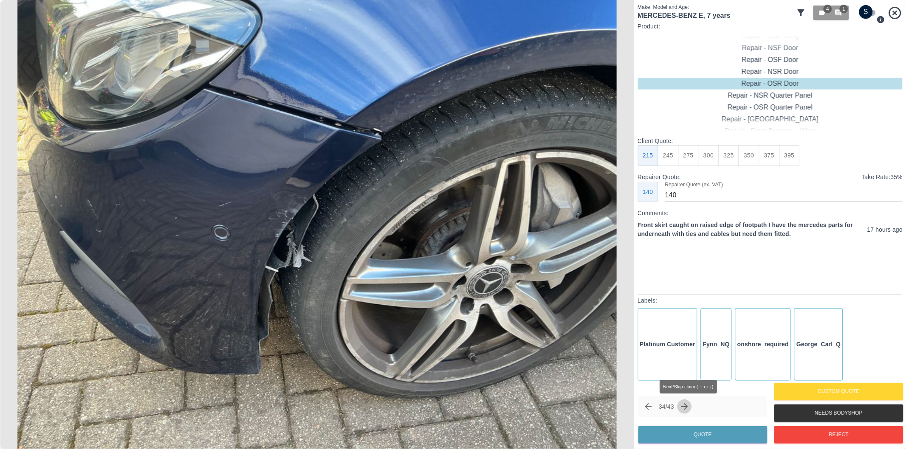
click at [687, 408] on icon "Next claim" at bounding box center [684, 407] width 10 height 10
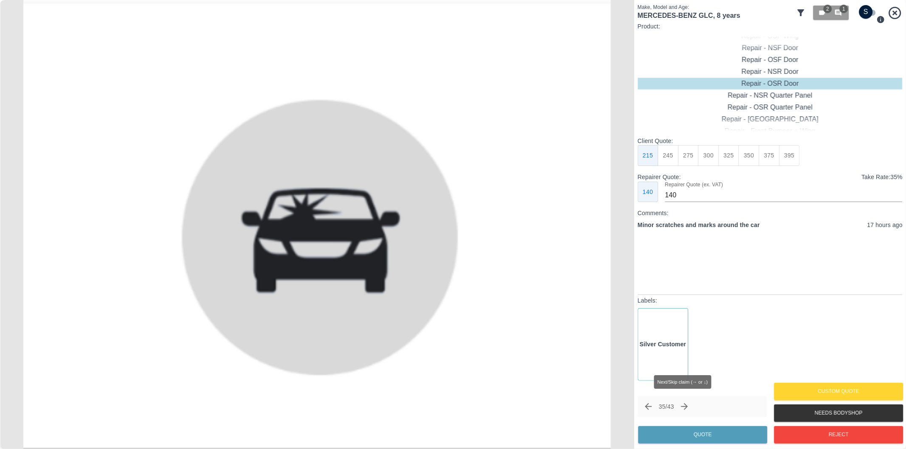
click at [687, 408] on icon "Next claim" at bounding box center [684, 407] width 10 height 10
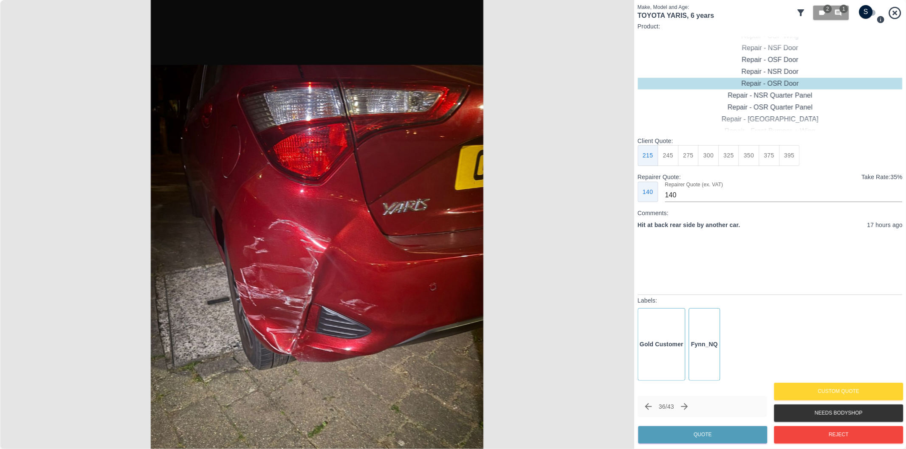
click at [277, 295] on img at bounding box center [317, 224] width 634 height 449
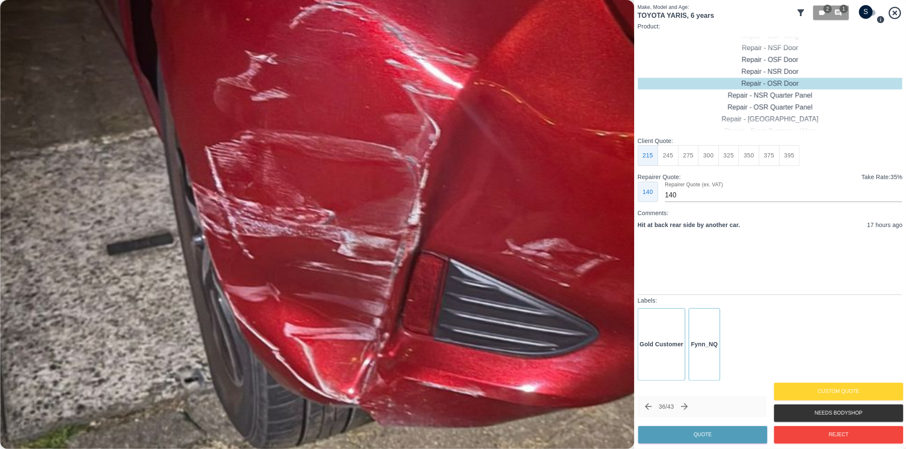
click at [277, 295] on img at bounding box center [436, 15] width 1902 height 1348
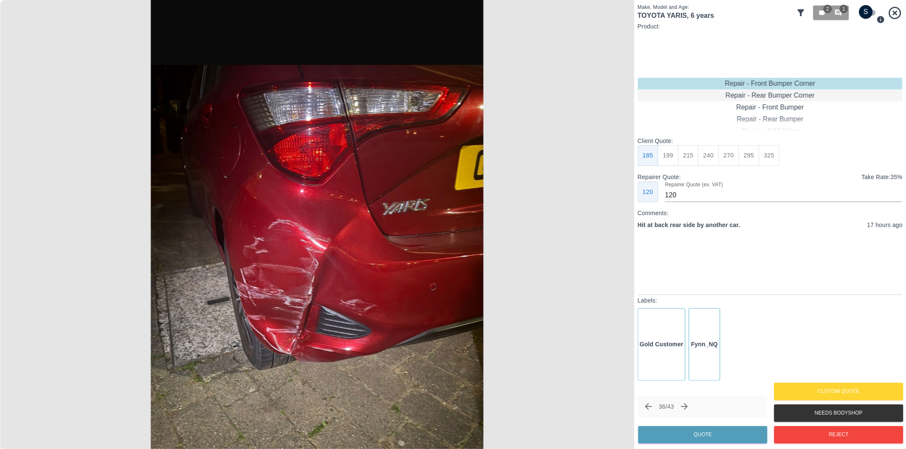
click at [804, 96] on div "Repair - Rear Bumper Corner" at bounding box center [769, 96] width 265 height 12
click at [829, 435] on button "Reject" at bounding box center [838, 434] width 129 height 17
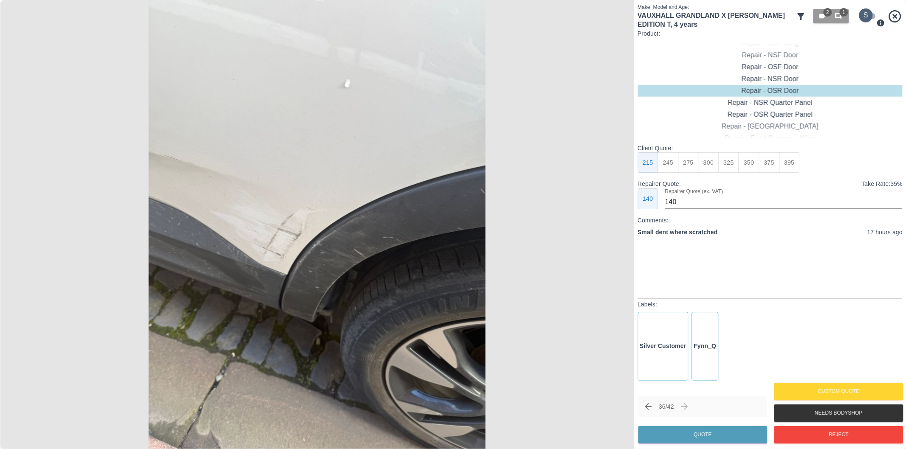
click at [870, 16] on input "checkbox" at bounding box center [865, 15] width 41 height 14
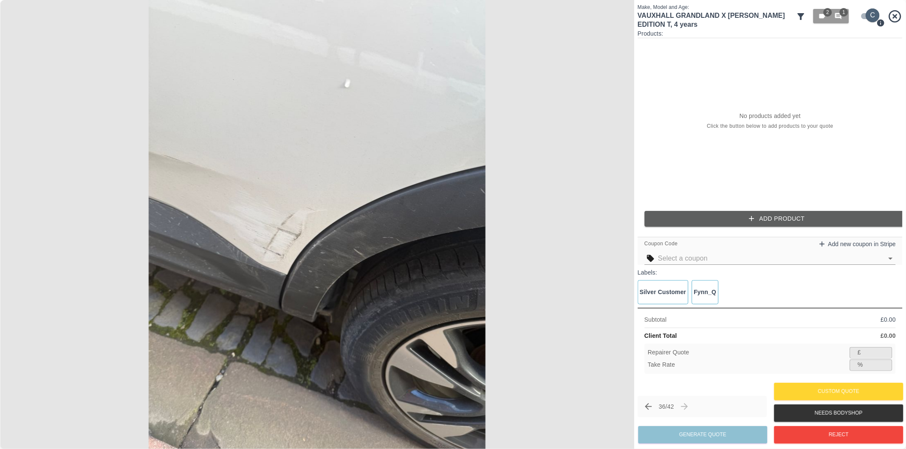
click at [863, 16] on input "checkbox" at bounding box center [872, 15] width 41 height 14
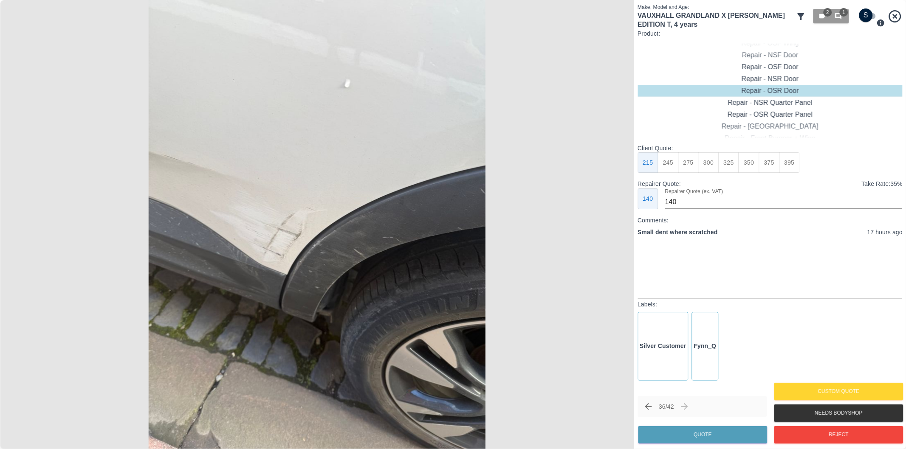
click at [869, 18] on input "checkbox" at bounding box center [865, 15] width 41 height 14
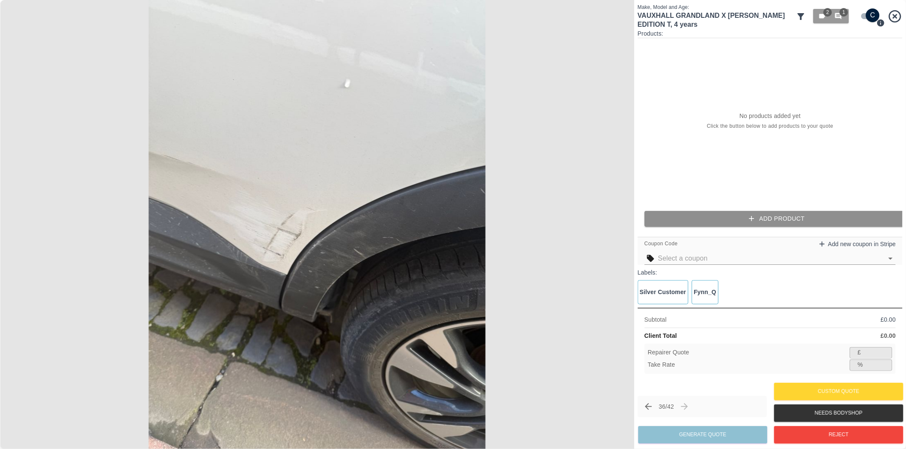
click at [750, 213] on button "Add Product" at bounding box center [776, 219] width 265 height 16
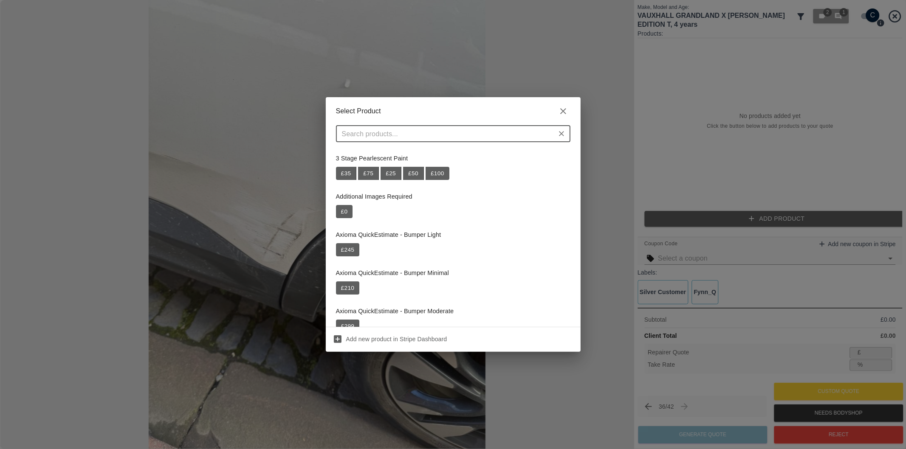
click at [502, 136] on input "text" at bounding box center [445, 134] width 215 height 12
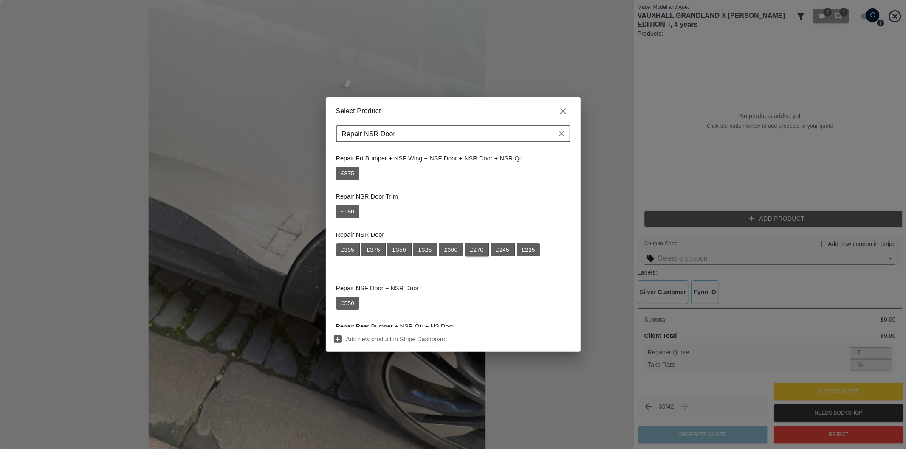
click at [479, 252] on button "£ 270" at bounding box center [477, 250] width 24 height 14
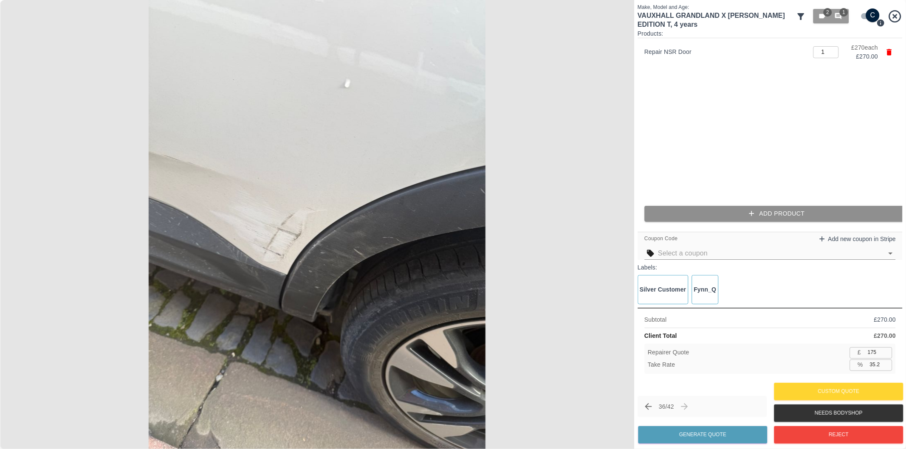
click at [693, 218] on button "Add Product" at bounding box center [776, 214] width 265 height 16
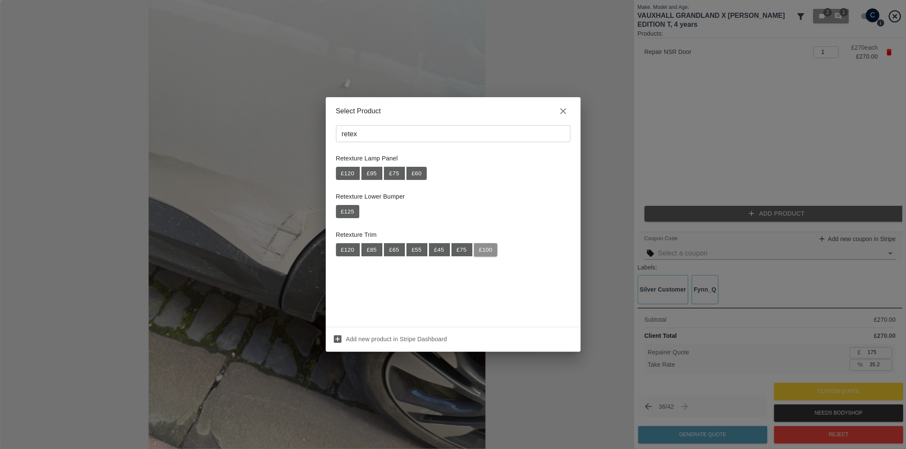
click at [489, 251] on button "£ 100" at bounding box center [486, 250] width 24 height 14
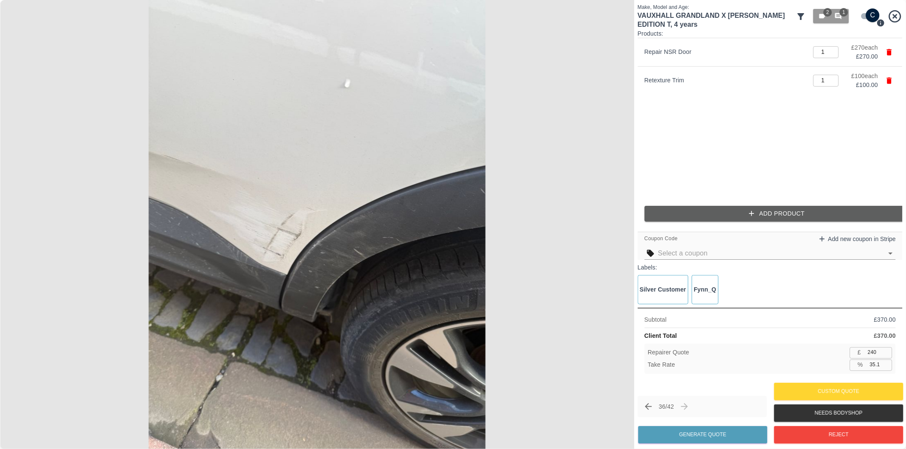
click at [875, 366] on input "35.1" at bounding box center [879, 365] width 26 height 11
click at [696, 436] on button "Generate Quote" at bounding box center [702, 434] width 129 height 17
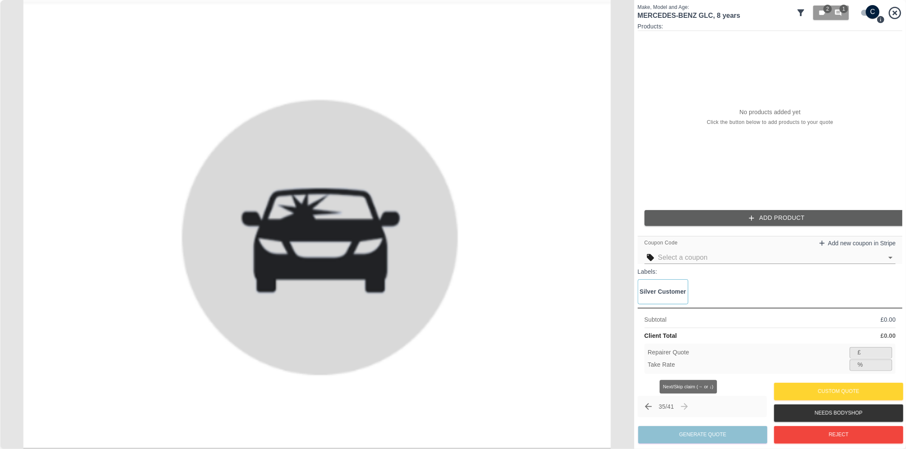
click at [689, 405] on span "Next/Skip claim (→ or ↓)" at bounding box center [684, 407] width 14 height 14
click at [687, 408] on span "Next/Skip claim (→ or ↓)" at bounding box center [684, 407] width 14 height 14
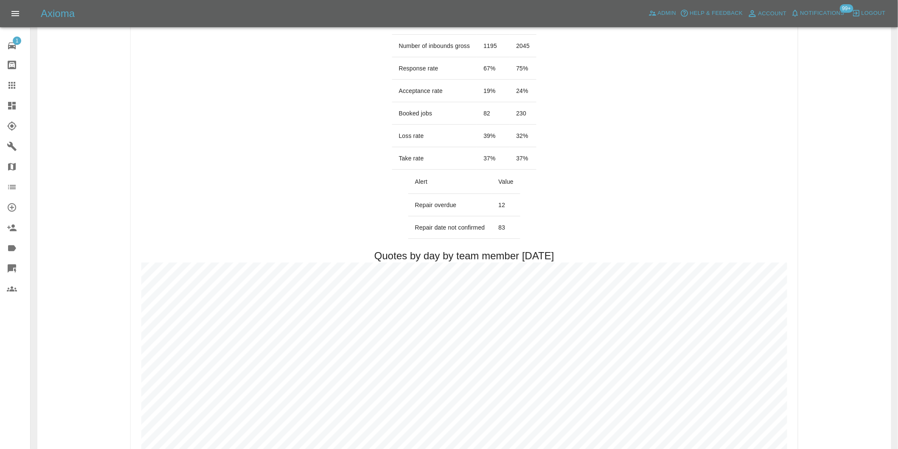
scroll to position [425, 0]
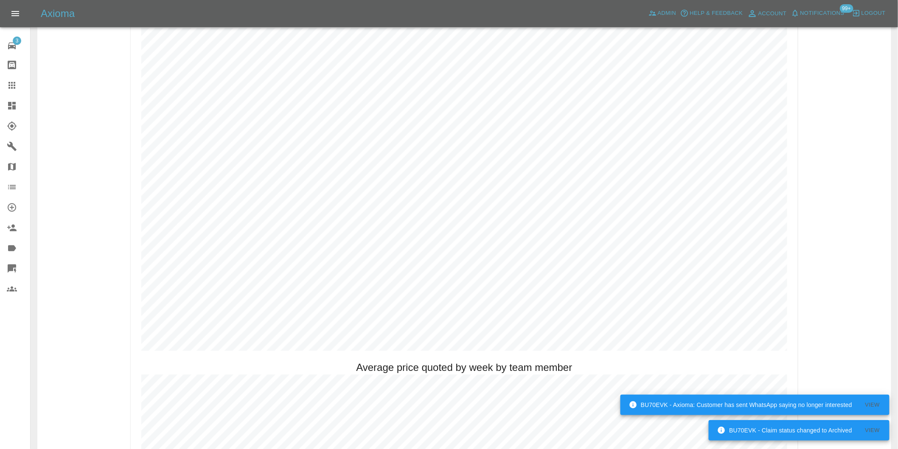
scroll to position [377, 0]
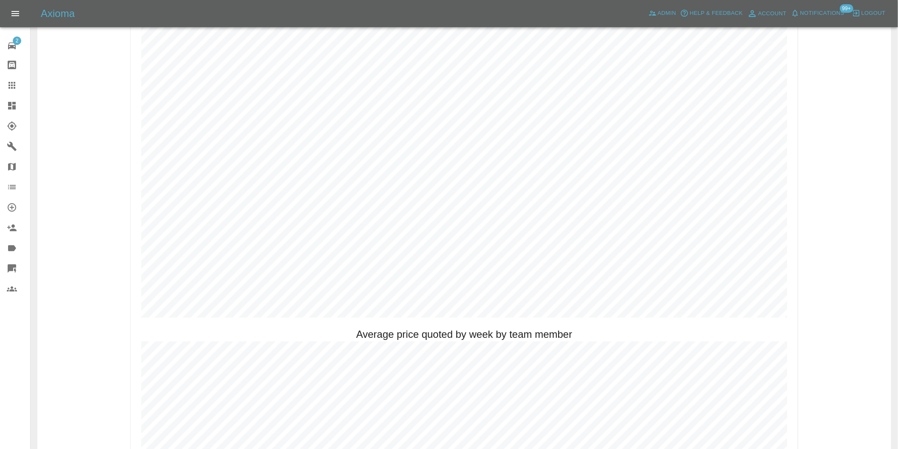
scroll to position [472, 0]
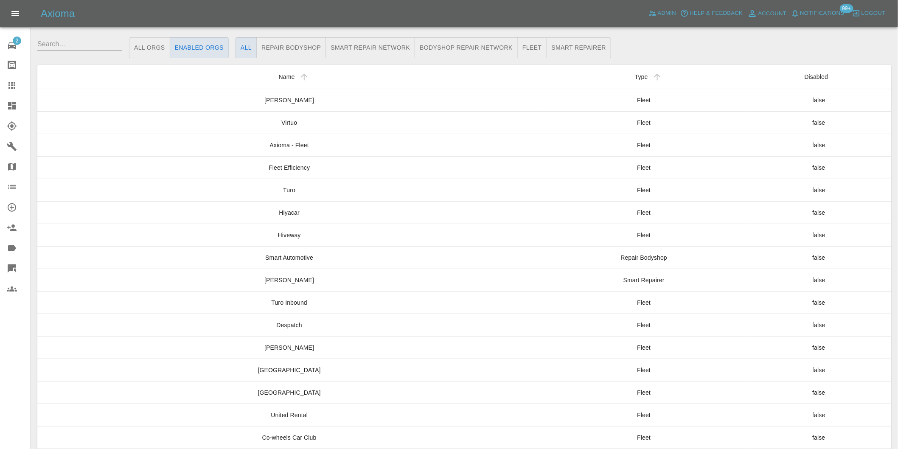
click at [10, 106] on icon at bounding box center [12, 106] width 10 height 10
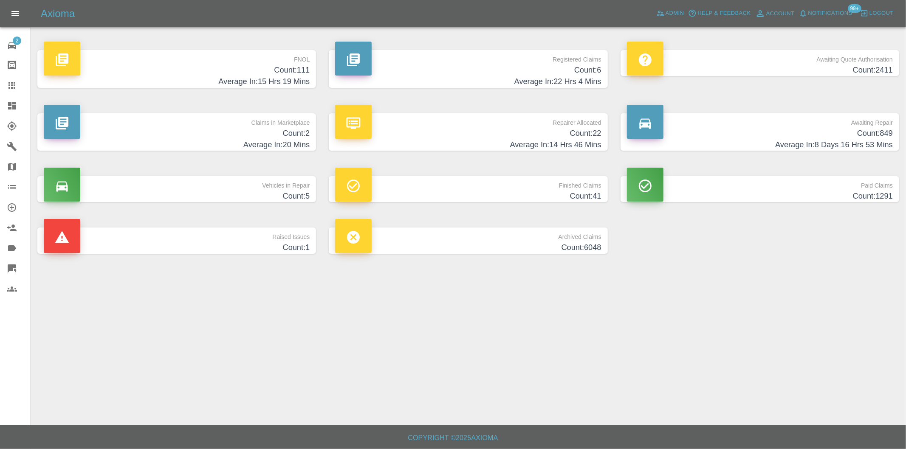
click at [298, 74] on h4 "Count: 111" at bounding box center [177, 70] width 266 height 11
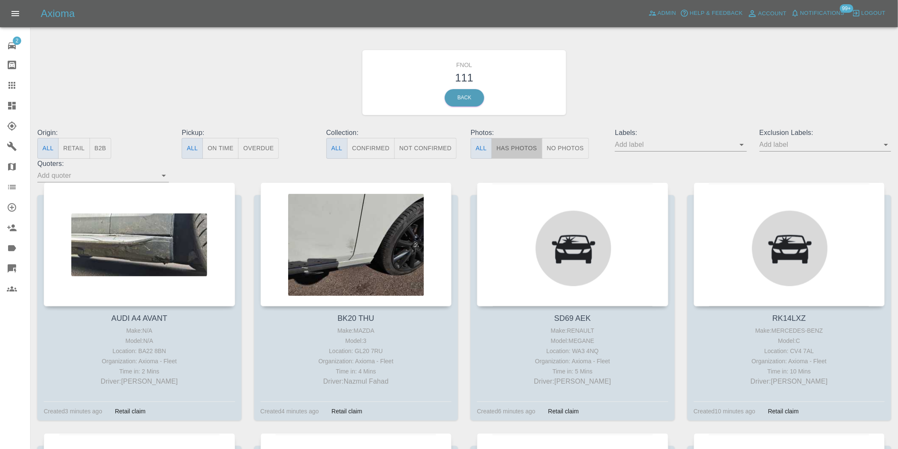
click at [521, 143] on button "Has Photos" at bounding box center [517, 148] width 51 height 21
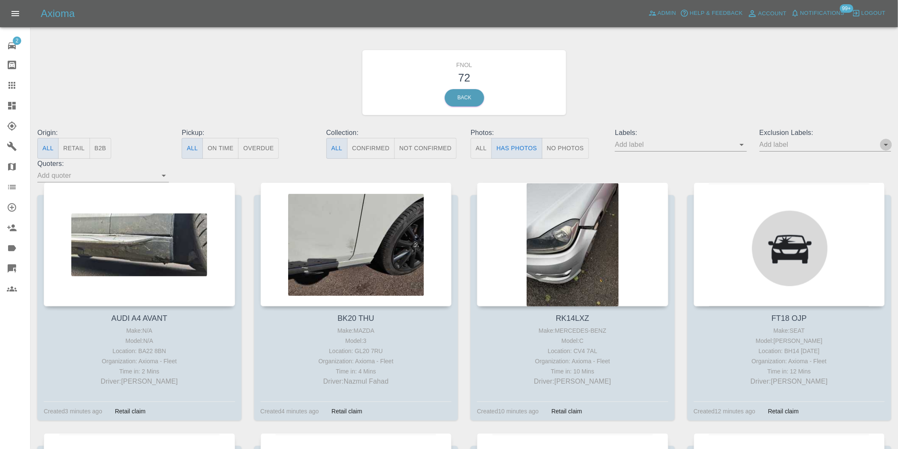
click at [886, 145] on icon "Open" at bounding box center [886, 145] width 10 height 10
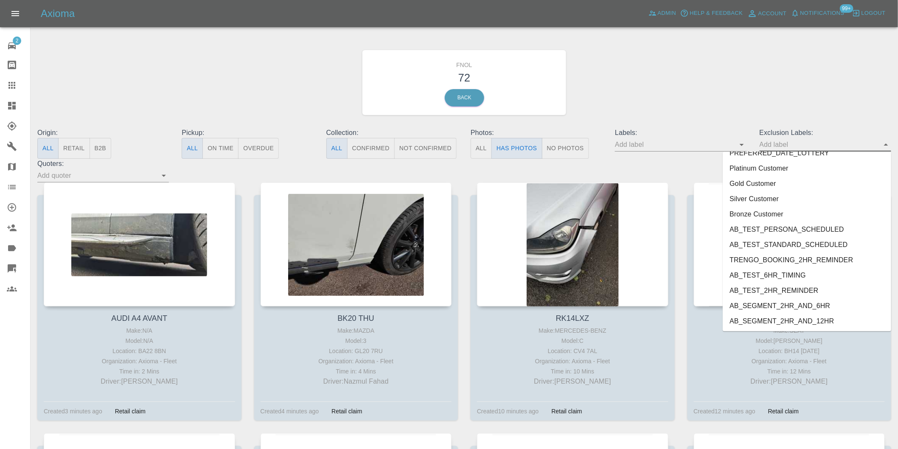
scroll to position [1829, 0]
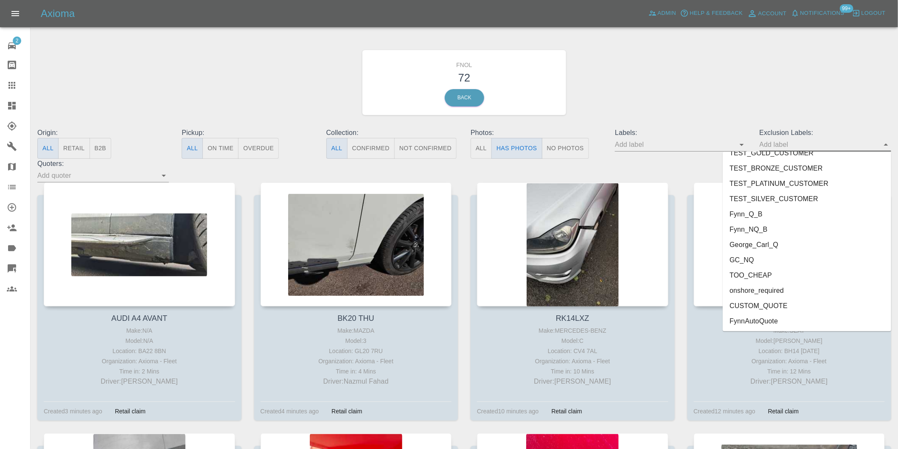
click at [765, 286] on li "onshore_required" at bounding box center [807, 290] width 169 height 15
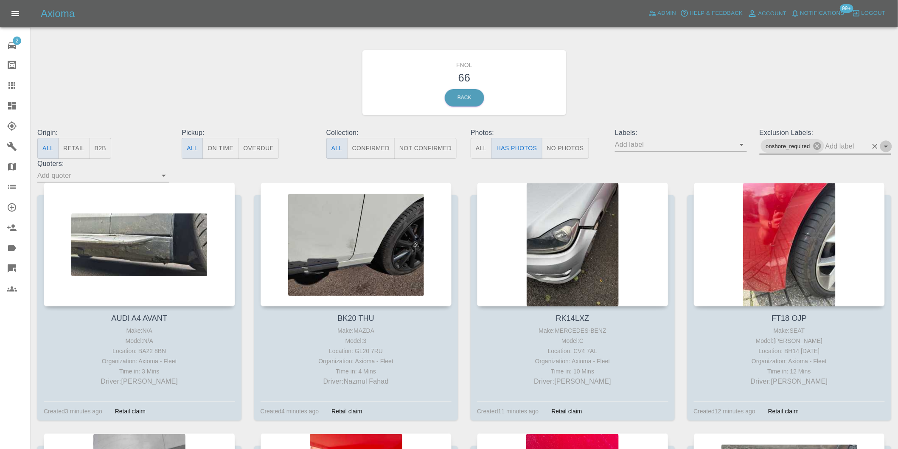
click at [886, 145] on icon "Open" at bounding box center [886, 146] width 10 height 10
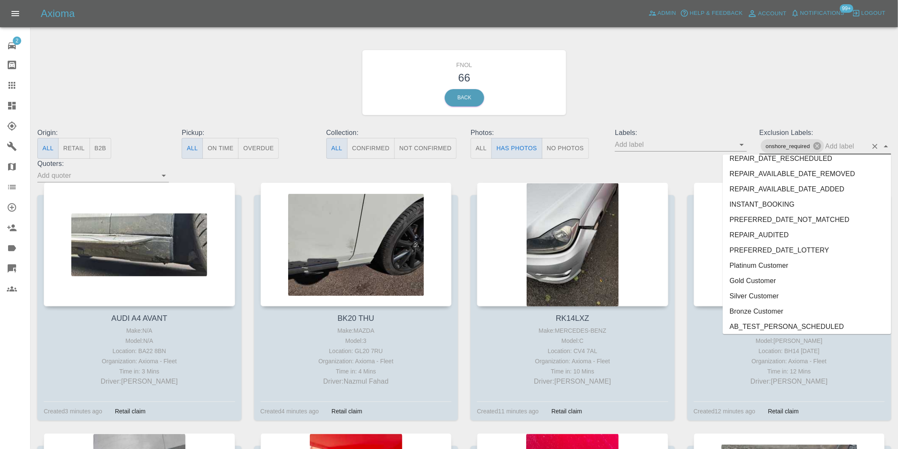
scroll to position [1813, 0]
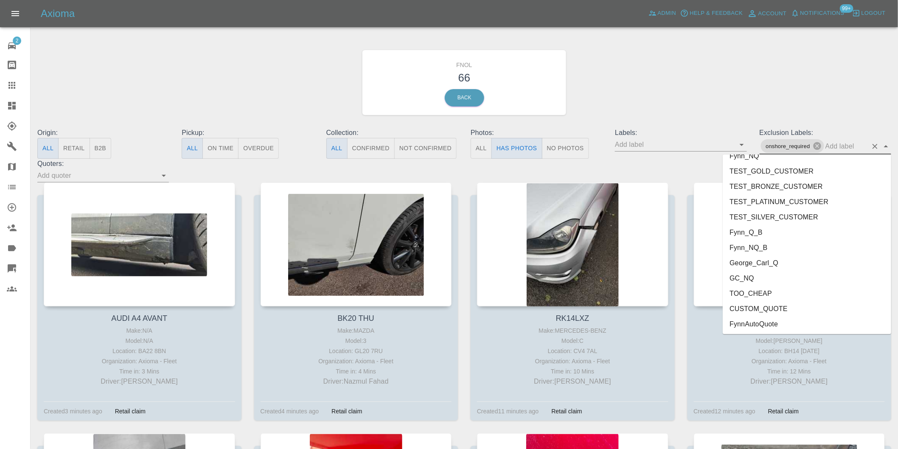
click at [768, 262] on li "George_Carl_Q" at bounding box center [807, 262] width 169 height 15
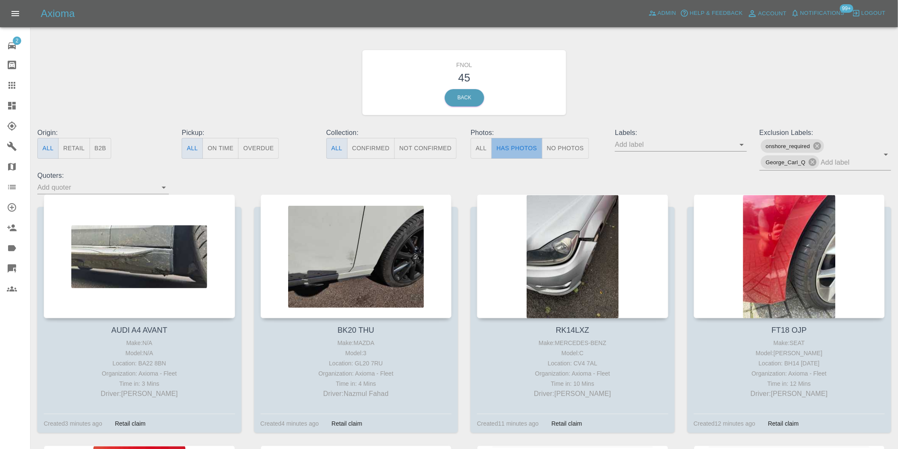
click at [523, 147] on button "Has Photos" at bounding box center [517, 148] width 51 height 21
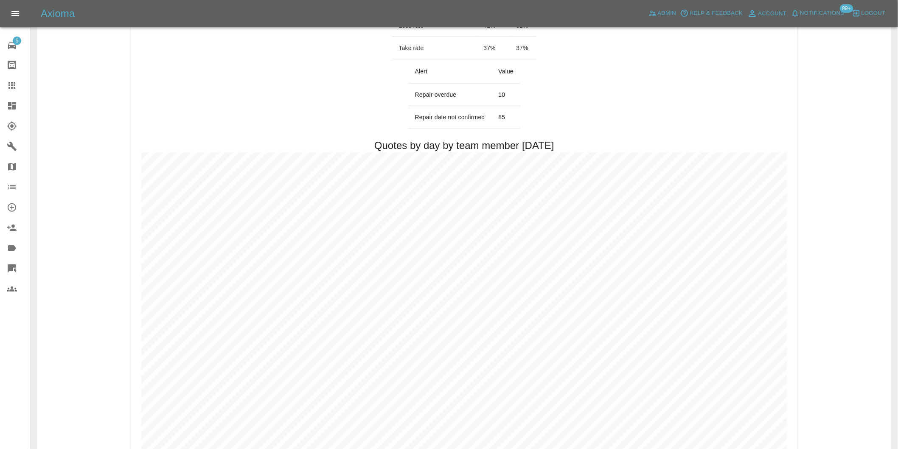
scroll to position [425, 0]
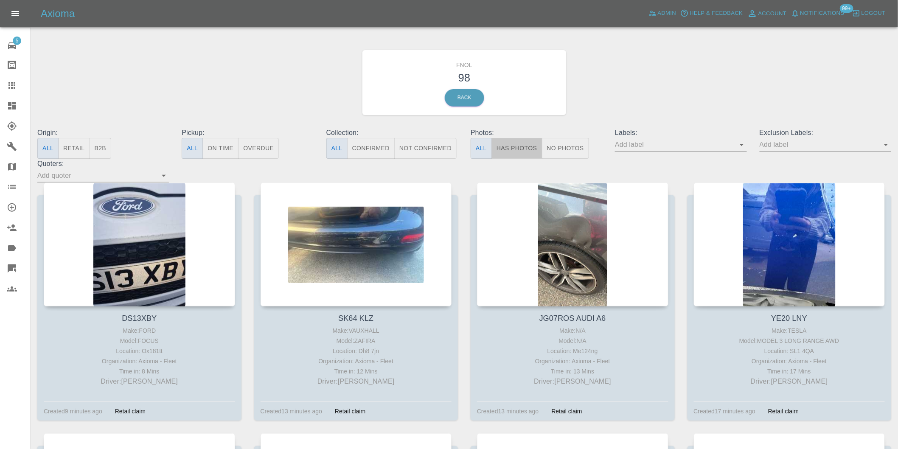
click at [521, 150] on button "Has Photos" at bounding box center [517, 148] width 51 height 21
click at [884, 143] on icon "Open" at bounding box center [886, 145] width 10 height 10
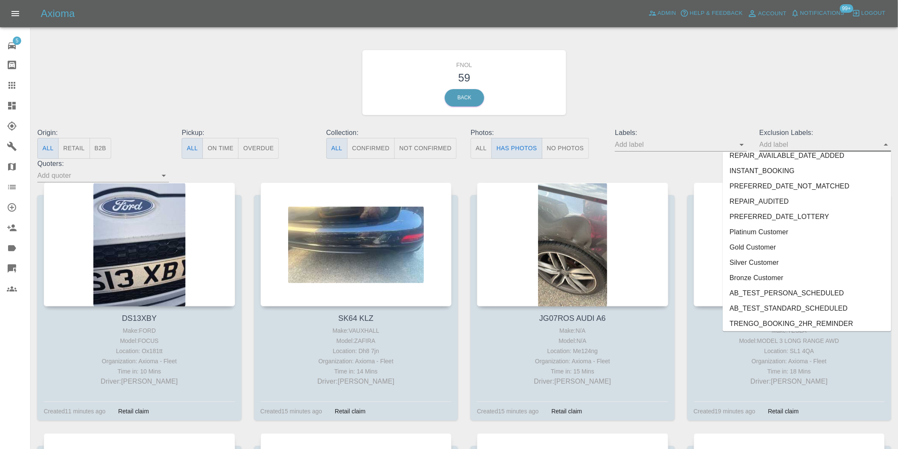
scroll to position [1829, 0]
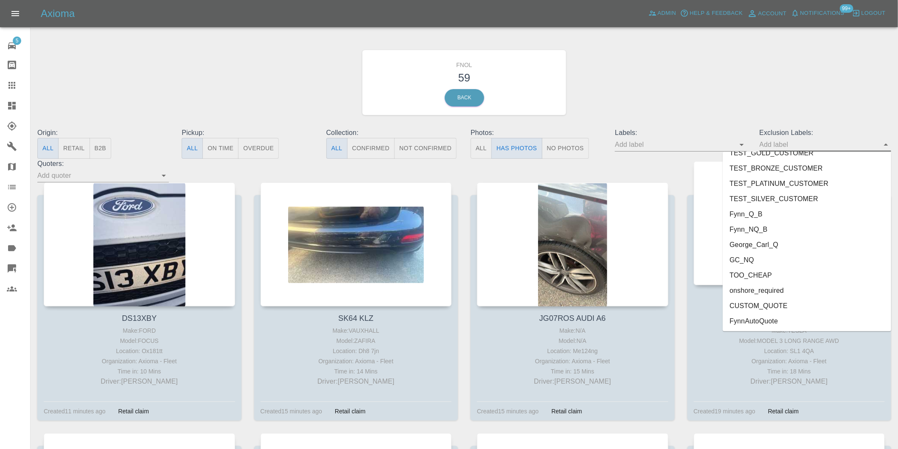
drag, startPoint x: 774, startPoint y: 290, endPoint x: 806, endPoint y: 248, distance: 52.7
click at [774, 290] on li "onshore_required" at bounding box center [807, 290] width 169 height 15
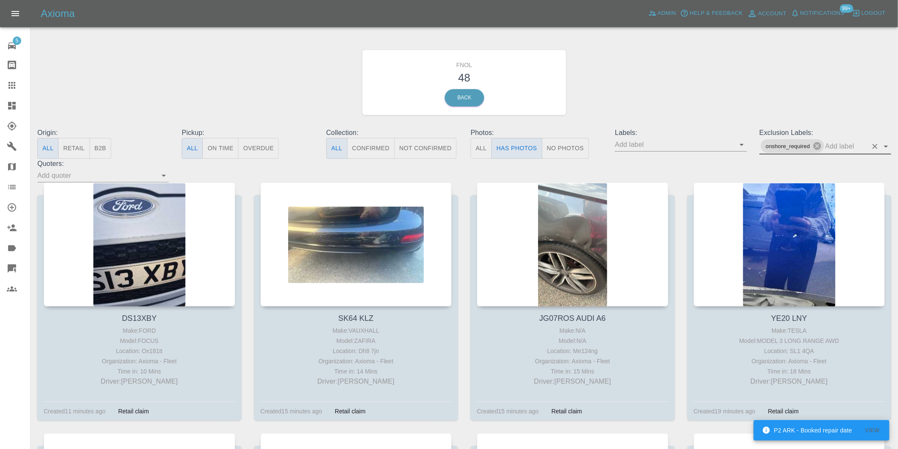
click at [889, 146] on icon "Open" at bounding box center [886, 146] width 10 height 10
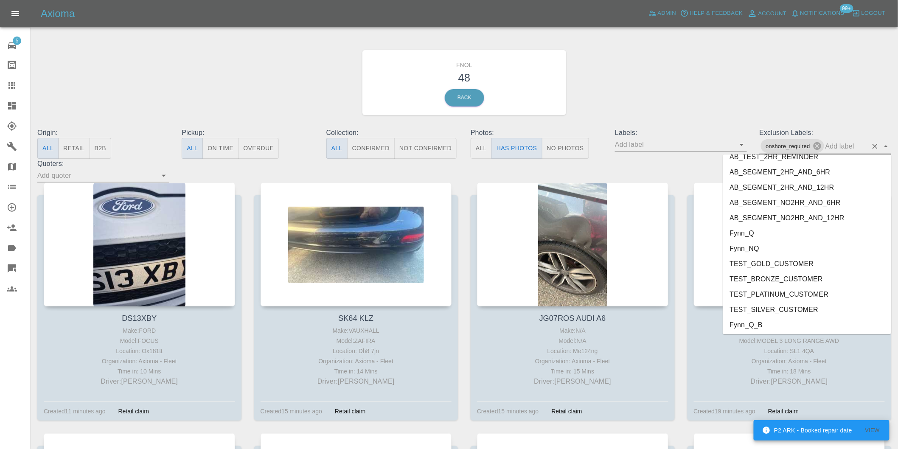
scroll to position [1813, 0]
click at [770, 264] on li "George_Carl_Q" at bounding box center [807, 262] width 169 height 15
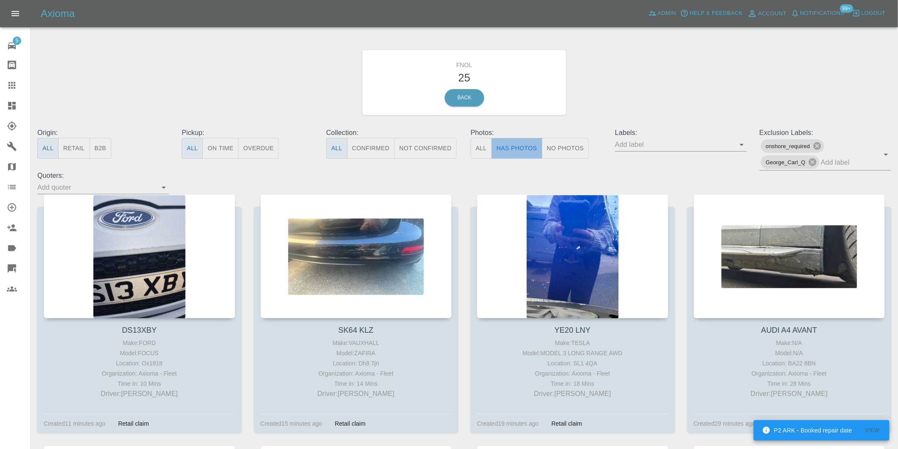
click at [521, 153] on button "Has Photos" at bounding box center [517, 148] width 51 height 21
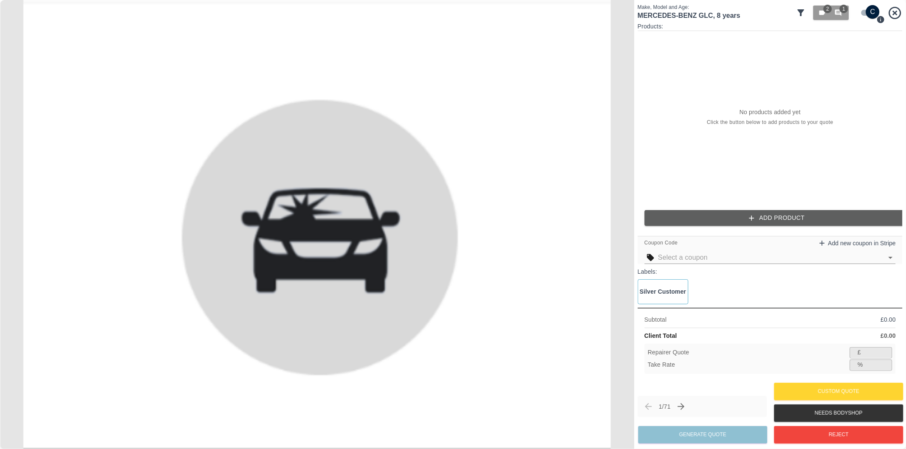
click at [799, 9] on icon at bounding box center [801, 13] width 10 height 10
click at [801, 13] on icon at bounding box center [800, 12] width 7 height 7
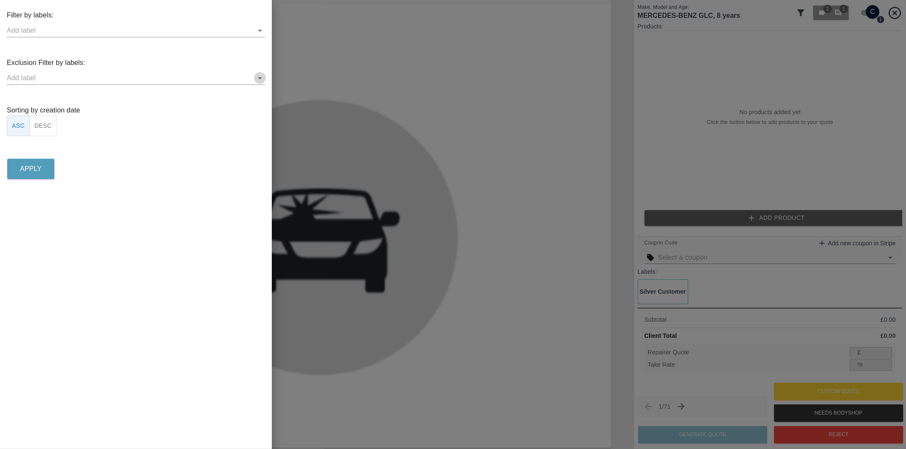
click at [260, 75] on icon "Open" at bounding box center [260, 78] width 10 height 10
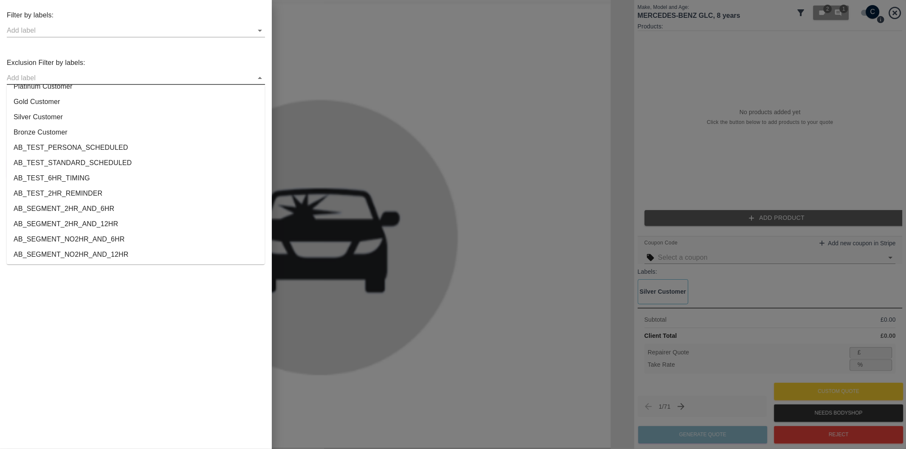
scroll to position [1584, 0]
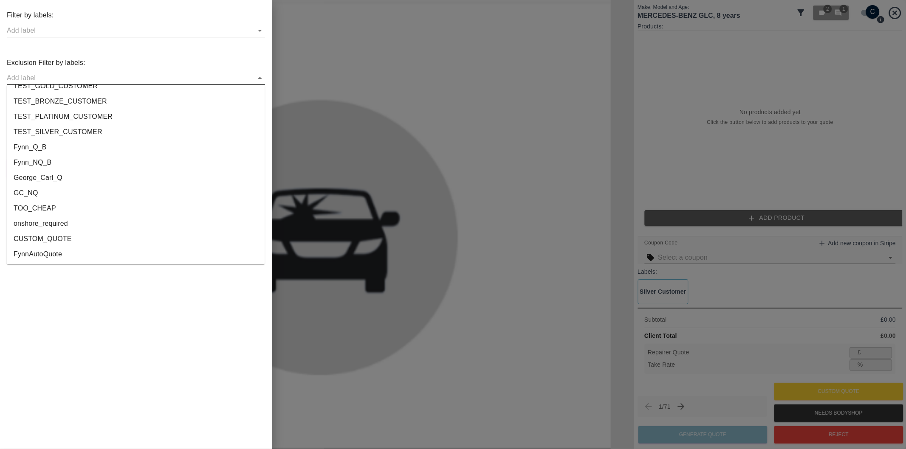
click at [59, 224] on li "onshore_required" at bounding box center [136, 223] width 258 height 15
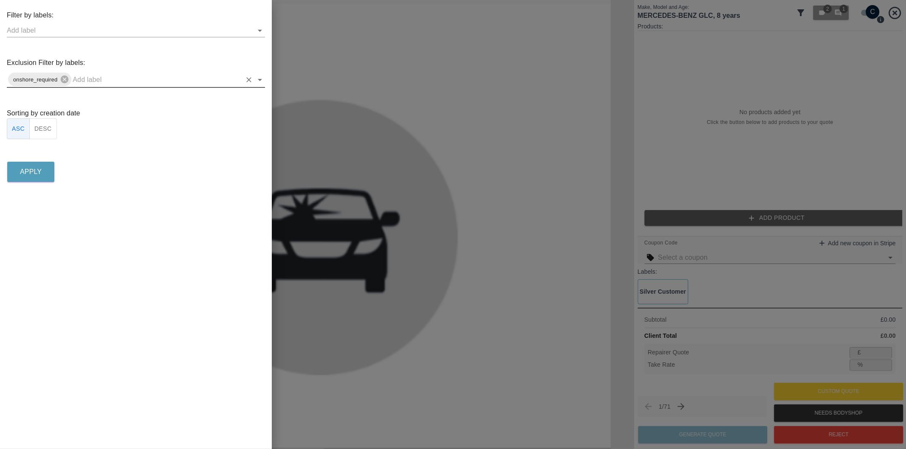
click at [259, 81] on icon "Open" at bounding box center [260, 80] width 10 height 10
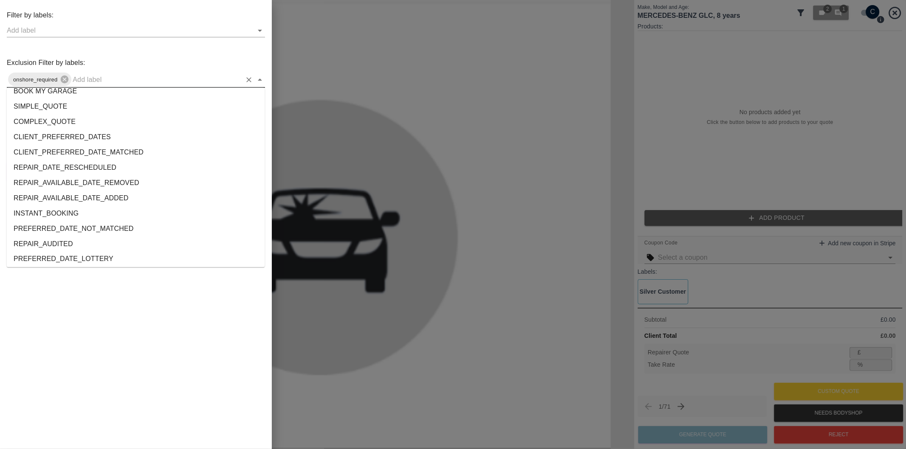
scroll to position [1569, 0]
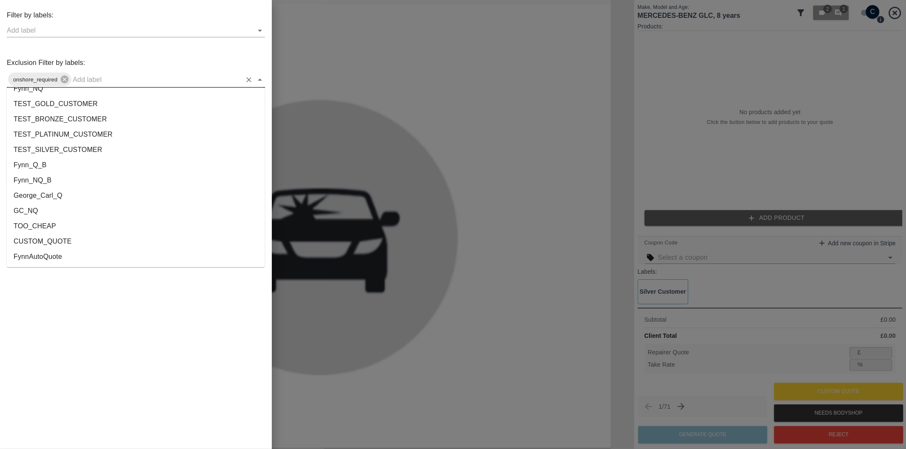
click at [64, 190] on li "George_Carl_Q" at bounding box center [136, 196] width 258 height 15
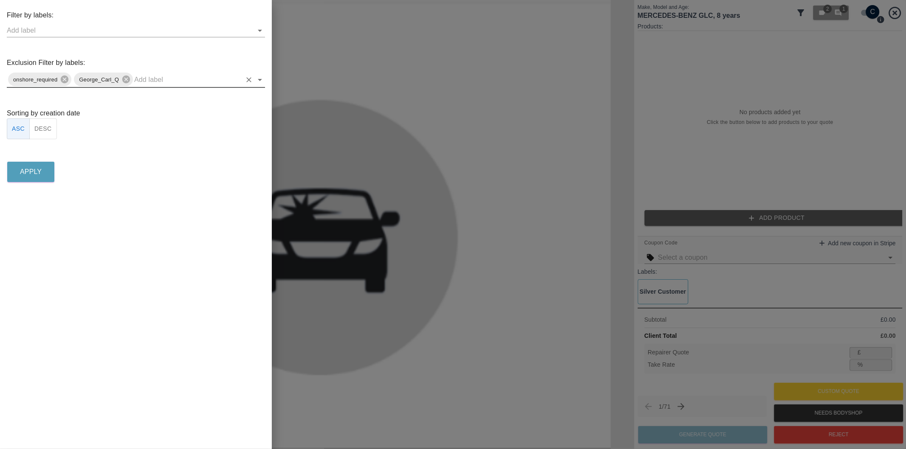
click at [48, 130] on button "DESC" at bounding box center [43, 128] width 28 height 21
click at [39, 169] on p "Apply" at bounding box center [31, 172] width 22 height 10
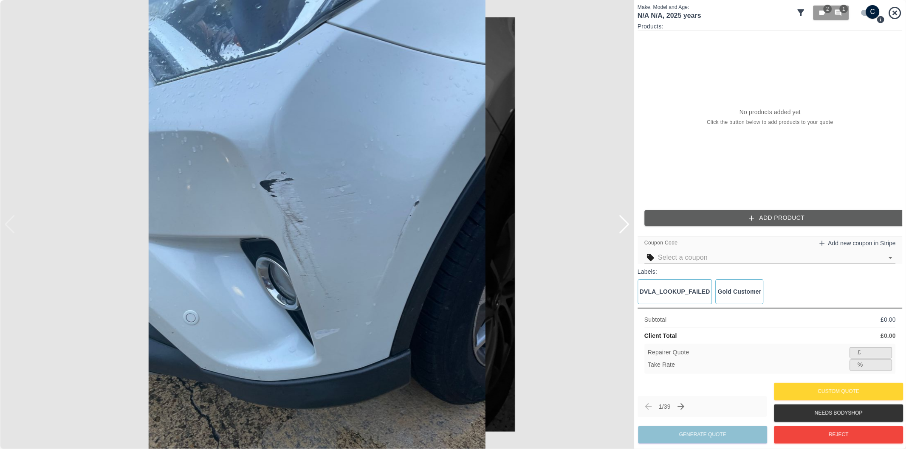
click at [619, 222] on div at bounding box center [623, 224] width 11 height 19
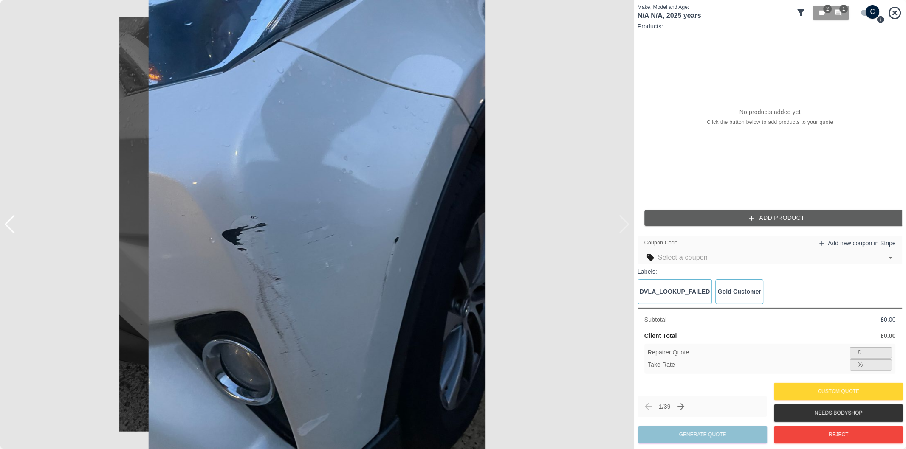
click at [619, 223] on img at bounding box center [317, 224] width 634 height 449
click at [863, 12] on input "checkbox" at bounding box center [872, 12] width 41 height 14
checkbox input "false"
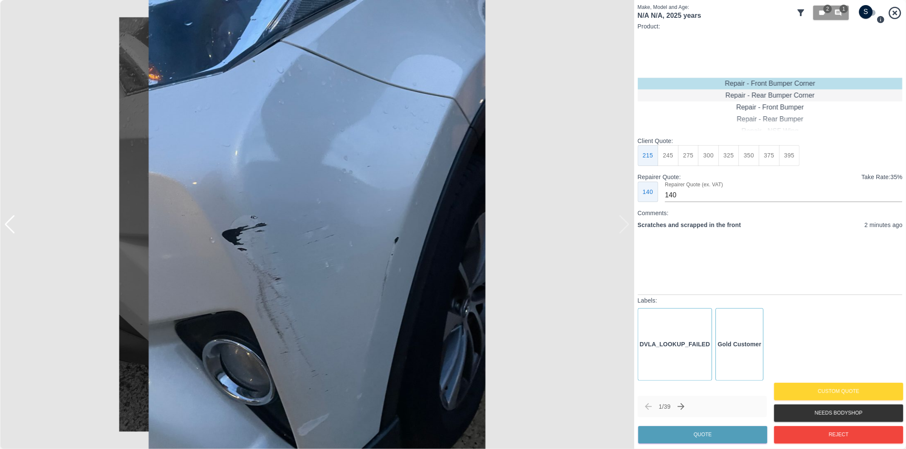
type input "120"
click at [714, 436] on button "Quote" at bounding box center [702, 434] width 129 height 17
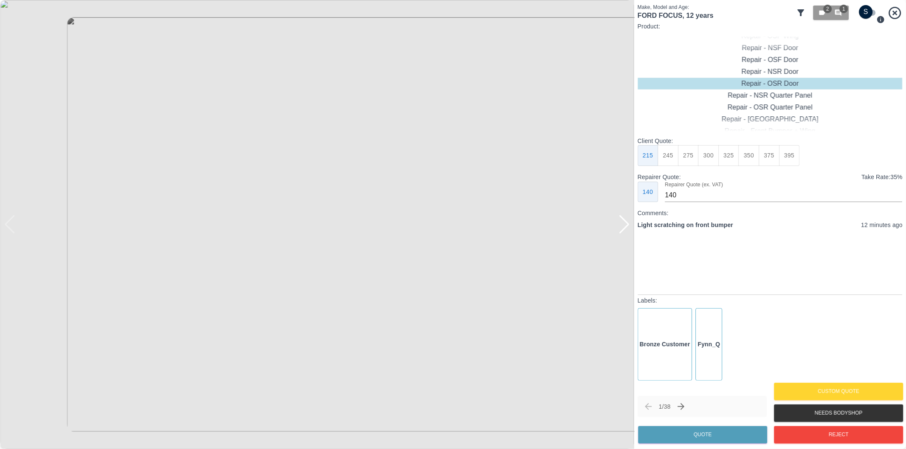
click at [622, 228] on div at bounding box center [623, 224] width 11 height 19
click at [622, 228] on img at bounding box center [317, 224] width 634 height 449
click at [795, 70] on div "Repair - Front Bumper" at bounding box center [769, 72] width 265 height 12
click at [690, 158] on button "350" at bounding box center [688, 155] width 21 height 21
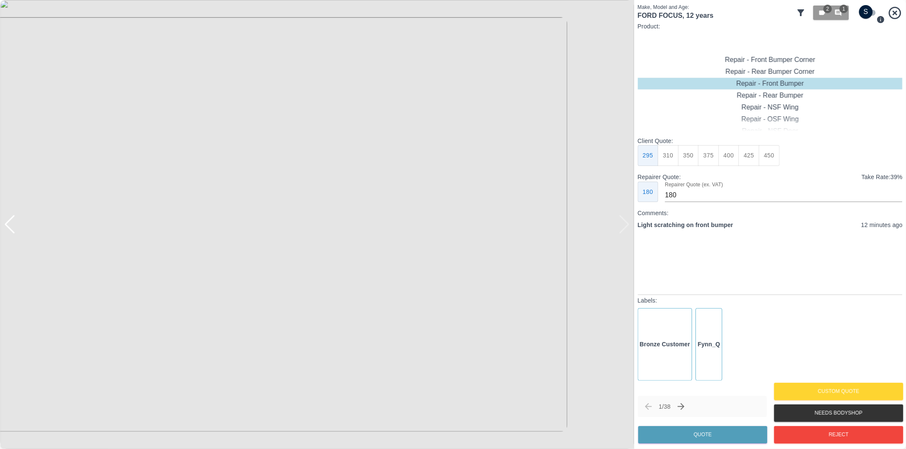
type input "210"
click at [706, 439] on button "Quote" at bounding box center [702, 434] width 129 height 17
click at [616, 225] on img at bounding box center [317, 224] width 634 height 449
click at [626, 228] on div at bounding box center [623, 224] width 11 height 19
click at [625, 222] on div at bounding box center [623, 224] width 11 height 19
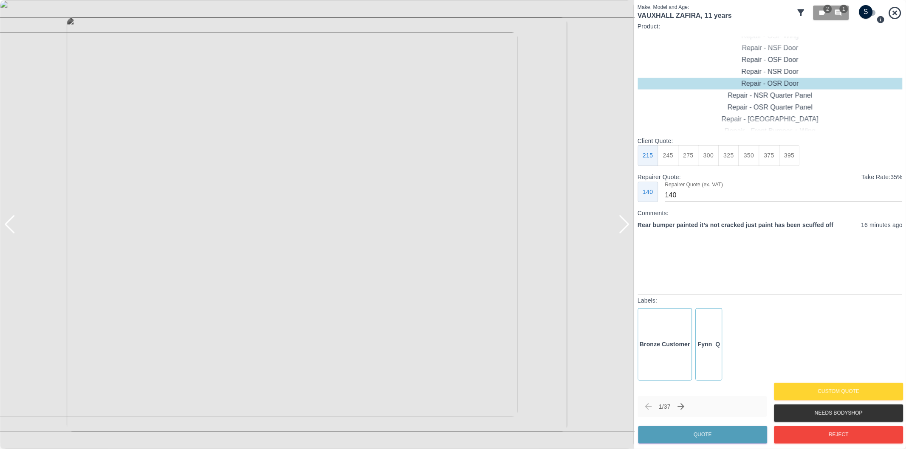
click at [625, 222] on div at bounding box center [623, 224] width 11 height 19
click at [625, 222] on div at bounding box center [317, 224] width 634 height 449
click at [786, 69] on div "Repair - Rear Bumper" at bounding box center [769, 72] width 265 height 12
drag, startPoint x: 692, startPoint y: 154, endPoint x: 723, endPoint y: 203, distance: 57.8
click at [692, 154] on button "350" at bounding box center [688, 155] width 21 height 21
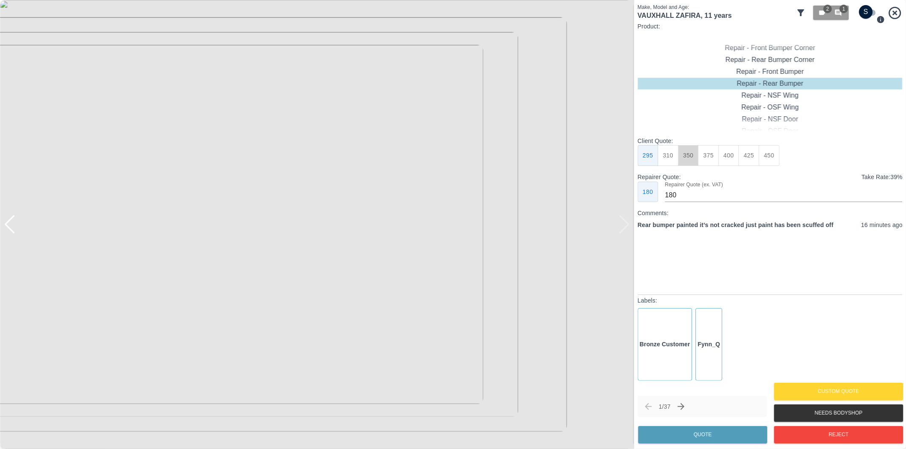
type input "210"
click at [725, 430] on button "Quote" at bounding box center [702, 434] width 129 height 17
click at [627, 228] on div at bounding box center [623, 224] width 11 height 19
click at [627, 228] on img at bounding box center [317, 224] width 634 height 449
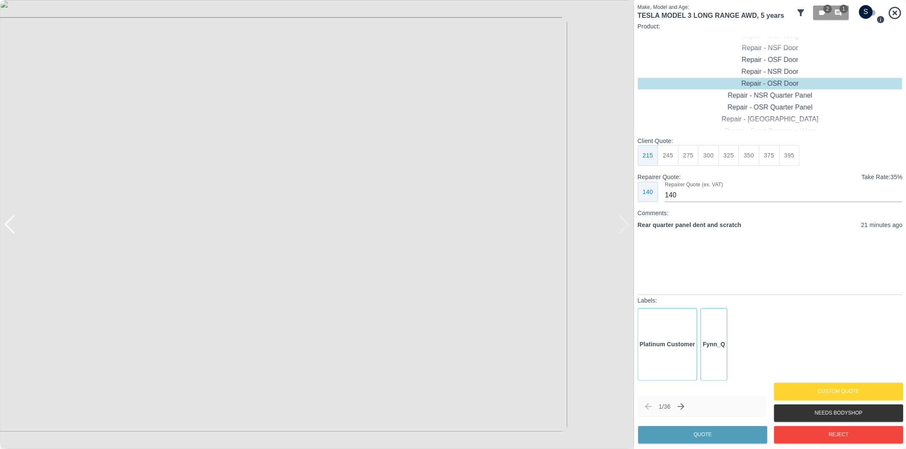
click at [9, 223] on div at bounding box center [9, 224] width 11 height 19
click at [8, 221] on img at bounding box center [317, 224] width 634 height 449
click at [625, 224] on div at bounding box center [623, 224] width 11 height 19
click at [776, 108] on div "Repair - OSR Quarter Panel" at bounding box center [769, 107] width 265 height 12
click at [712, 158] on button "300" at bounding box center [708, 155] width 21 height 21
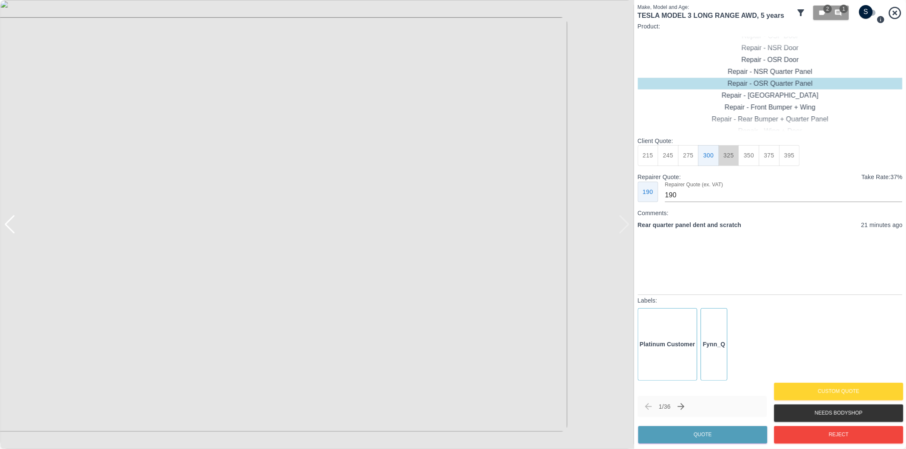
click at [726, 156] on button "325" at bounding box center [728, 155] width 21 height 21
type input "210"
click at [708, 435] on button "Quote" at bounding box center [702, 434] width 129 height 17
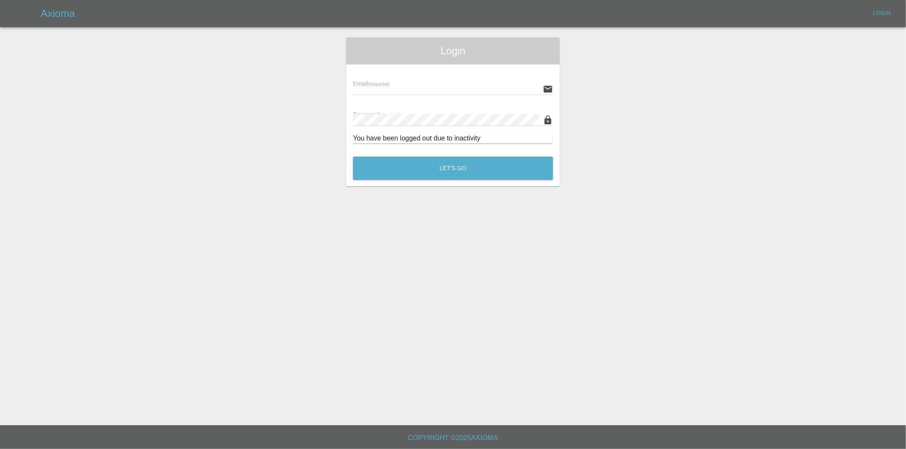
type input "eric.ordano@gmail.com"
click at [453, 166] on button "Let's Go" at bounding box center [453, 168] width 200 height 23
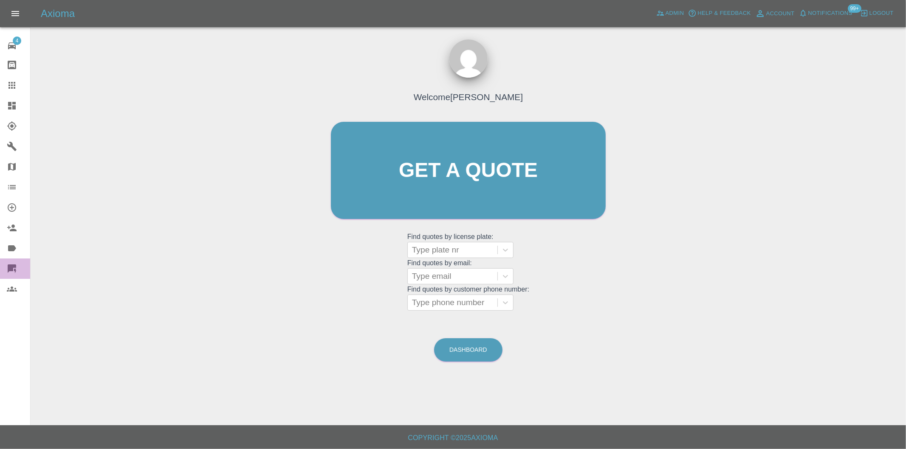
click at [10, 265] on icon at bounding box center [12, 268] width 8 height 8
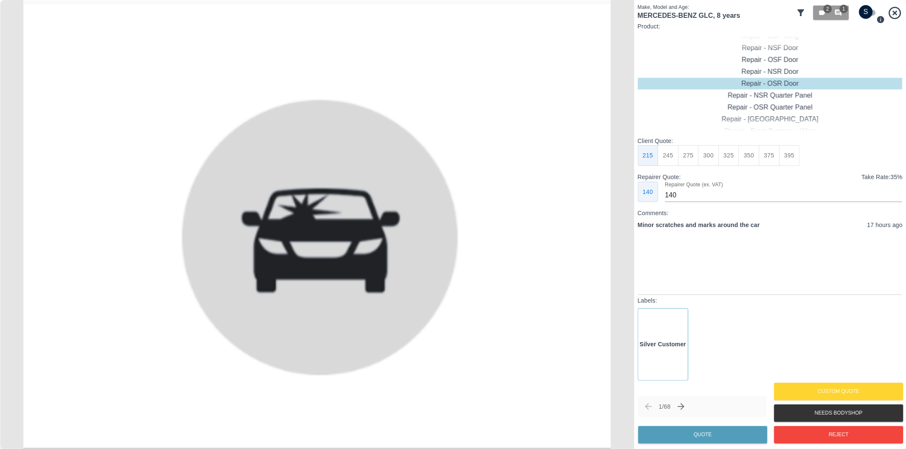
click at [801, 11] on icon at bounding box center [800, 12] width 7 height 7
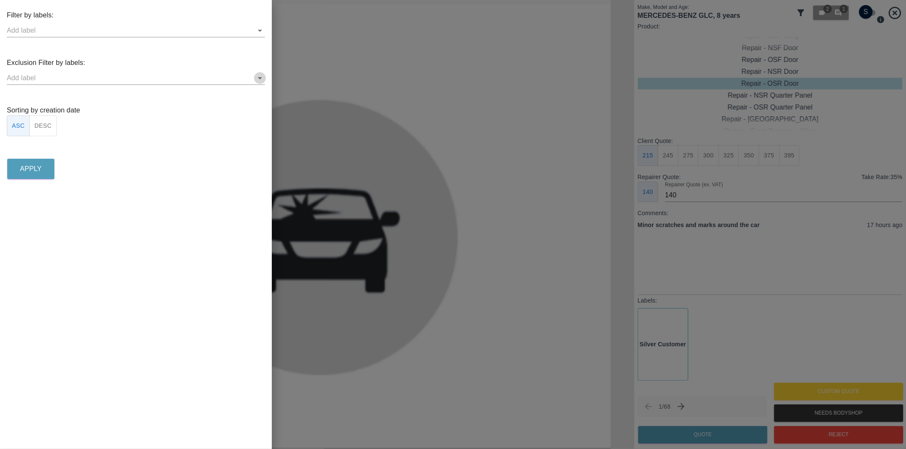
click at [262, 79] on icon "Open" at bounding box center [260, 78] width 10 height 10
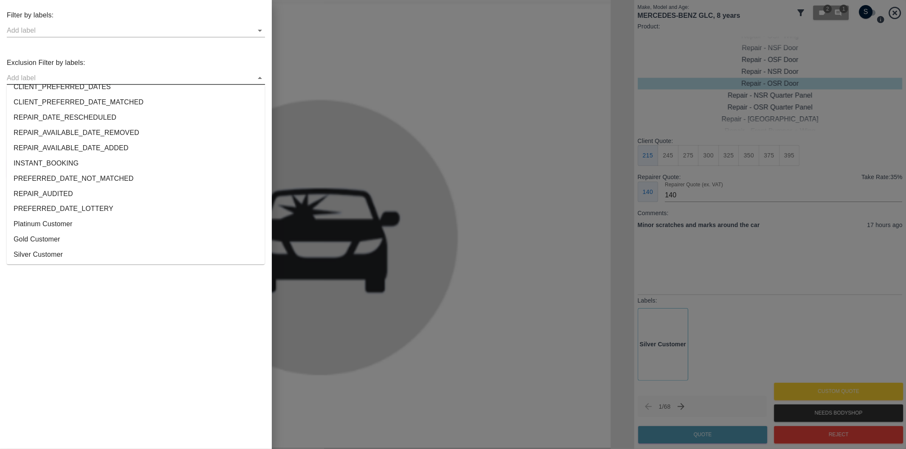
scroll to position [1584, 0]
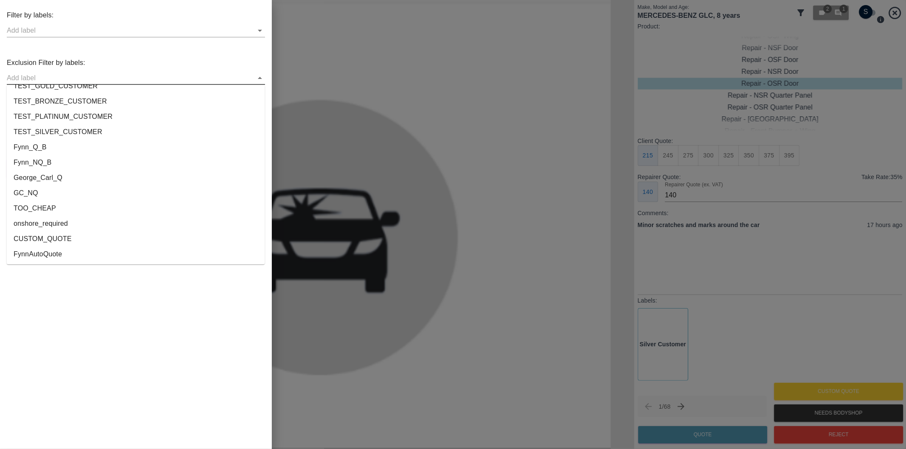
drag, startPoint x: 49, startPoint y: 239, endPoint x: 45, endPoint y: 223, distance: 16.8
click at [45, 223] on ul "FEEDBACK_REQUESTED BODYSHOP_APPROVAL_REQUESTED BODYSHOP_CLAIM PAYMENT_SUPPRESSE…" at bounding box center [136, 175] width 258 height 180
click at [45, 223] on li "onshore_required" at bounding box center [136, 223] width 258 height 15
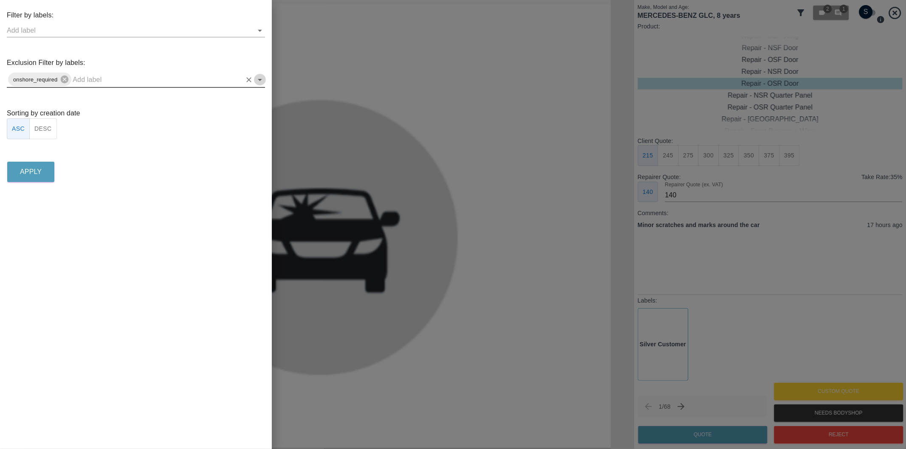
click at [262, 78] on icon "Open" at bounding box center [260, 80] width 10 height 10
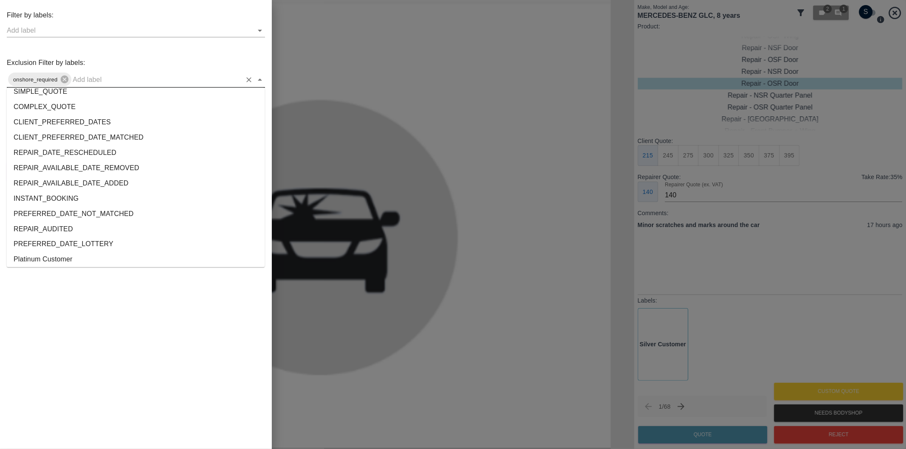
scroll to position [1569, 0]
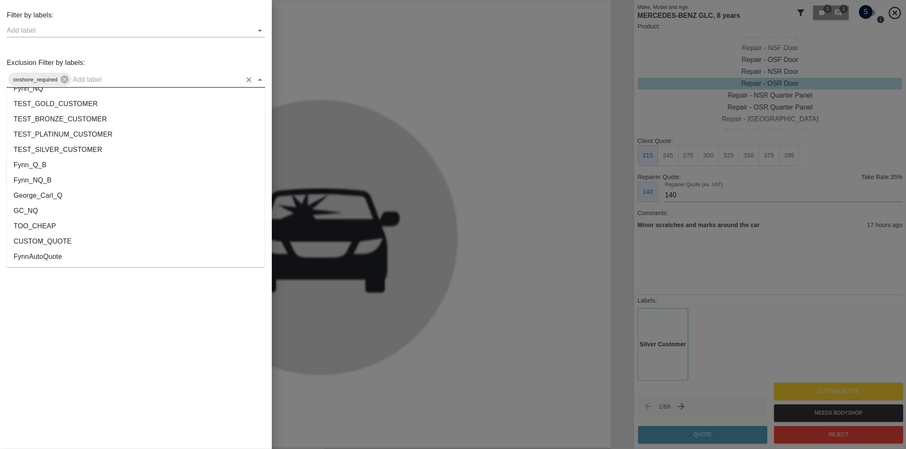
click at [48, 195] on li "George_Carl_Q" at bounding box center [136, 196] width 258 height 15
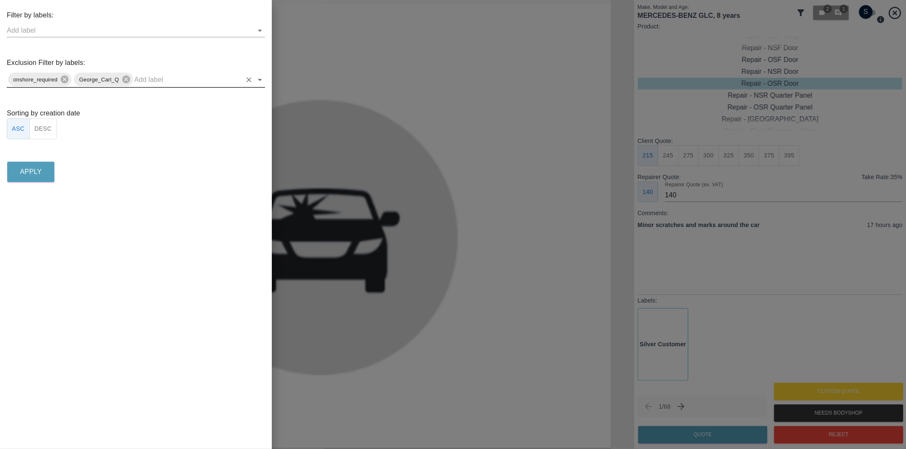
click at [44, 132] on button "DESC" at bounding box center [43, 128] width 28 height 21
click at [31, 177] on button "Apply" at bounding box center [30, 172] width 47 height 20
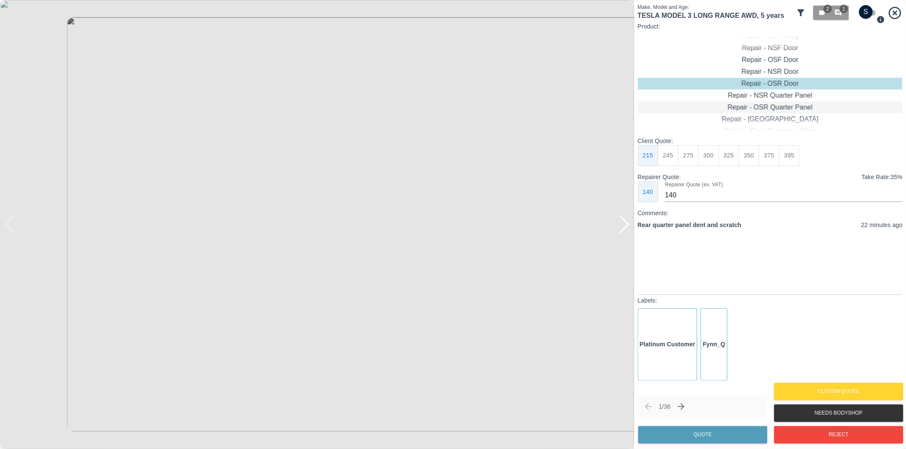
click at [780, 107] on div "Repair - OSR Quarter Panel" at bounding box center [769, 107] width 265 height 12
click at [725, 155] on button "325" at bounding box center [728, 155] width 21 height 21
type input "210"
click at [703, 430] on button "Quote" at bounding box center [702, 434] width 129 height 17
click at [625, 224] on div at bounding box center [623, 224] width 11 height 19
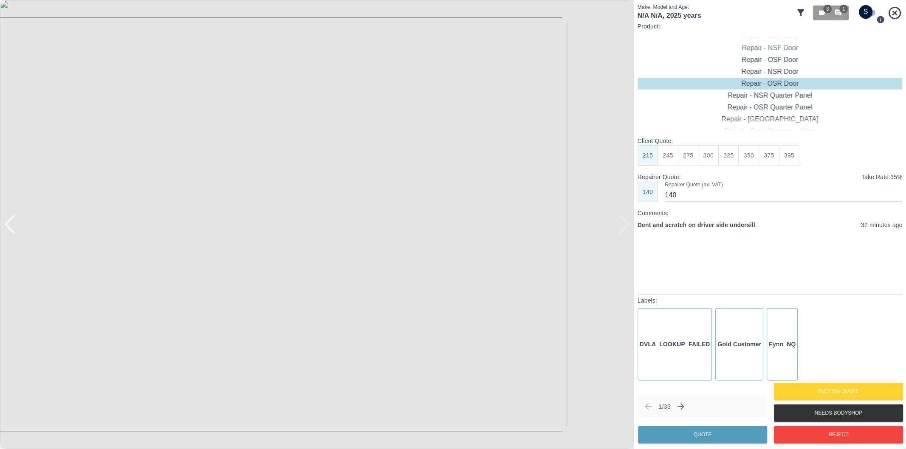
click at [625, 224] on img at bounding box center [317, 224] width 634 height 449
click at [840, 14] on icon "button" at bounding box center [838, 13] width 6 height 6
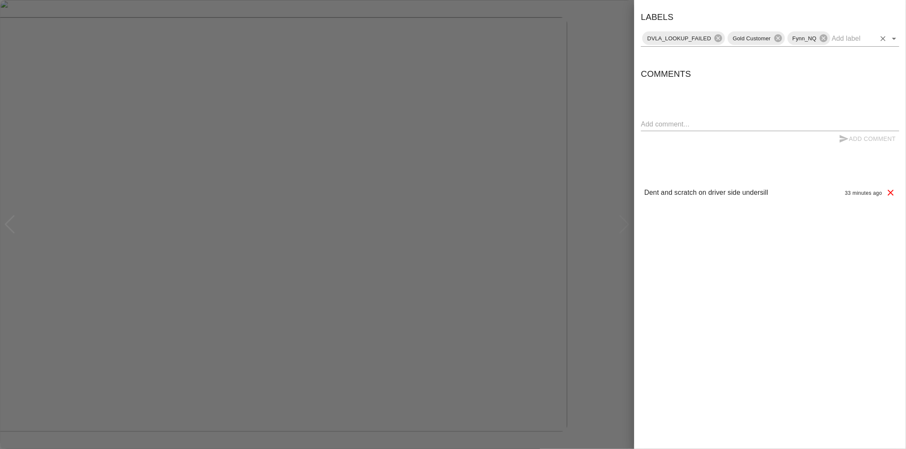
click at [892, 40] on icon "Open" at bounding box center [894, 39] width 10 height 10
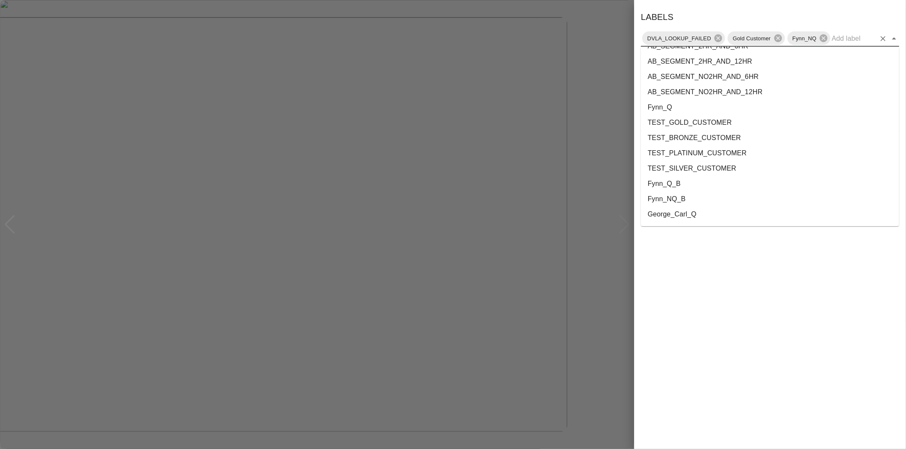
scroll to position [1538, 0]
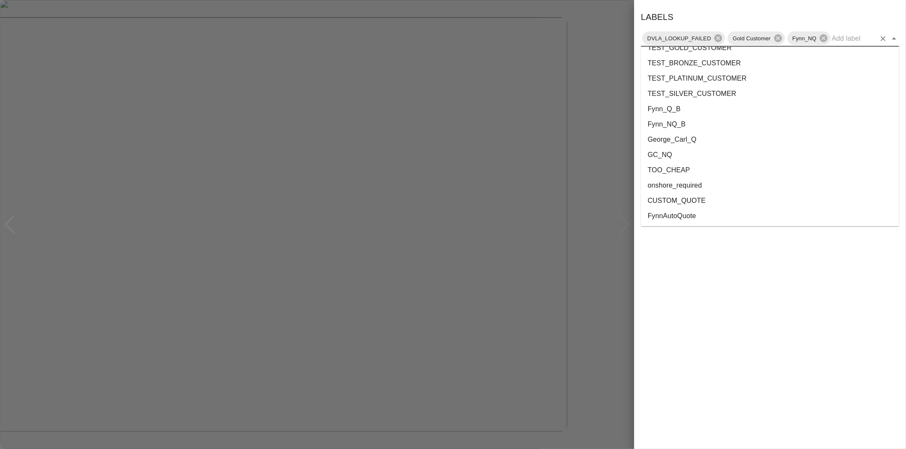
click at [720, 183] on li "onshore_required" at bounding box center [770, 185] width 258 height 15
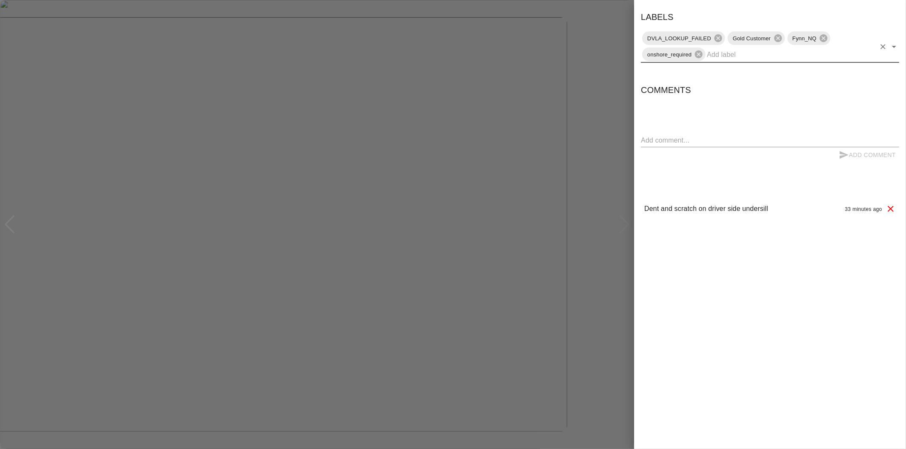
click at [895, 39] on div "DVLA_LOOKUP_FAILED Gold Customer Fynn_NQ onshore_required" at bounding box center [770, 46] width 258 height 33
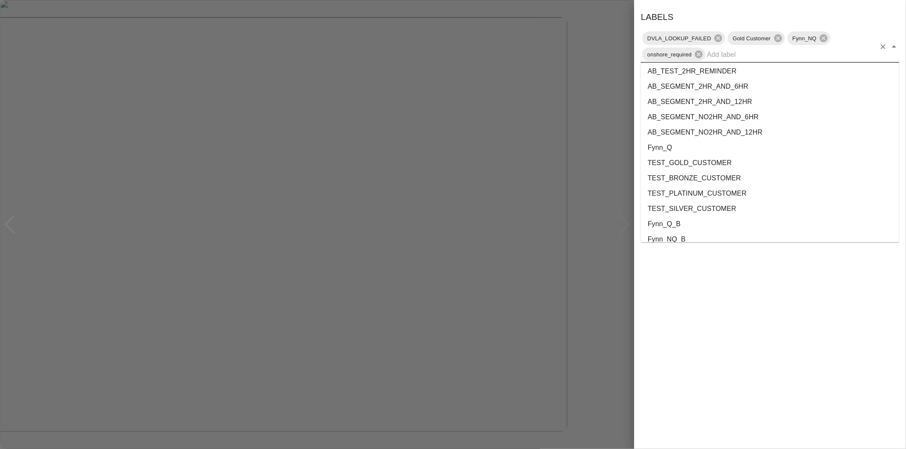
scroll to position [1523, 0]
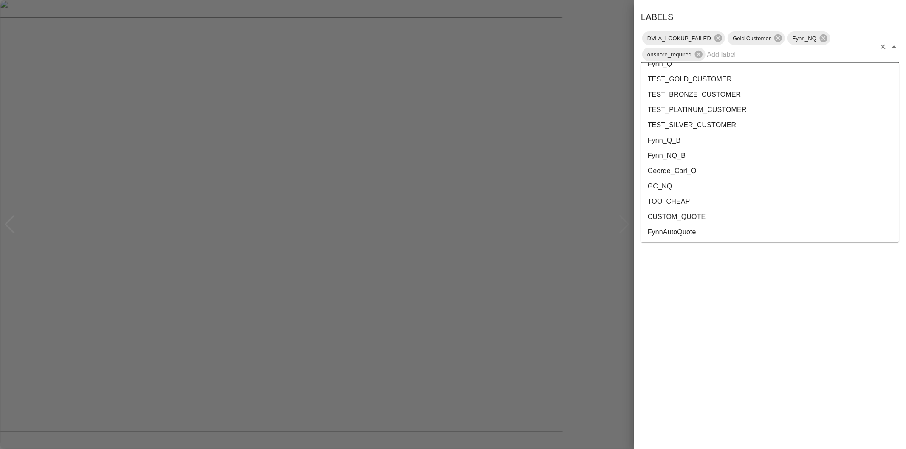
click at [697, 170] on li "George_Carl_Q" at bounding box center [770, 170] width 258 height 15
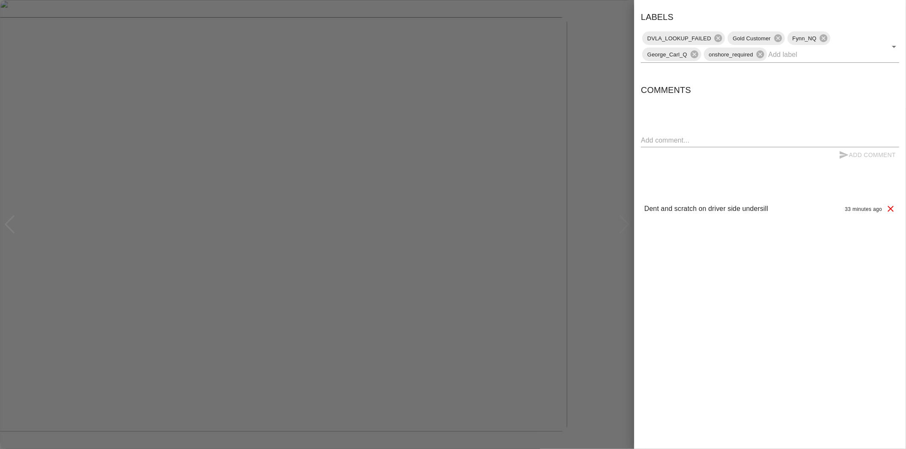
click at [571, 36] on div at bounding box center [453, 224] width 906 height 449
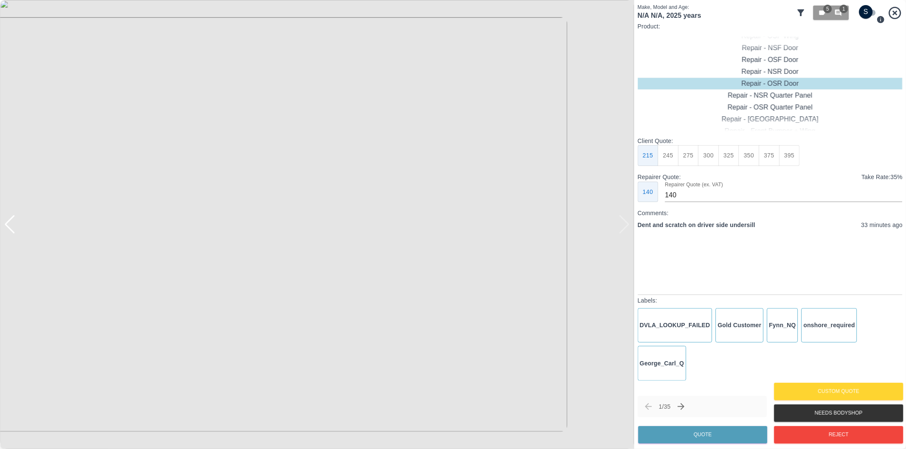
click at [685, 408] on icon "Next claim" at bounding box center [681, 407] width 10 height 10
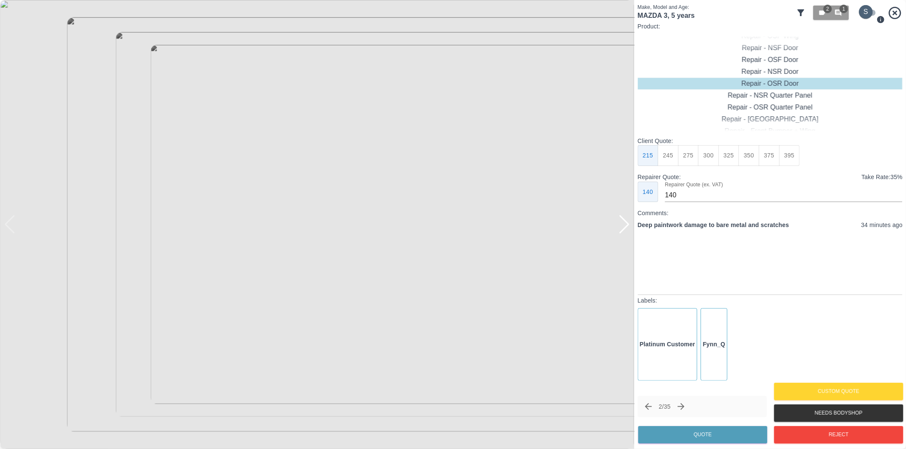
click at [865, 13] on input "checkbox" at bounding box center [865, 12] width 41 height 14
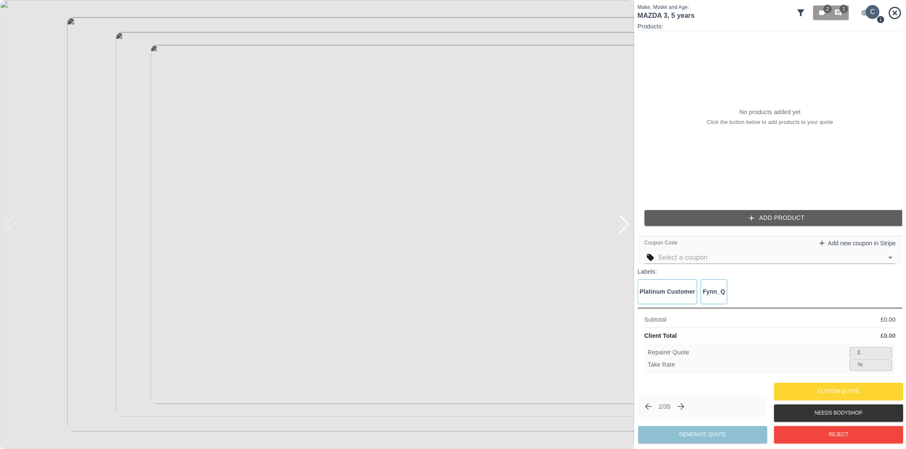
drag, startPoint x: 863, startPoint y: 9, endPoint x: 832, endPoint y: 20, distance: 33.0
click at [864, 10] on input "checkbox" at bounding box center [872, 12] width 41 height 14
checkbox input "false"
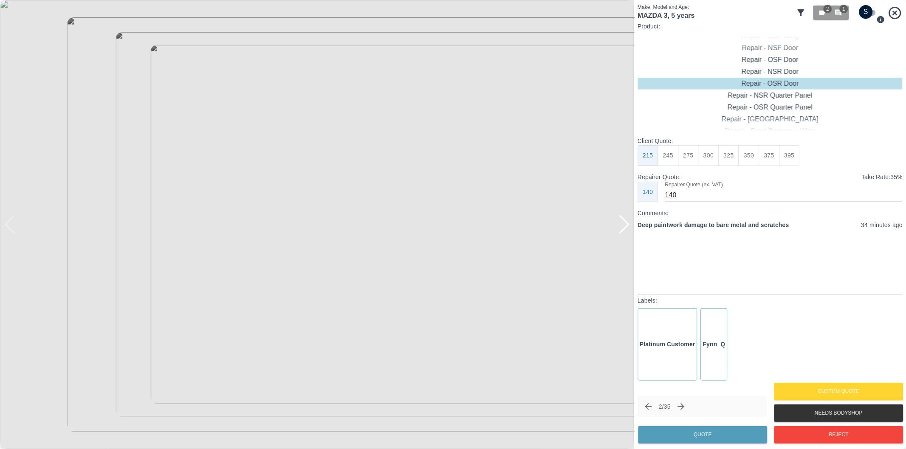
click at [300, 264] on img at bounding box center [317, 224] width 634 height 449
click at [285, 253] on img at bounding box center [366, 107] width 1902 height 1348
type input "180"
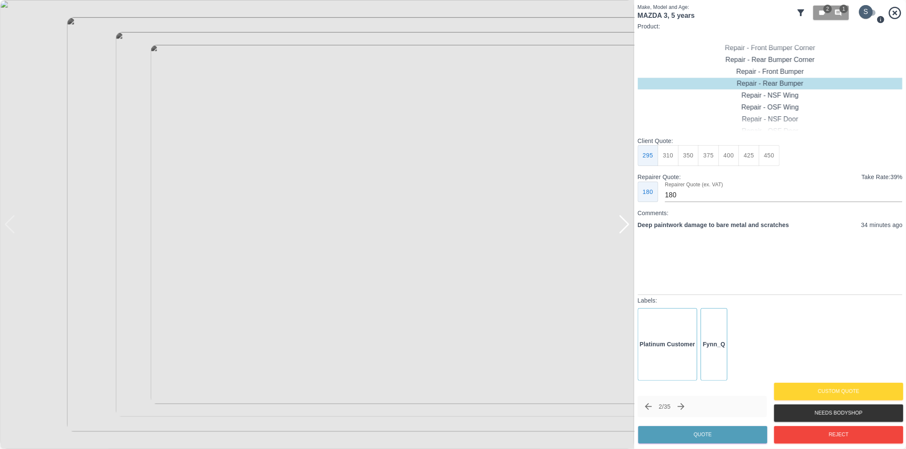
click at [868, 8] on input "checkbox" at bounding box center [865, 12] width 41 height 14
checkbox input "true"
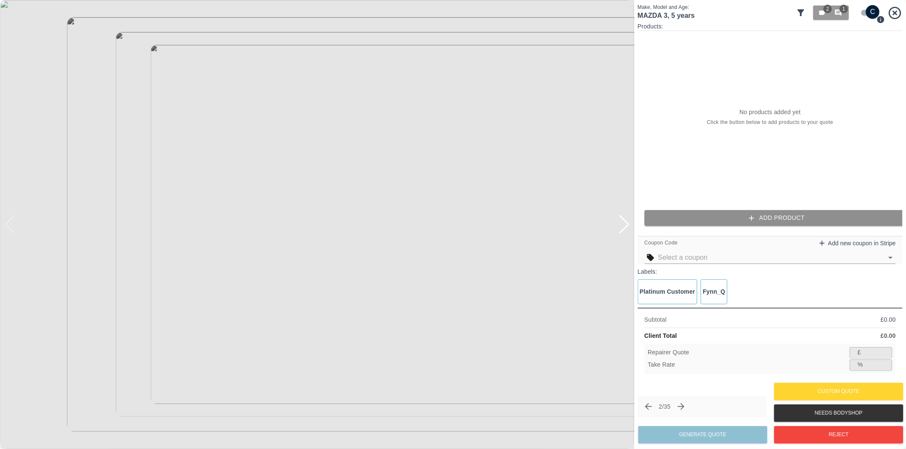
click at [776, 217] on button "Add Product" at bounding box center [776, 218] width 265 height 16
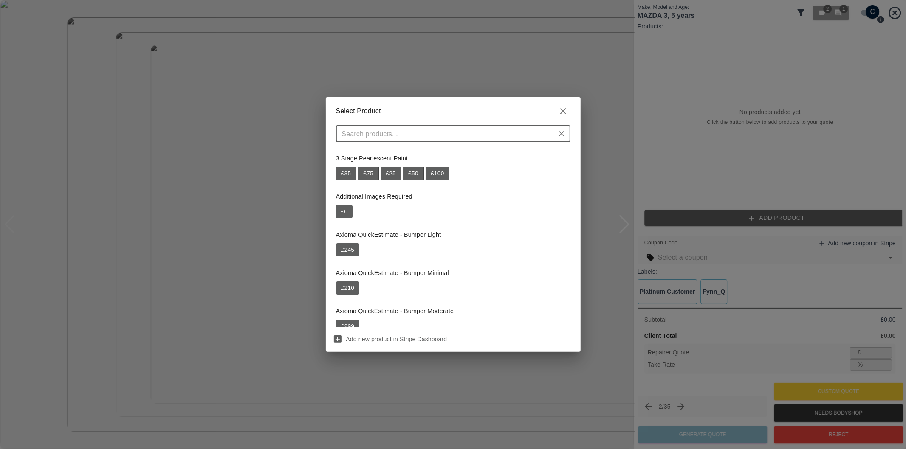
click at [491, 135] on input "text" at bounding box center [445, 134] width 215 height 12
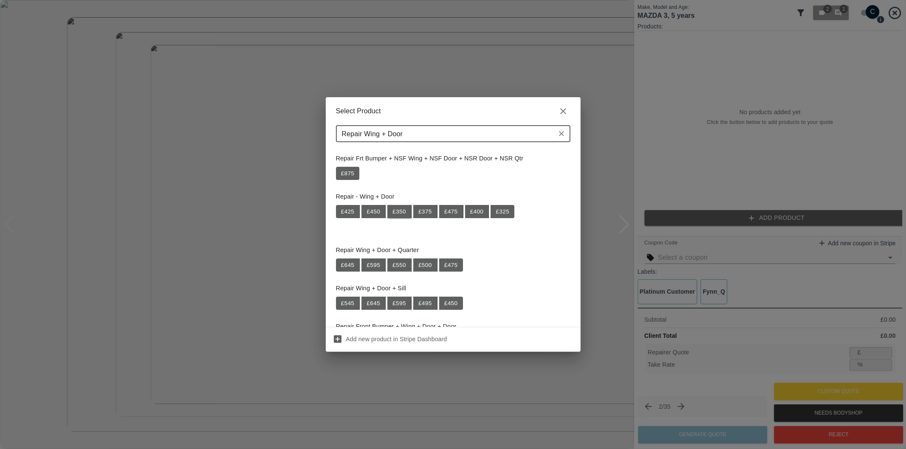
type input "Repair Wing + Door"
click at [404, 211] on button "£ 350" at bounding box center [399, 212] width 24 height 14
type input "227"
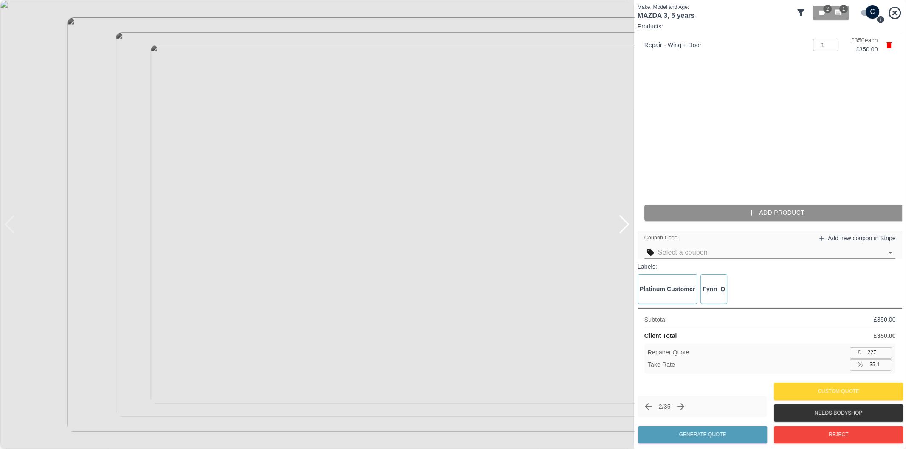
click at [743, 214] on button "Add Product" at bounding box center [776, 213] width 265 height 16
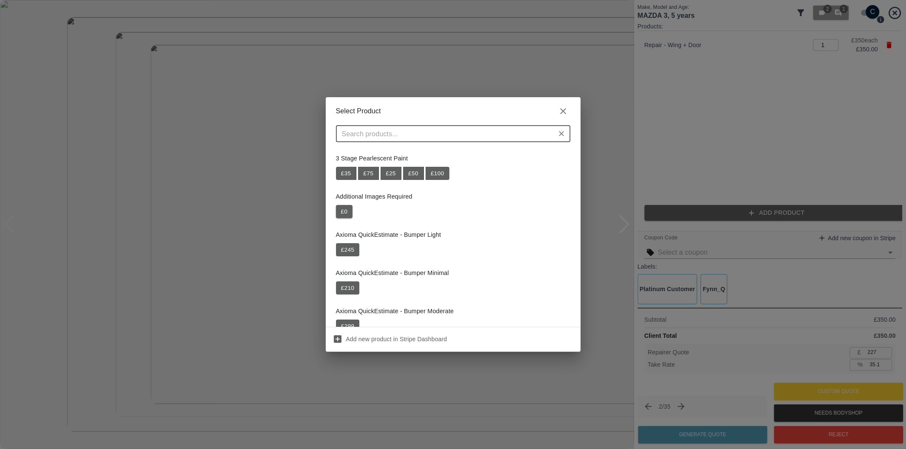
click at [346, 212] on button "£ 0" at bounding box center [344, 212] width 17 height 14
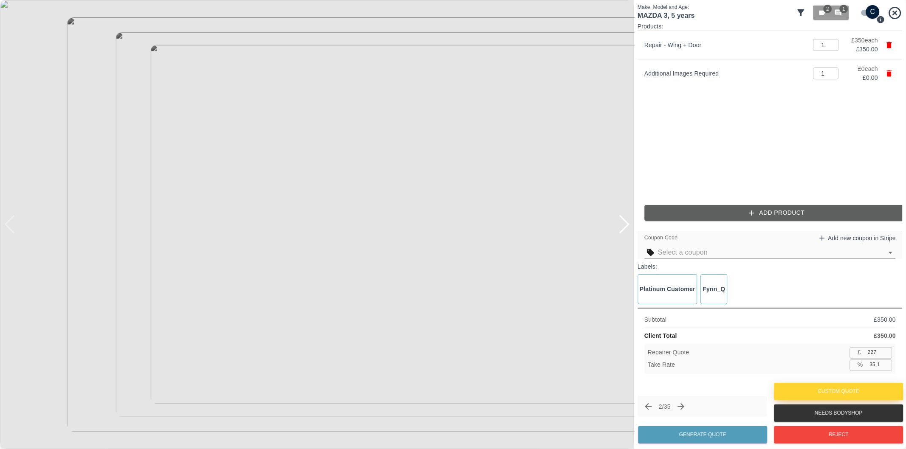
drag, startPoint x: 875, startPoint y: 368, endPoint x: 884, endPoint y: 393, distance: 27.0
click at [876, 370] on input "35.1" at bounding box center [879, 365] width 26 height 11
click at [875, 365] on input "35.1" at bounding box center [879, 365] width 26 height 11
type input "37.1"
type input "220"
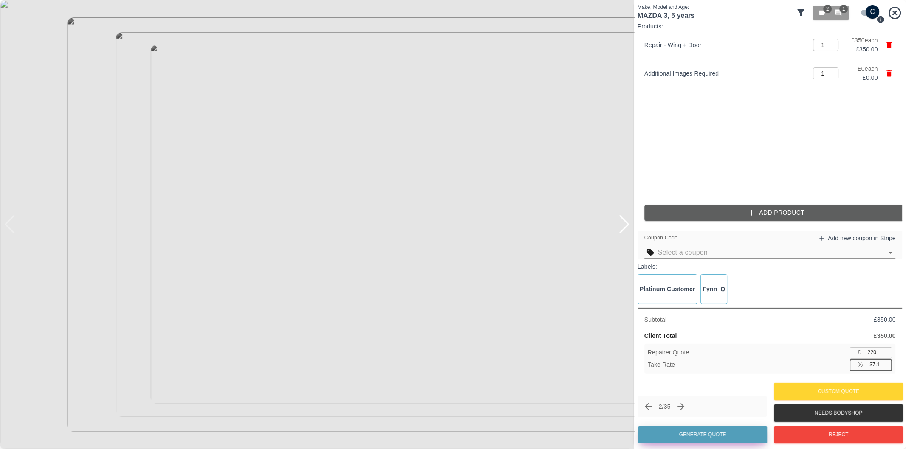
type input "37.1"
click at [701, 435] on button "Generate Quote" at bounding box center [702, 434] width 129 height 17
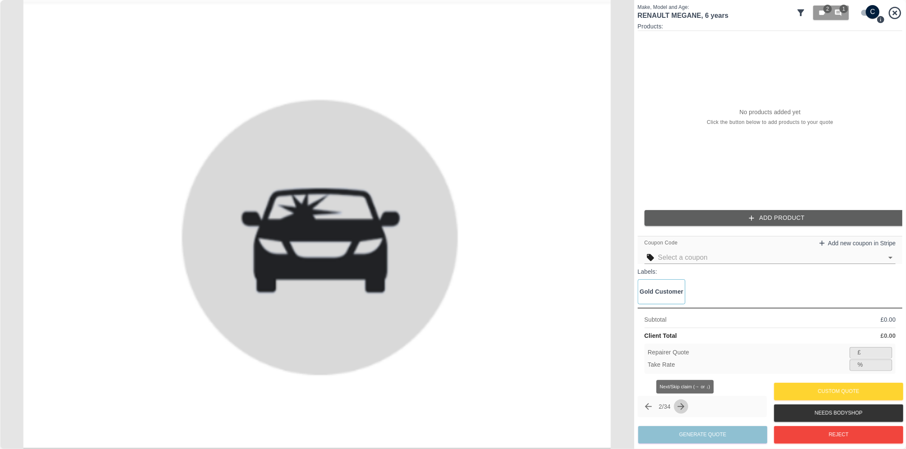
click at [684, 407] on icon "Next claim" at bounding box center [681, 407] width 10 height 10
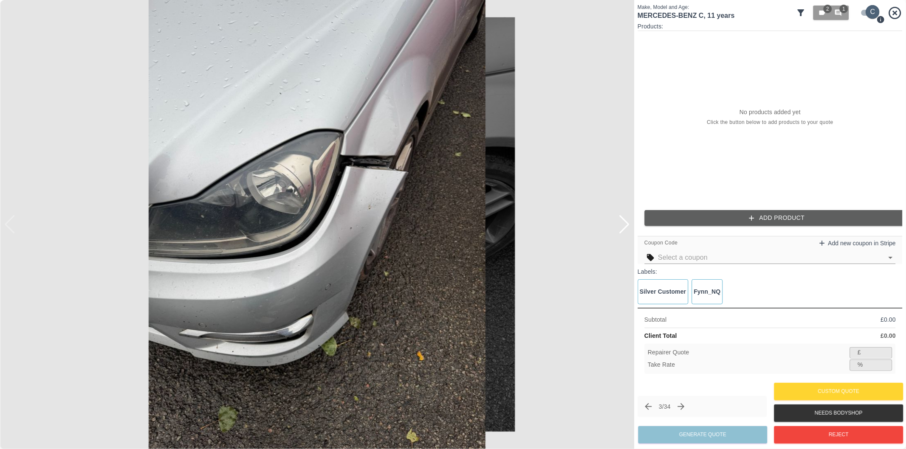
click at [864, 11] on input "checkbox" at bounding box center [872, 12] width 41 height 14
checkbox input "false"
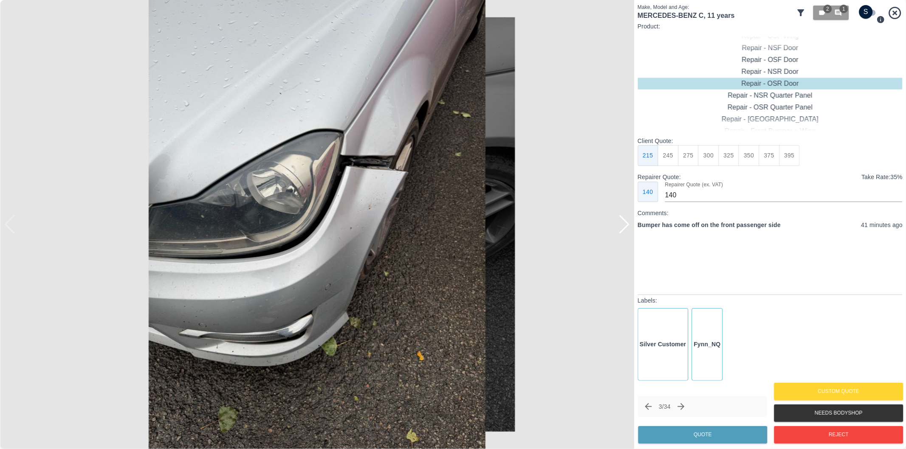
click at [625, 229] on div at bounding box center [623, 224] width 11 height 19
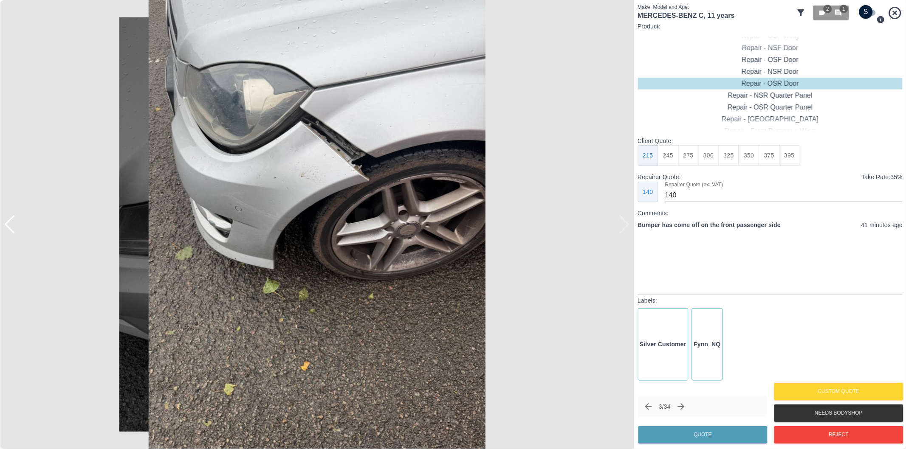
click at [625, 229] on img at bounding box center [317, 224] width 634 height 449
click at [825, 427] on button "Reject" at bounding box center [838, 434] width 129 height 17
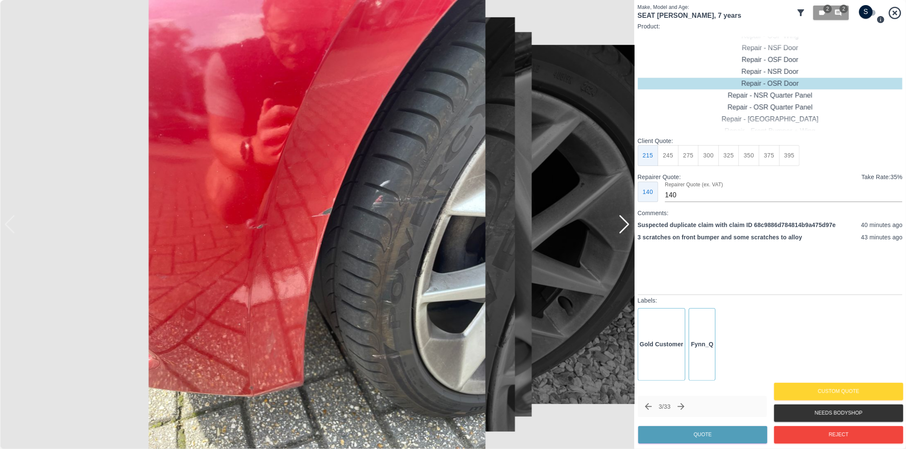
click at [622, 228] on div at bounding box center [623, 224] width 11 height 19
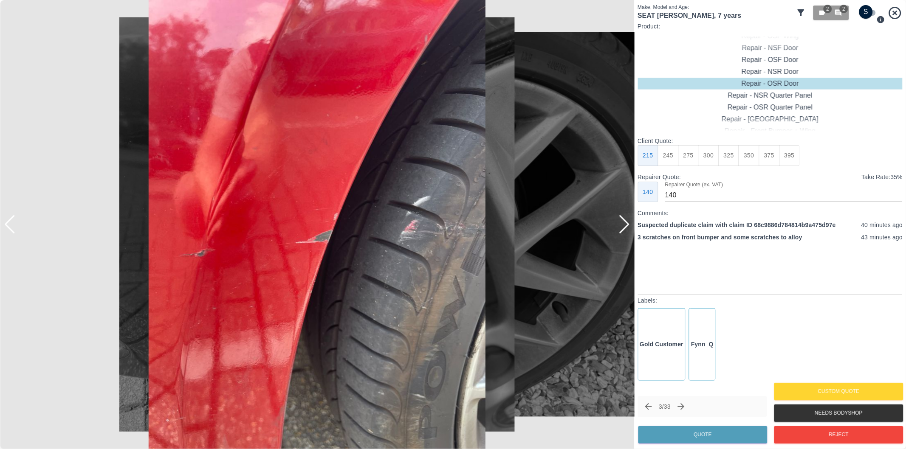
click at [622, 228] on div at bounding box center [623, 224] width 11 height 19
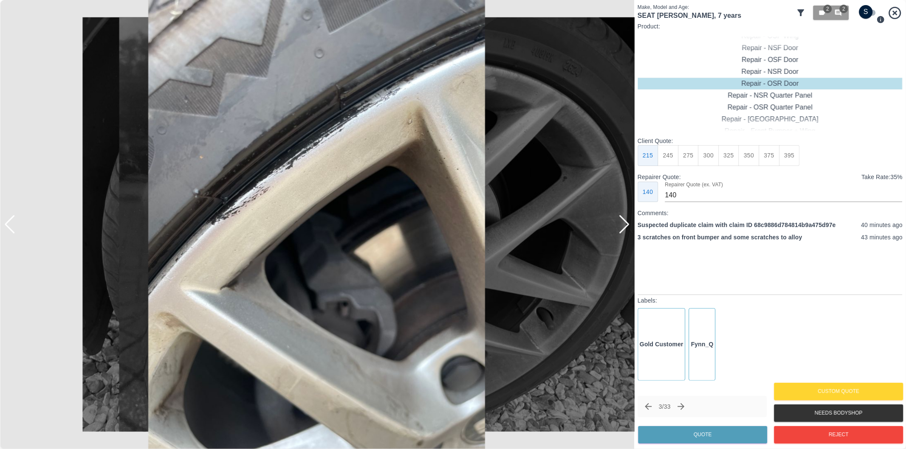
click at [622, 228] on div at bounding box center [623, 224] width 11 height 19
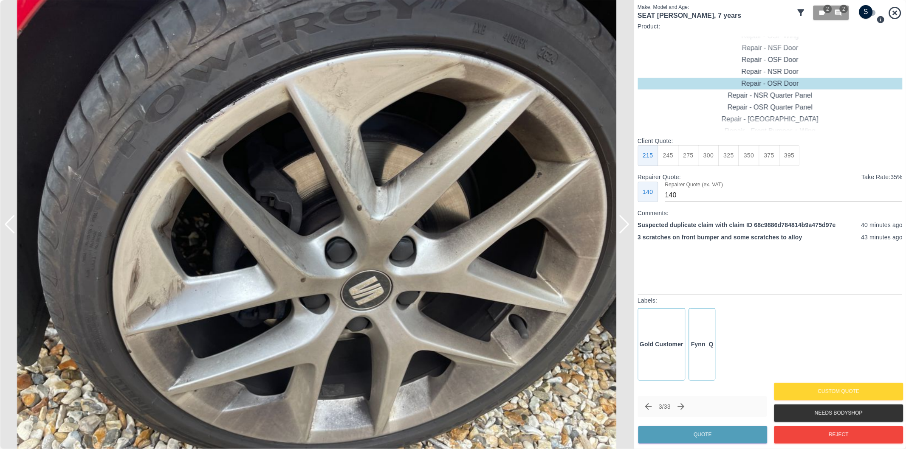
click at [622, 227] on div at bounding box center [623, 224] width 11 height 19
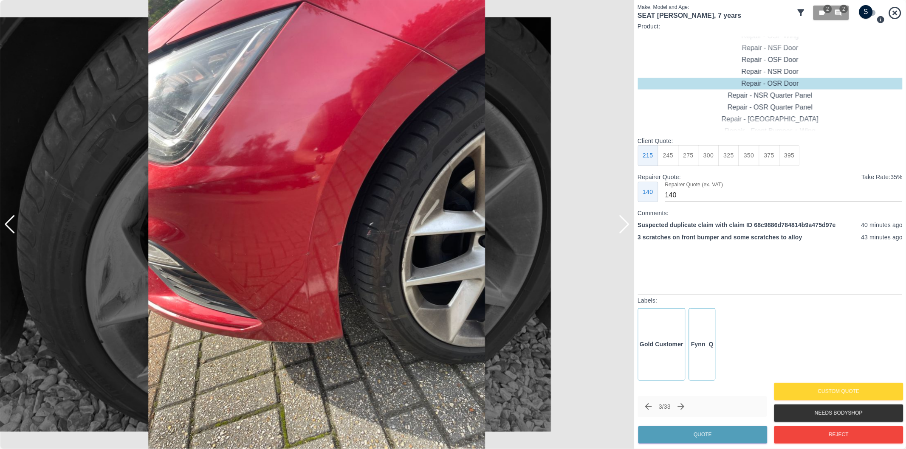
click at [622, 226] on div at bounding box center [623, 224] width 11 height 19
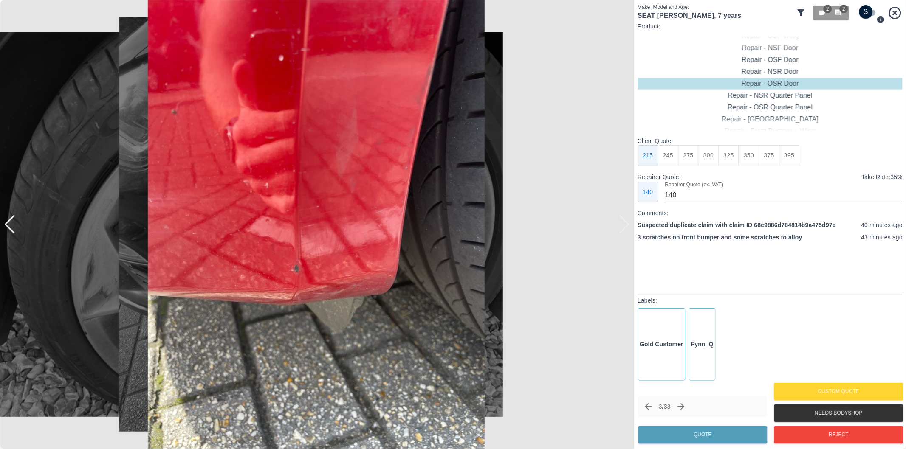
click at [622, 225] on div at bounding box center [317, 224] width 634 height 449
click at [685, 408] on icon "Next claim" at bounding box center [681, 407] width 10 height 10
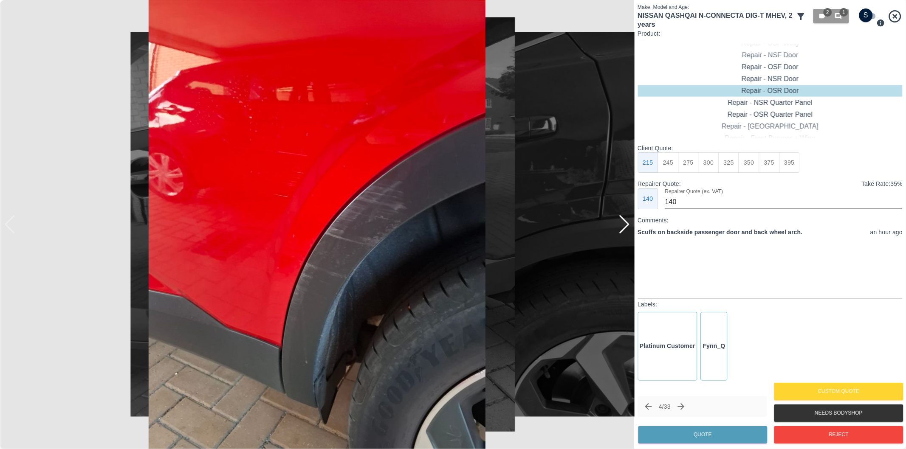
drag, startPoint x: 686, startPoint y: 406, endPoint x: 706, endPoint y: 264, distance: 143.2
click at [706, 264] on div "Make, Model and Age: NISSAN QASHQAI N-CONNECTA DIG-T MHEV , 2 years 2 1 Product…" at bounding box center [769, 224] width 265 height 442
click at [625, 224] on div at bounding box center [623, 224] width 11 height 19
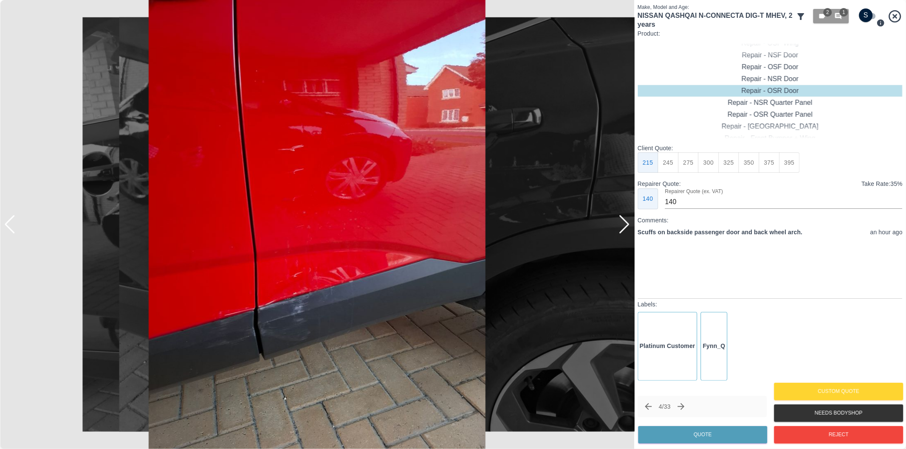
click at [622, 230] on div at bounding box center [623, 224] width 11 height 19
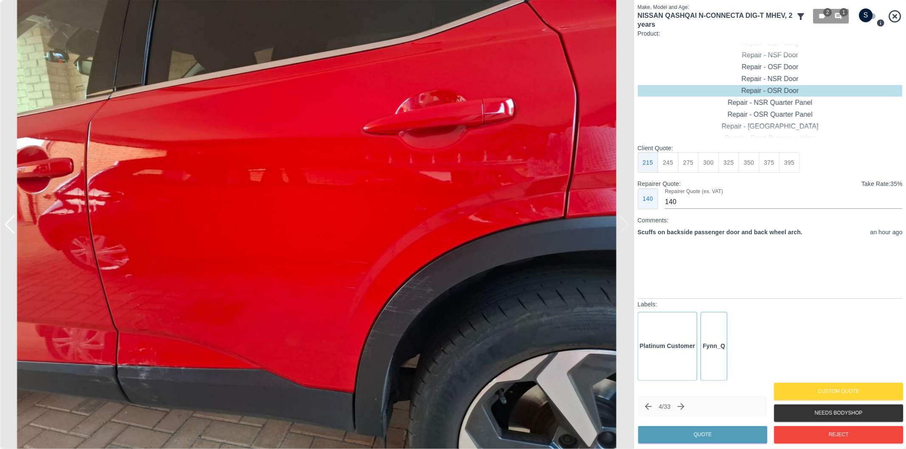
click at [622, 230] on div at bounding box center [317, 224] width 634 height 449
click at [8, 223] on div at bounding box center [9, 224] width 11 height 19
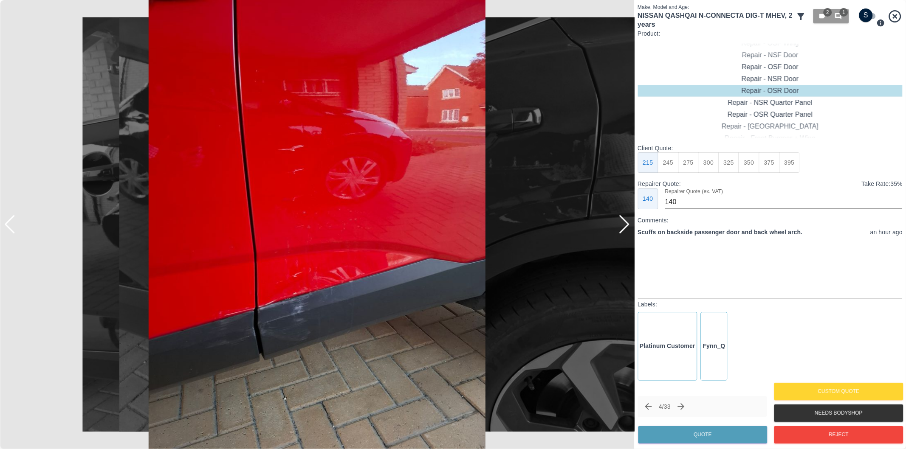
click at [8, 223] on div at bounding box center [9, 224] width 11 height 19
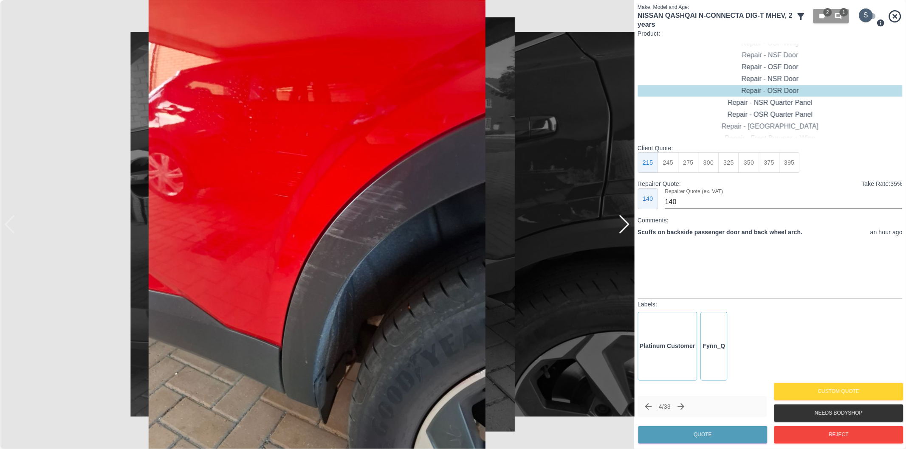
click at [867, 12] on input "checkbox" at bounding box center [865, 15] width 41 height 14
checkbox input "true"
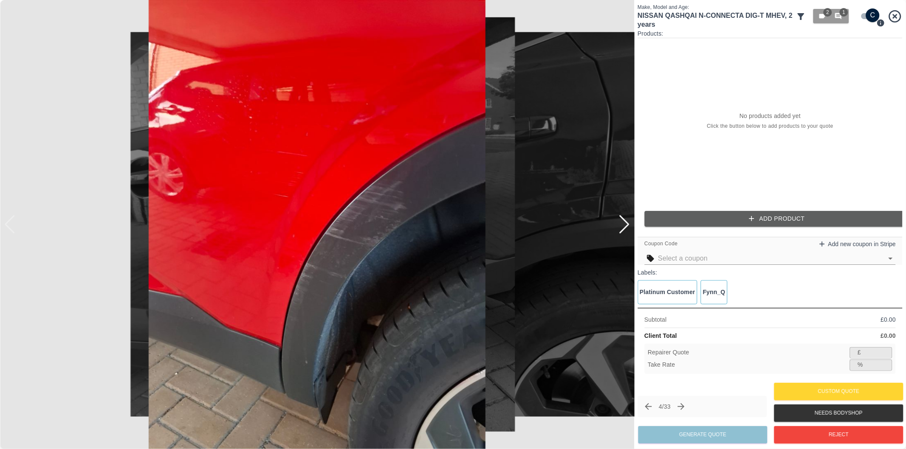
click at [759, 221] on button "Add Product" at bounding box center [776, 219] width 265 height 16
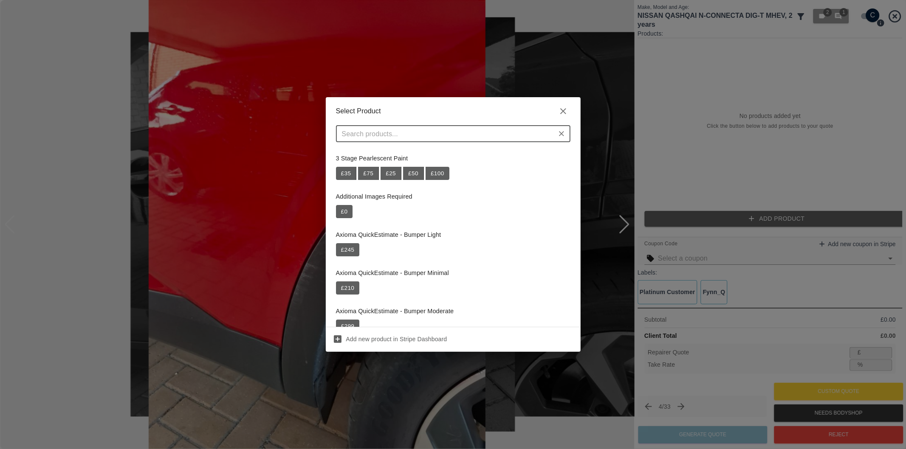
click at [438, 139] on input "text" at bounding box center [445, 134] width 215 height 12
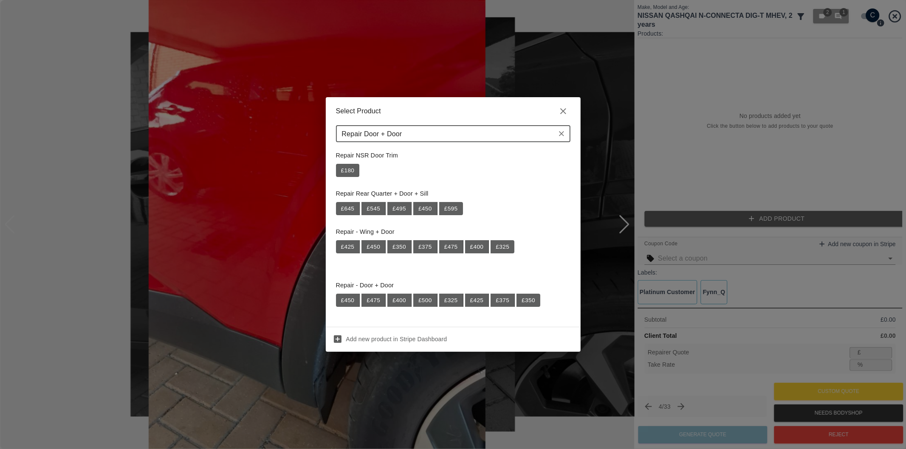
scroll to position [94, 0]
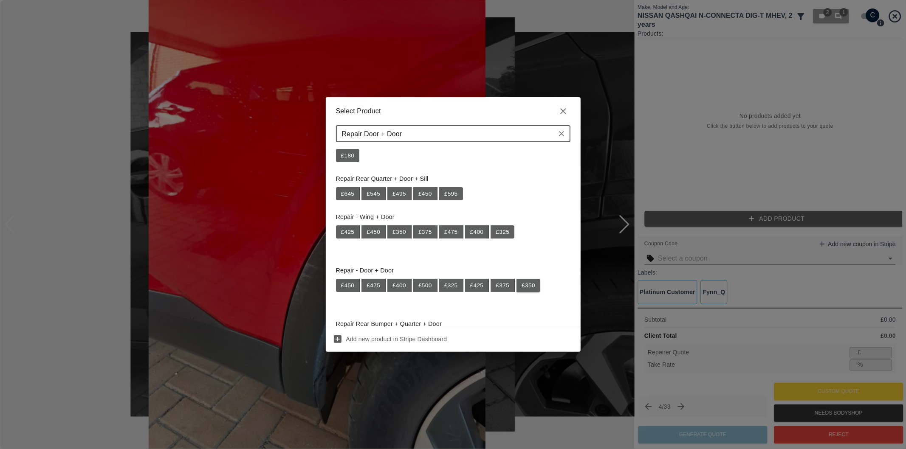
type input "Repair Door + Door"
drag, startPoint x: 528, startPoint y: 288, endPoint x: 540, endPoint y: 278, distance: 15.7
click at [528, 288] on button "£ 350" at bounding box center [528, 286] width 24 height 14
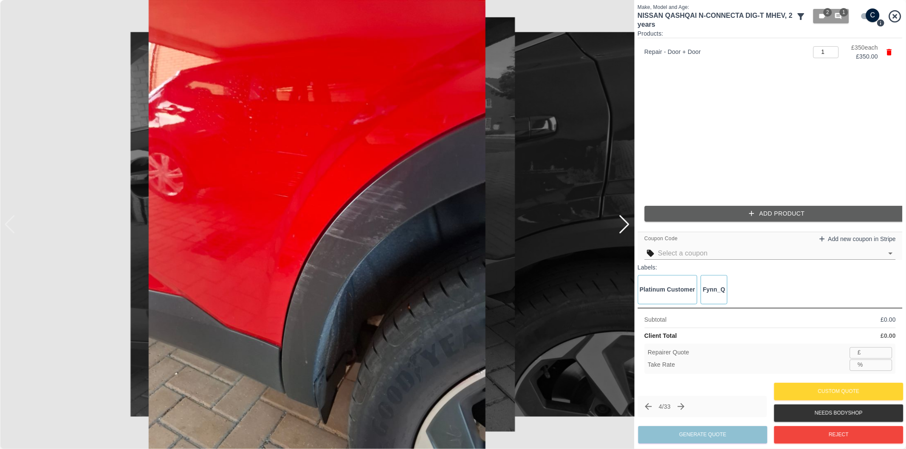
type input "227"
type input "35.1"
click at [759, 217] on button "Add Product" at bounding box center [776, 214] width 265 height 16
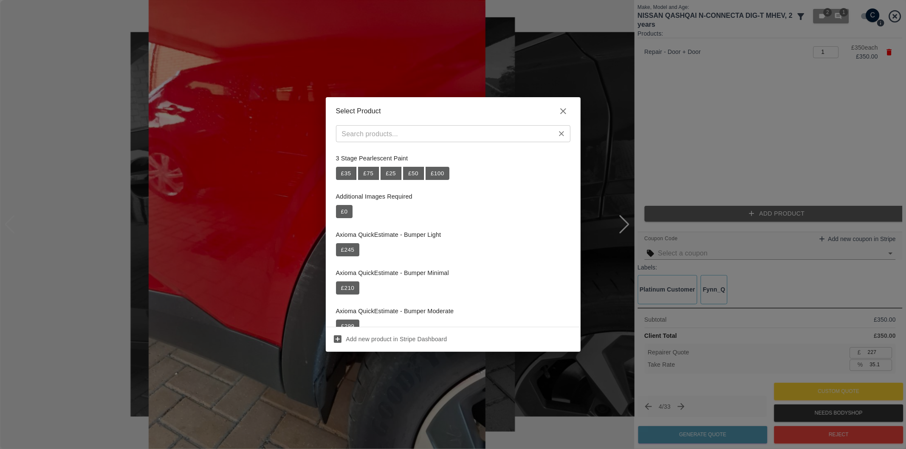
click at [434, 133] on input "text" at bounding box center [445, 134] width 215 height 12
paste input "Repair NSR Wheel Arch Trim"
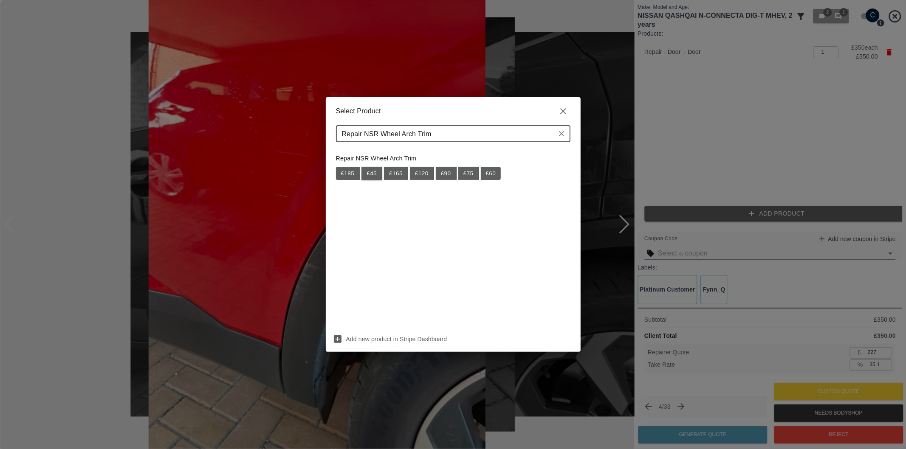
type input "Repair NSR Wheel Arch Trim"
click at [370, 170] on button "£ 45" at bounding box center [371, 174] width 21 height 14
type input "256"
type input "35.2"
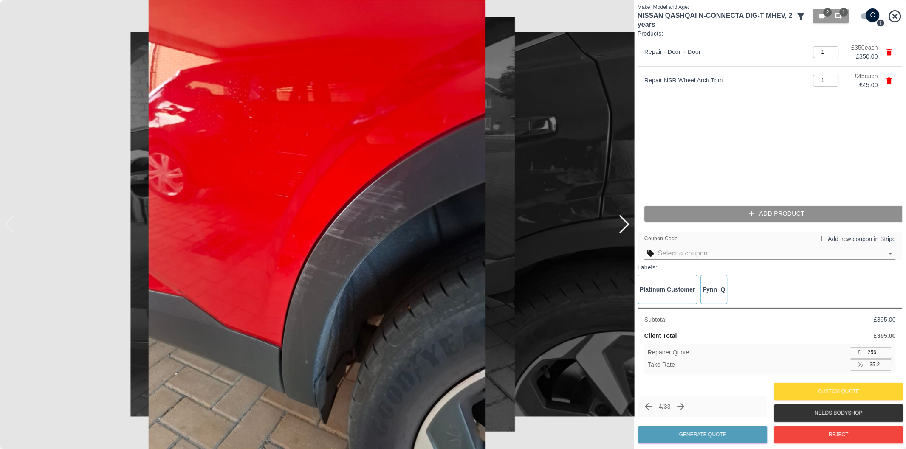
click at [765, 214] on button "Add Product" at bounding box center [776, 214] width 265 height 16
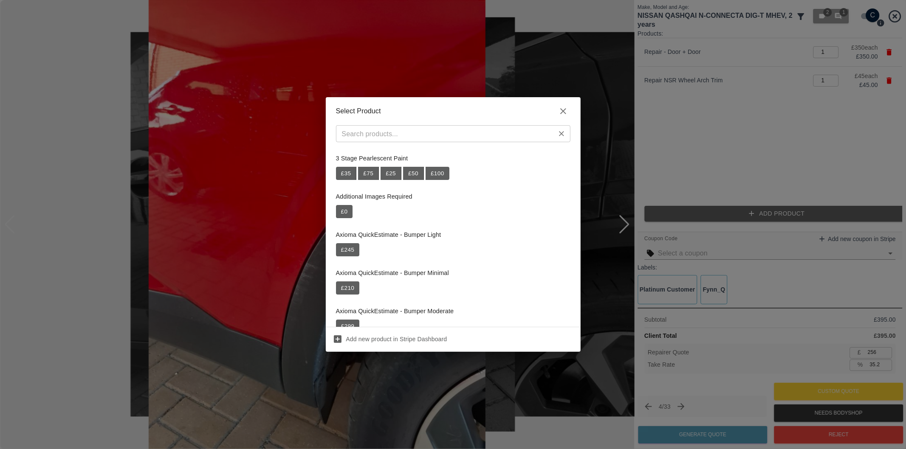
click at [498, 132] on input "text" at bounding box center [445, 134] width 215 height 12
paste input "Repair Door Moulding"
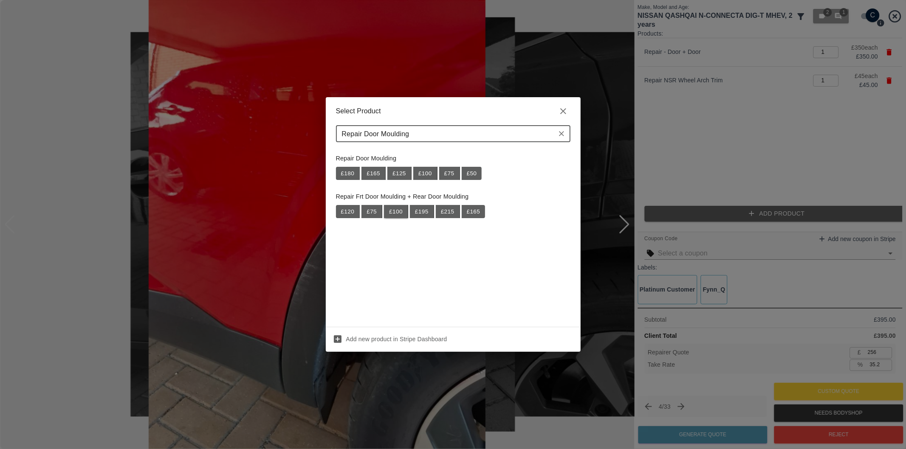
type input "Repair Door Moulding"
click at [398, 214] on button "£ 100" at bounding box center [396, 212] width 24 height 14
type input "321"
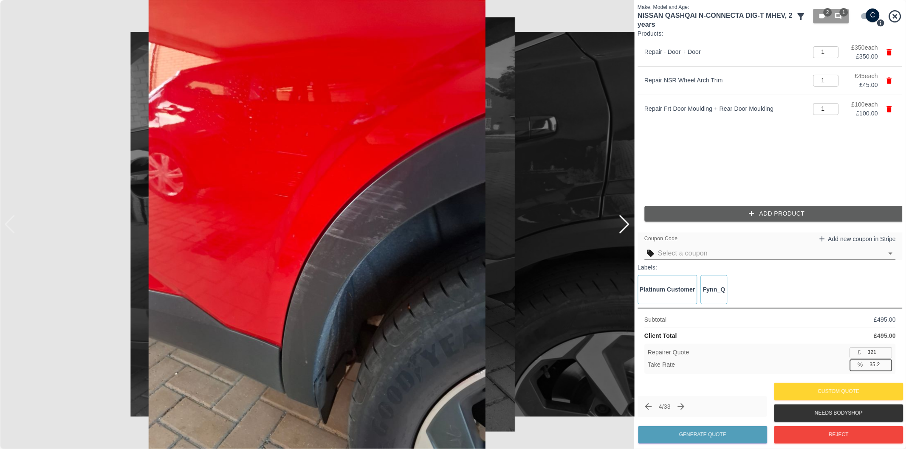
click at [875, 366] on input "35.2" at bounding box center [879, 365] width 26 height 11
type input "37.2"
type input "310"
type input "37.4"
click at [702, 439] on button "Generate Quote" at bounding box center [702, 434] width 129 height 17
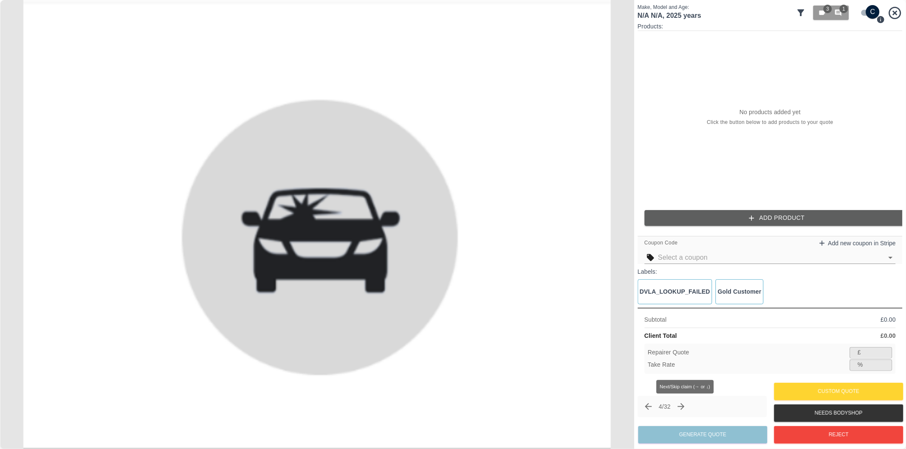
click at [684, 405] on icon "Next claim" at bounding box center [681, 407] width 10 height 10
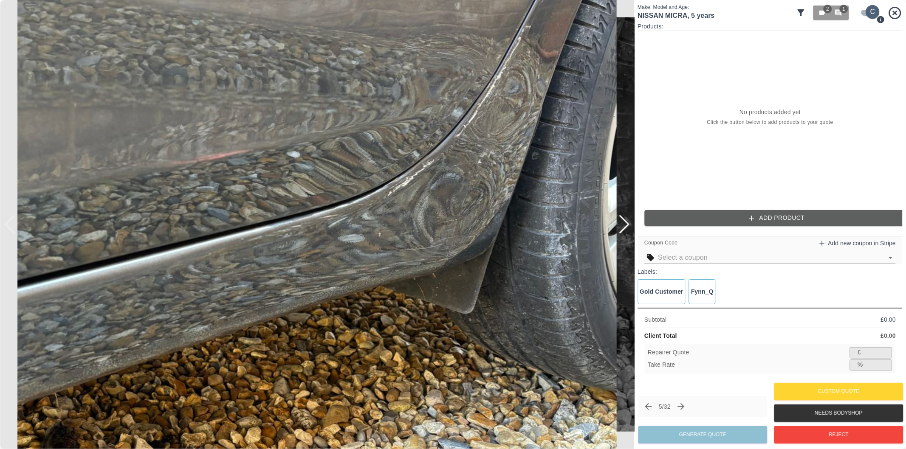
click at [869, 7] on input "checkbox" at bounding box center [872, 12] width 41 height 14
checkbox input "false"
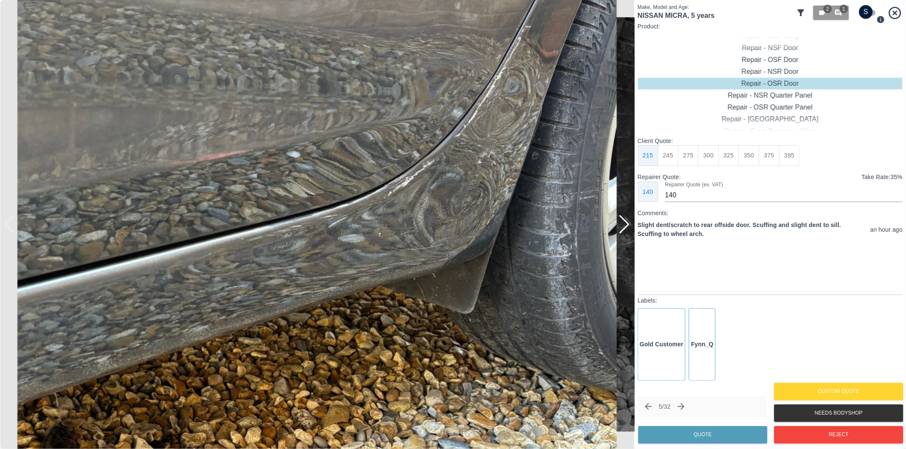
click at [625, 221] on div at bounding box center [623, 224] width 11 height 19
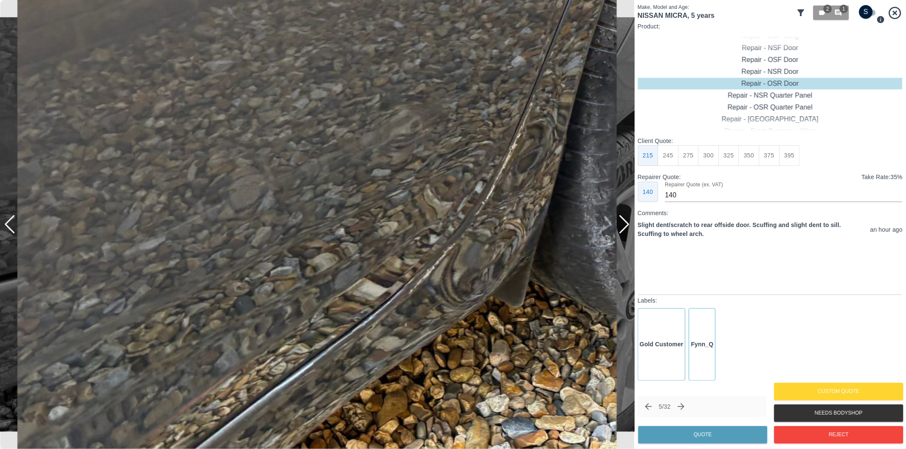
click at [625, 221] on div at bounding box center [623, 224] width 11 height 19
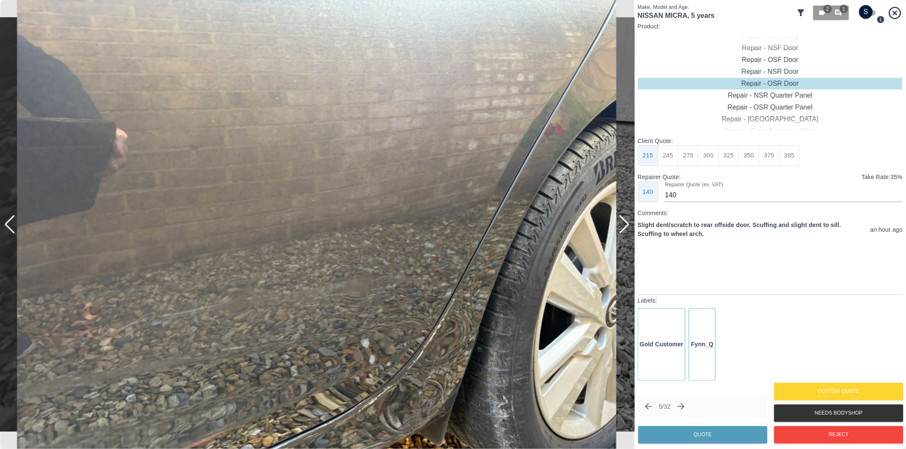
click at [625, 221] on div at bounding box center [623, 224] width 11 height 19
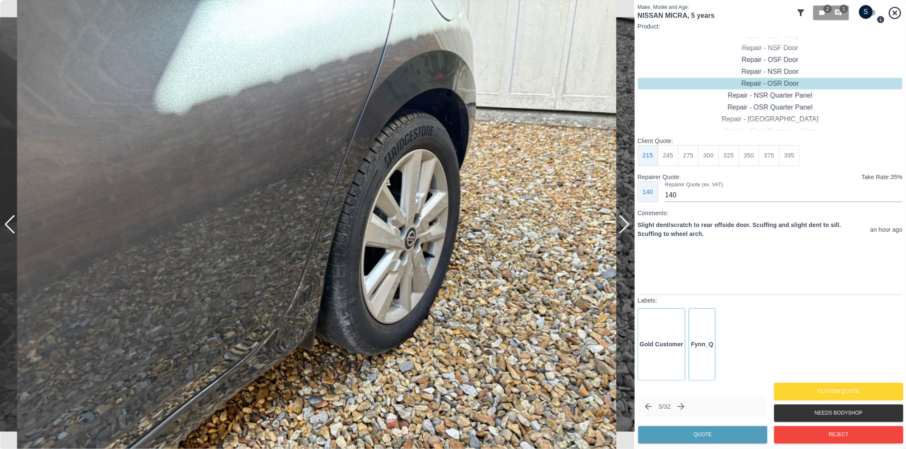
click at [625, 221] on div at bounding box center [623, 224] width 11 height 19
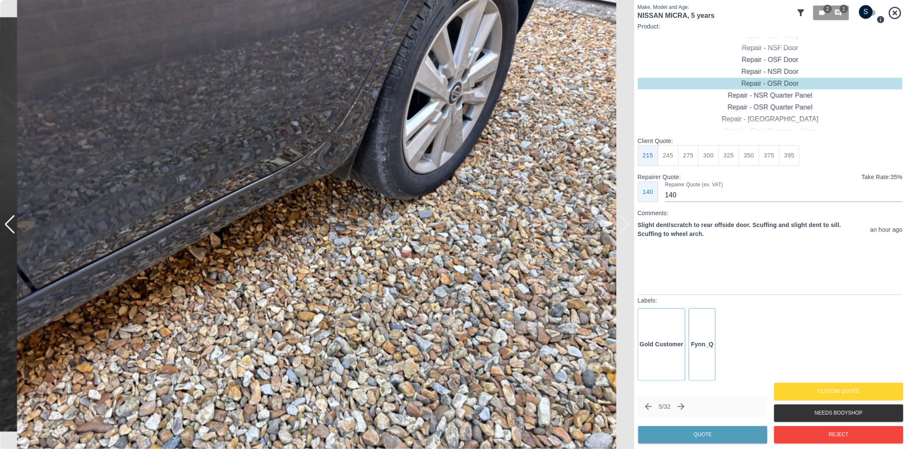
click at [625, 221] on div at bounding box center [317, 224] width 634 height 449
click at [9, 224] on div at bounding box center [9, 224] width 11 height 19
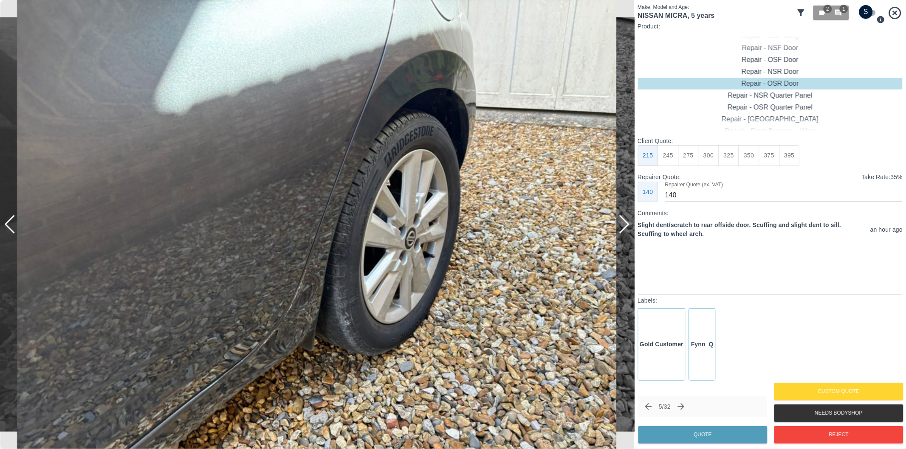
click at [11, 221] on div at bounding box center [9, 224] width 11 height 19
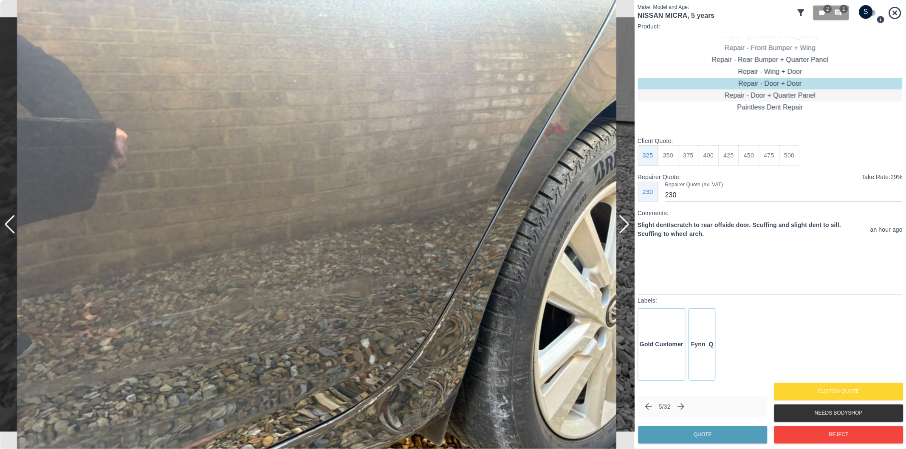
click at [793, 90] on div "Repair - Door + Quarter Panel" at bounding box center [769, 96] width 265 height 12
click at [792, 96] on div "Repair - Door + Quarter Panel" at bounding box center [769, 96] width 265 height 12
click at [725, 153] on button "425" at bounding box center [728, 155] width 21 height 21
type input "260"
click at [727, 434] on button "Quote" at bounding box center [702, 434] width 129 height 17
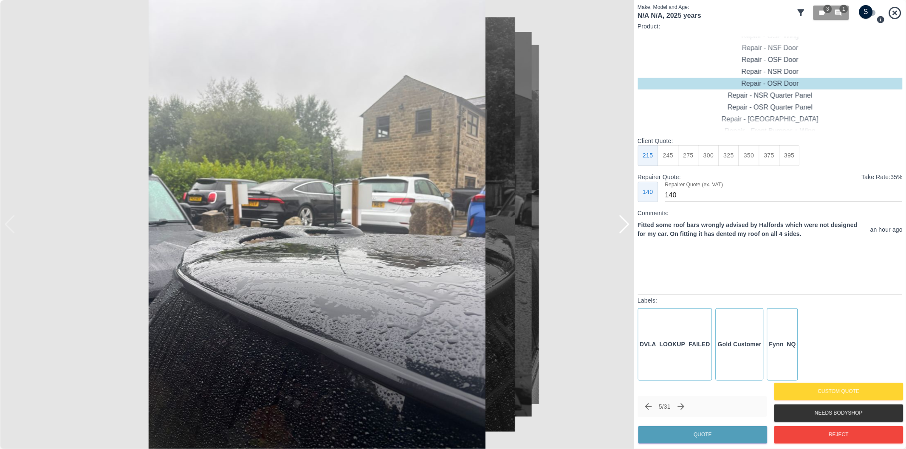
click at [627, 222] on div at bounding box center [623, 224] width 11 height 19
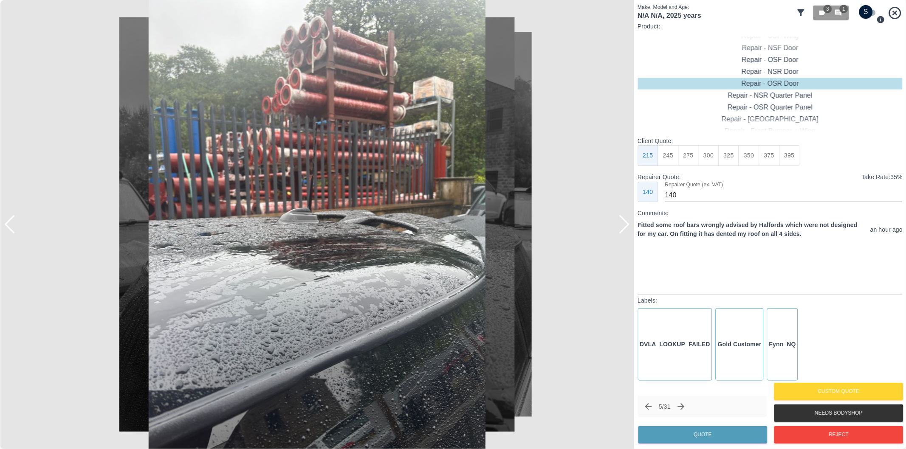
click at [627, 222] on div at bounding box center [623, 224] width 11 height 19
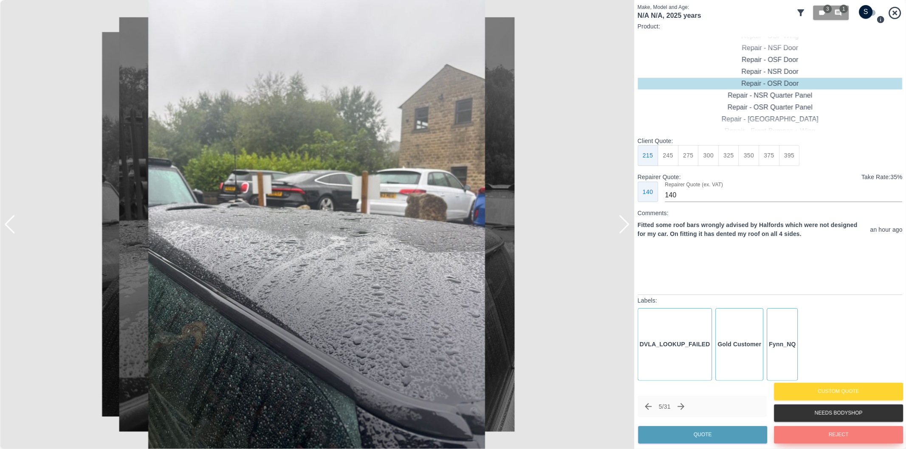
click at [821, 433] on button "Reject" at bounding box center [838, 434] width 129 height 17
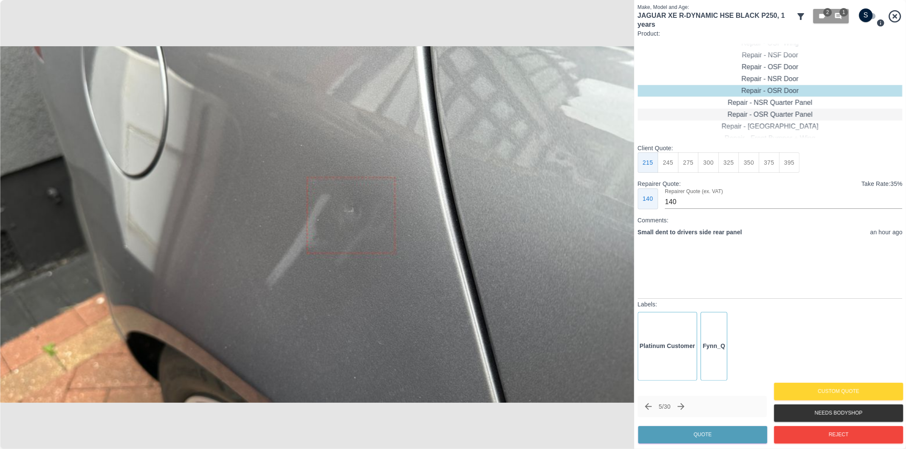
click at [761, 114] on div "Repair - OSR Quarter Panel" at bounding box center [769, 115] width 265 height 12
click at [692, 163] on button "275" at bounding box center [688, 162] width 21 height 21
type input "180"
click at [698, 432] on button "Quote" at bounding box center [702, 434] width 129 height 17
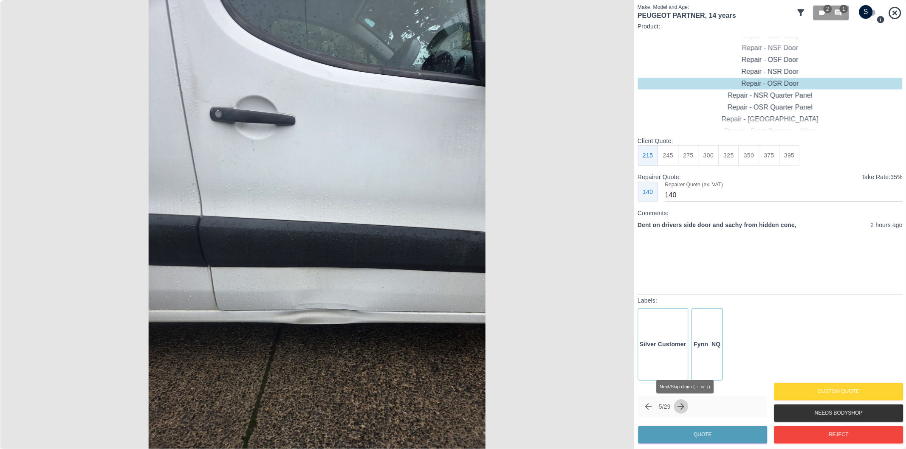
click at [686, 405] on icon "Next claim" at bounding box center [681, 407] width 10 height 10
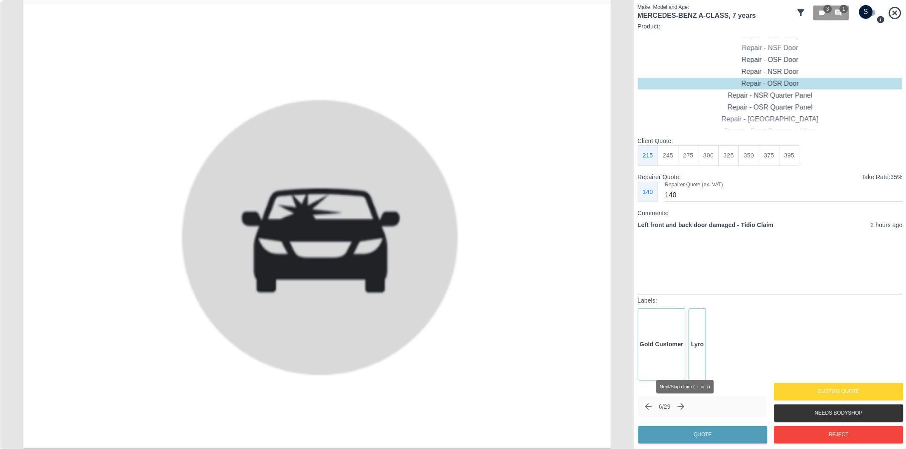
click at [682, 405] on icon "Next claim" at bounding box center [681, 407] width 10 height 10
click at [684, 405] on icon "Next claim" at bounding box center [681, 407] width 10 height 10
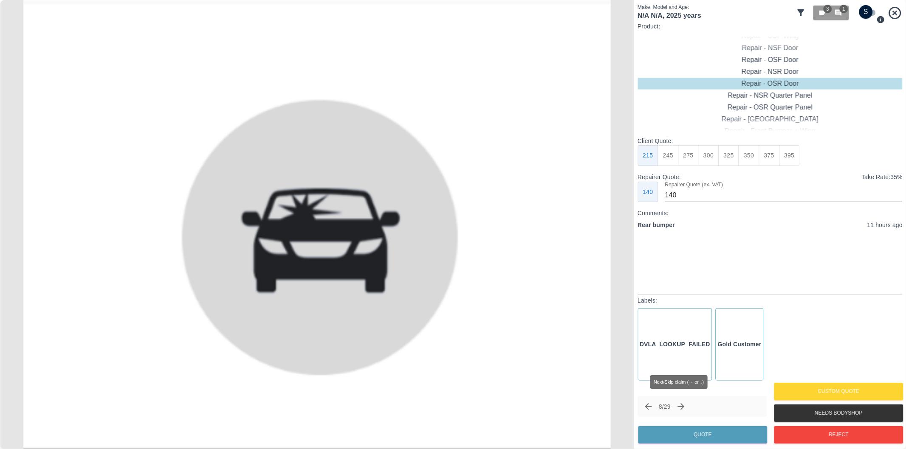
click at [684, 404] on icon "Next claim" at bounding box center [681, 407] width 10 height 10
click at [684, 404] on icon "Next claim" at bounding box center [681, 406] width 7 height 7
click at [684, 404] on icon "Next claim" at bounding box center [684, 407] width 10 height 10
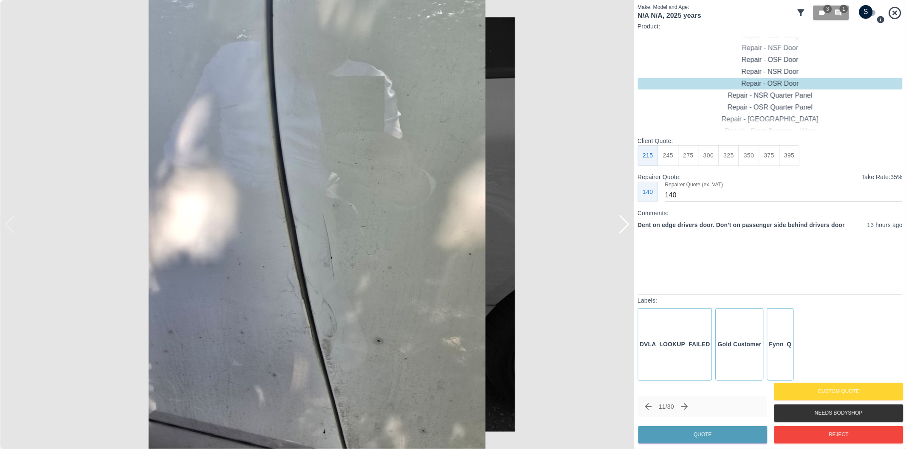
click at [620, 223] on div at bounding box center [623, 224] width 11 height 19
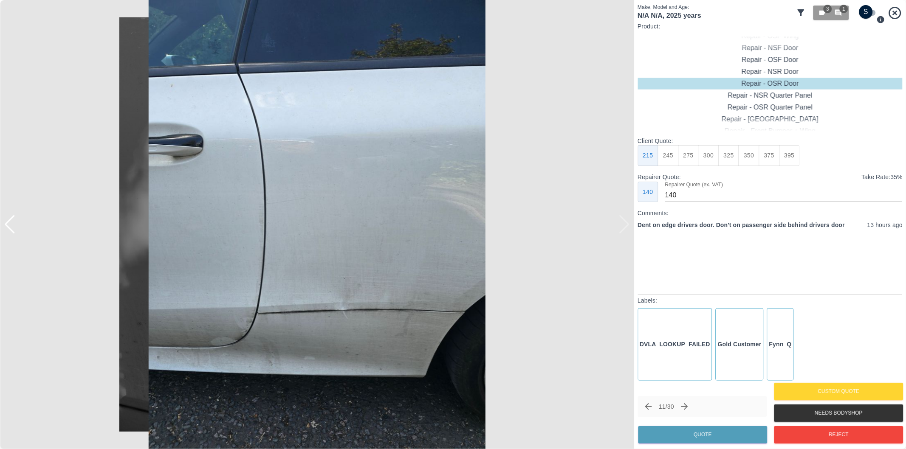
click at [620, 219] on img at bounding box center [317, 224] width 634 height 449
click at [828, 15] on div "3 1" at bounding box center [830, 13] width 25 height 8
click at [272, 15] on div at bounding box center [136, 224] width 272 height 449
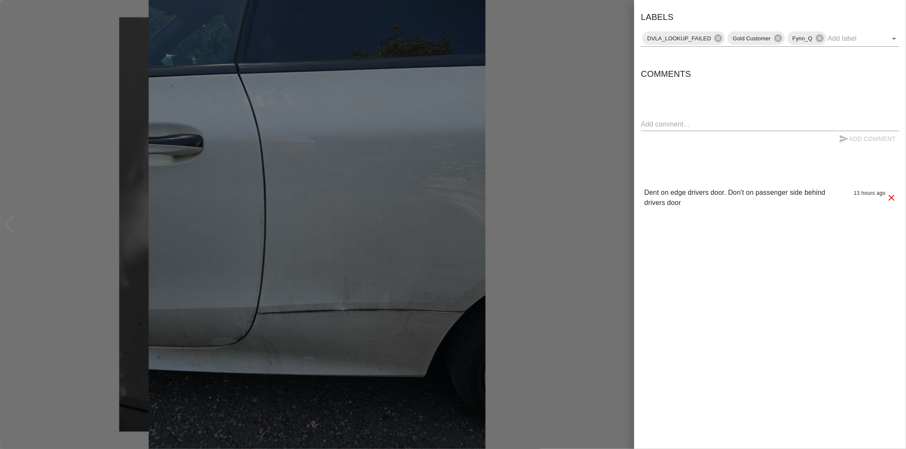
drag, startPoint x: 828, startPoint y: 15, endPoint x: 799, endPoint y: 22, distance: 30.6
click at [798, 20] on div "Labels DVLA_LOOKUP_FAILED Gold Customer Fynn_Q" at bounding box center [770, 28] width 258 height 37
click at [892, 39] on icon "Open" at bounding box center [894, 39] width 10 height 10
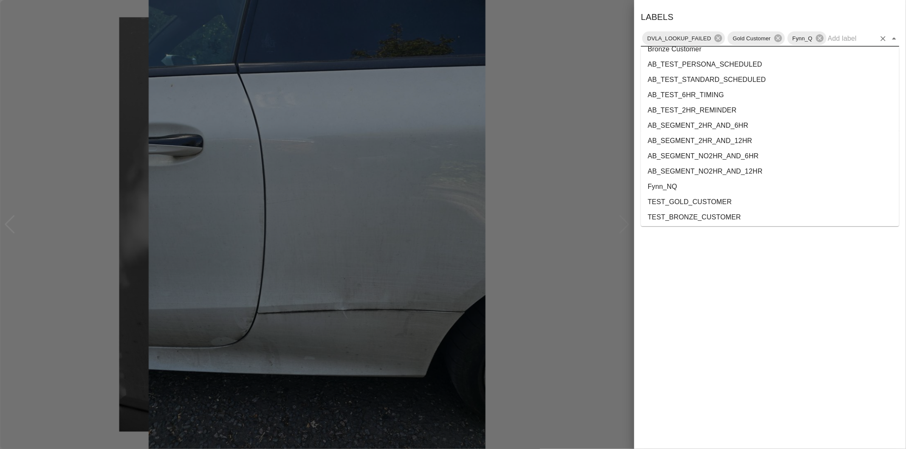
scroll to position [1538, 0]
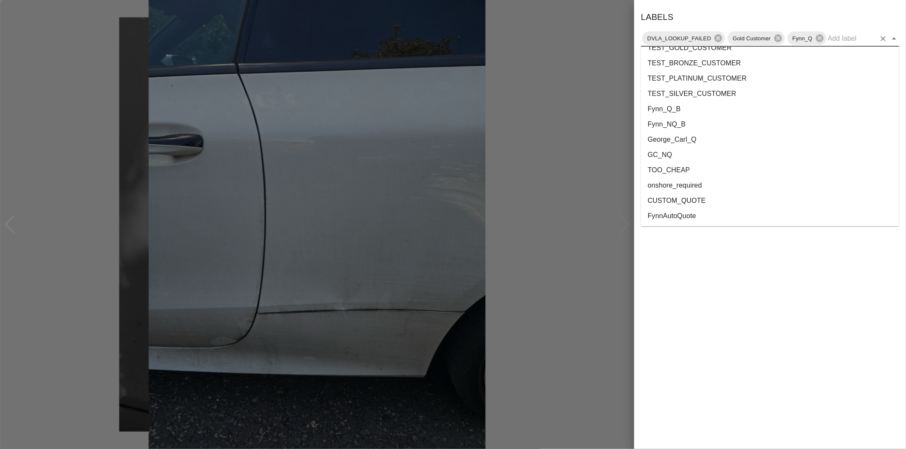
click at [725, 186] on li "onshore_required" at bounding box center [770, 185] width 258 height 15
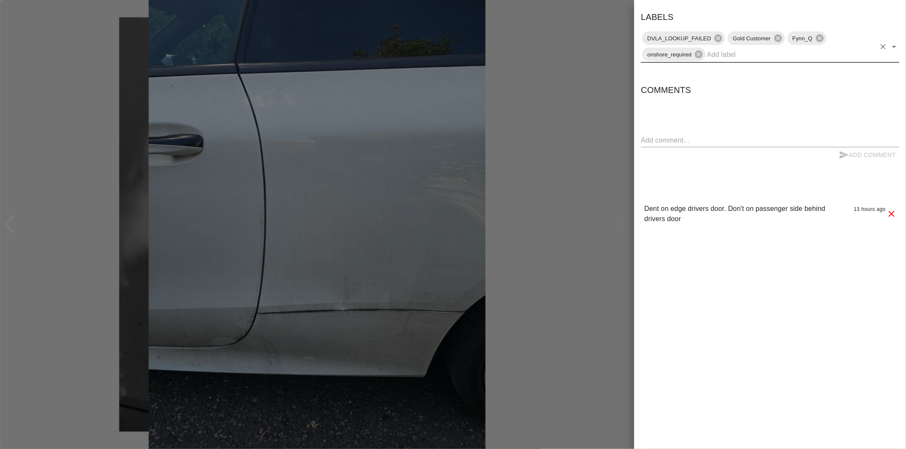
click at [894, 51] on icon "Open" at bounding box center [894, 47] width 10 height 10
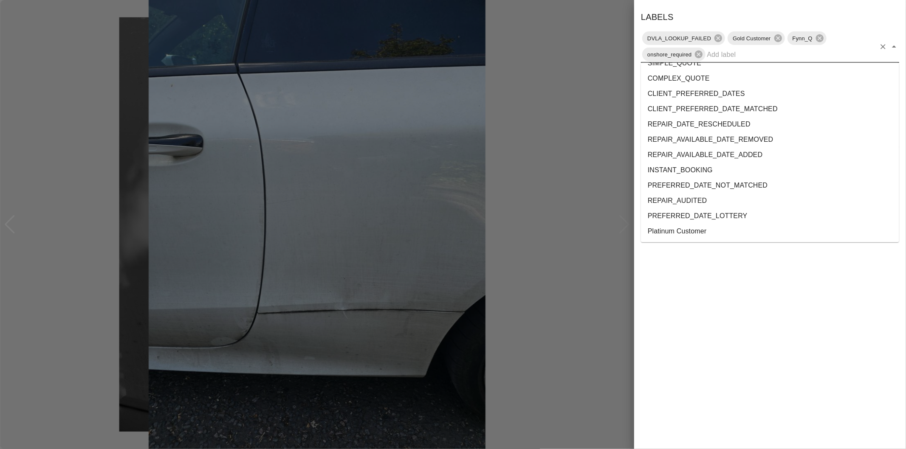
scroll to position [1523, 0]
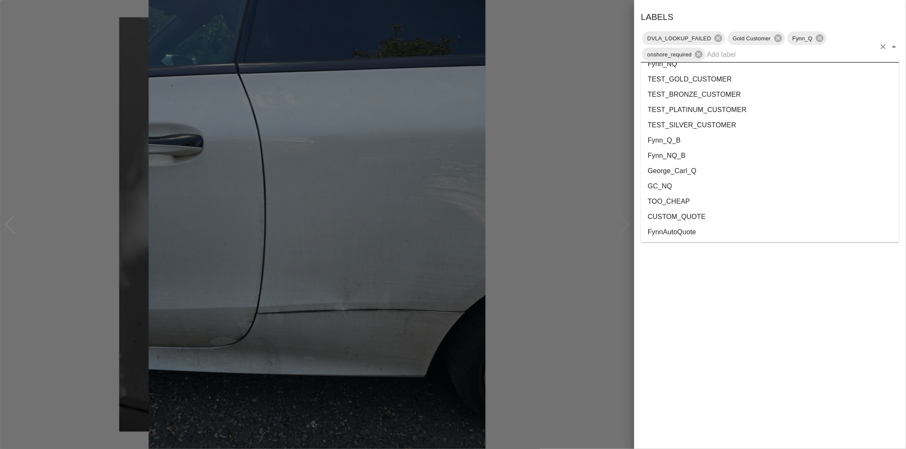
click at [678, 173] on li "George_Carl_Q" at bounding box center [770, 170] width 258 height 15
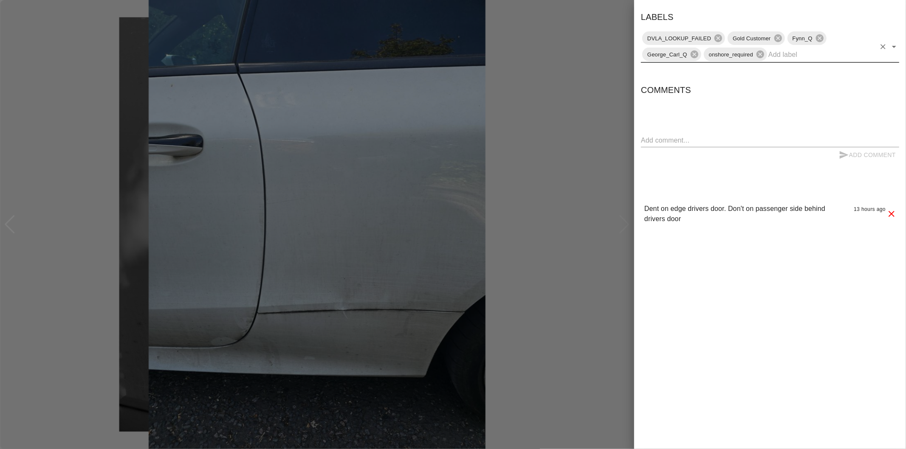
click at [543, 113] on div at bounding box center [453, 224] width 906 height 449
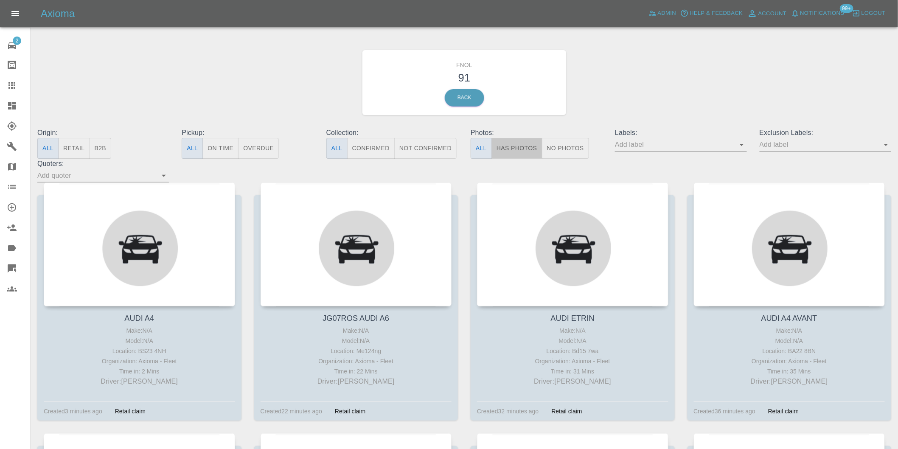
click at [536, 146] on button "Has Photos" at bounding box center [517, 148] width 51 height 21
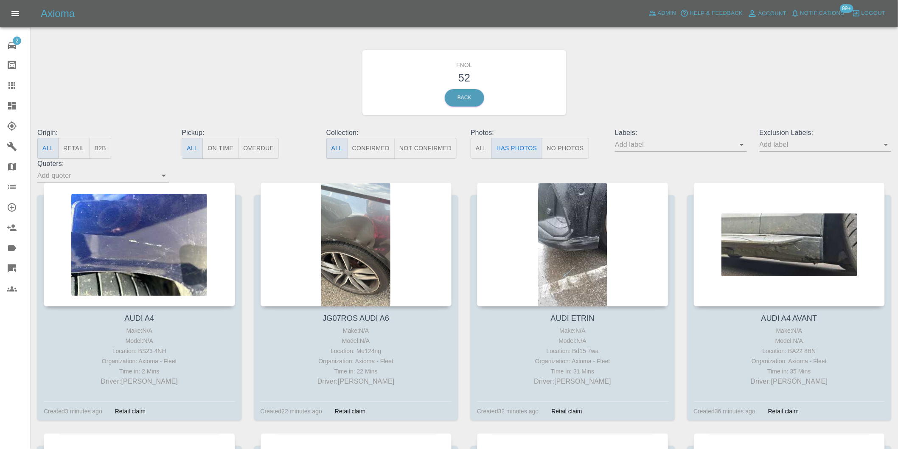
click at [886, 149] on icon "Open" at bounding box center [886, 145] width 10 height 10
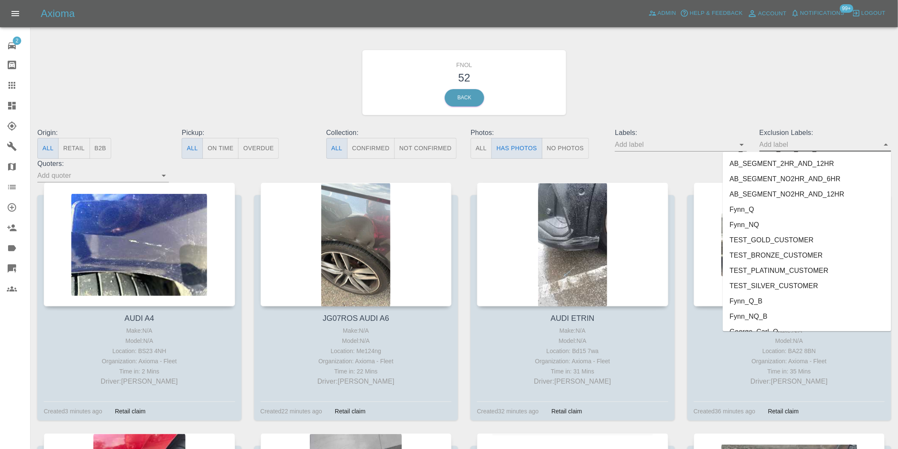
scroll to position [1829, 0]
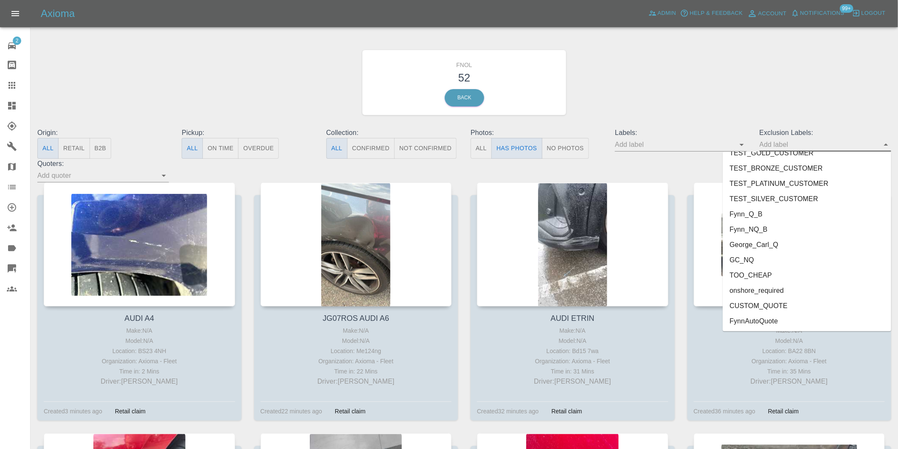
click at [772, 301] on li "CUSTOM_QUOTE" at bounding box center [807, 305] width 169 height 15
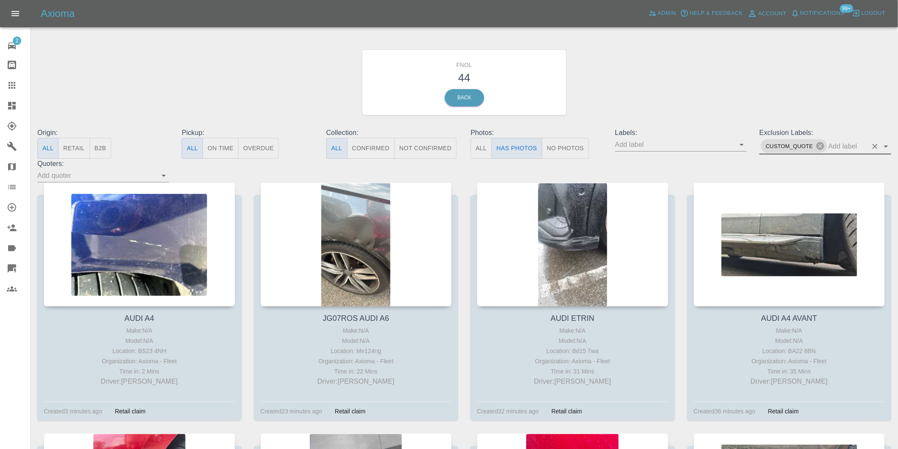
click at [822, 146] on icon at bounding box center [820, 145] width 9 height 9
click at [886, 147] on icon "Open" at bounding box center [886, 145] width 10 height 10
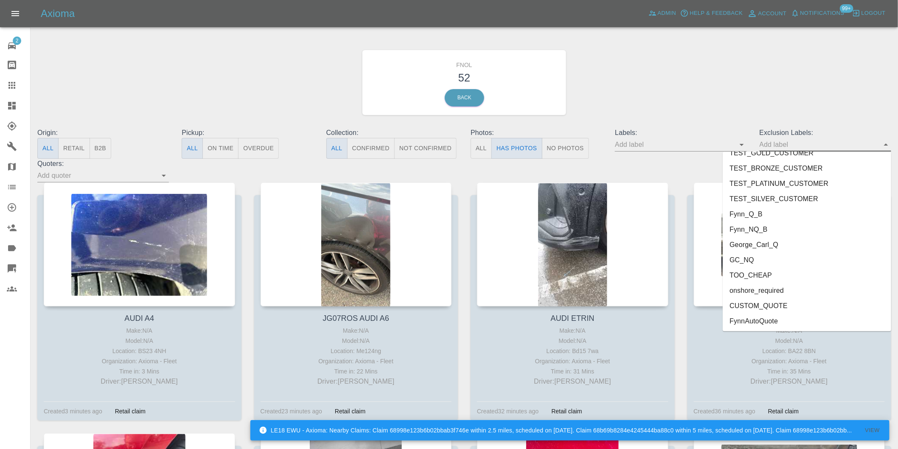
click at [778, 290] on li "onshore_required" at bounding box center [807, 290] width 169 height 15
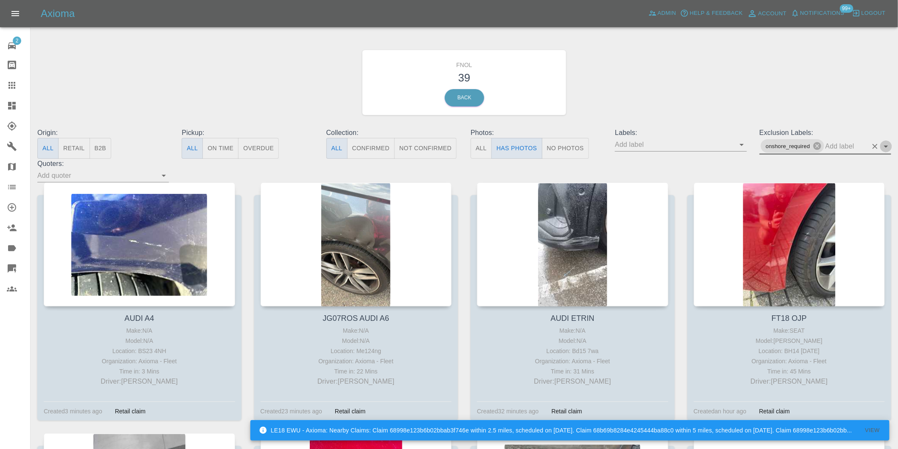
click at [889, 145] on icon "Open" at bounding box center [886, 146] width 10 height 10
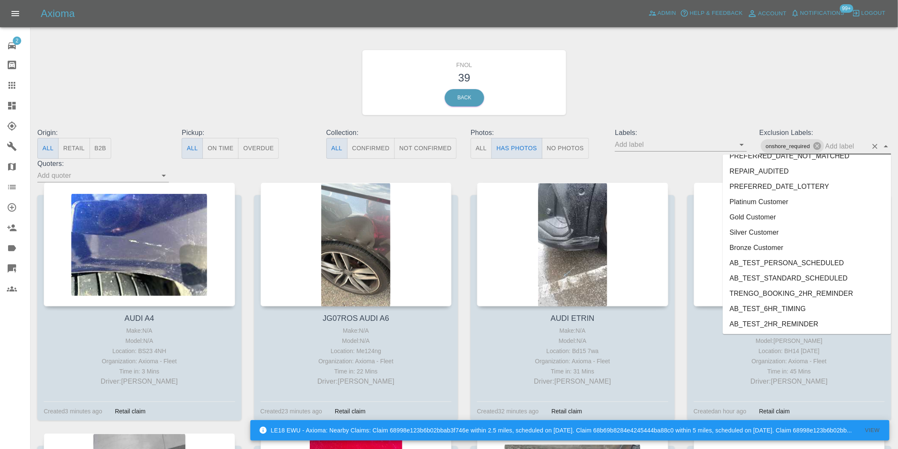
scroll to position [1813, 0]
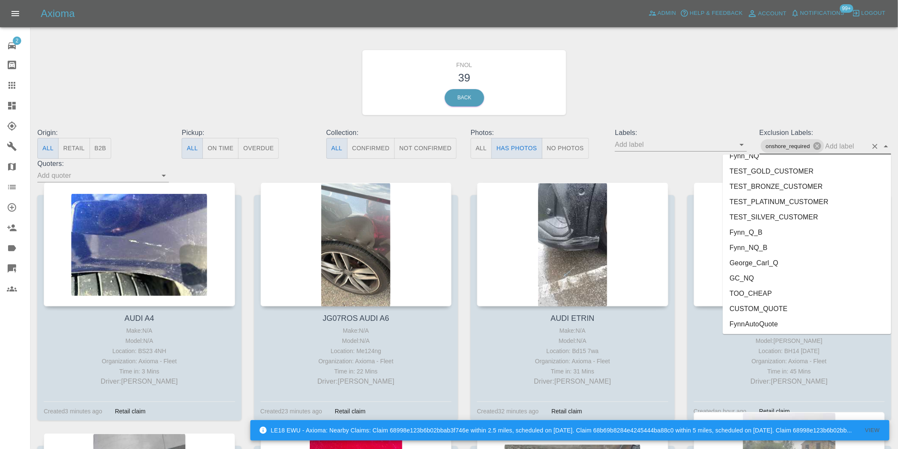
click at [749, 261] on li "George_Carl_Q" at bounding box center [807, 262] width 169 height 15
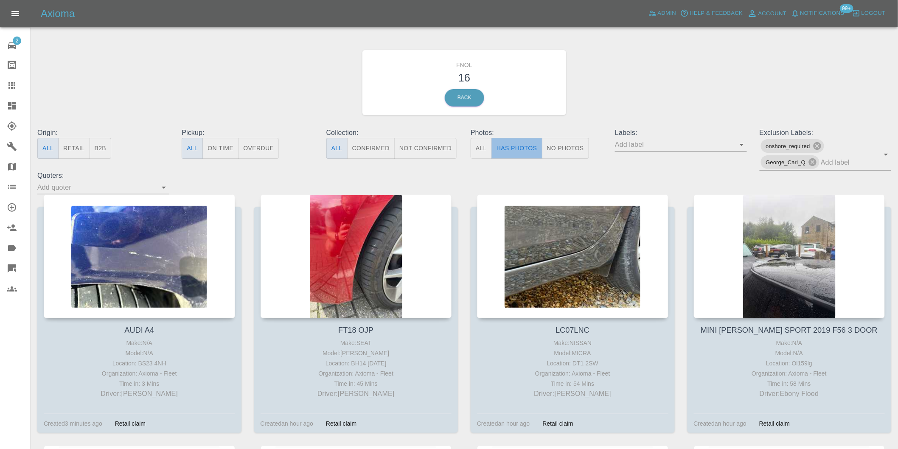
click at [530, 152] on button "Has Photos" at bounding box center [517, 148] width 51 height 21
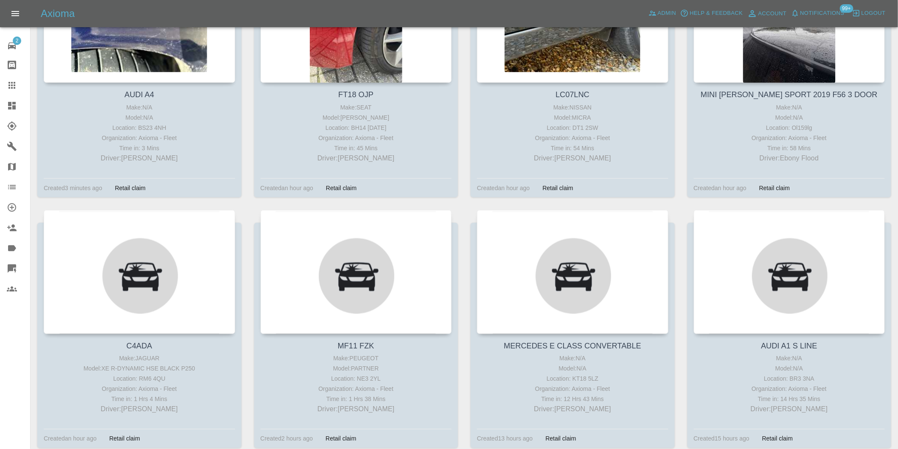
scroll to position [283, 0]
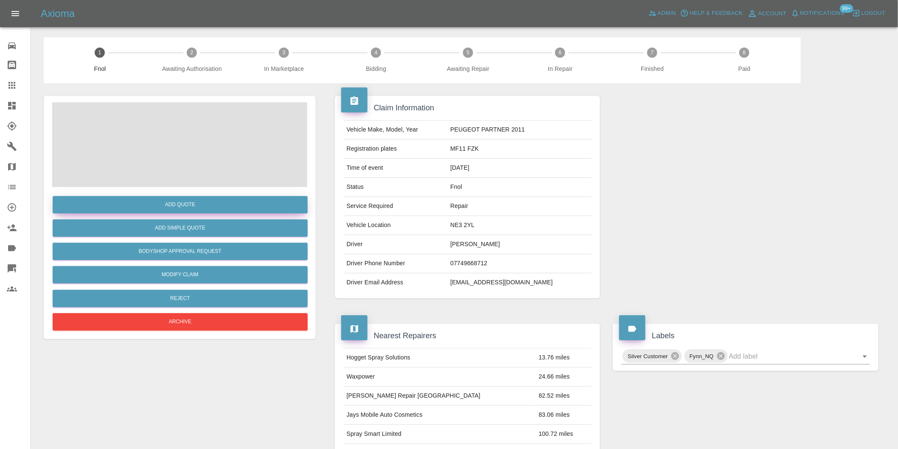
click at [177, 201] on button "Add Quote" at bounding box center [180, 204] width 255 height 17
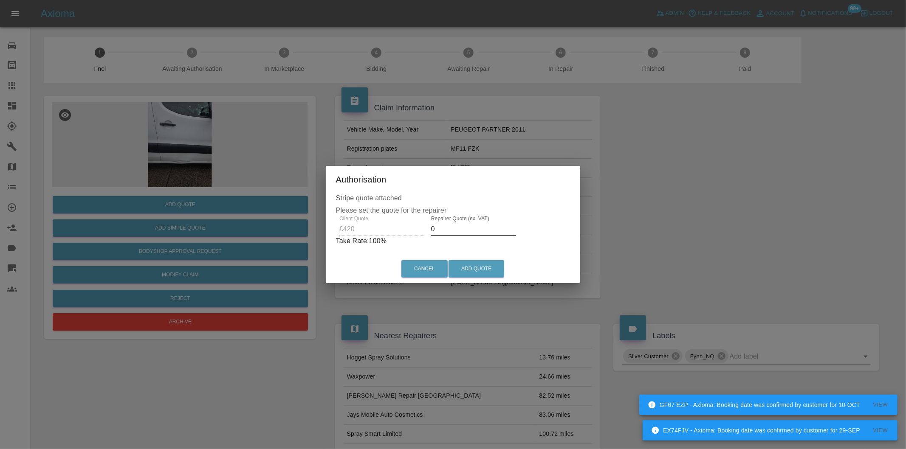
click at [454, 232] on input "0" at bounding box center [473, 229] width 85 height 14
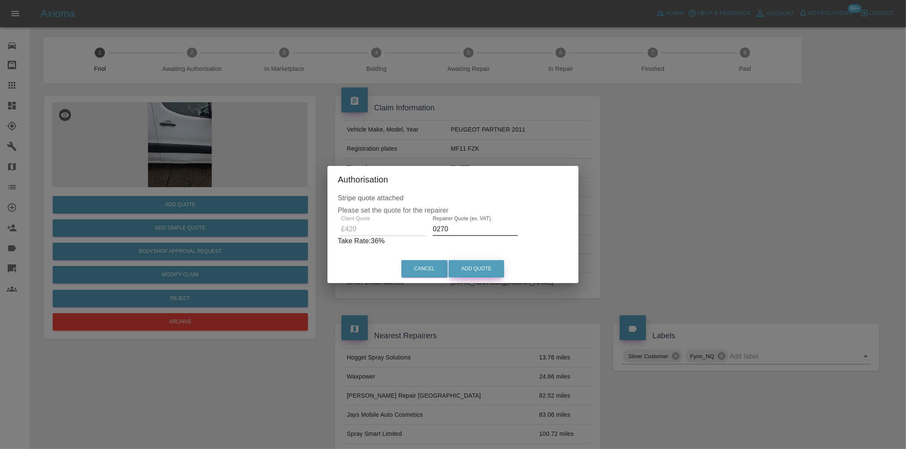
type input "0270"
click at [475, 269] on button "Add Quote" at bounding box center [476, 268] width 56 height 17
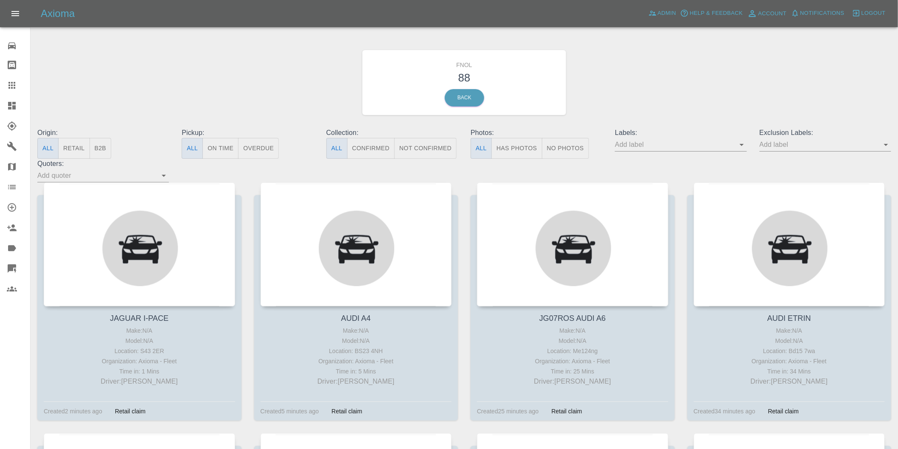
click at [502, 145] on button "Has Photos" at bounding box center [517, 148] width 51 height 21
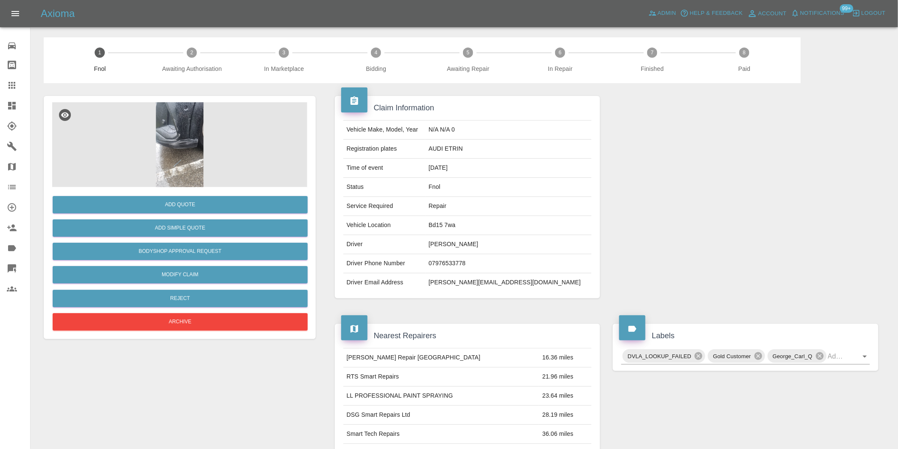
click at [186, 108] on img at bounding box center [179, 144] width 255 height 85
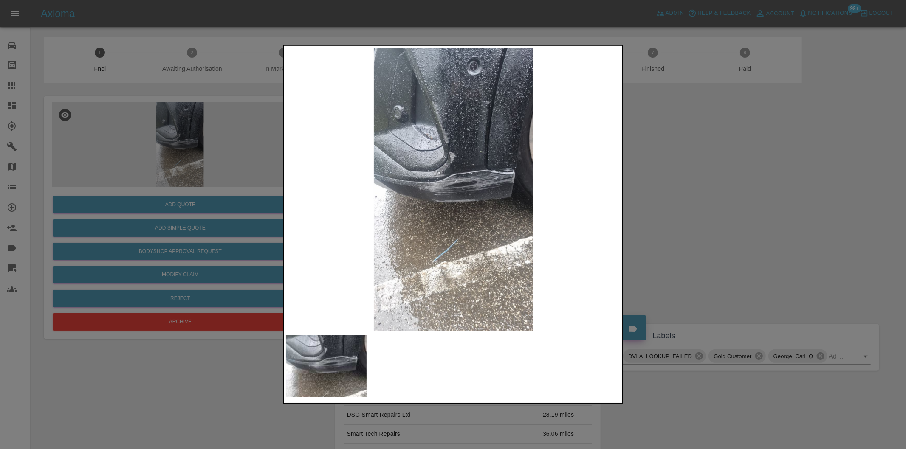
click at [485, 187] on img at bounding box center [453, 190] width 335 height 284
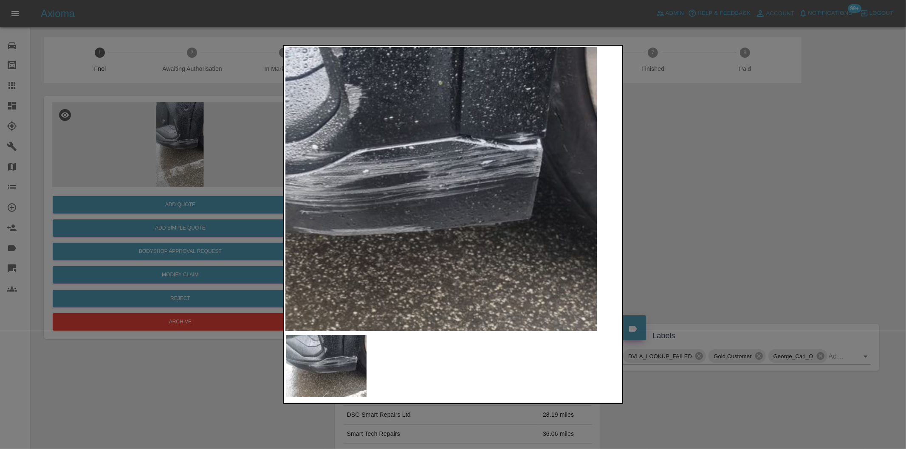
click at [485, 186] on img at bounding box center [357, 195] width 1006 height 850
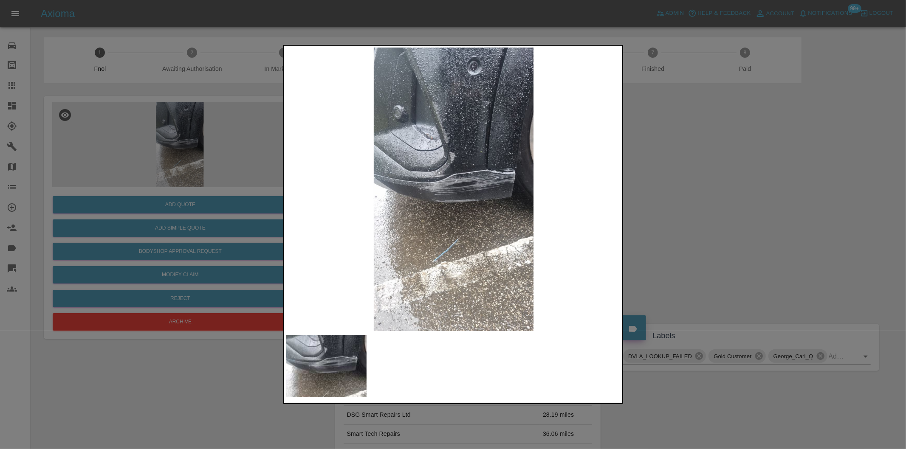
click at [703, 177] on div at bounding box center [453, 224] width 906 height 449
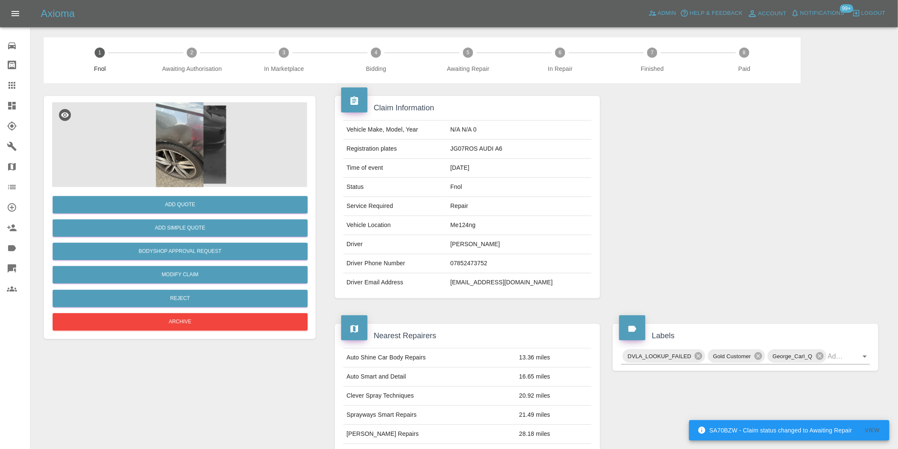
click at [182, 137] on img at bounding box center [179, 144] width 255 height 85
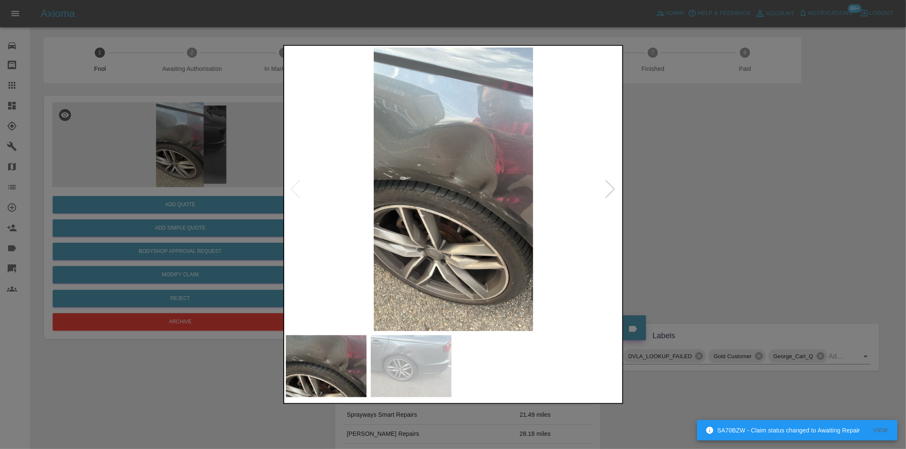
click at [605, 189] on div at bounding box center [610, 189] width 11 height 19
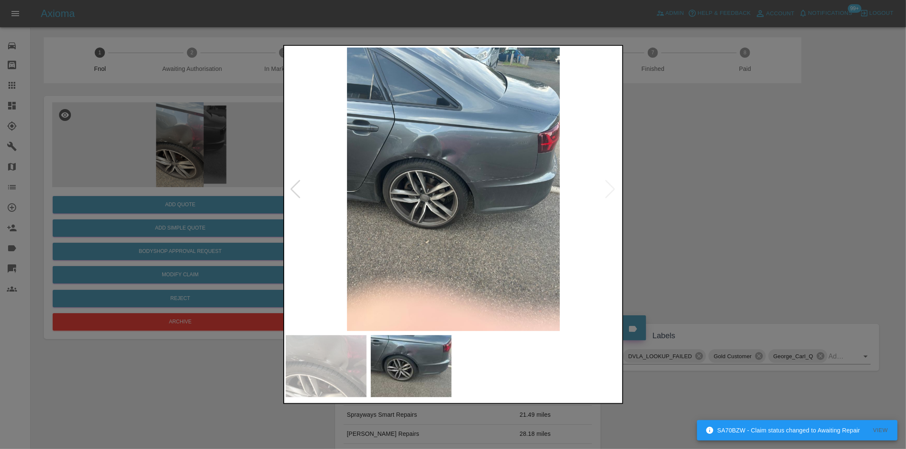
click at [605, 189] on img at bounding box center [453, 190] width 335 height 284
click at [480, 149] on img at bounding box center [453, 190] width 335 height 284
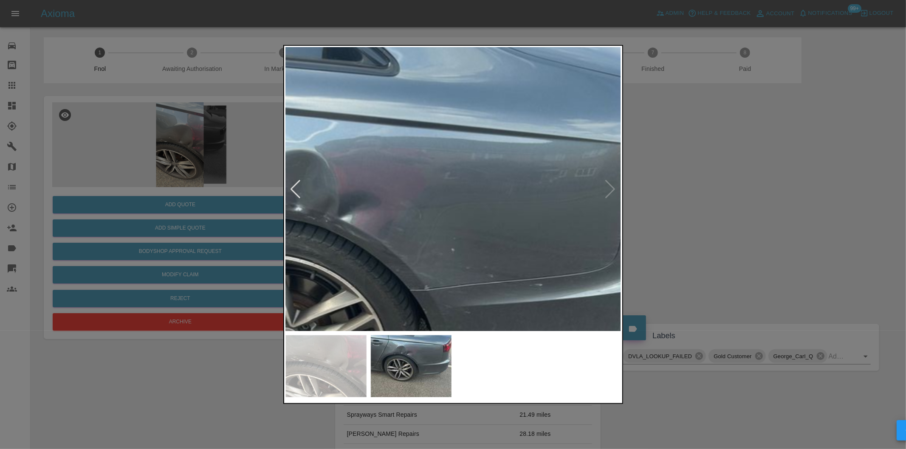
click at [472, 149] on img at bounding box center [373, 311] width 1006 height 850
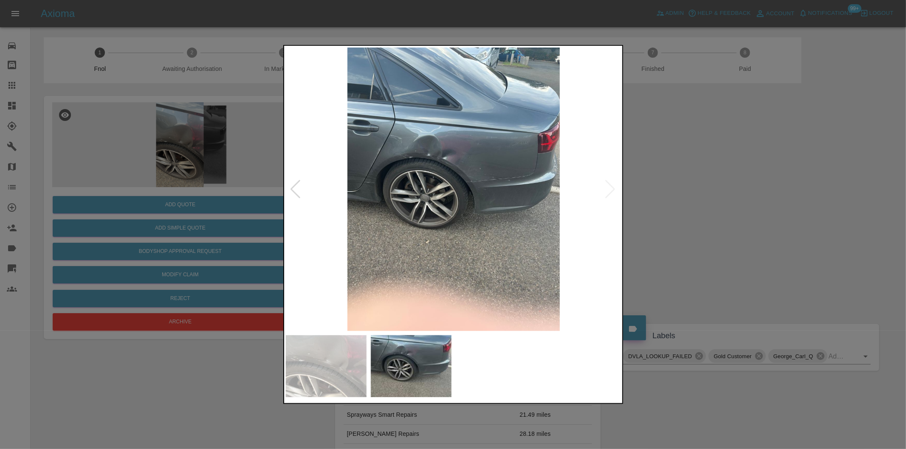
click at [689, 170] on div at bounding box center [453, 224] width 906 height 449
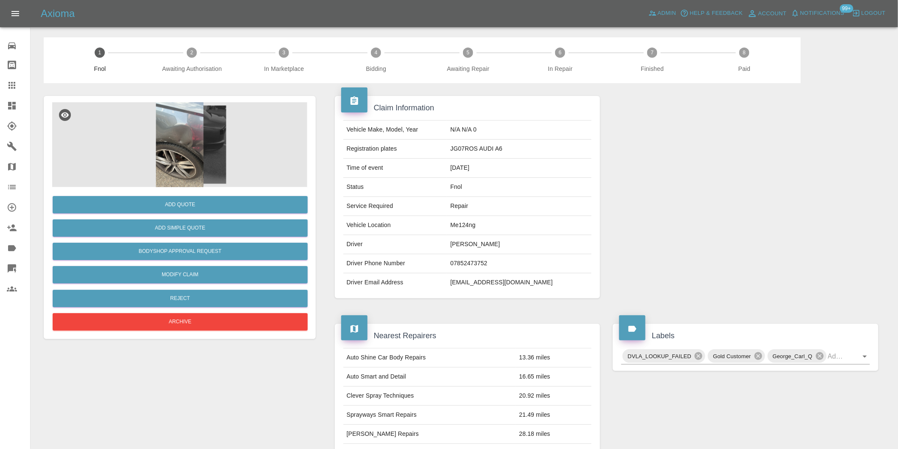
click at [180, 136] on img at bounding box center [179, 144] width 255 height 85
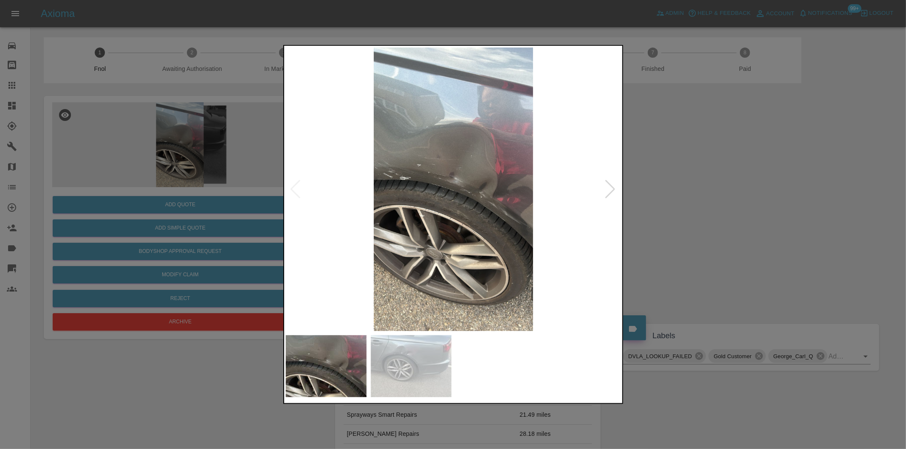
click at [612, 189] on div at bounding box center [610, 189] width 11 height 19
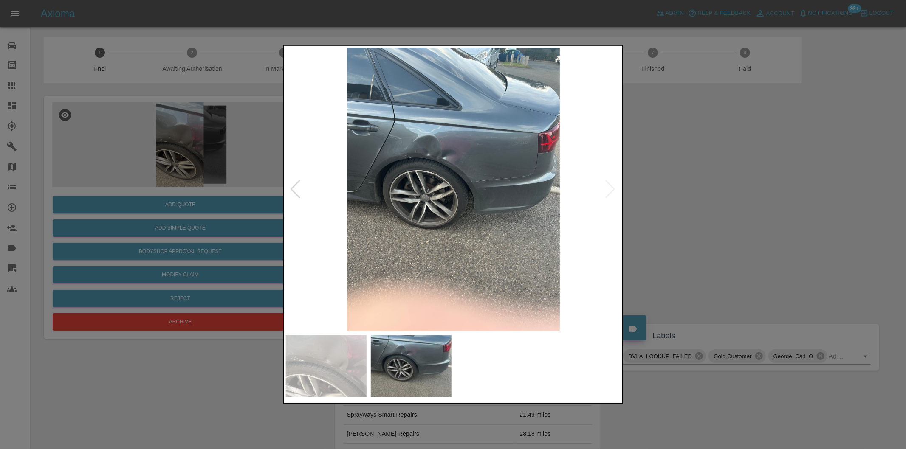
click at [613, 189] on img at bounding box center [453, 190] width 335 height 284
click at [714, 201] on div at bounding box center [453, 224] width 906 height 449
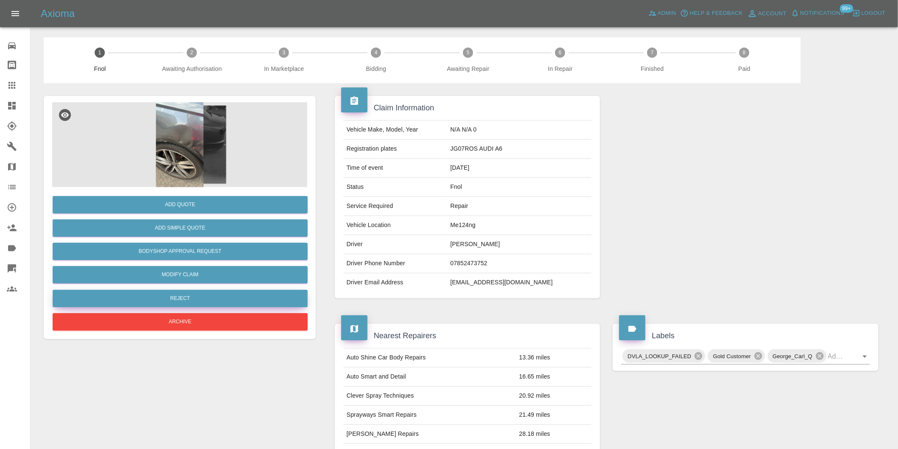
click at [196, 298] on button "Reject" at bounding box center [180, 298] width 255 height 17
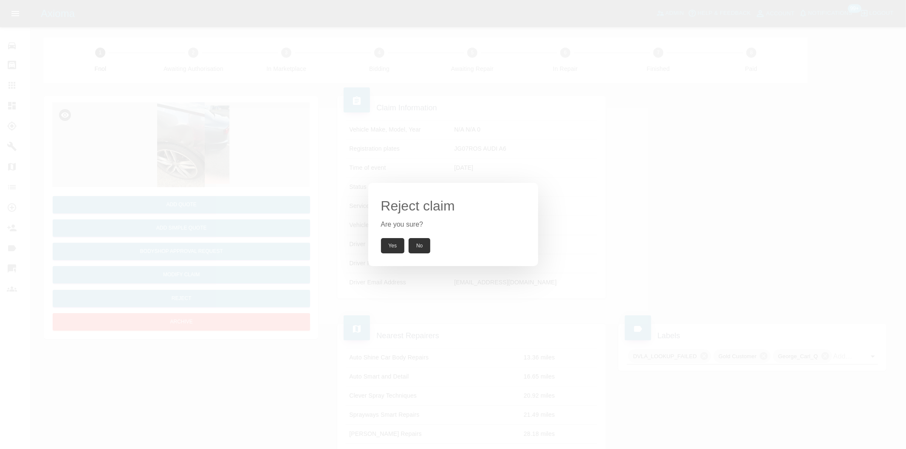
drag, startPoint x: 388, startPoint y: 243, endPoint x: 393, endPoint y: 231, distance: 13.4
click at [388, 243] on button "Yes" at bounding box center [393, 245] width 24 height 15
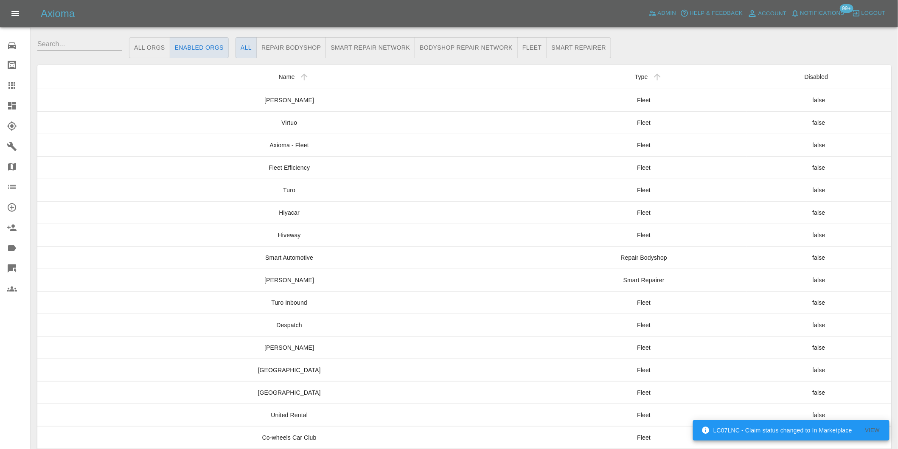
click at [13, 270] on icon at bounding box center [12, 269] width 10 height 10
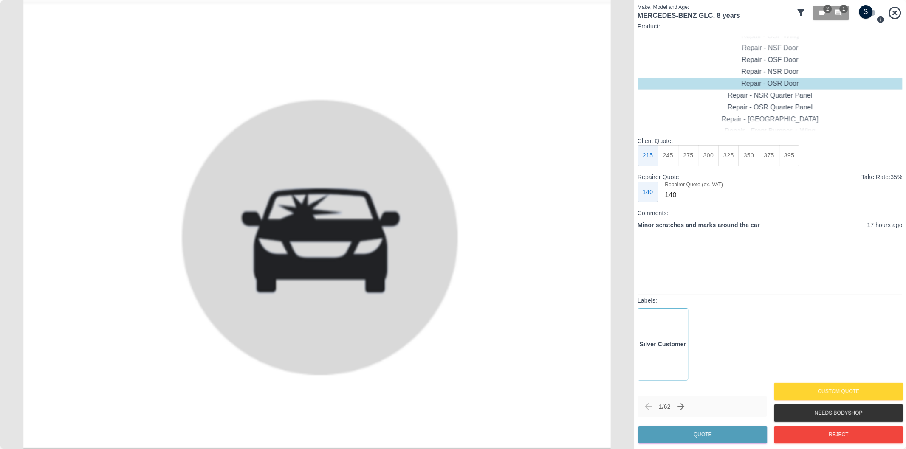
click at [802, 11] on icon at bounding box center [800, 12] width 7 height 7
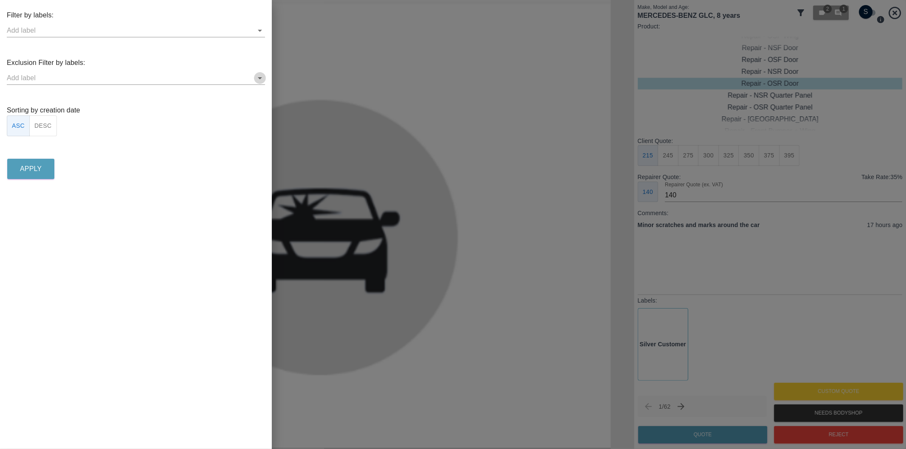
click at [261, 81] on icon "Open" at bounding box center [260, 78] width 10 height 10
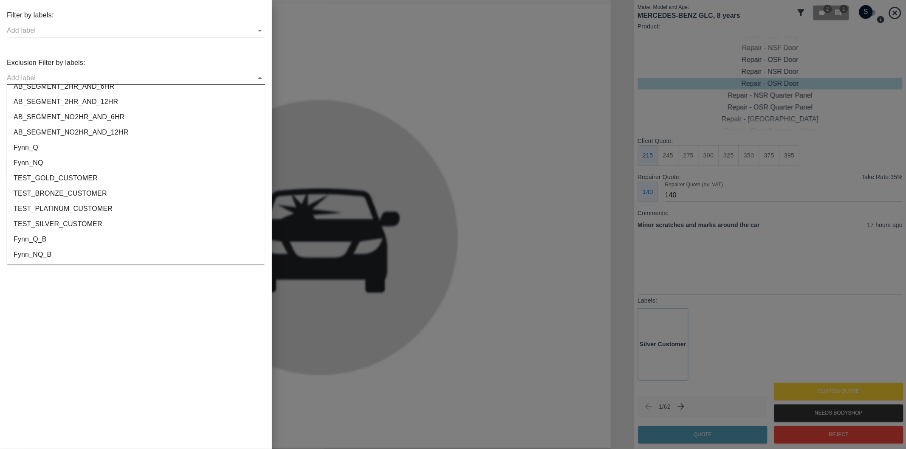
scroll to position [1584, 0]
click at [32, 223] on li "onshore_required" at bounding box center [136, 223] width 258 height 15
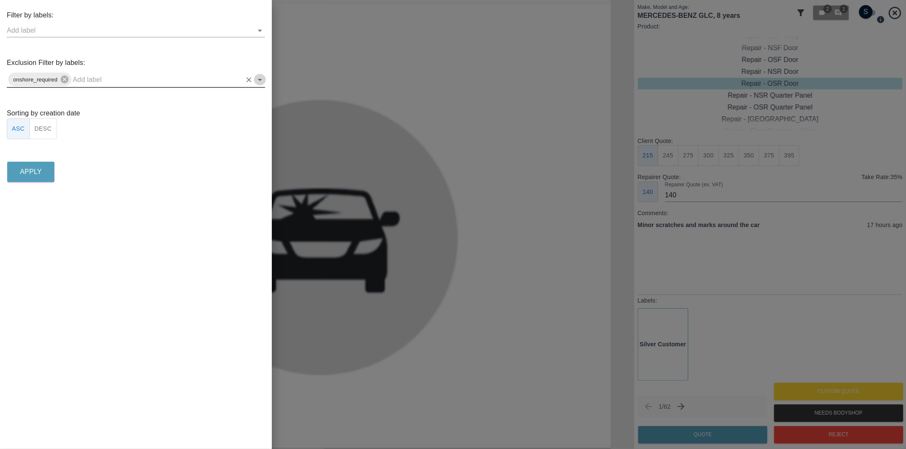
click at [259, 77] on icon "Open" at bounding box center [260, 80] width 10 height 10
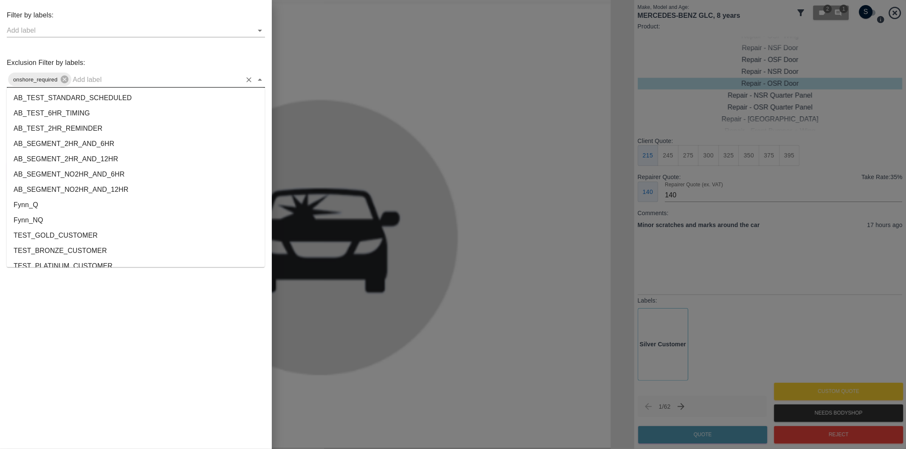
scroll to position [1569, 0]
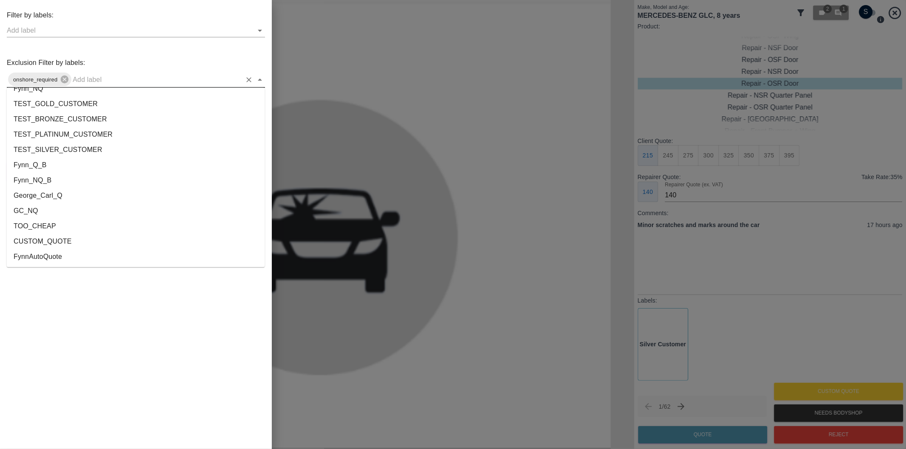
click at [52, 195] on li "George_Carl_Q" at bounding box center [136, 196] width 258 height 15
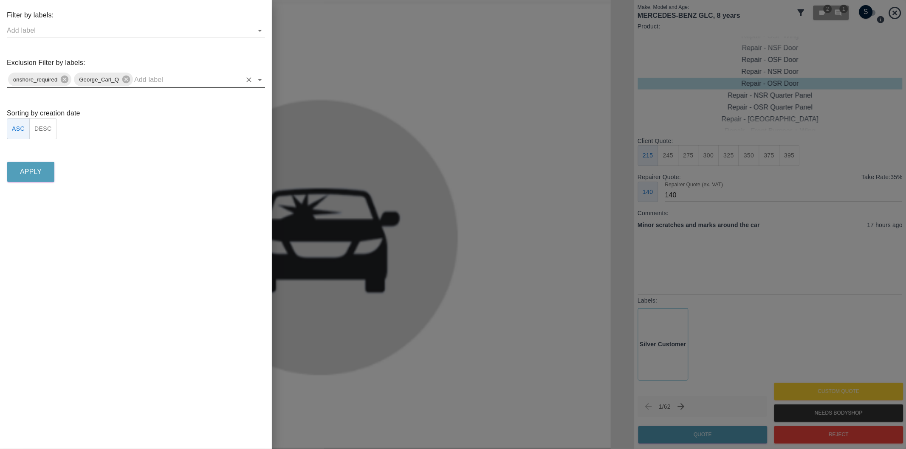
click at [50, 131] on button "DESC" at bounding box center [43, 128] width 28 height 21
click at [42, 177] on button "Apply" at bounding box center [30, 172] width 47 height 20
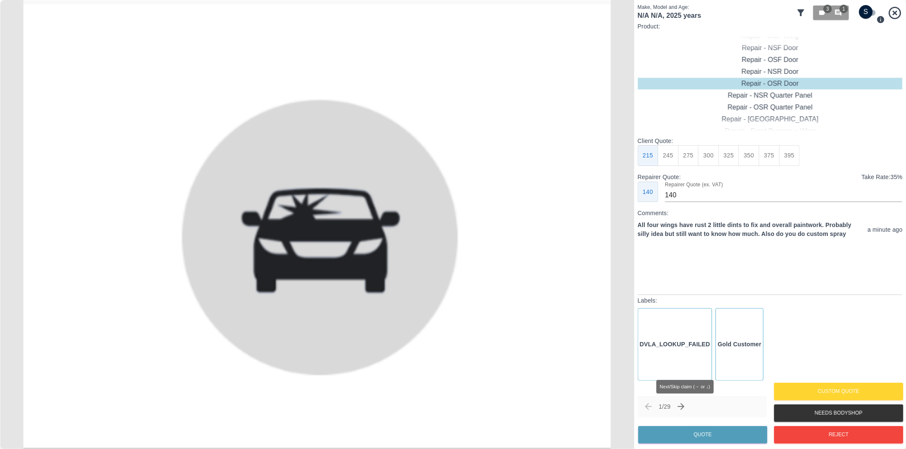
click at [684, 407] on icon "Next claim" at bounding box center [681, 406] width 7 height 7
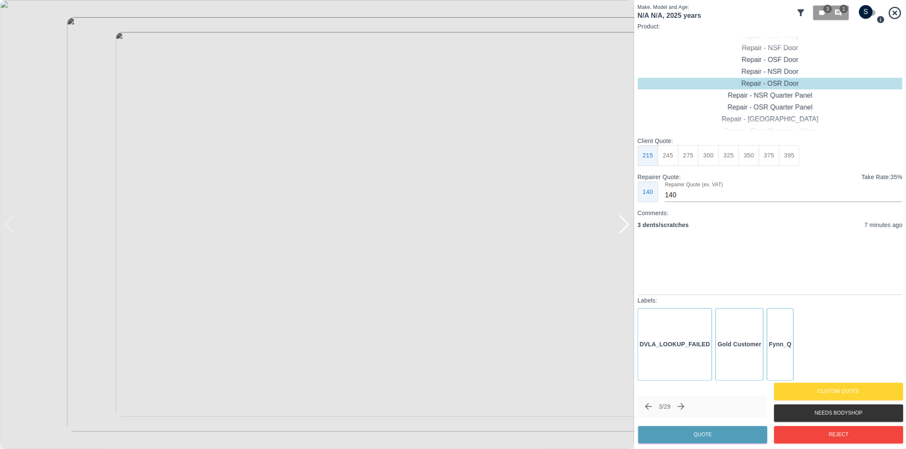
click at [627, 225] on div at bounding box center [623, 224] width 11 height 19
click at [627, 224] on div at bounding box center [623, 224] width 11 height 19
click at [627, 222] on div at bounding box center [317, 224] width 634 height 449
click at [10, 223] on div at bounding box center [9, 224] width 11 height 19
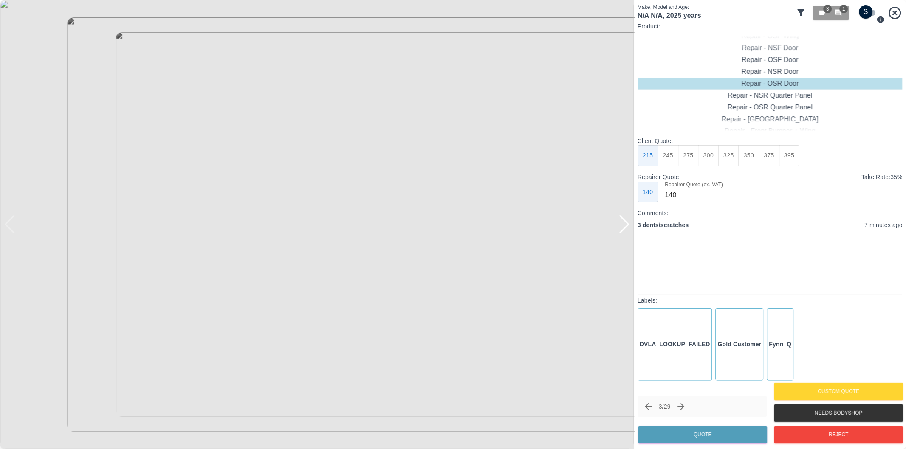
click at [10, 223] on img at bounding box center [317, 224] width 634 height 449
click at [625, 227] on div at bounding box center [623, 224] width 11 height 19
click at [625, 225] on div at bounding box center [623, 224] width 11 height 19
click at [872, 14] on input "checkbox" at bounding box center [865, 12] width 41 height 14
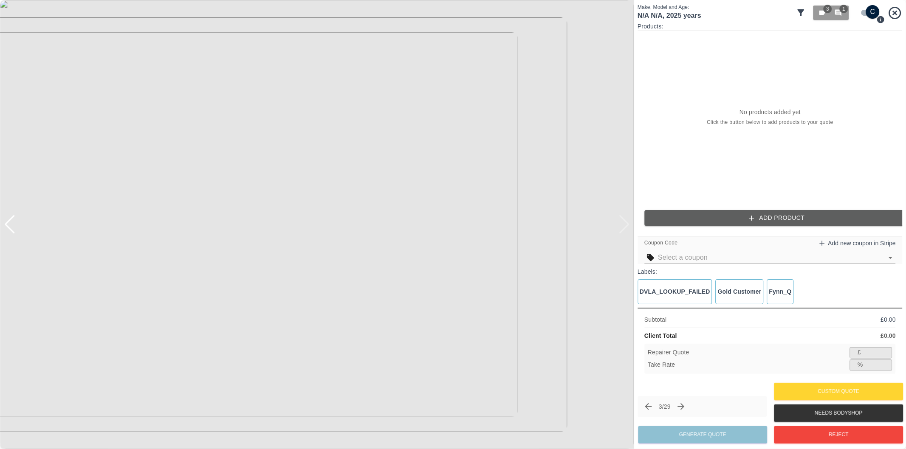
click at [865, 14] on input "checkbox" at bounding box center [872, 12] width 41 height 14
checkbox input "false"
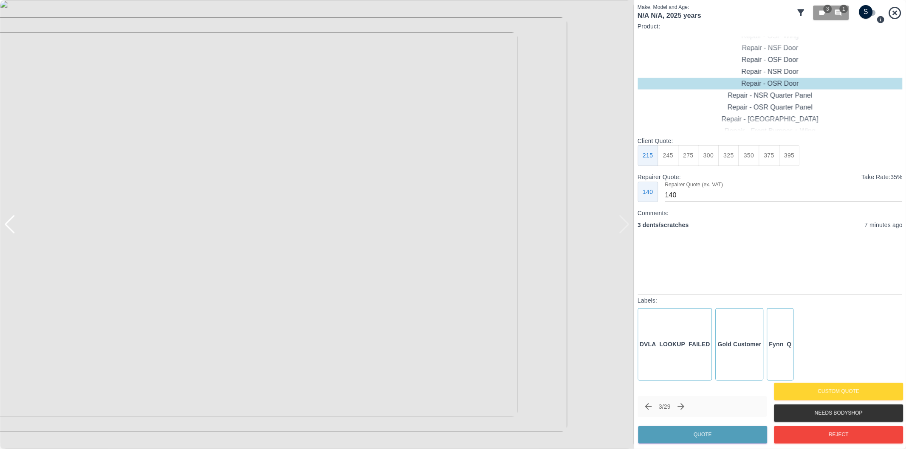
click at [9, 223] on div at bounding box center [9, 224] width 11 height 19
click at [9, 222] on div at bounding box center [9, 224] width 11 height 19
click at [9, 222] on img at bounding box center [317, 224] width 634 height 449
click at [628, 222] on div at bounding box center [623, 224] width 11 height 19
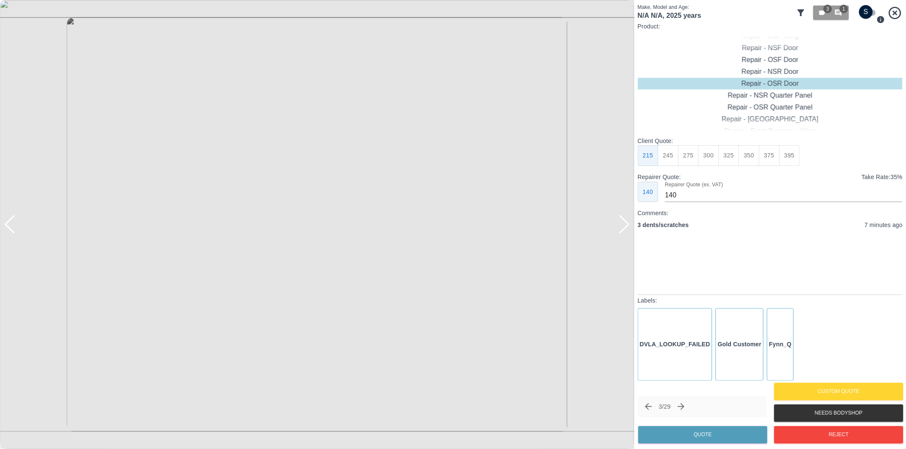
click at [627, 222] on div at bounding box center [623, 224] width 11 height 19
click at [627, 222] on div at bounding box center [317, 224] width 634 height 449
click at [837, 11] on icon "button" at bounding box center [838, 13] width 8 height 8
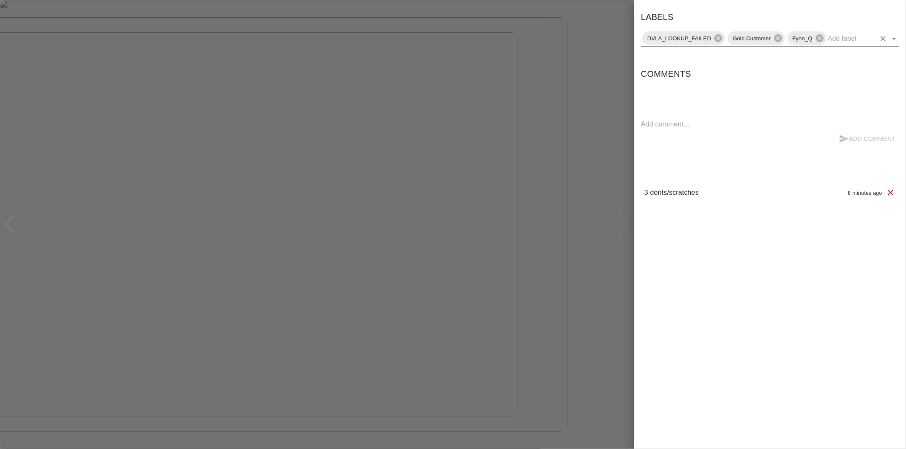
click at [892, 41] on icon "Open" at bounding box center [894, 39] width 10 height 10
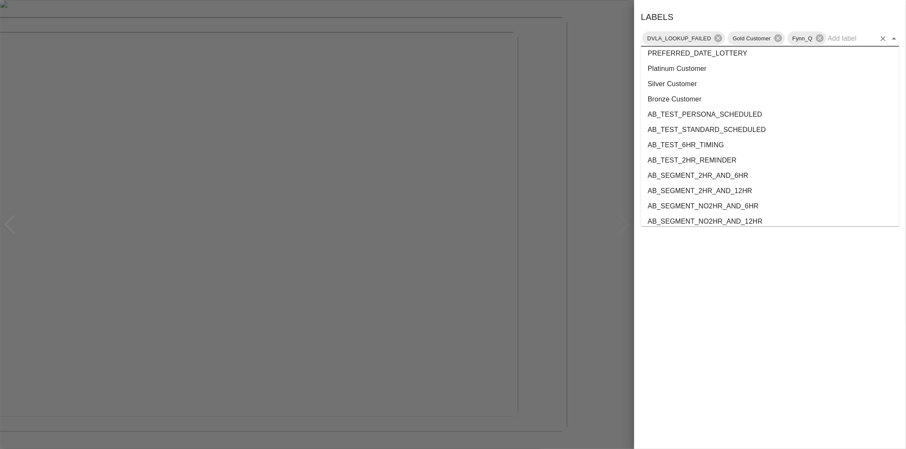
scroll to position [1538, 0]
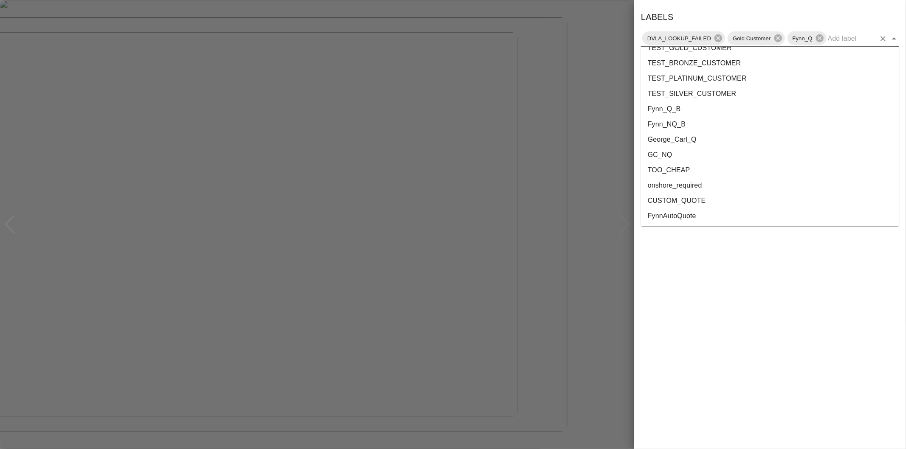
click at [706, 187] on li "onshore_required" at bounding box center [770, 185] width 258 height 15
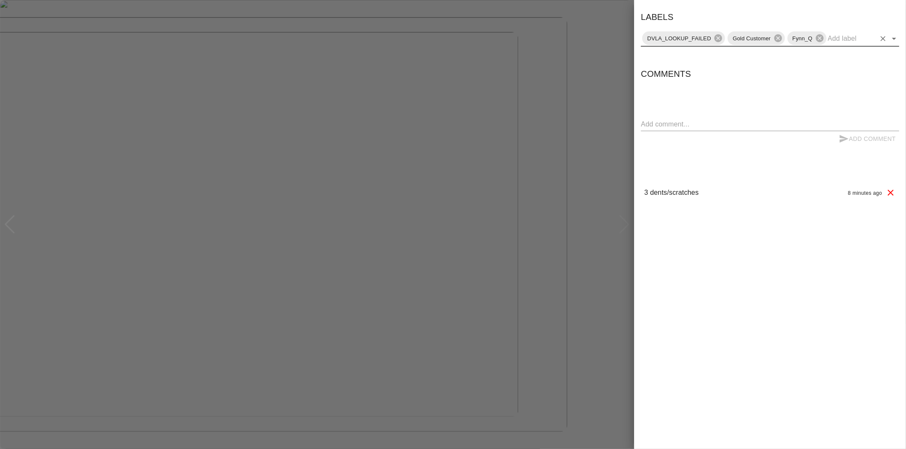
click at [895, 39] on icon "Open" at bounding box center [894, 39] width 10 height 10
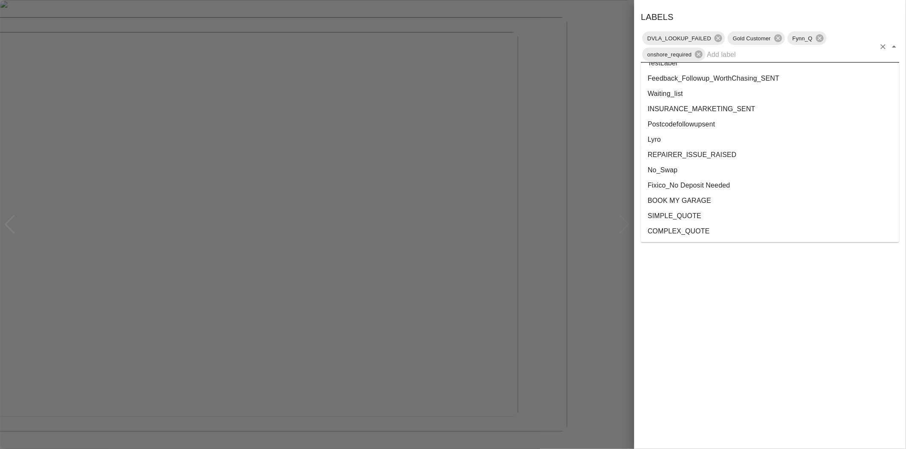
scroll to position [1523, 0]
click at [685, 171] on li "George_Carl_Q" at bounding box center [770, 170] width 258 height 15
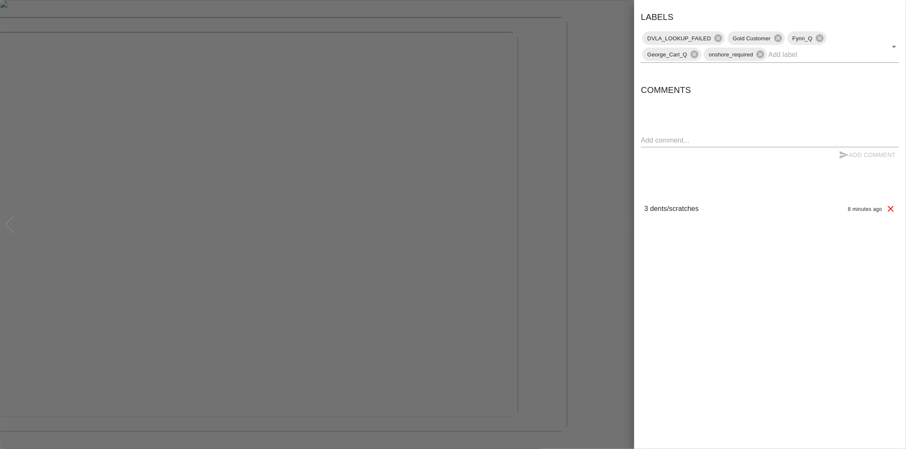
click at [623, 165] on div at bounding box center [453, 224] width 906 height 449
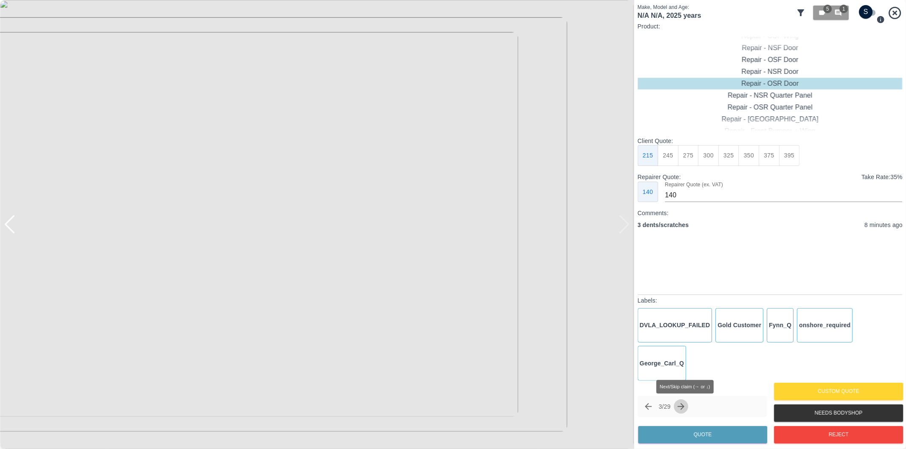
click at [682, 405] on icon "Next claim" at bounding box center [681, 407] width 10 height 10
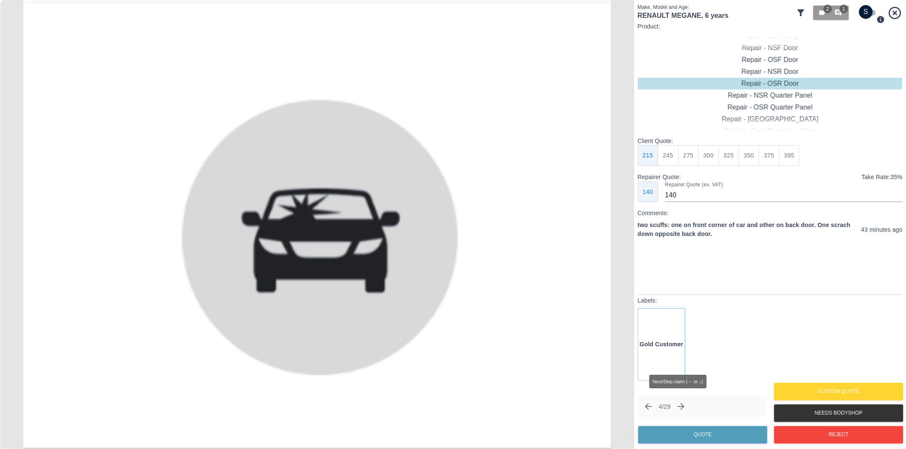
click at [682, 405] on icon "Next claim" at bounding box center [681, 407] width 10 height 10
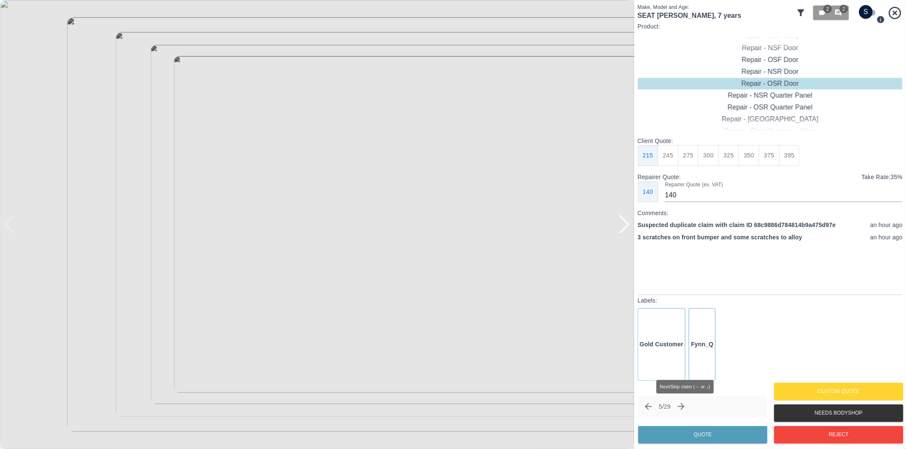
click at [684, 408] on icon "Next claim" at bounding box center [681, 407] width 10 height 10
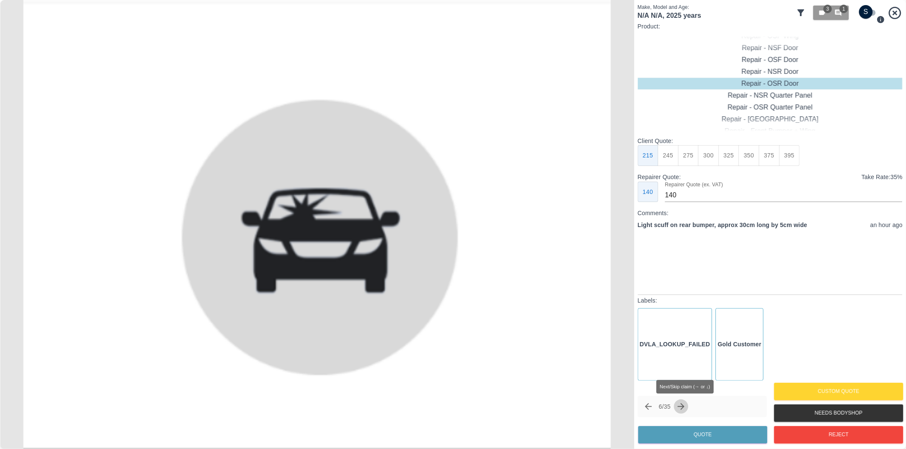
click at [684, 408] on icon "Next claim" at bounding box center [681, 407] width 10 height 10
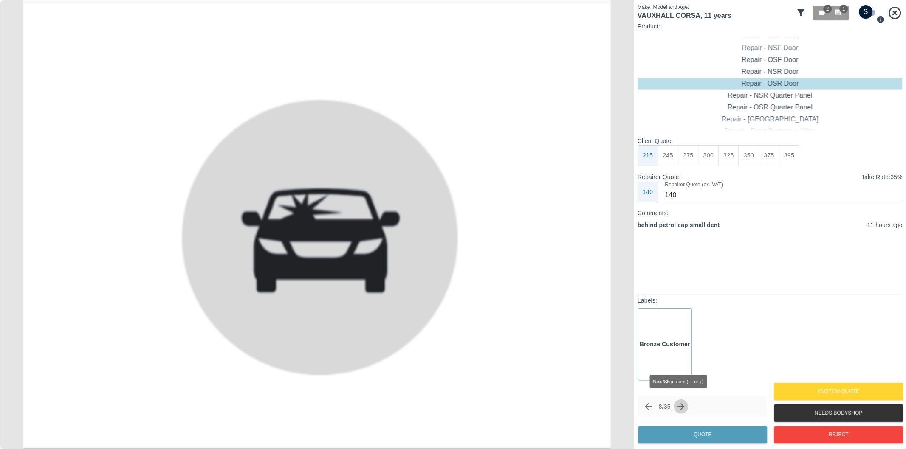
click at [684, 408] on icon "Next claim" at bounding box center [681, 407] width 10 height 10
click at [684, 408] on icon "Next claim" at bounding box center [684, 407] width 10 height 10
click at [689, 406] on icon "Next claim" at bounding box center [684, 407] width 10 height 10
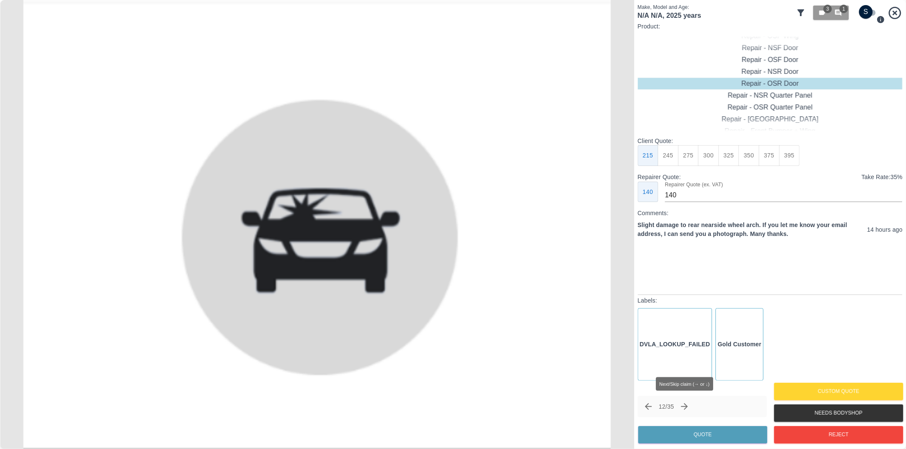
click at [688, 406] on icon "Next claim" at bounding box center [684, 406] width 7 height 7
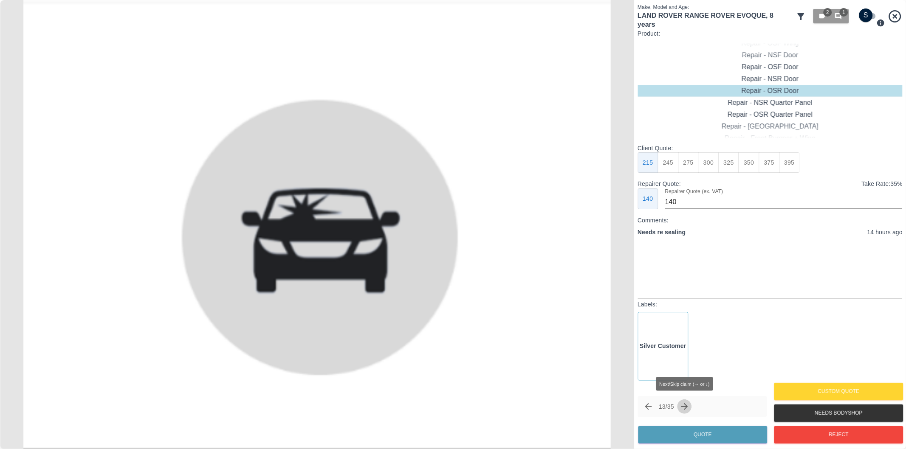
click at [688, 406] on icon "Next claim" at bounding box center [684, 406] width 7 height 7
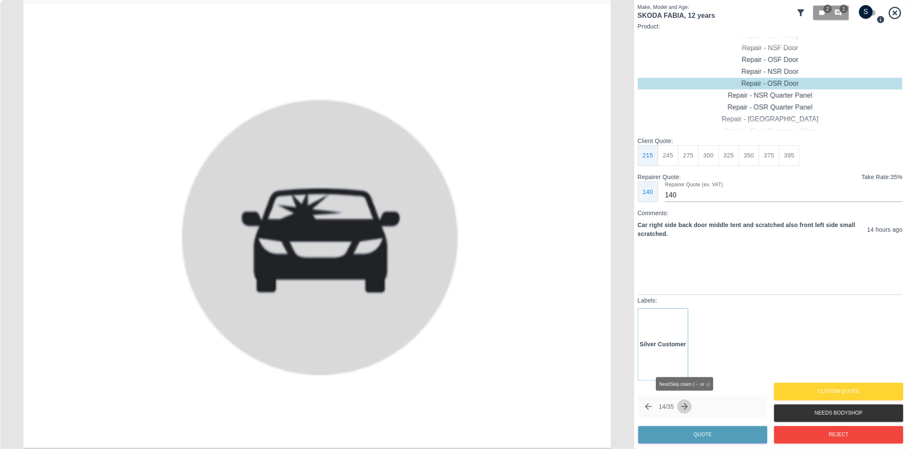
click at [688, 406] on icon "Next claim" at bounding box center [684, 406] width 7 height 7
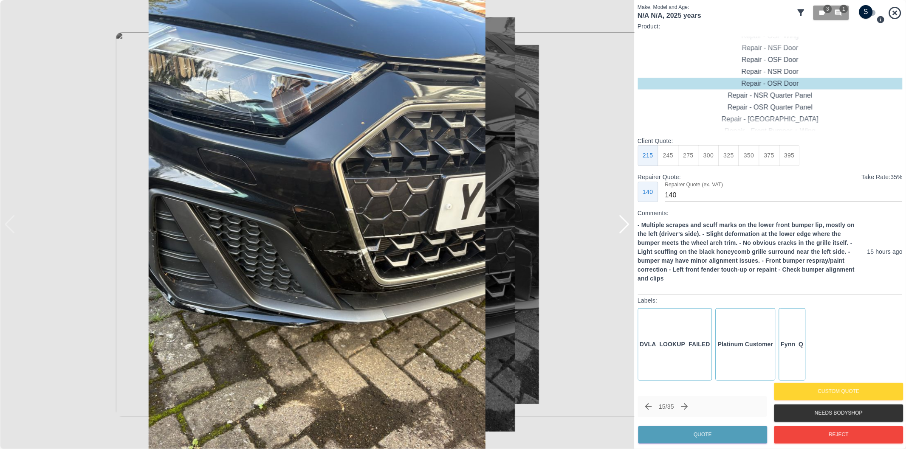
click at [622, 225] on div at bounding box center [623, 224] width 11 height 19
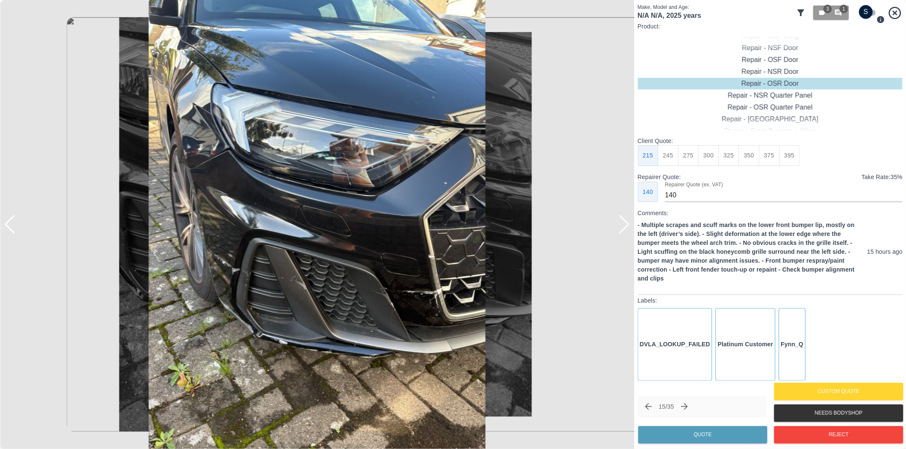
click at [622, 225] on div at bounding box center [623, 224] width 11 height 19
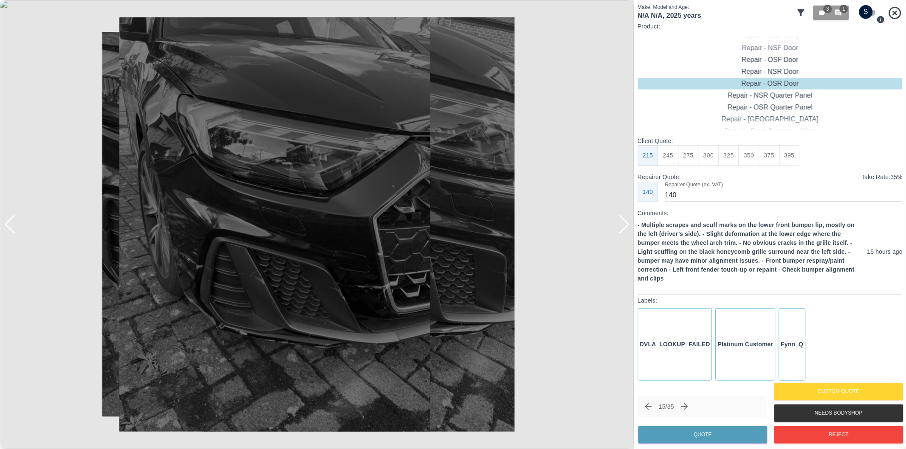
click at [622, 225] on div at bounding box center [623, 224] width 11 height 19
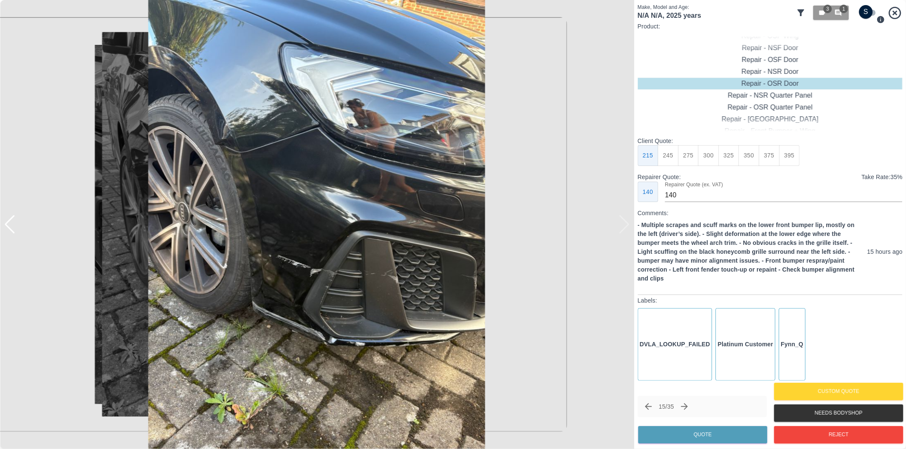
click at [622, 225] on div at bounding box center [317, 224] width 634 height 449
click at [839, 12] on icon "button" at bounding box center [838, 13] width 8 height 8
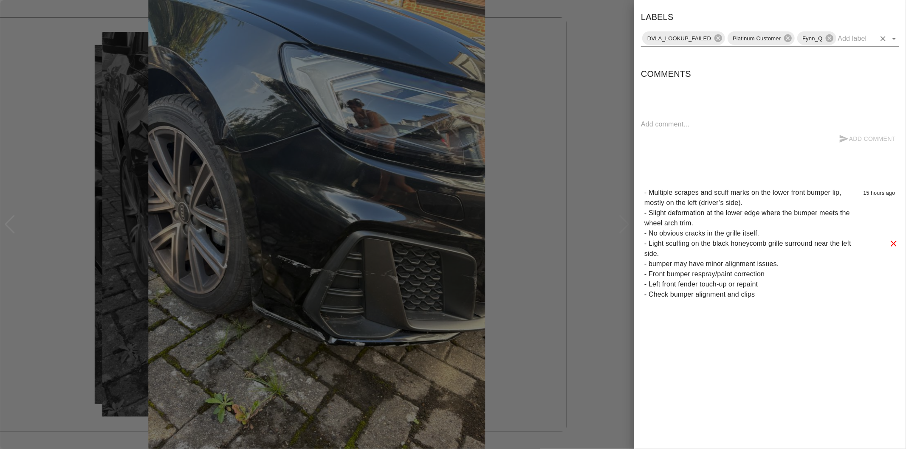
click at [895, 41] on icon "Open" at bounding box center [894, 39] width 10 height 10
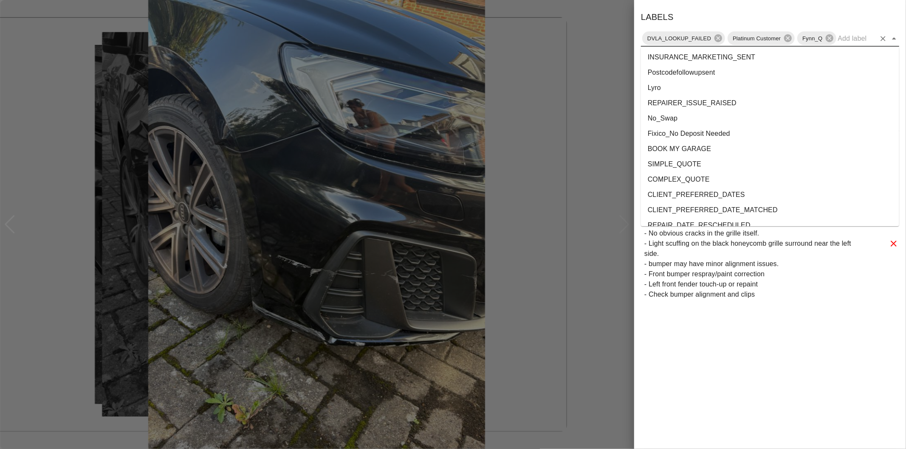
scroll to position [1538, 0]
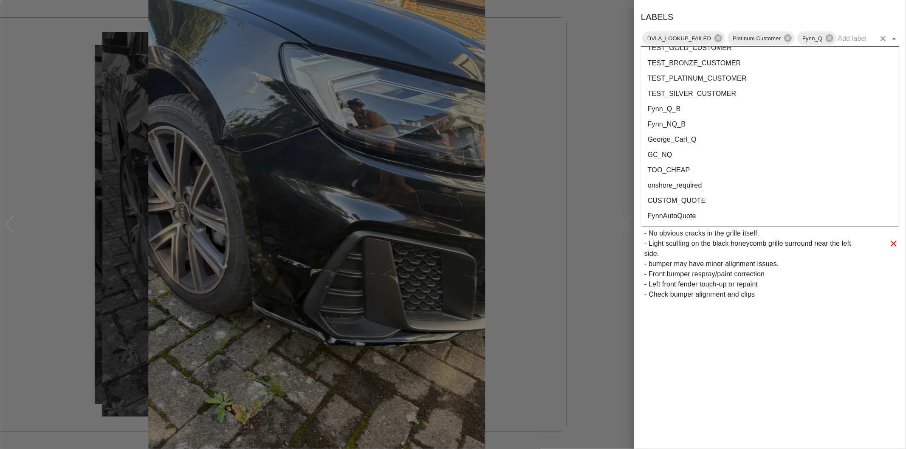
click at [692, 189] on li "onshore_required" at bounding box center [770, 185] width 258 height 15
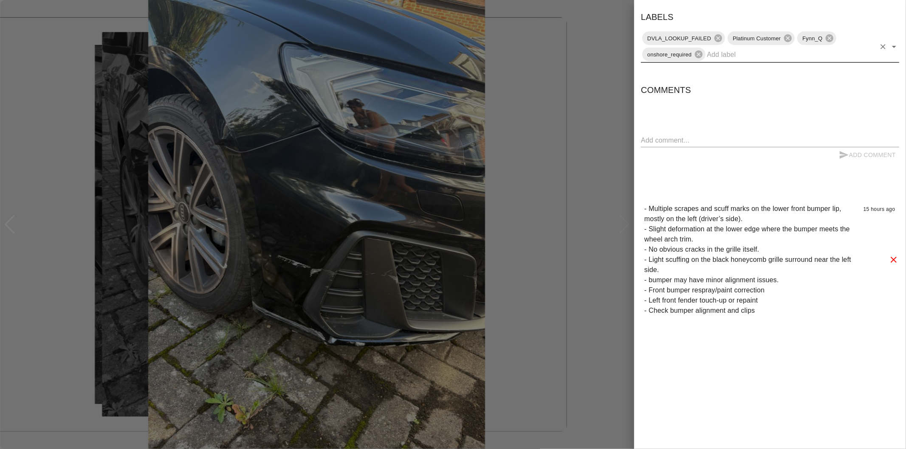
click at [894, 45] on icon "Open" at bounding box center [894, 47] width 10 height 10
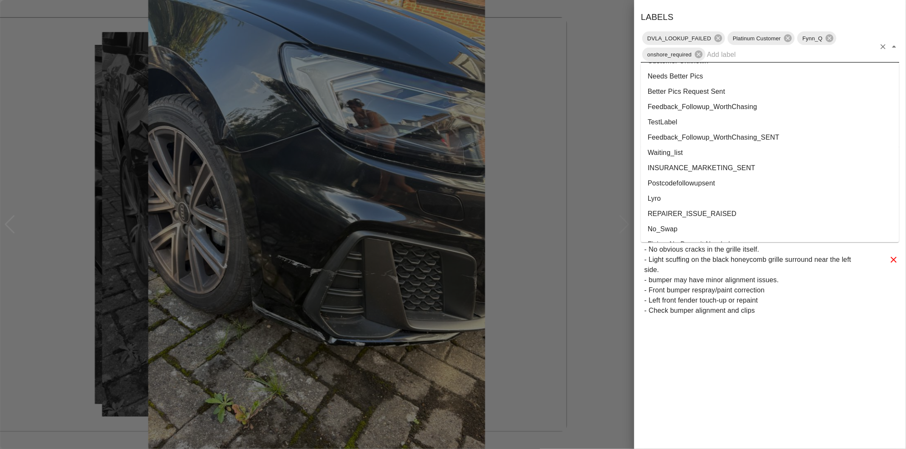
scroll to position [1523, 0]
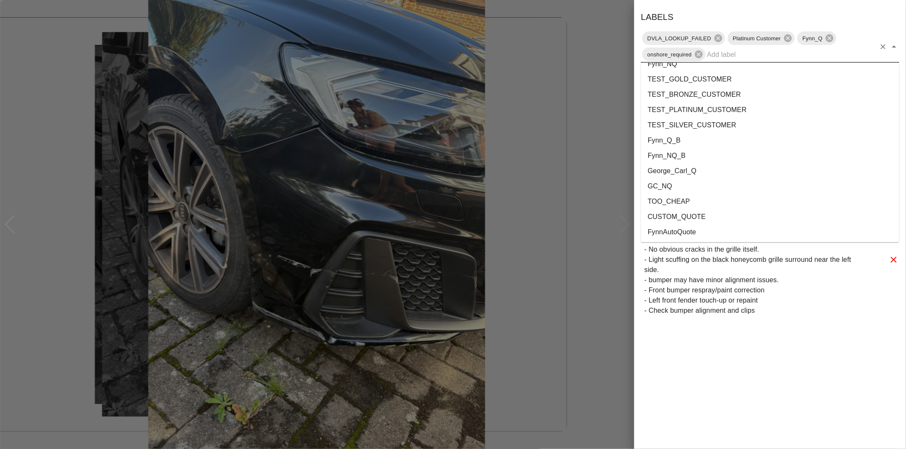
click at [680, 173] on li "George_Carl_Q" at bounding box center [770, 170] width 258 height 15
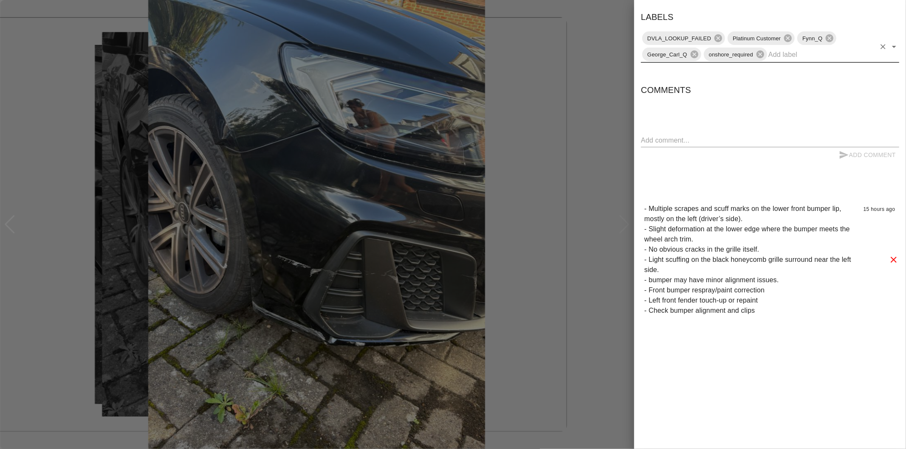
click at [564, 150] on div at bounding box center [453, 224] width 906 height 449
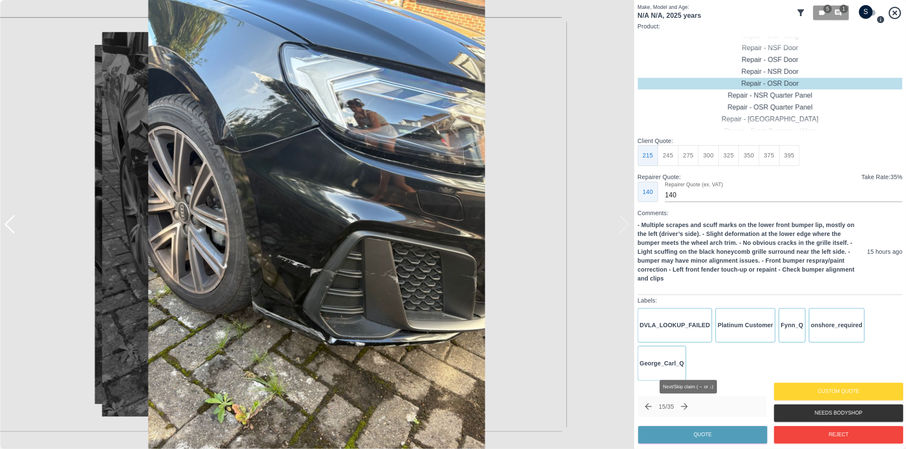
click at [688, 407] on icon "Next claim" at bounding box center [684, 406] width 7 height 7
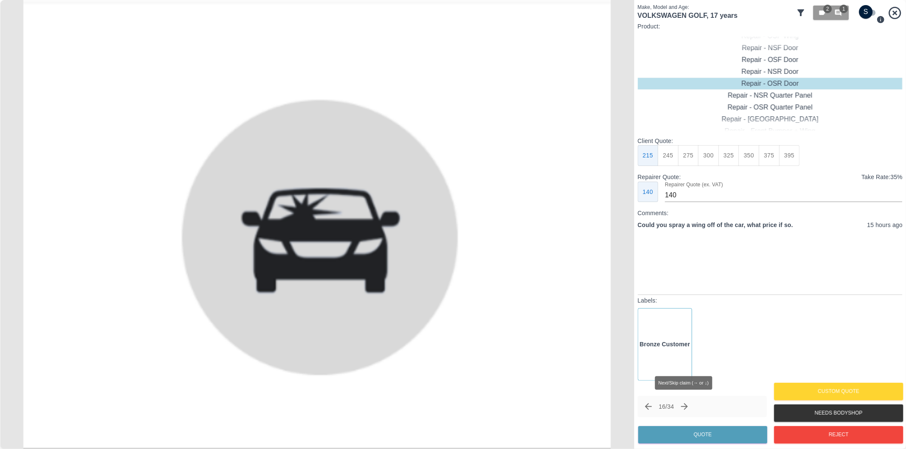
click at [688, 407] on icon "Next claim" at bounding box center [684, 406] width 7 height 7
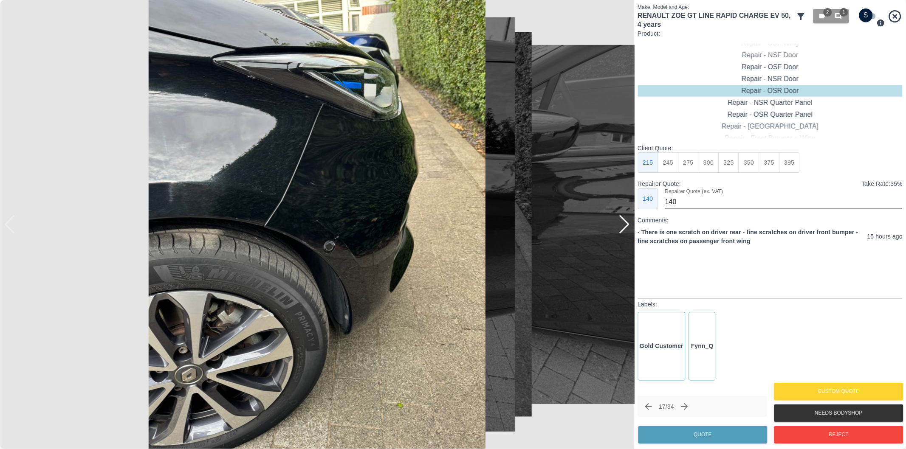
click at [625, 226] on div at bounding box center [623, 224] width 11 height 19
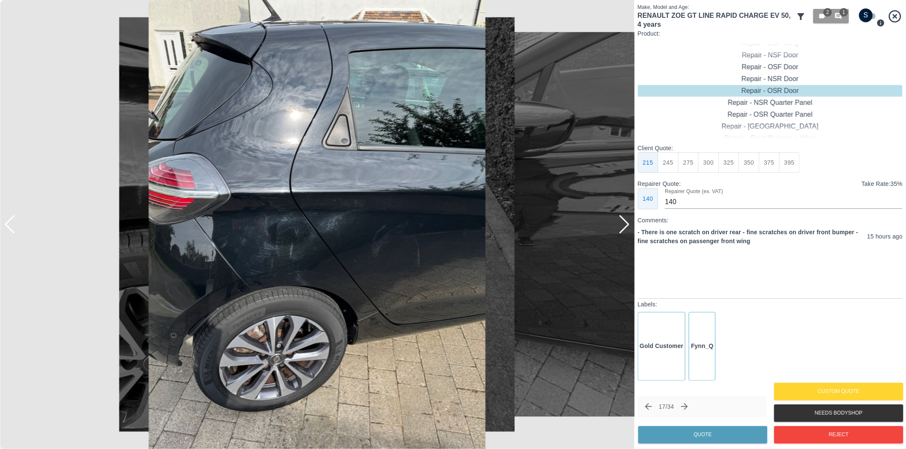
click at [625, 226] on div at bounding box center [623, 224] width 11 height 19
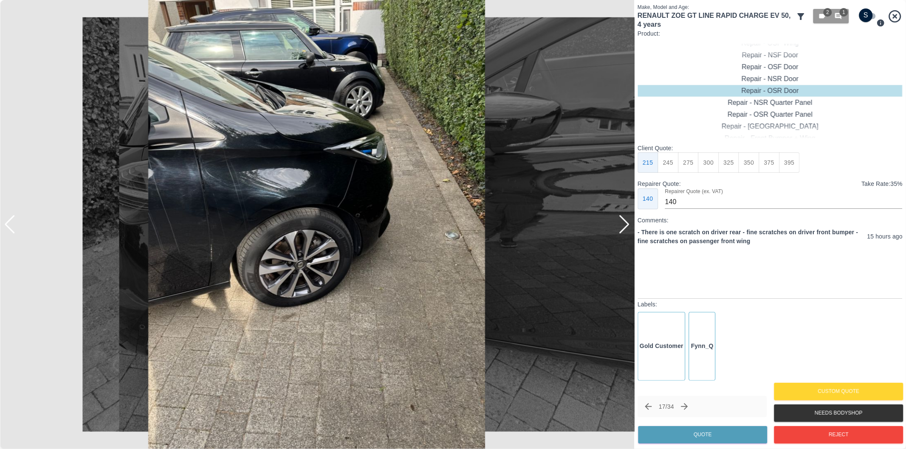
click at [625, 226] on div at bounding box center [623, 224] width 11 height 19
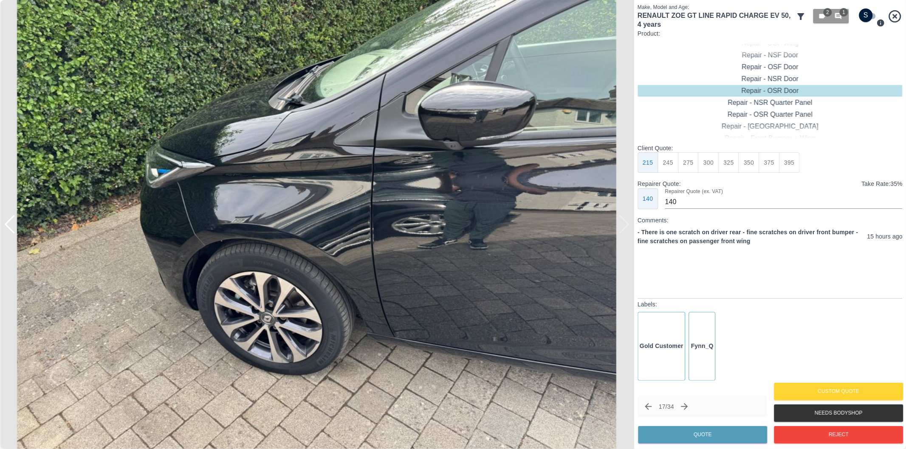
click at [625, 226] on div at bounding box center [317, 224] width 634 height 449
click at [9, 227] on div at bounding box center [9, 224] width 11 height 19
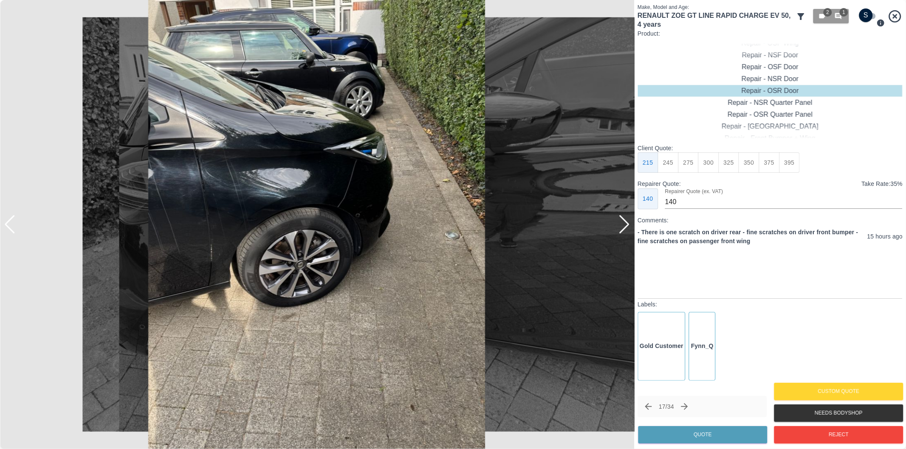
click at [624, 223] on div at bounding box center [623, 224] width 11 height 19
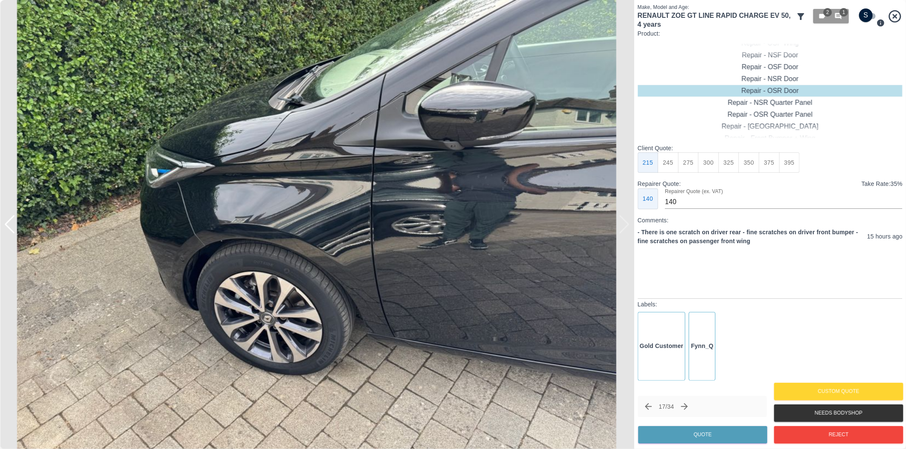
click at [624, 223] on div at bounding box center [317, 224] width 634 height 449
click at [7, 222] on div at bounding box center [4, 224] width 8 height 449
click at [8, 221] on div at bounding box center [9, 224] width 11 height 19
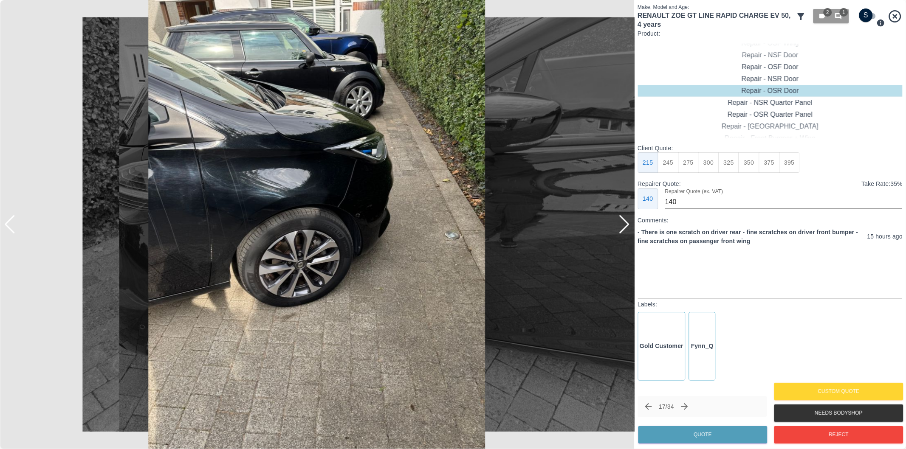
click at [686, 406] on icon "Next claim" at bounding box center [684, 407] width 10 height 10
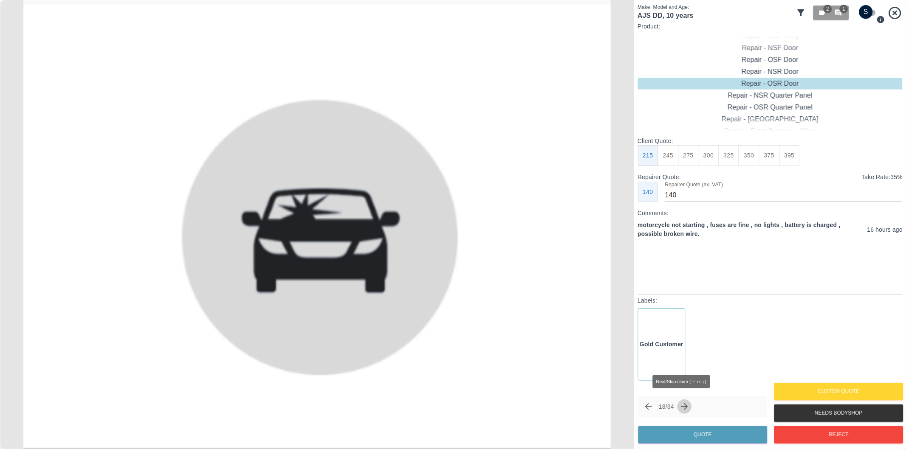
click at [686, 406] on icon "Next claim" at bounding box center [684, 407] width 10 height 10
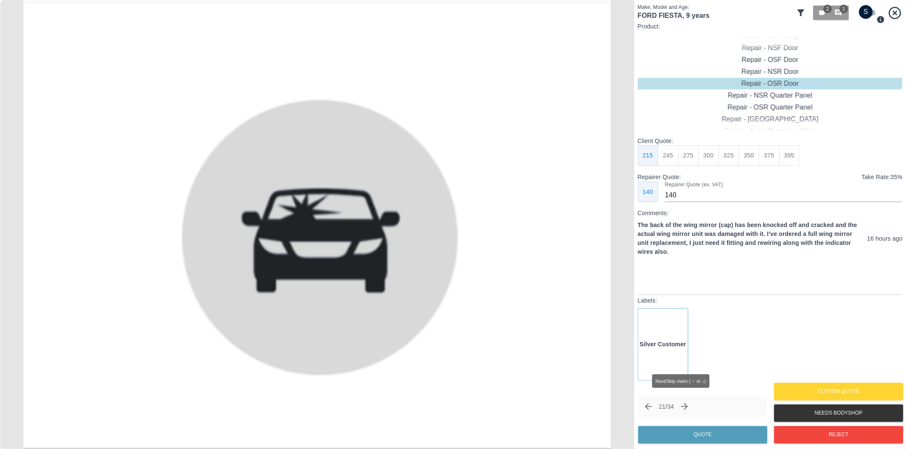
click at [686, 406] on icon "Next claim" at bounding box center [684, 407] width 10 height 10
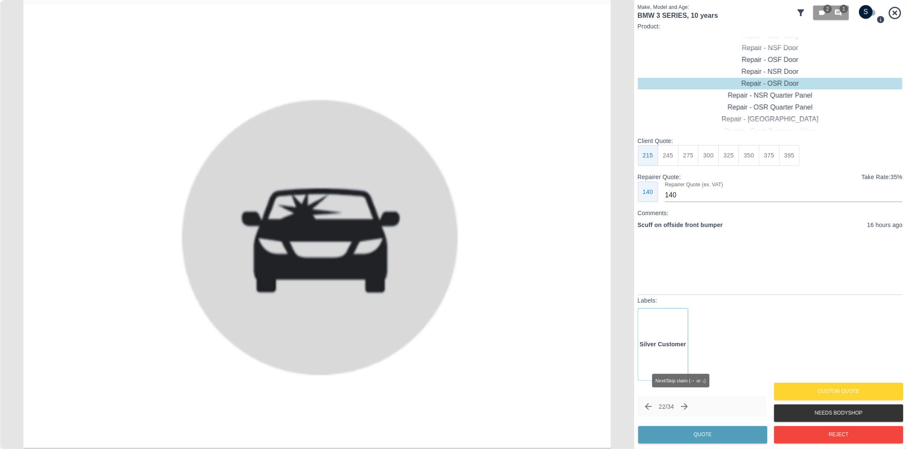
click at [686, 406] on icon "Next claim" at bounding box center [684, 407] width 10 height 10
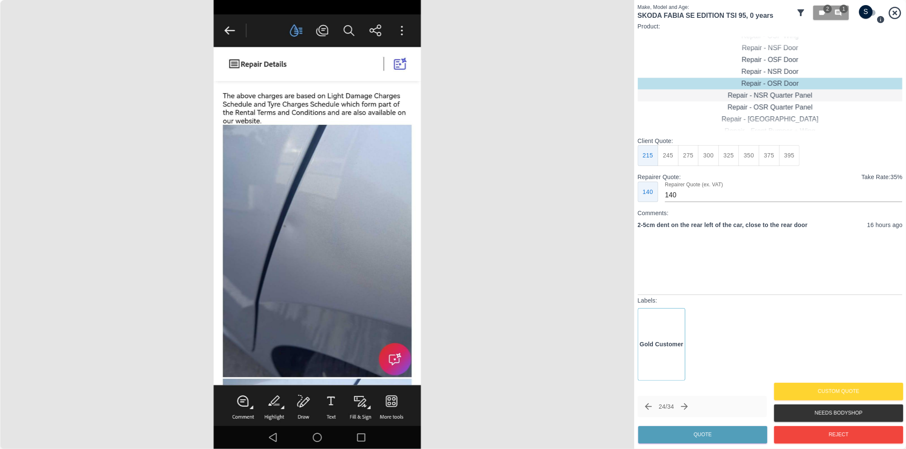
click at [793, 94] on div "Repair - NSR Quarter Panel" at bounding box center [769, 96] width 265 height 12
click at [690, 156] on button "275" at bounding box center [688, 155] width 21 height 21
click at [712, 156] on button "300" at bounding box center [708, 155] width 21 height 21
type input "190"
click at [738, 434] on button "Quote" at bounding box center [702, 434] width 129 height 17
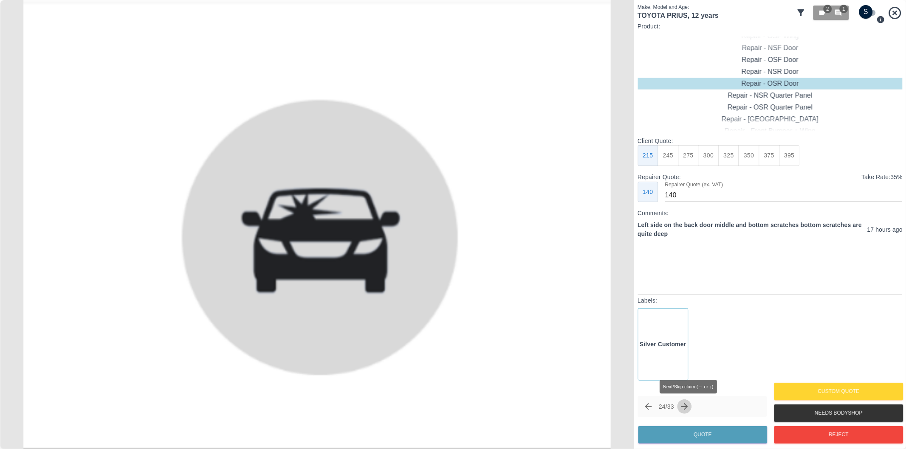
click at [689, 404] on icon "Next claim" at bounding box center [684, 407] width 10 height 10
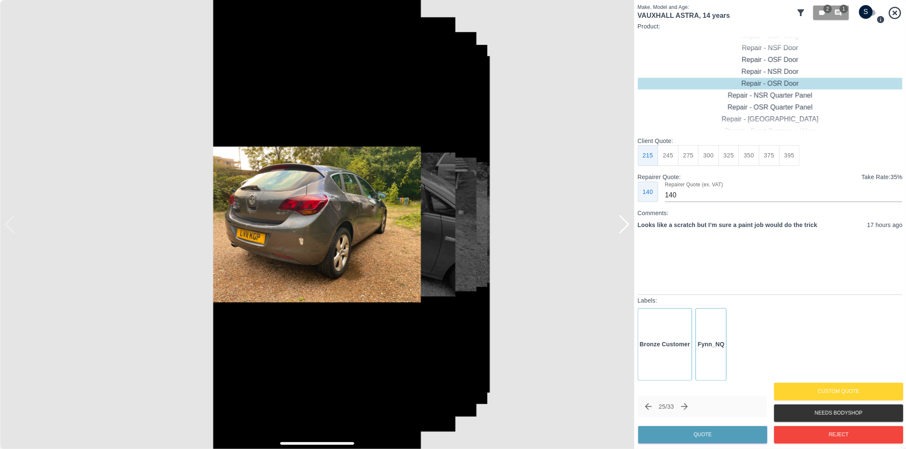
click at [627, 228] on div at bounding box center [623, 224] width 11 height 19
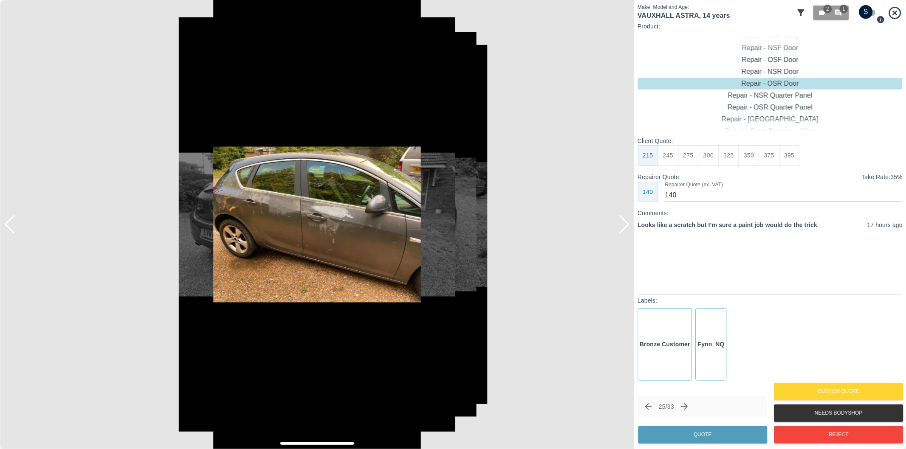
click at [626, 225] on div at bounding box center [623, 224] width 11 height 19
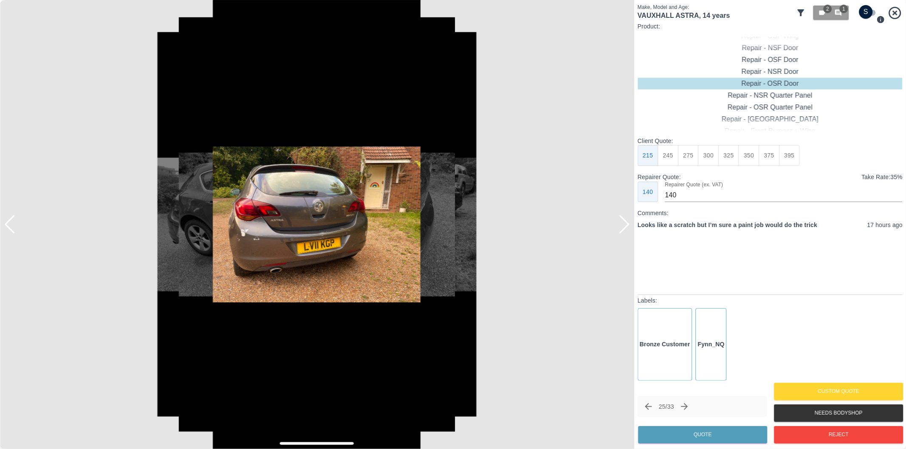
click at [626, 225] on div at bounding box center [623, 224] width 11 height 19
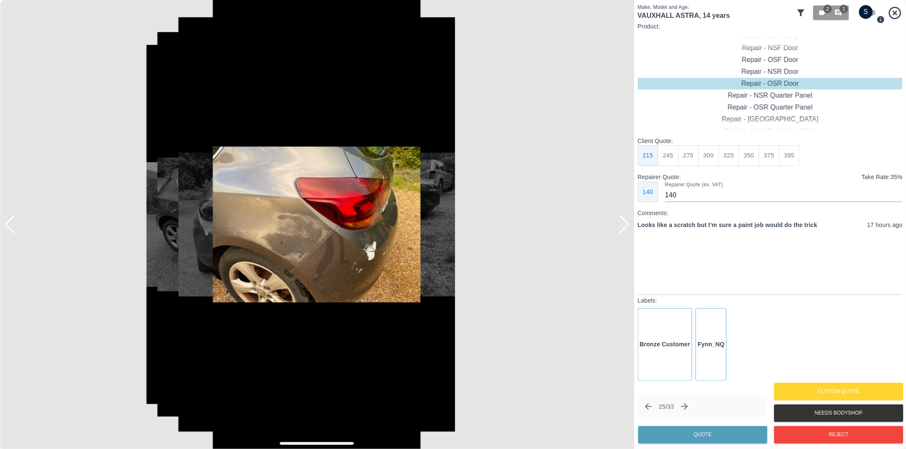
click at [626, 225] on div at bounding box center [623, 224] width 11 height 19
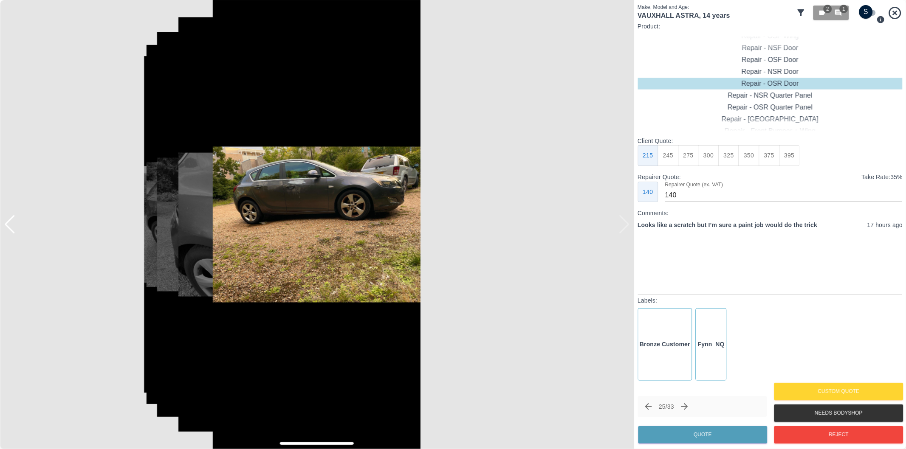
click at [626, 225] on div at bounding box center [317, 224] width 634 height 449
click at [831, 436] on button "Reject" at bounding box center [838, 434] width 129 height 17
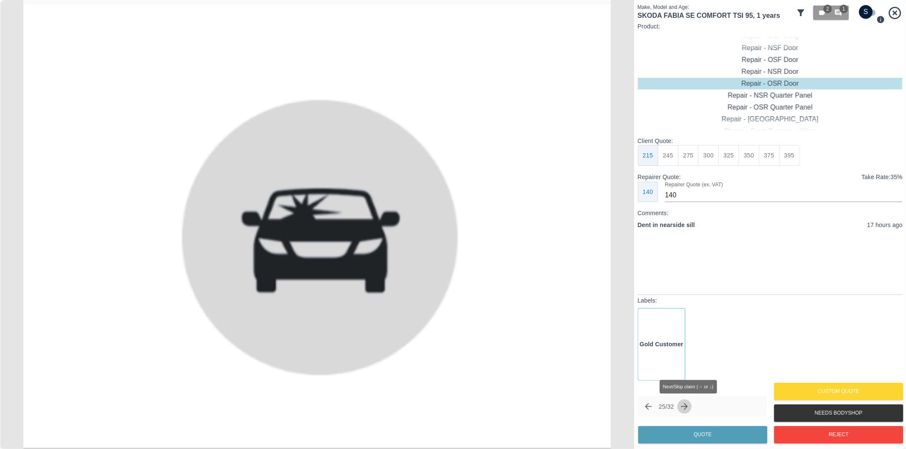
click at [687, 406] on icon "Next claim" at bounding box center [684, 407] width 10 height 10
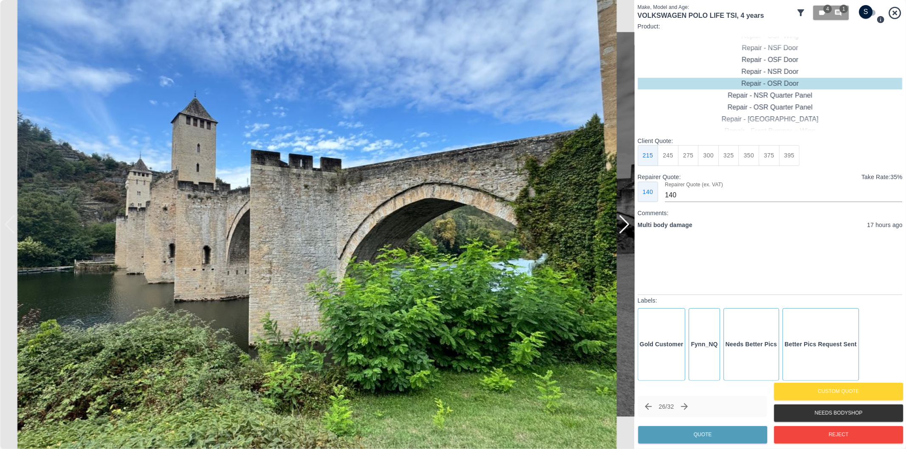
click at [626, 223] on div at bounding box center [623, 224] width 11 height 19
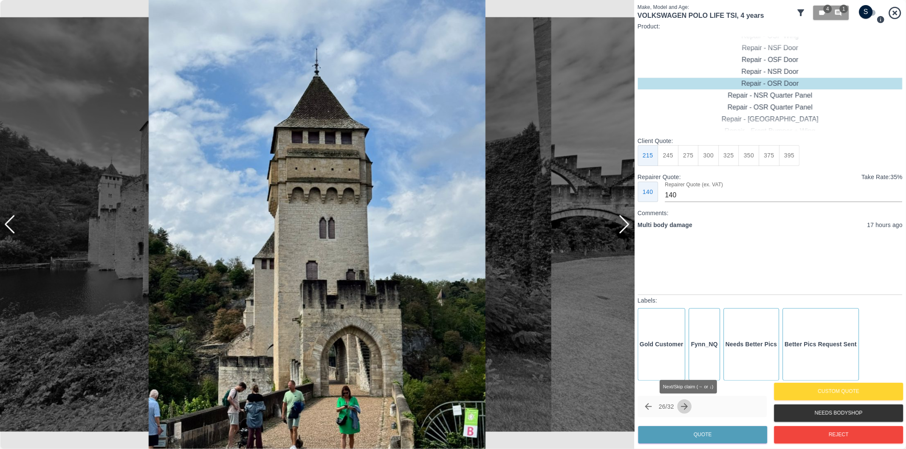
click at [688, 407] on icon "Next claim" at bounding box center [684, 406] width 7 height 7
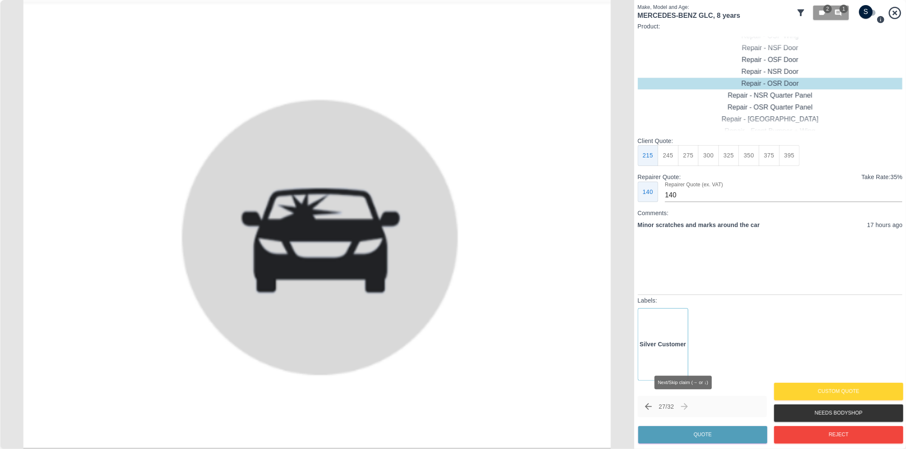
click at [683, 405] on span "Next/Skip claim (→ or ↓)" at bounding box center [684, 407] width 14 height 14
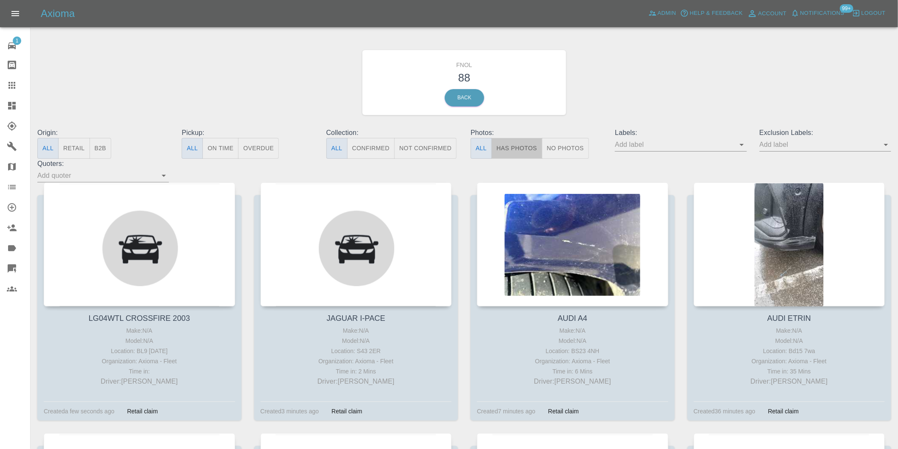
click at [514, 152] on button "Has Photos" at bounding box center [517, 148] width 51 height 21
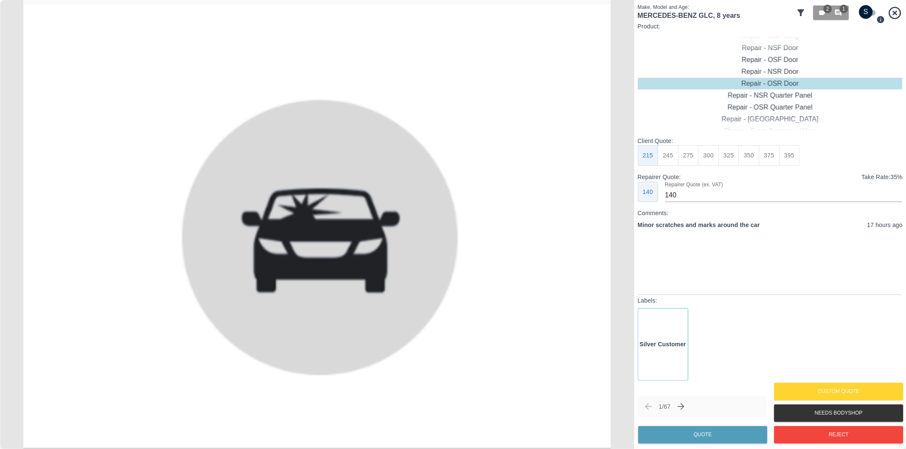
click at [804, 11] on icon at bounding box center [801, 13] width 10 height 10
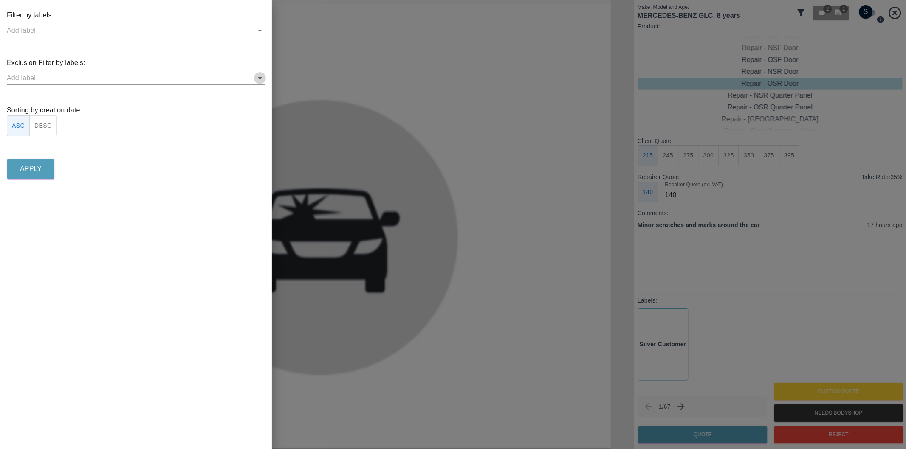
click at [260, 79] on icon "Open" at bounding box center [260, 78] width 4 height 2
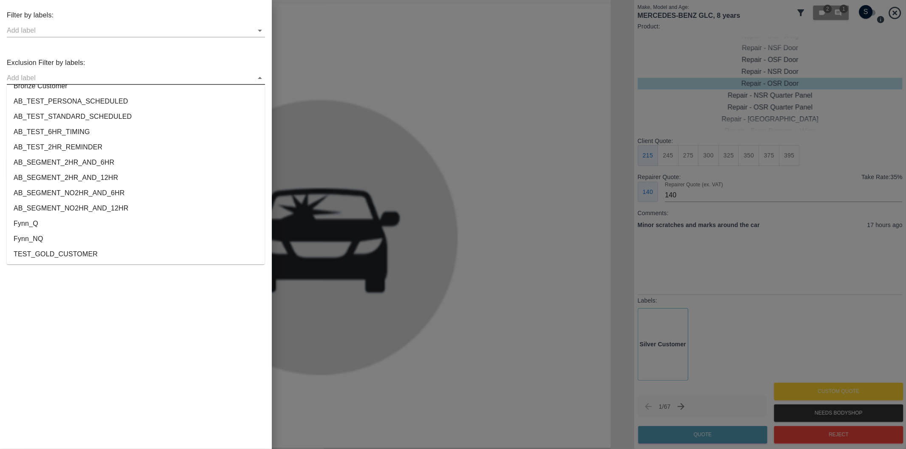
scroll to position [1584, 0]
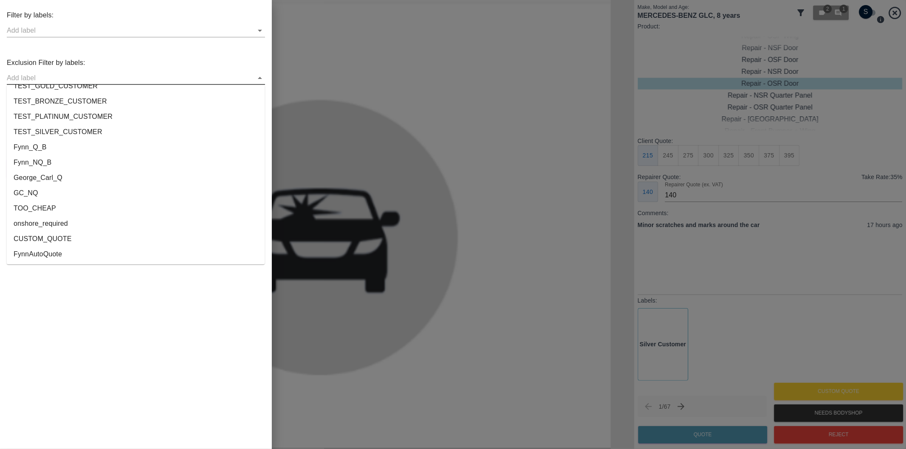
click at [66, 221] on li "onshore_required" at bounding box center [136, 223] width 258 height 15
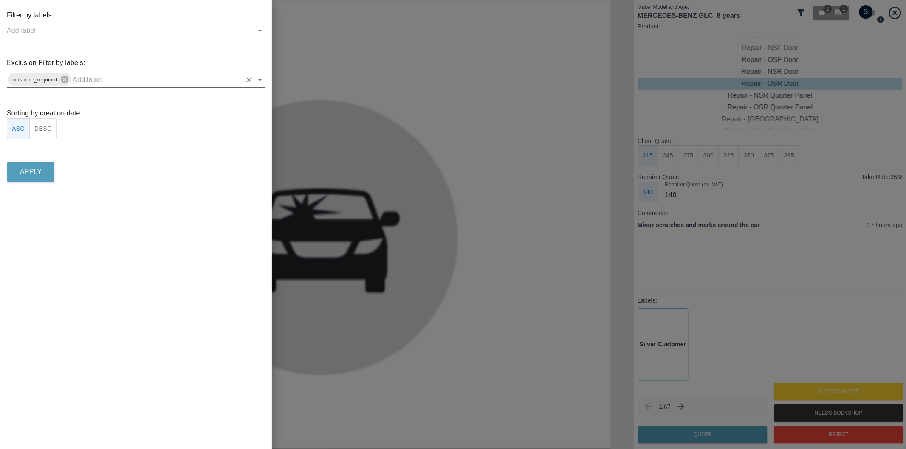
click at [257, 80] on icon "Open" at bounding box center [260, 80] width 10 height 10
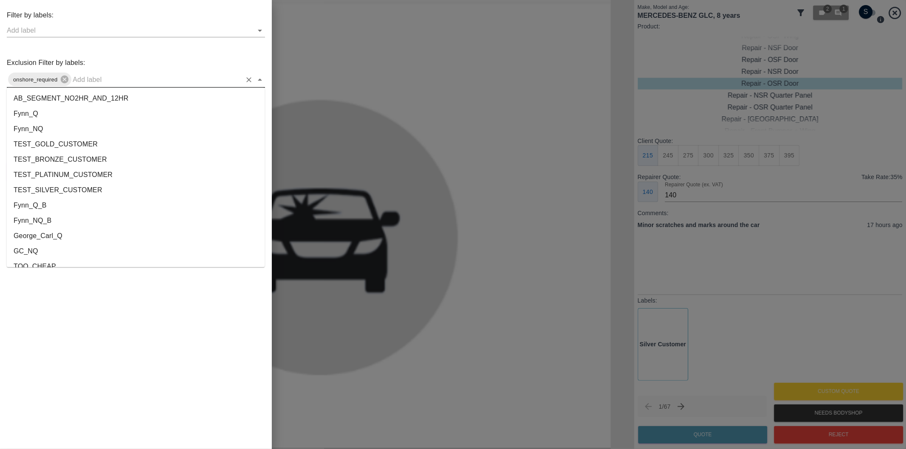
scroll to position [1569, 0]
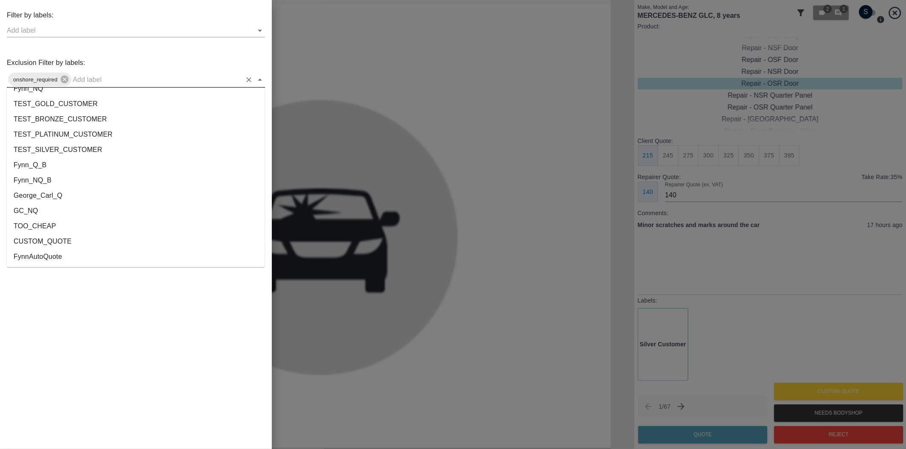
click at [44, 196] on li "George_Carl_Q" at bounding box center [136, 196] width 258 height 15
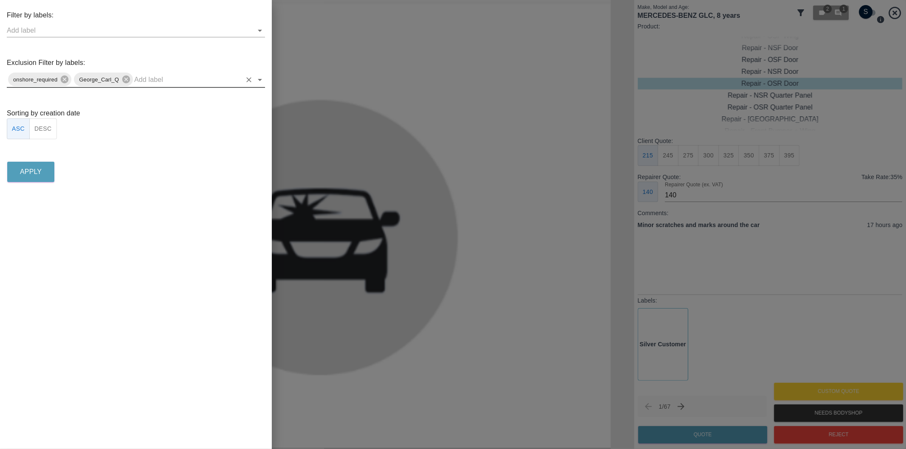
click at [44, 133] on button "DESC" at bounding box center [43, 128] width 28 height 21
click at [37, 171] on p "Apply" at bounding box center [31, 172] width 22 height 10
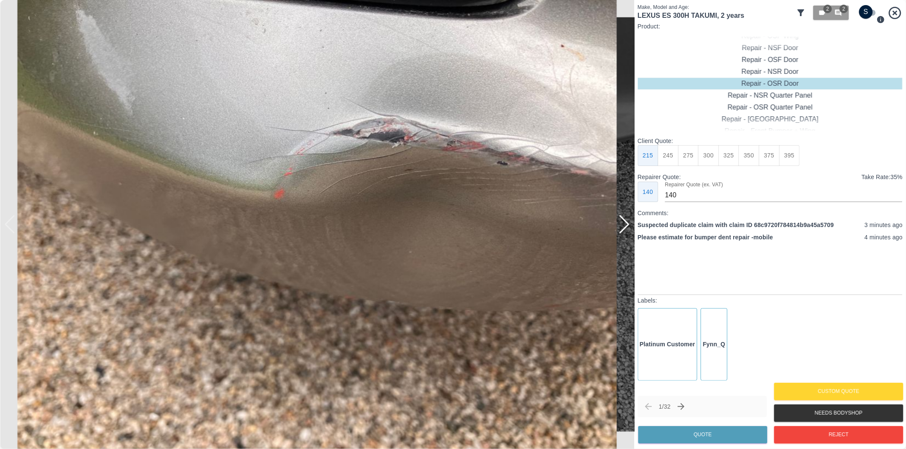
click at [629, 230] on div at bounding box center [623, 224] width 11 height 19
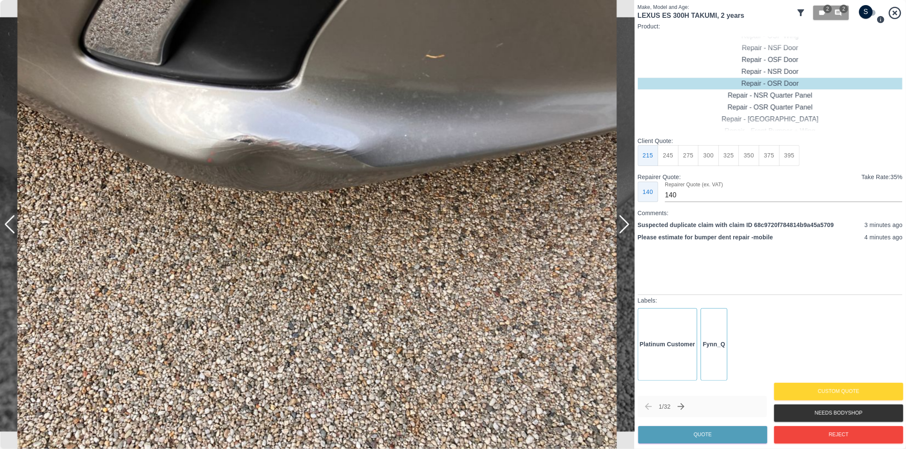
click at [629, 230] on div at bounding box center [623, 224] width 11 height 19
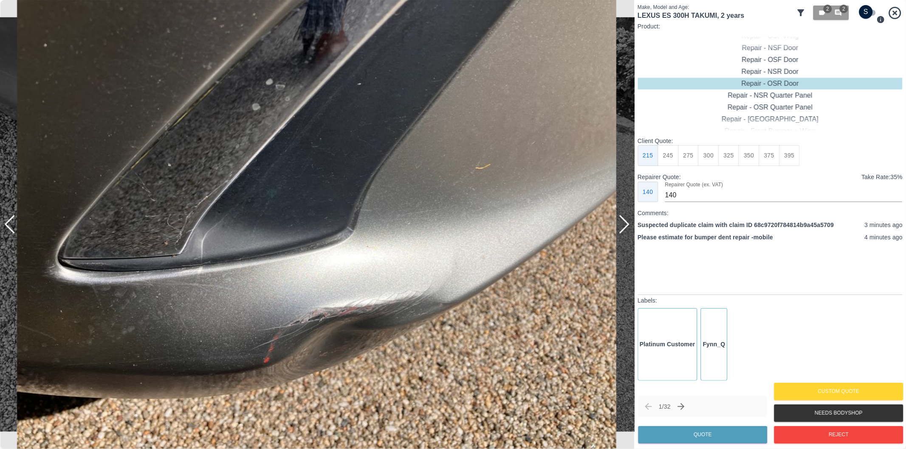
click at [629, 230] on div at bounding box center [623, 224] width 11 height 19
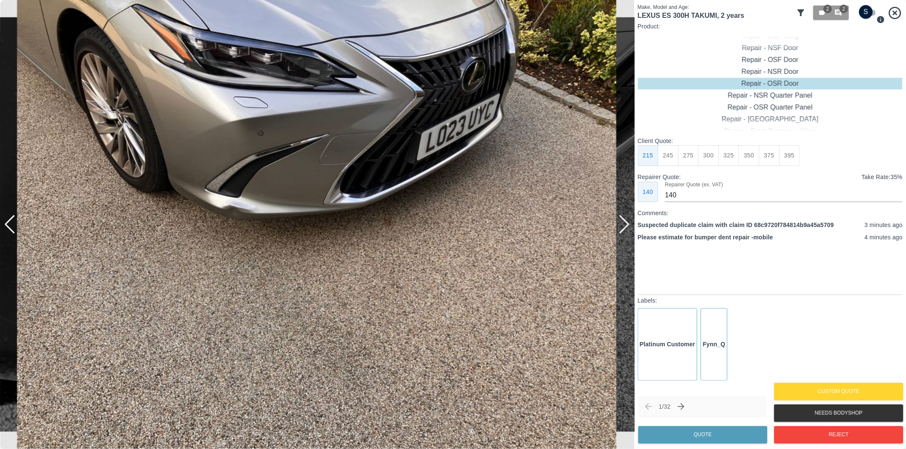
click at [629, 230] on div at bounding box center [623, 224] width 11 height 19
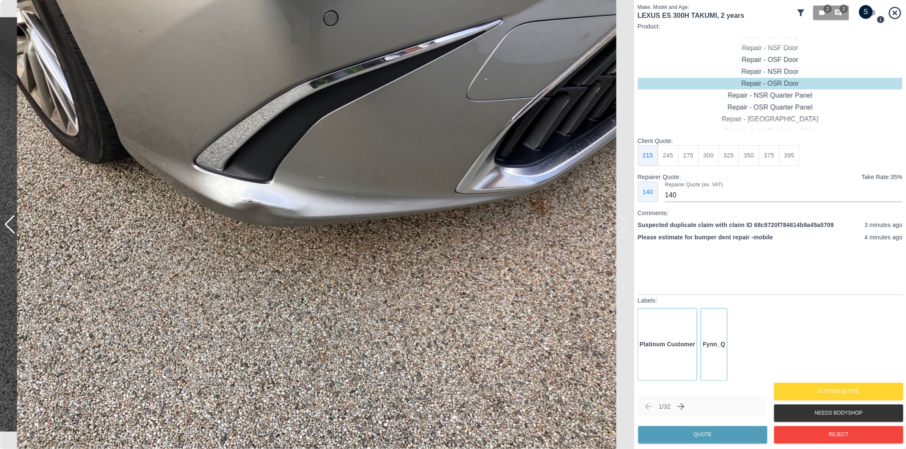
click at [629, 230] on div at bounding box center [317, 224] width 634 height 449
click at [731, 155] on button "270" at bounding box center [728, 155] width 21 height 21
type input "165"
click at [728, 434] on button "Quote" at bounding box center [702, 434] width 129 height 17
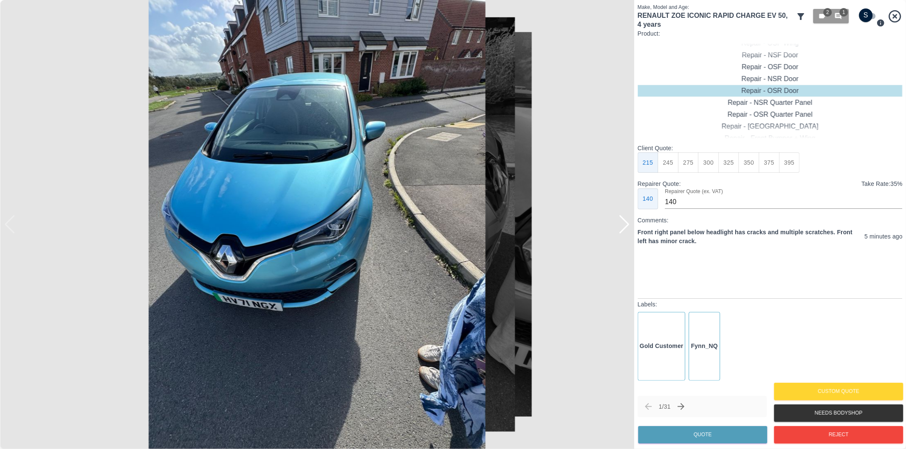
click at [625, 226] on div at bounding box center [623, 224] width 11 height 19
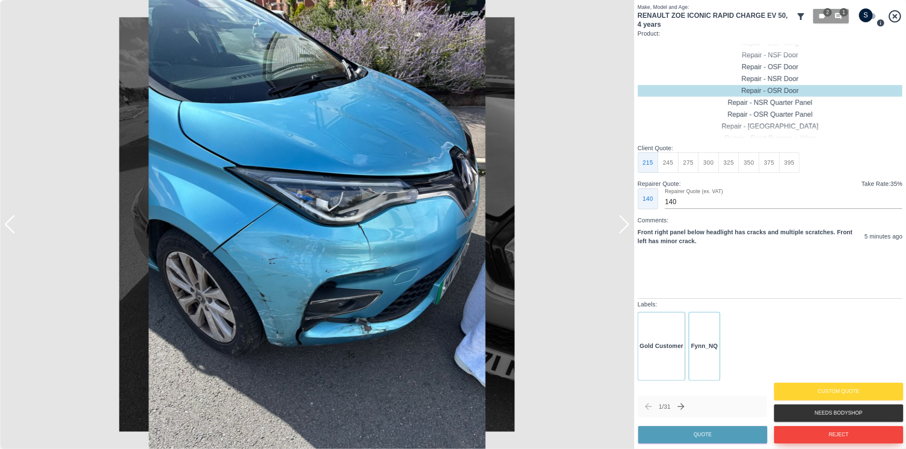
click at [819, 434] on button "Reject" at bounding box center [838, 434] width 129 height 17
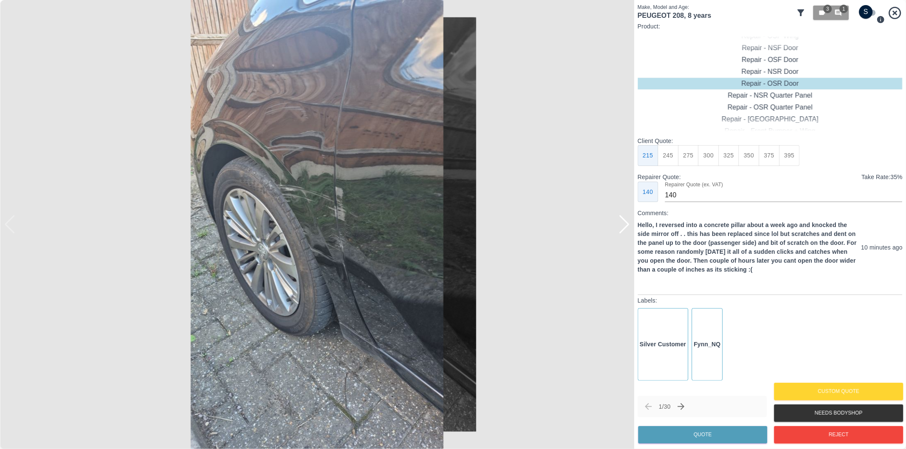
click at [623, 226] on div at bounding box center [623, 224] width 11 height 19
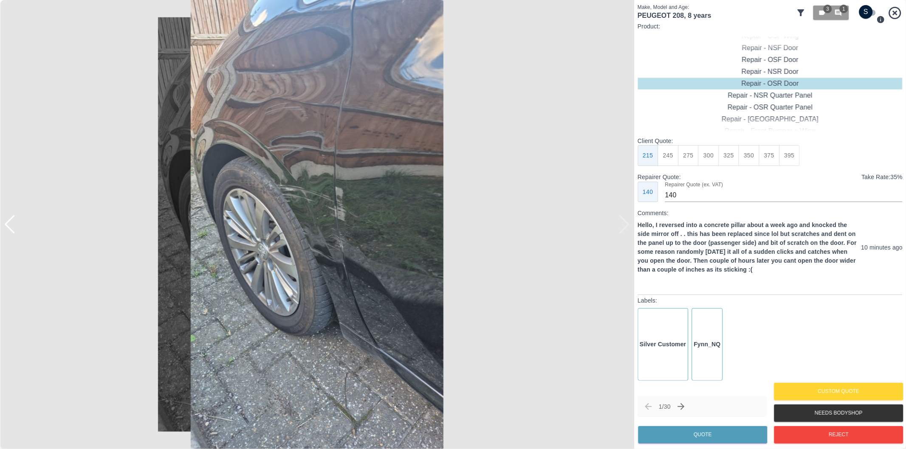
click at [623, 226] on img at bounding box center [317, 224] width 634 height 449
click at [785, 116] on div "Repair - Door + Quarter Panel" at bounding box center [769, 119] width 265 height 12
click at [712, 159] on button "400" at bounding box center [708, 155] width 21 height 21
type input "250"
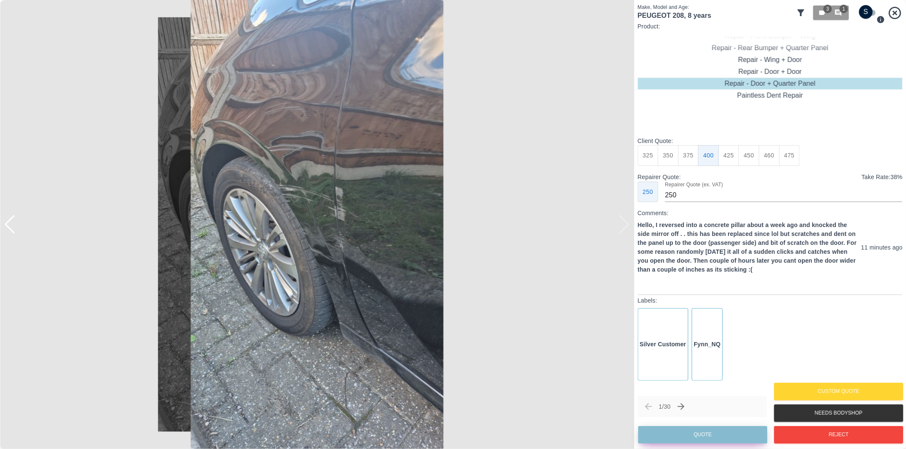
click at [740, 435] on button "Quote" at bounding box center [702, 434] width 129 height 17
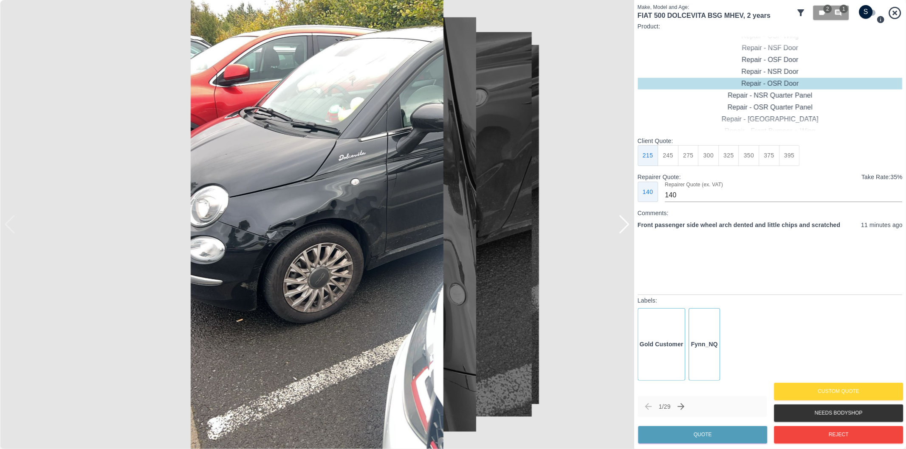
click at [298, 223] on img at bounding box center [317, 224] width 634 height 449
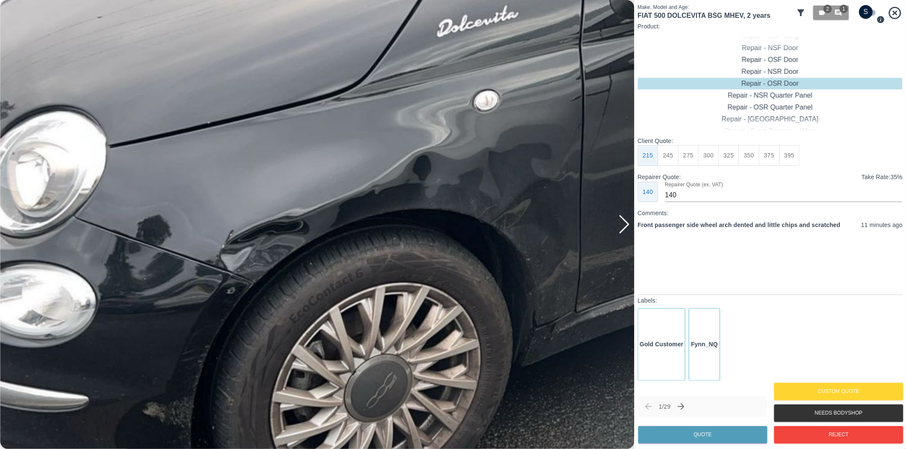
click at [298, 223] on img at bounding box center [372, 229] width 1902 height 1348
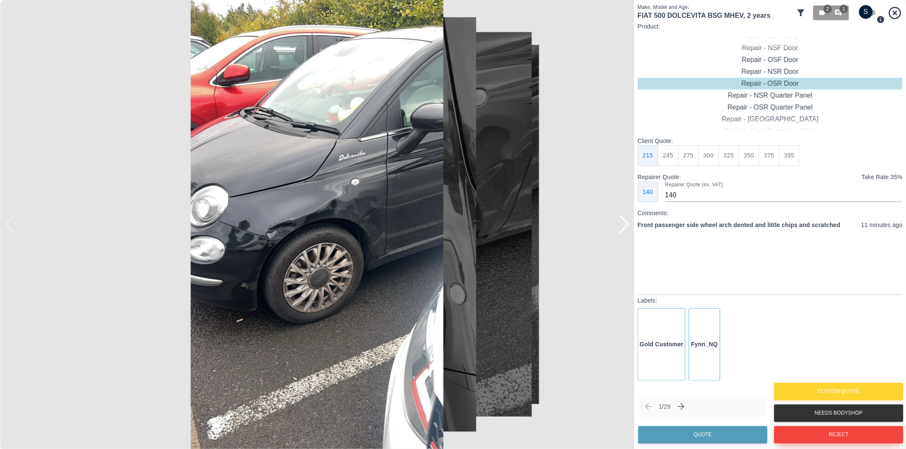
click at [803, 434] on button "Reject" at bounding box center [838, 434] width 129 height 17
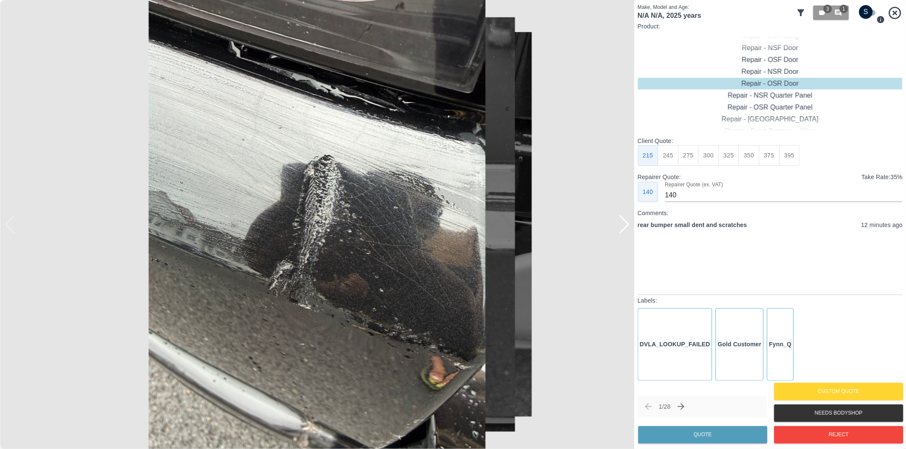
click at [623, 226] on div at bounding box center [623, 224] width 11 height 19
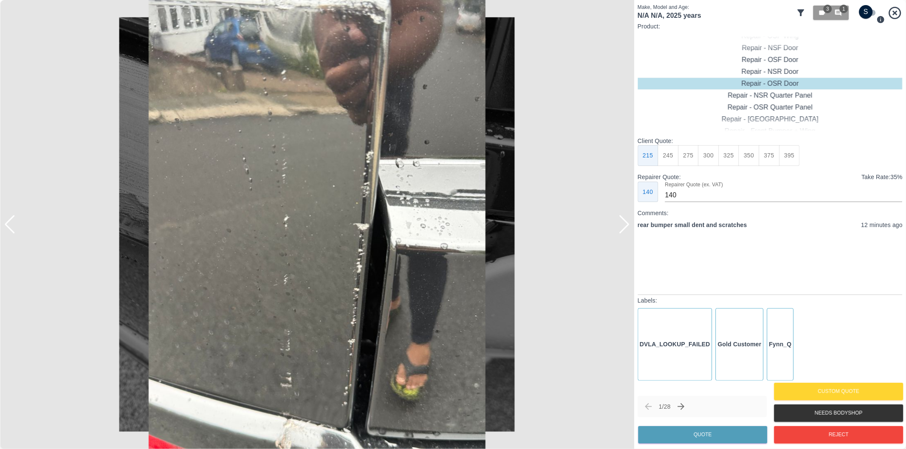
click at [623, 226] on div at bounding box center [623, 224] width 11 height 19
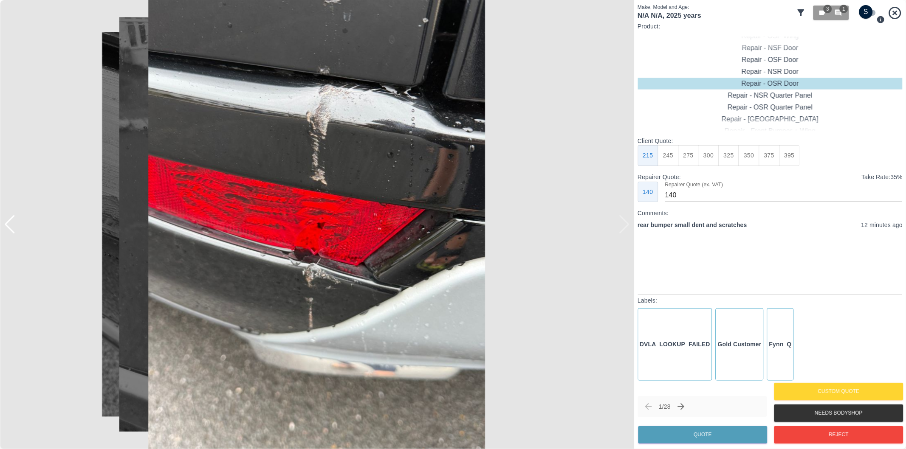
click at [623, 226] on div at bounding box center [317, 224] width 634 height 449
click at [9, 228] on div at bounding box center [9, 224] width 11 height 19
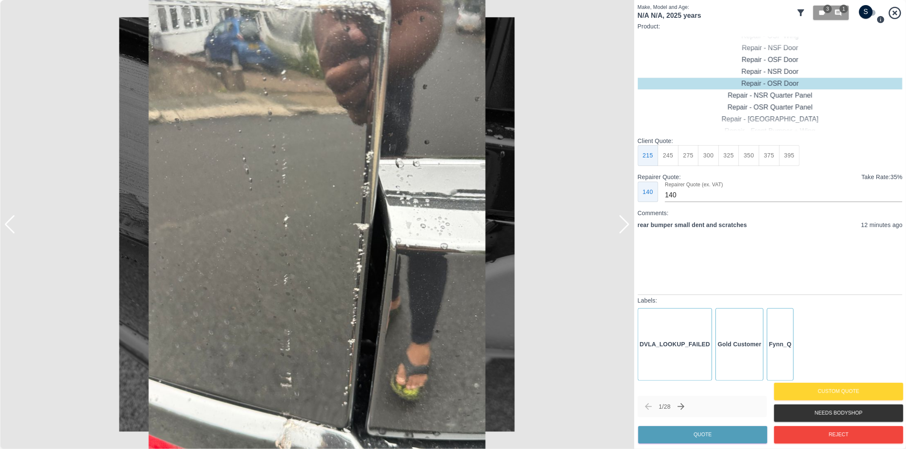
click at [9, 228] on div at bounding box center [9, 224] width 11 height 19
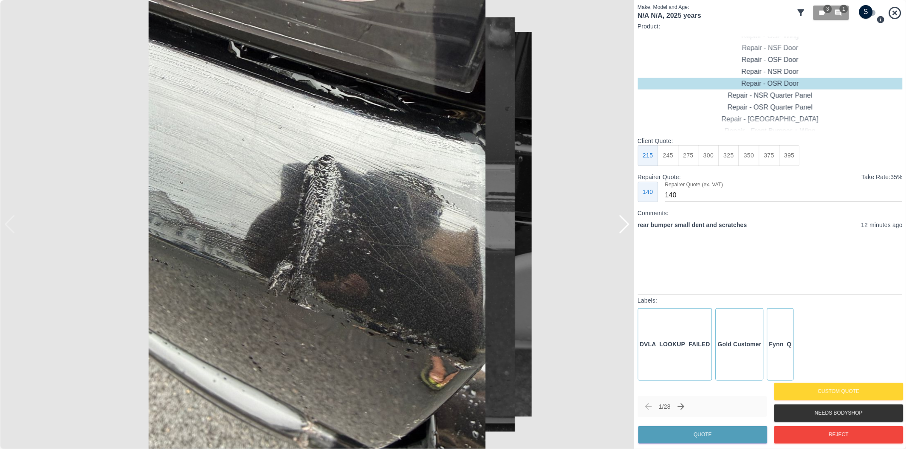
click at [9, 228] on img at bounding box center [317, 224] width 634 height 449
click at [628, 226] on div at bounding box center [623, 224] width 11 height 19
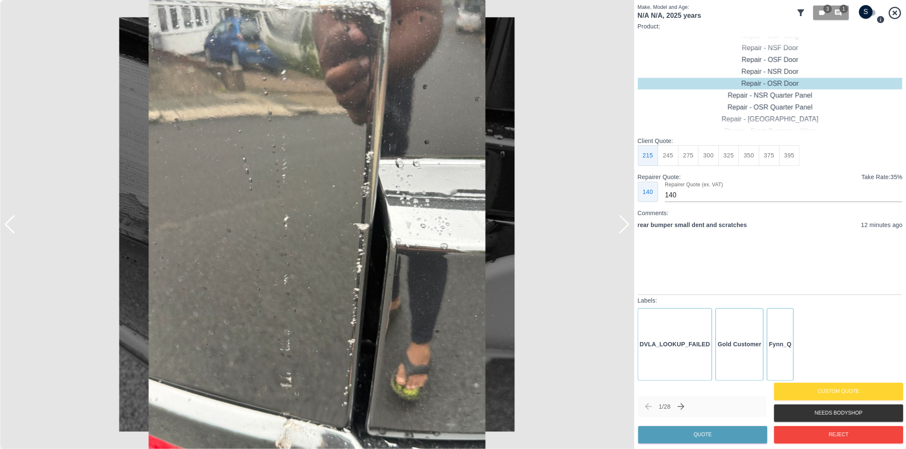
click at [627, 225] on div at bounding box center [623, 224] width 11 height 19
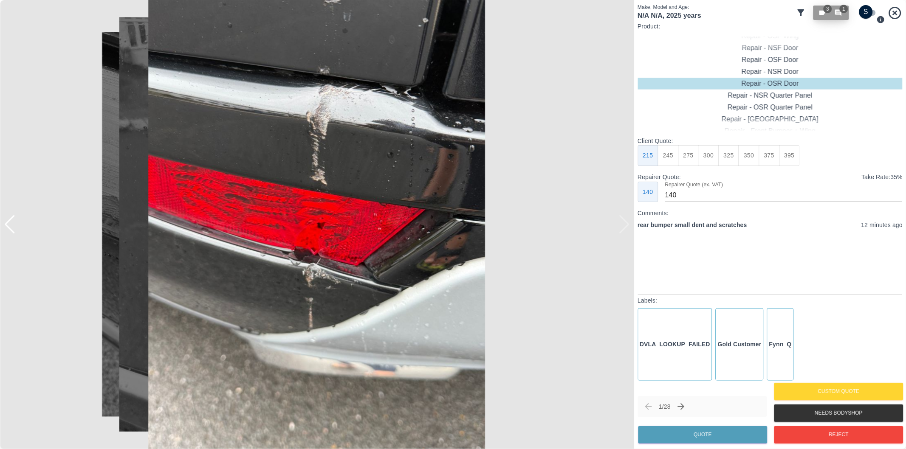
click at [842, 12] on span "1" at bounding box center [843, 9] width 8 height 8
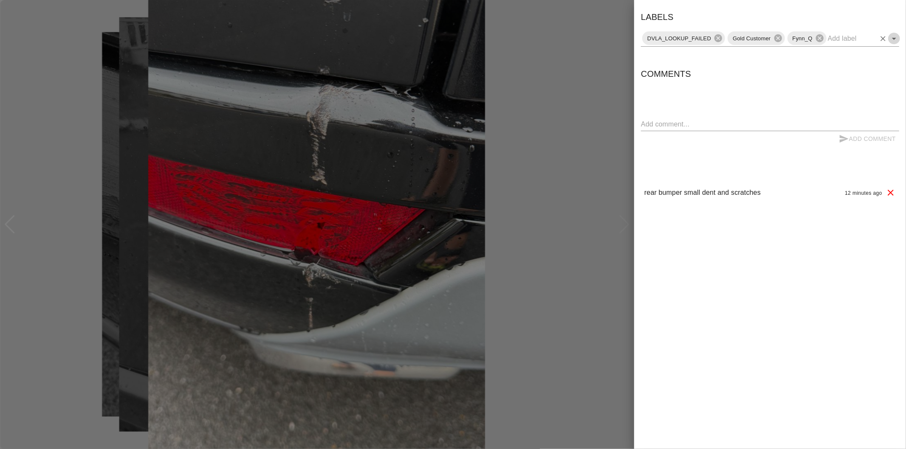
drag, startPoint x: 895, startPoint y: 39, endPoint x: 899, endPoint y: 54, distance: 15.9
click at [896, 39] on icon "Open" at bounding box center [894, 39] width 10 height 10
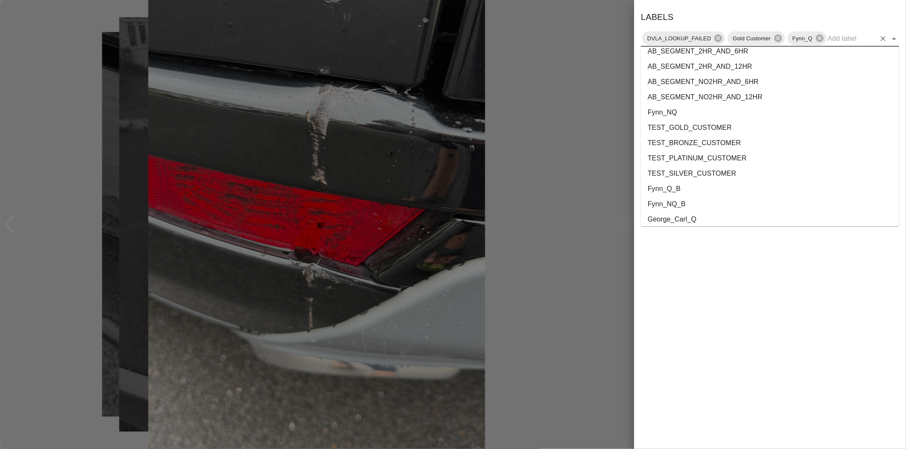
scroll to position [1538, 0]
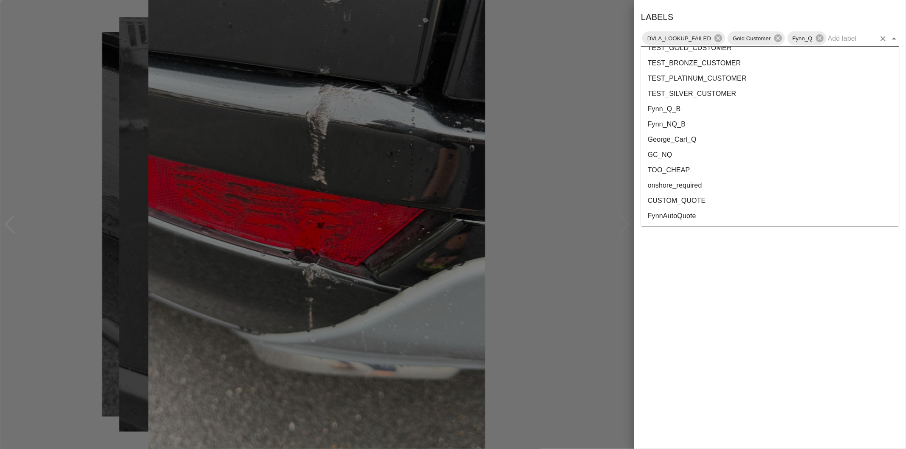
click at [702, 187] on li "onshore_required" at bounding box center [770, 185] width 258 height 15
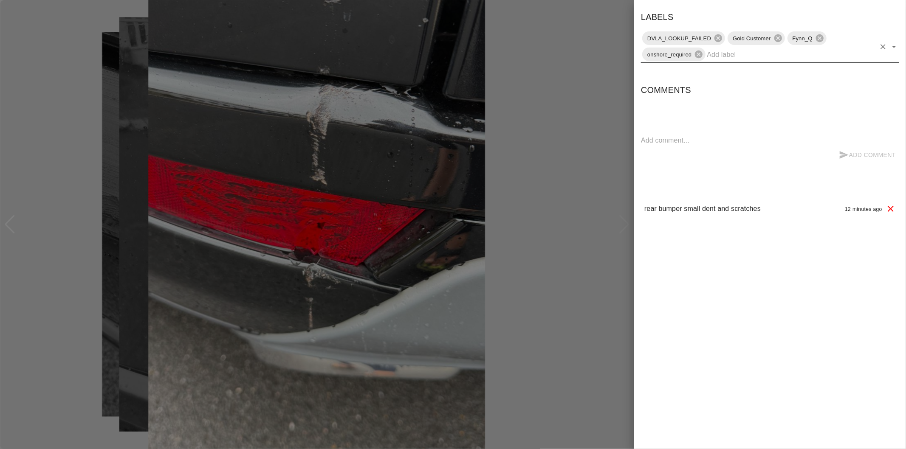
click at [895, 42] on icon "Open" at bounding box center [894, 47] width 10 height 10
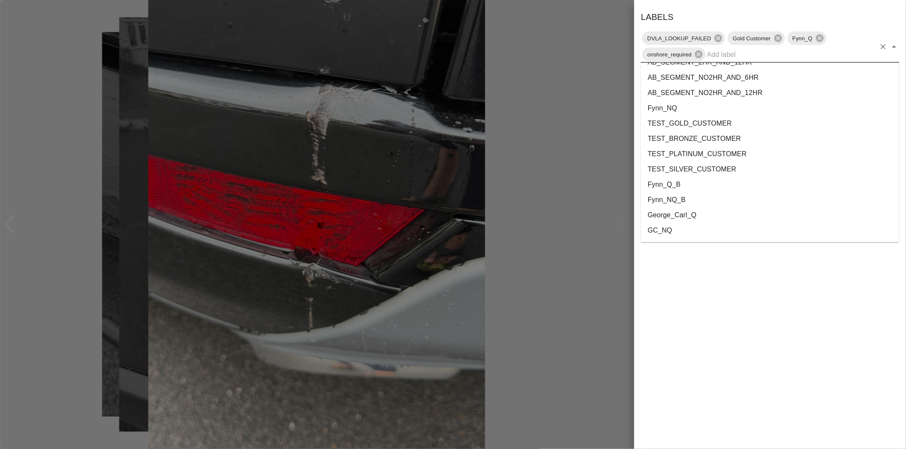
scroll to position [1523, 0]
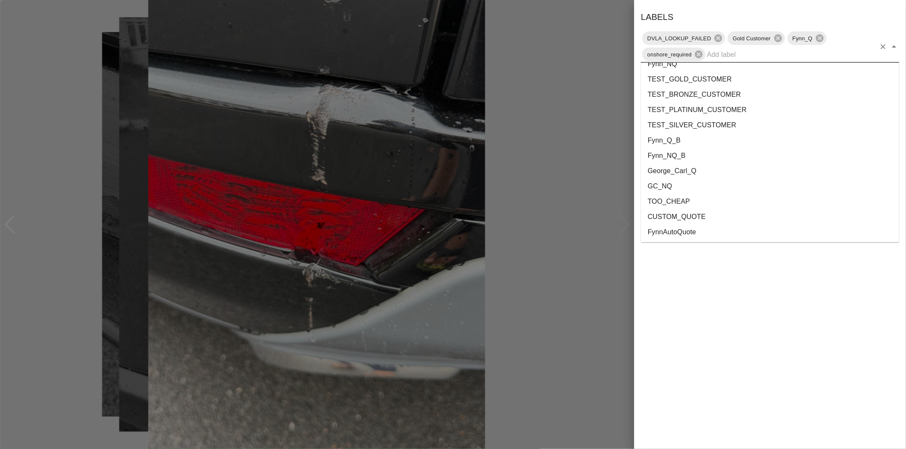
click at [678, 171] on li "George_Carl_Q" at bounding box center [770, 170] width 258 height 15
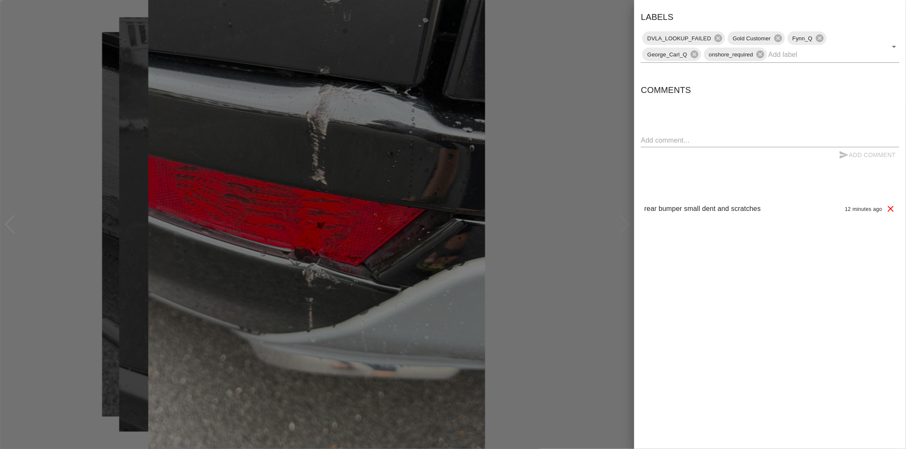
click at [588, 96] on div at bounding box center [453, 224] width 906 height 449
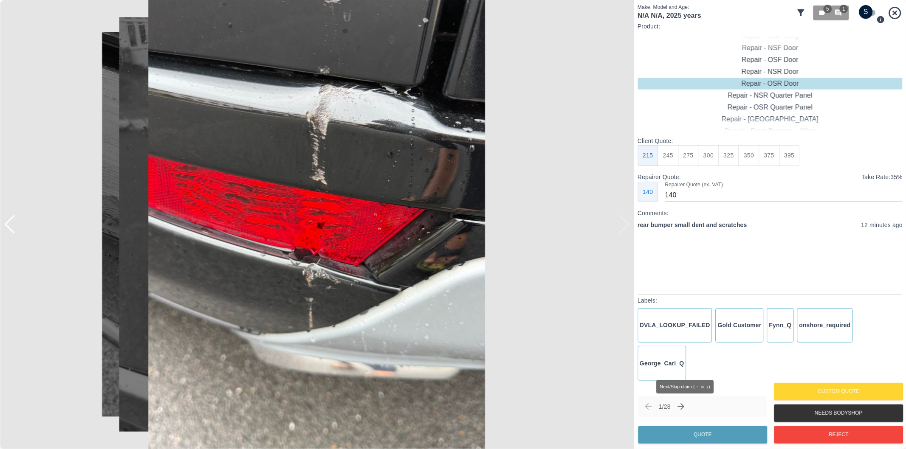
click at [686, 403] on icon "Next claim" at bounding box center [681, 407] width 10 height 10
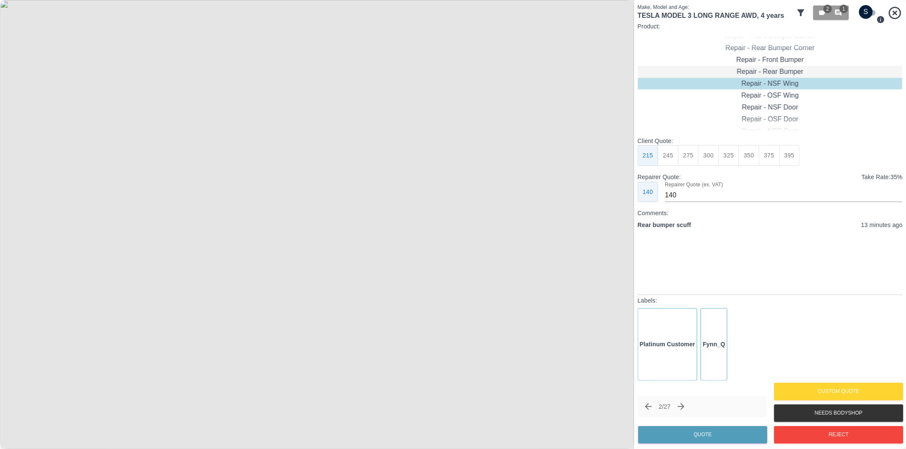
click at [790, 71] on div "Repair - Rear Bumper" at bounding box center [769, 72] width 265 height 12
click at [671, 158] on button "310" at bounding box center [668, 155] width 21 height 21
type input "200"
click at [698, 436] on button "Quote" at bounding box center [702, 434] width 129 height 17
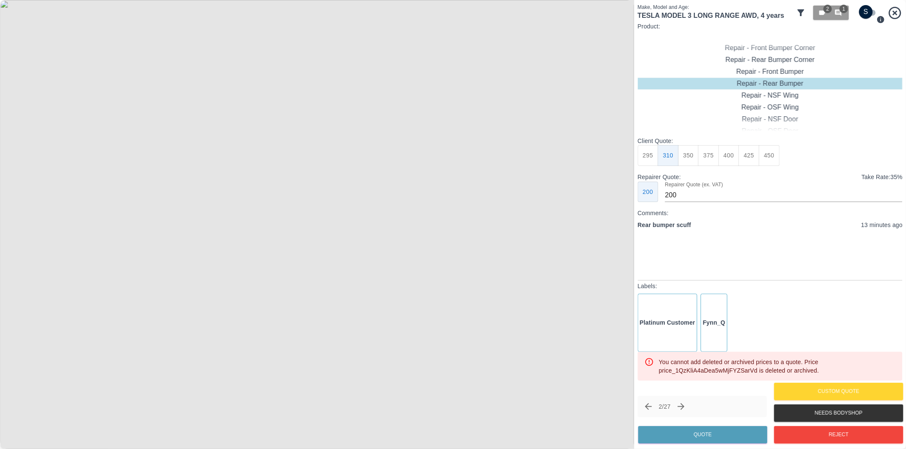
click at [684, 407] on icon "Next claim" at bounding box center [681, 406] width 7 height 7
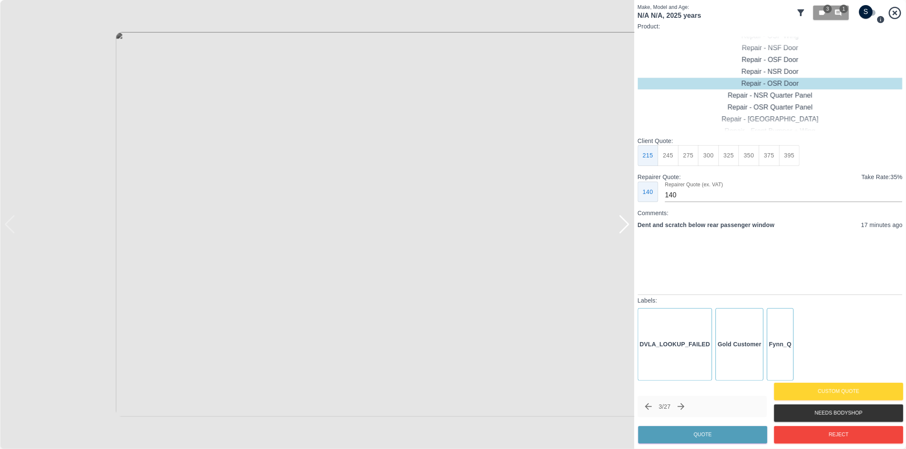
click at [626, 226] on div at bounding box center [623, 224] width 11 height 19
click at [626, 226] on div at bounding box center [317, 224] width 634 height 449
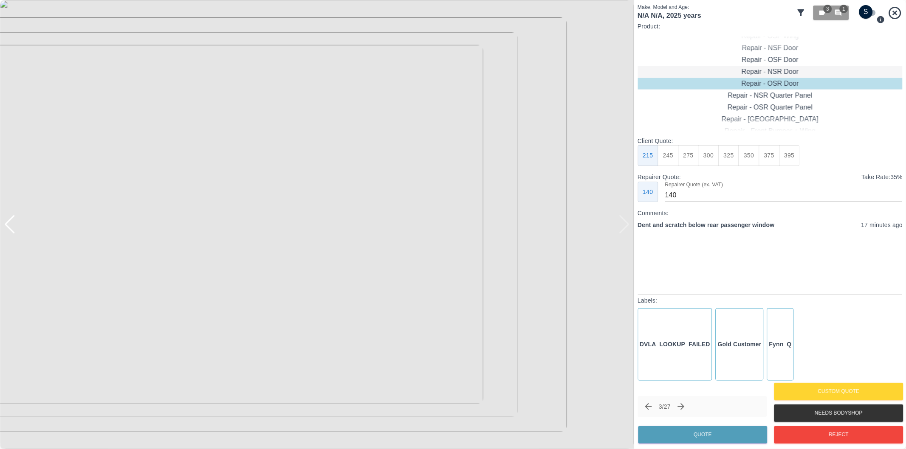
click at [762, 72] on div "Repair - NSR Door" at bounding box center [769, 72] width 265 height 12
drag, startPoint x: 686, startPoint y: 156, endPoint x: 711, endPoint y: 240, distance: 87.9
click at [688, 158] on button "270" at bounding box center [688, 155] width 21 height 21
type input "180"
click at [695, 436] on button "Quote" at bounding box center [702, 434] width 129 height 17
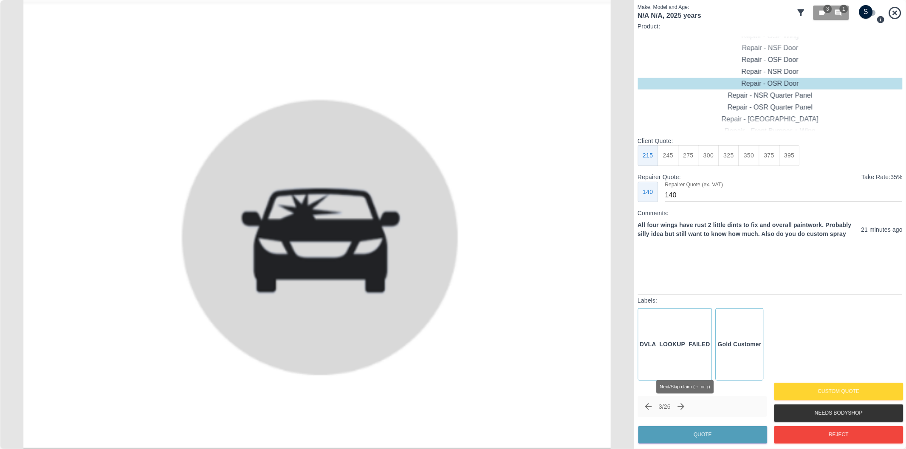
click at [684, 405] on icon "Next claim" at bounding box center [681, 406] width 7 height 7
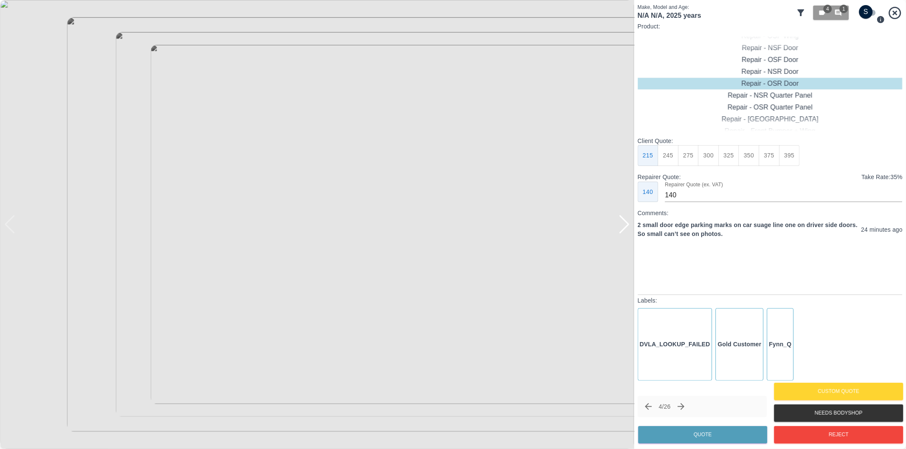
click at [627, 226] on div at bounding box center [623, 224] width 11 height 19
click at [684, 408] on icon "Next claim" at bounding box center [681, 406] width 7 height 7
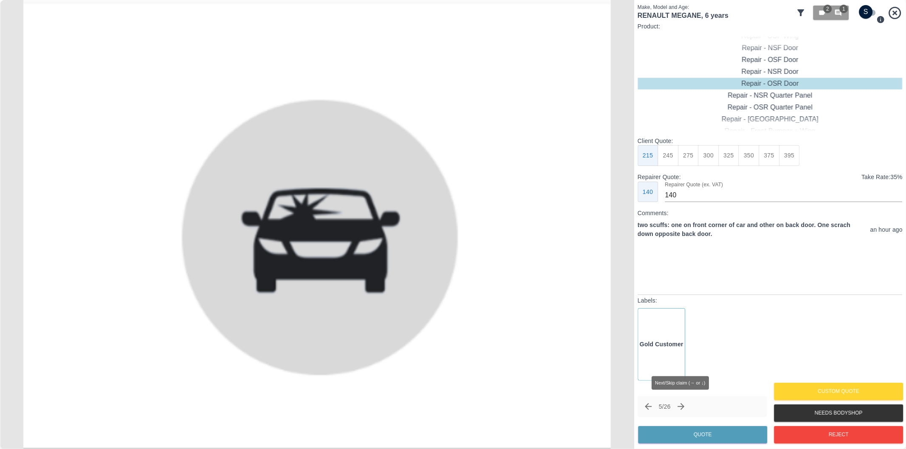
click at [684, 408] on icon "Next claim" at bounding box center [681, 406] width 7 height 7
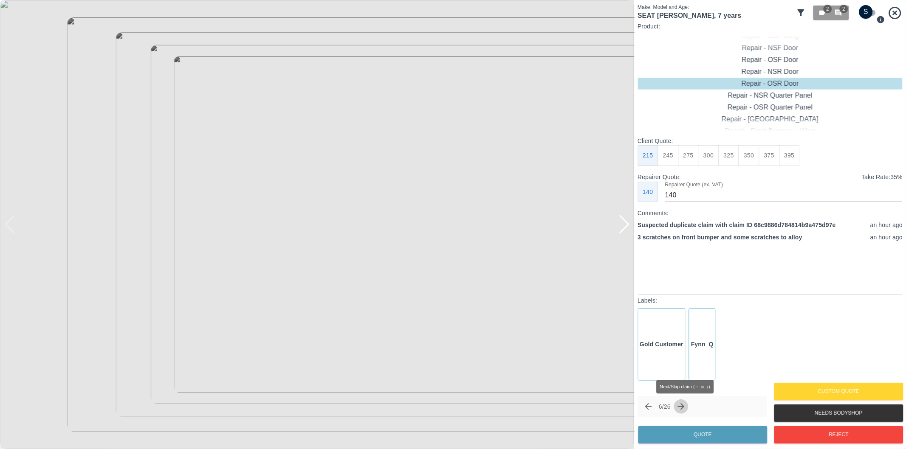
click at [684, 408] on icon "Next claim" at bounding box center [681, 406] width 7 height 7
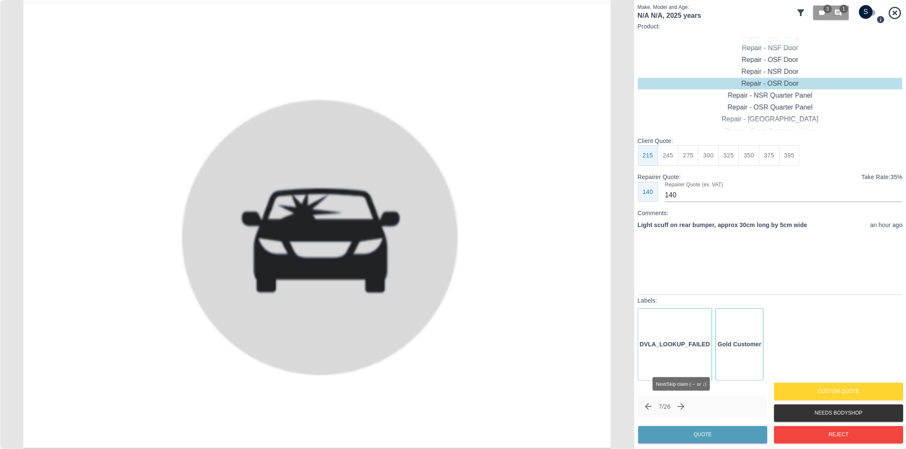
click at [684, 407] on icon "Next claim" at bounding box center [681, 406] width 7 height 7
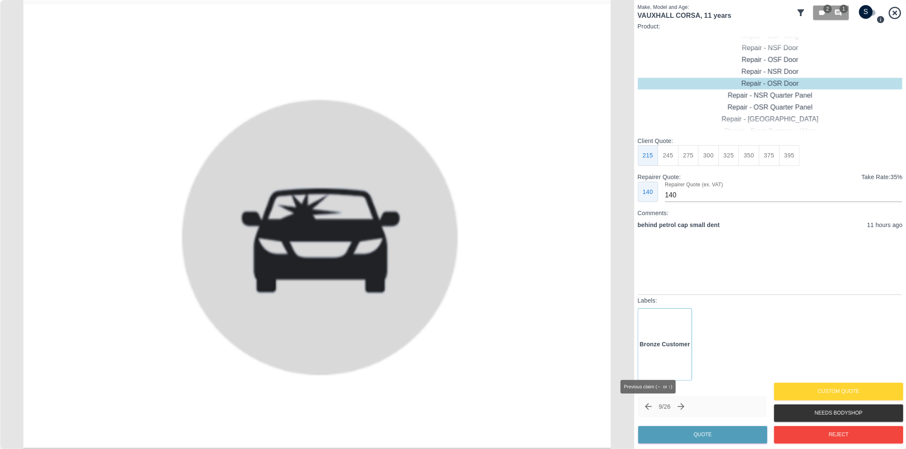
click at [647, 401] on button "Previous claim" at bounding box center [648, 407] width 14 height 14
click at [647, 406] on icon "Previous claim" at bounding box center [648, 407] width 10 height 10
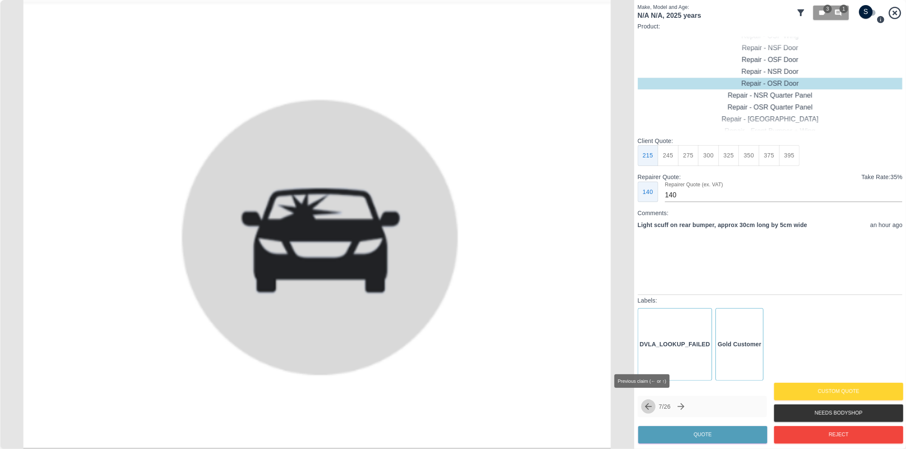
click at [647, 406] on icon "Previous claim" at bounding box center [648, 407] width 10 height 10
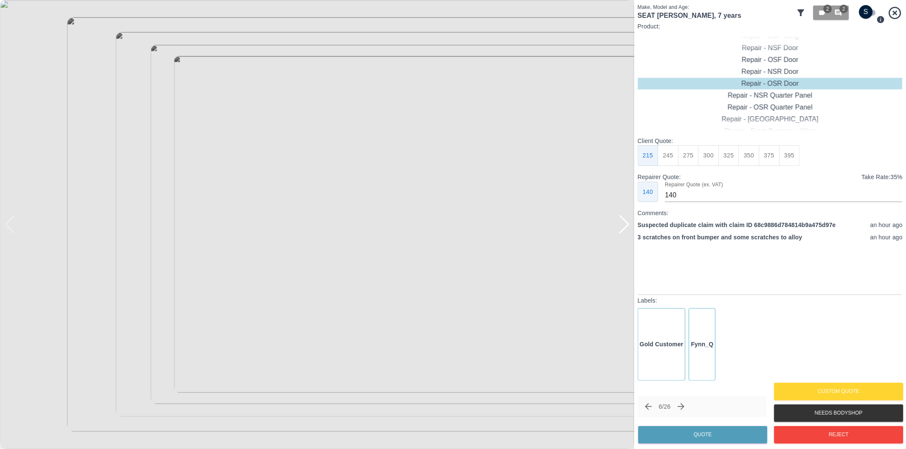
click at [625, 230] on div at bounding box center [623, 224] width 11 height 19
click at [623, 227] on div at bounding box center [623, 224] width 11 height 19
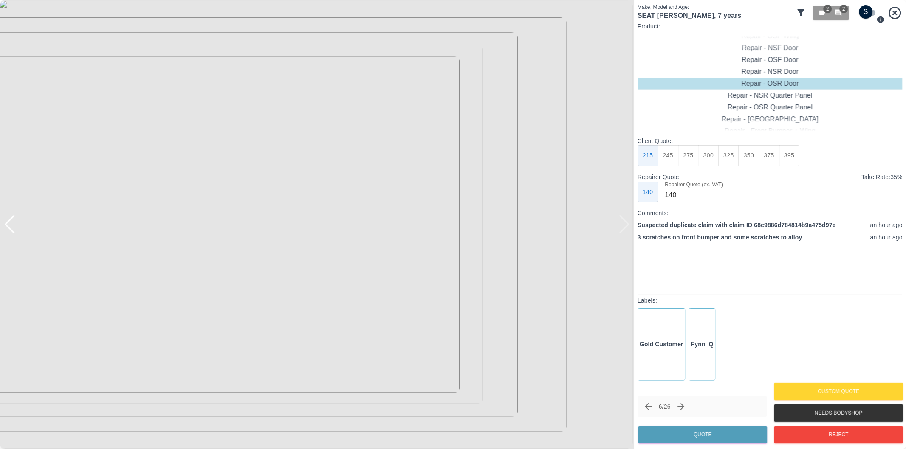
click at [623, 227] on div at bounding box center [317, 224] width 634 height 449
click at [684, 406] on icon "Next claim" at bounding box center [681, 406] width 7 height 7
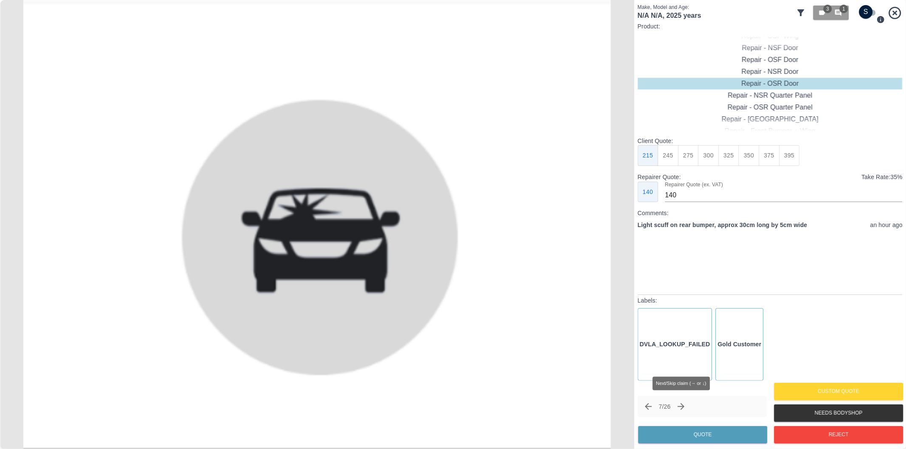
click at [686, 402] on icon "Next claim" at bounding box center [681, 407] width 10 height 10
click at [686, 402] on icon "Next claim" at bounding box center [684, 407] width 10 height 10
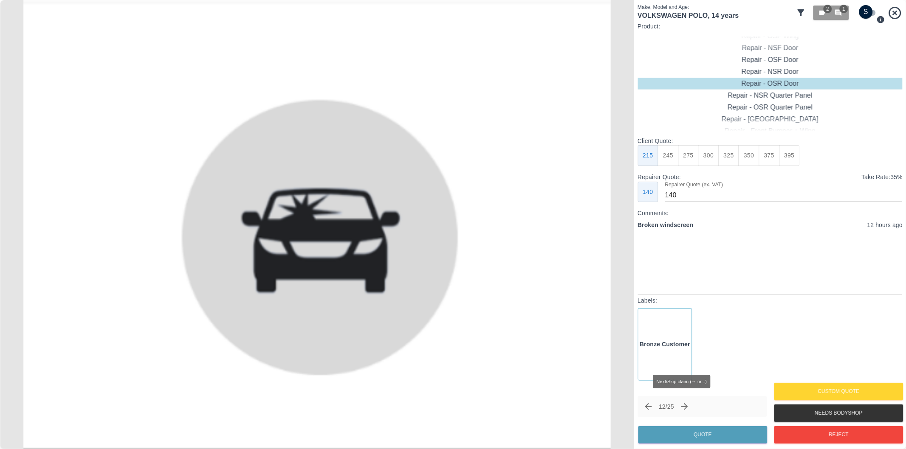
click at [686, 402] on icon "Next claim" at bounding box center [684, 407] width 10 height 10
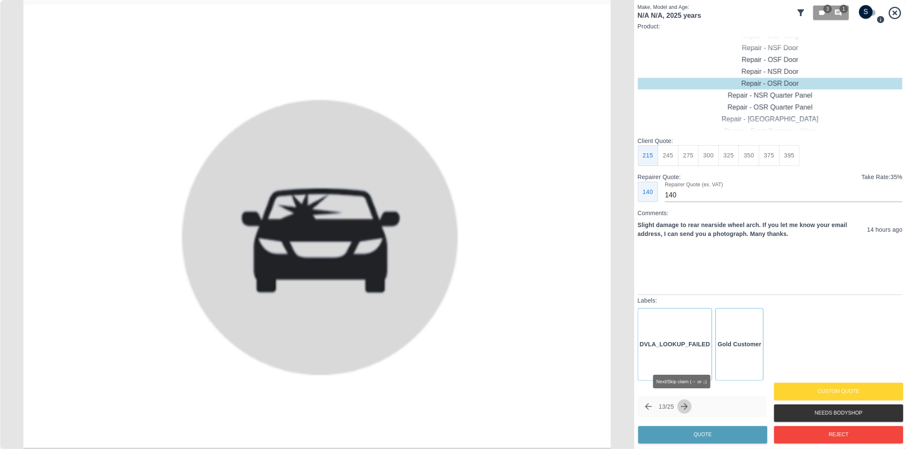
click at [686, 402] on icon "Next claim" at bounding box center [684, 407] width 10 height 10
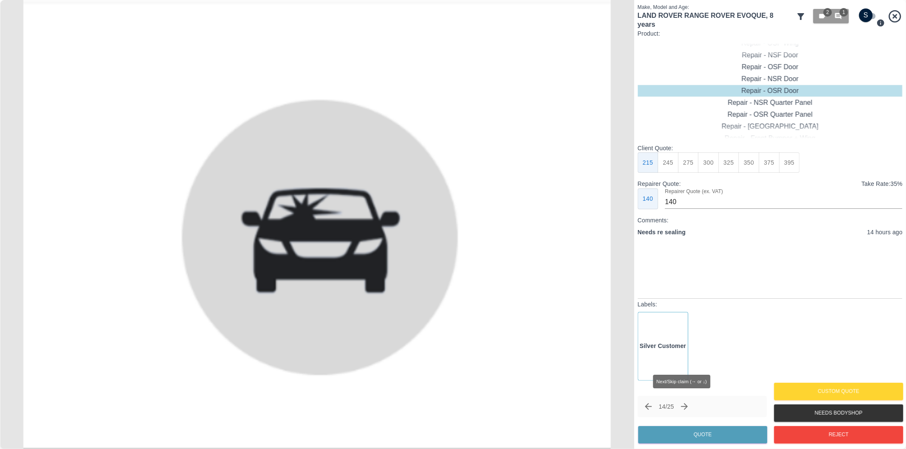
click at [686, 402] on icon "Next claim" at bounding box center [684, 407] width 10 height 10
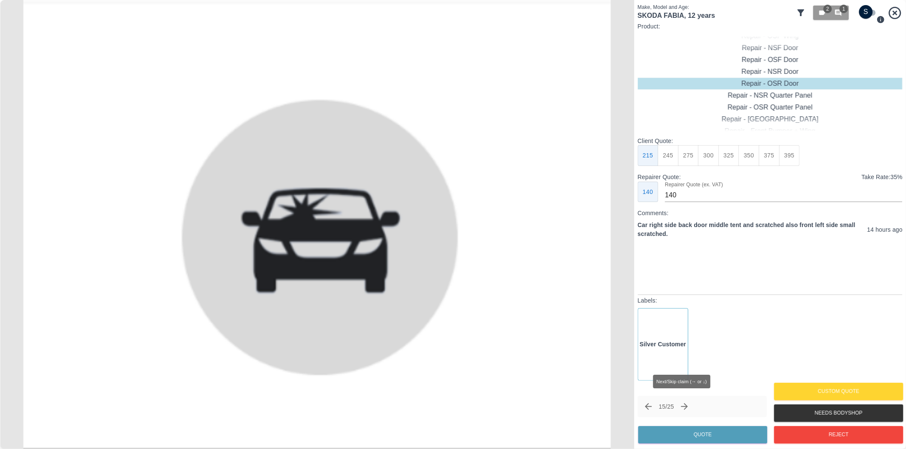
click at [686, 402] on icon "Next claim" at bounding box center [684, 407] width 10 height 10
click at [686, 408] on icon "Next claim" at bounding box center [684, 407] width 10 height 10
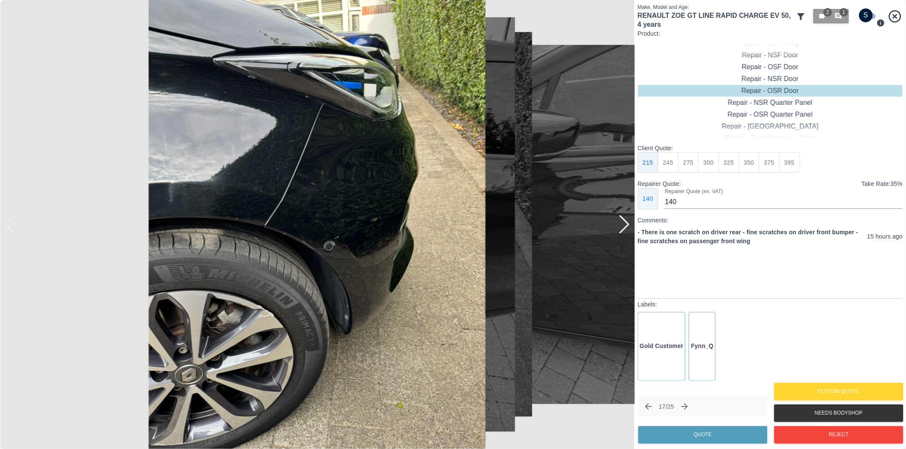
click at [626, 226] on div at bounding box center [623, 224] width 11 height 19
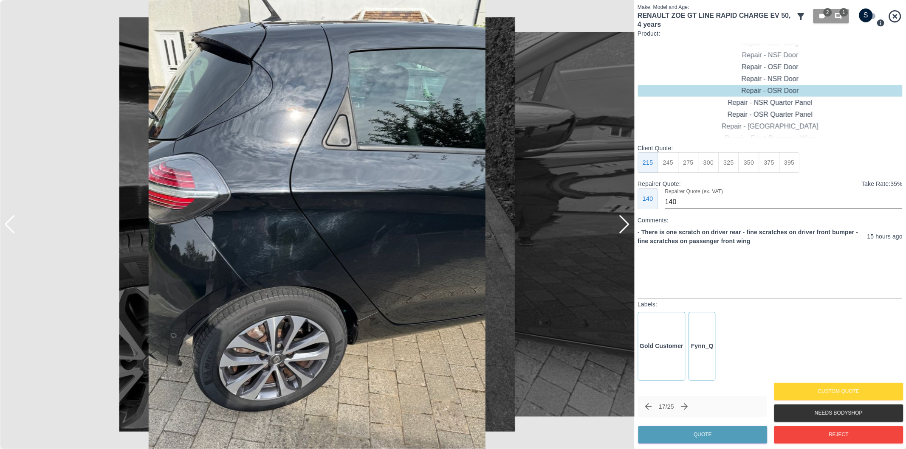
click at [626, 226] on div at bounding box center [623, 224] width 11 height 19
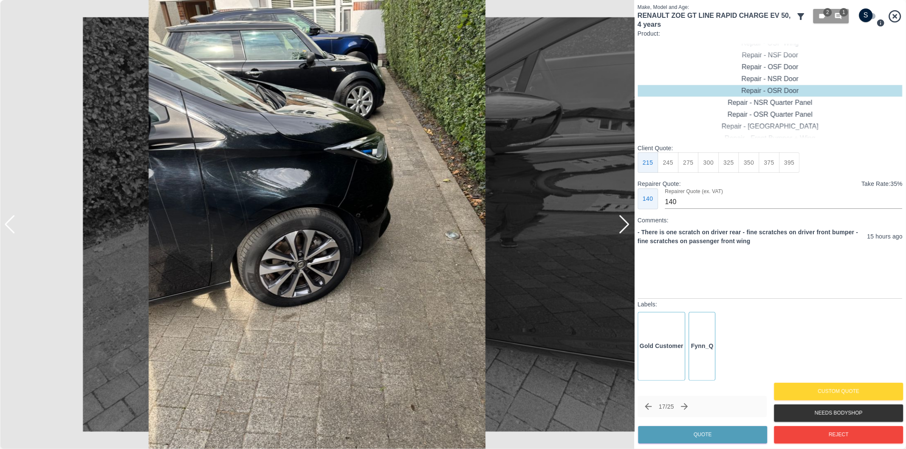
click at [626, 226] on div at bounding box center [623, 224] width 11 height 19
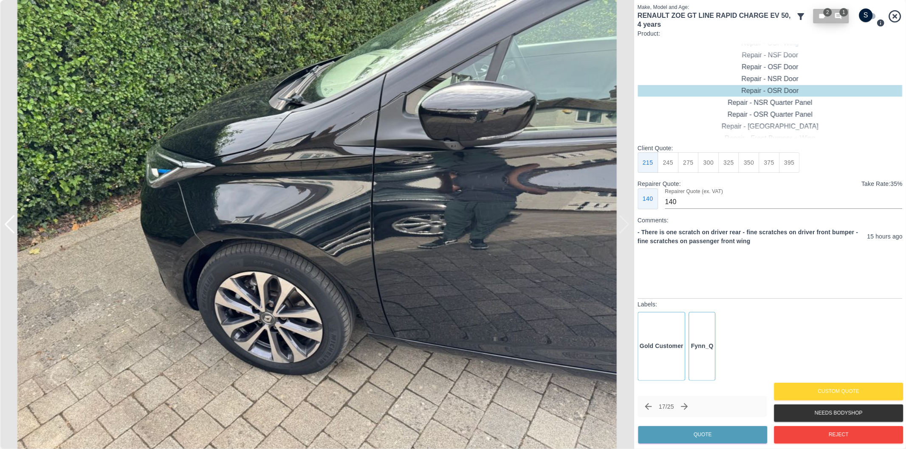
click at [839, 15] on icon "button" at bounding box center [838, 16] width 6 height 6
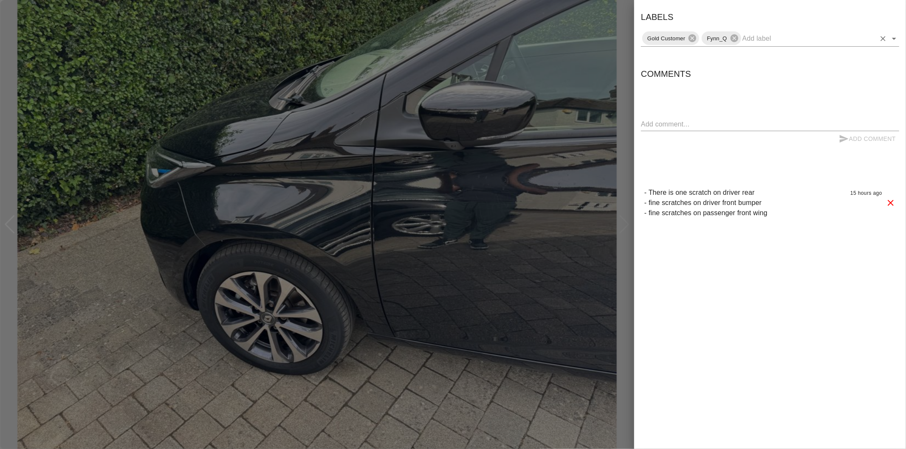
click at [890, 37] on icon "Open" at bounding box center [894, 39] width 10 height 10
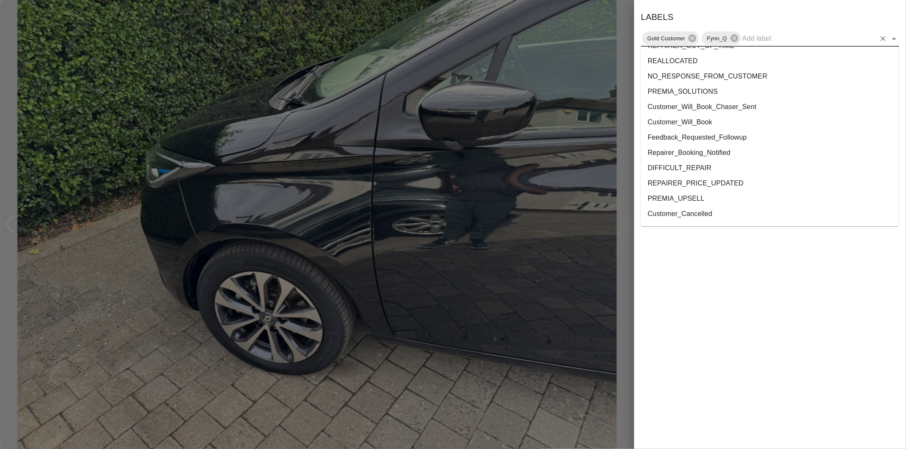
scroll to position [1554, 0]
click at [681, 188] on li "onshore_required" at bounding box center [770, 184] width 258 height 15
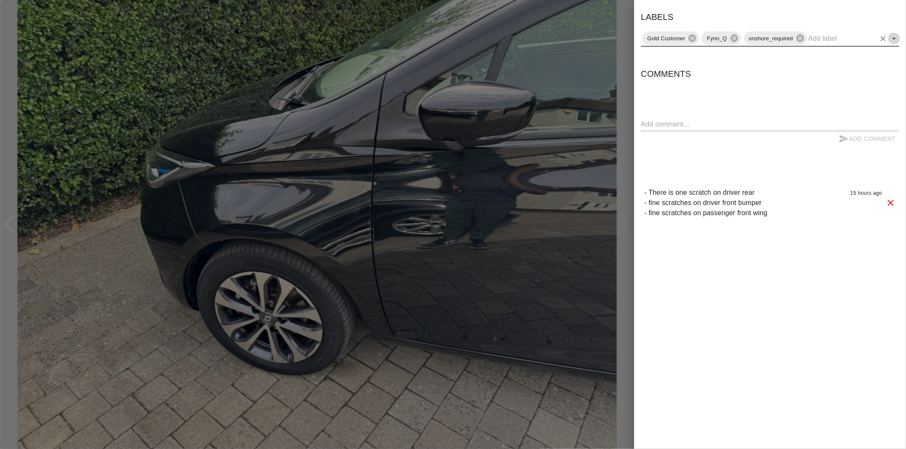
click at [896, 37] on icon "Open" at bounding box center [894, 39] width 10 height 10
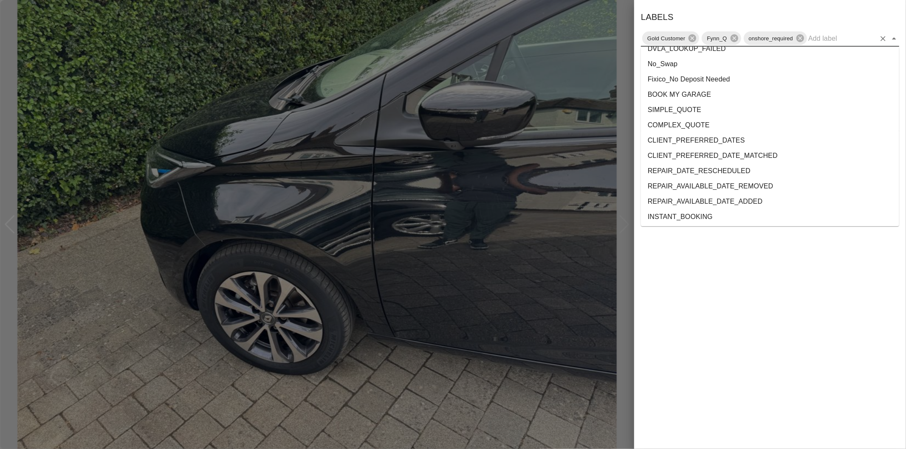
scroll to position [1538, 0]
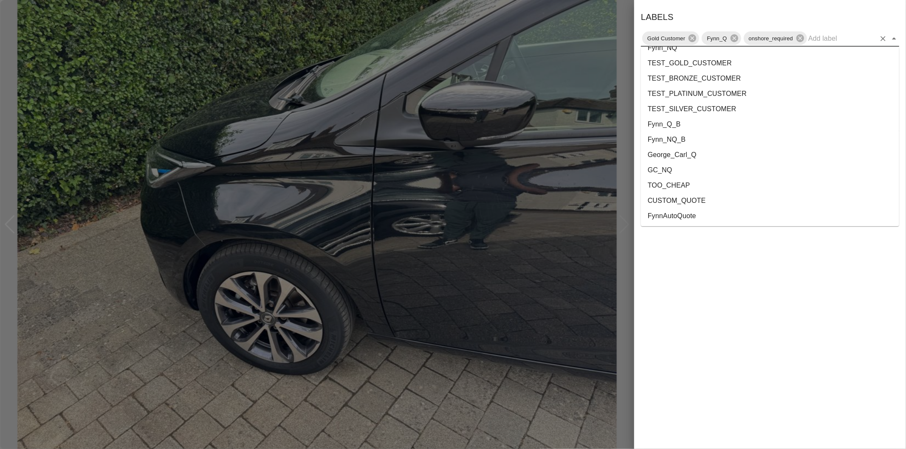
click at [694, 155] on li "George_Carl_Q" at bounding box center [770, 154] width 258 height 15
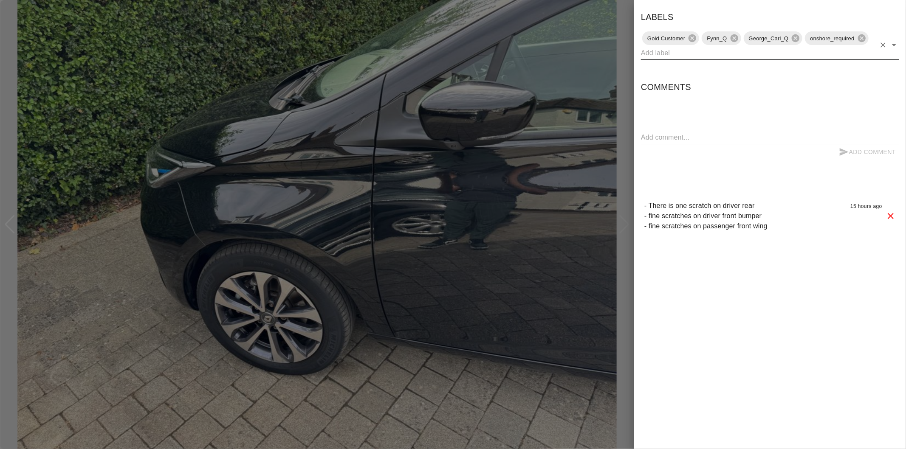
click at [625, 225] on div at bounding box center [453, 224] width 906 height 449
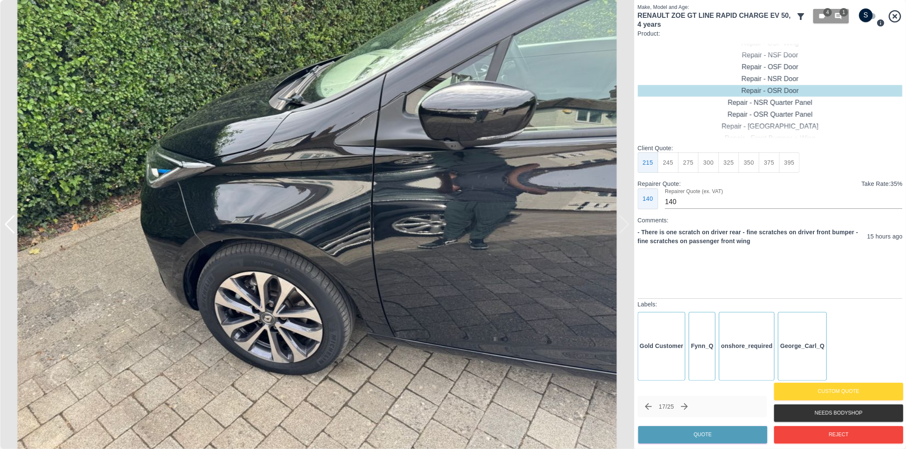
click icon "Next claim"
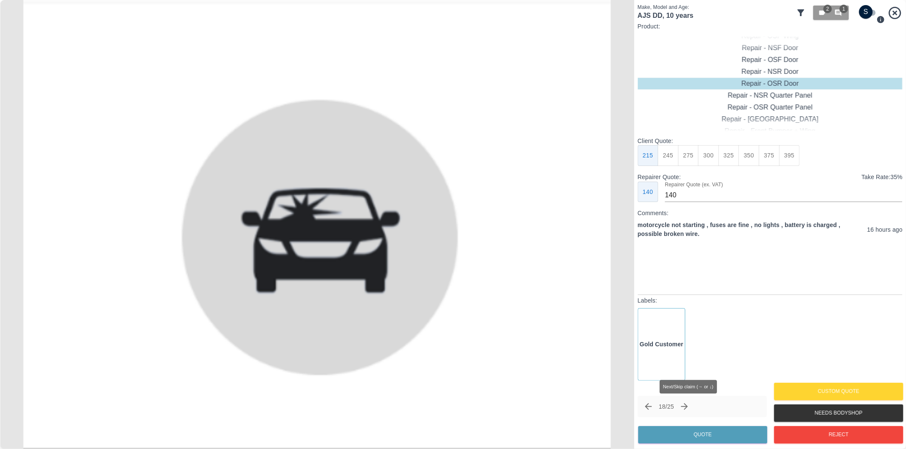
click icon "Next claim"
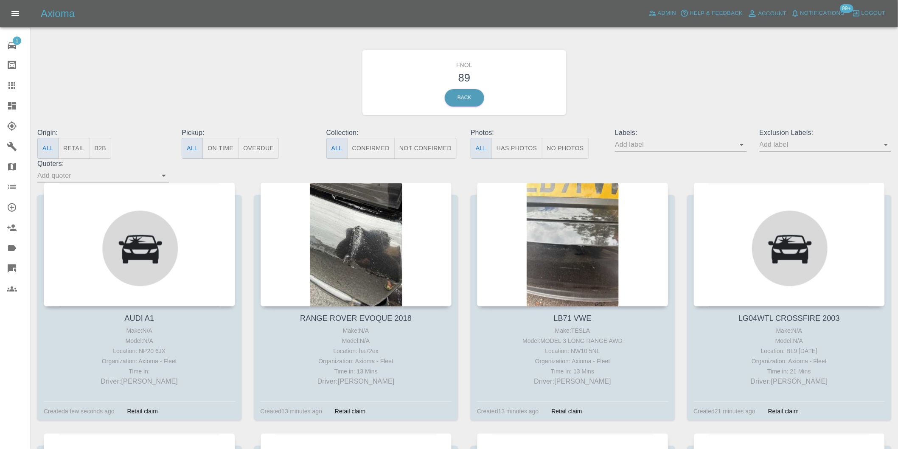
click at [516, 147] on button "Has Photos" at bounding box center [517, 148] width 51 height 21
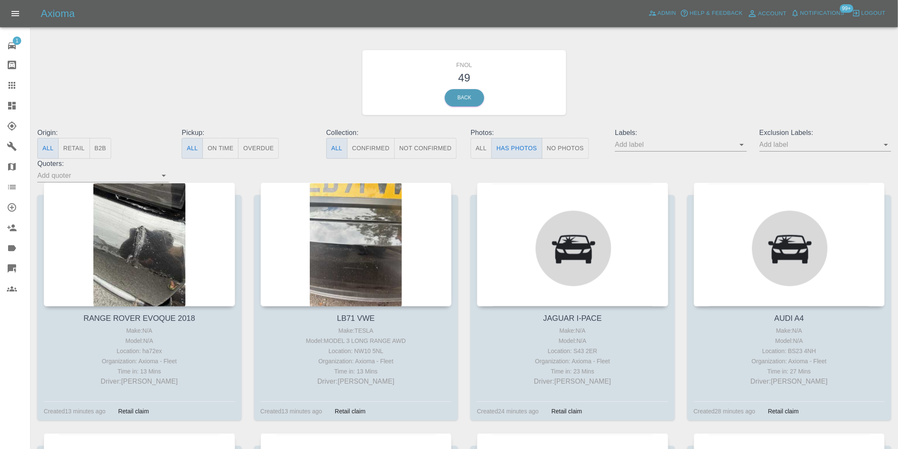
click at [885, 146] on icon "Open" at bounding box center [886, 145] width 10 height 10
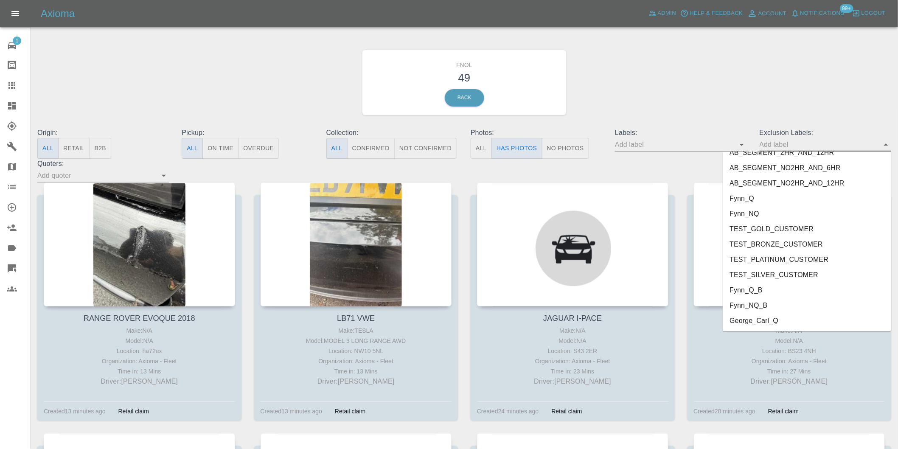
scroll to position [1829, 0]
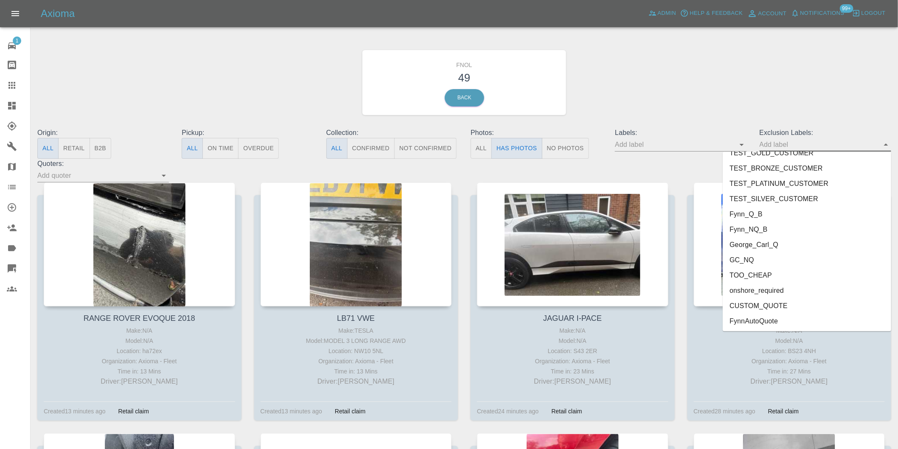
click at [759, 284] on li "onshore_required" at bounding box center [807, 290] width 169 height 15
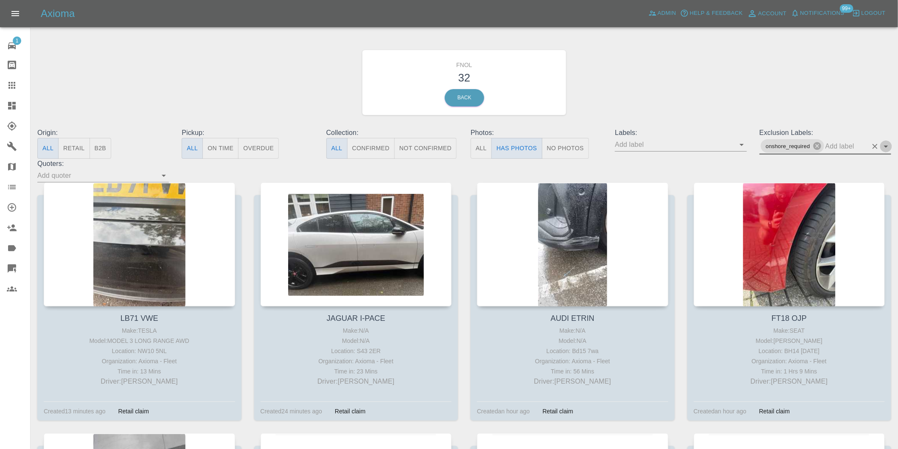
click at [888, 143] on icon "Open" at bounding box center [886, 146] width 10 height 10
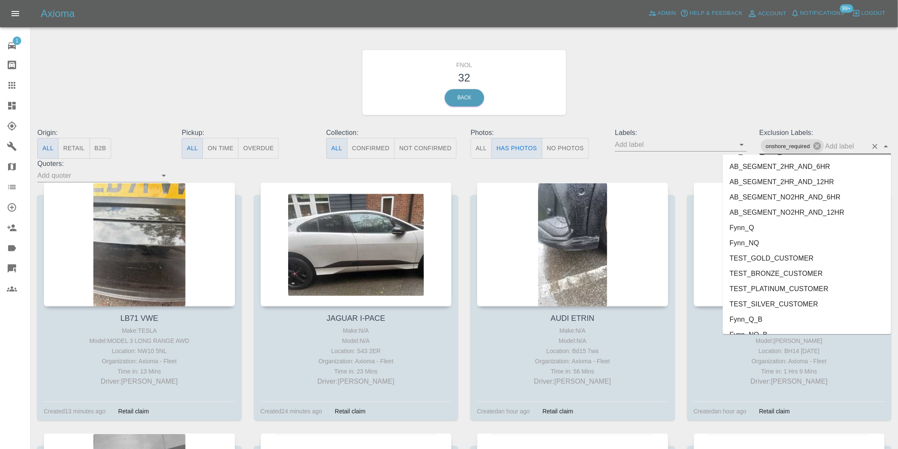
scroll to position [1813, 0]
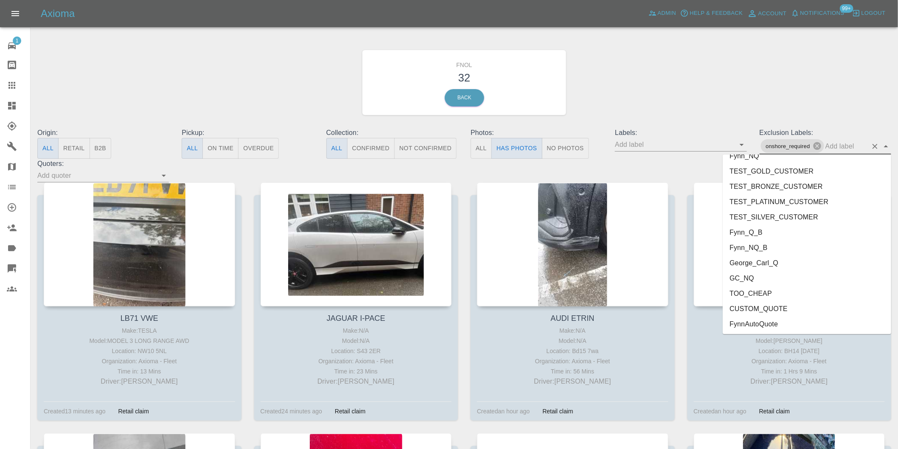
click at [754, 260] on li "George_Carl_Q" at bounding box center [807, 262] width 169 height 15
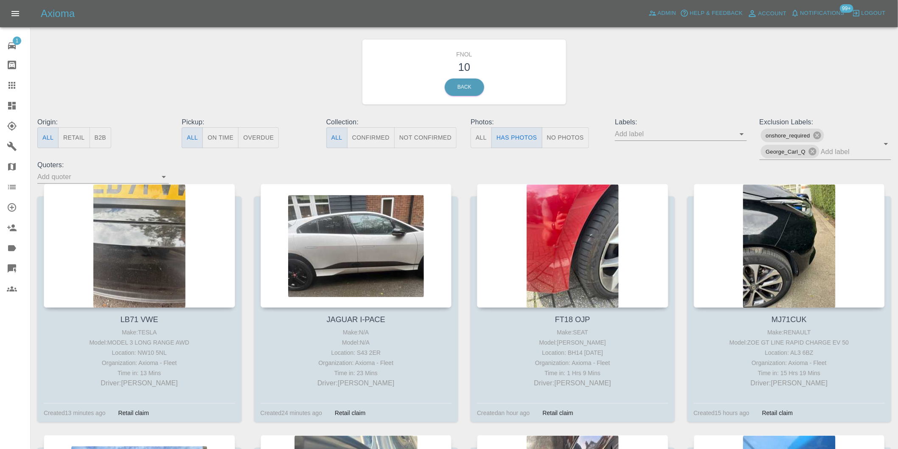
scroll to position [0, 0]
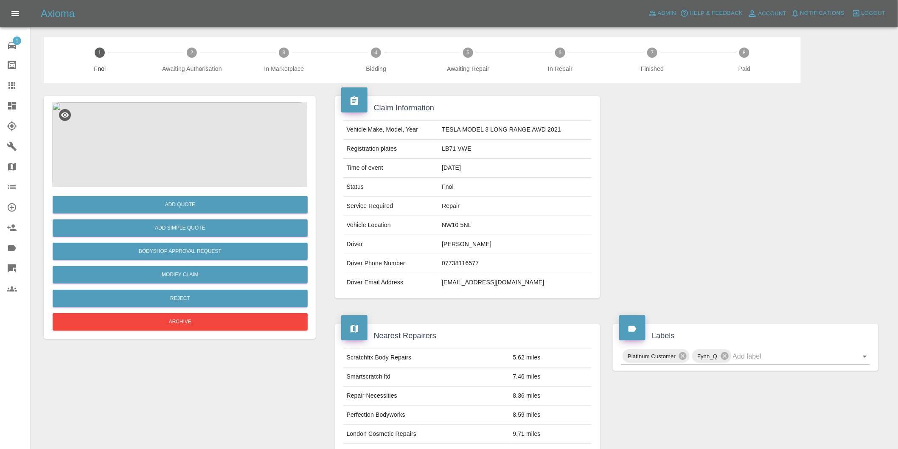
click at [181, 140] on img at bounding box center [179, 144] width 255 height 85
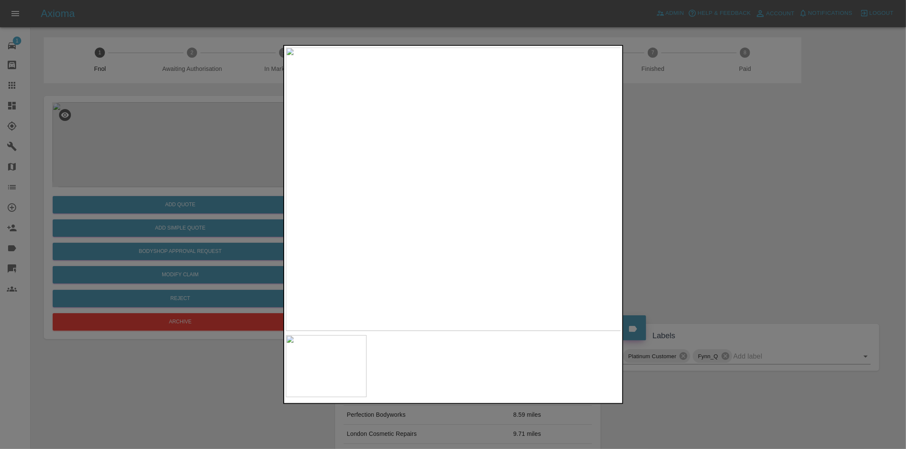
drag, startPoint x: 705, startPoint y: 228, endPoint x: 699, endPoint y: 228, distance: 6.4
click at [704, 228] on div at bounding box center [453, 224] width 906 height 449
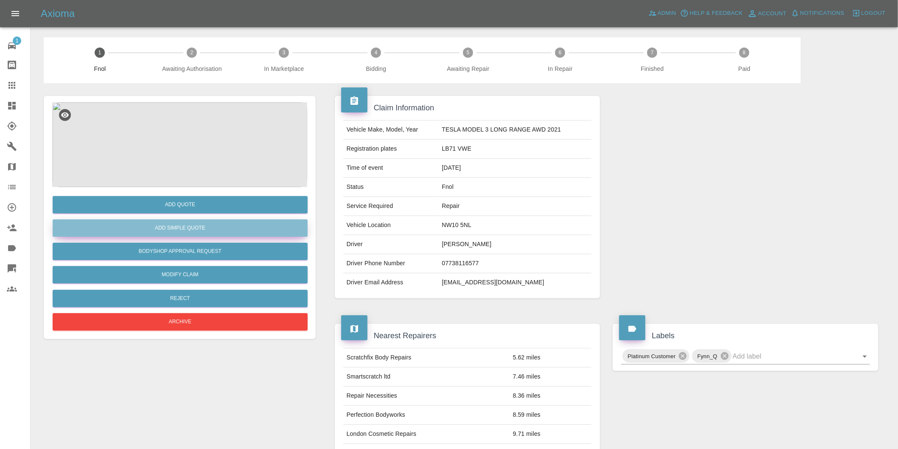
click at [189, 227] on button "Add Simple Quote" at bounding box center [180, 227] width 255 height 17
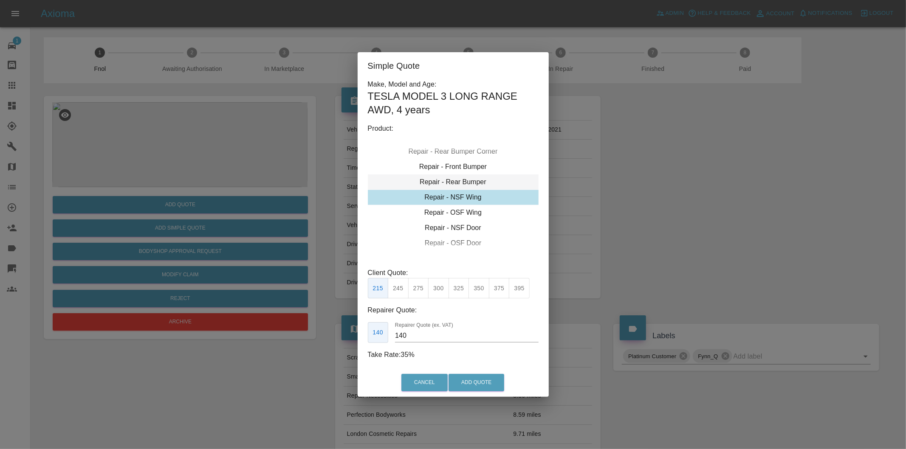
click at [473, 183] on div "Repair - Rear Bumper" at bounding box center [453, 181] width 171 height 15
drag, startPoint x: 419, startPoint y: 288, endPoint x: 440, endPoint y: 301, distance: 24.8
click at [419, 289] on button "350" at bounding box center [418, 288] width 21 height 21
type input "210"
click at [487, 384] on button "Add Quote" at bounding box center [476, 382] width 56 height 17
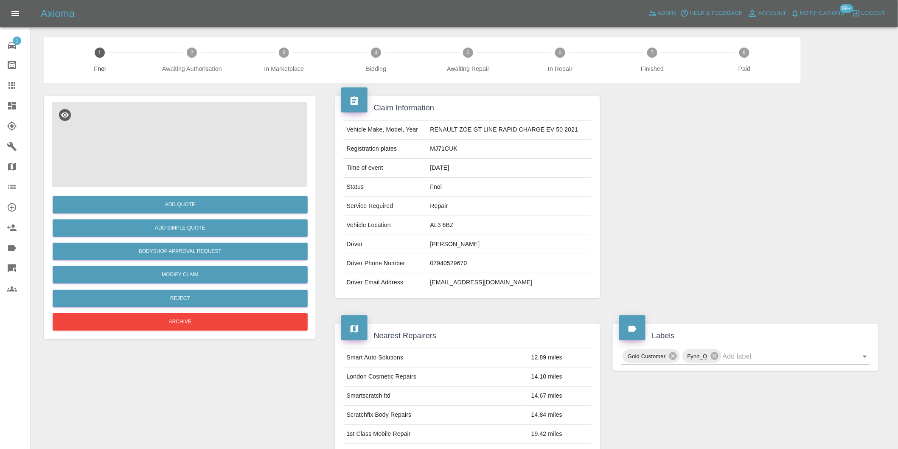
click at [175, 137] on img at bounding box center [179, 144] width 255 height 85
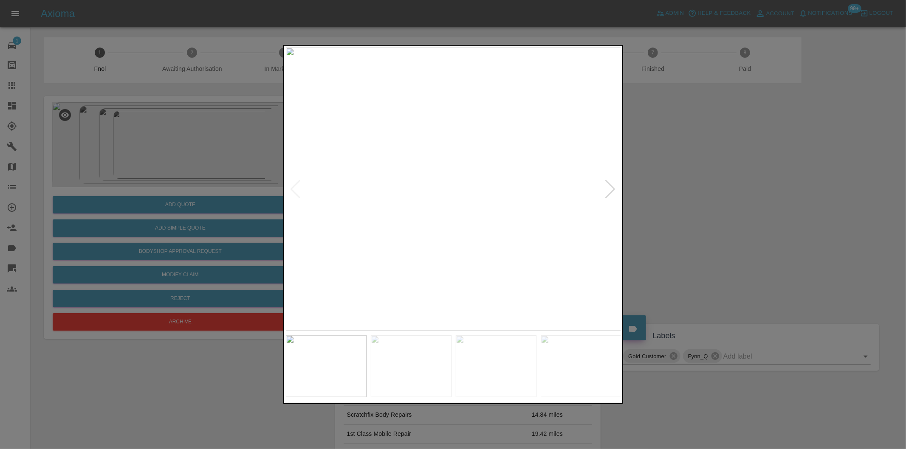
click at [611, 188] on div at bounding box center [610, 189] width 11 height 19
click at [681, 193] on div at bounding box center [453, 224] width 906 height 449
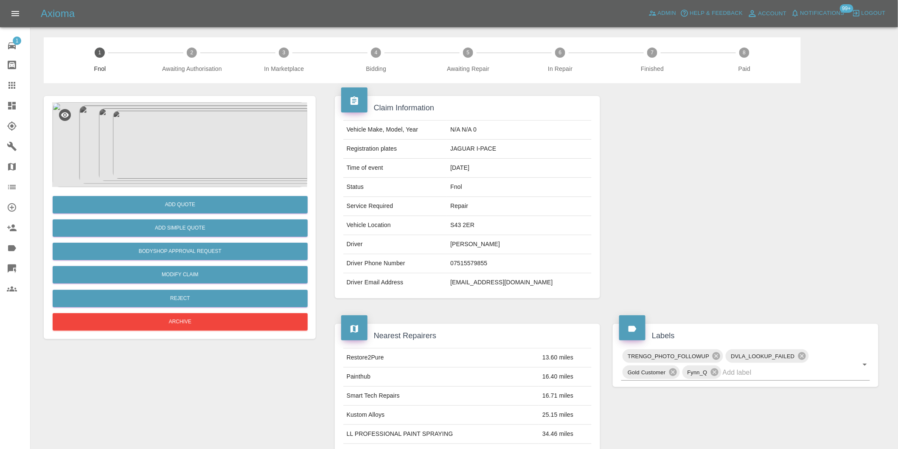
click at [191, 135] on img at bounding box center [179, 144] width 255 height 85
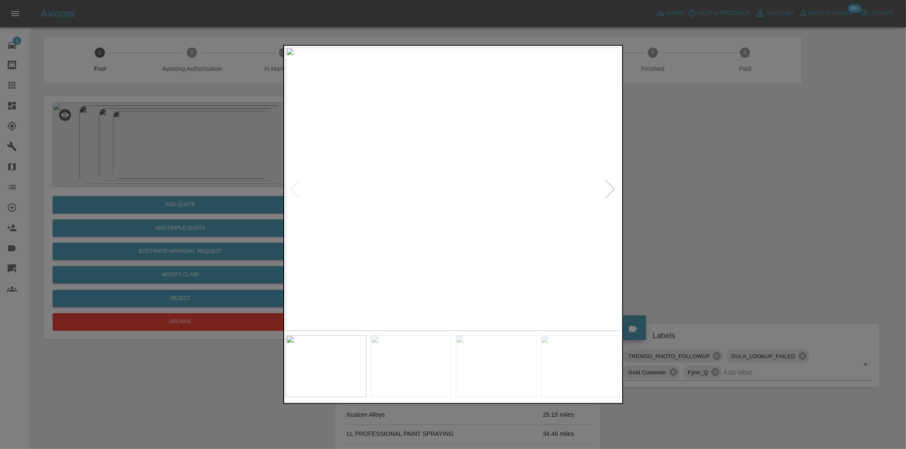
click at [612, 189] on div at bounding box center [610, 189] width 11 height 19
click at [612, 189] on img at bounding box center [453, 190] width 335 height 284
click at [718, 192] on div at bounding box center [453, 224] width 906 height 449
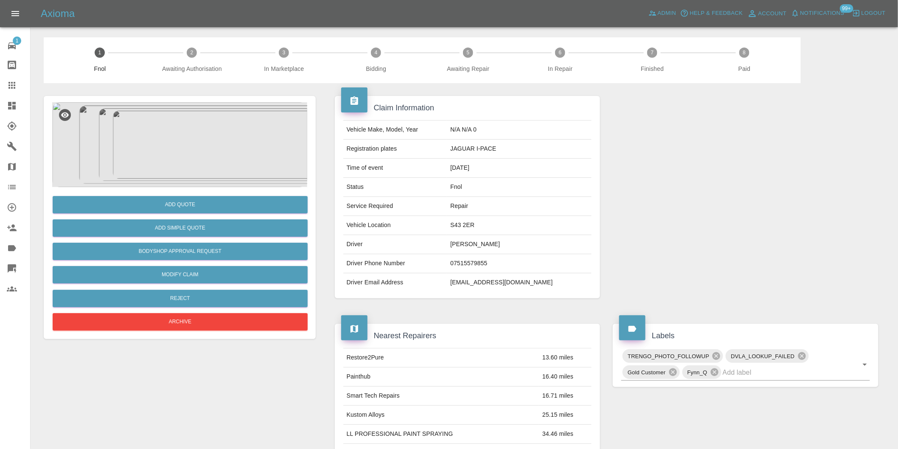
click at [183, 155] on img at bounding box center [179, 144] width 255 height 85
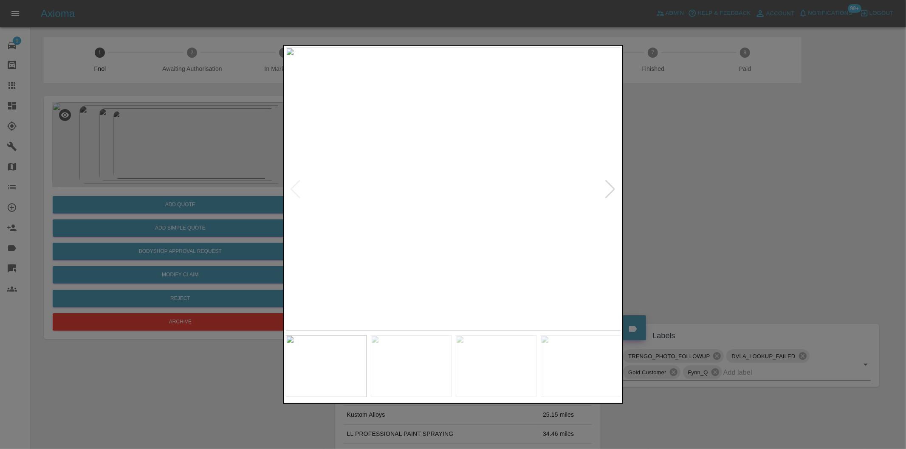
click at [608, 184] on div at bounding box center [610, 189] width 11 height 19
click at [608, 184] on img at bounding box center [453, 190] width 335 height 284
click at [723, 183] on div at bounding box center [453, 224] width 906 height 449
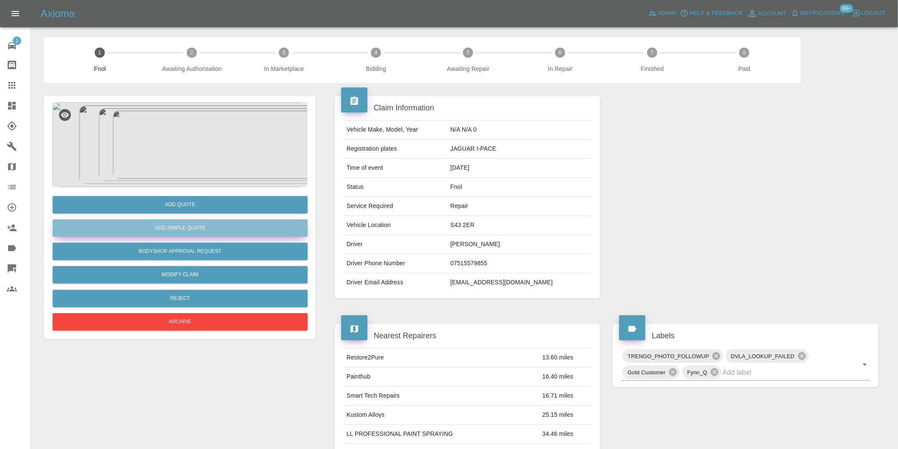
click at [175, 230] on button "Add Simple Quote" at bounding box center [180, 227] width 255 height 17
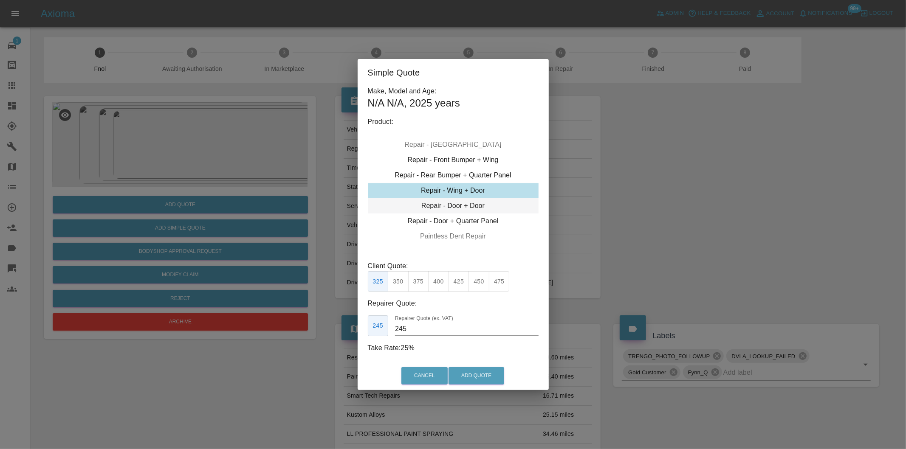
click at [477, 201] on div "Repair - Door + Door" at bounding box center [453, 205] width 171 height 15
click at [422, 277] on button "375" at bounding box center [418, 281] width 21 height 21
type input "260"
click at [479, 379] on button "Add Quote" at bounding box center [476, 375] width 56 height 17
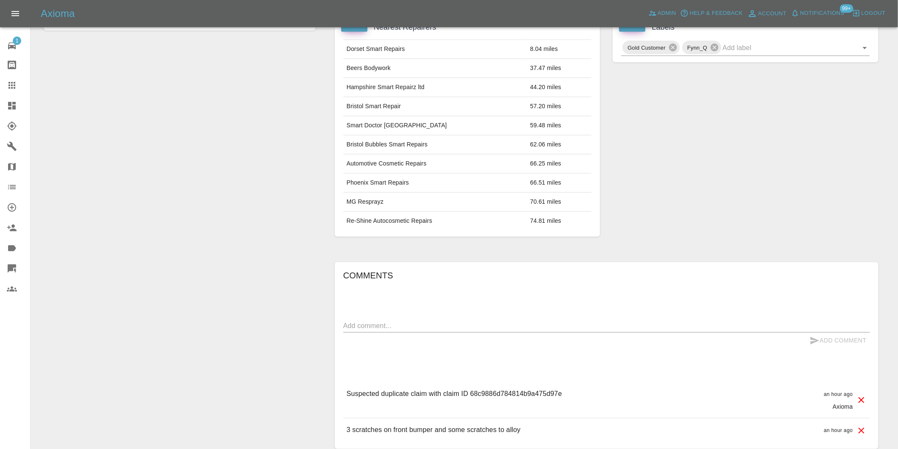
scroll to position [377, 0]
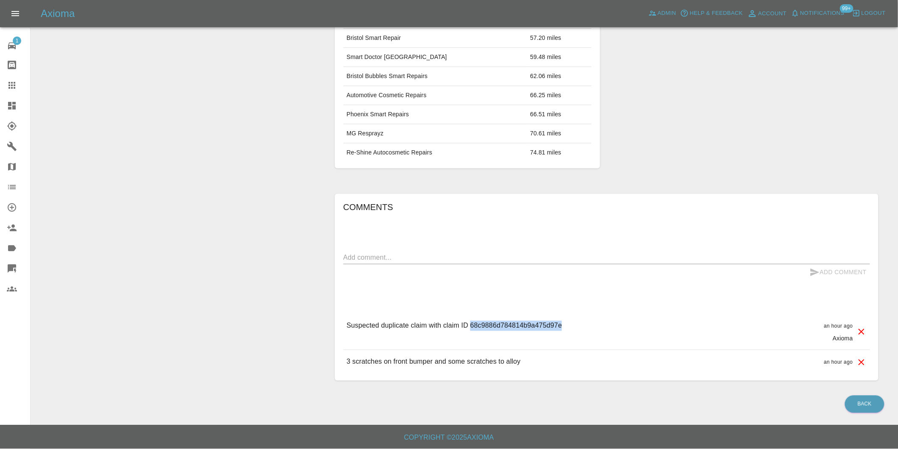
drag, startPoint x: 470, startPoint y: 327, endPoint x: 576, endPoint y: 328, distance: 105.7
click at [575, 328] on div "Suspected duplicate claim with claim ID 68c9886d784814b9a475d97e an hour ago Ax…" at bounding box center [606, 332] width 527 height 36
copy p "68c9886d784814b9a475d97e"
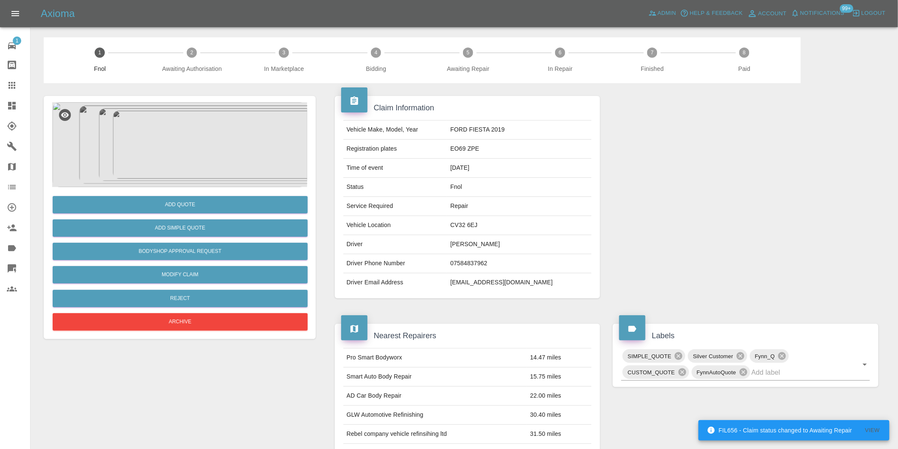
click at [173, 134] on img at bounding box center [179, 144] width 255 height 85
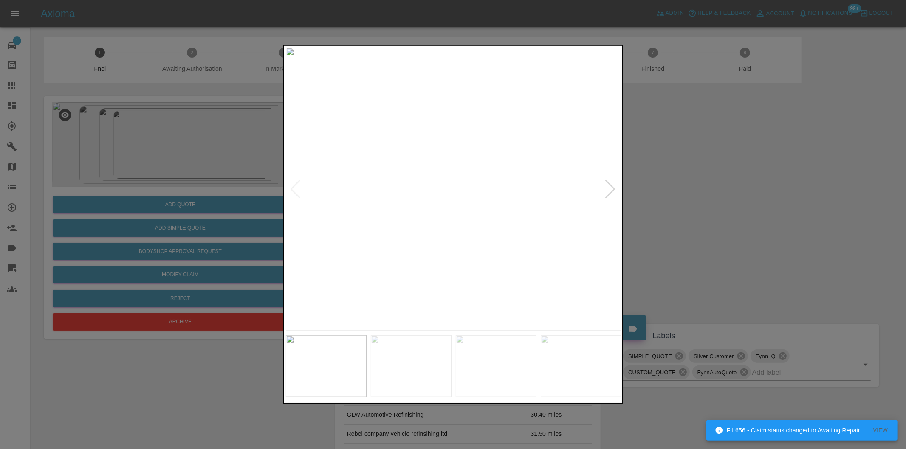
click at [613, 190] on div at bounding box center [610, 189] width 11 height 19
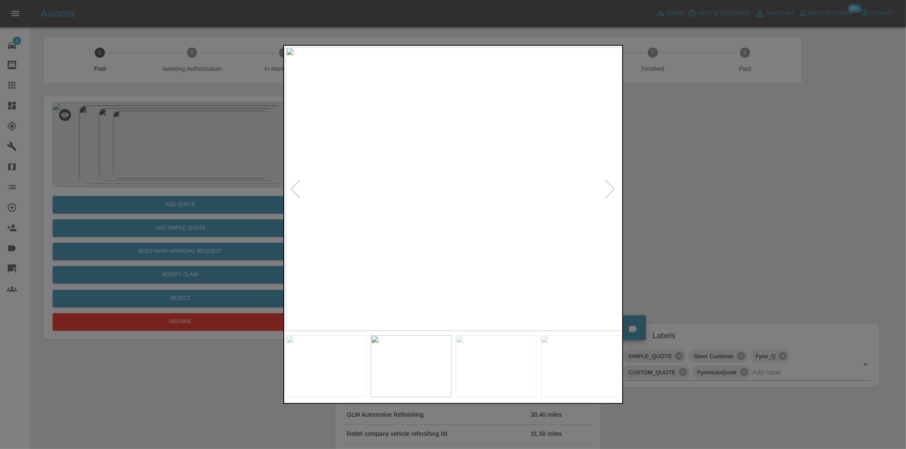
click at [613, 190] on div at bounding box center [610, 189] width 11 height 19
click at [613, 189] on div at bounding box center [610, 189] width 11 height 19
click at [613, 189] on img at bounding box center [453, 190] width 335 height 284
click at [686, 201] on div at bounding box center [453, 224] width 906 height 449
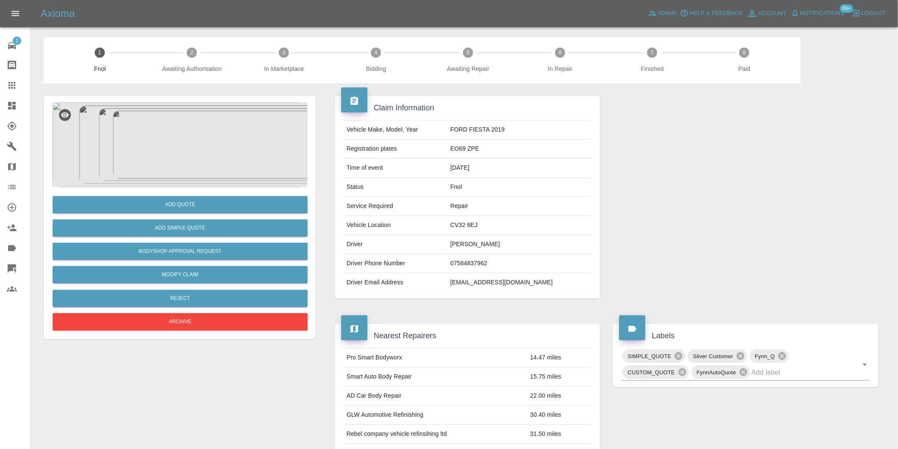
click at [188, 142] on img at bounding box center [179, 144] width 255 height 85
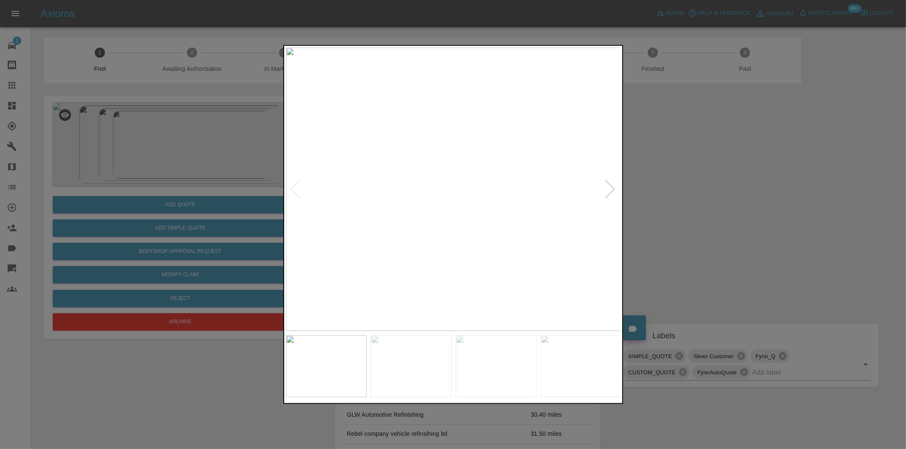
click at [607, 188] on div at bounding box center [610, 189] width 11 height 19
click at [701, 160] on div at bounding box center [453, 224] width 906 height 449
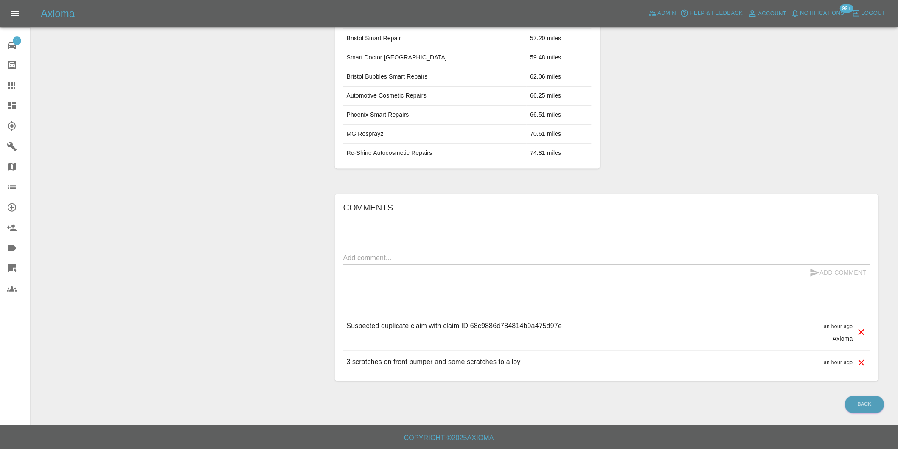
scroll to position [378, 0]
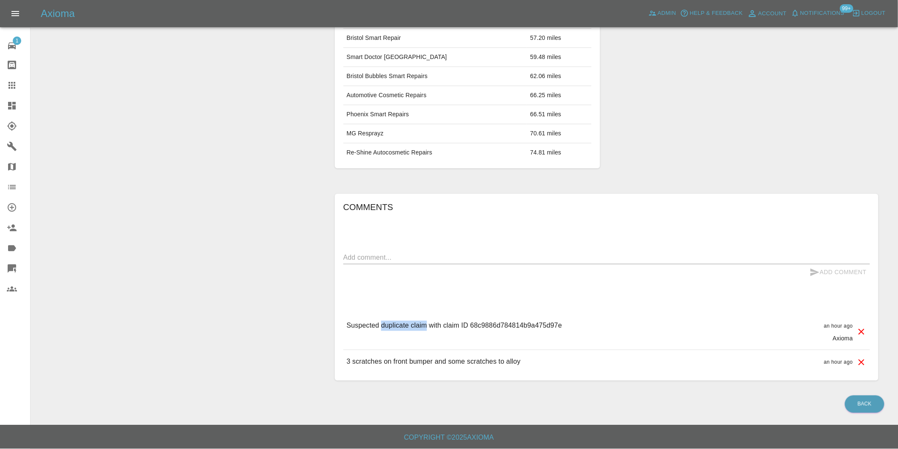
drag, startPoint x: 381, startPoint y: 324, endPoint x: 427, endPoint y: 329, distance: 46.6
click at [427, 329] on p "Suspected duplicate claim with claim ID 68c9886d784814b9a475d97e" at bounding box center [455, 326] width 216 height 10
copy p "duplicate claim"
click at [417, 260] on textarea at bounding box center [606, 258] width 527 height 10
paste textarea "duplicate claim"
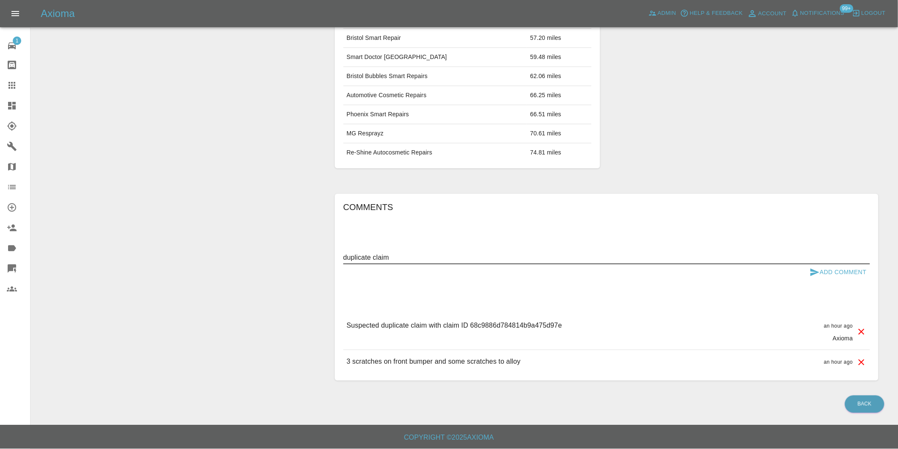
type textarea "duplicate claim"
click at [843, 272] on button "Add Comment" at bounding box center [839, 272] width 64 height 16
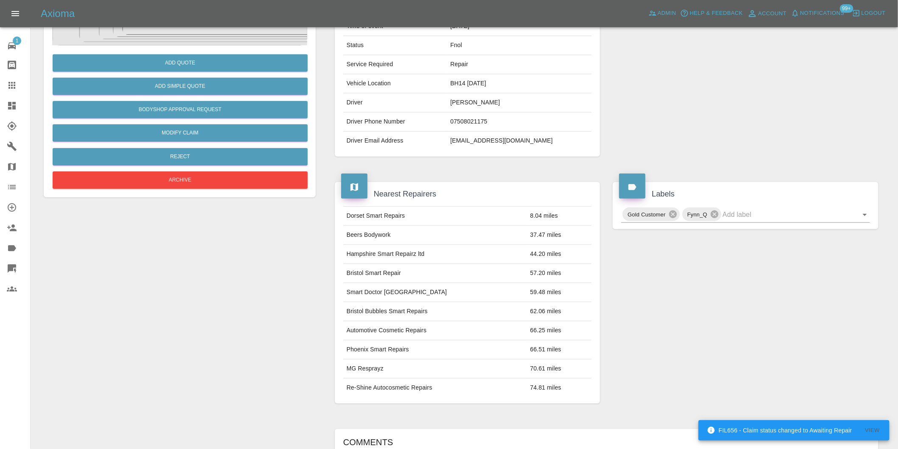
scroll to position [95, 0]
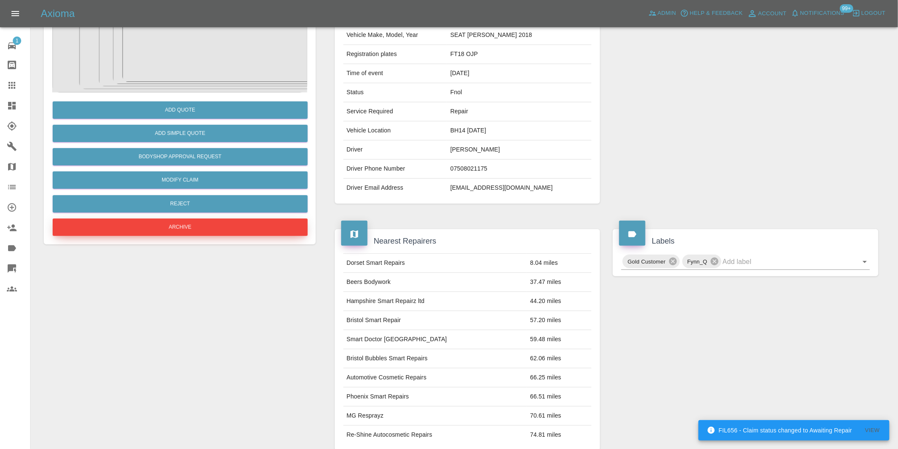
click at [186, 231] on button "Archive" at bounding box center [180, 227] width 255 height 17
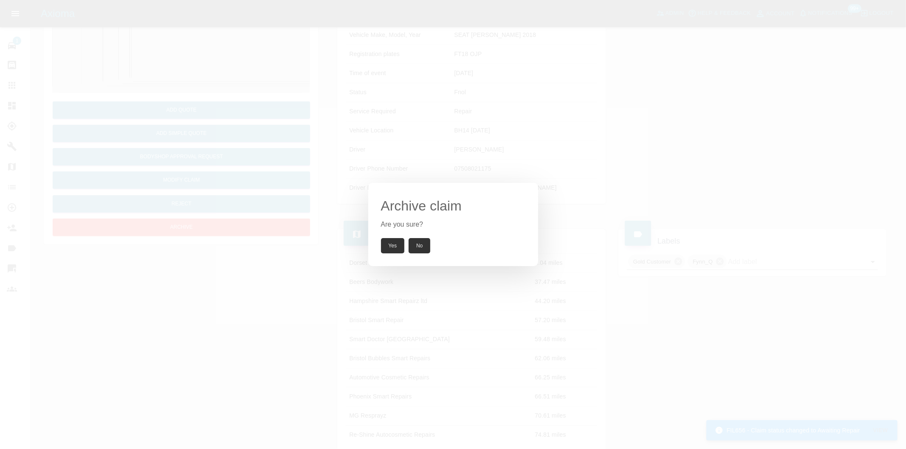
click at [385, 250] on button "Yes" at bounding box center [393, 245] width 24 height 15
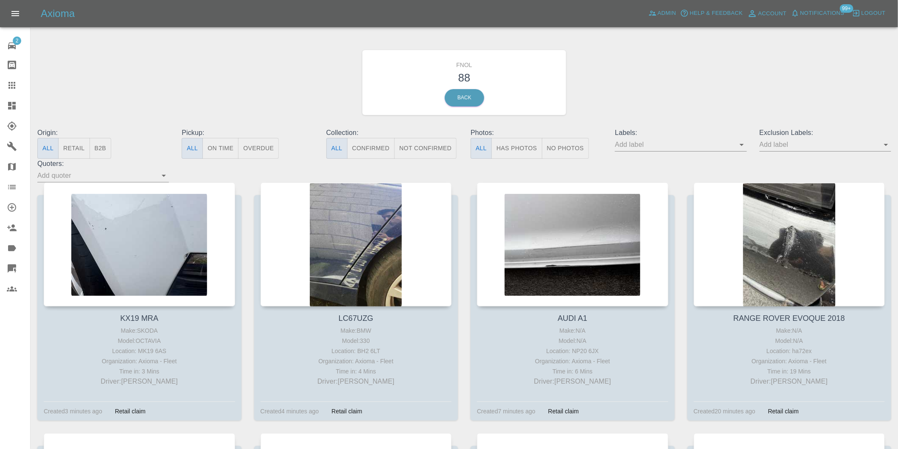
click at [530, 146] on button "Has Photos" at bounding box center [517, 148] width 51 height 21
click at [884, 143] on icon "Open" at bounding box center [886, 145] width 10 height 10
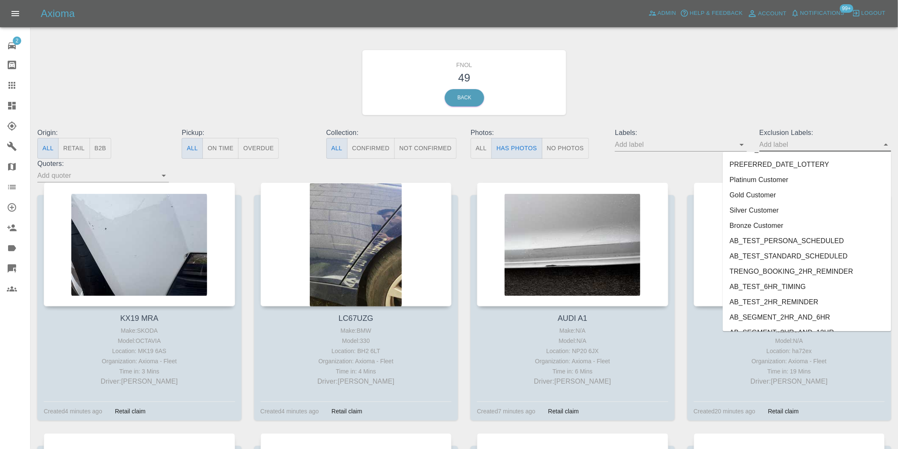
scroll to position [1829, 0]
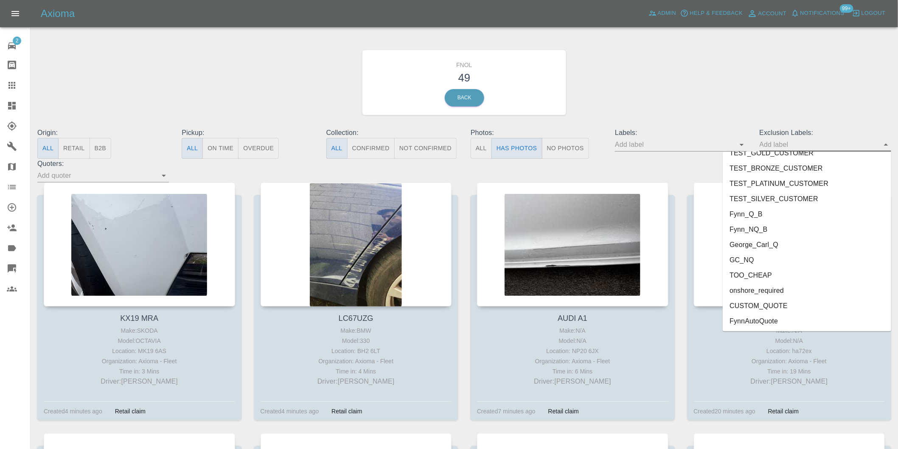
click at [765, 292] on li "onshore_required" at bounding box center [807, 290] width 169 height 15
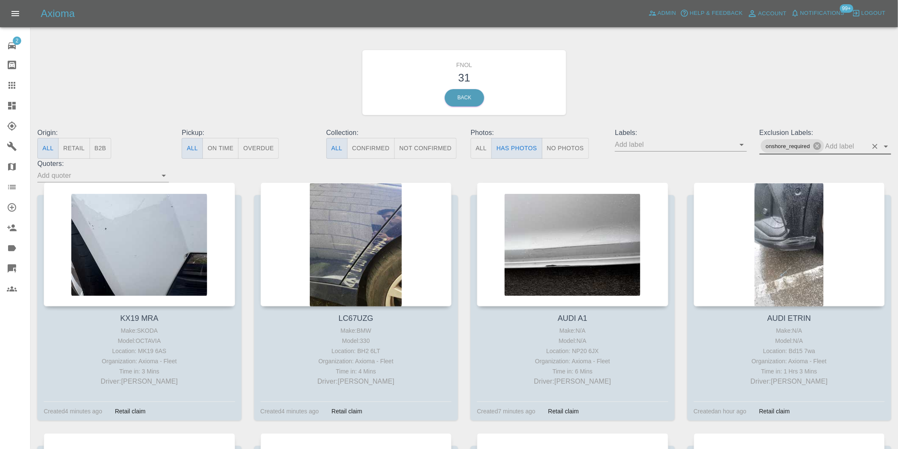
click at [886, 146] on icon "Open" at bounding box center [886, 147] width 4 height 2
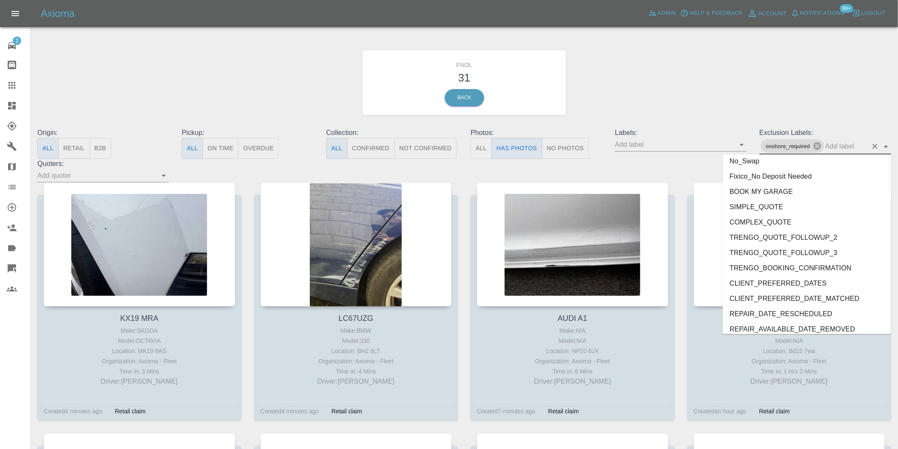
scroll to position [1813, 0]
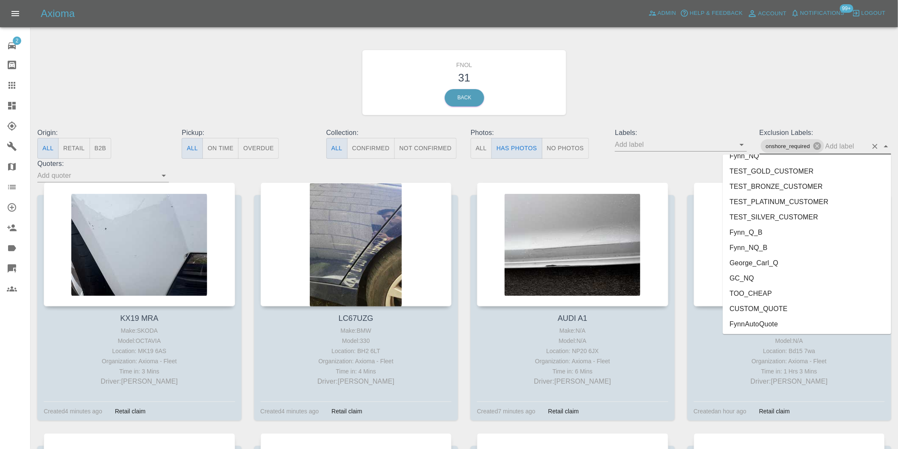
click at [758, 262] on li "George_Carl_Q" at bounding box center [807, 262] width 169 height 15
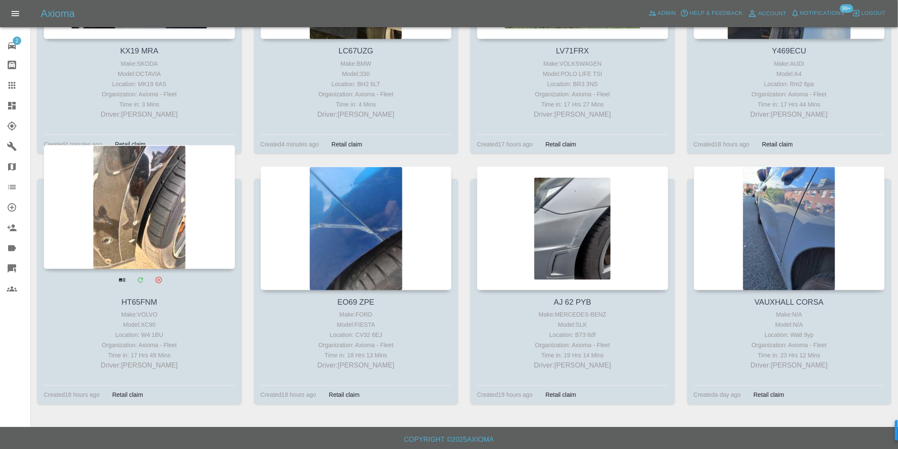
scroll to position [281, 0]
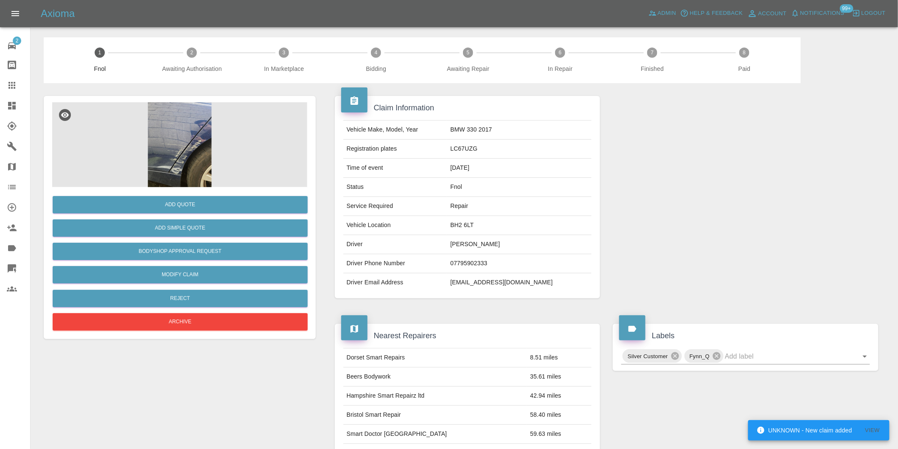
click at [185, 130] on img at bounding box center [179, 144] width 255 height 85
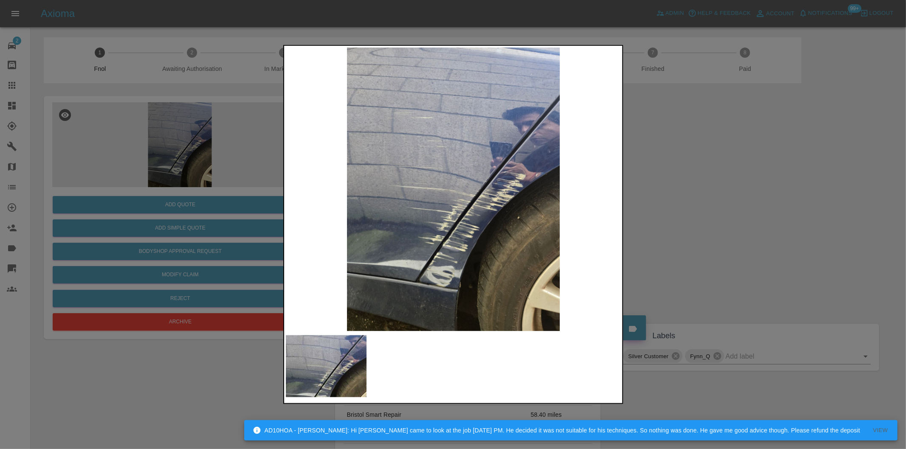
click at [726, 224] on div at bounding box center [453, 224] width 906 height 449
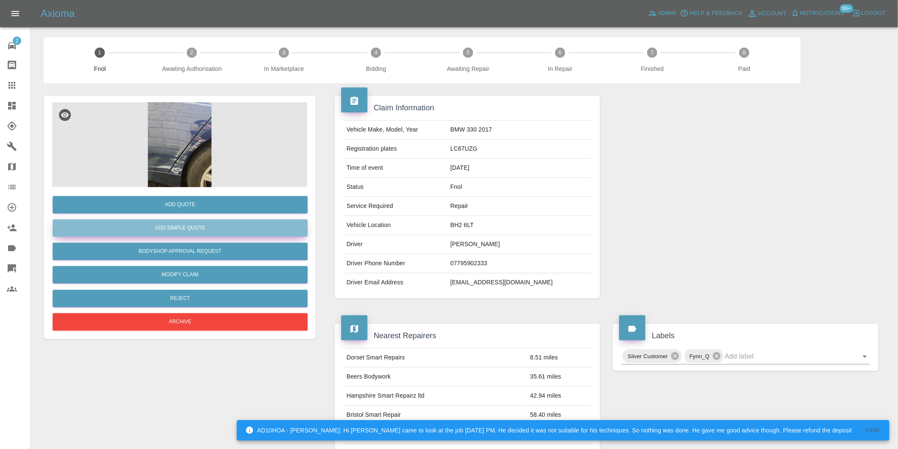
click at [197, 228] on button "Add Simple Quote" at bounding box center [180, 227] width 255 height 17
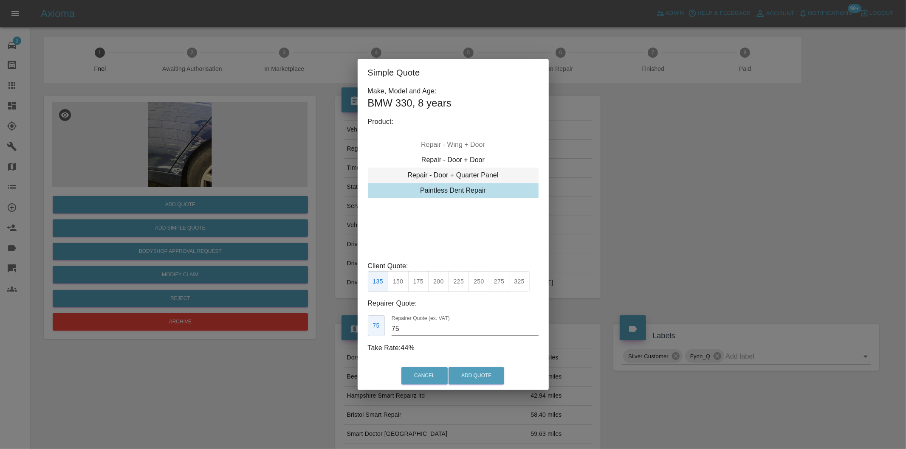
click at [480, 176] on div "Repair - Door + Quarter Panel" at bounding box center [453, 175] width 171 height 15
click at [455, 284] on button "425" at bounding box center [458, 281] width 21 height 21
type input "260"
click at [476, 379] on button "Add Quote" at bounding box center [476, 375] width 56 height 17
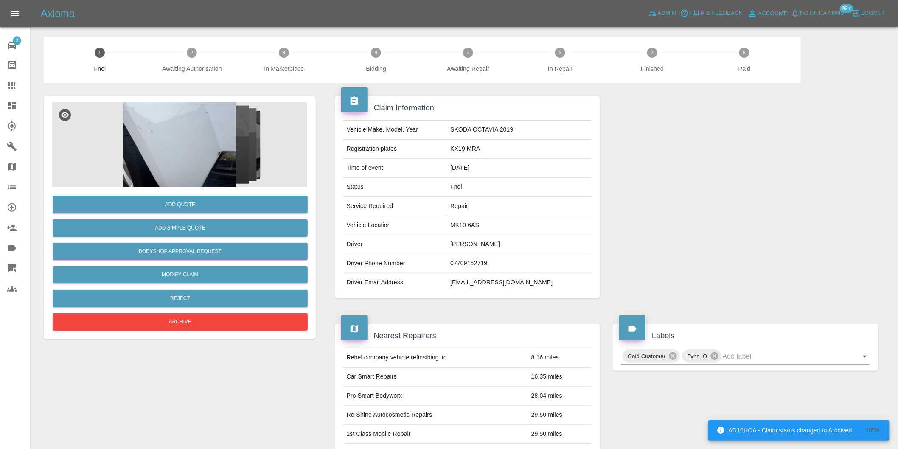
click at [192, 146] on img at bounding box center [179, 144] width 255 height 85
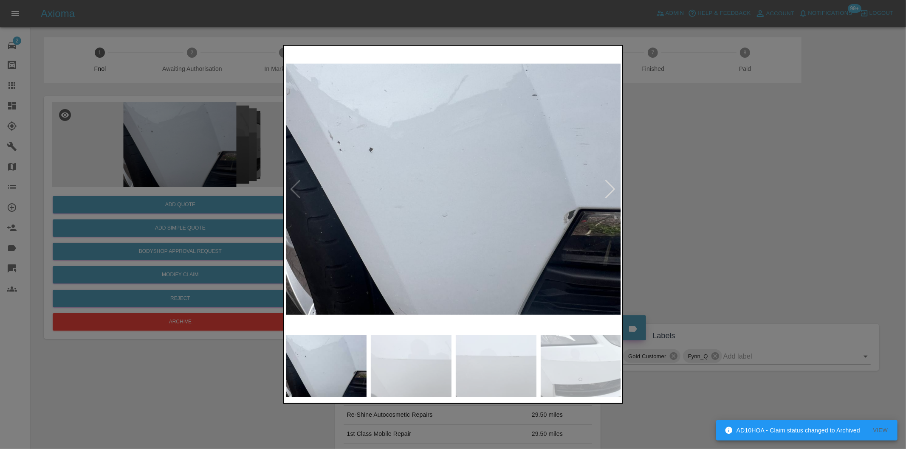
click at [612, 189] on div at bounding box center [610, 189] width 11 height 19
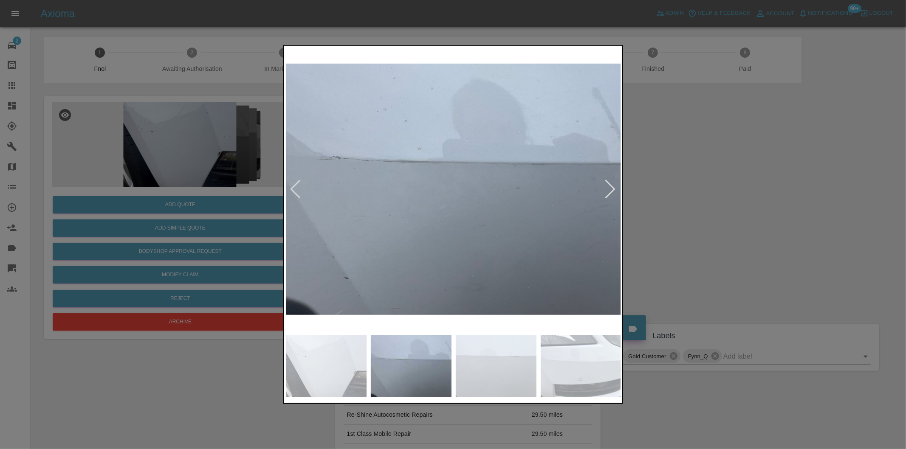
click at [612, 189] on div at bounding box center [610, 189] width 11 height 19
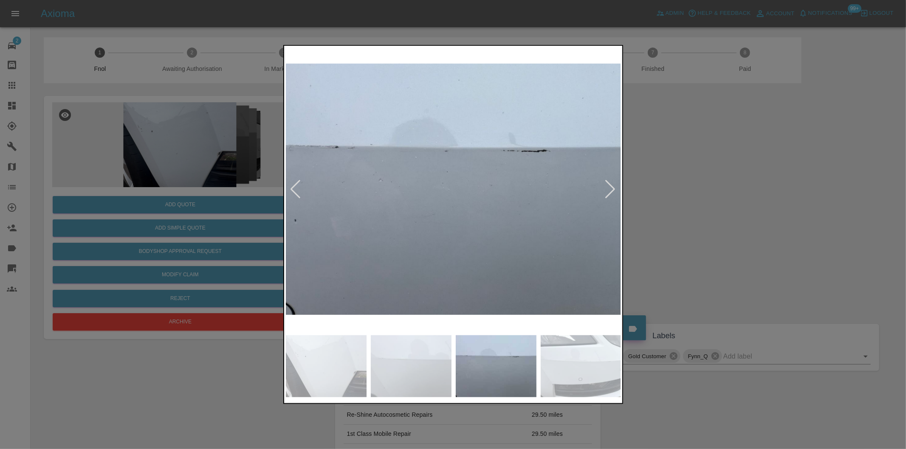
click at [612, 189] on div at bounding box center [610, 189] width 11 height 19
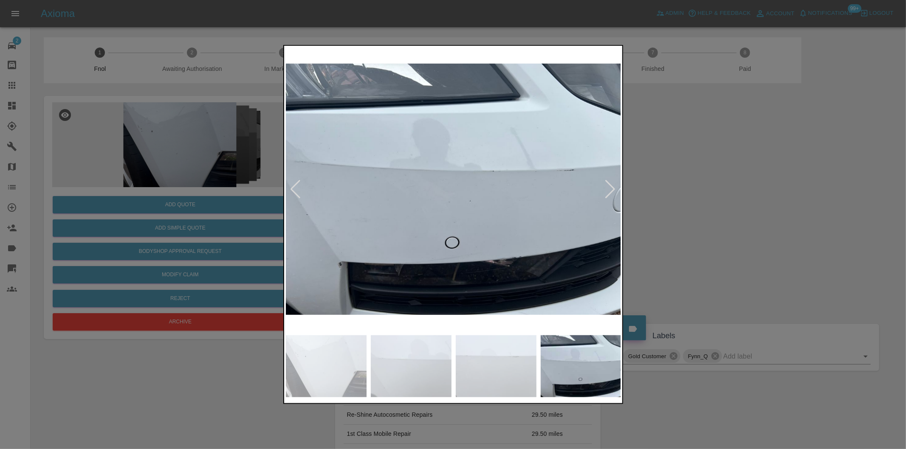
click at [612, 189] on div at bounding box center [610, 189] width 11 height 19
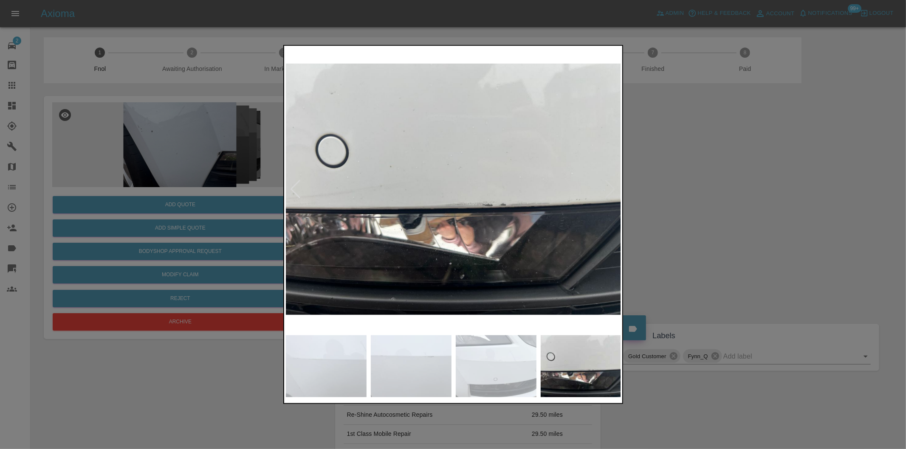
click at [612, 189] on img at bounding box center [453, 190] width 335 height 284
click at [748, 181] on div at bounding box center [453, 224] width 906 height 449
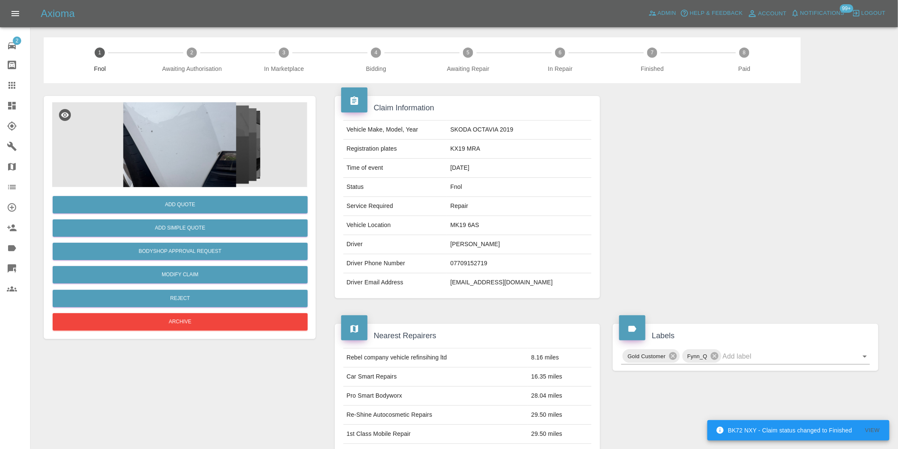
click at [183, 111] on img at bounding box center [179, 144] width 255 height 85
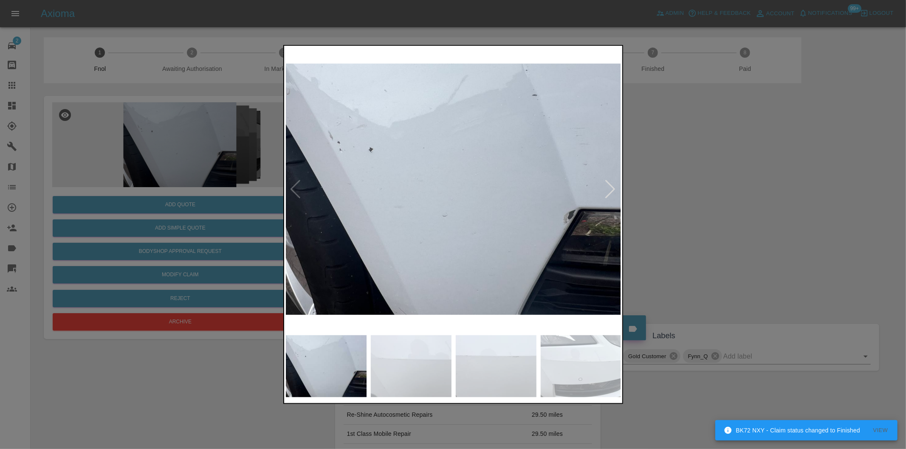
click at [611, 186] on div at bounding box center [610, 189] width 11 height 19
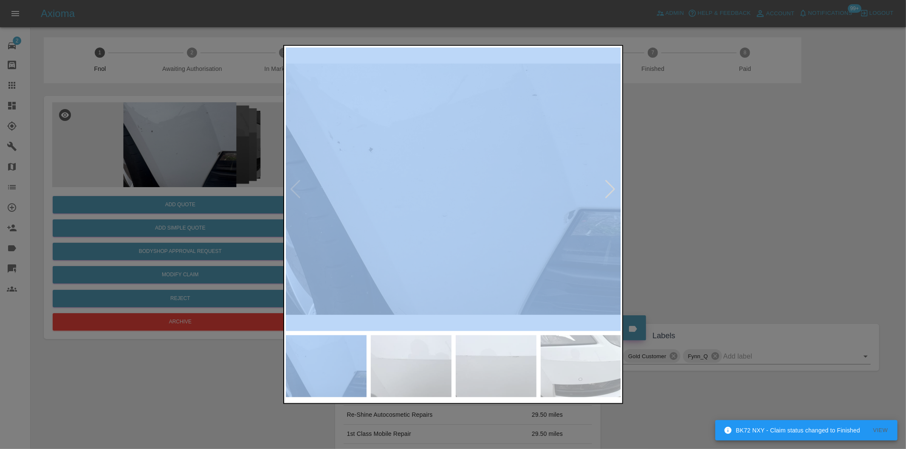
click at [611, 186] on div at bounding box center [610, 189] width 11 height 19
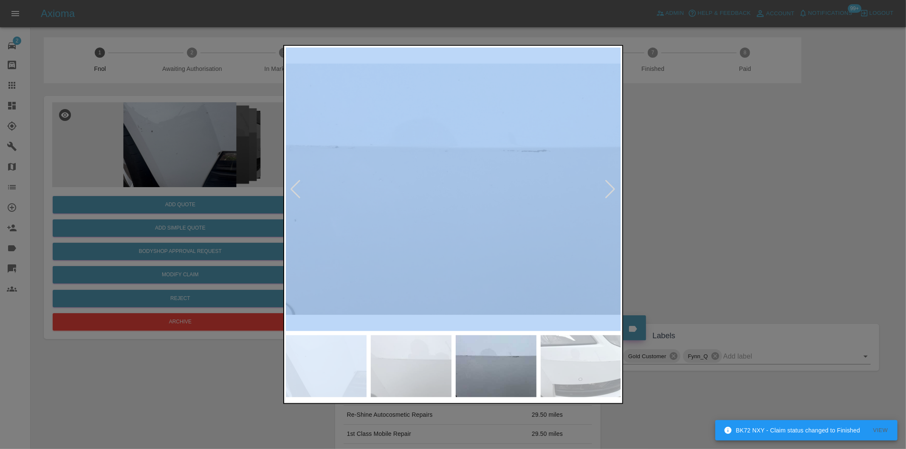
click at [611, 186] on div at bounding box center [610, 189] width 11 height 19
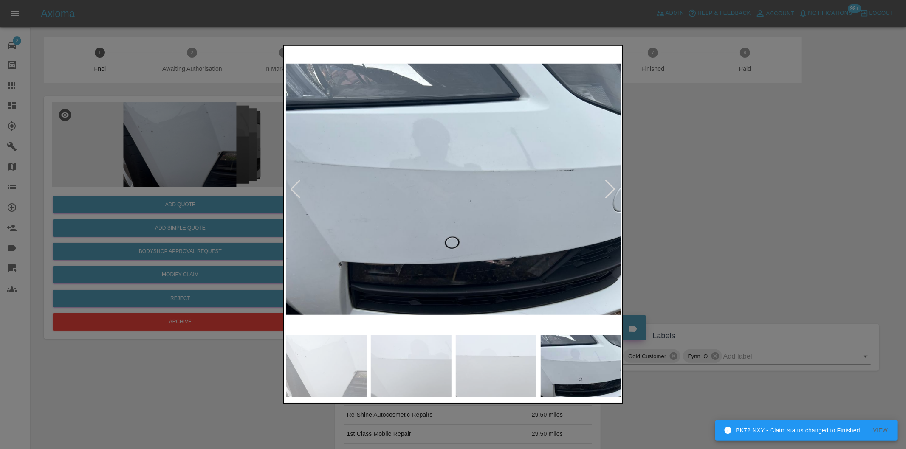
click at [611, 186] on div at bounding box center [610, 189] width 11 height 19
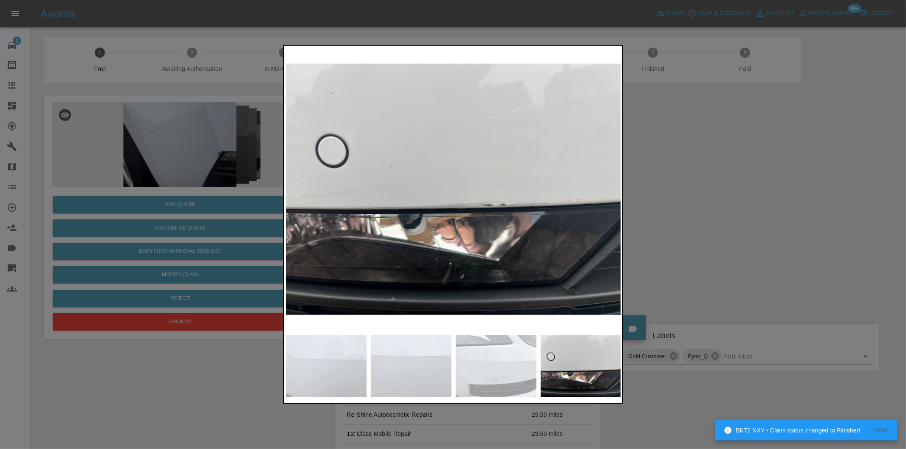
click at [611, 186] on img at bounding box center [453, 190] width 335 height 284
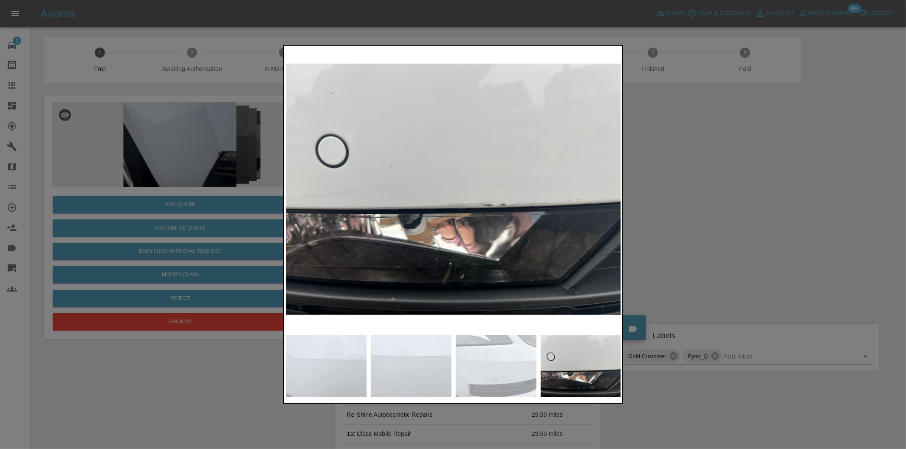
click at [295, 188] on div at bounding box center [295, 189] width 11 height 19
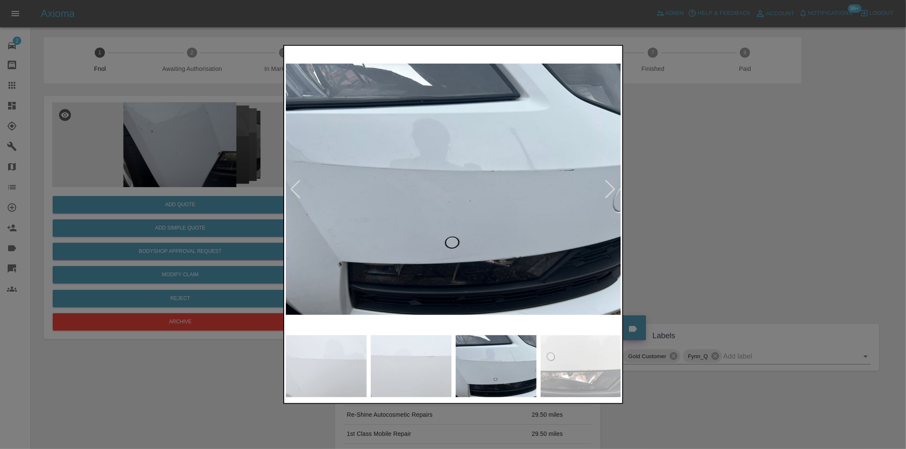
click at [295, 188] on div at bounding box center [295, 189] width 11 height 19
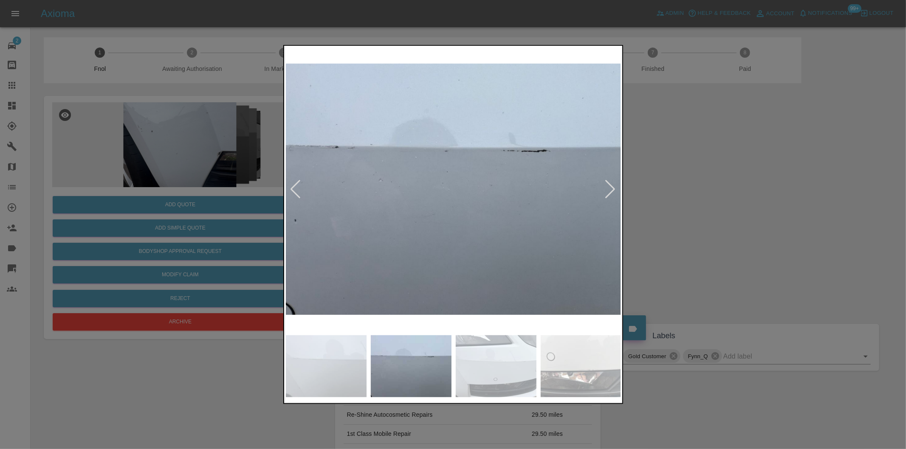
click at [295, 188] on div at bounding box center [295, 189] width 11 height 19
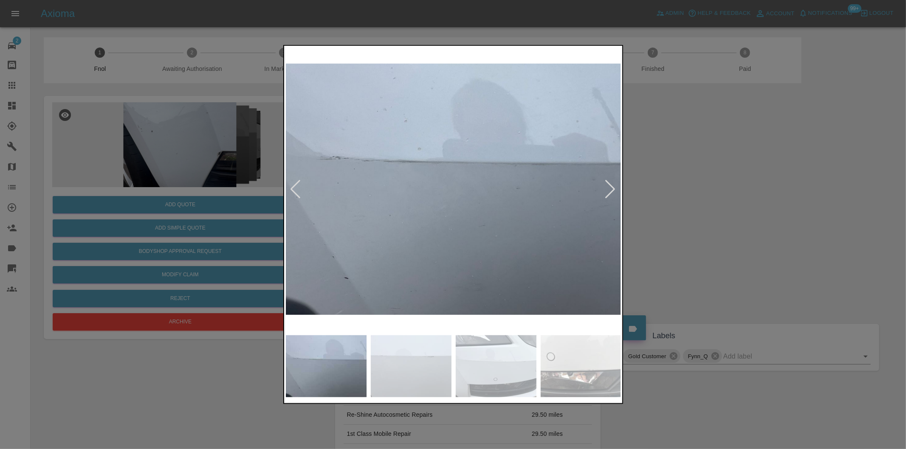
click at [609, 184] on div at bounding box center [610, 189] width 11 height 19
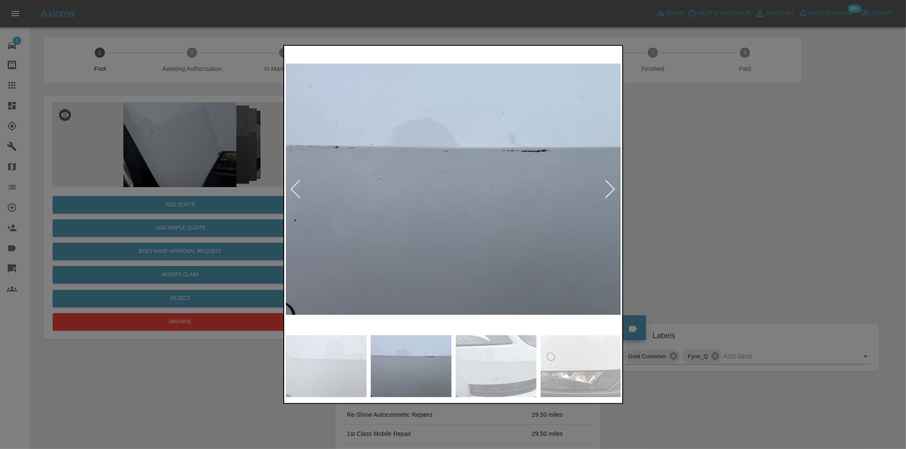
click at [725, 201] on div at bounding box center [453, 224] width 906 height 449
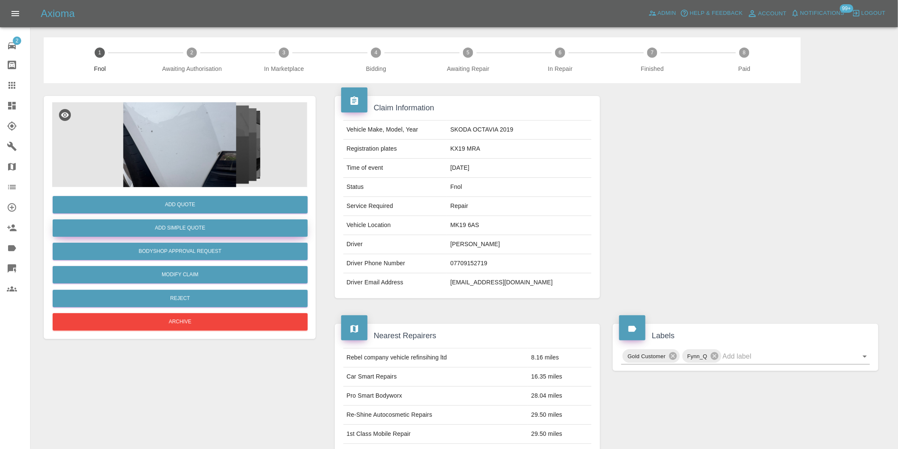
click at [198, 230] on button "Add Simple Quote" at bounding box center [180, 227] width 255 height 17
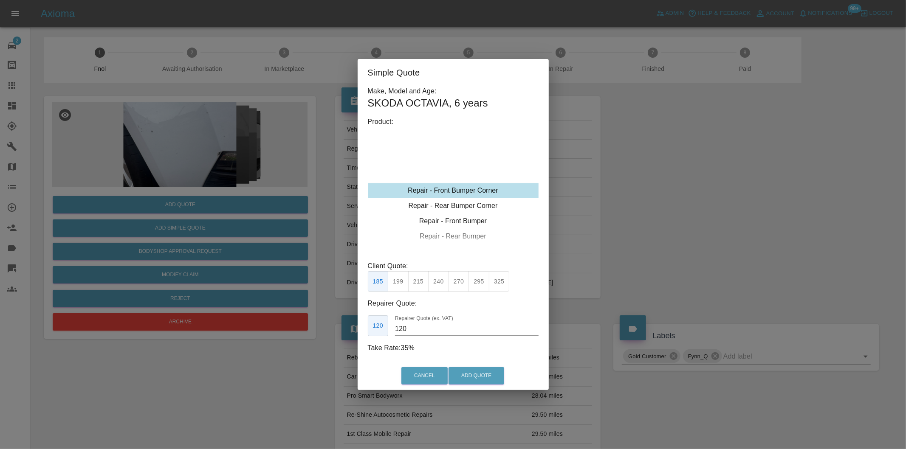
click at [415, 285] on button "215" at bounding box center [418, 281] width 21 height 21
type input "135"
click at [468, 374] on button "Add Quote" at bounding box center [476, 375] width 56 height 17
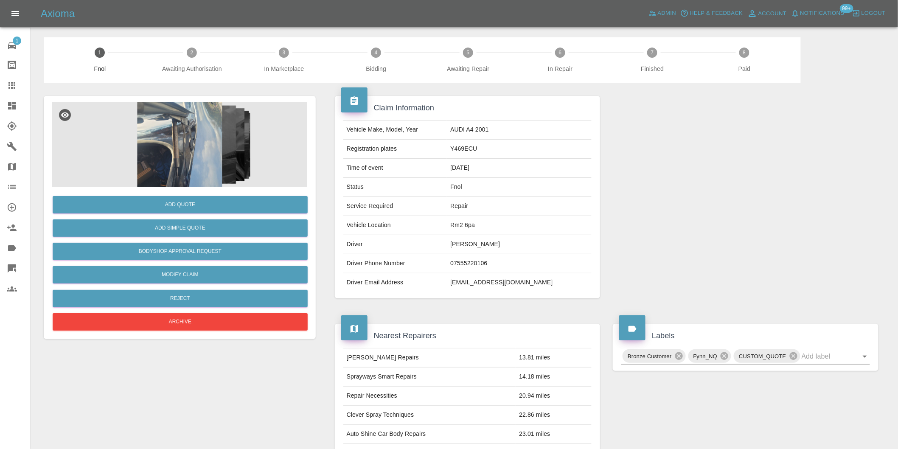
click at [197, 133] on img at bounding box center [179, 144] width 255 height 85
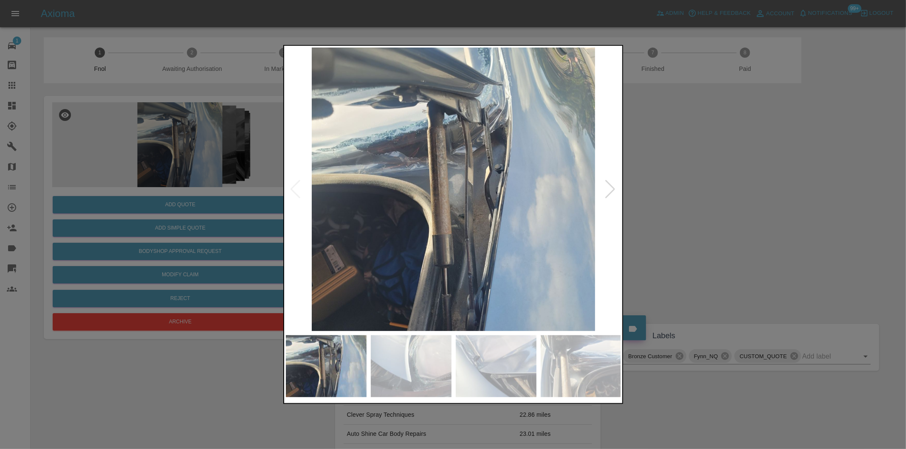
click at [608, 191] on div at bounding box center [610, 189] width 11 height 19
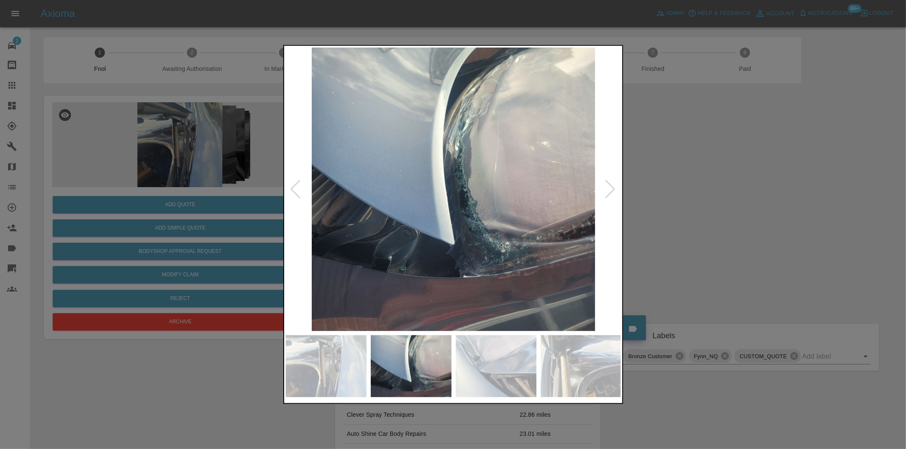
click at [608, 191] on div at bounding box center [610, 189] width 11 height 19
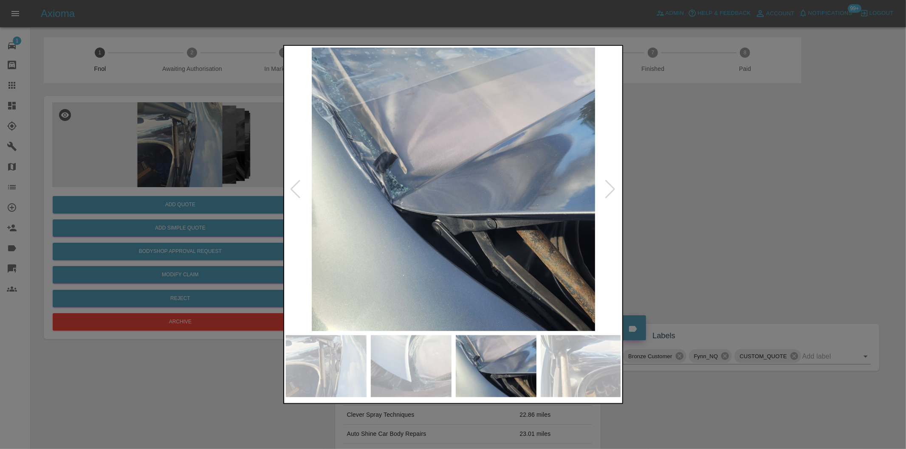
click at [608, 191] on div at bounding box center [610, 189] width 11 height 19
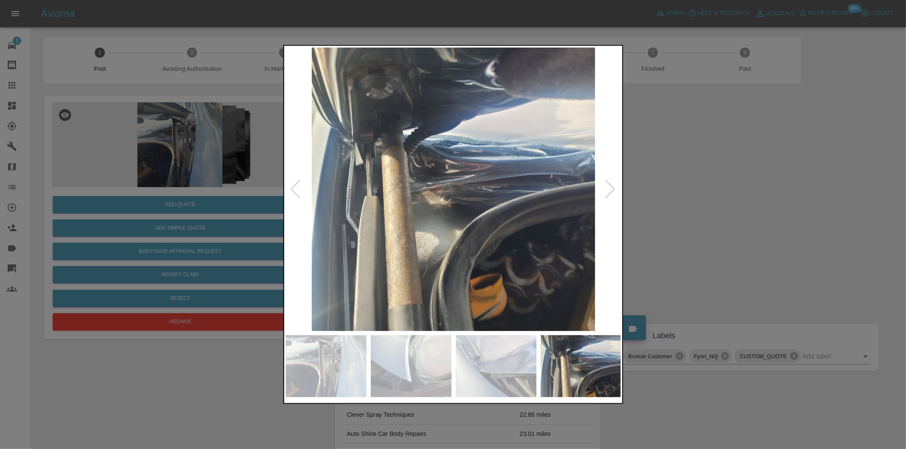
click at [764, 188] on div at bounding box center [453, 224] width 906 height 449
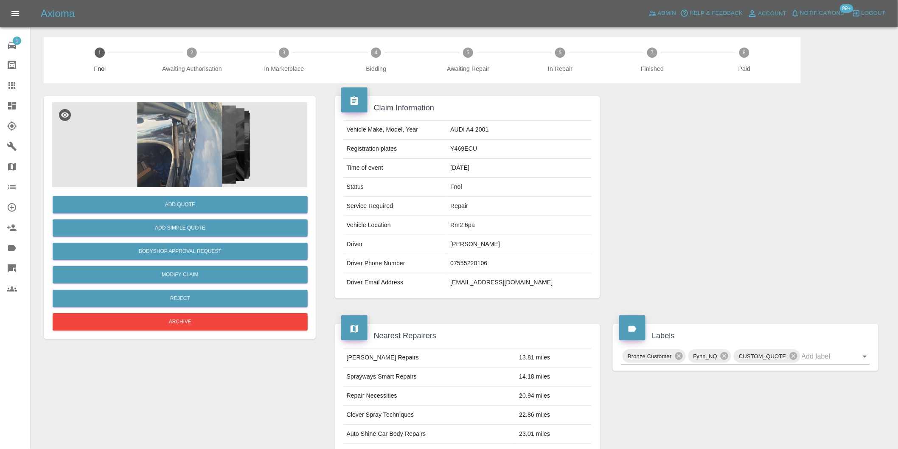
click at [183, 138] on img at bounding box center [179, 144] width 255 height 85
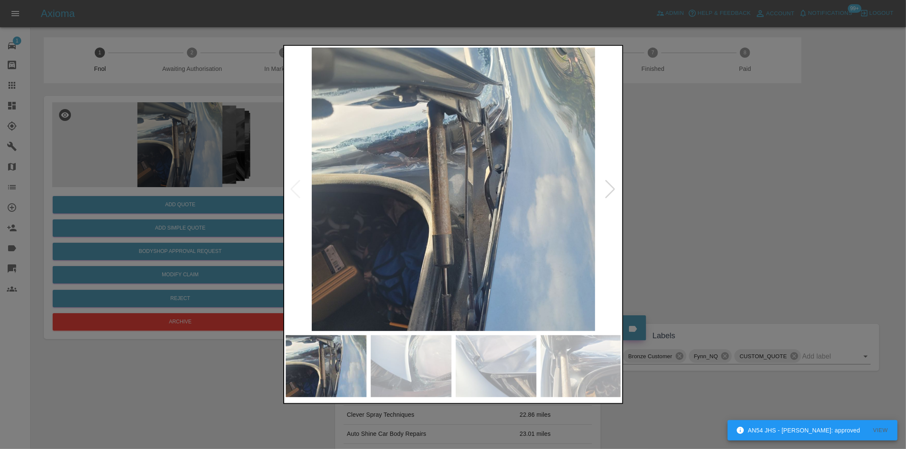
click at [612, 187] on div at bounding box center [610, 189] width 11 height 19
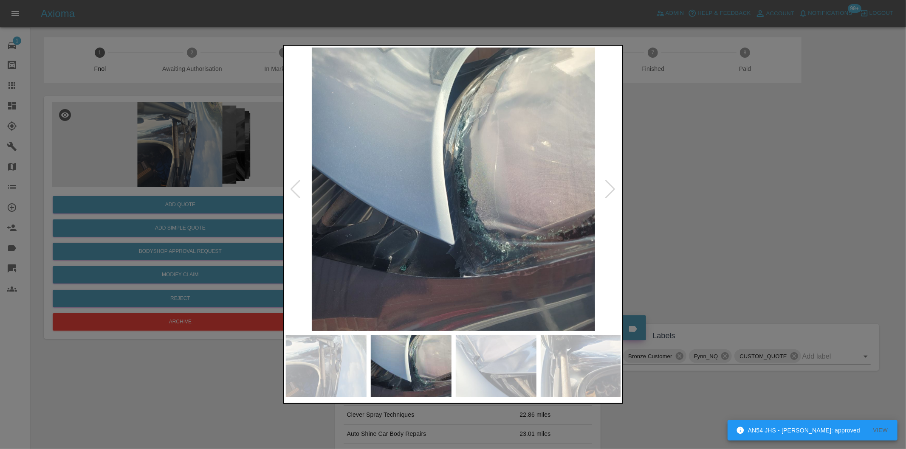
drag, startPoint x: 740, startPoint y: 188, endPoint x: 527, endPoint y: 273, distance: 230.0
click at [740, 189] on div at bounding box center [453, 224] width 906 height 449
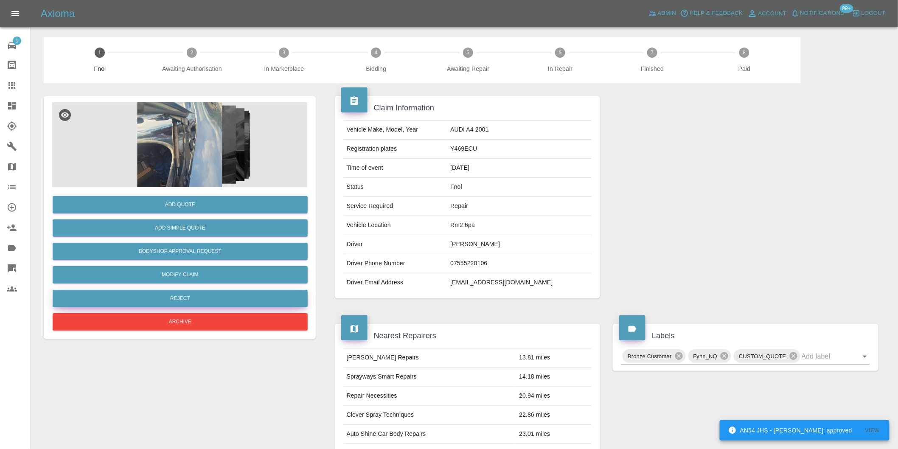
click at [197, 298] on button "Reject" at bounding box center [180, 298] width 255 height 17
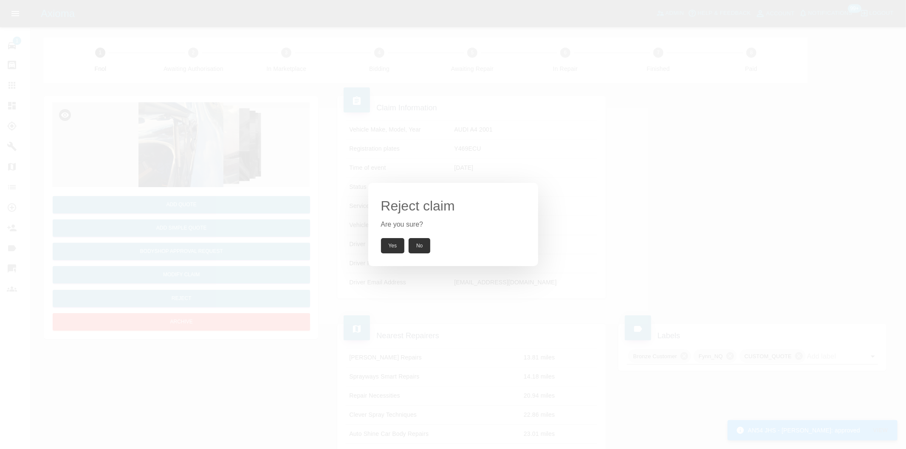
click at [392, 244] on button "Yes" at bounding box center [393, 245] width 24 height 15
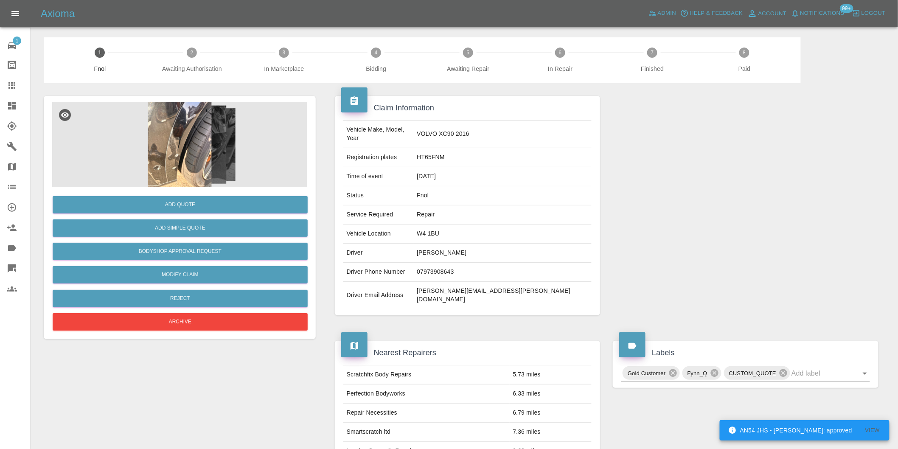
click at [169, 147] on img at bounding box center [179, 144] width 255 height 85
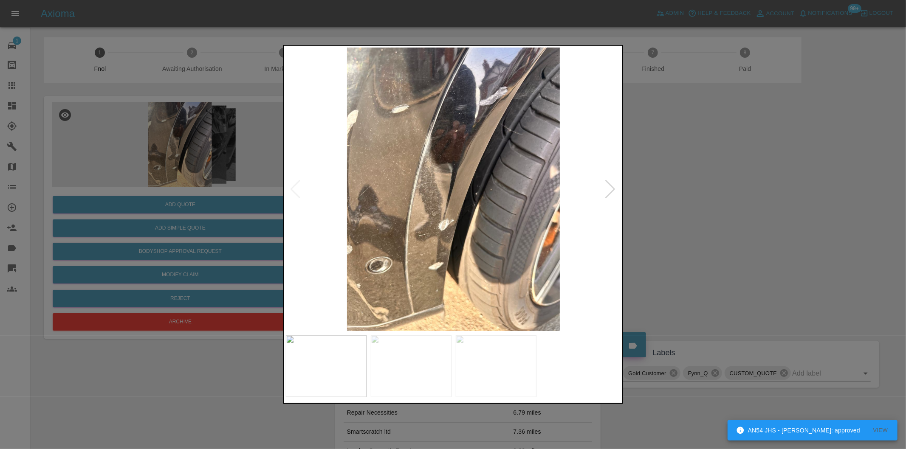
click at [611, 190] on div at bounding box center [610, 189] width 11 height 19
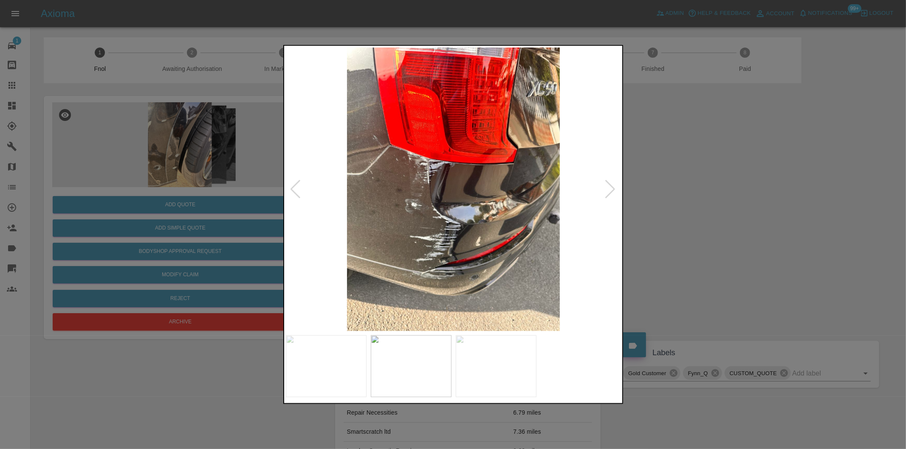
click at [611, 190] on div at bounding box center [610, 189] width 11 height 19
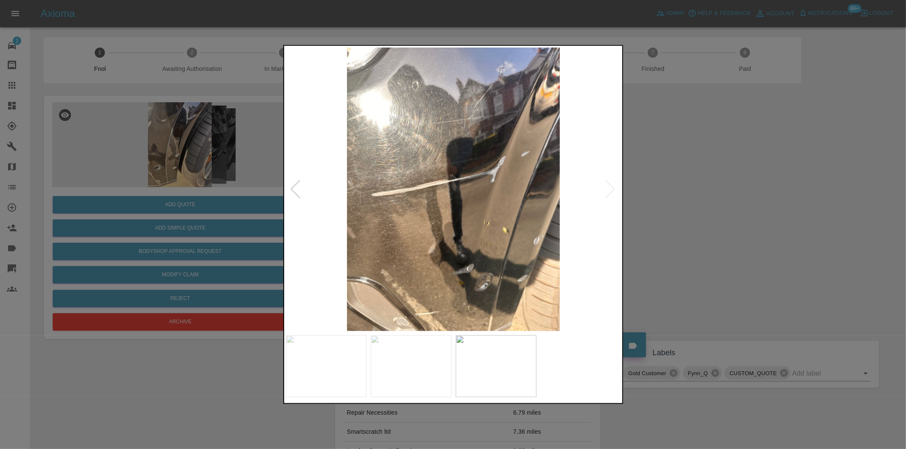
click at [611, 190] on img at bounding box center [453, 190] width 335 height 284
click at [297, 190] on div at bounding box center [295, 189] width 11 height 19
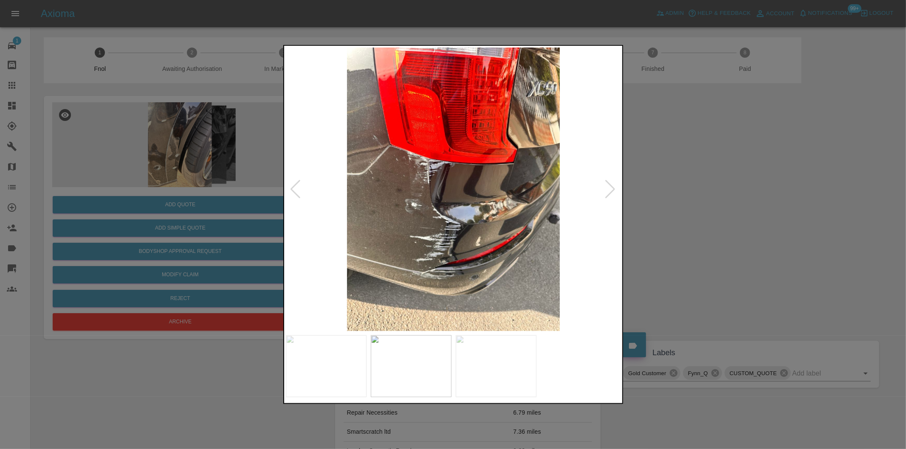
click at [297, 190] on div at bounding box center [295, 189] width 11 height 19
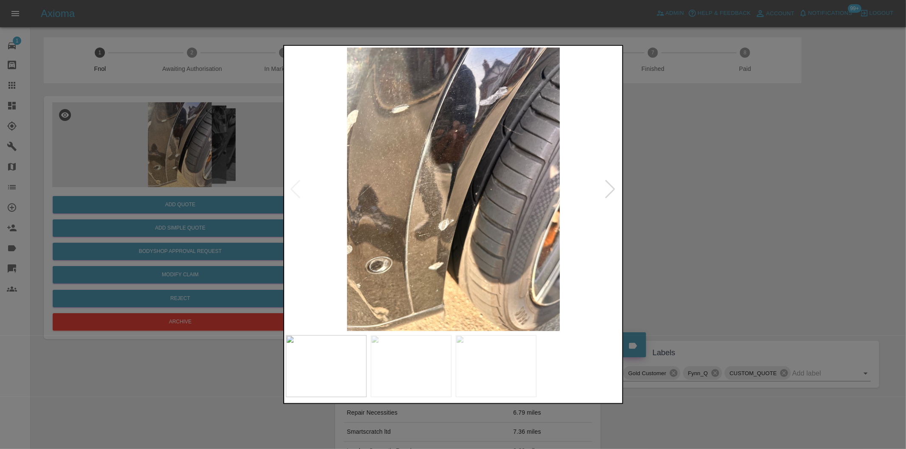
click at [723, 217] on div at bounding box center [453, 224] width 906 height 449
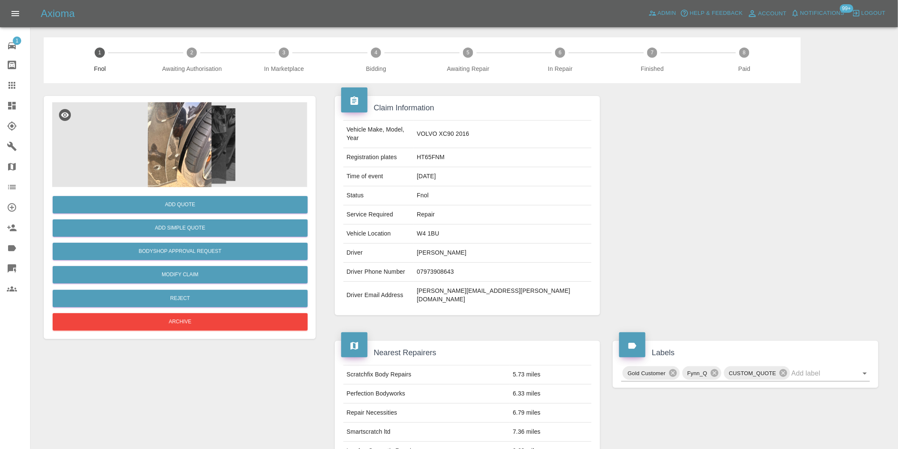
click at [189, 149] on img at bounding box center [179, 144] width 255 height 85
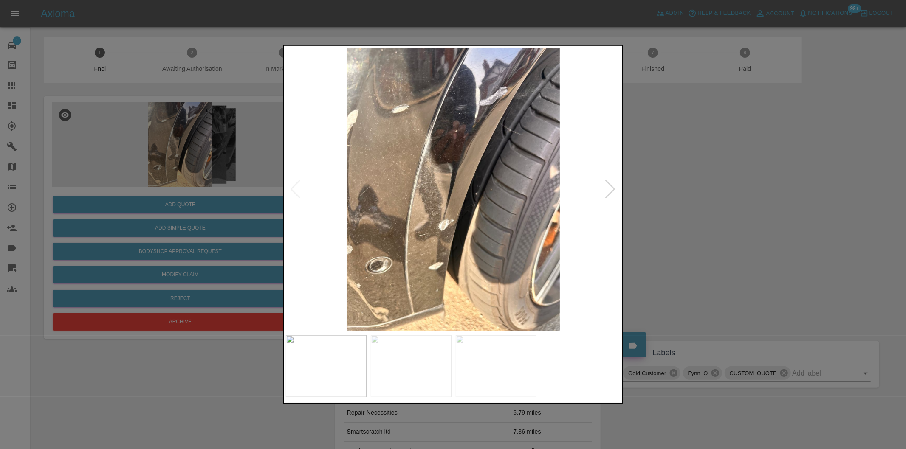
click at [612, 189] on div at bounding box center [610, 189] width 11 height 19
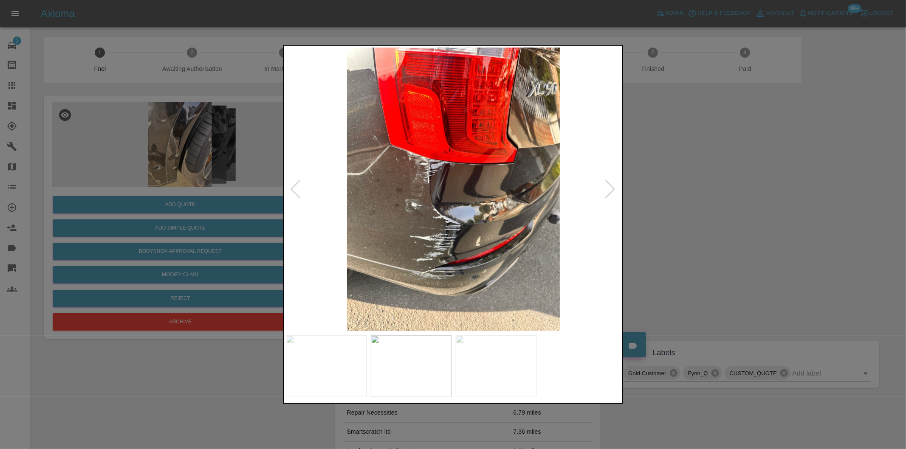
click at [612, 189] on div at bounding box center [610, 189] width 11 height 19
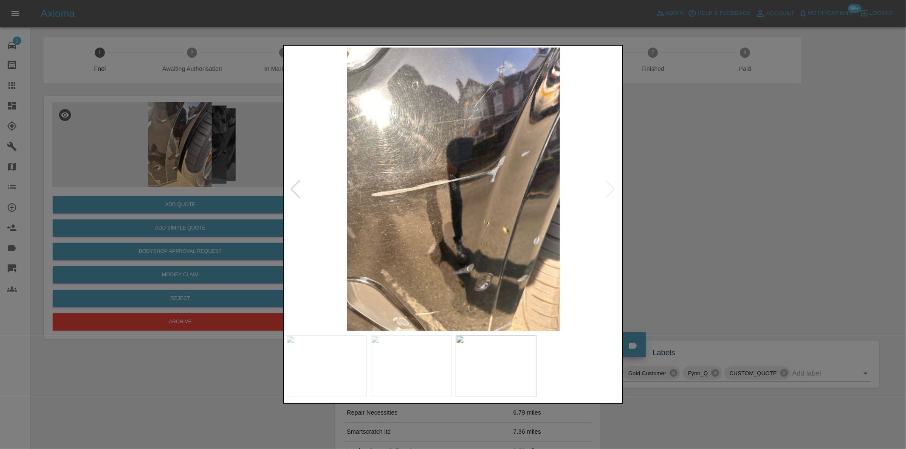
click at [689, 192] on div at bounding box center [453, 224] width 906 height 449
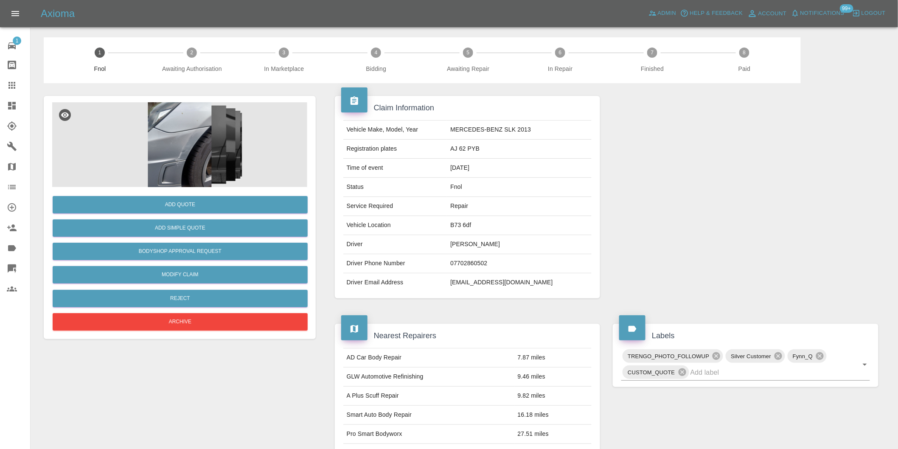
click at [200, 126] on img at bounding box center [179, 144] width 255 height 85
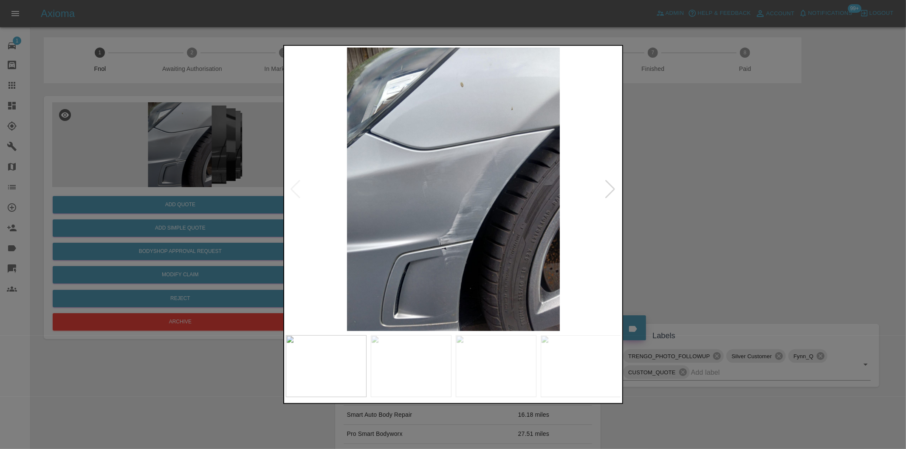
click at [608, 190] on div at bounding box center [610, 189] width 11 height 19
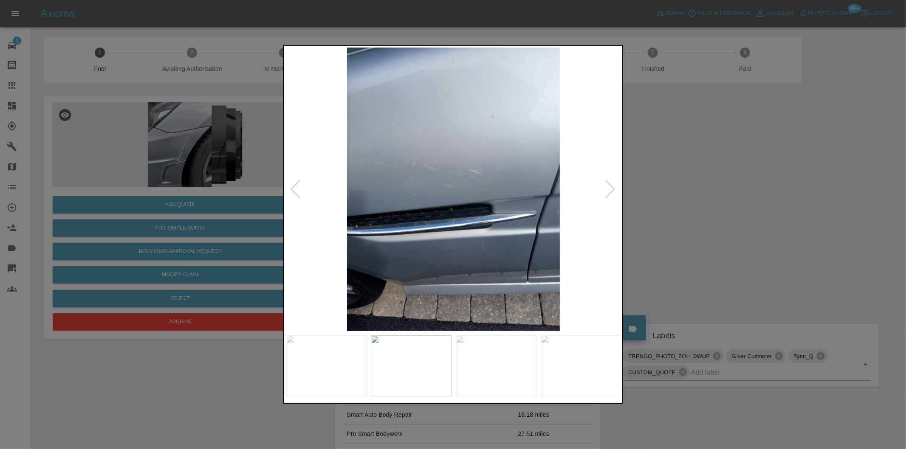
click at [608, 190] on div at bounding box center [610, 189] width 11 height 19
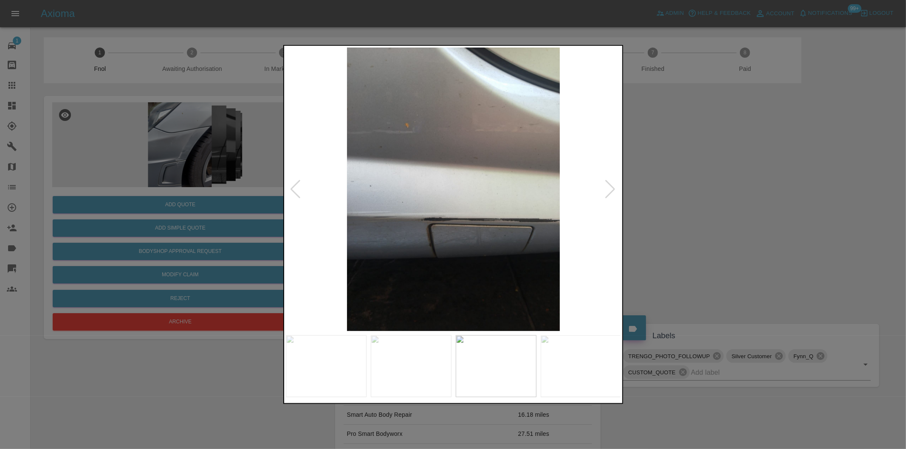
click at [608, 190] on div at bounding box center [610, 189] width 11 height 19
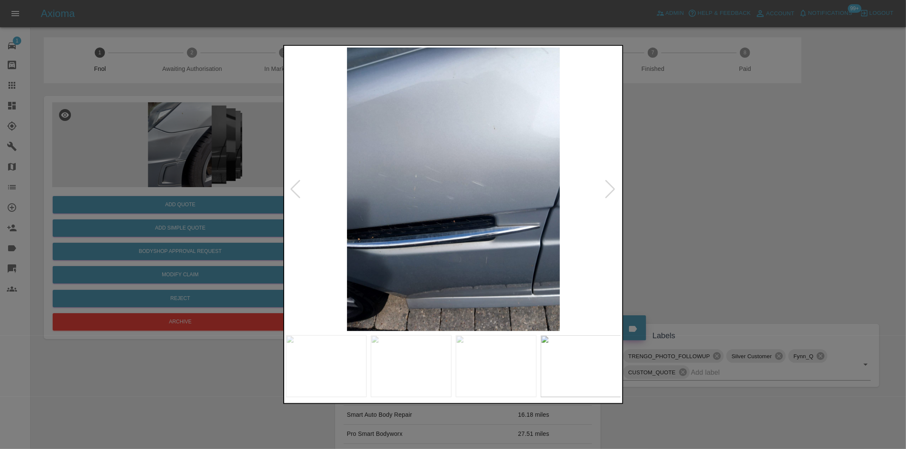
click at [608, 190] on div at bounding box center [610, 189] width 11 height 19
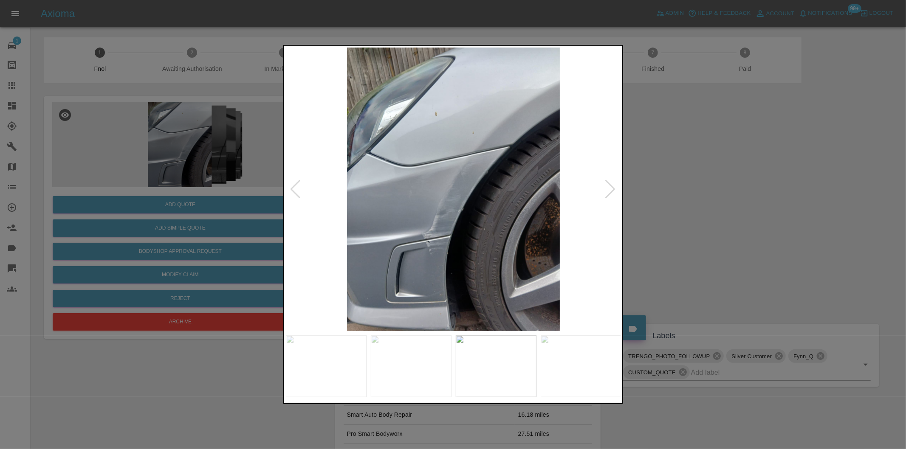
click at [608, 190] on div at bounding box center [610, 189] width 11 height 19
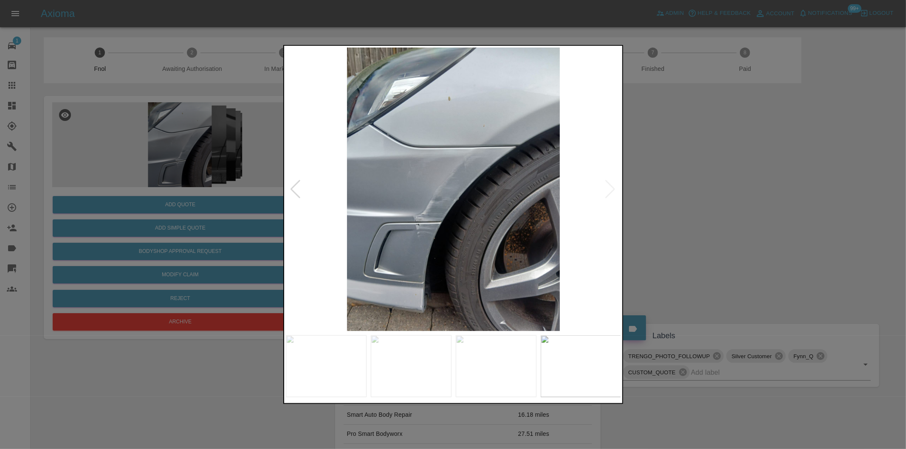
click at [608, 190] on img at bounding box center [453, 190] width 335 height 284
click at [294, 187] on div at bounding box center [295, 189] width 11 height 19
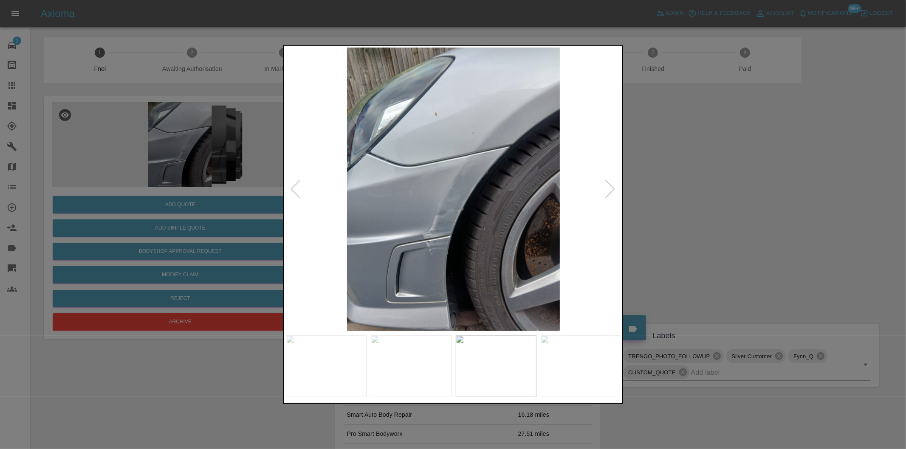
click at [294, 187] on div at bounding box center [295, 189] width 11 height 19
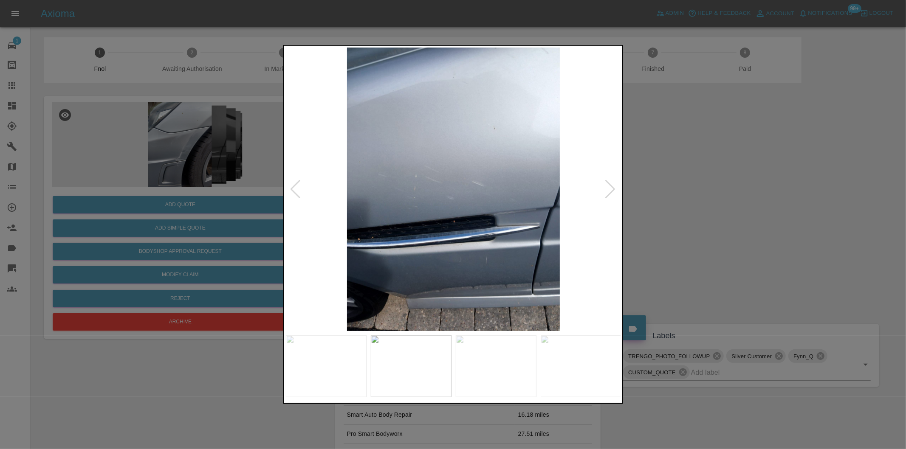
click at [608, 191] on div at bounding box center [610, 189] width 11 height 19
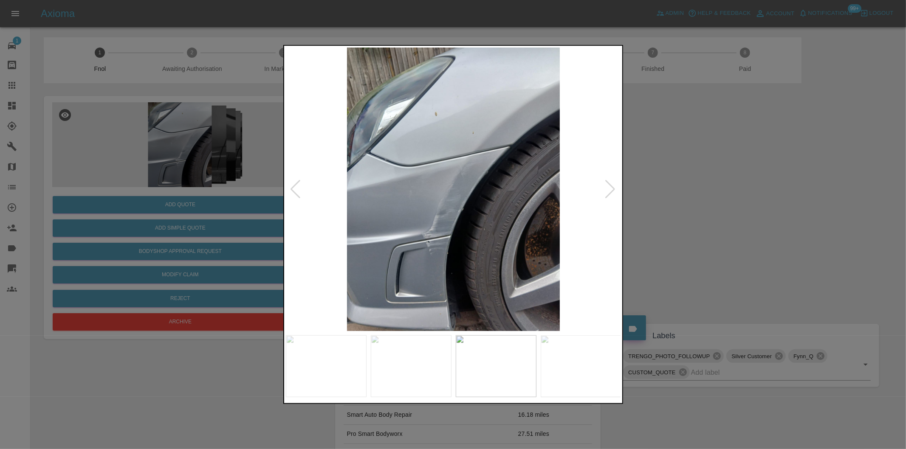
click at [606, 189] on div at bounding box center [610, 189] width 11 height 19
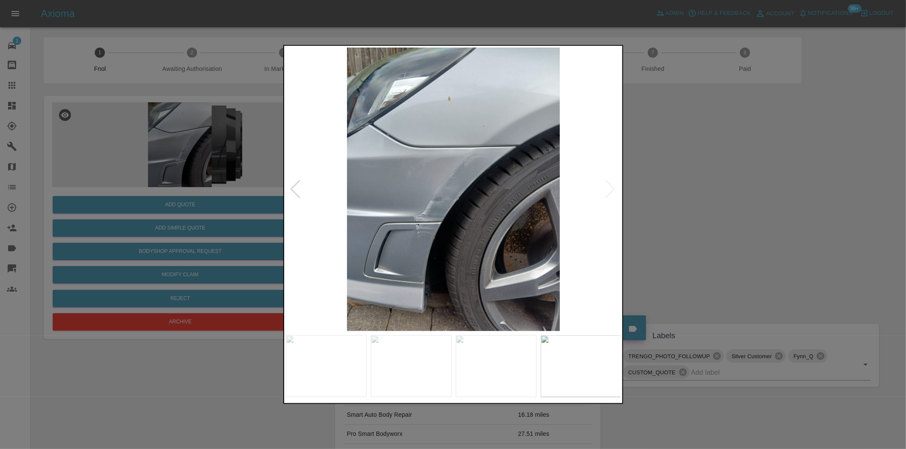
click at [668, 189] on div at bounding box center [453, 224] width 906 height 449
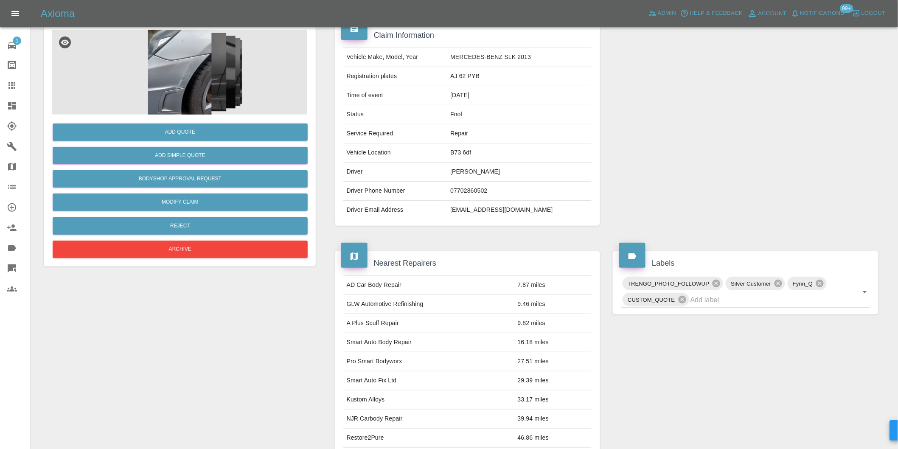
scroll to position [141, 0]
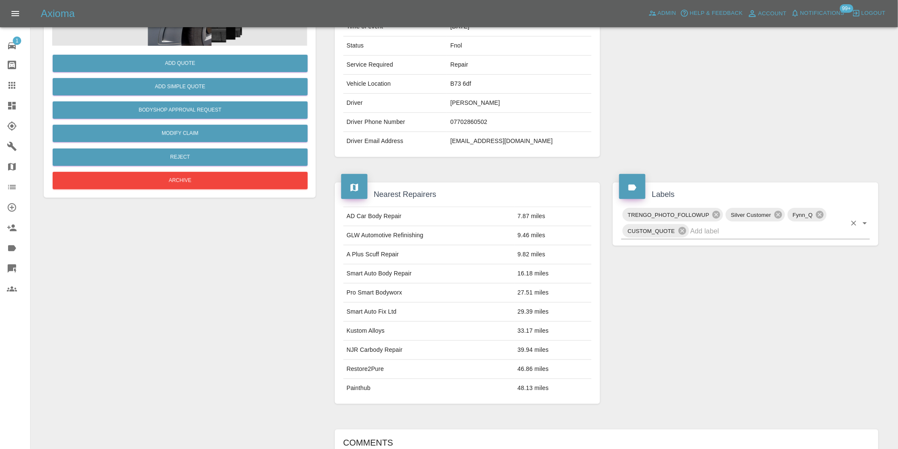
click at [864, 227] on icon "Open" at bounding box center [865, 223] width 10 height 10
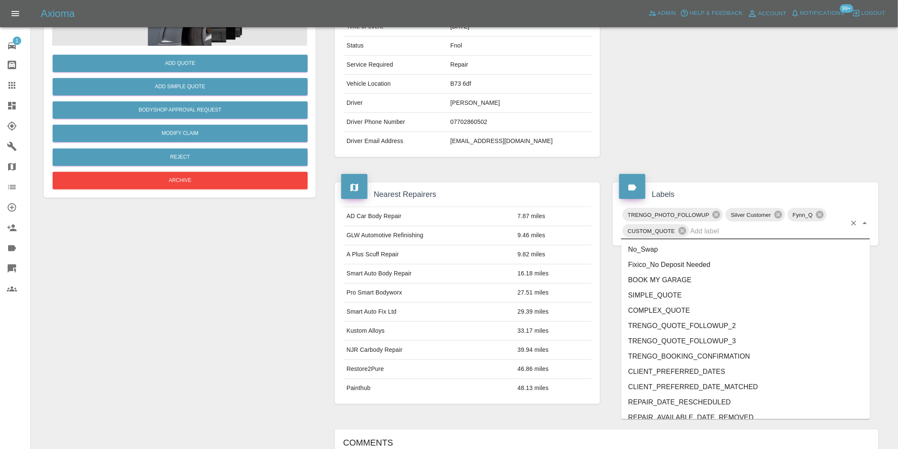
scroll to position [1767, 0]
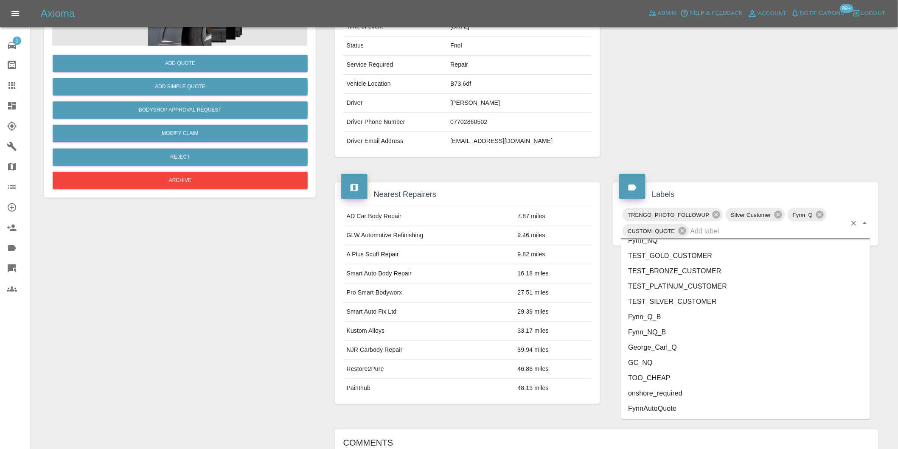
click at [685, 397] on li "onshore_required" at bounding box center [746, 393] width 249 height 15
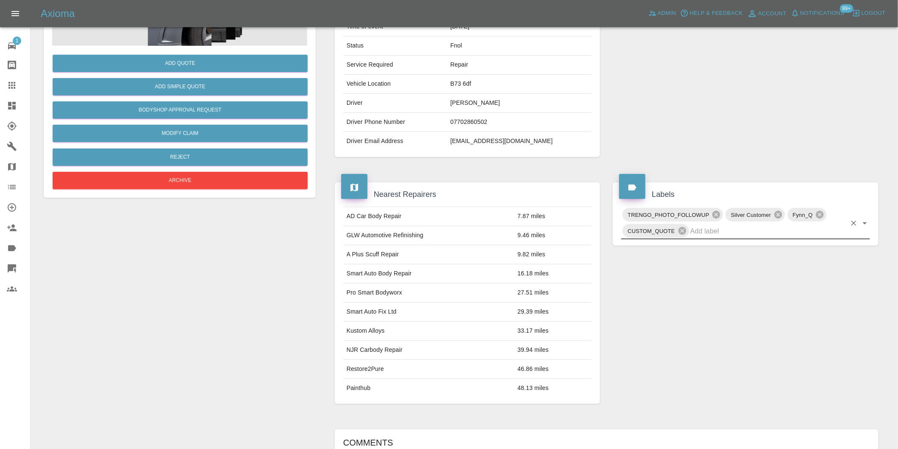
click at [869, 227] on icon "Open" at bounding box center [865, 223] width 10 height 10
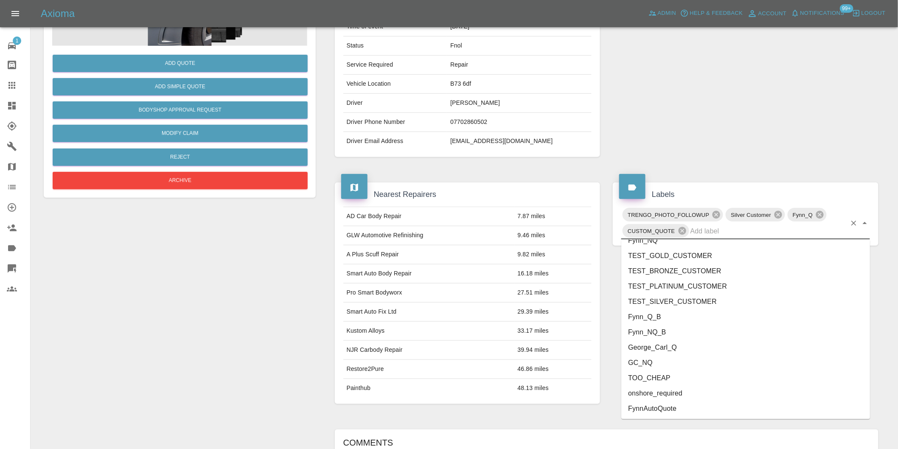
click at [650, 346] on li "George_Carl_Q" at bounding box center [746, 347] width 249 height 15
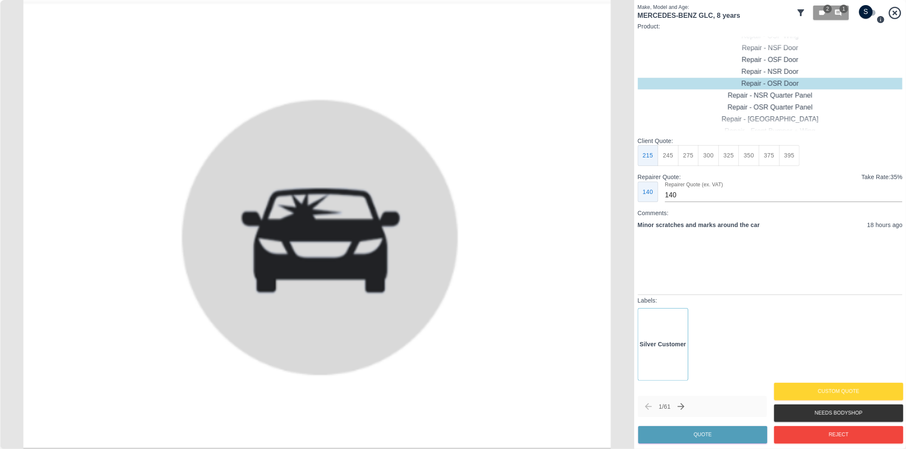
click at [800, 11] on icon at bounding box center [800, 12] width 7 height 7
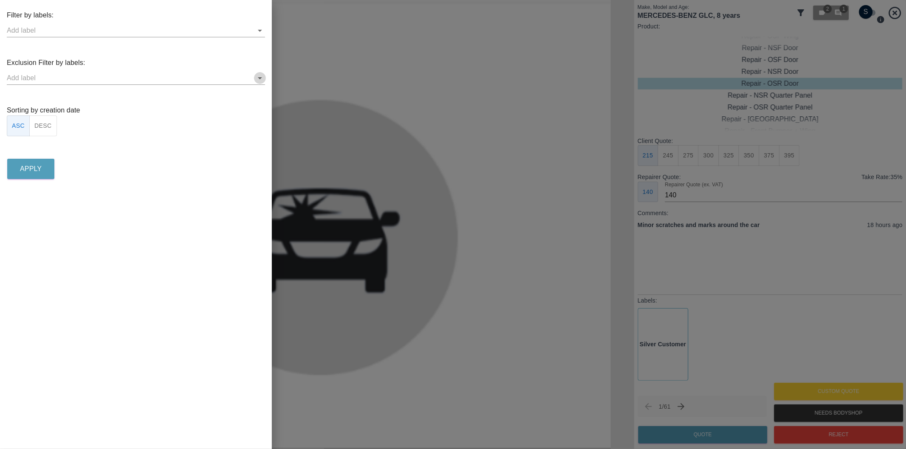
click at [262, 76] on icon "Open" at bounding box center [260, 78] width 10 height 10
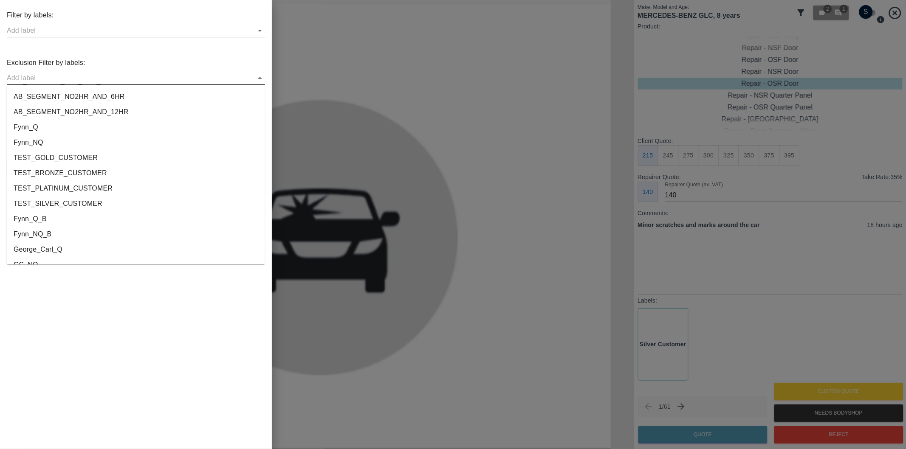
scroll to position [1584, 0]
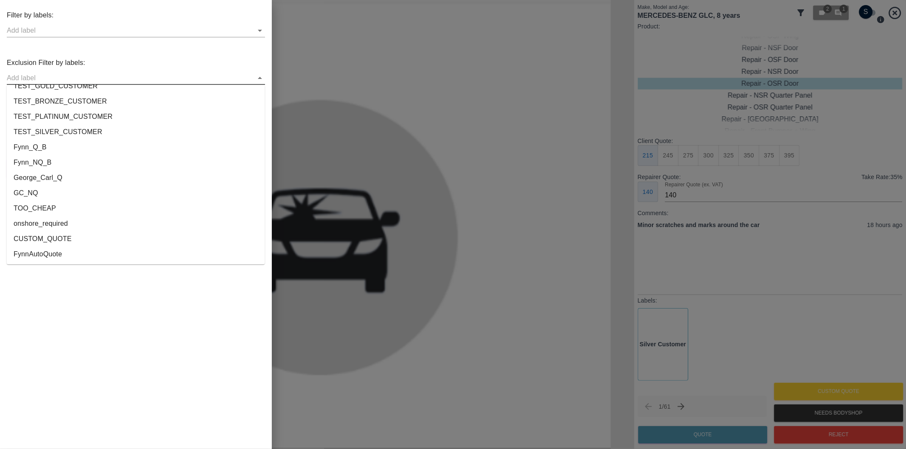
click at [55, 218] on li "onshore_required" at bounding box center [136, 223] width 258 height 15
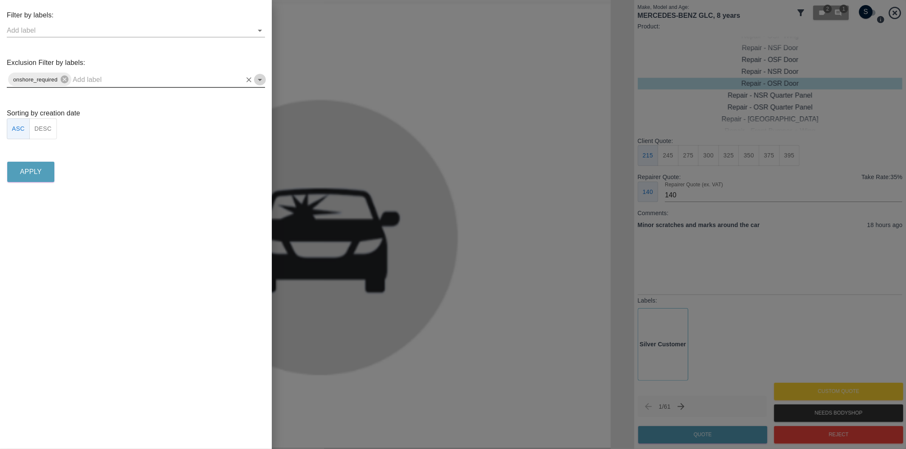
click at [260, 80] on icon "Open" at bounding box center [260, 80] width 4 height 2
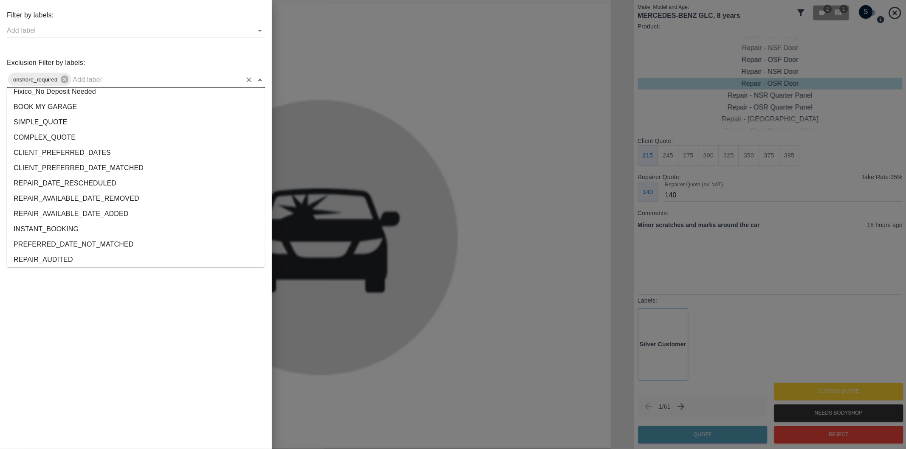
scroll to position [1569, 0]
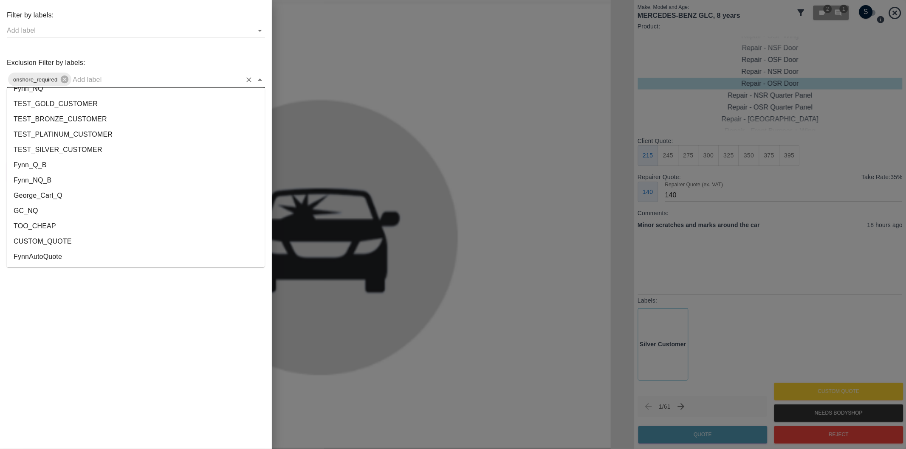
click at [46, 198] on li "George_Carl_Q" at bounding box center [136, 196] width 258 height 15
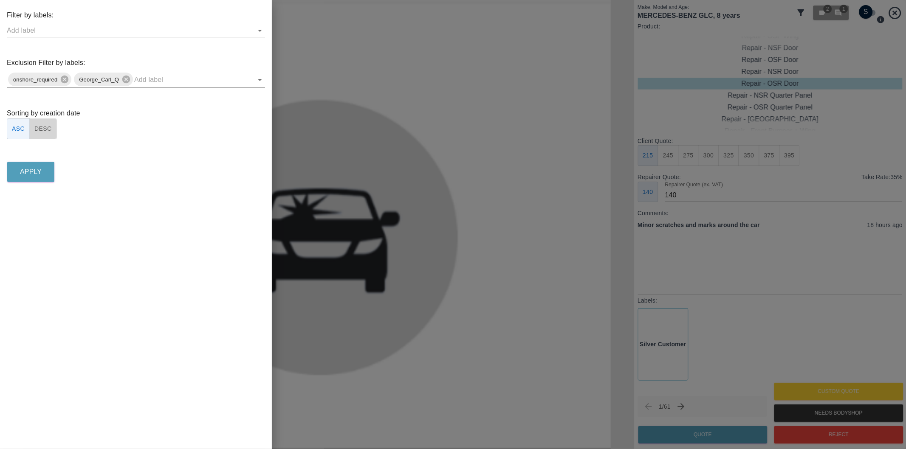
click at [41, 132] on button "DESC" at bounding box center [43, 128] width 28 height 21
click at [37, 179] on button "Apply" at bounding box center [30, 172] width 47 height 20
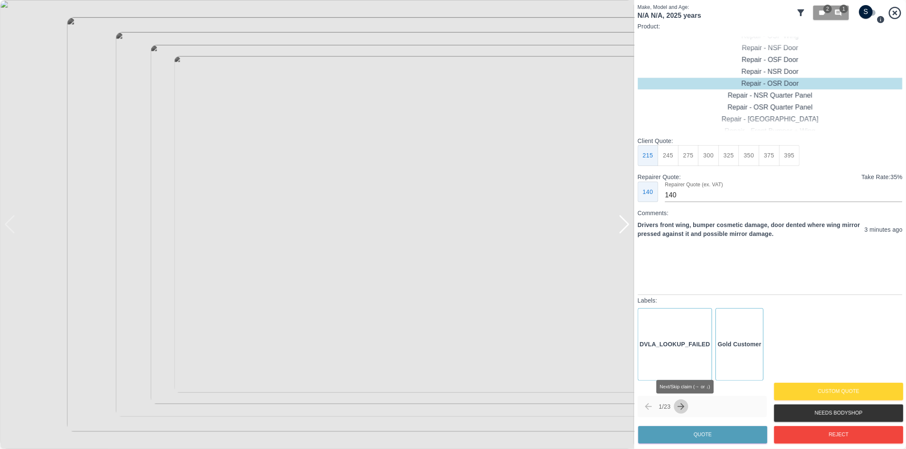
click at [681, 406] on icon "Next claim" at bounding box center [681, 407] width 10 height 10
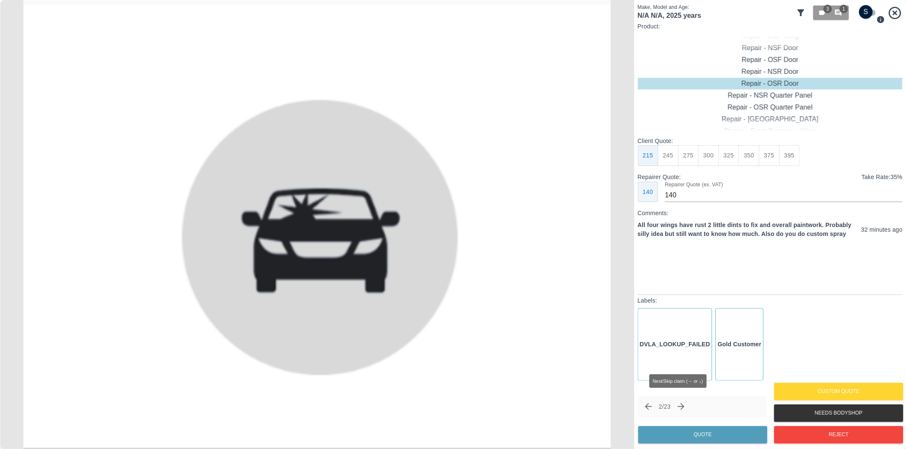
click at [682, 409] on icon "Next claim" at bounding box center [681, 407] width 10 height 10
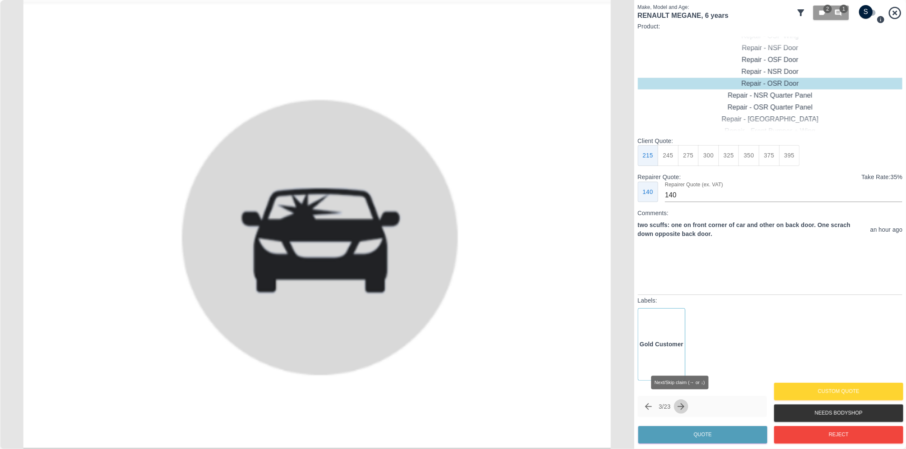
click at [682, 409] on icon "Next claim" at bounding box center [681, 407] width 10 height 10
click at [682, 408] on icon "Next claim" at bounding box center [681, 407] width 10 height 10
click at [682, 406] on icon "Next claim" at bounding box center [681, 407] width 10 height 10
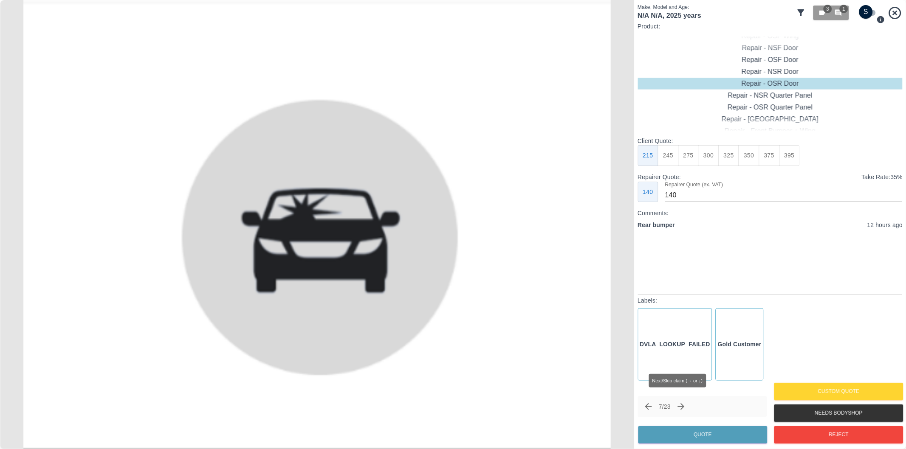
click at [682, 406] on icon "Next claim" at bounding box center [681, 407] width 10 height 10
click at [682, 405] on icon "Next claim" at bounding box center [681, 407] width 10 height 10
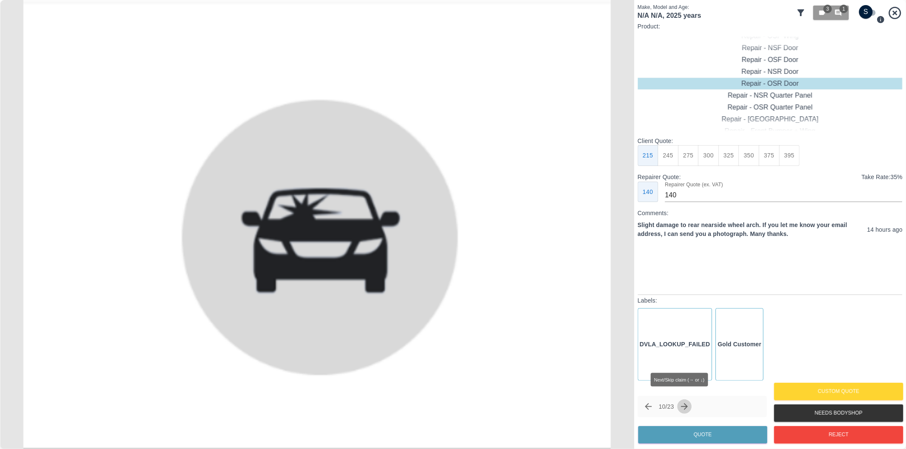
click at [682, 405] on icon "Next claim" at bounding box center [684, 407] width 10 height 10
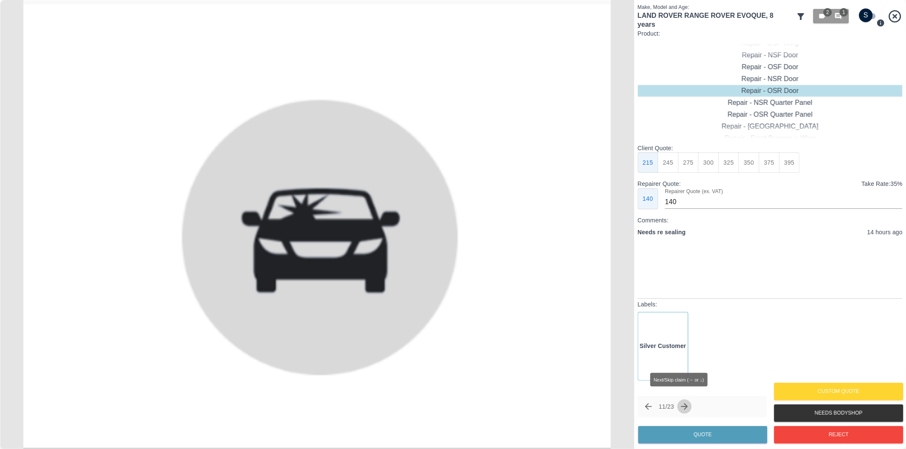
click at [682, 405] on icon "Next claim" at bounding box center [684, 407] width 10 height 10
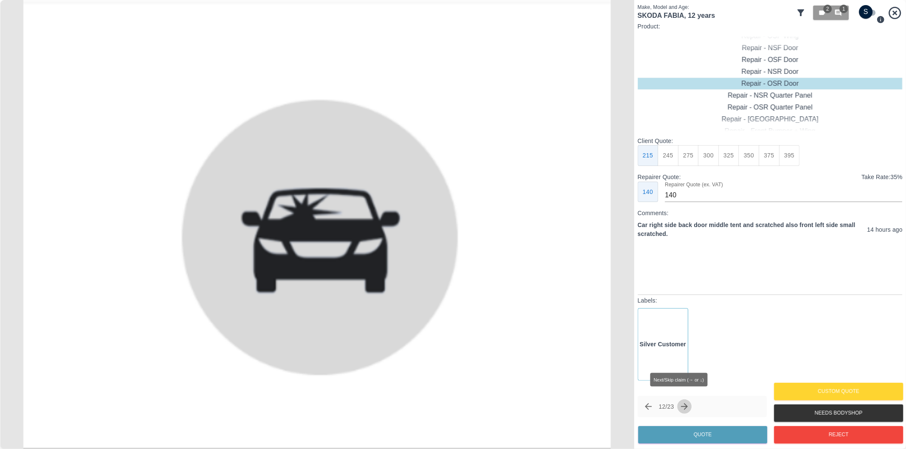
click at [682, 405] on icon "Next claim" at bounding box center [684, 407] width 10 height 10
click at [686, 405] on icon "Next claim" at bounding box center [684, 407] width 10 height 10
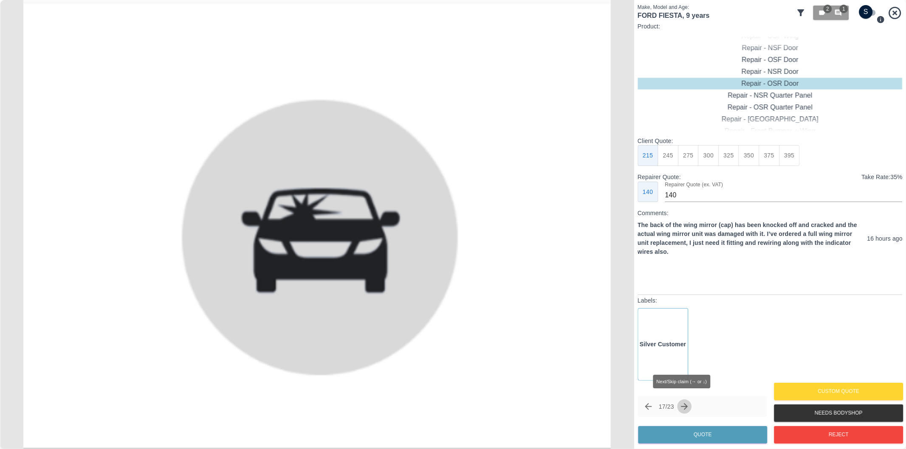
click at [686, 405] on icon "Next claim" at bounding box center [684, 407] width 10 height 10
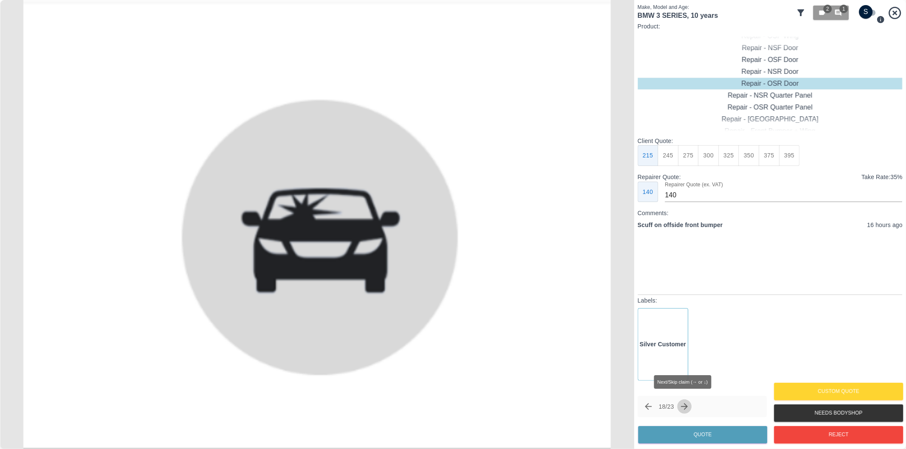
click at [687, 405] on icon "Next claim" at bounding box center [684, 407] width 10 height 10
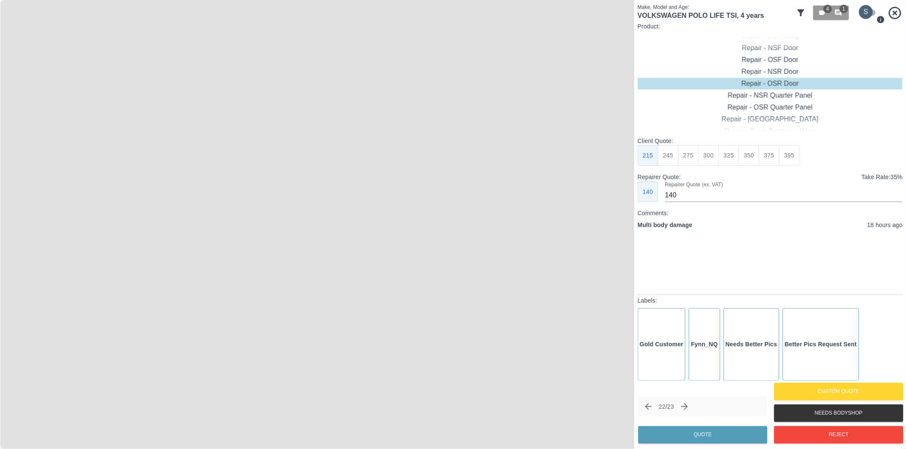
click at [869, 10] on input "checkbox" at bounding box center [865, 12] width 41 height 14
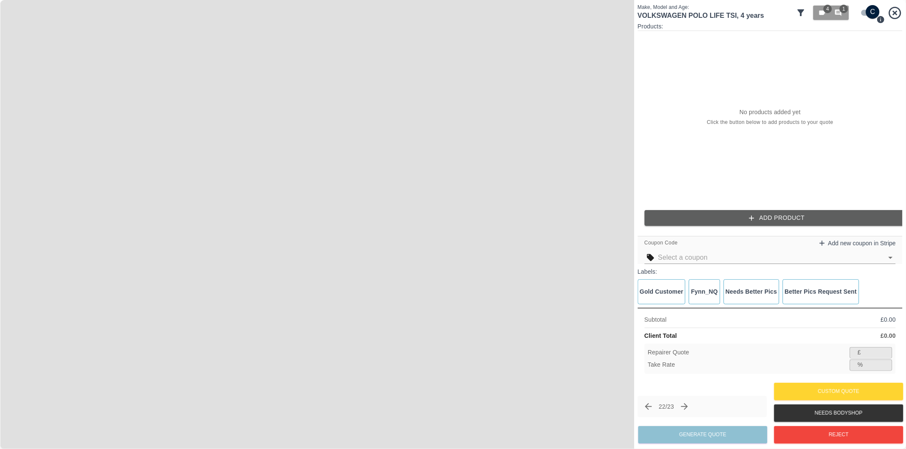
click at [865, 14] on input "checkbox" at bounding box center [872, 12] width 41 height 14
checkbox input "false"
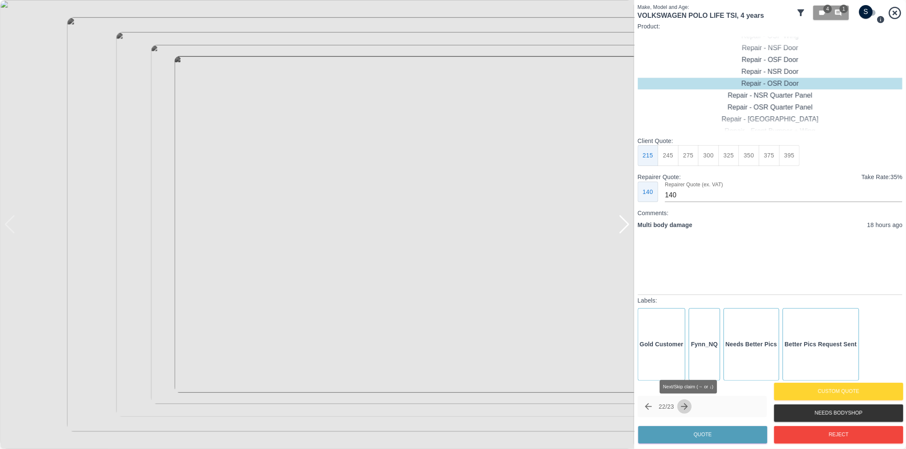
click at [688, 406] on icon "Next claim" at bounding box center [684, 406] width 7 height 7
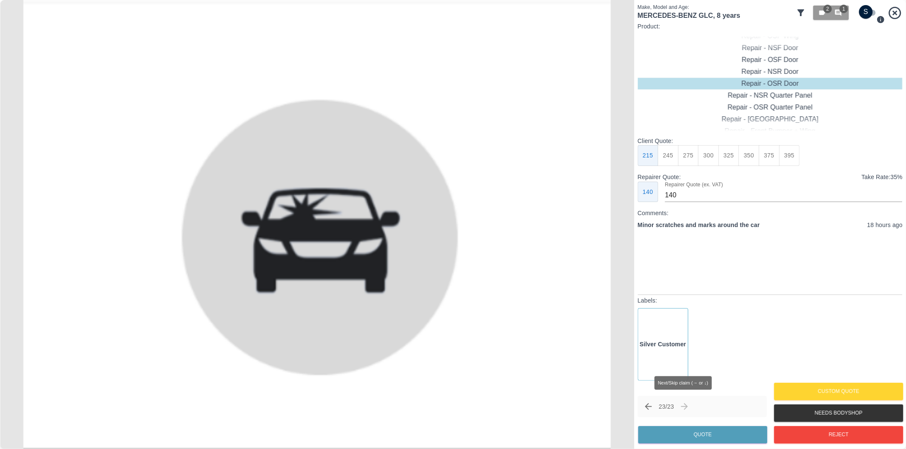
click at [689, 406] on span "Next/Skip claim (→ or ↓)" at bounding box center [684, 407] width 14 height 14
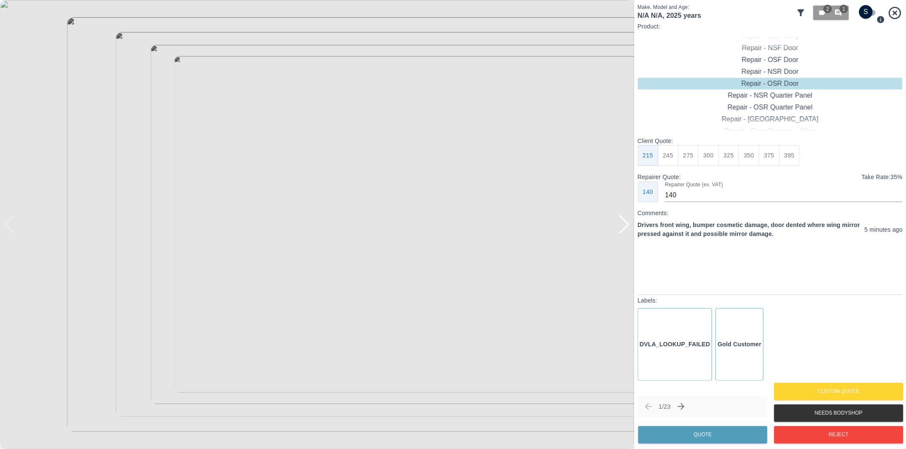
click at [627, 234] on div at bounding box center [623, 224] width 11 height 19
click at [627, 233] on div at bounding box center [623, 224] width 11 height 19
click at [810, 436] on button "Reject" at bounding box center [838, 434] width 129 height 17
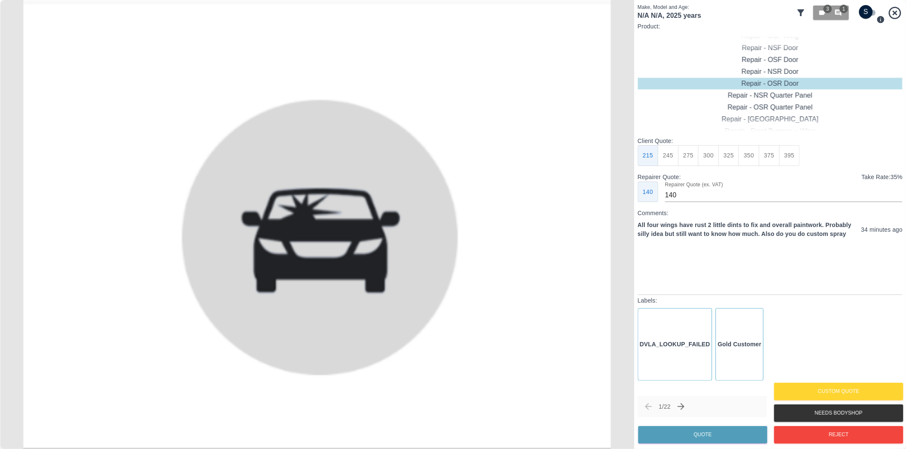
click at [688, 403] on button "Next claim" at bounding box center [681, 407] width 14 height 14
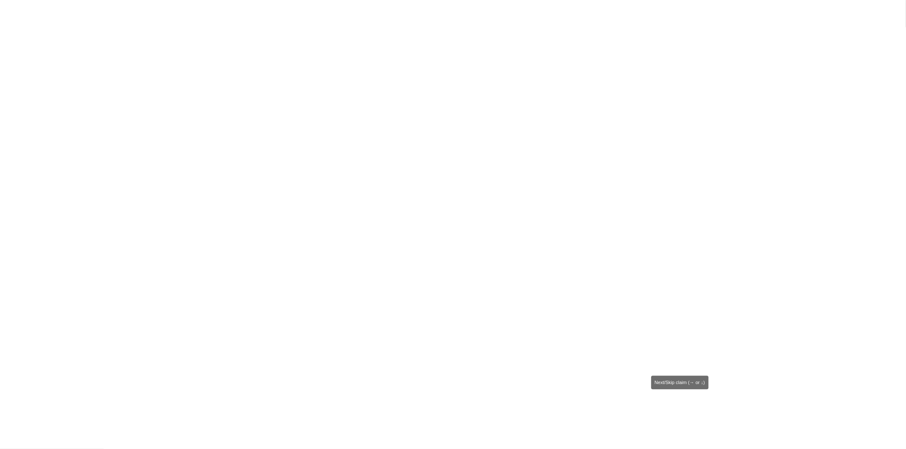
click at [684, 405] on icon "Next claim" at bounding box center [680, 406] width 7 height 7
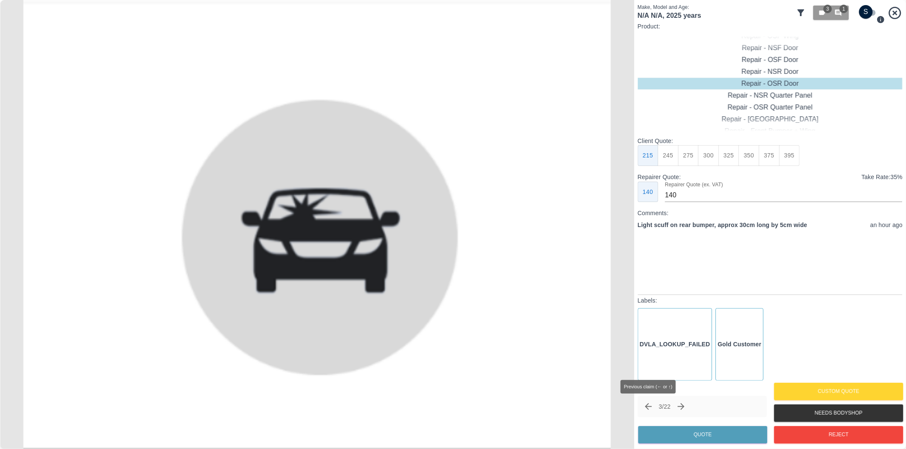
click at [643, 408] on icon "Previous claim" at bounding box center [648, 407] width 10 height 10
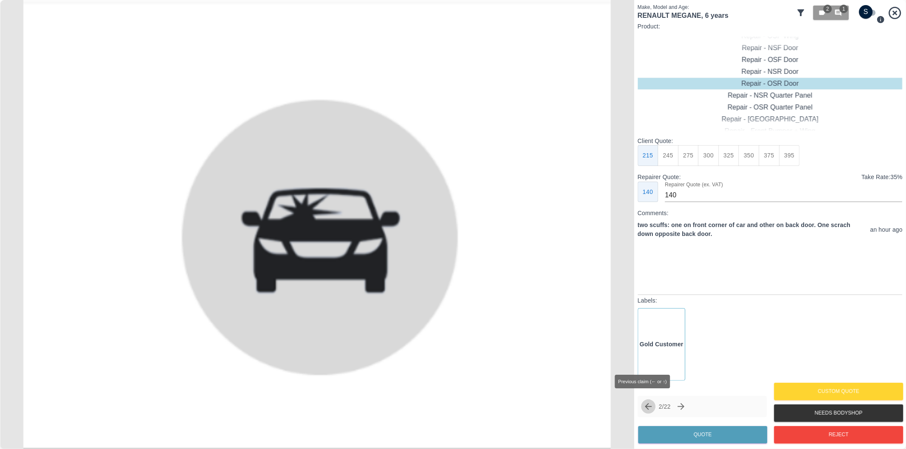
click at [643, 408] on icon "Previous claim" at bounding box center [648, 407] width 10 height 10
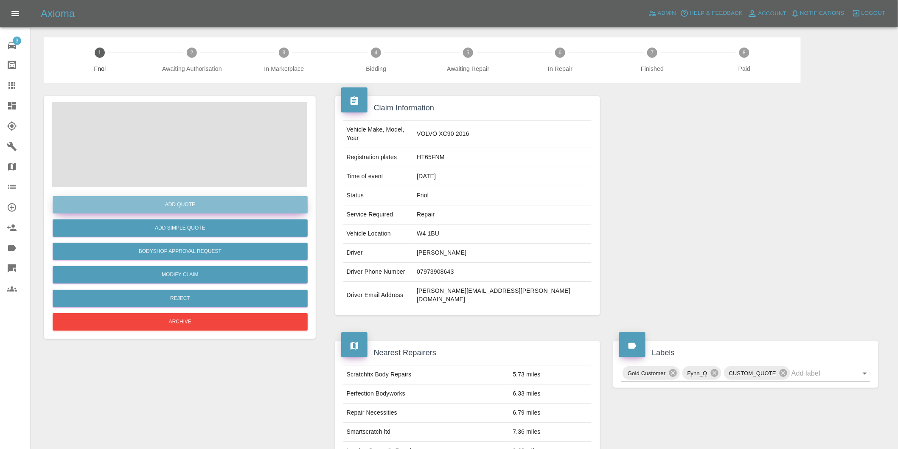
click at [197, 207] on button "Add Quote" at bounding box center [180, 204] width 255 height 17
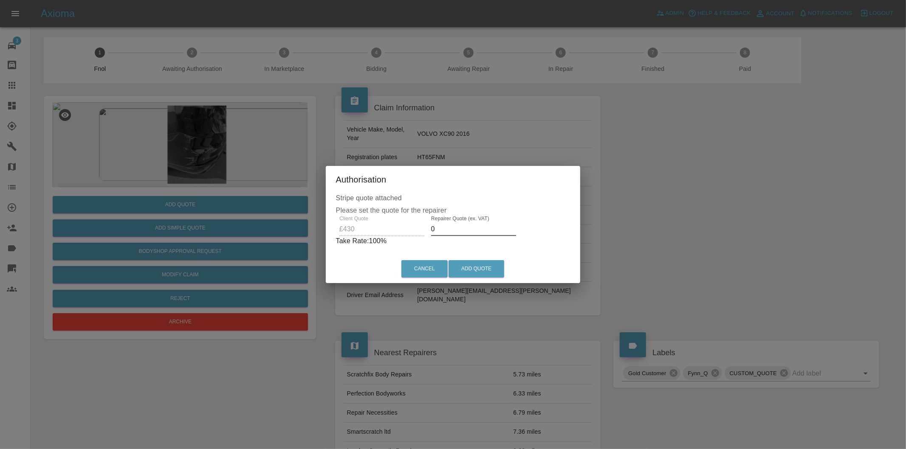
click at [459, 228] on input "0" at bounding box center [473, 229] width 85 height 14
type input "0275"
click at [475, 267] on button "Add Quote" at bounding box center [476, 268] width 56 height 17
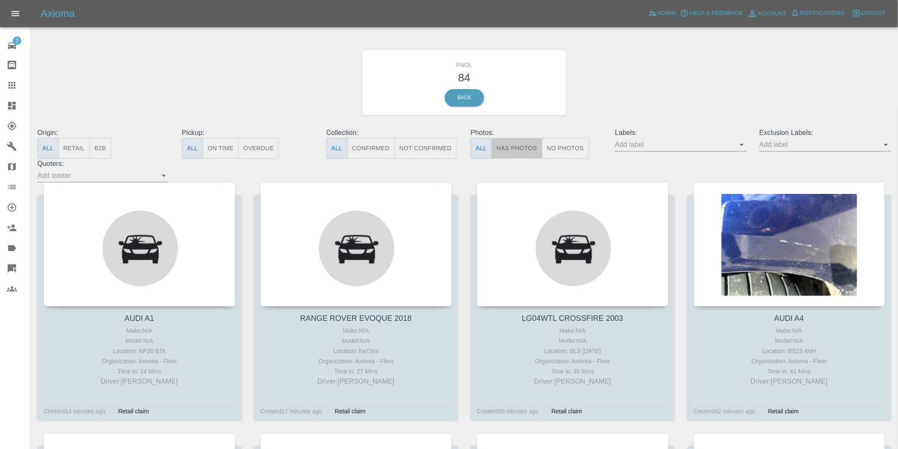
click at [512, 156] on button "Has Photos" at bounding box center [517, 148] width 51 height 21
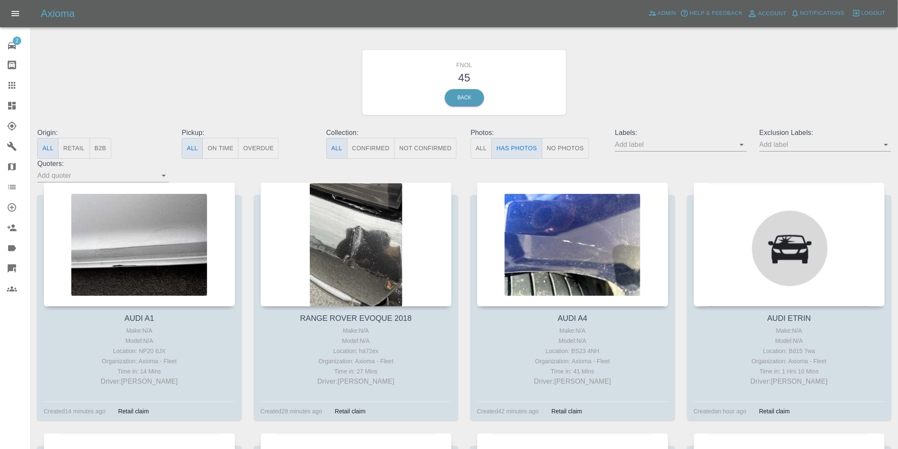
click at [886, 147] on icon "Open" at bounding box center [886, 145] width 10 height 10
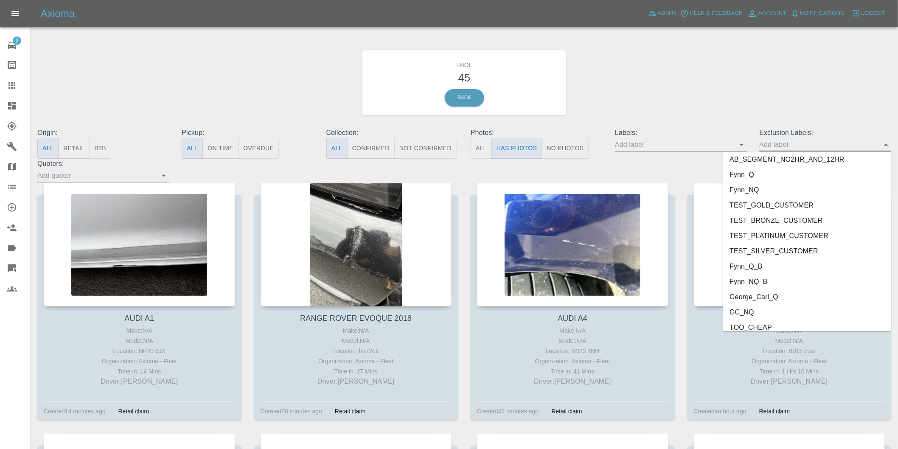
scroll to position [1829, 0]
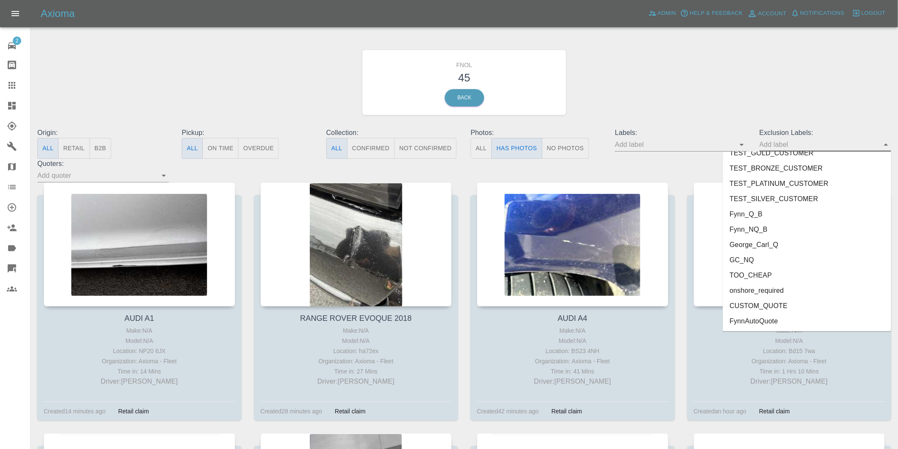
click at [763, 287] on li "onshore_required" at bounding box center [807, 290] width 169 height 15
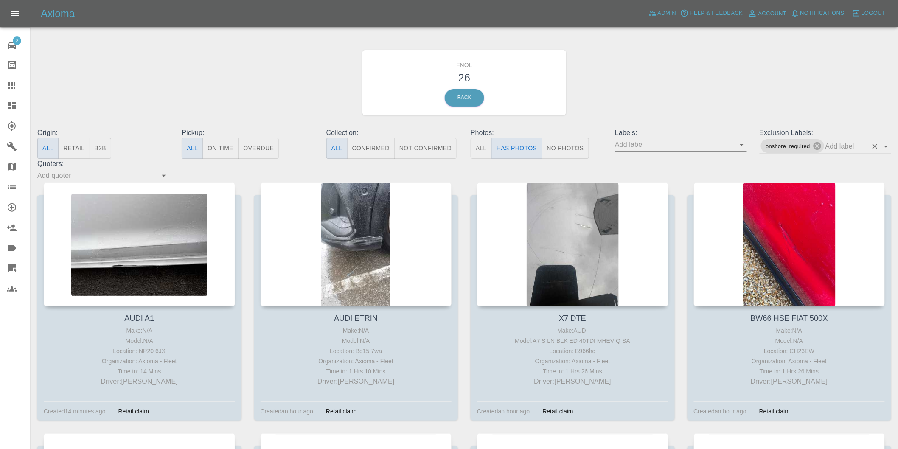
click at [884, 145] on icon "Open" at bounding box center [886, 146] width 10 height 10
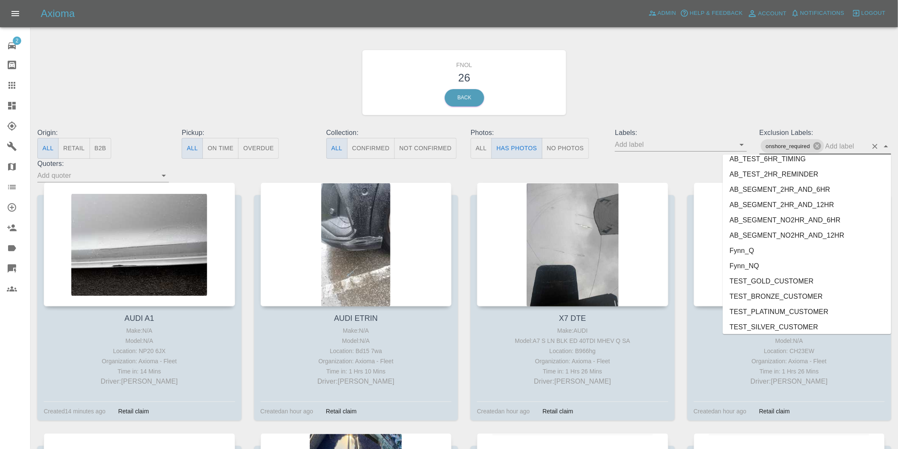
scroll to position [1813, 0]
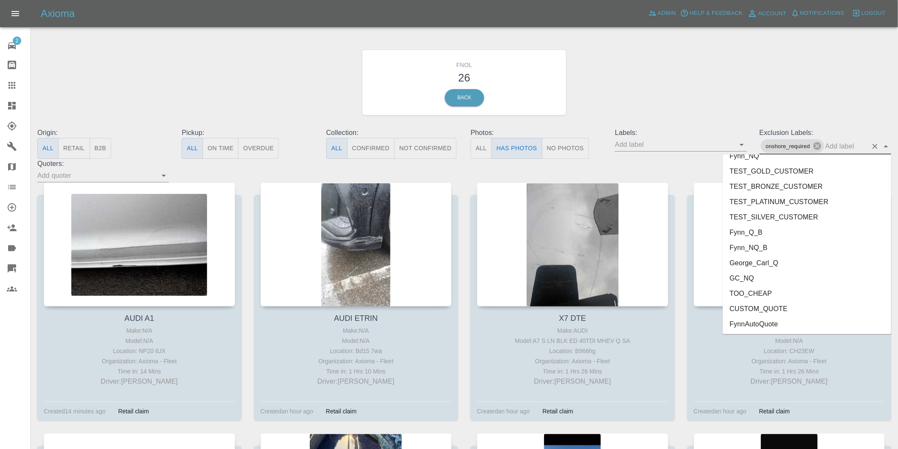
click at [760, 262] on li "George_Carl_Q" at bounding box center [807, 262] width 169 height 15
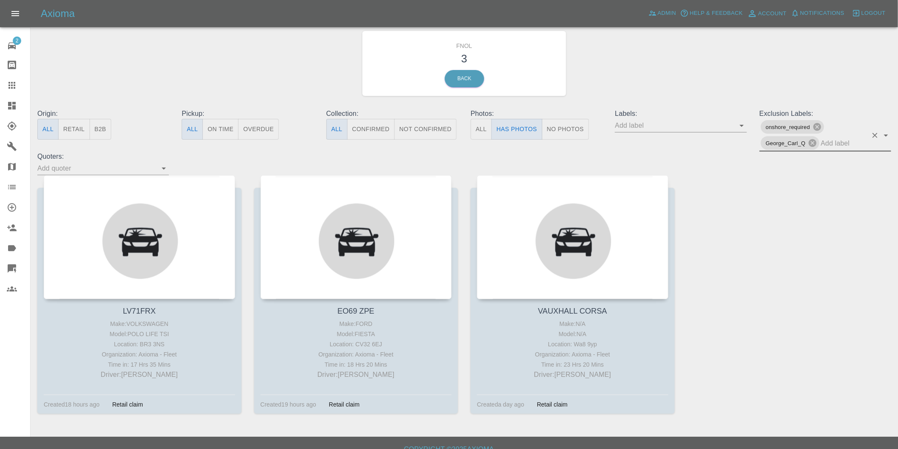
scroll to position [30, 0]
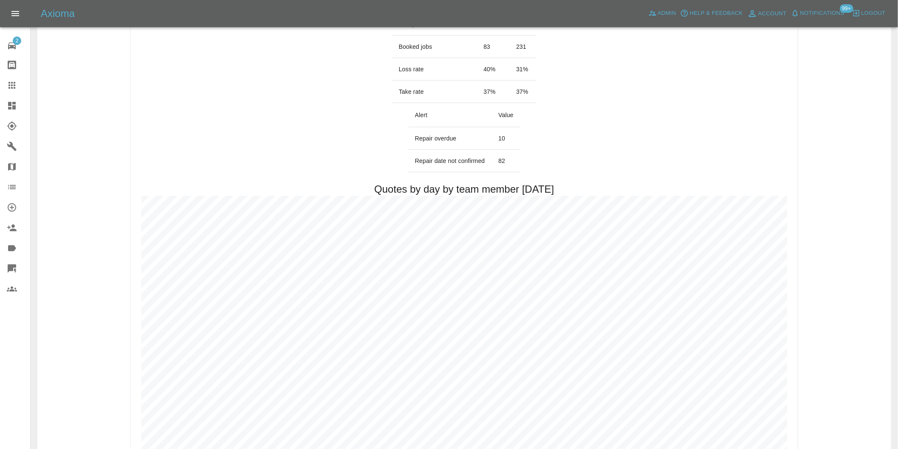
scroll to position [425, 0]
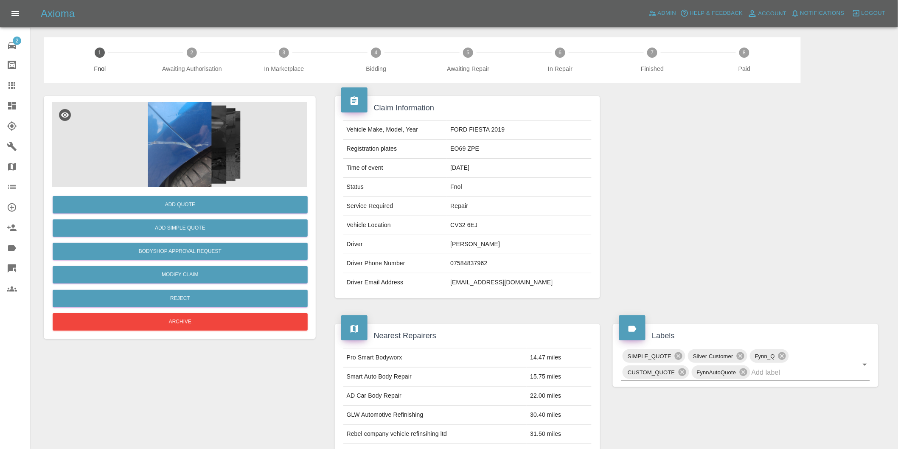
click at [197, 131] on img at bounding box center [179, 144] width 255 height 85
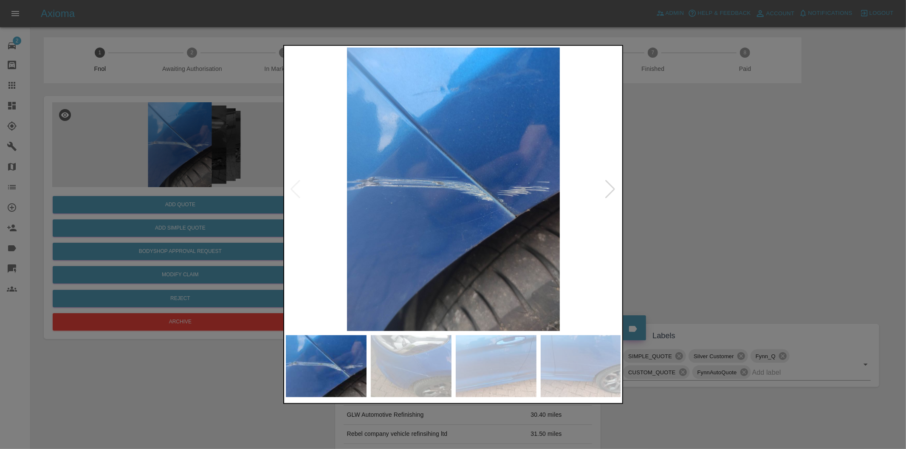
click at [612, 189] on div at bounding box center [610, 189] width 11 height 19
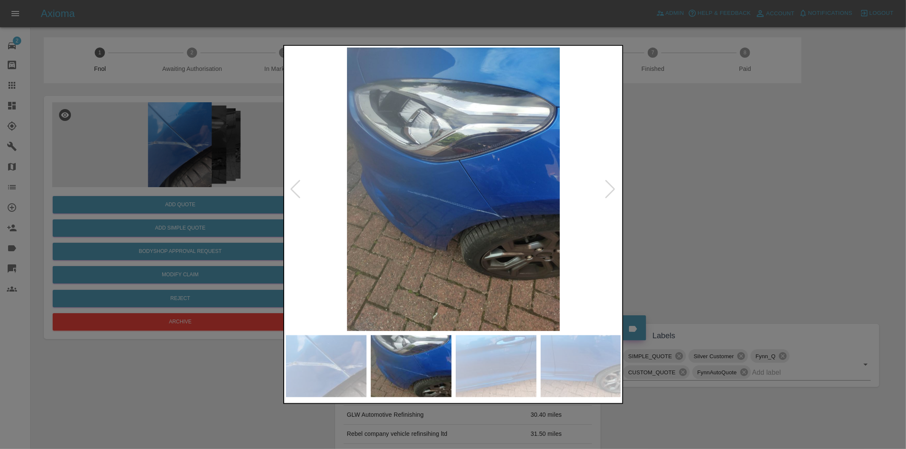
click at [612, 189] on div at bounding box center [610, 189] width 11 height 19
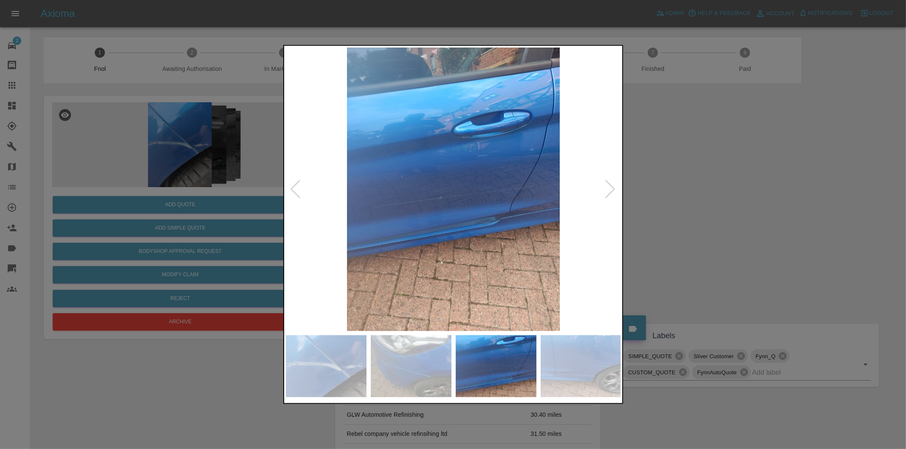
click at [612, 189] on div at bounding box center [610, 189] width 11 height 19
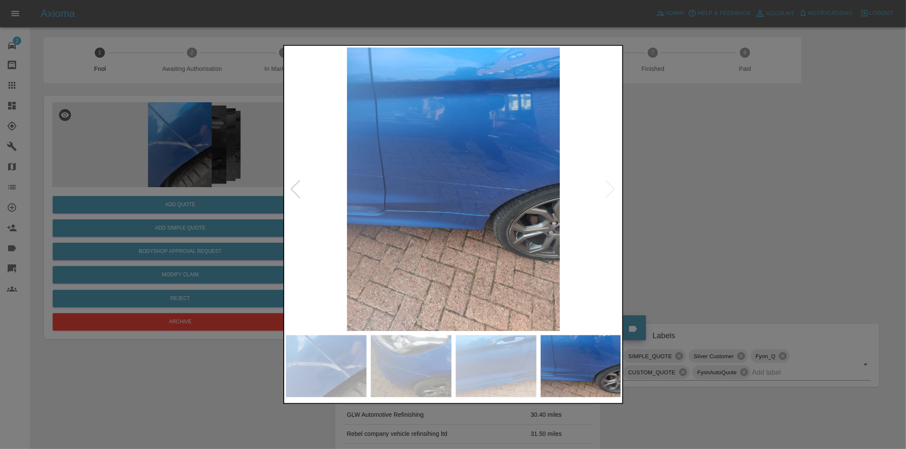
click at [612, 189] on img at bounding box center [453, 190] width 335 height 284
click at [688, 207] on div at bounding box center [453, 224] width 906 height 449
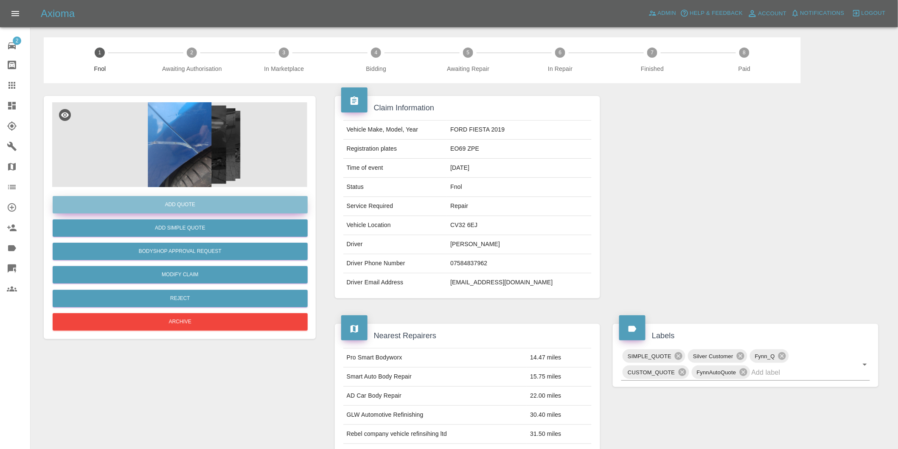
click at [194, 205] on button "Add Quote" at bounding box center [180, 204] width 255 height 17
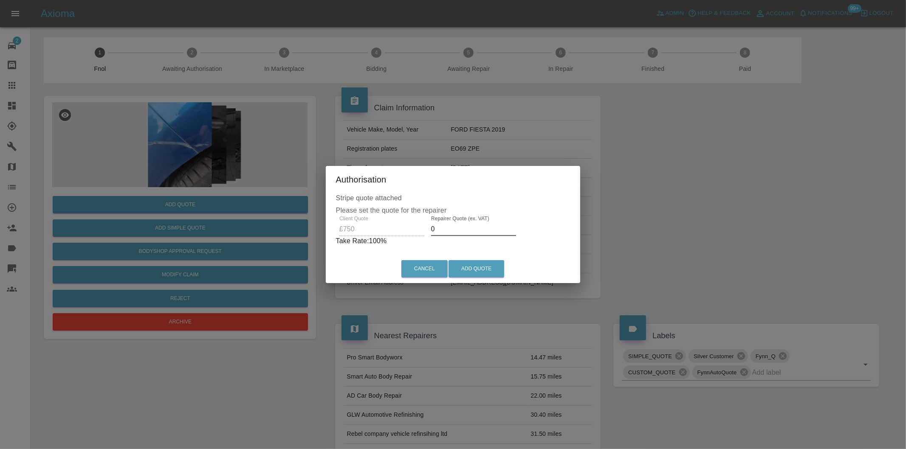
click at [450, 228] on input "0" at bounding box center [473, 229] width 85 height 14
type input "0450"
click at [486, 269] on button "Add Quote" at bounding box center [476, 268] width 56 height 17
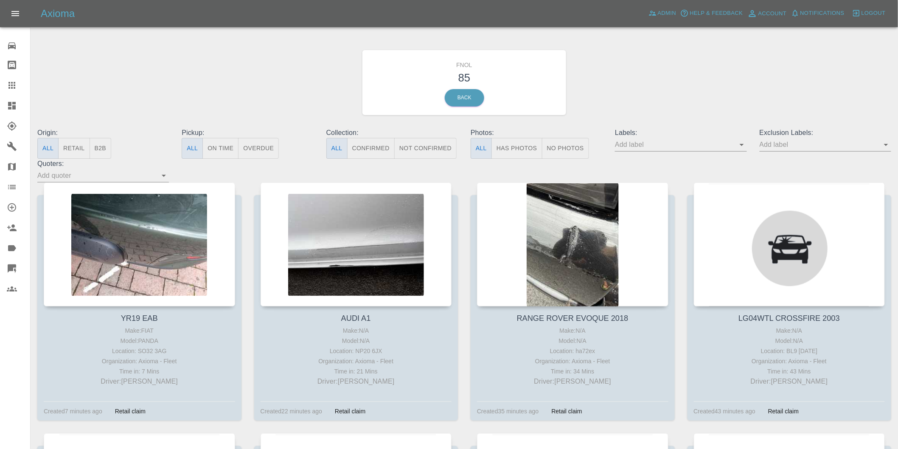
click at [512, 146] on button "Has Photos" at bounding box center [517, 148] width 51 height 21
click at [885, 146] on icon "Open" at bounding box center [886, 145] width 10 height 10
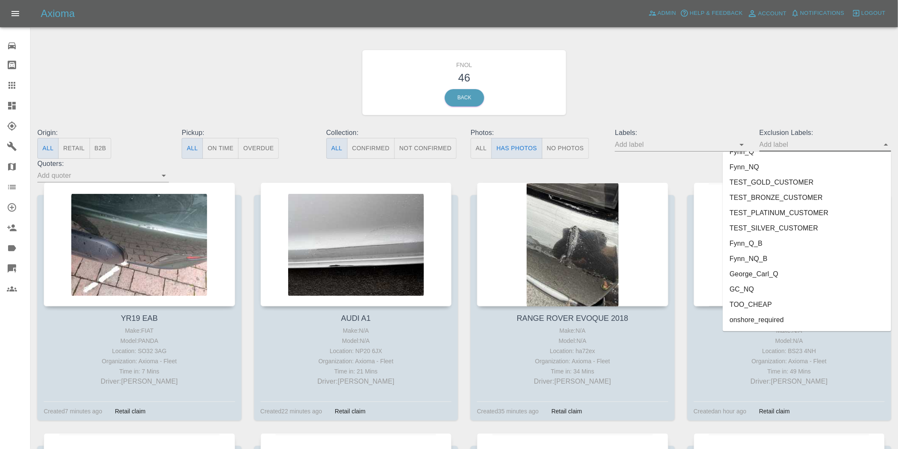
scroll to position [1829, 0]
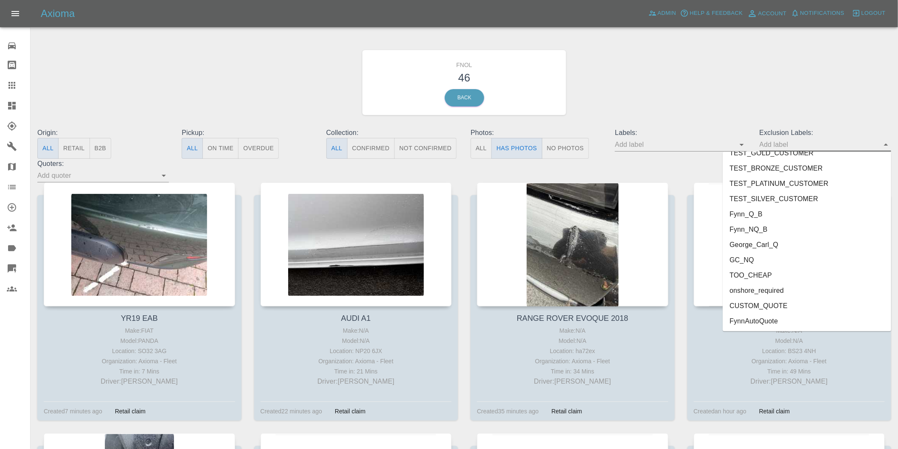
click at [764, 292] on li "onshore_required" at bounding box center [807, 290] width 169 height 15
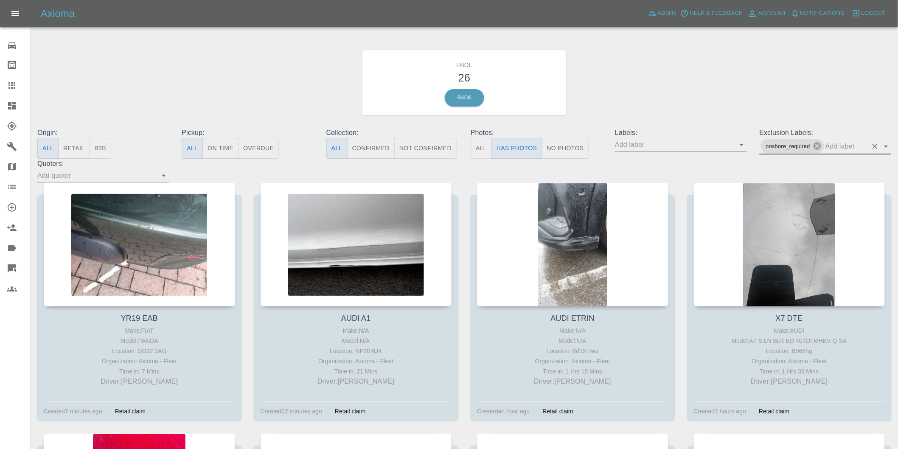
click at [887, 146] on icon "Open" at bounding box center [886, 147] width 4 height 2
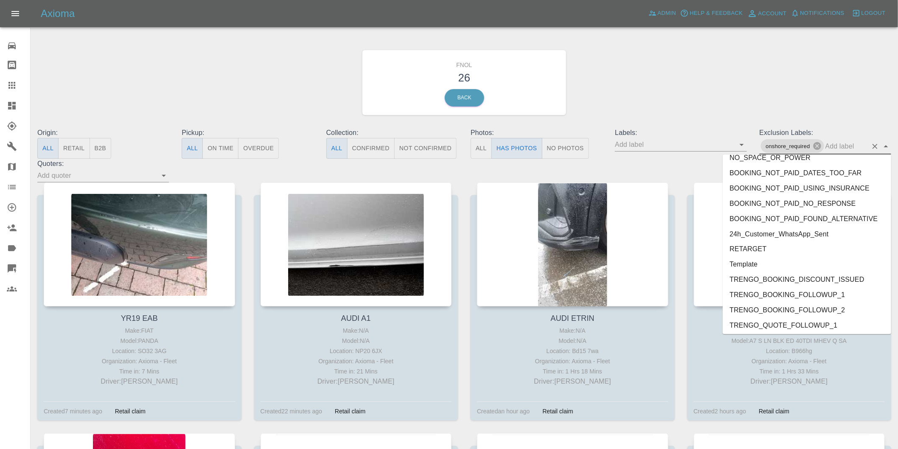
scroll to position [1813, 0]
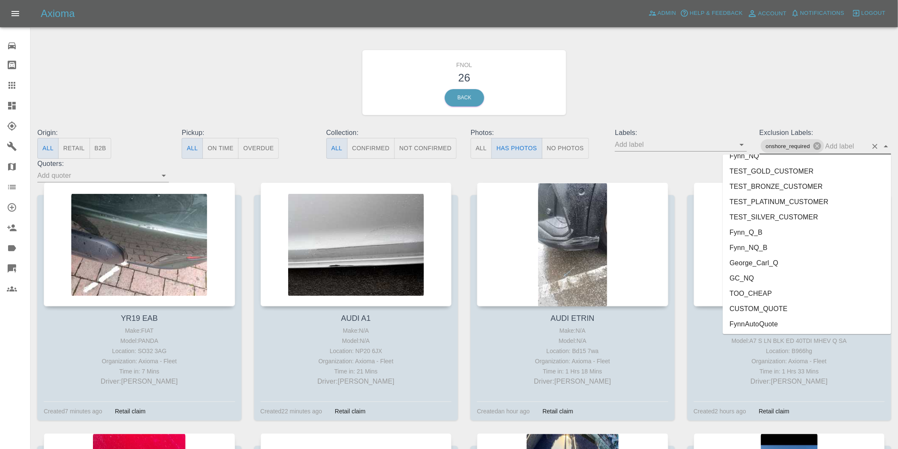
click at [773, 263] on li "George_Carl_Q" at bounding box center [807, 262] width 169 height 15
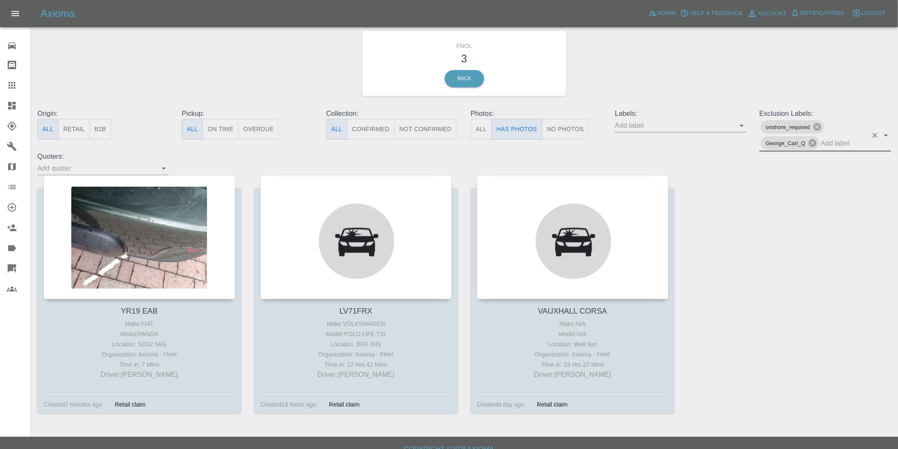
scroll to position [30, 0]
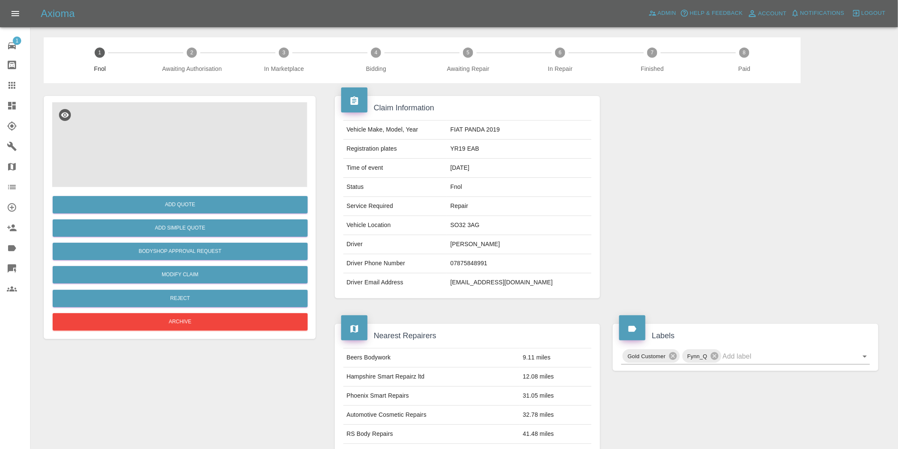
click at [205, 145] on img at bounding box center [179, 144] width 255 height 85
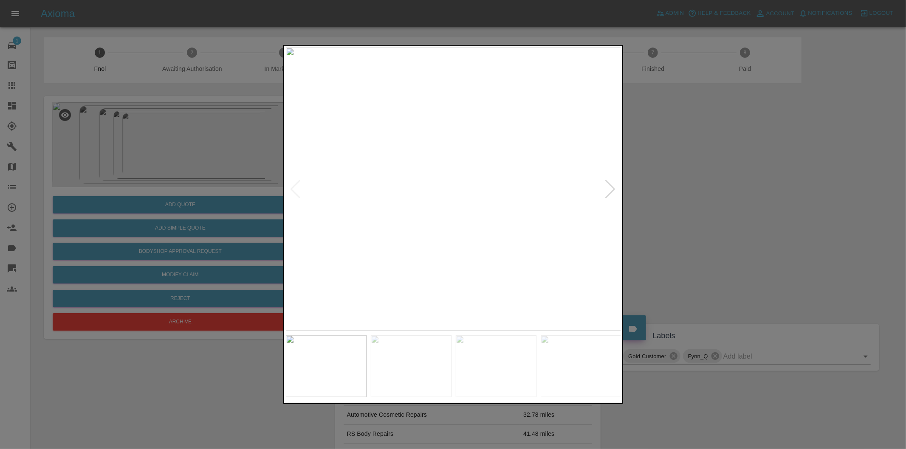
click at [613, 186] on div at bounding box center [610, 189] width 11 height 19
click at [613, 187] on div at bounding box center [610, 189] width 11 height 19
click at [613, 187] on img at bounding box center [453, 190] width 335 height 284
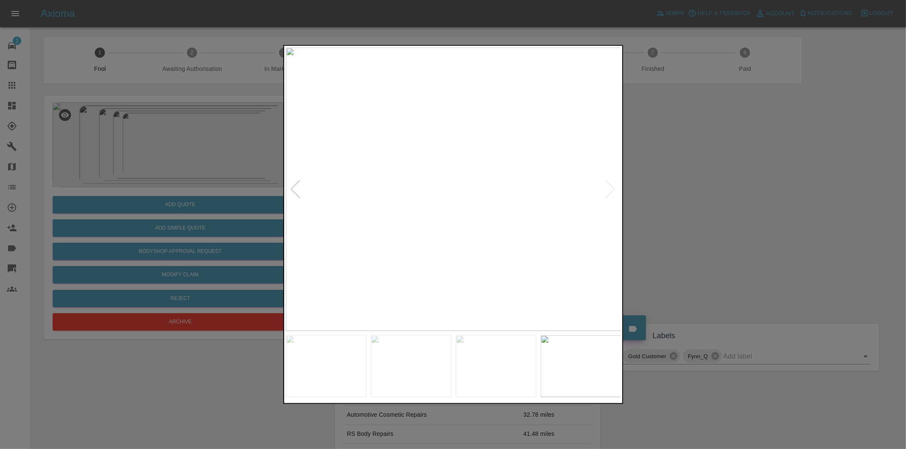
click at [613, 187] on img at bounding box center [453, 190] width 335 height 284
drag, startPoint x: 712, startPoint y: 192, endPoint x: 608, endPoint y: 98, distance: 140.4
click at [712, 192] on div at bounding box center [453, 224] width 906 height 449
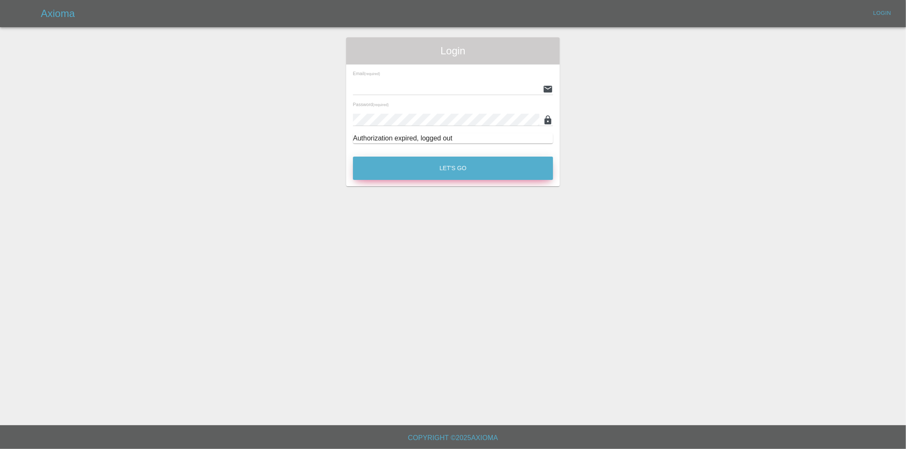
type input "[PERSON_NAME][EMAIL_ADDRESS][DOMAIN_NAME]"
click at [451, 168] on button "Let's Go" at bounding box center [453, 168] width 200 height 23
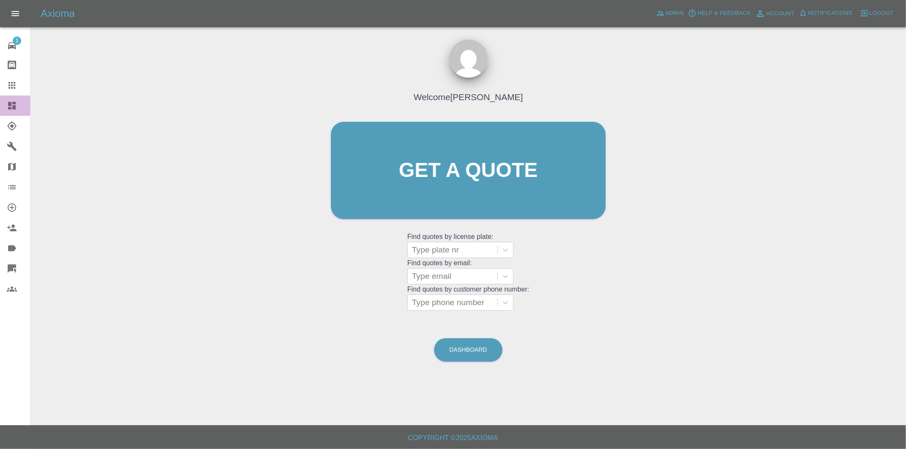
click at [11, 107] on icon at bounding box center [12, 106] width 10 height 10
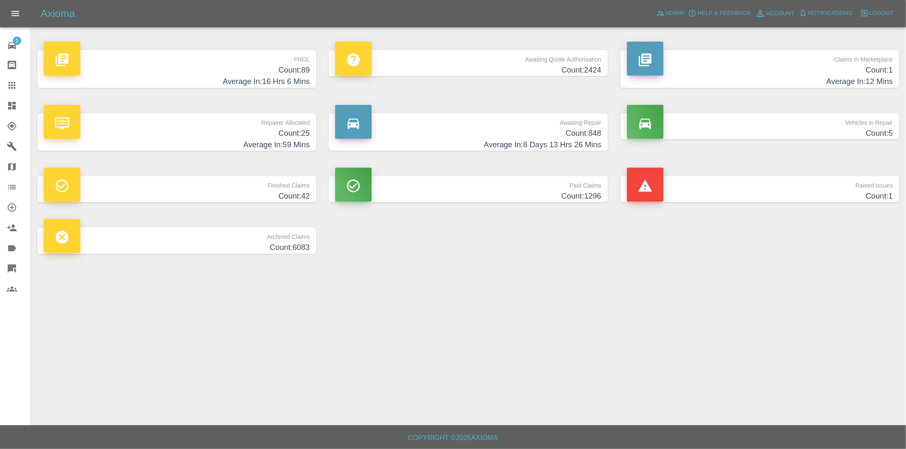
click at [304, 69] on h4 "Count: 89" at bounding box center [177, 70] width 266 height 11
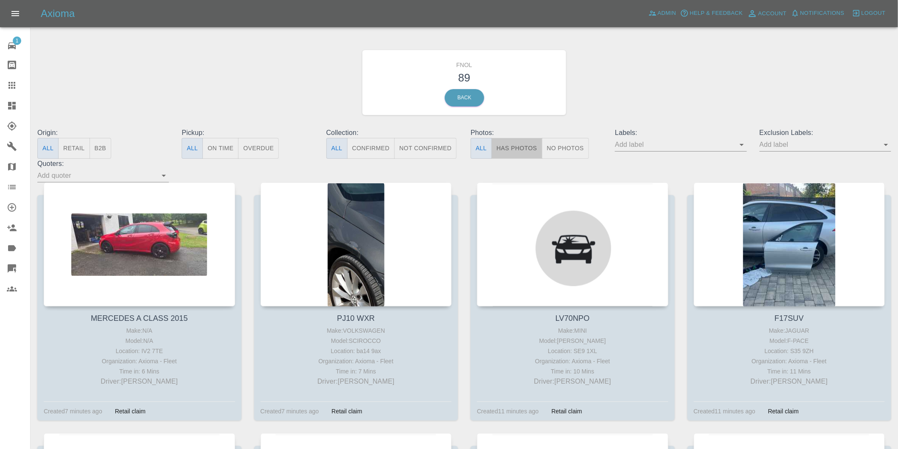
click at [510, 150] on button "Has Photos" at bounding box center [517, 148] width 51 height 21
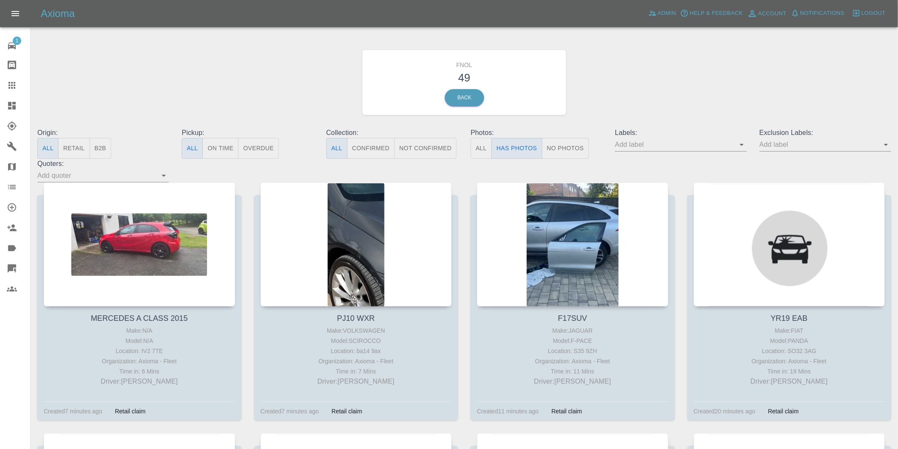
click at [888, 146] on icon "Open" at bounding box center [886, 145] width 10 height 10
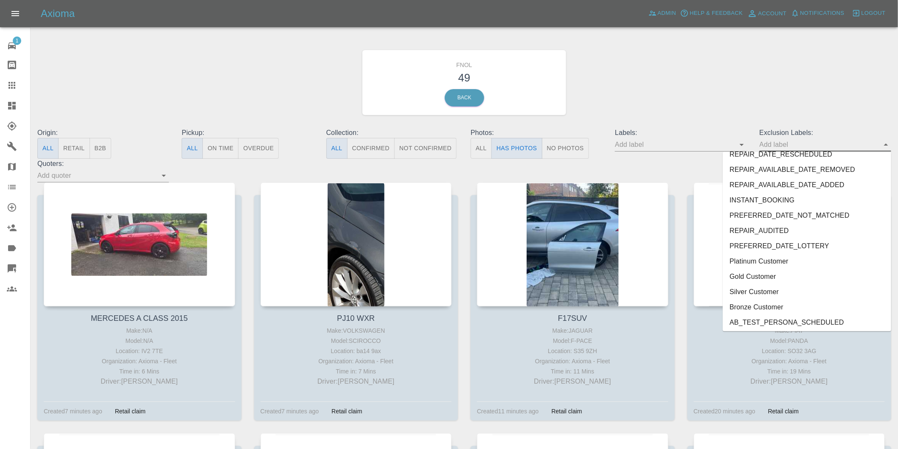
scroll to position [1829, 0]
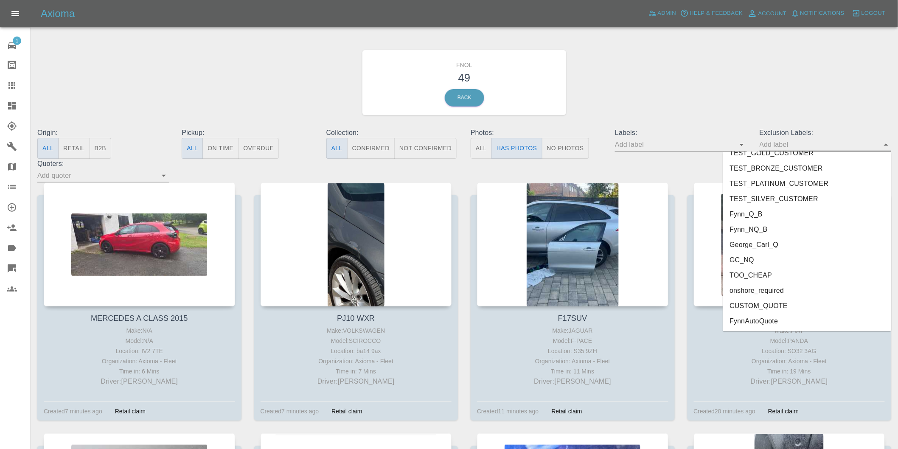
click at [770, 292] on li "onshore_required" at bounding box center [807, 290] width 169 height 15
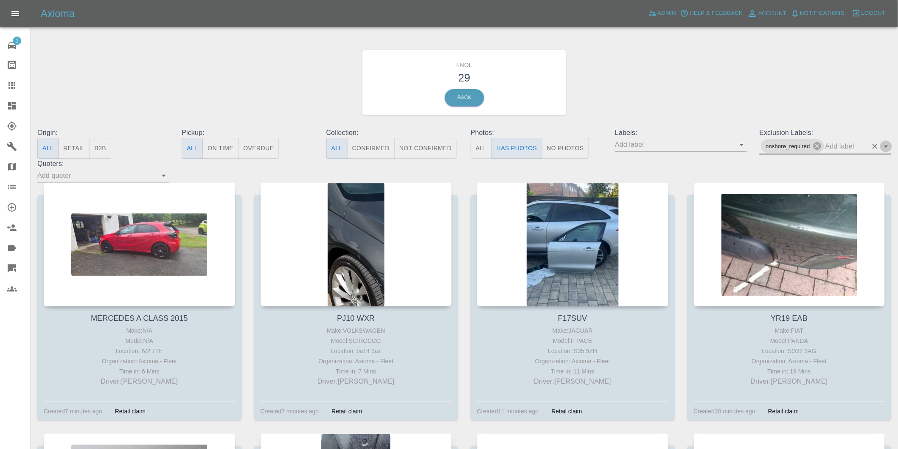
click at [886, 146] on icon "Open" at bounding box center [886, 147] width 4 height 2
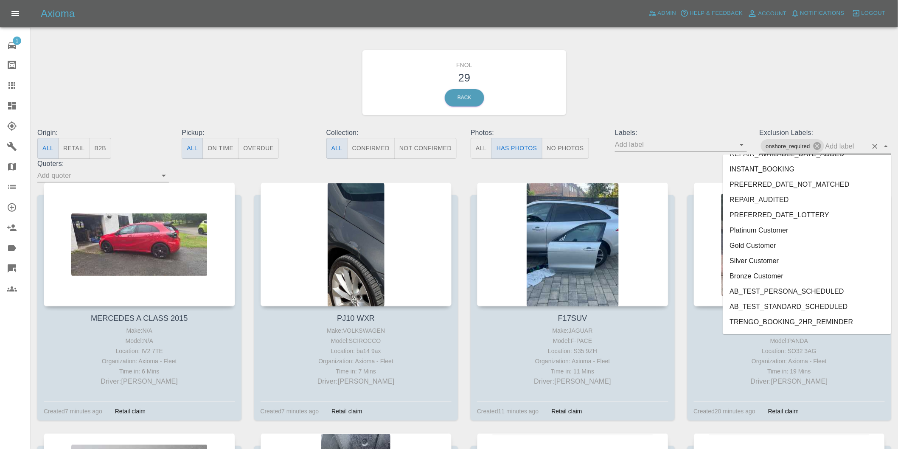
scroll to position [1813, 0]
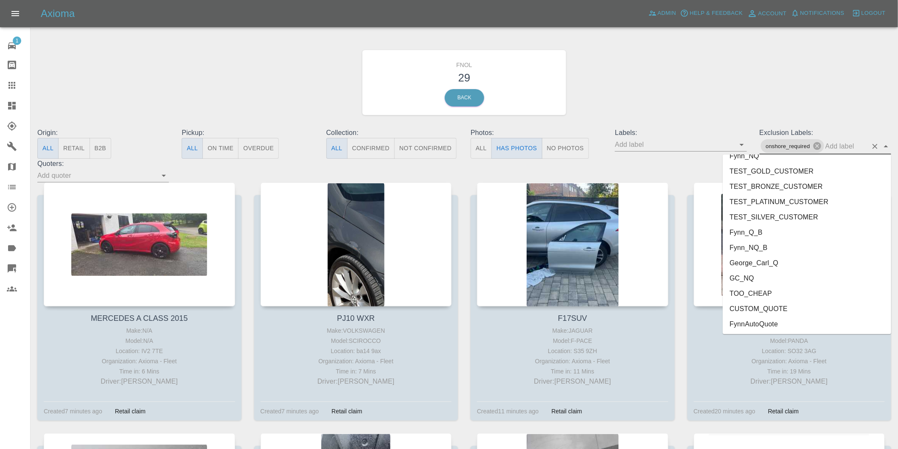
click at [765, 264] on li "George_Carl_Q" at bounding box center [807, 262] width 169 height 15
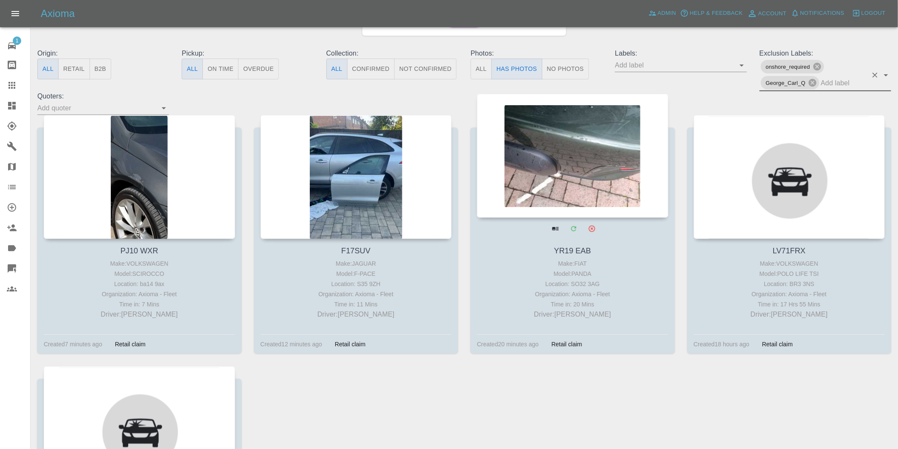
scroll to position [94, 0]
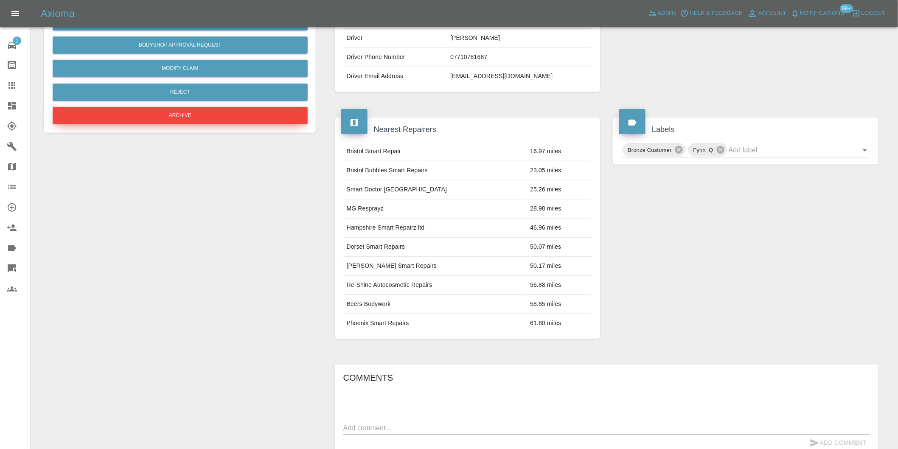
scroll to position [106, 0]
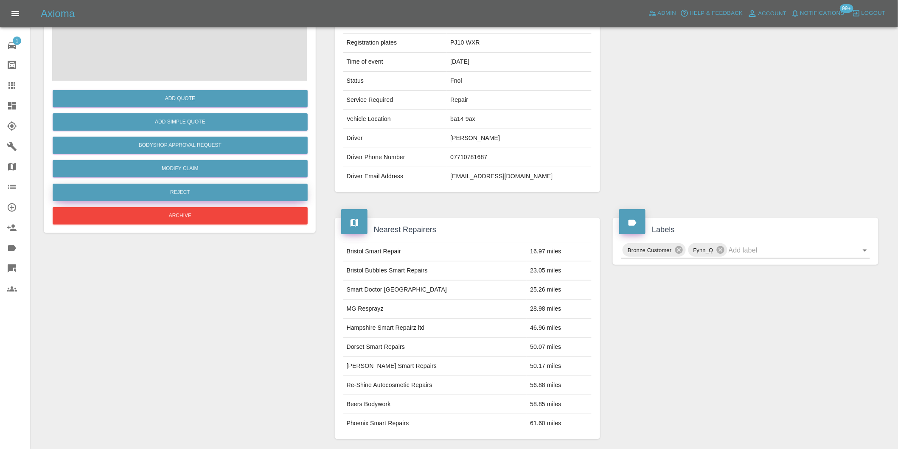
click at [180, 193] on button "Reject" at bounding box center [180, 192] width 255 height 17
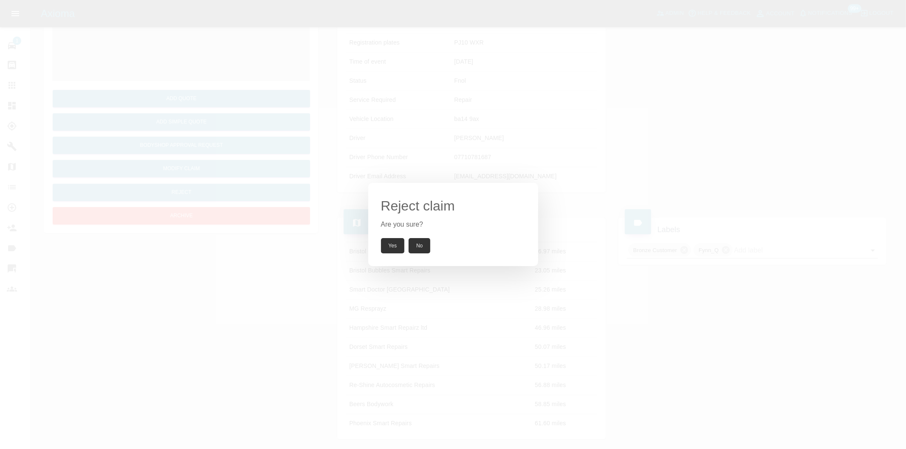
click at [387, 244] on button "Yes" at bounding box center [393, 245] width 24 height 15
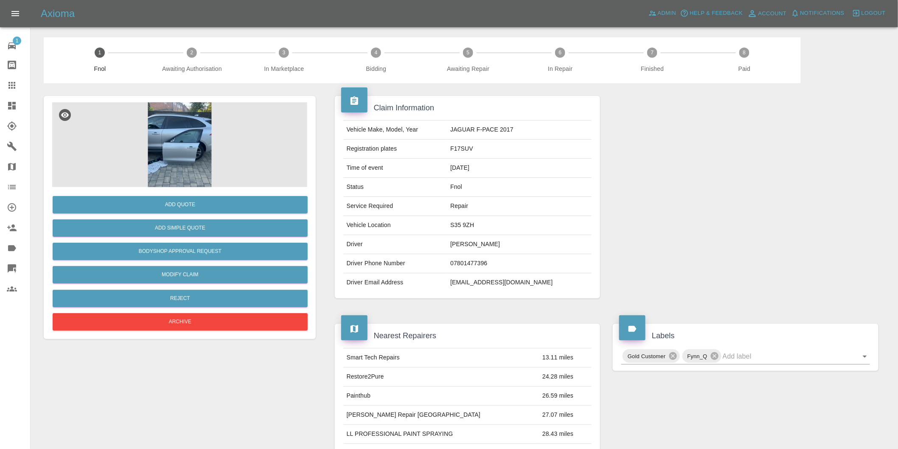
click at [185, 121] on img at bounding box center [179, 144] width 255 height 85
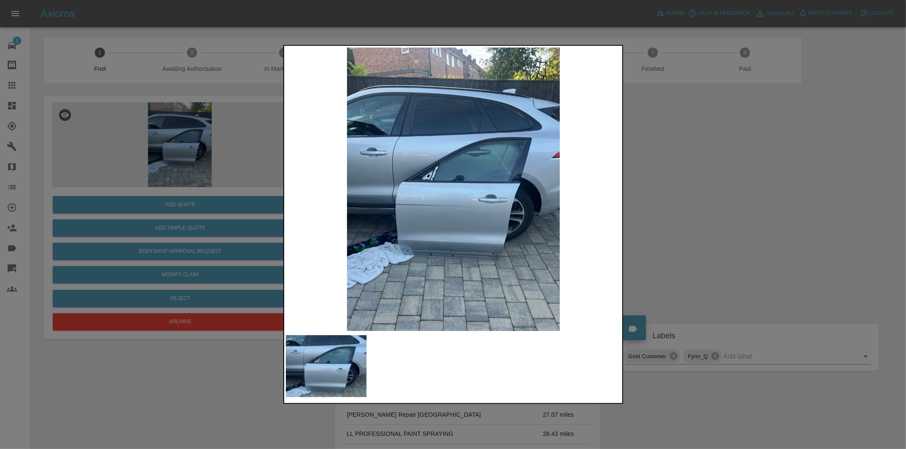
drag, startPoint x: 691, startPoint y: 224, endPoint x: 555, endPoint y: 244, distance: 137.3
click at [690, 224] on div at bounding box center [453, 224] width 906 height 449
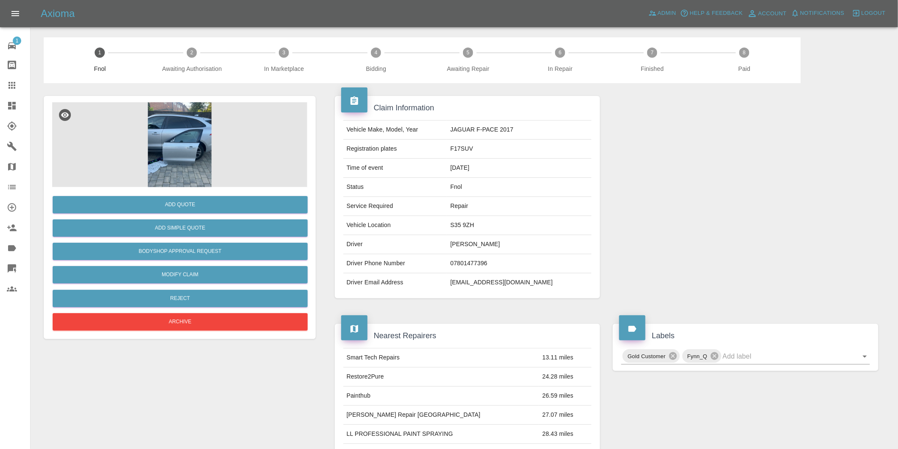
click at [173, 128] on img at bounding box center [179, 144] width 255 height 85
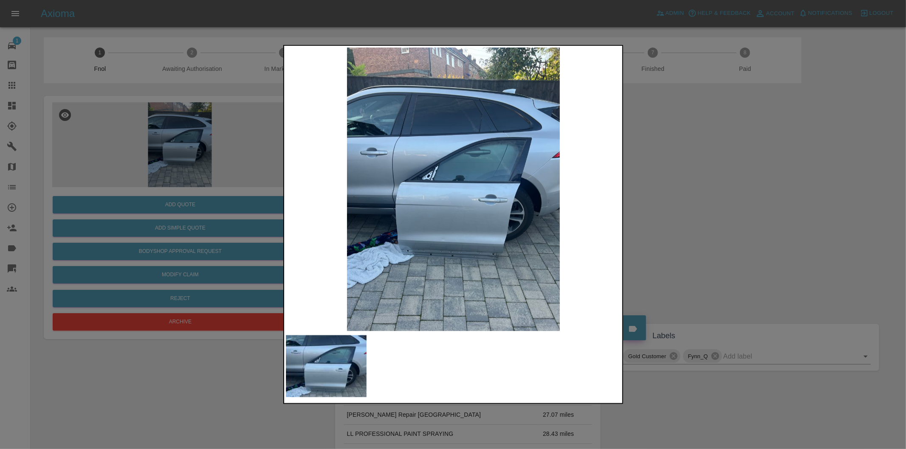
click at [706, 183] on div at bounding box center [453, 224] width 906 height 449
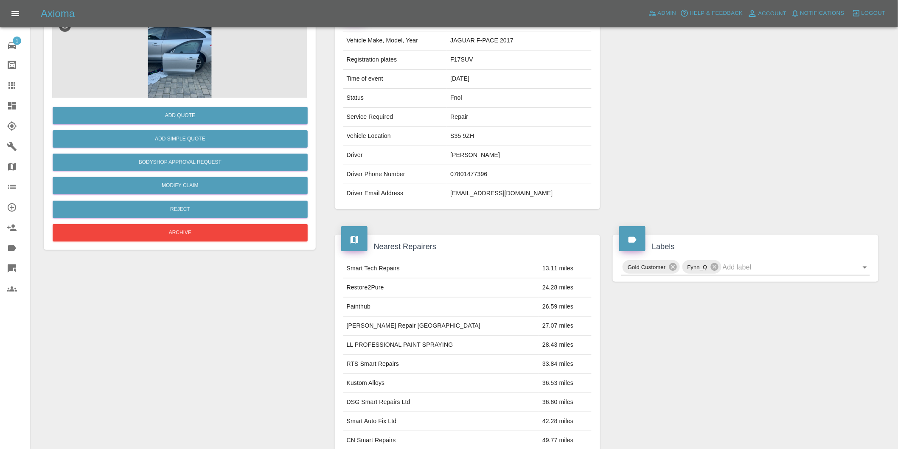
scroll to position [141, 0]
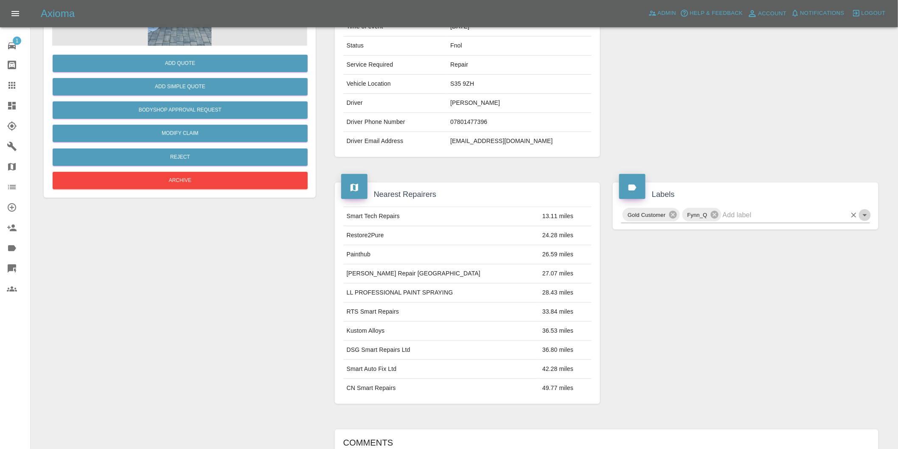
click at [867, 218] on icon "Open" at bounding box center [865, 215] width 10 height 10
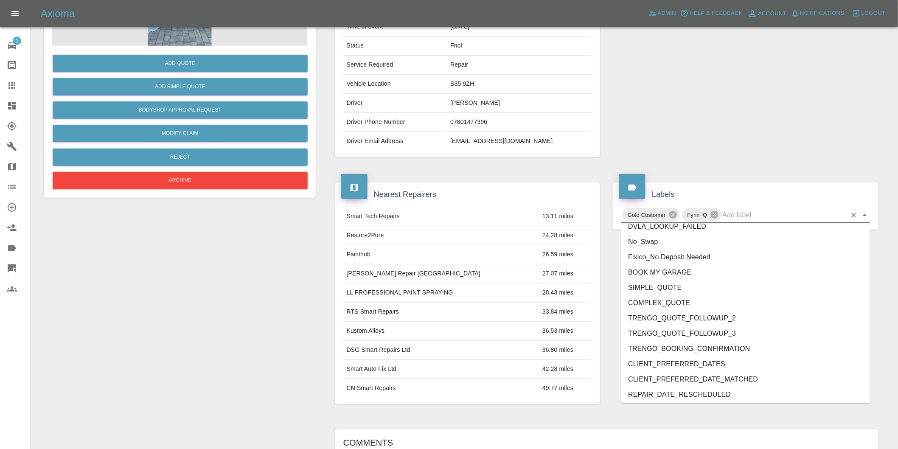
scroll to position [1798, 0]
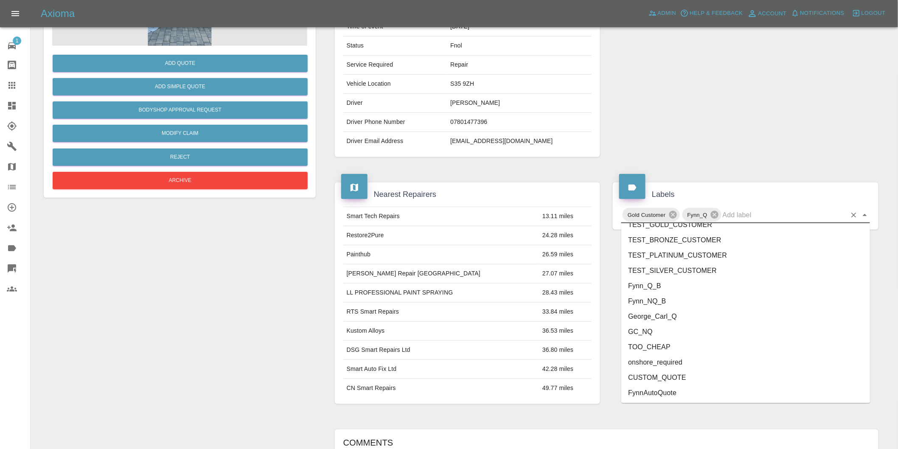
click at [654, 355] on li "onshore_required" at bounding box center [746, 362] width 249 height 15
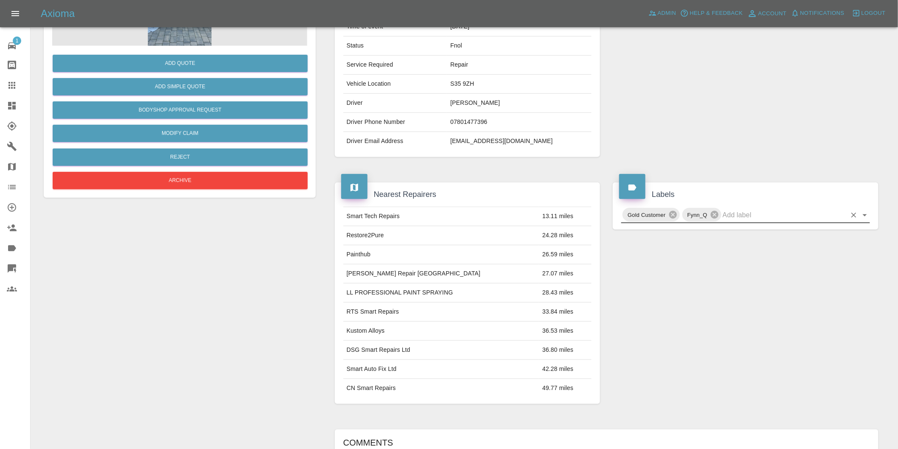
click at [866, 217] on icon "Open" at bounding box center [865, 215] width 10 height 10
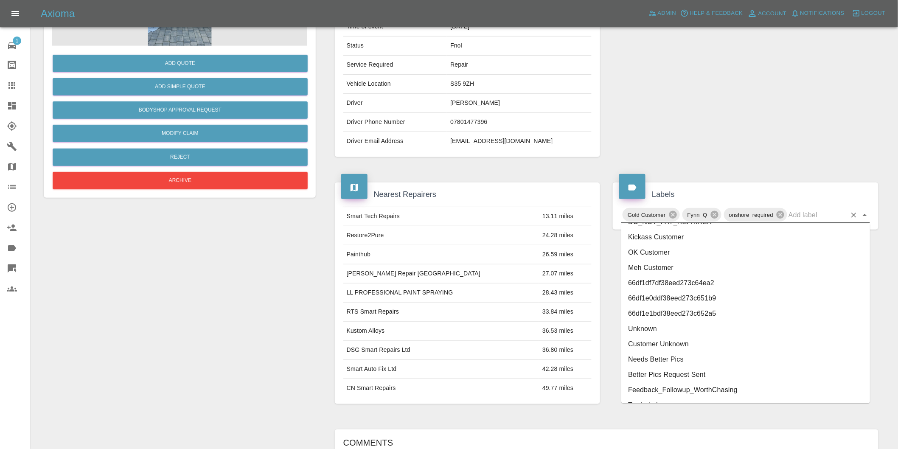
scroll to position [1782, 0]
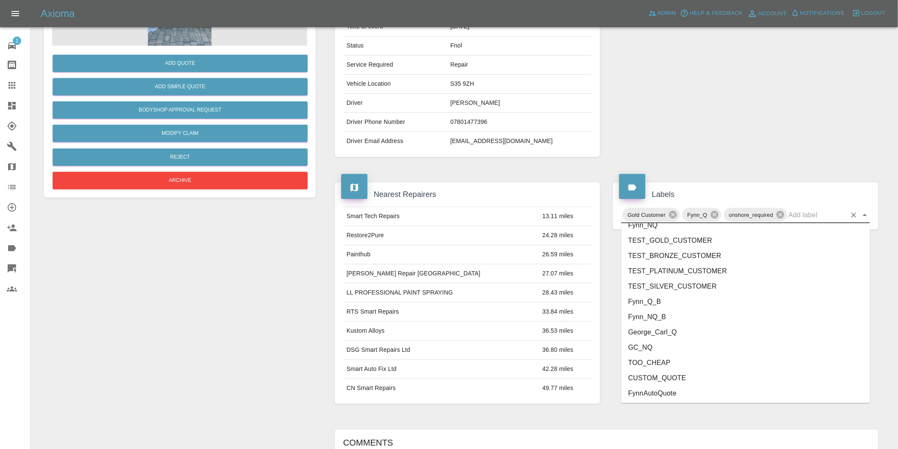
click at [658, 329] on li "George_Carl_Q" at bounding box center [746, 332] width 249 height 15
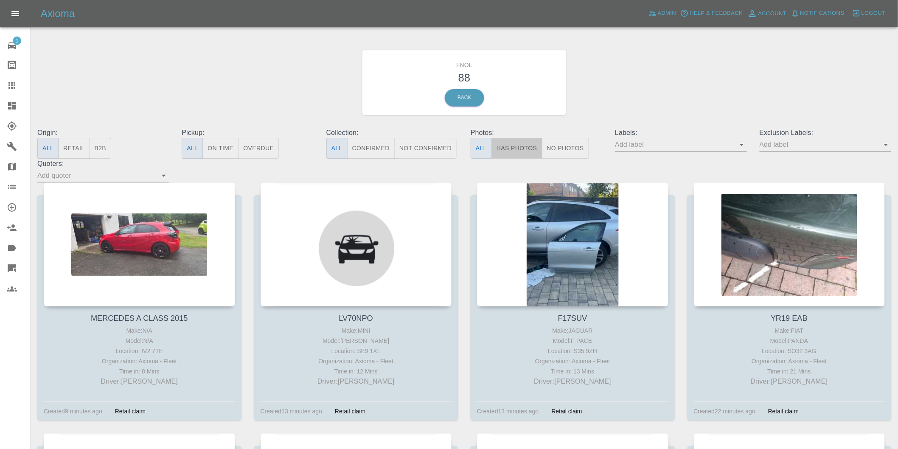
click at [518, 152] on button "Has Photos" at bounding box center [517, 148] width 51 height 21
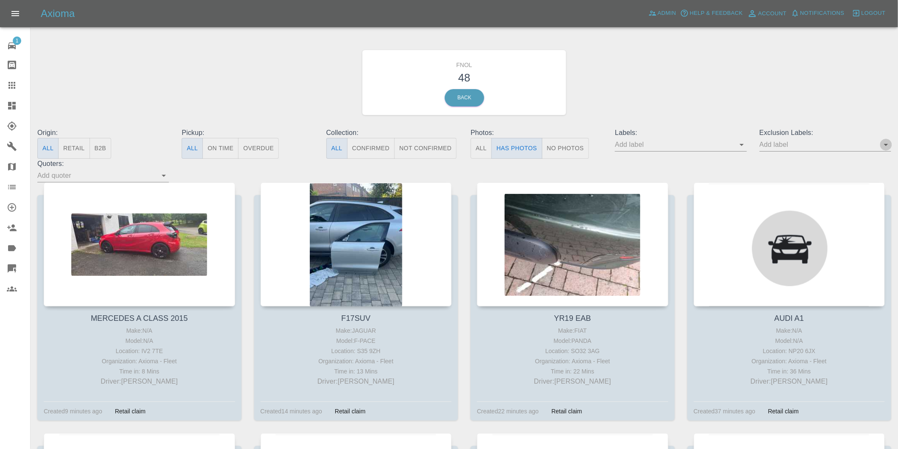
click at [890, 146] on icon "Open" at bounding box center [886, 145] width 10 height 10
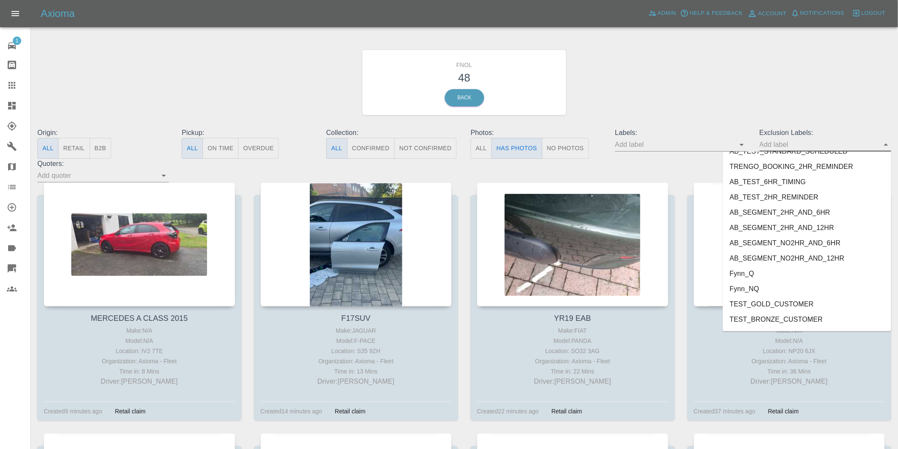
scroll to position [1829, 0]
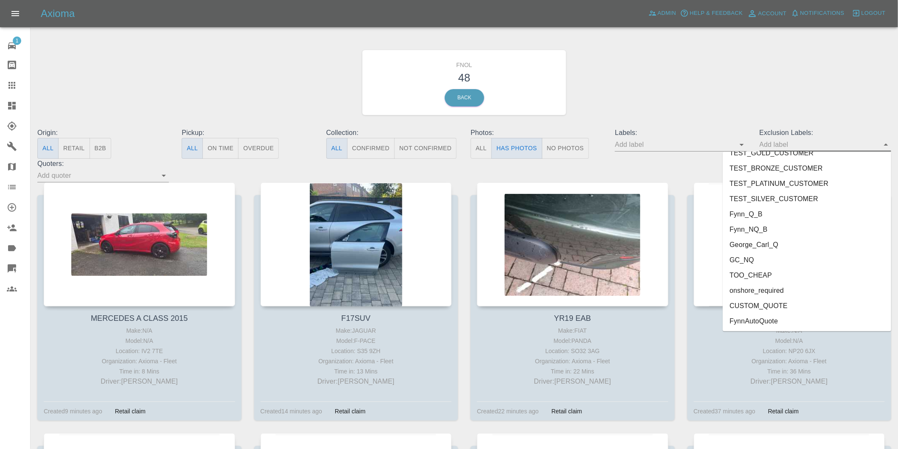
click at [784, 290] on li "onshore_required" at bounding box center [807, 290] width 169 height 15
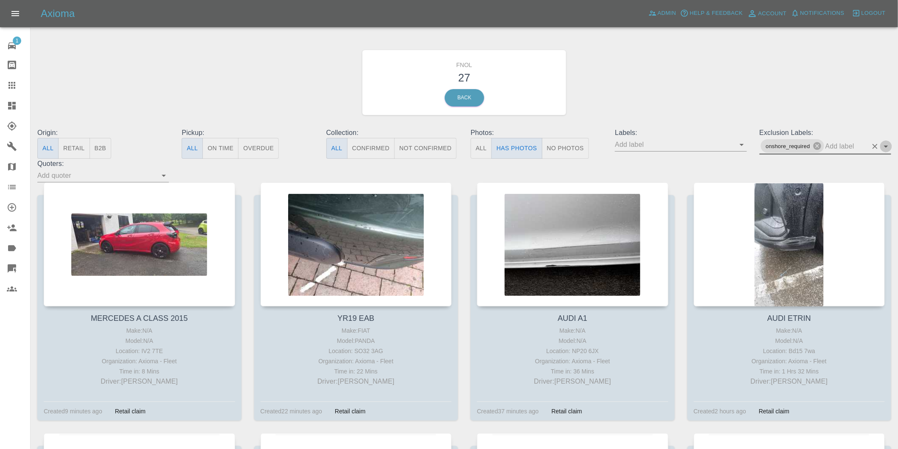
click at [886, 146] on icon "Open" at bounding box center [886, 147] width 4 height 2
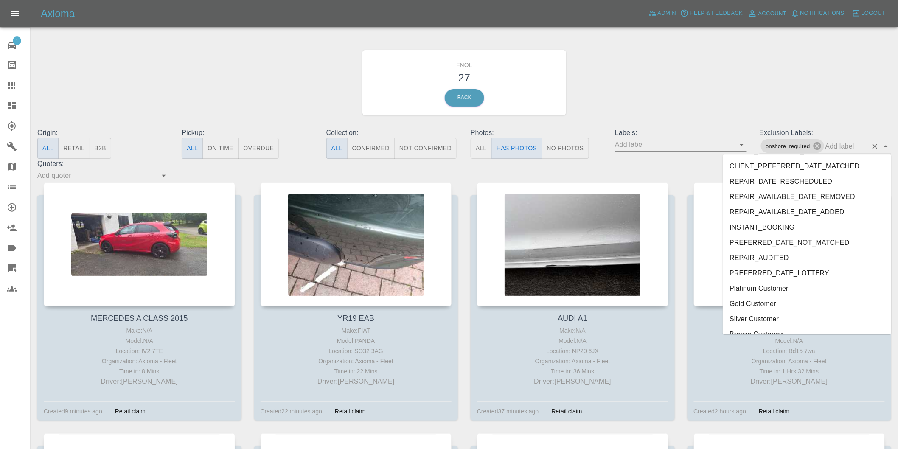
scroll to position [1813, 0]
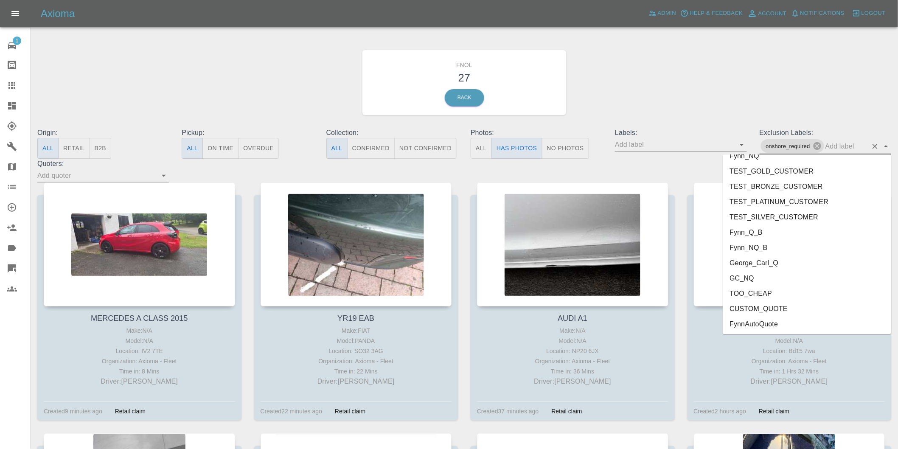
click at [767, 262] on li "George_Carl_Q" at bounding box center [807, 262] width 169 height 15
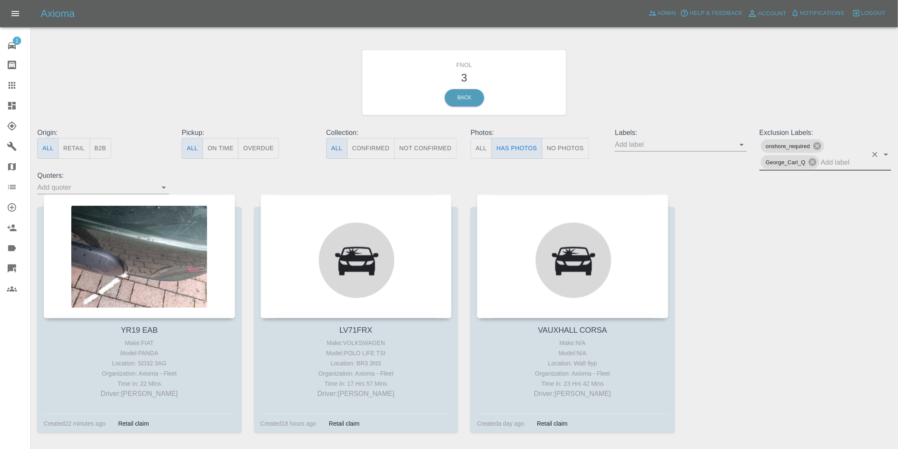
scroll to position [30, 0]
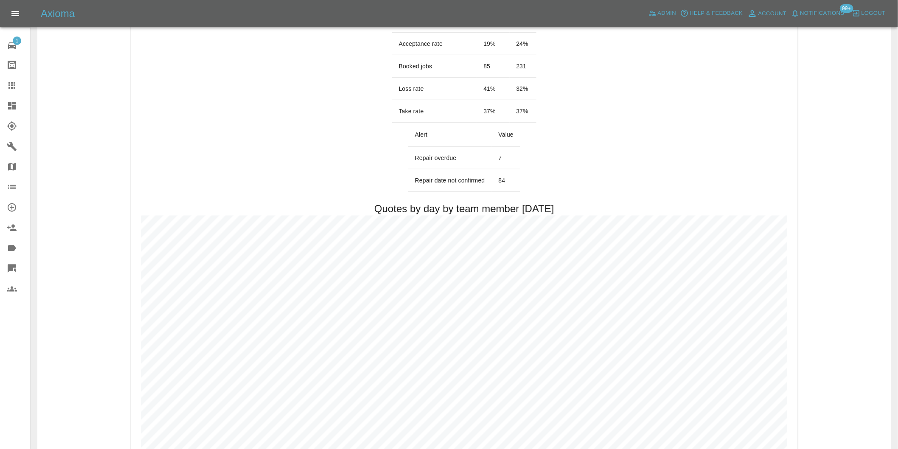
scroll to position [472, 0]
